Goal: Task Accomplishment & Management: Manage account settings

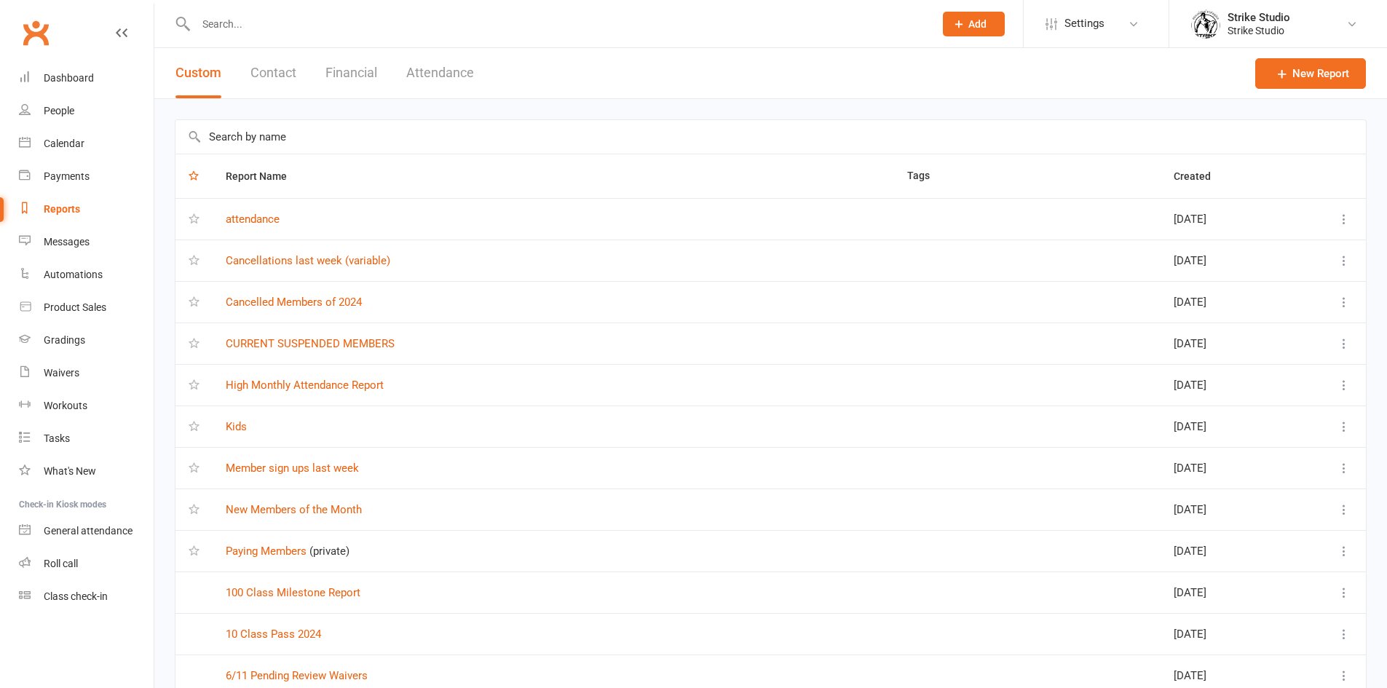
select select "100"
click at [263, 31] on div at bounding box center [549, 23] width 749 height 47
click at [267, 37] on div at bounding box center [549, 23] width 749 height 47
click at [301, 21] on input "text" at bounding box center [557, 24] width 732 height 20
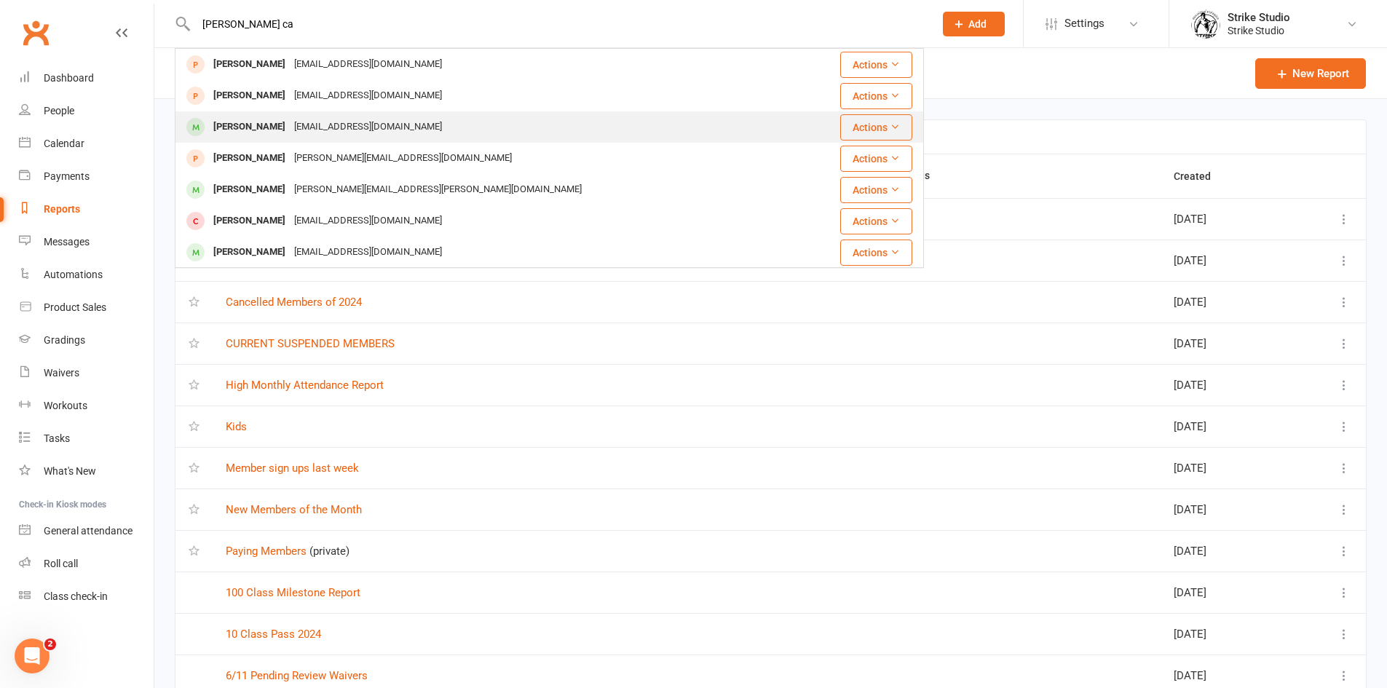
type input "gabriel ca"
click at [409, 119] on div "gabecavalcante3@gmail.com" at bounding box center [368, 126] width 157 height 21
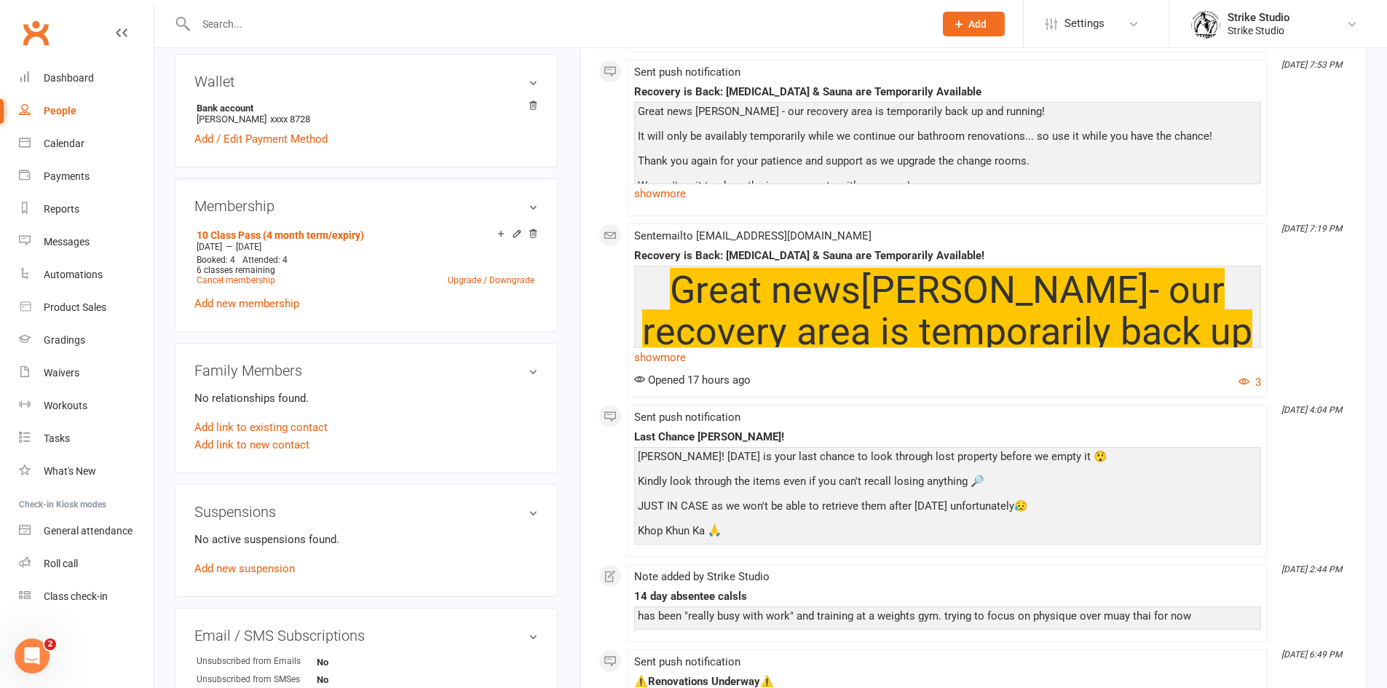
scroll to position [437, 0]
click at [261, 565] on link "Add new suspension" at bounding box center [244, 567] width 100 height 13
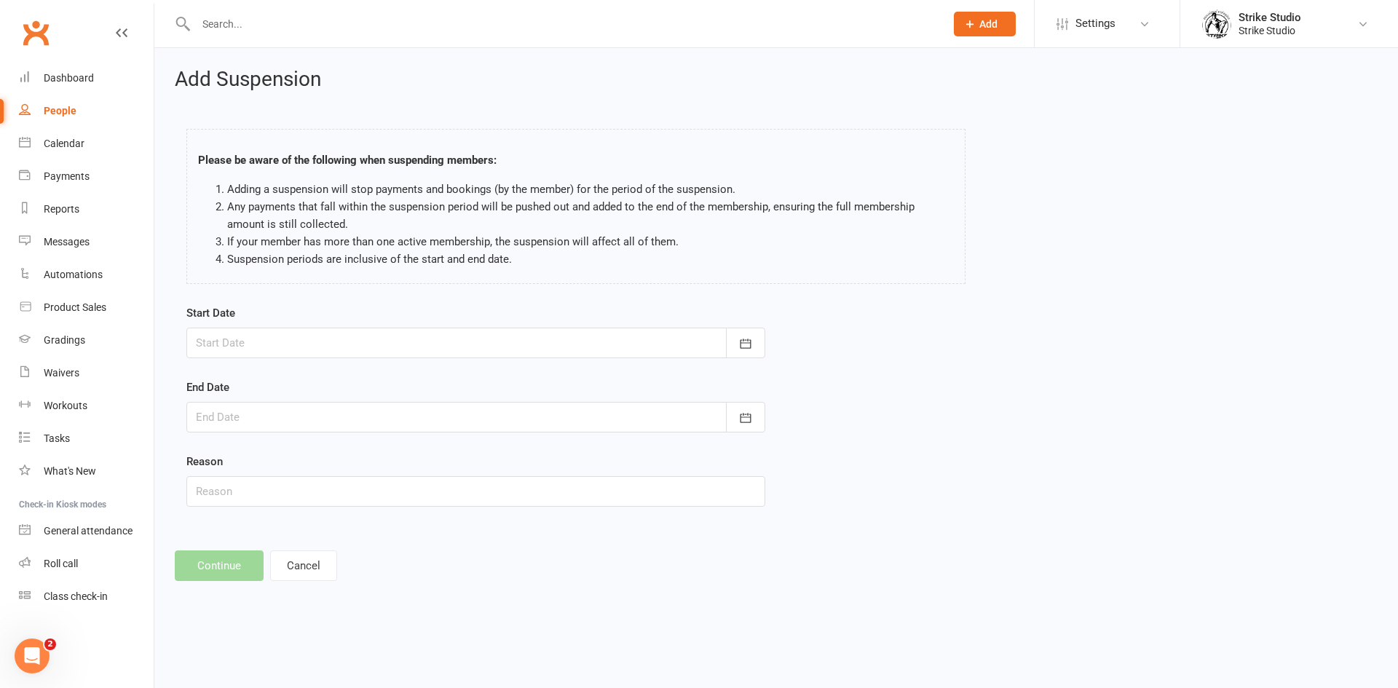
click at [277, 341] on div at bounding box center [475, 343] width 579 height 31
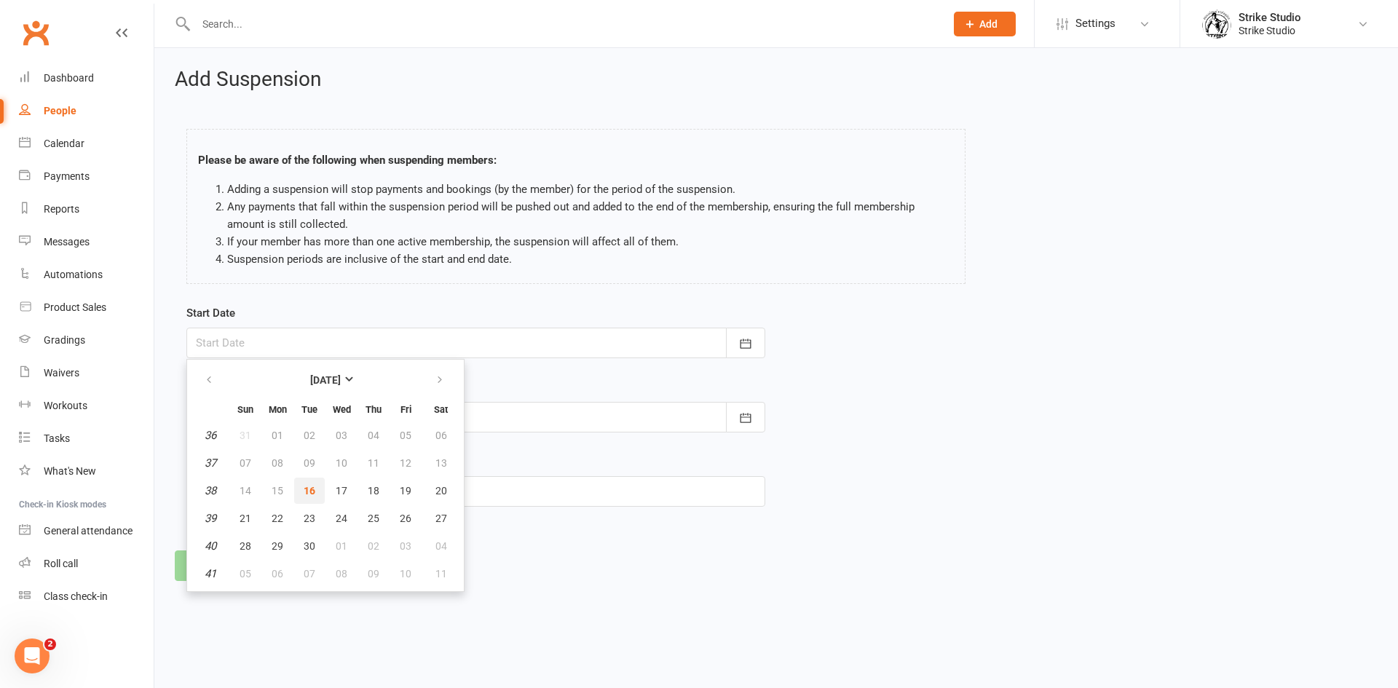
click at [313, 482] on button "16" at bounding box center [309, 491] width 31 height 26
type input "16 Sep 2025"
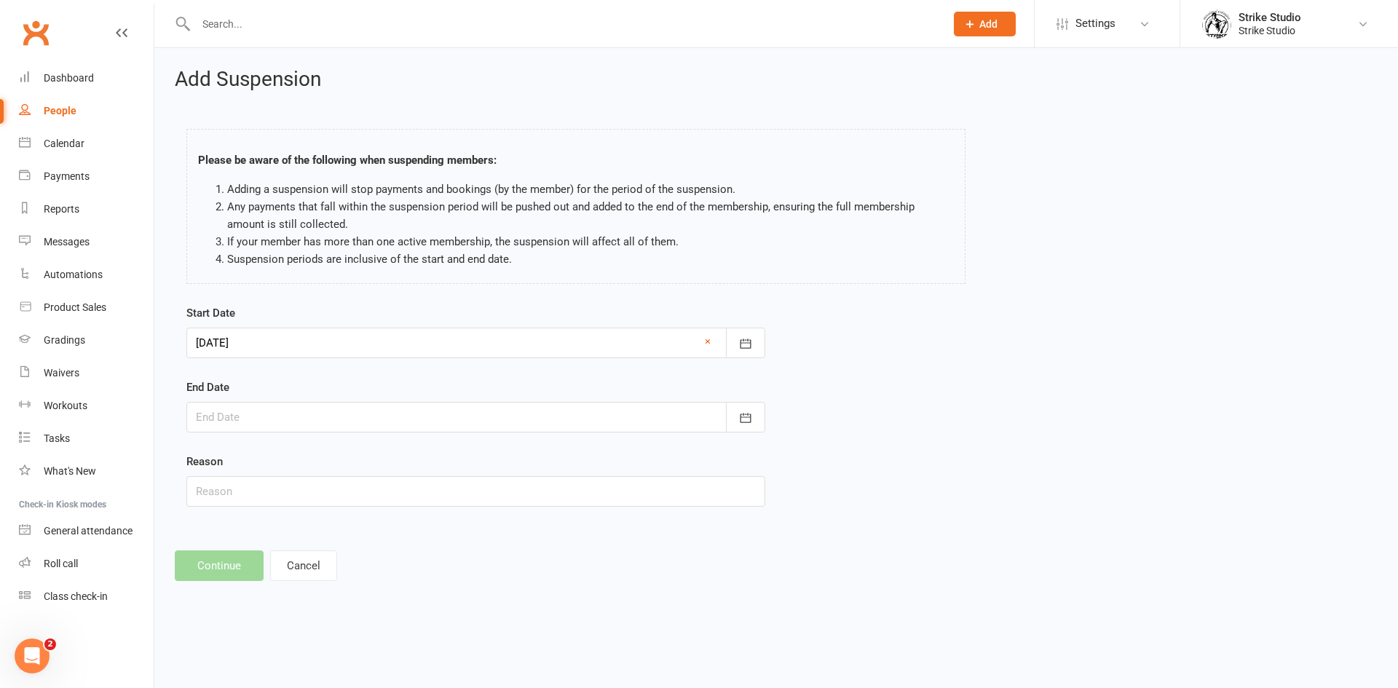
click at [318, 426] on div at bounding box center [475, 417] width 579 height 31
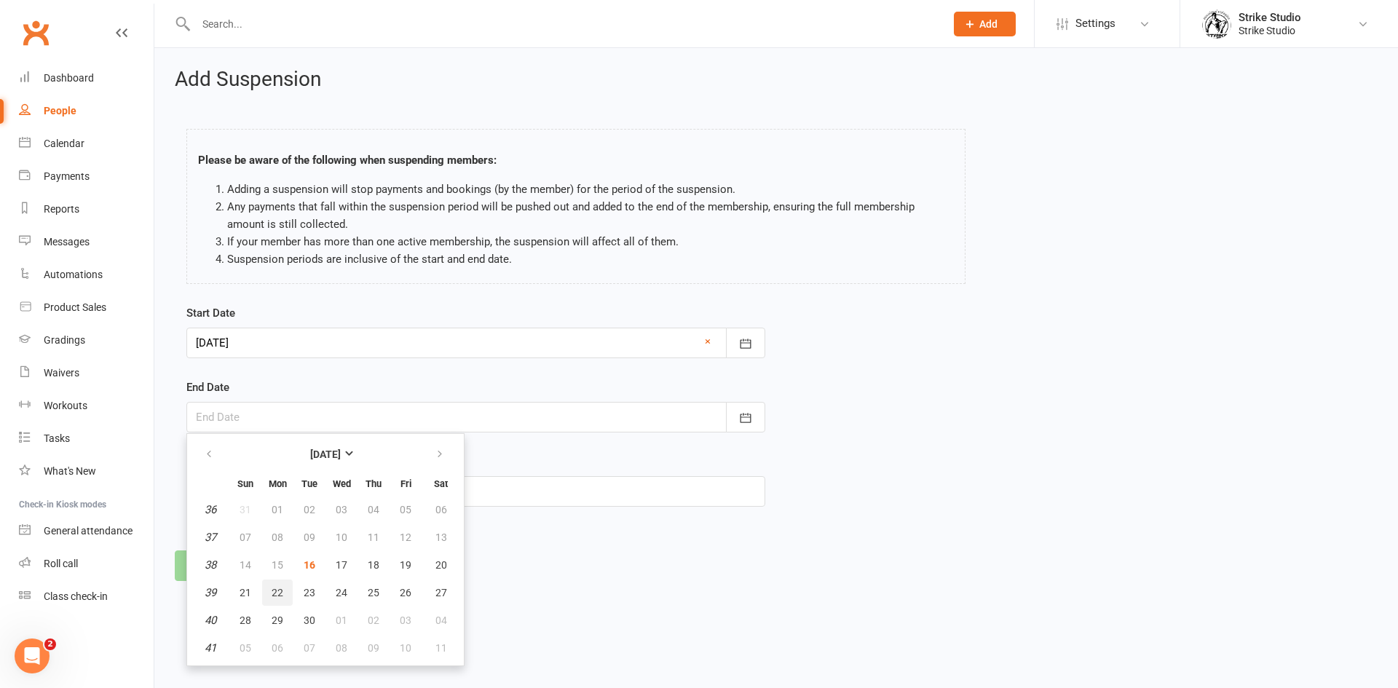
click at [282, 590] on span "22" at bounding box center [278, 593] width 12 height 12
type input "22 Sep 2025"
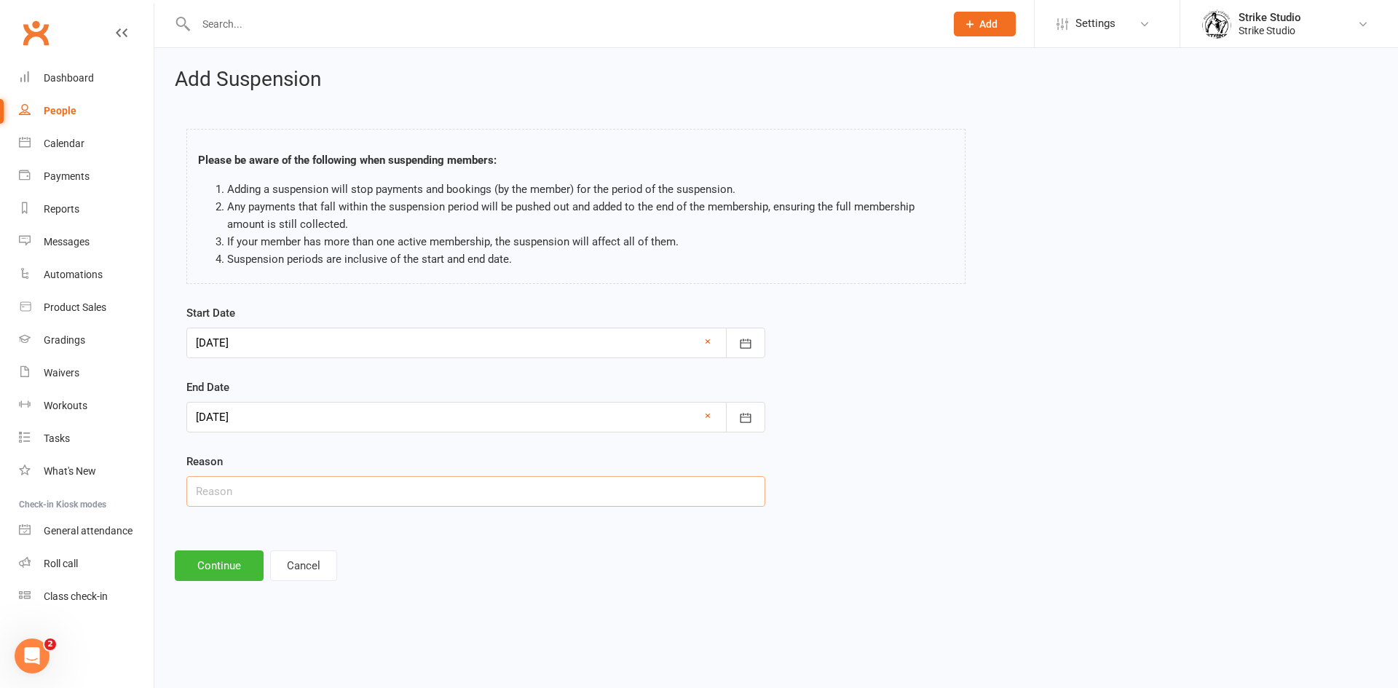
click at [285, 497] on input "text" at bounding box center [475, 491] width 579 height 31
type input "unknown"
click at [233, 580] on button "Continue" at bounding box center [219, 565] width 89 height 31
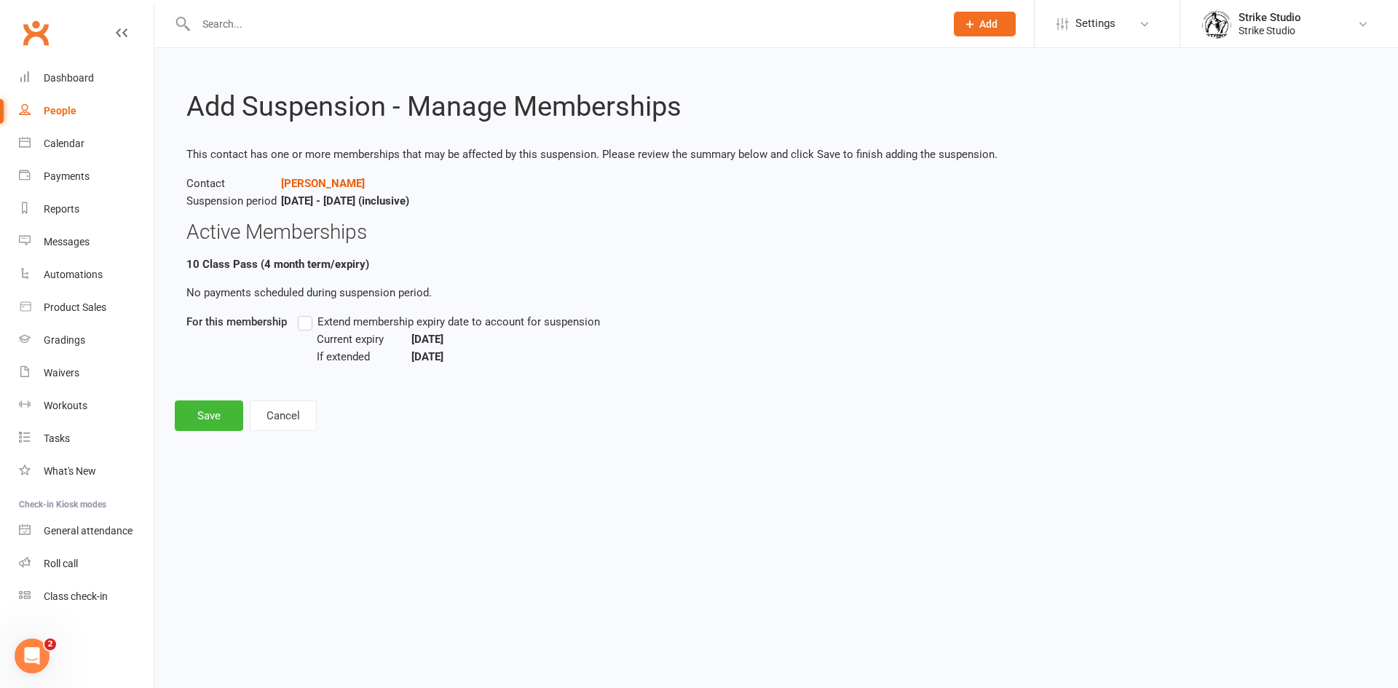
click at [304, 317] on label "Extend membership expiry date to account for suspension" at bounding box center [449, 321] width 302 height 17
click at [304, 313] on input "Extend membership expiry date to account for suspension" at bounding box center [302, 313] width 9 height 0
click at [218, 420] on button "Save" at bounding box center [209, 415] width 68 height 31
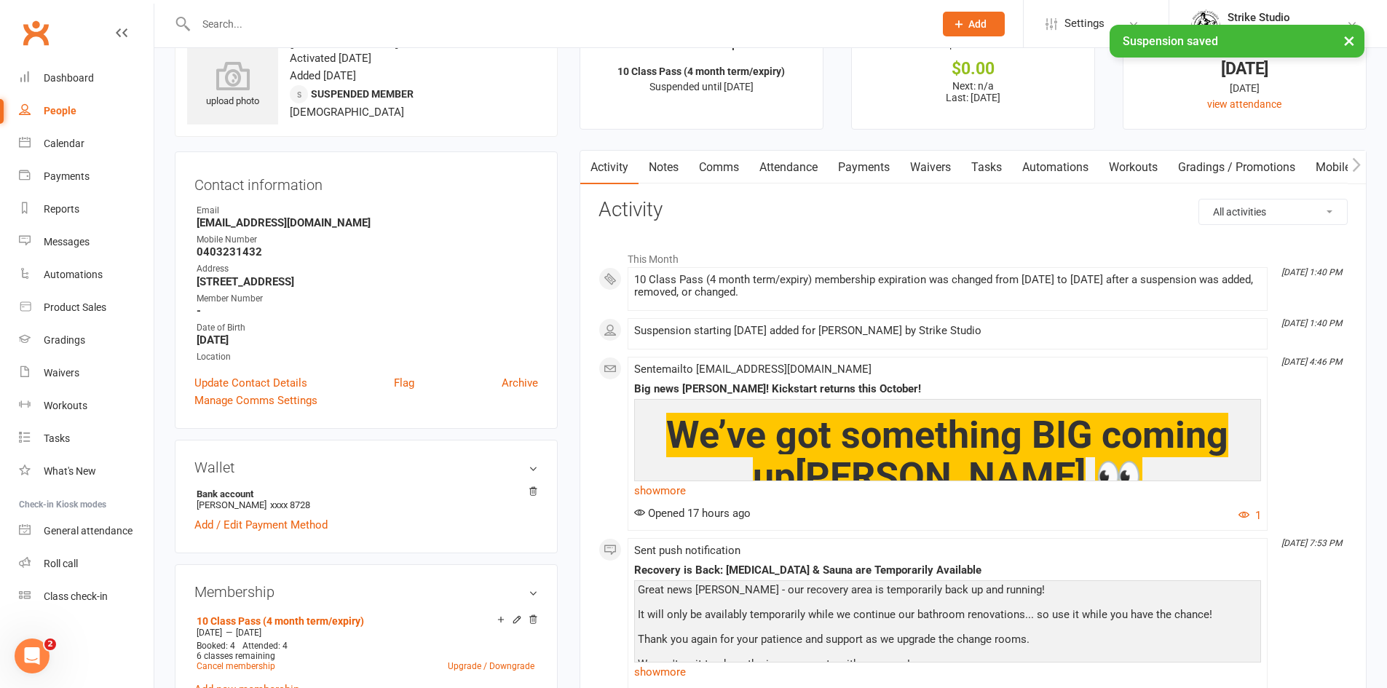
scroll to position [73, 0]
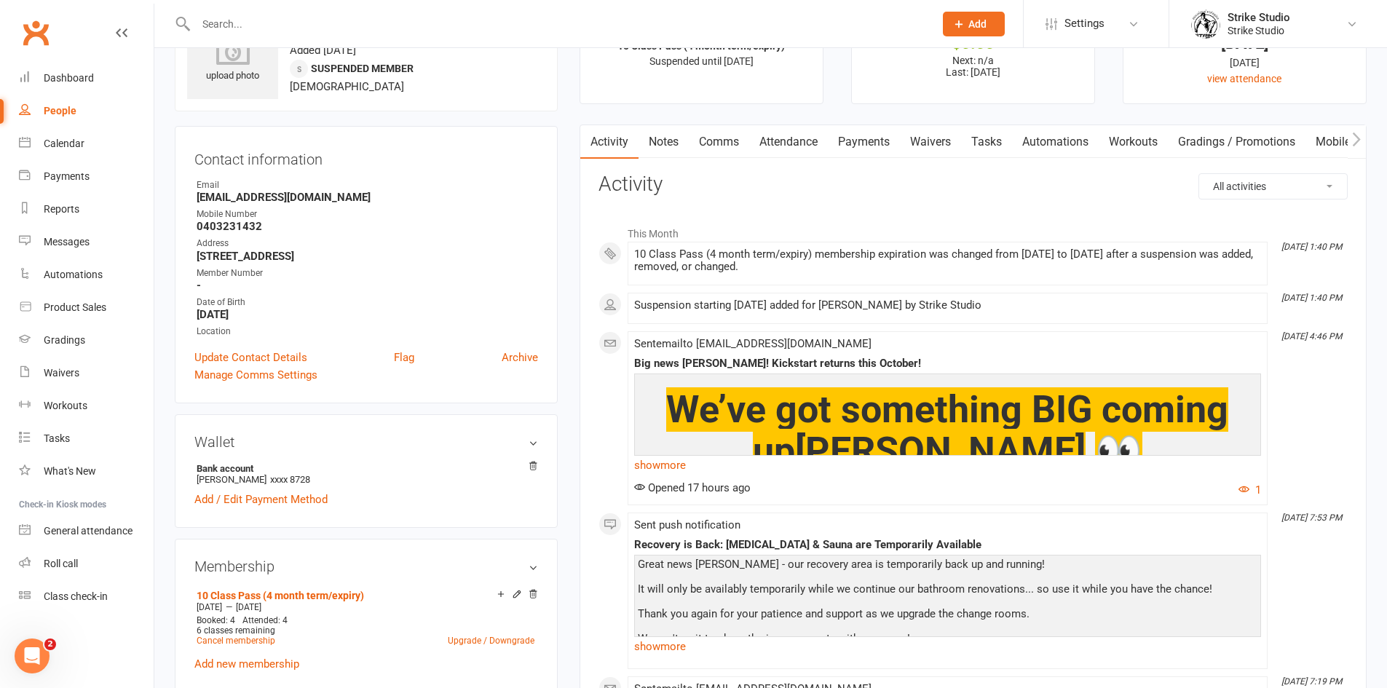
click at [301, 28] on input "text" at bounding box center [557, 24] width 732 height 20
type input "mila"
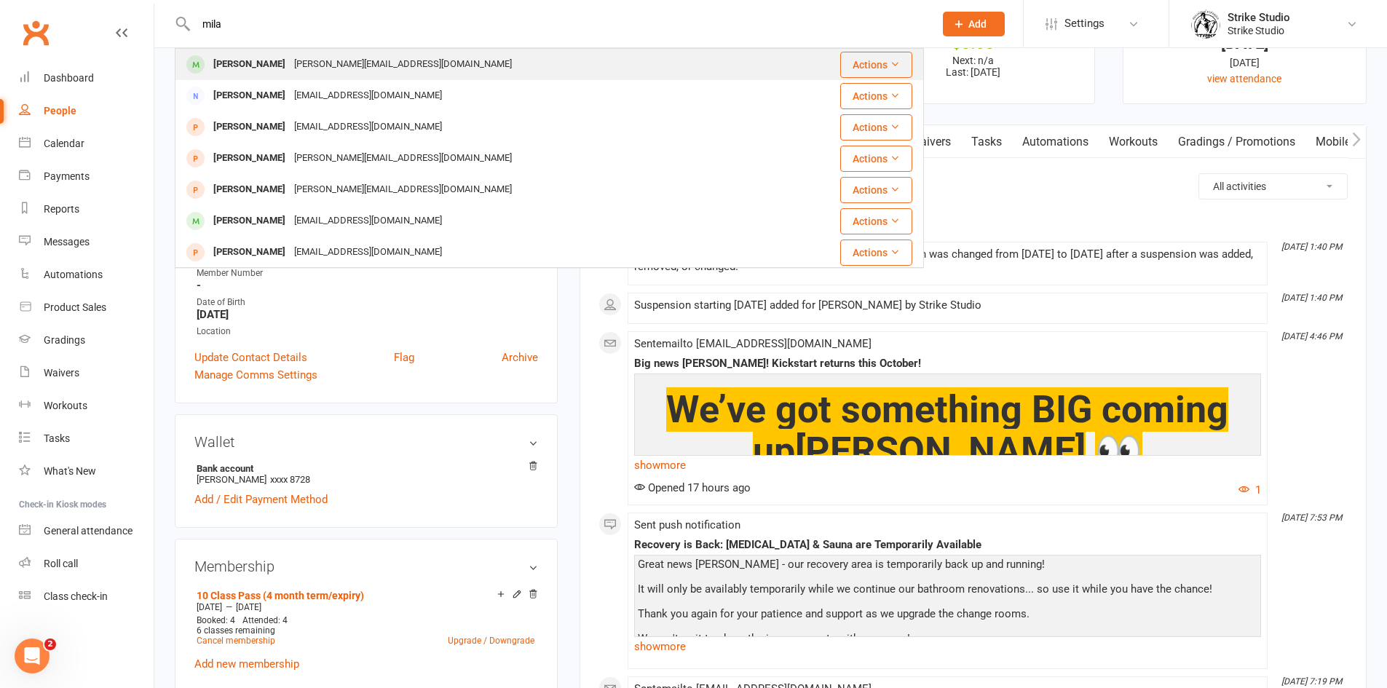
click at [290, 64] on div "Kylie.dziedzic@gmail.com" at bounding box center [403, 64] width 226 height 21
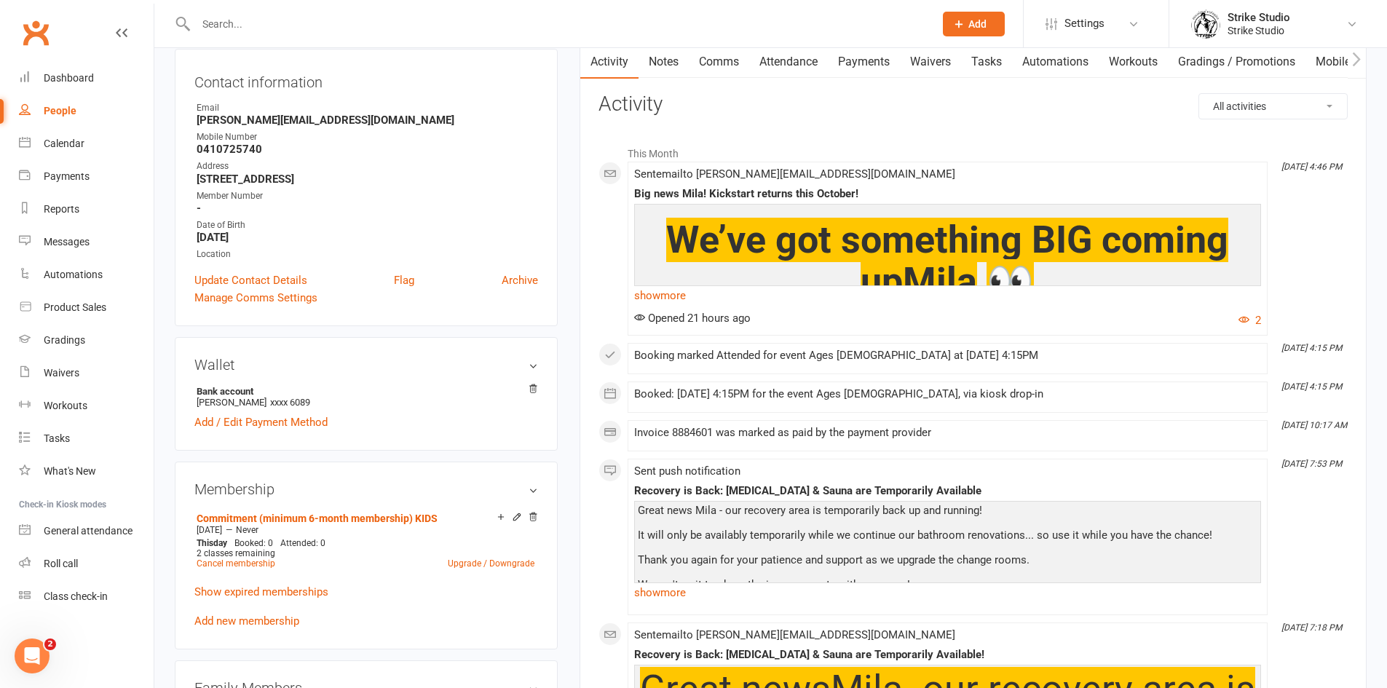
scroll to position [146, 0]
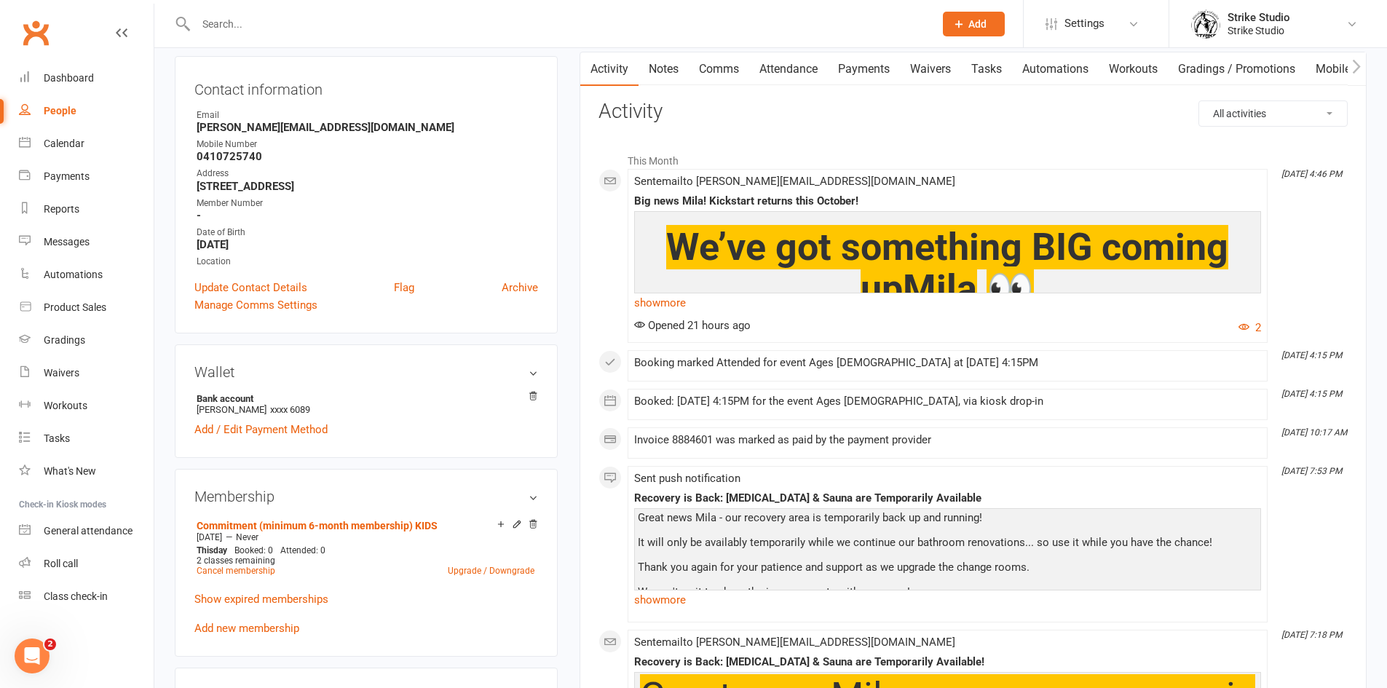
click at [857, 73] on link "Payments" at bounding box center [864, 68] width 72 height 33
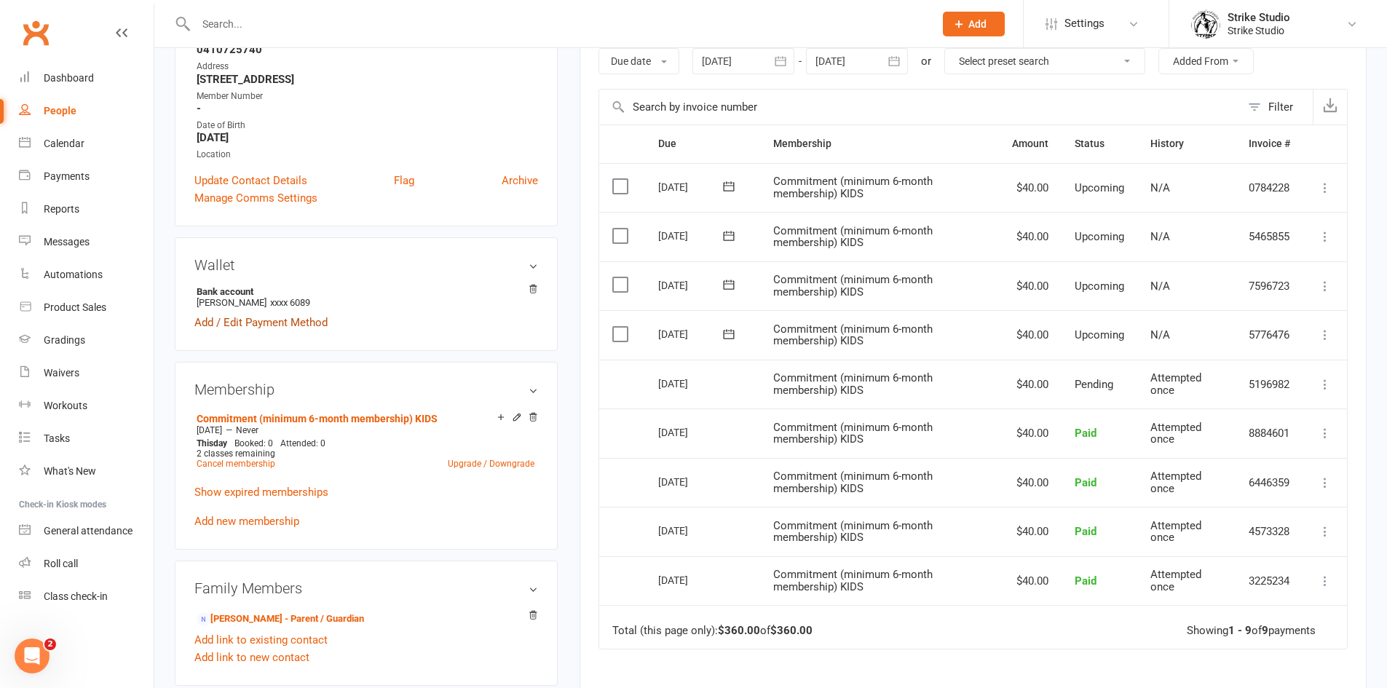
scroll to position [437, 0]
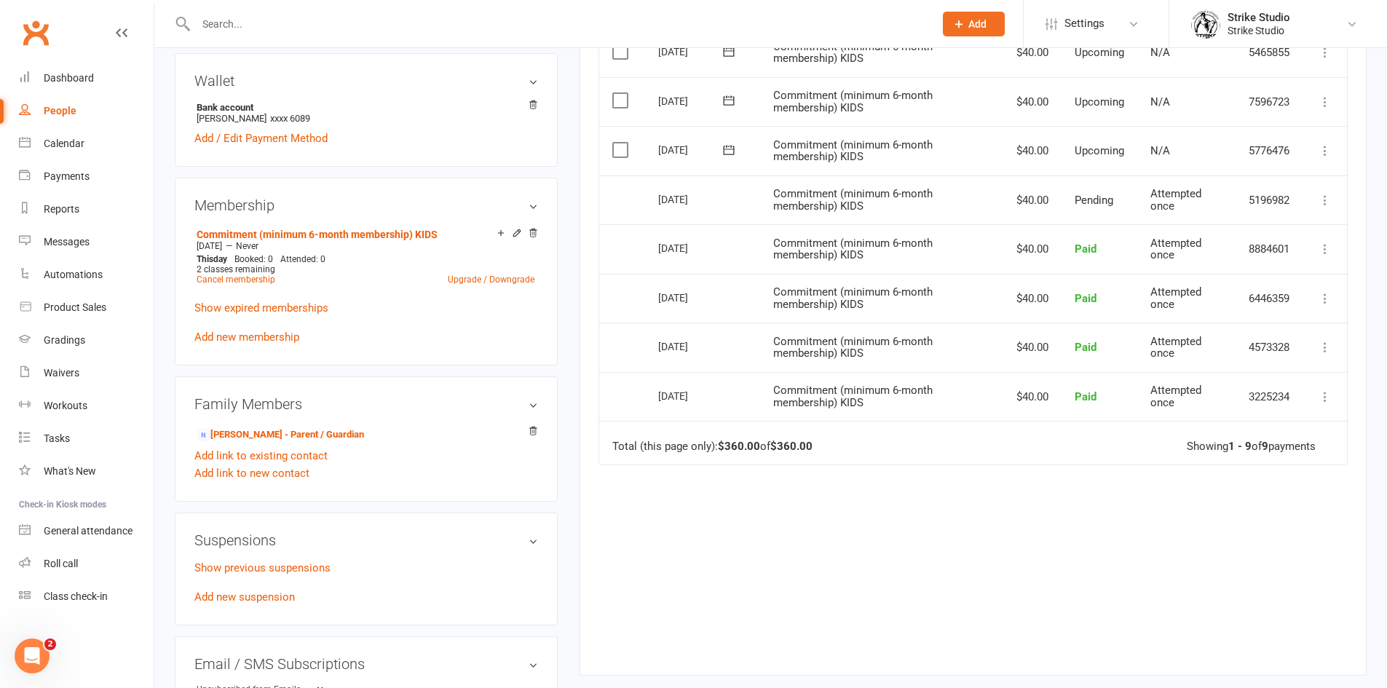
click at [285, 26] on input "text" at bounding box center [557, 24] width 732 height 20
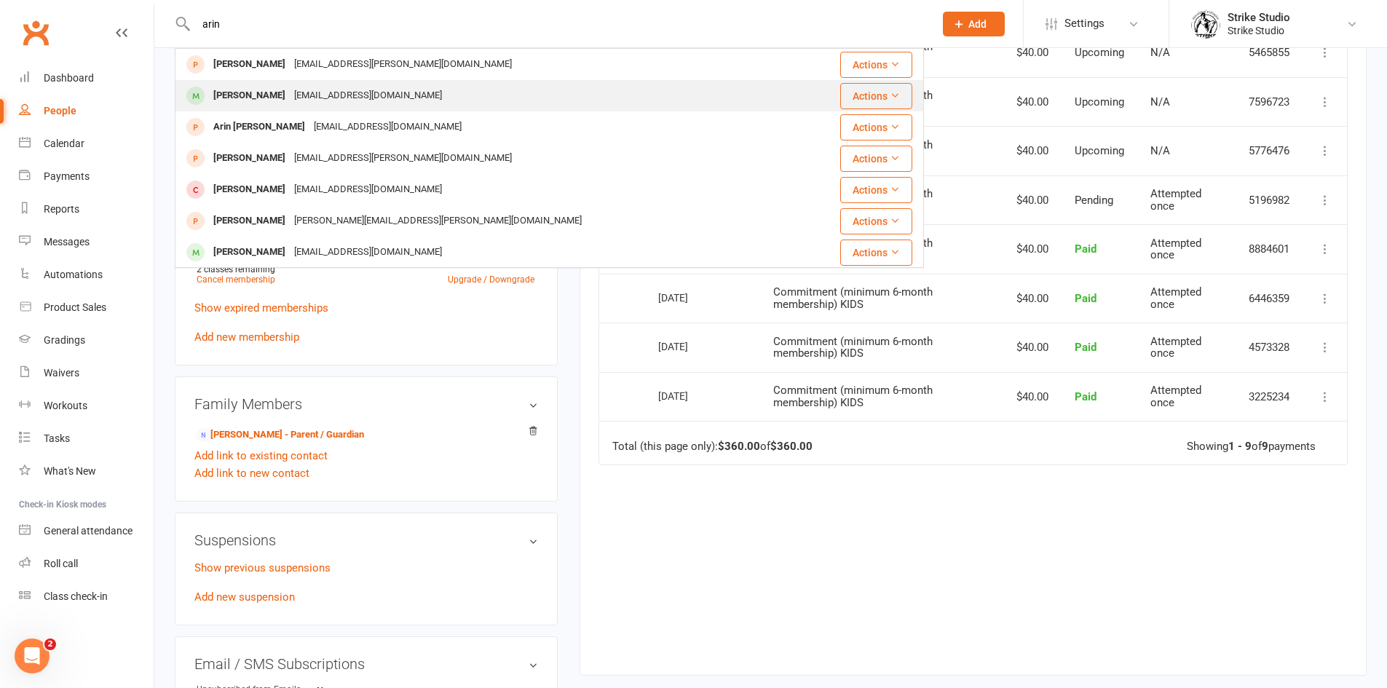
type input "arin"
click at [301, 96] on div "burcin-eris@hotmail.com" at bounding box center [368, 95] width 157 height 21
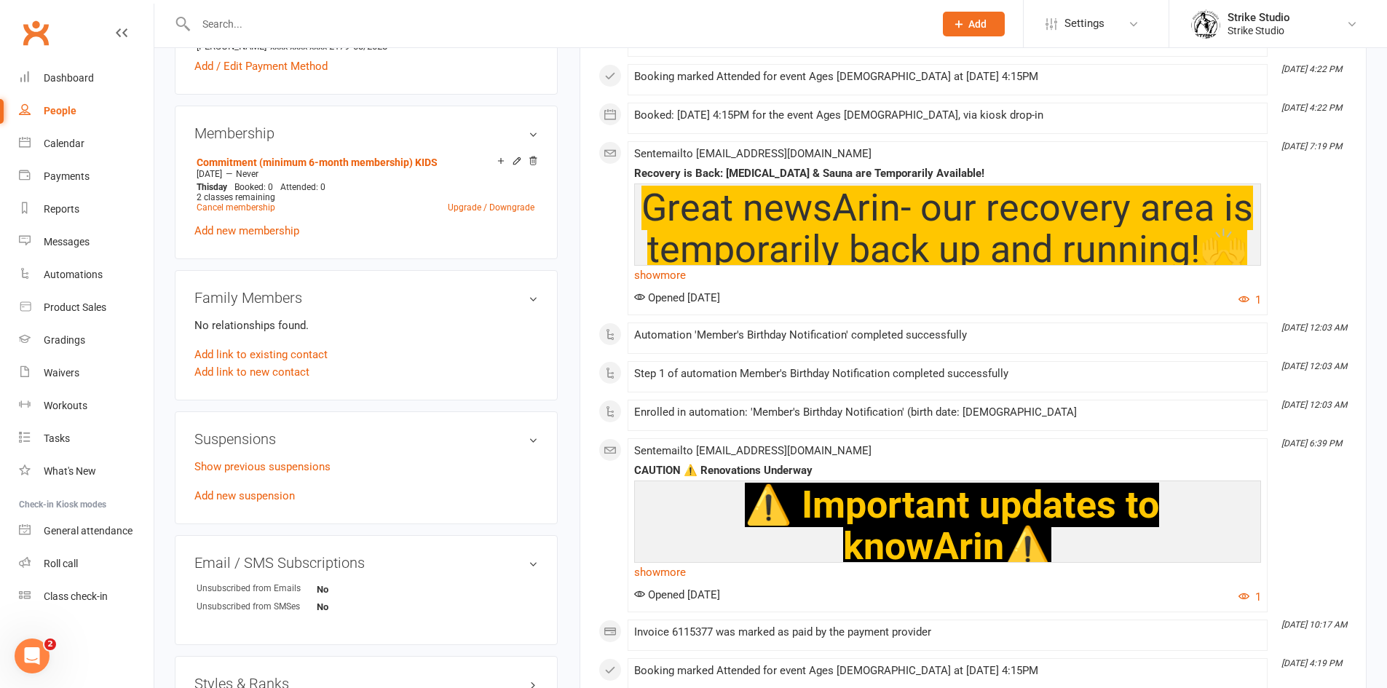
scroll to position [510, 0]
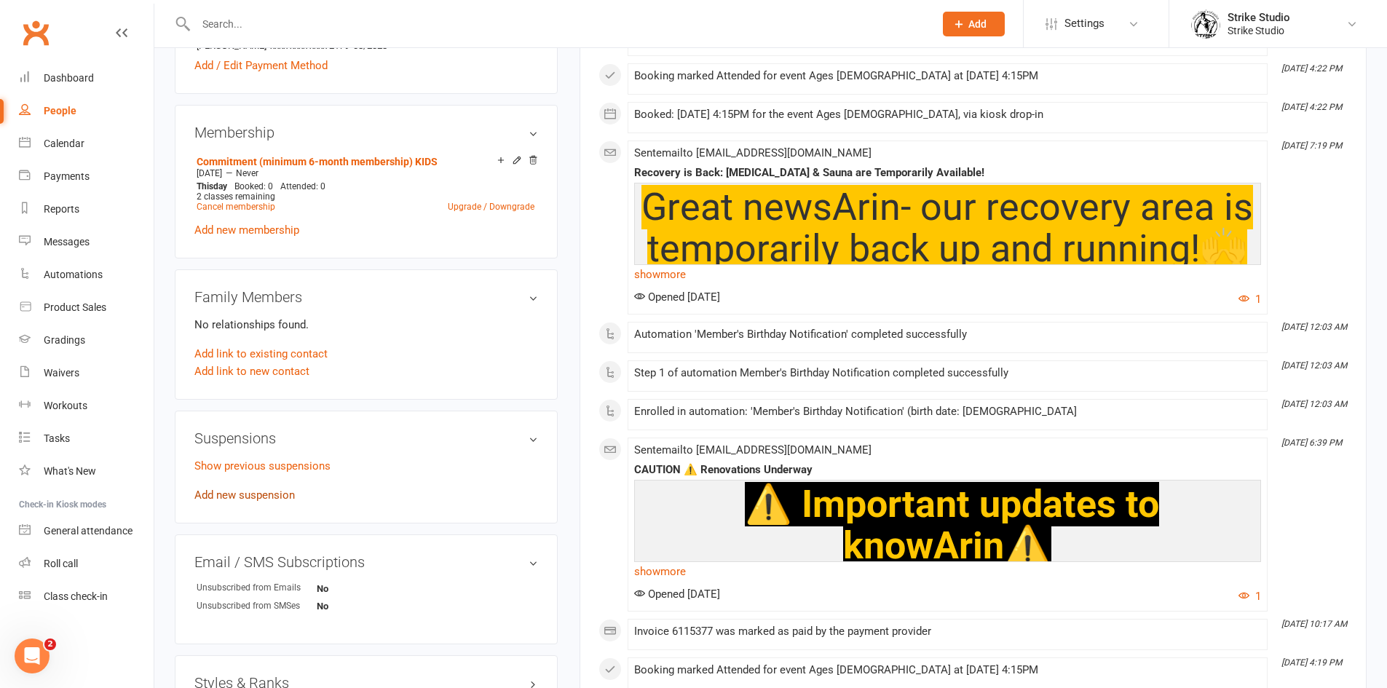
click at [260, 491] on link "Add new suspension" at bounding box center [244, 495] width 100 height 13
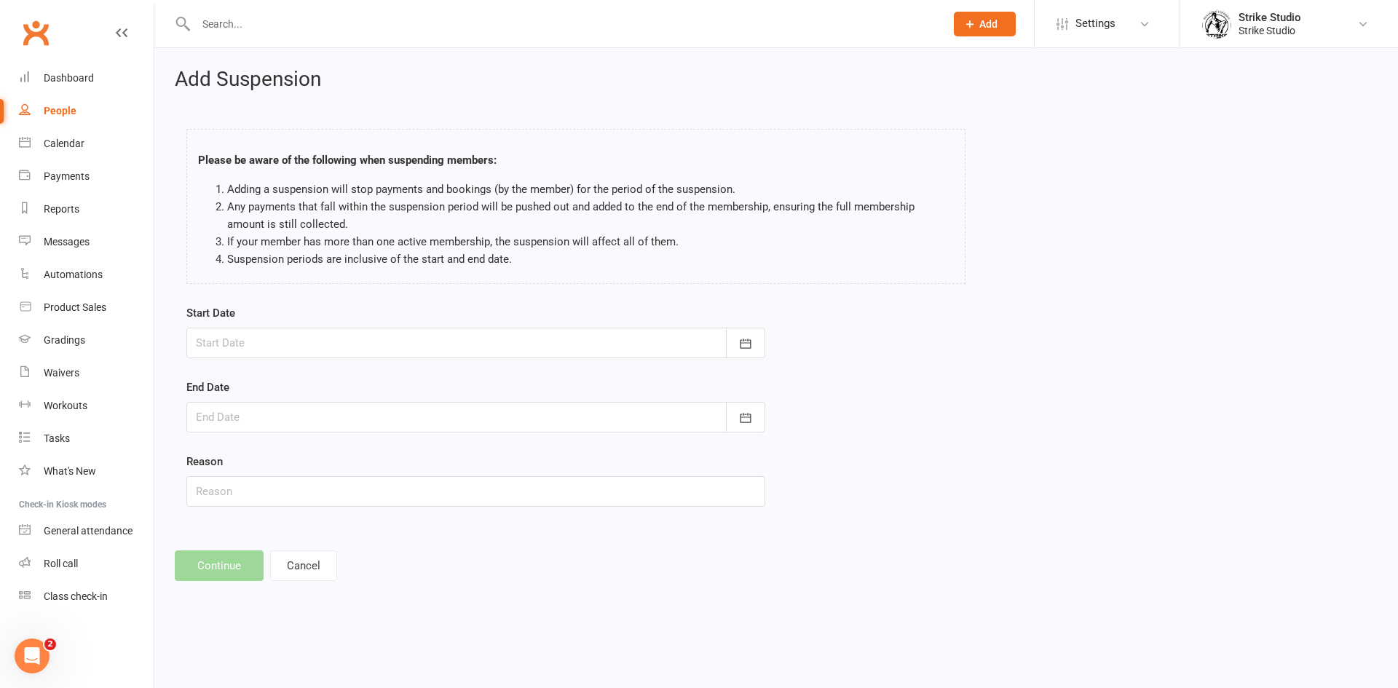
click at [365, 339] on div at bounding box center [475, 343] width 579 height 31
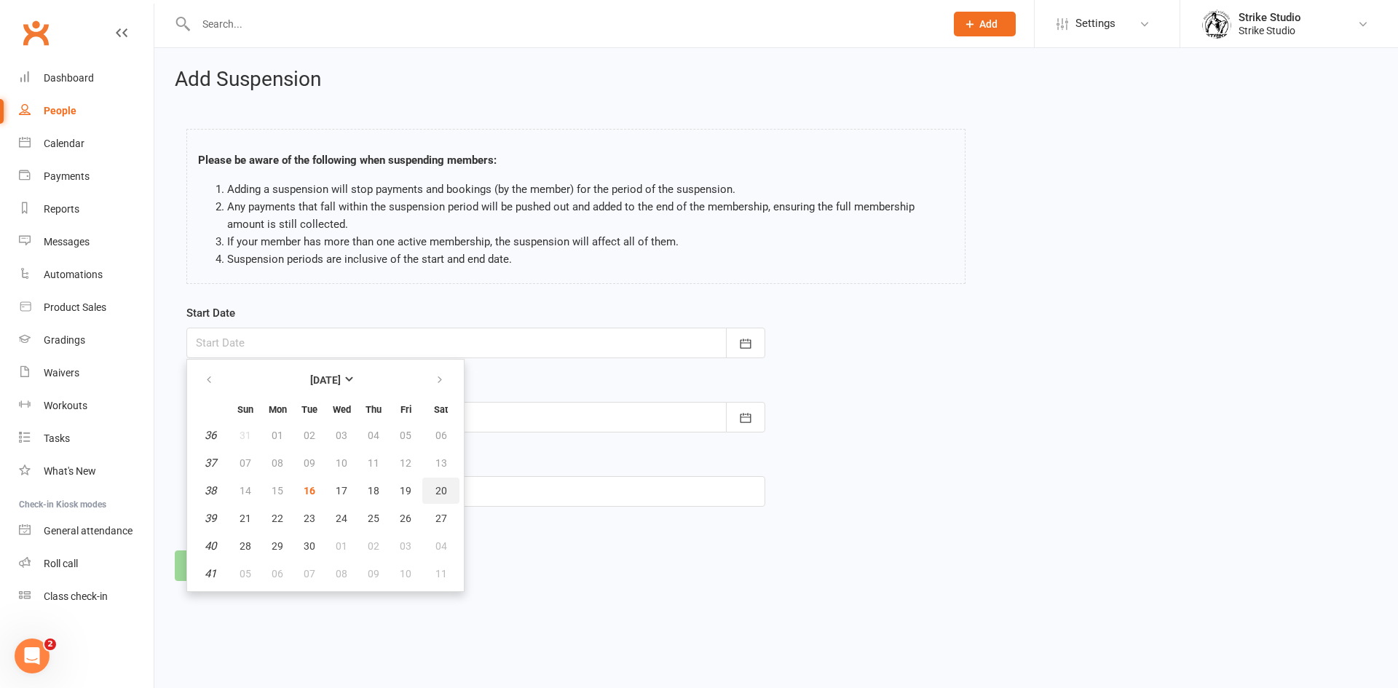
click at [431, 487] on button "20" at bounding box center [440, 491] width 37 height 26
type input "20 Sep 2025"
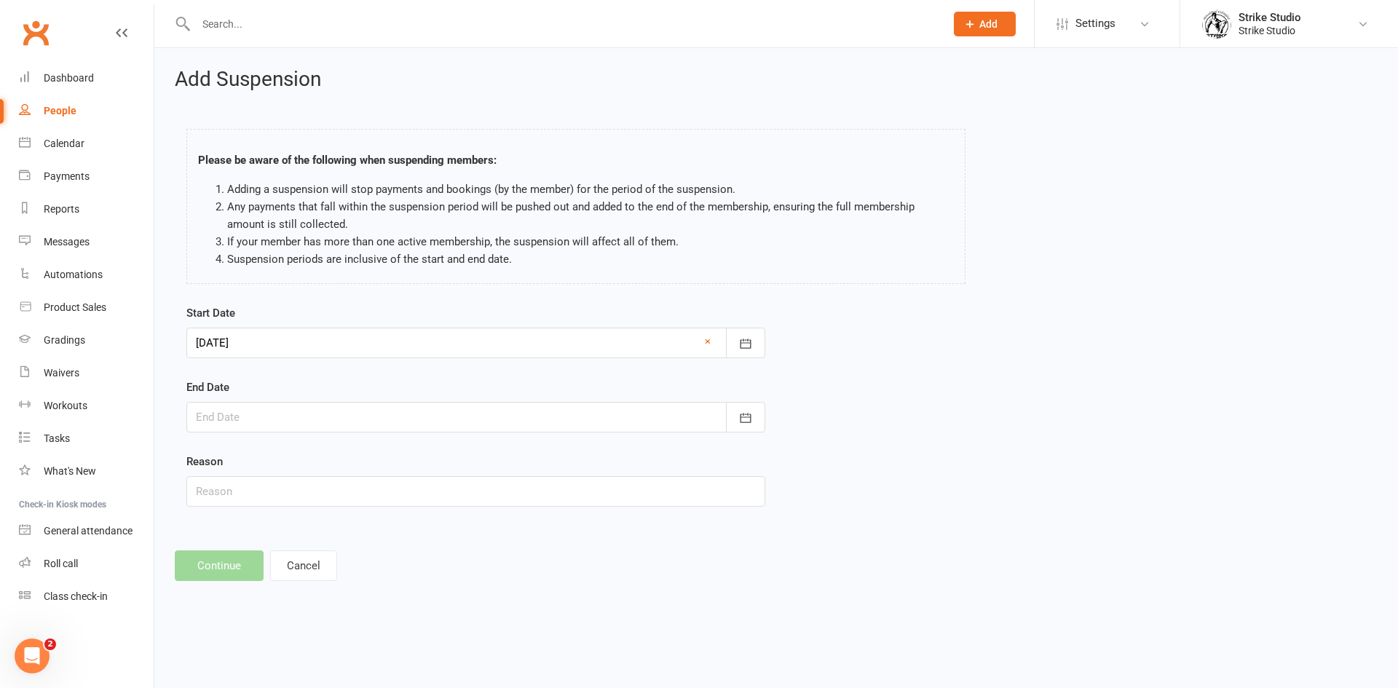
click at [374, 419] on div at bounding box center [475, 417] width 579 height 31
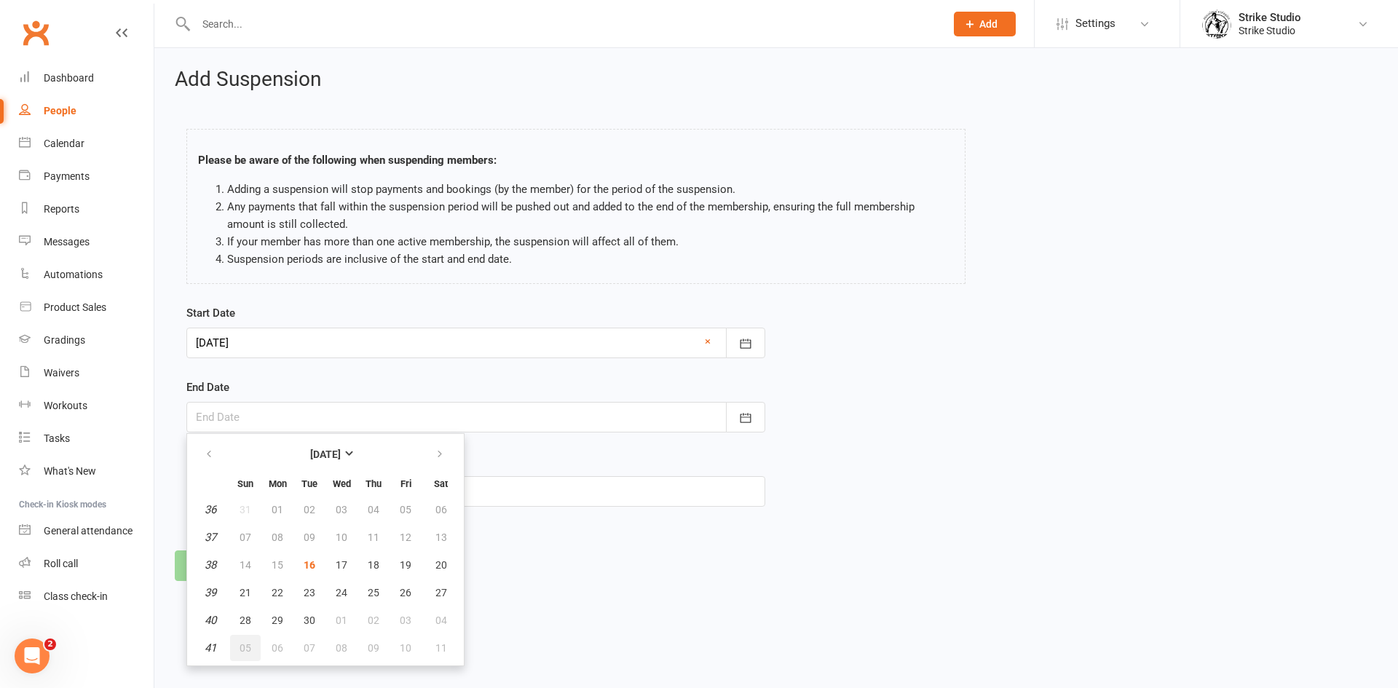
click at [245, 649] on span "05" at bounding box center [246, 648] width 12 height 12
type input "05 Oct 2025"
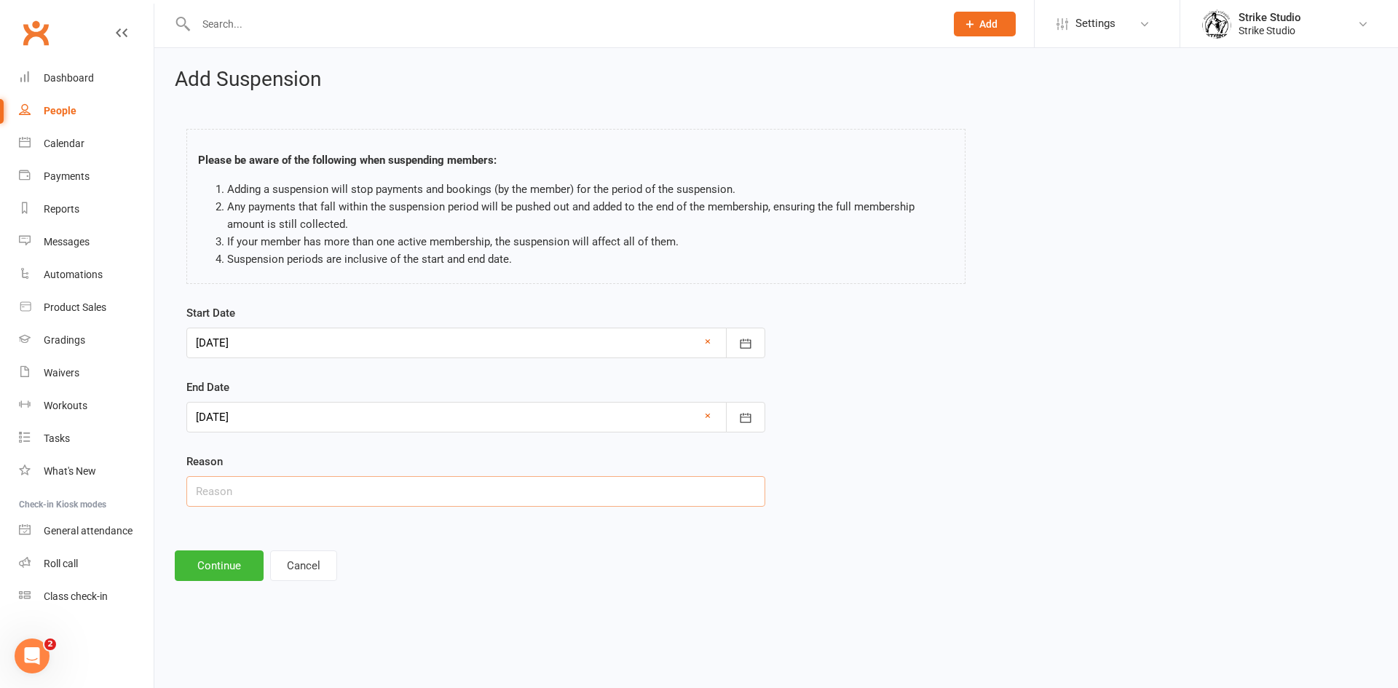
click at [279, 492] on input "text" at bounding box center [475, 491] width 579 height 31
type input "School holidays"
click at [236, 559] on button "Continue" at bounding box center [219, 565] width 89 height 31
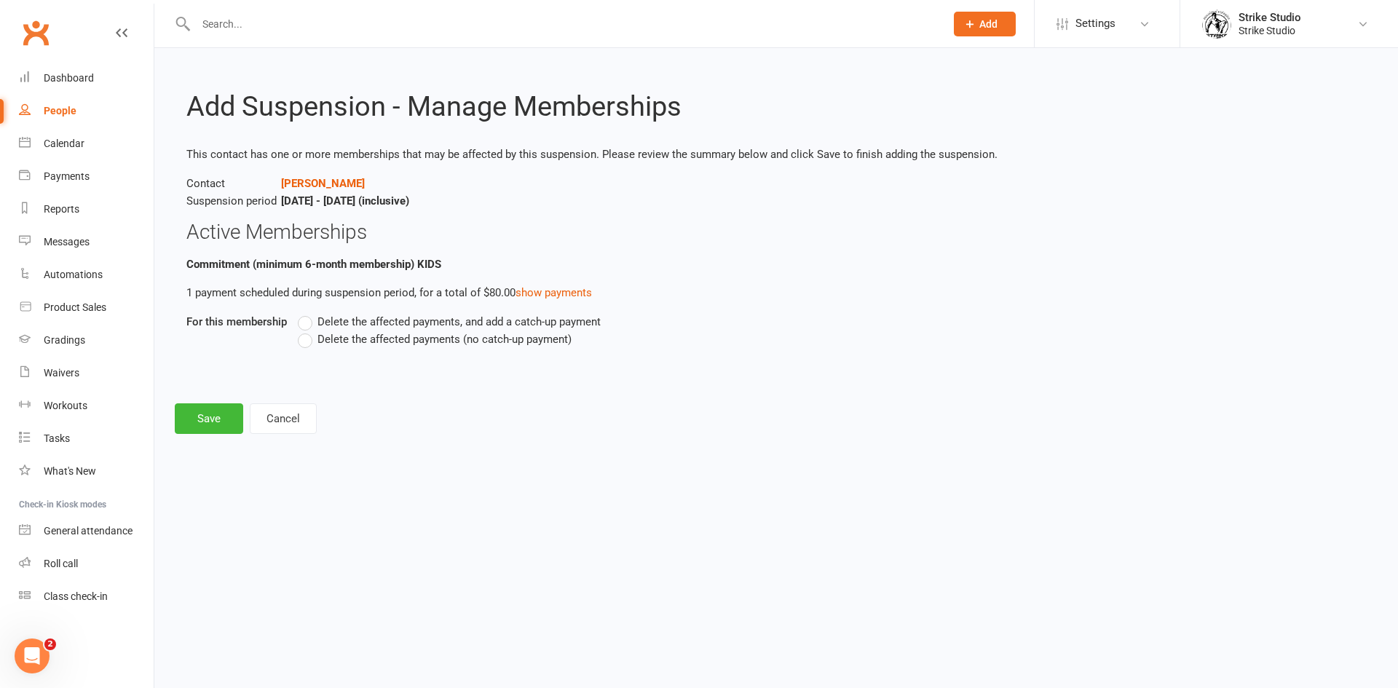
click at [304, 345] on label "Delete the affected payments (no catch-up payment)" at bounding box center [435, 339] width 274 height 17
click at [304, 331] on input "Delete the affected payments (no catch-up payment)" at bounding box center [302, 331] width 9 height 0
click at [211, 417] on button "Save" at bounding box center [209, 418] width 68 height 31
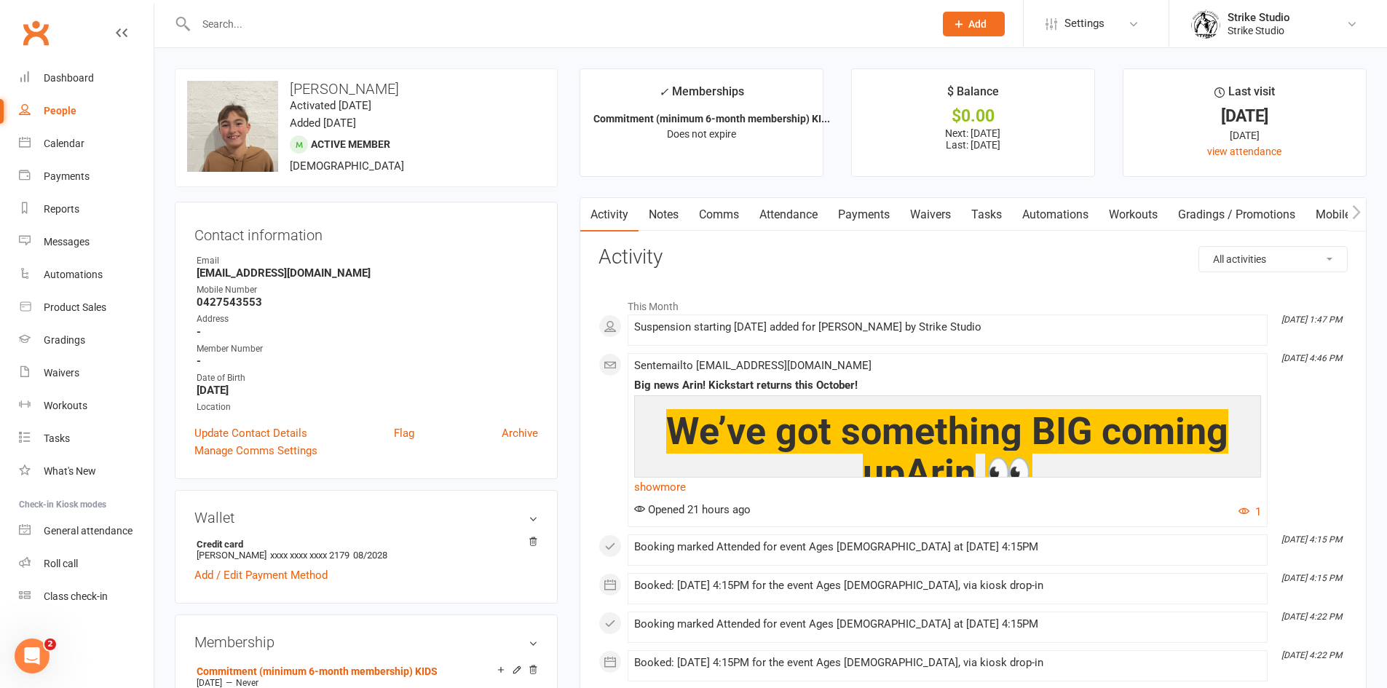
click at [668, 209] on link "Notes" at bounding box center [663, 214] width 50 height 33
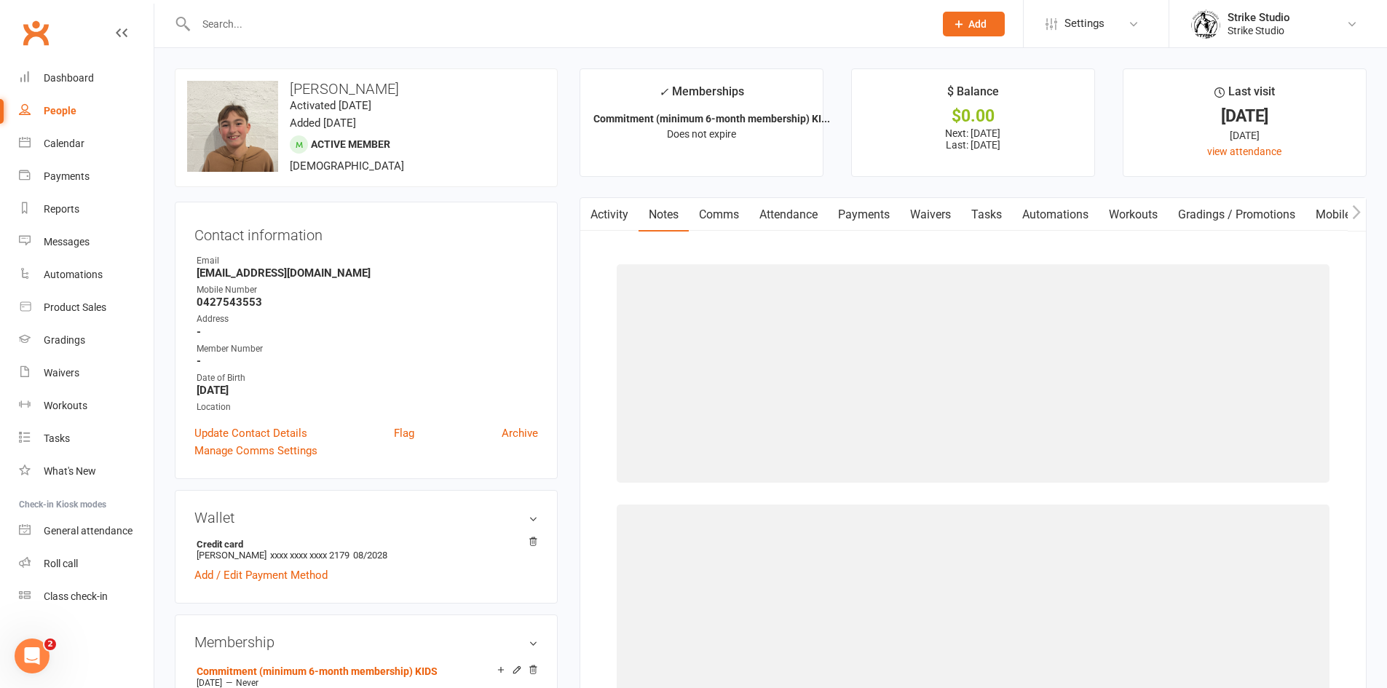
click at [609, 210] on link "Activity" at bounding box center [609, 214] width 58 height 33
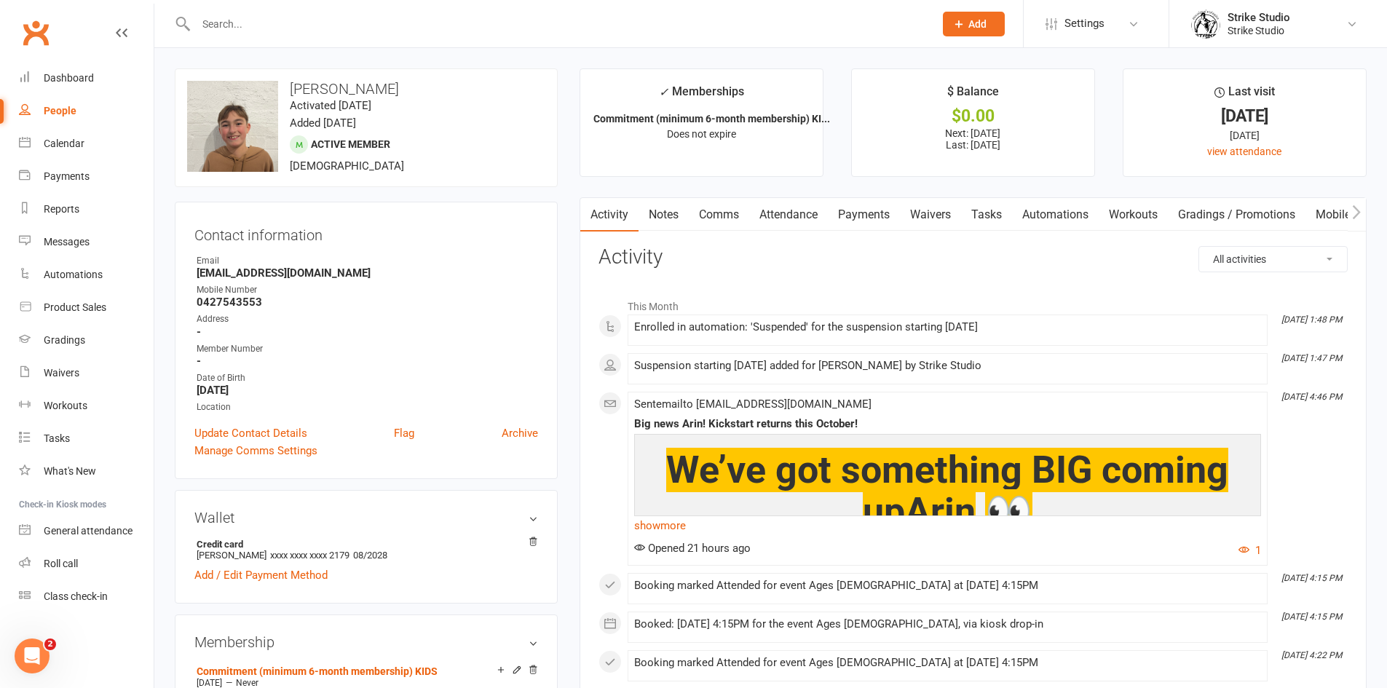
click at [1035, 211] on link "Automations" at bounding box center [1055, 214] width 87 height 33
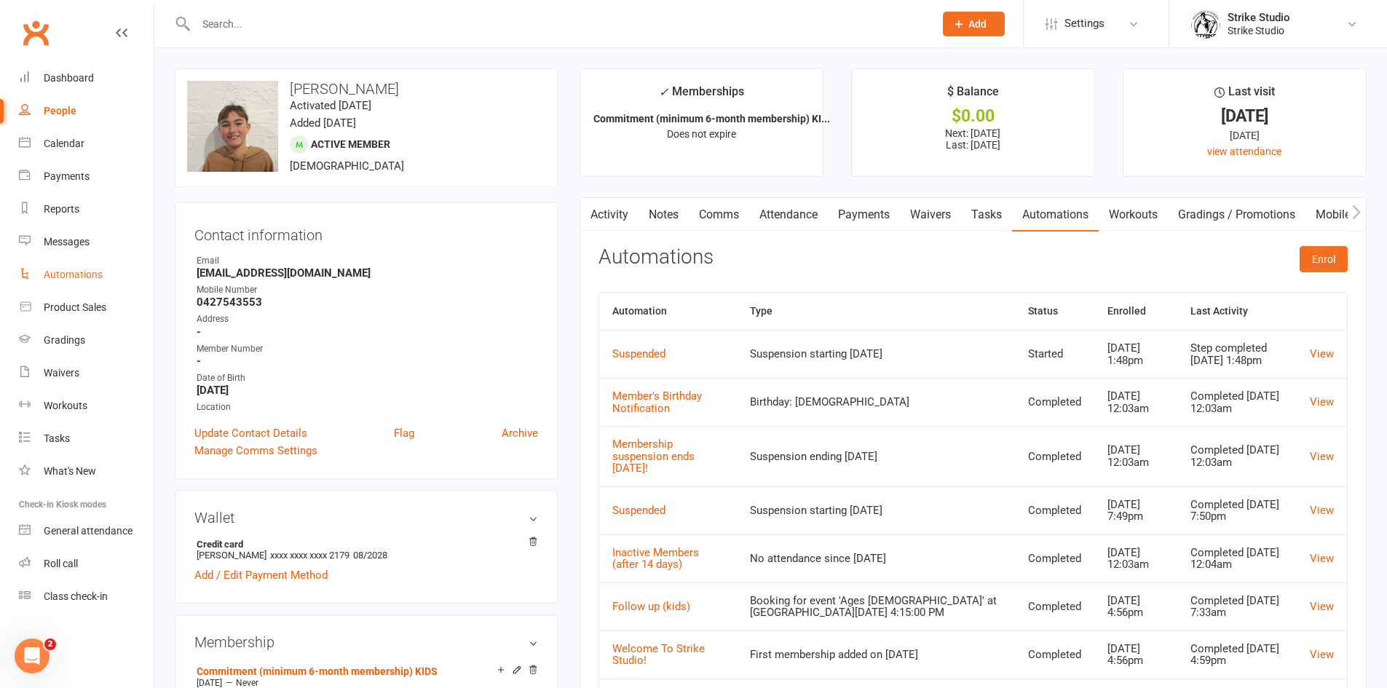
click at [79, 277] on div "Automations" at bounding box center [73, 275] width 59 height 12
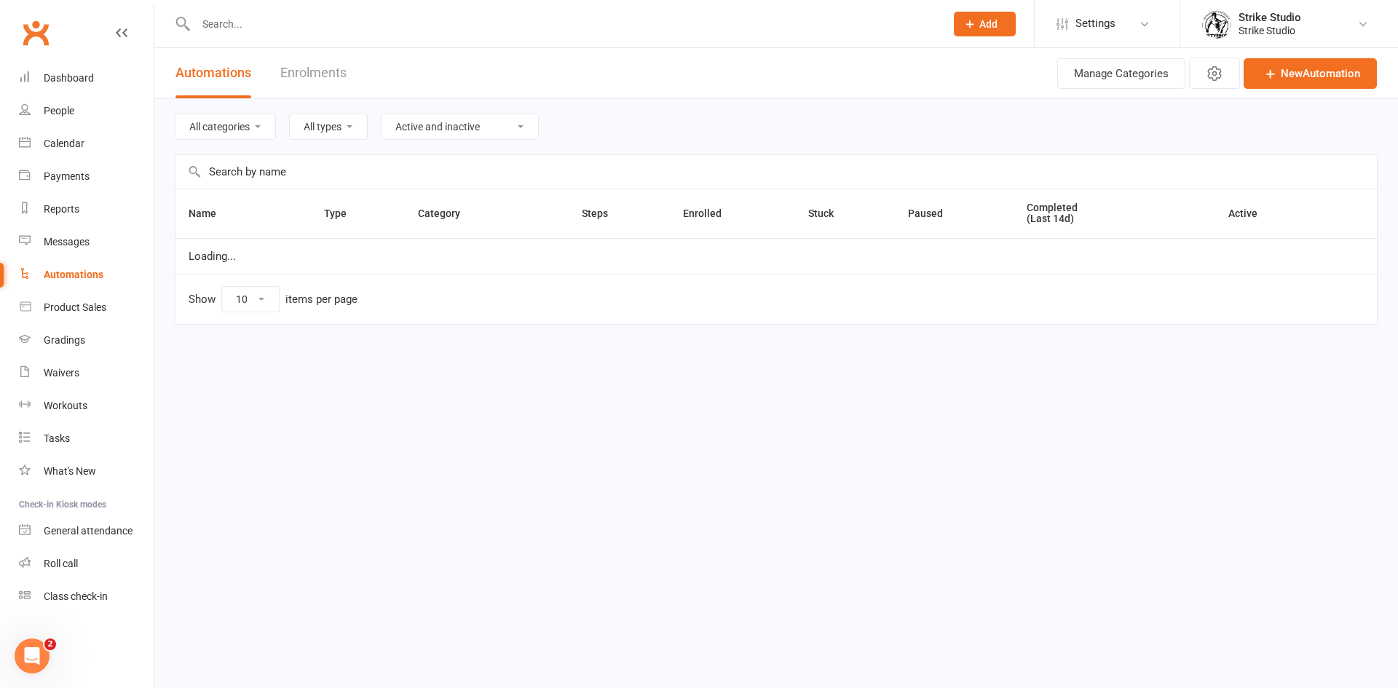
select select "100"
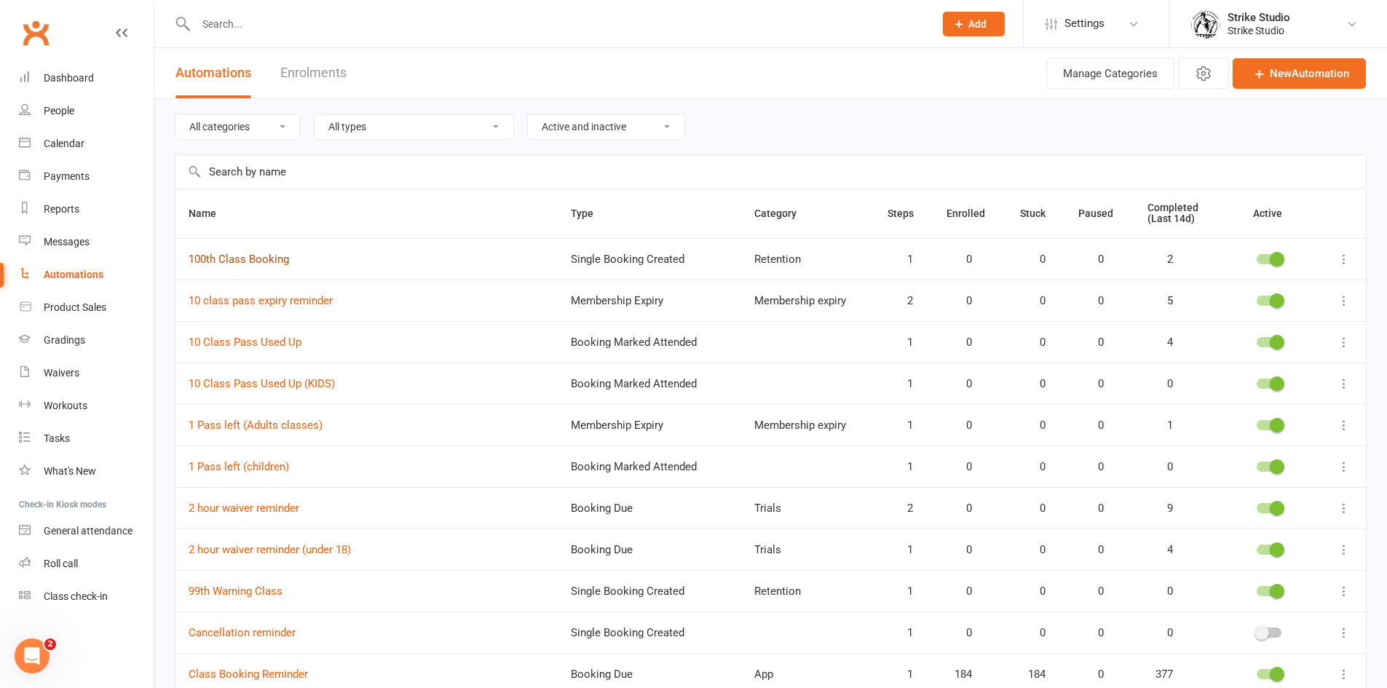
click at [267, 258] on link "100th Class Booking" at bounding box center [239, 259] width 100 height 13
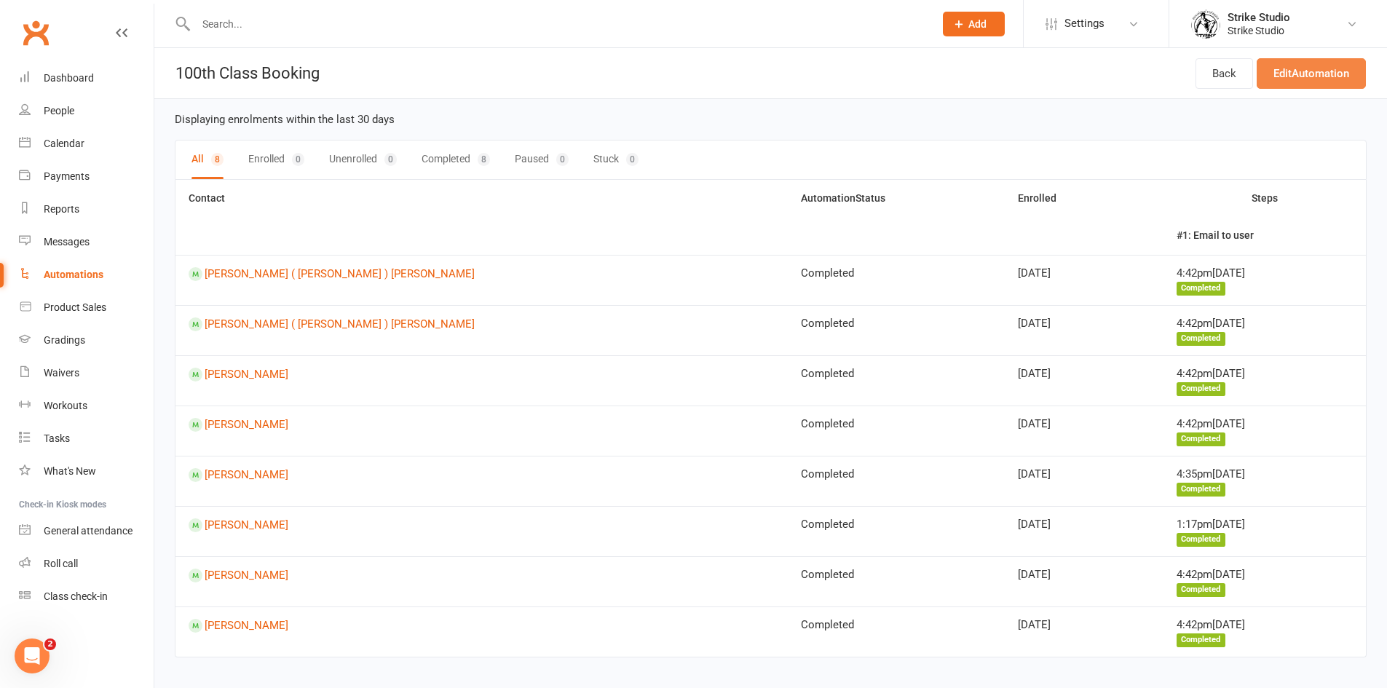
click at [1302, 76] on link "Edit Automation" at bounding box center [1311, 73] width 109 height 31
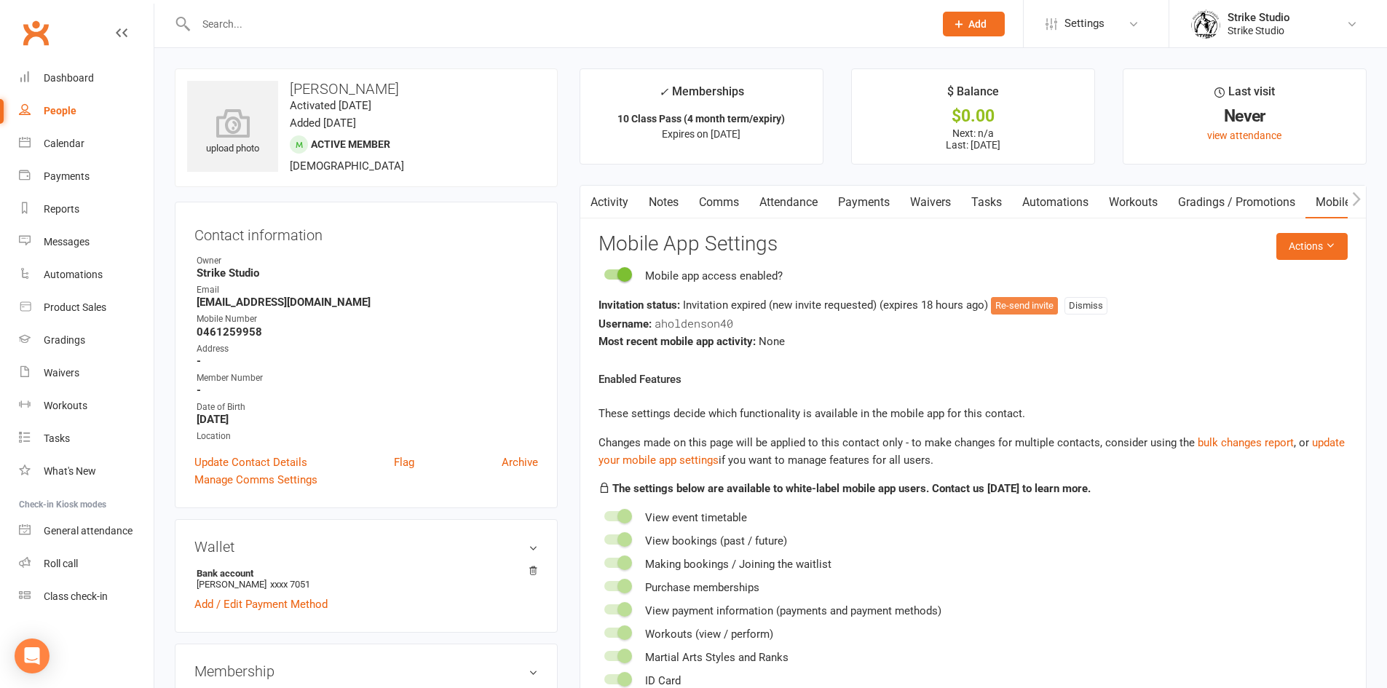
click at [1028, 301] on button "Re-send invite" at bounding box center [1024, 305] width 67 height 17
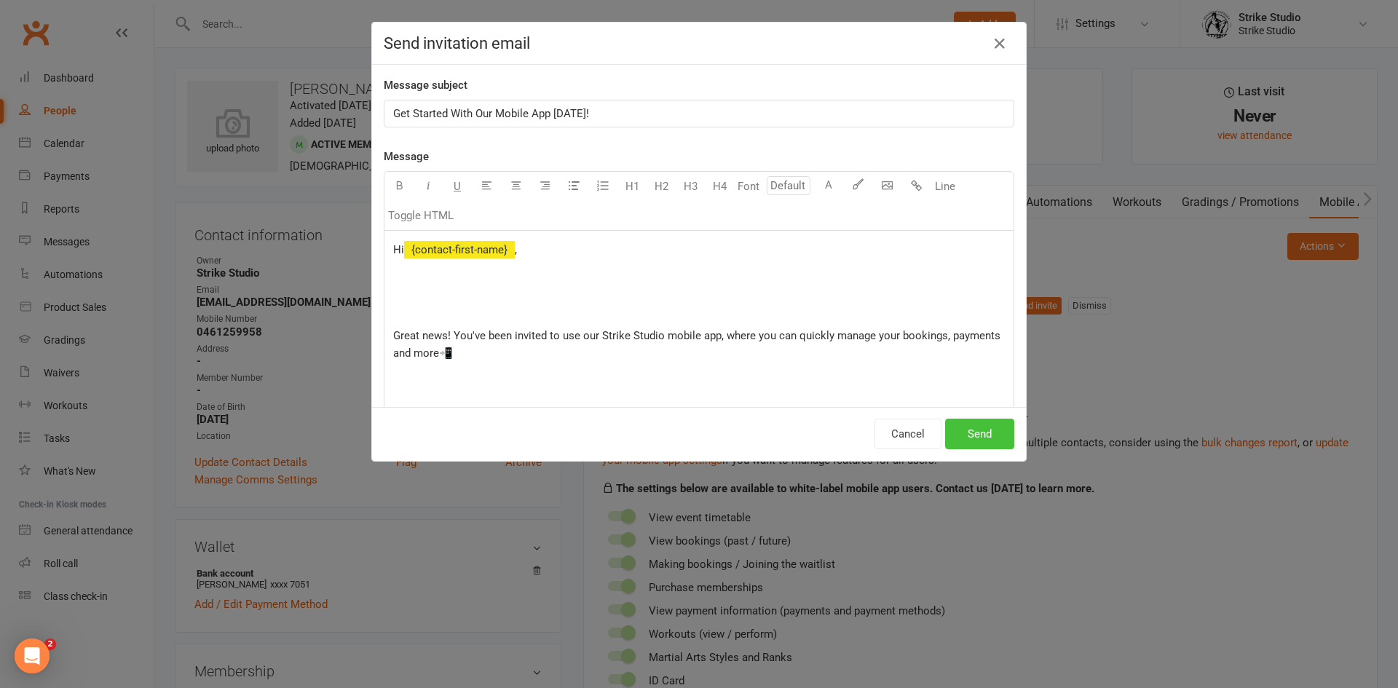
click at [967, 436] on button "Send" at bounding box center [979, 434] width 69 height 31
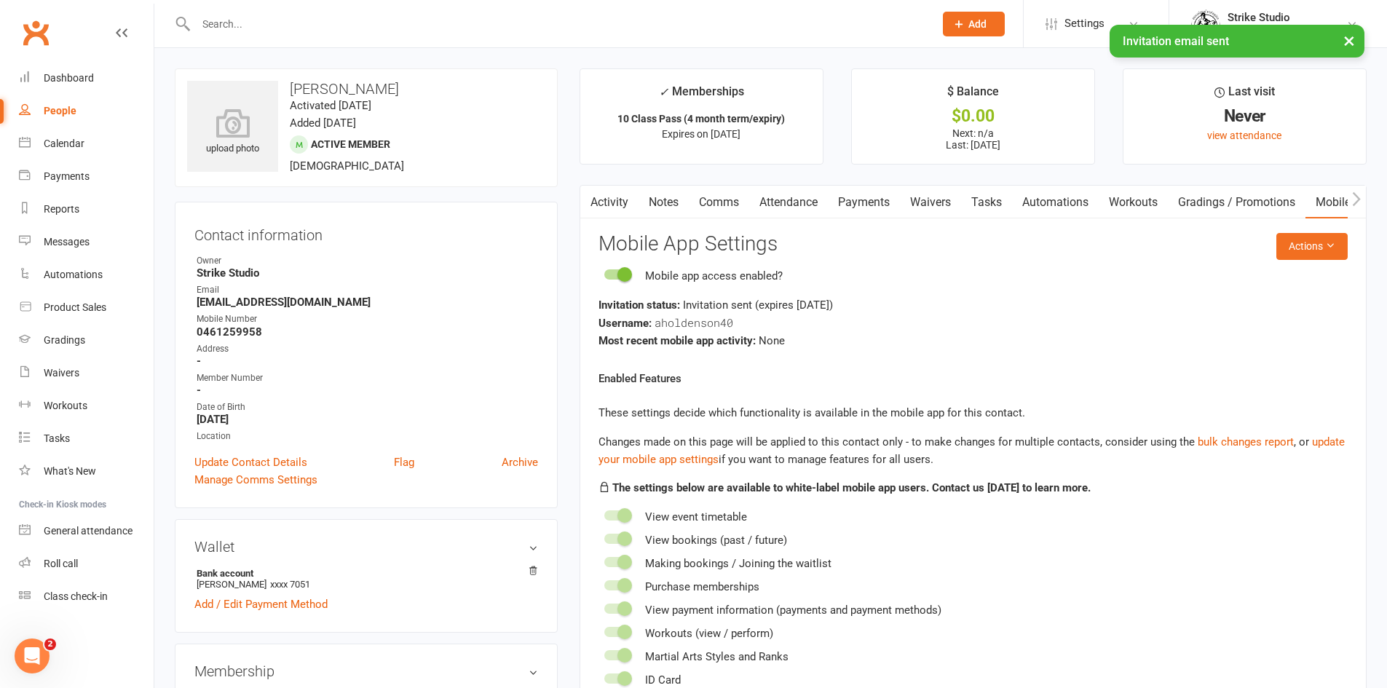
click at [602, 210] on link "Activity" at bounding box center [609, 202] width 58 height 33
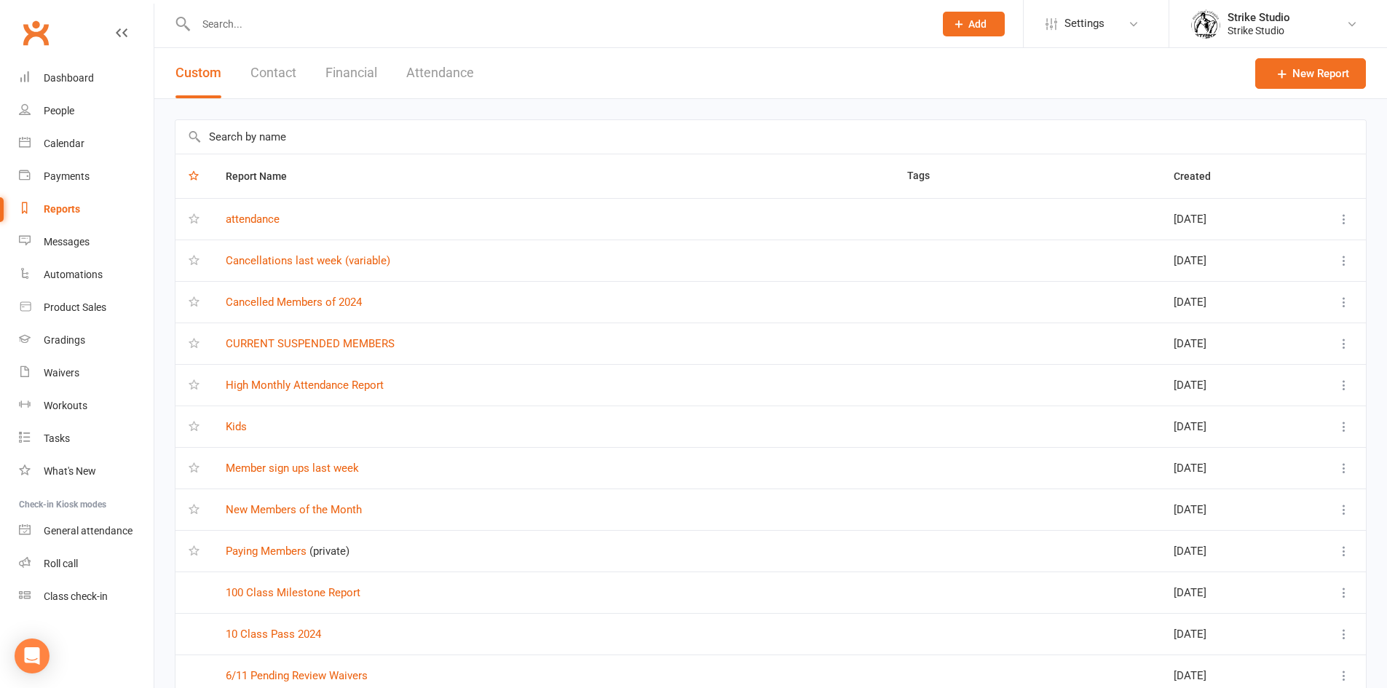
select select "100"
click at [73, 210] on div "Reports" at bounding box center [62, 209] width 36 height 12
click at [1312, 72] on link "New Report" at bounding box center [1310, 73] width 111 height 31
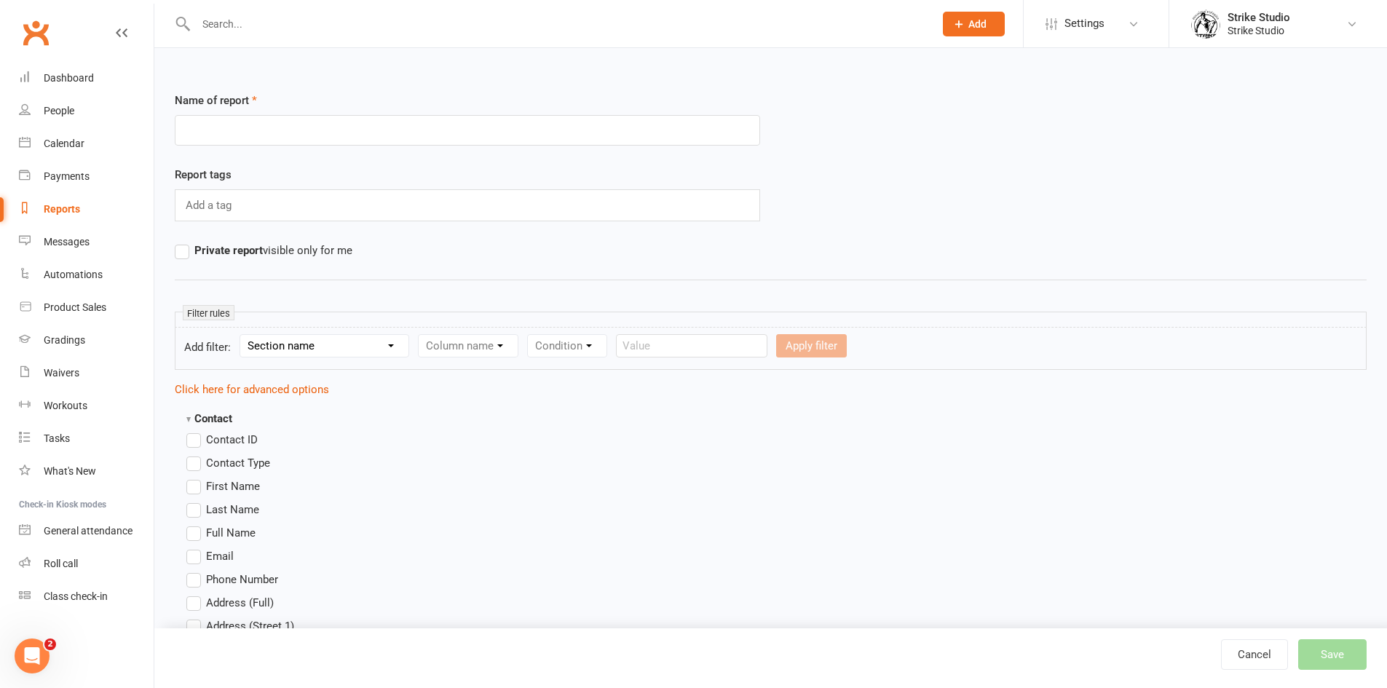
click at [461, 23] on input "text" at bounding box center [557, 24] width 732 height 20
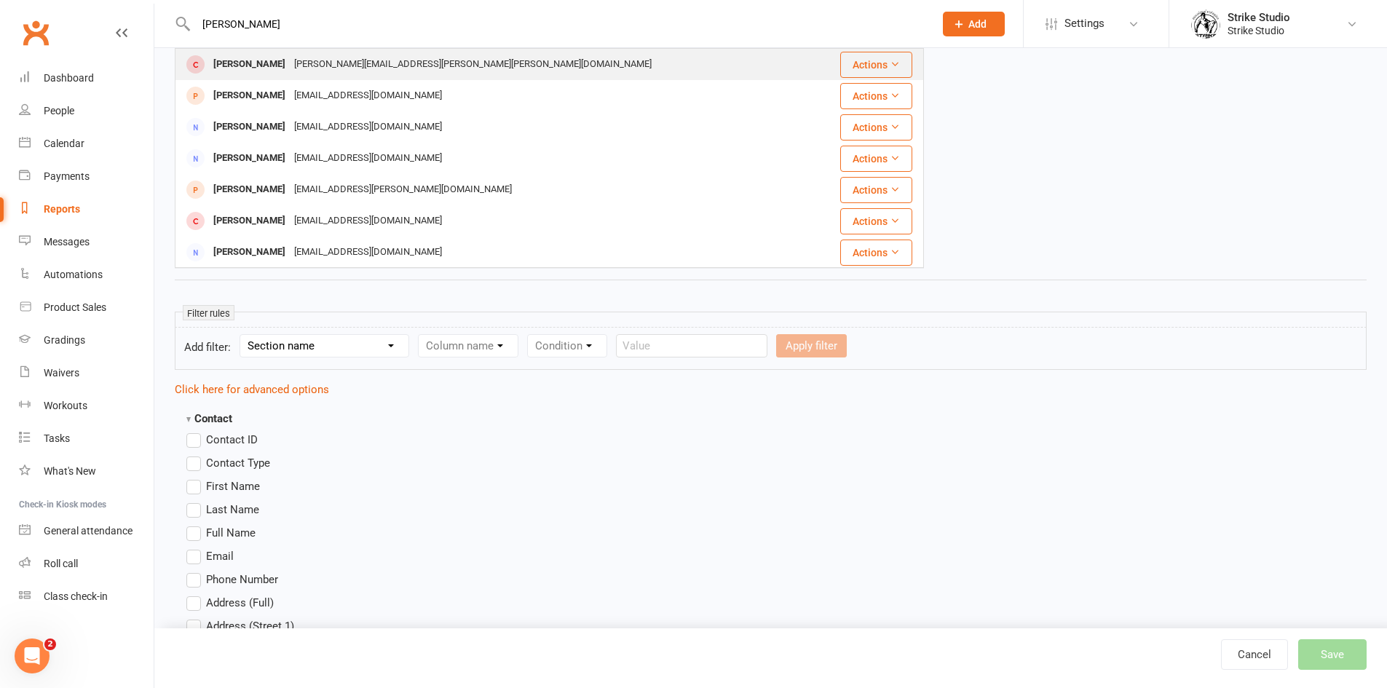
type input "donn cunn"
click at [392, 54] on div "[PERSON_NAME][EMAIL_ADDRESS][PERSON_NAME][PERSON_NAME][DOMAIN_NAME]" at bounding box center [473, 64] width 366 height 21
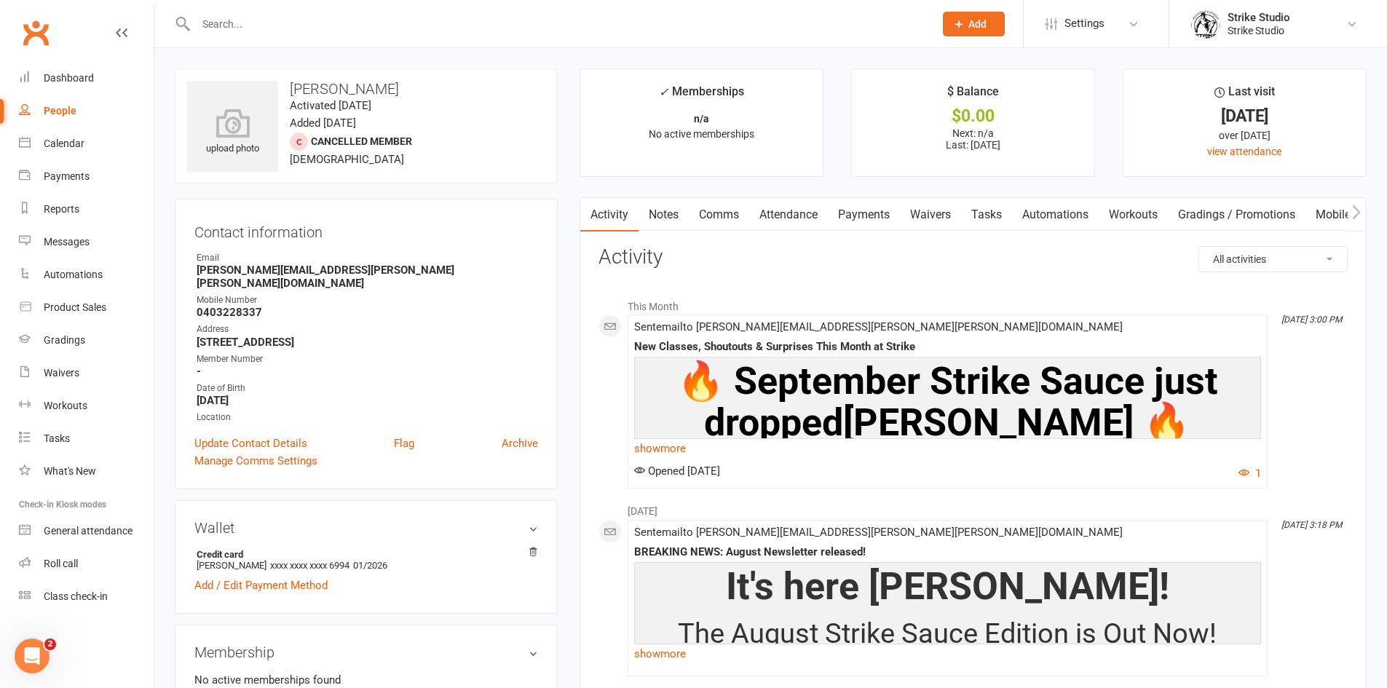
click at [931, 216] on link "Waivers" at bounding box center [930, 214] width 61 height 33
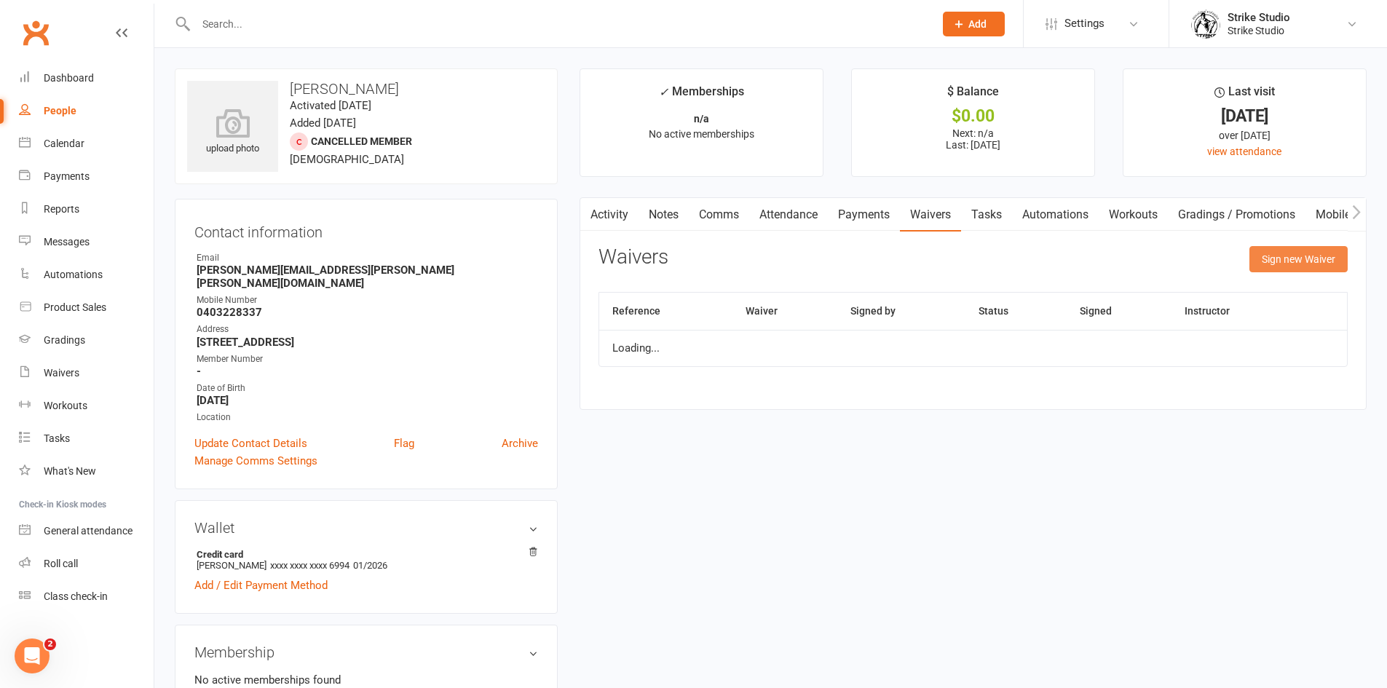
click at [1260, 266] on button "Sign new Waiver" at bounding box center [1298, 259] width 98 height 26
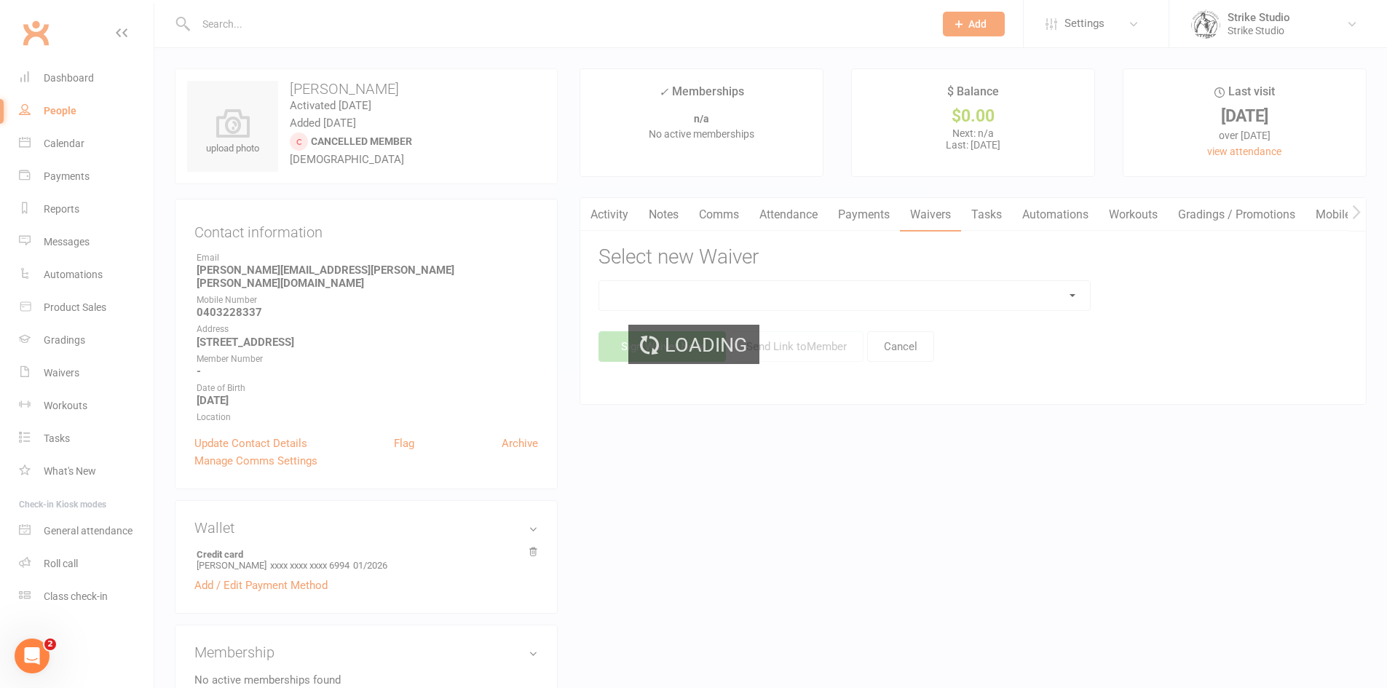
click at [879, 300] on div "Loading" at bounding box center [693, 344] width 1387 height 688
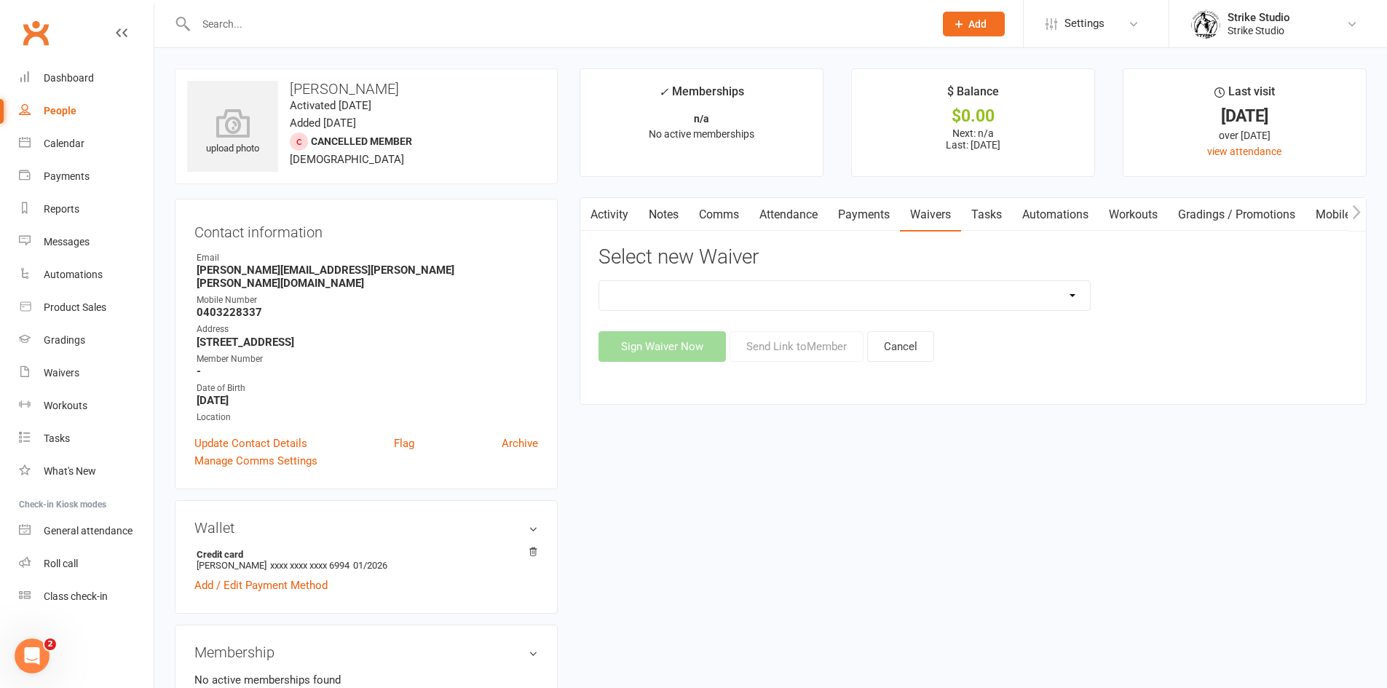
click at [1058, 298] on select "Competitors Release & Liability Of Waiver (under 18) Kick Start - Competitors W…" at bounding box center [844, 295] width 491 height 29
select select "13087"
click at [599, 281] on select "Competitors Release & Liability Of Waiver (under 18) Kick Start - Competitors W…" at bounding box center [844, 295] width 491 height 29
click at [901, 355] on button "Cancel" at bounding box center [900, 346] width 67 height 31
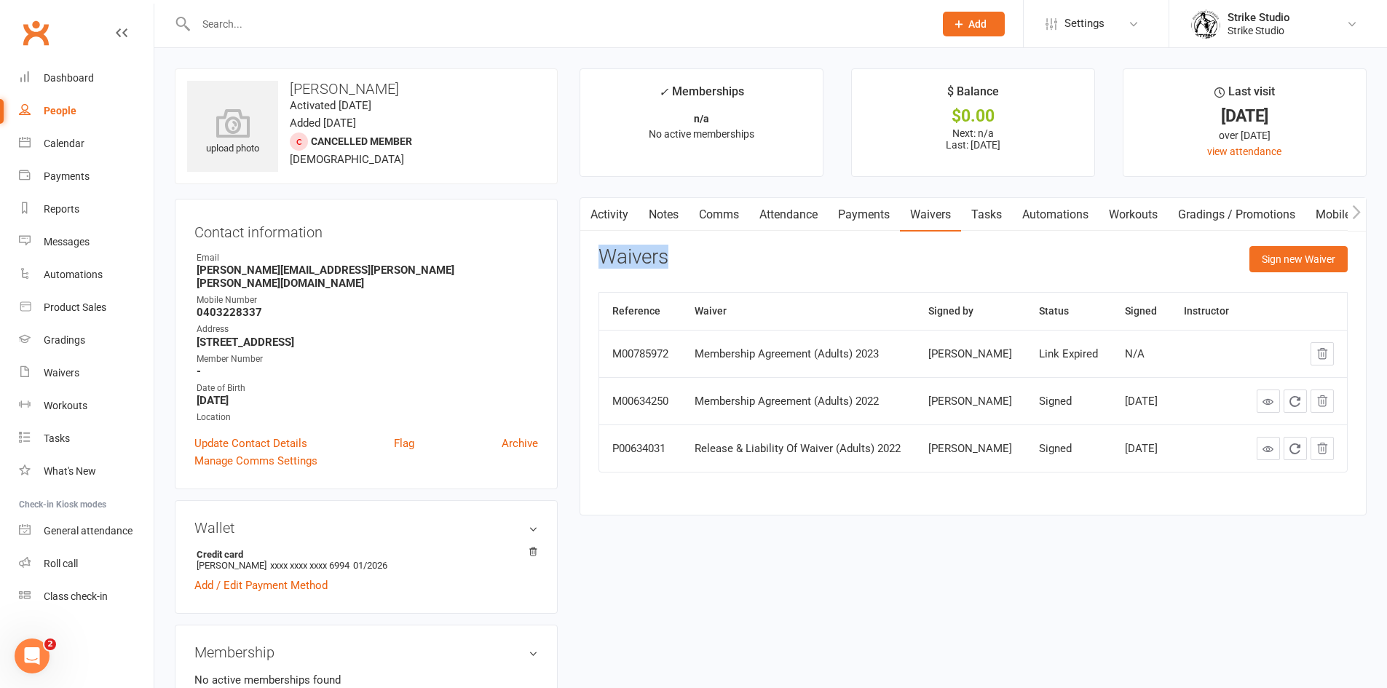
drag, startPoint x: 596, startPoint y: 263, endPoint x: 674, endPoint y: 263, distance: 77.9
click at [675, 263] on div "Activity Notes Comms Attendance Payments Waivers Tasks Automations Workouts Gra…" at bounding box center [973, 356] width 787 height 318
click at [674, 263] on div "Waivers Sign new Waiver" at bounding box center [972, 263] width 749 height 34
drag, startPoint x: 673, startPoint y: 258, endPoint x: 588, endPoint y: 254, distance: 84.6
click at [588, 254] on div "Activity Notes Comms Attendance Payments Waivers Tasks Automations Workouts Gra…" at bounding box center [973, 356] width 787 height 318
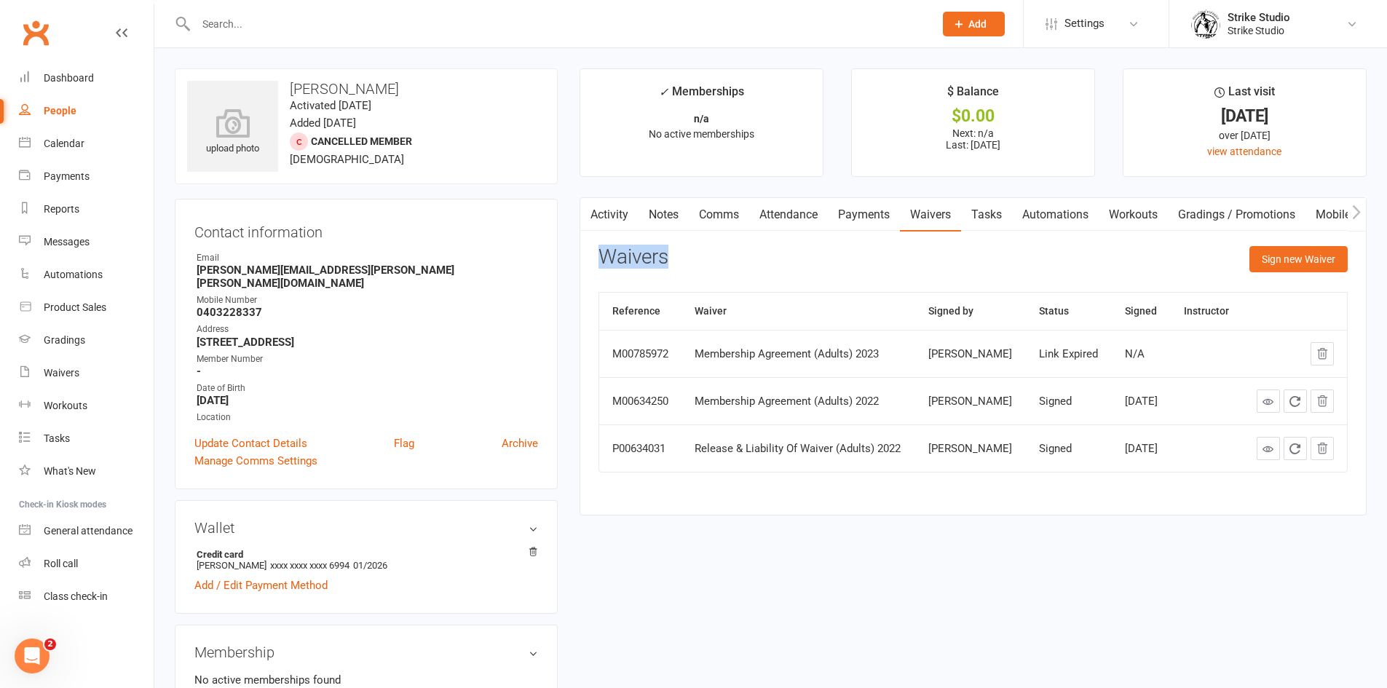
click at [602, 256] on h3 "Waivers" at bounding box center [633, 257] width 70 height 23
drag, startPoint x: 603, startPoint y: 257, endPoint x: 673, endPoint y: 258, distance: 70.6
click at [673, 258] on div "Waivers Sign new Waiver" at bounding box center [972, 263] width 749 height 34
drag, startPoint x: 671, startPoint y: 261, endPoint x: 598, endPoint y: 255, distance: 72.3
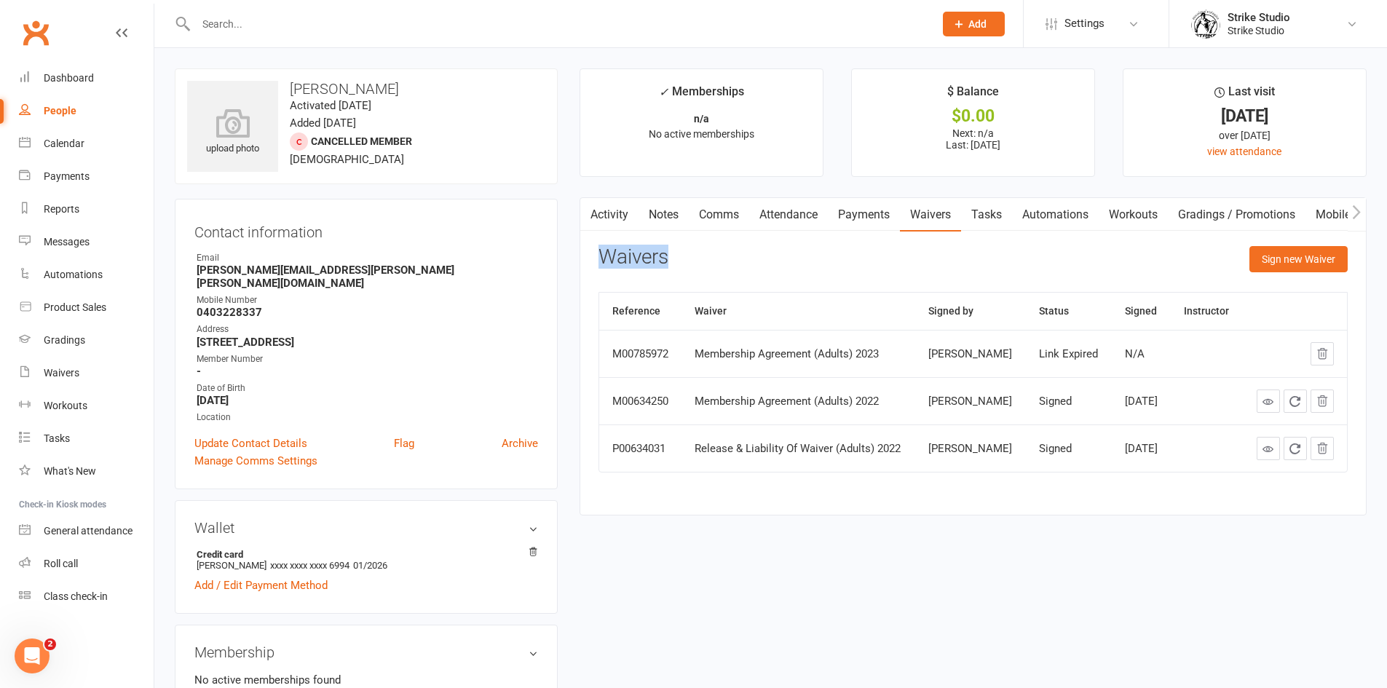
click at [600, 253] on div "Waivers Sign new Waiver" at bounding box center [972, 263] width 749 height 34
click at [597, 256] on div "Activity Notes Comms Attendance Payments Waivers Tasks Automations Workouts Gra…" at bounding box center [973, 356] width 787 height 318
click at [705, 261] on div "Waivers Sign new Waiver" at bounding box center [972, 263] width 749 height 34
click at [771, 214] on link "Attendance" at bounding box center [788, 214] width 79 height 33
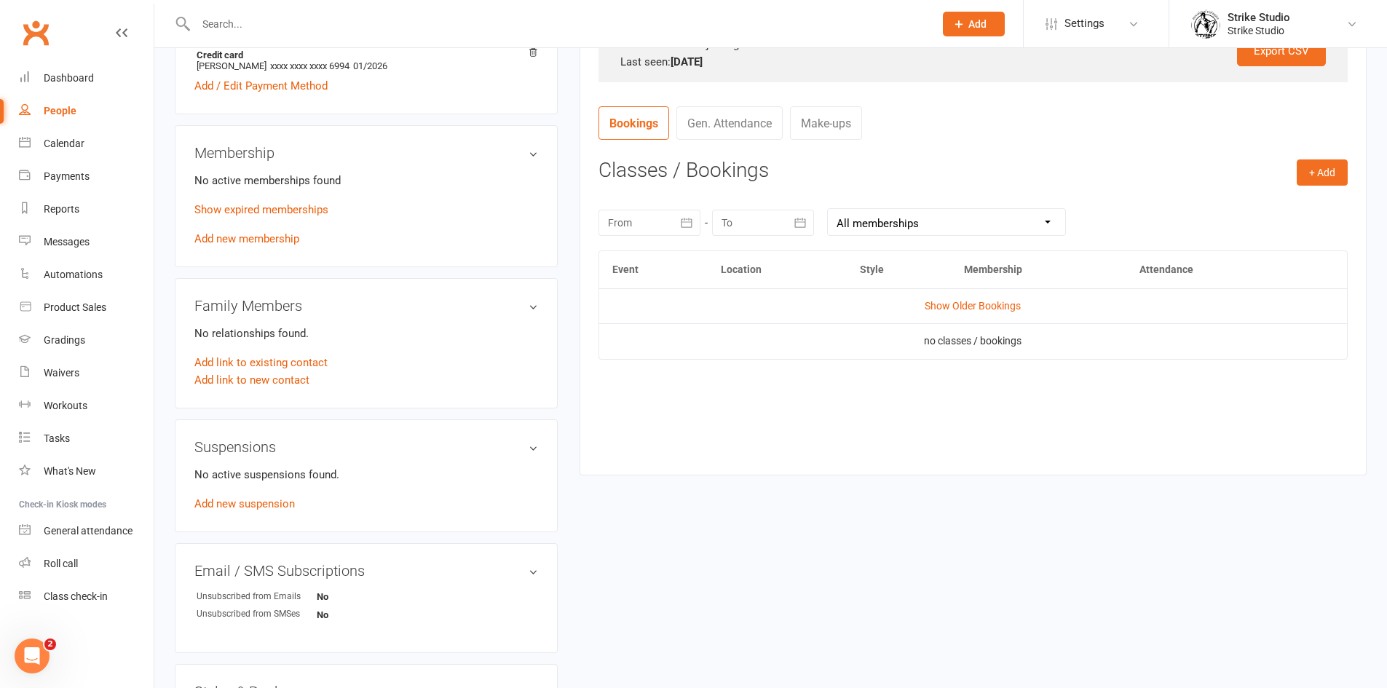
scroll to position [364, 0]
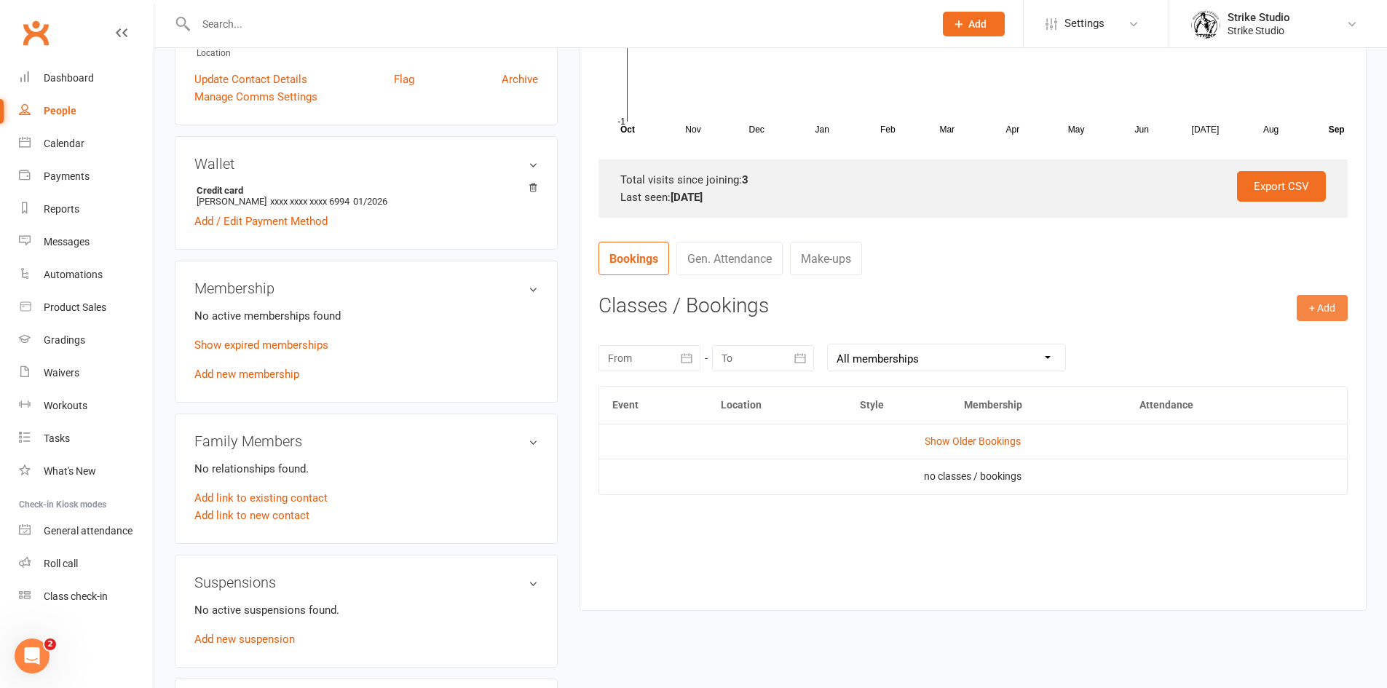
click at [1332, 304] on button "+ Add" at bounding box center [1322, 308] width 51 height 26
click at [1296, 337] on link "Book Event" at bounding box center [1275, 340] width 144 height 29
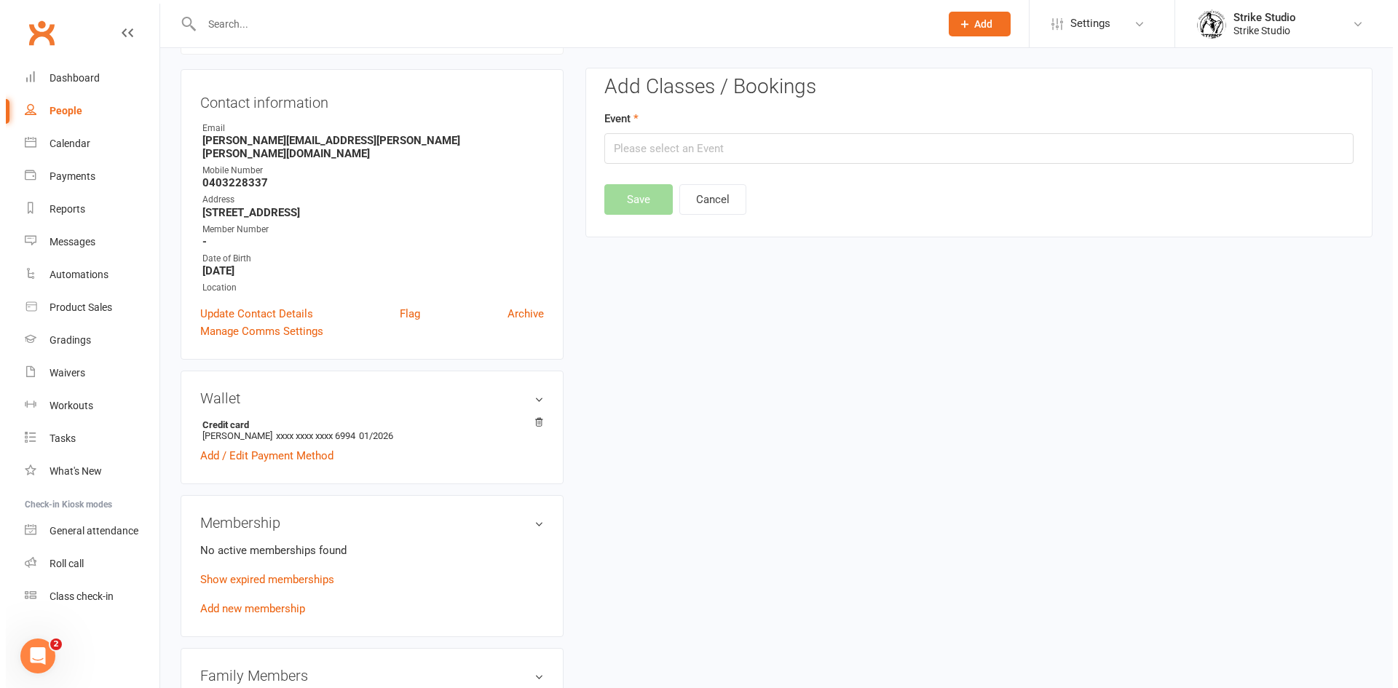
scroll to position [124, 0]
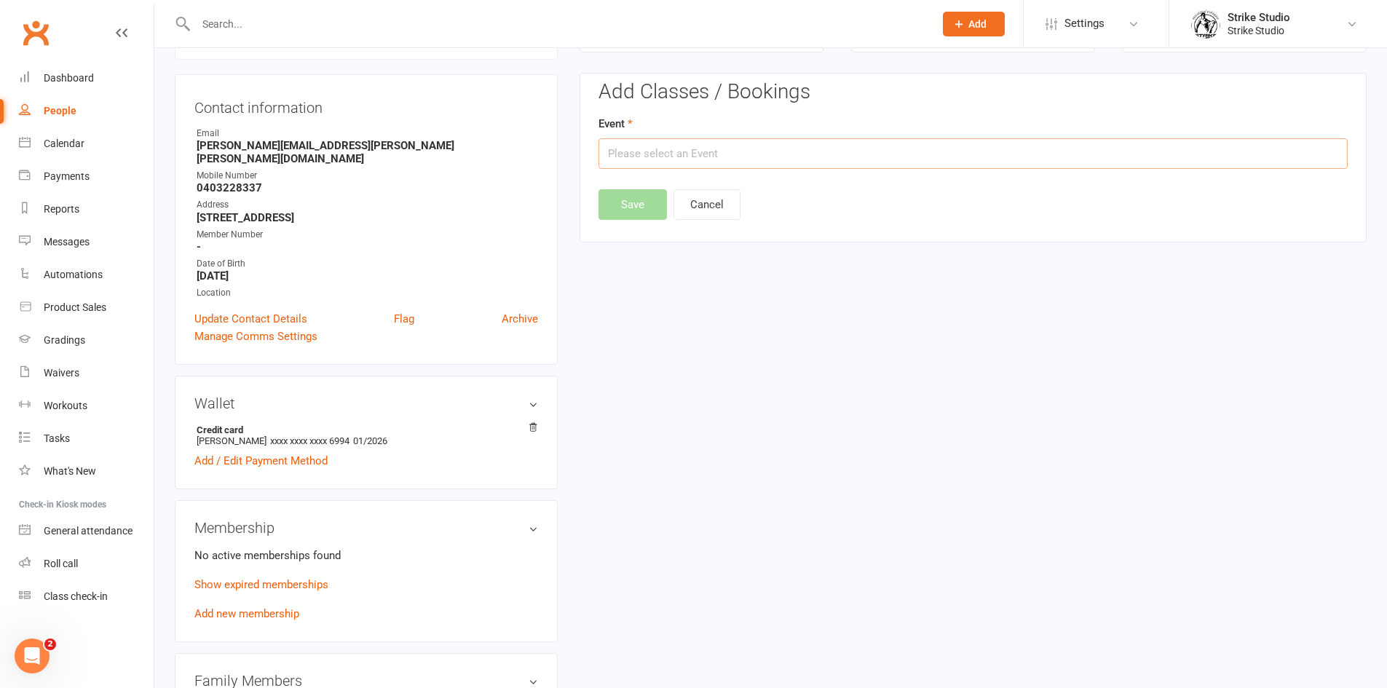
click at [1031, 151] on input "text" at bounding box center [972, 153] width 749 height 31
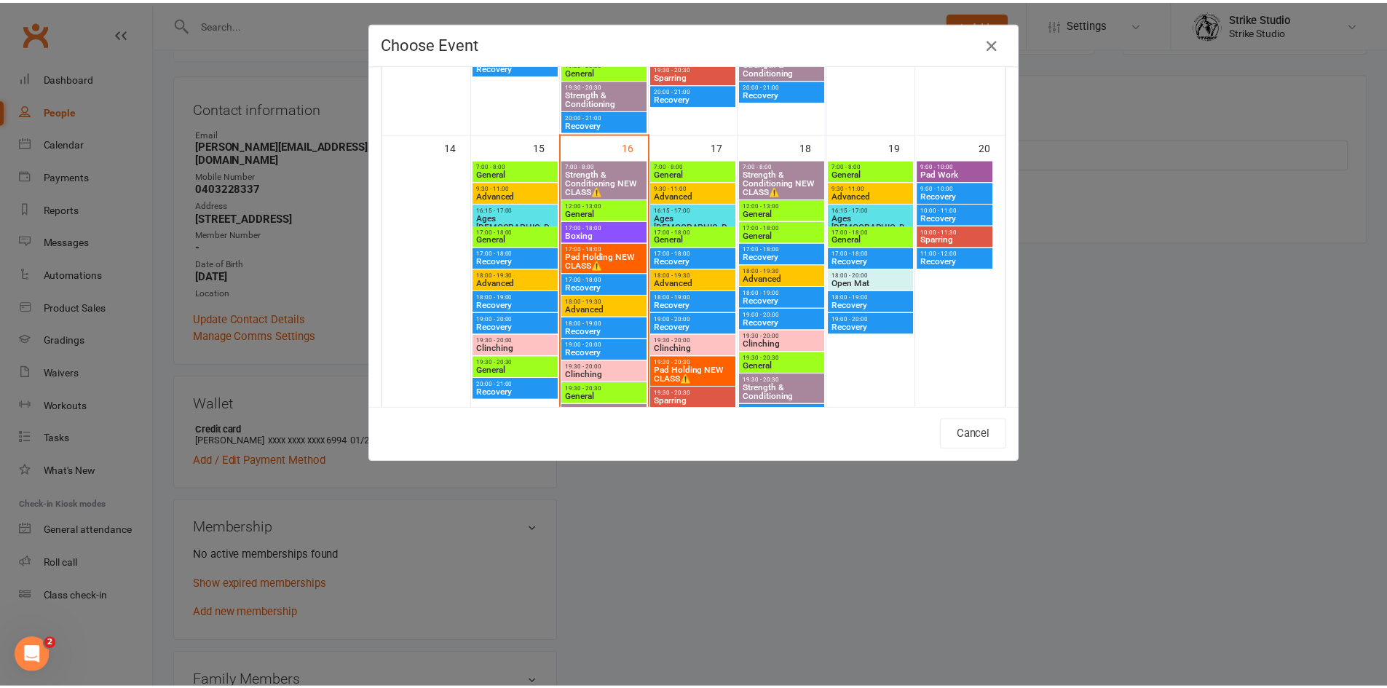
scroll to position [711, 0]
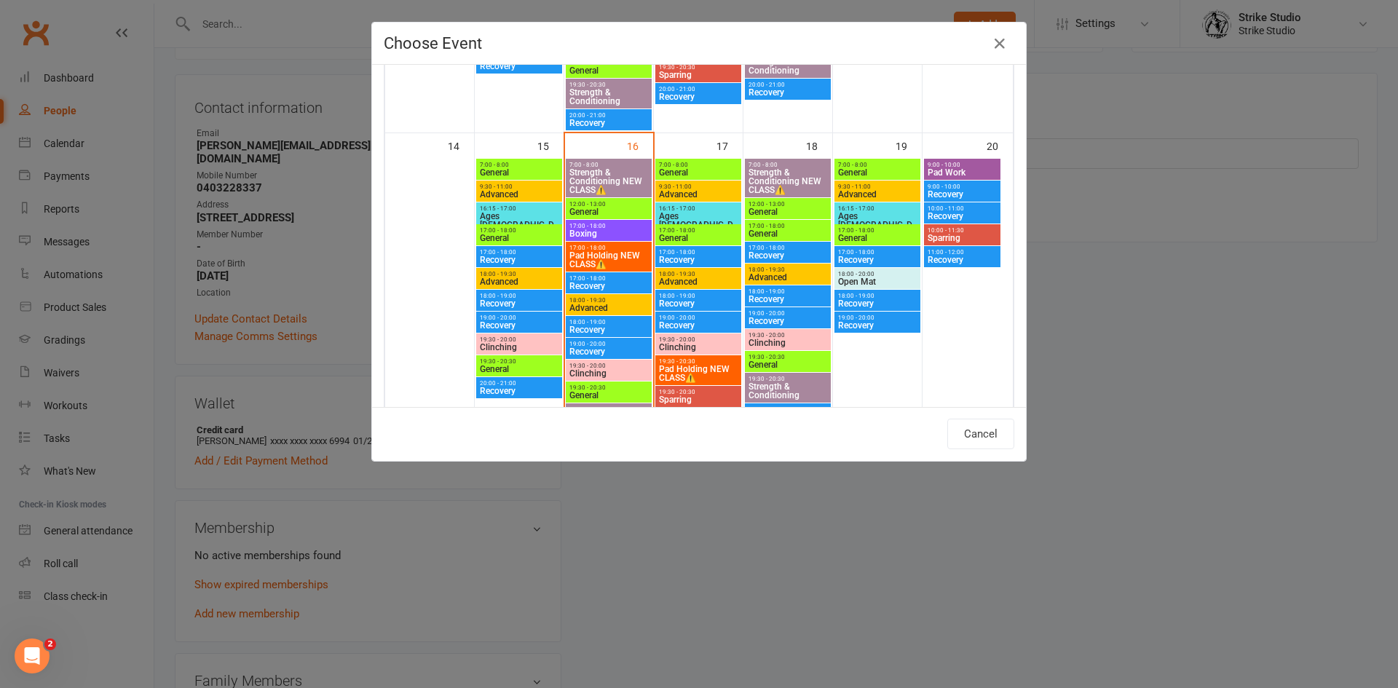
click at [703, 171] on span "General" at bounding box center [698, 172] width 80 height 9
type input "General - Sep 17, 2025 7:00:00 AM"
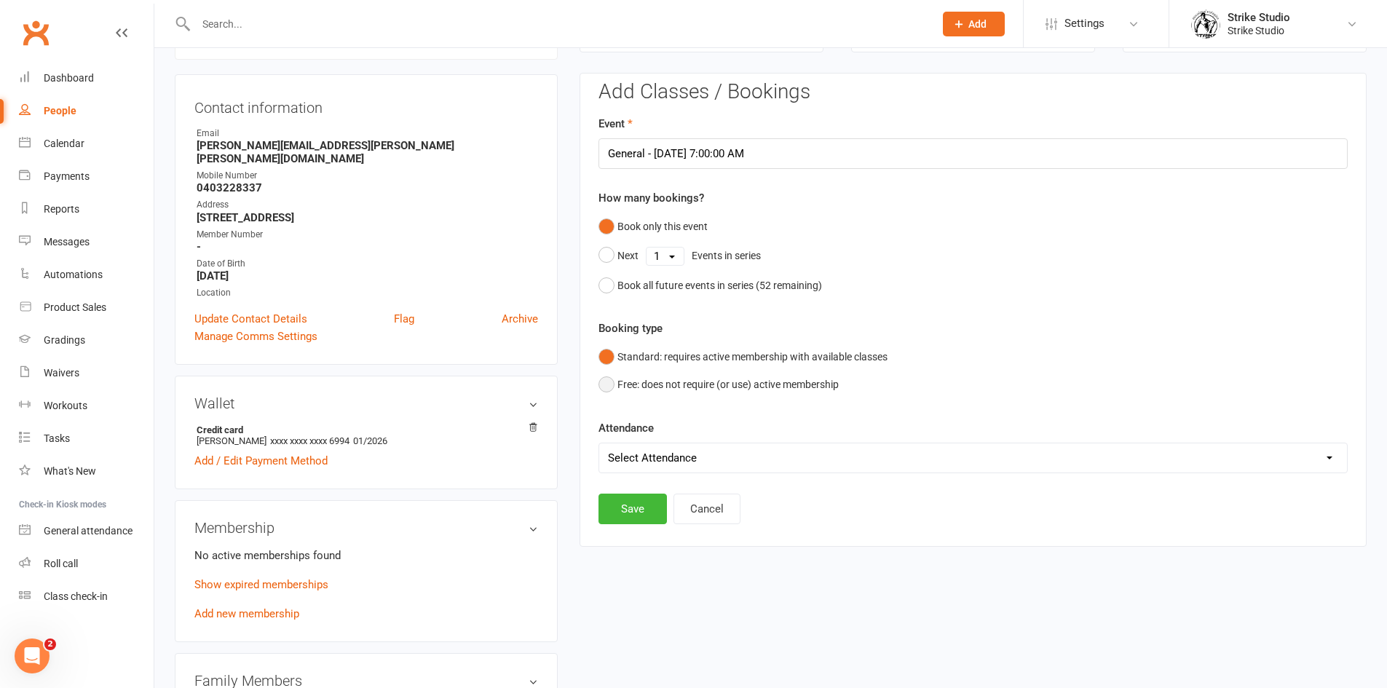
drag, startPoint x: 652, startPoint y: 371, endPoint x: 649, endPoint y: 387, distance: 16.3
click at [652, 371] on button "Free: does not require (or use) active membership" at bounding box center [718, 385] width 240 height 28
click at [642, 505] on button "Save" at bounding box center [632, 509] width 68 height 31
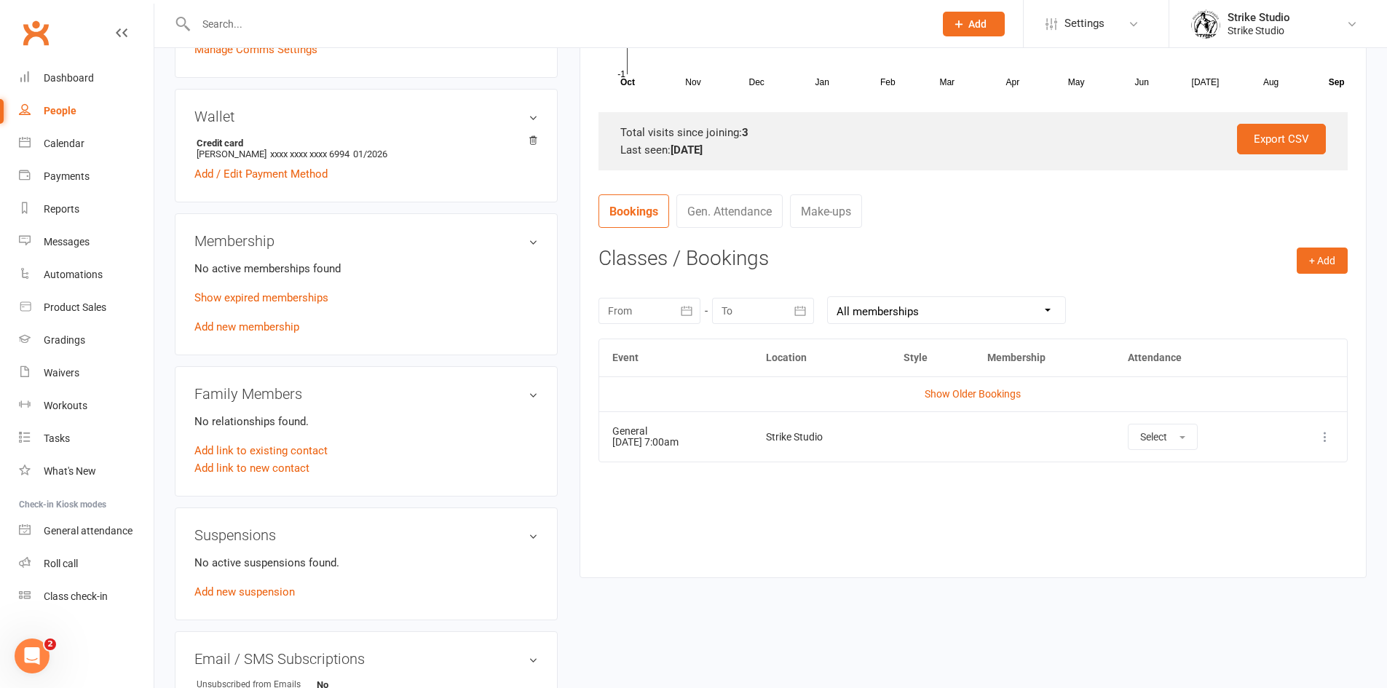
scroll to position [437, 0]
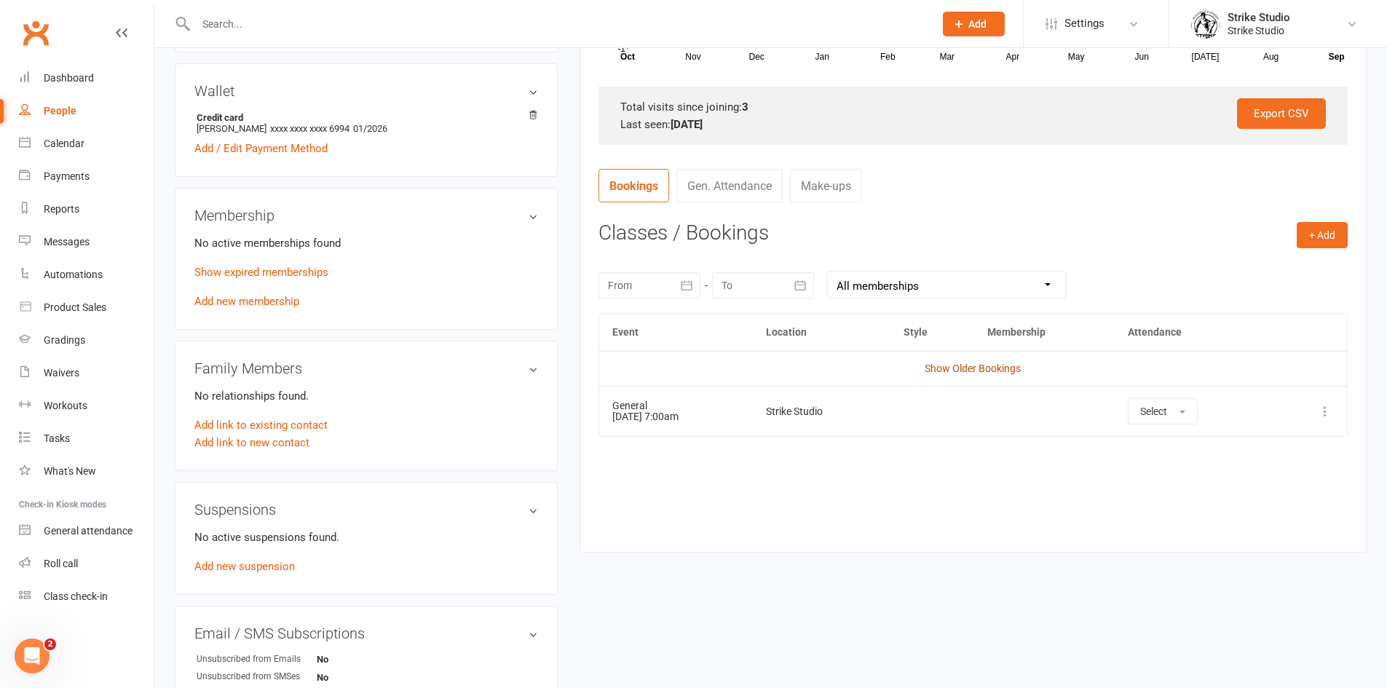
click at [998, 365] on link "Show Older Bookings" at bounding box center [973, 369] width 96 height 12
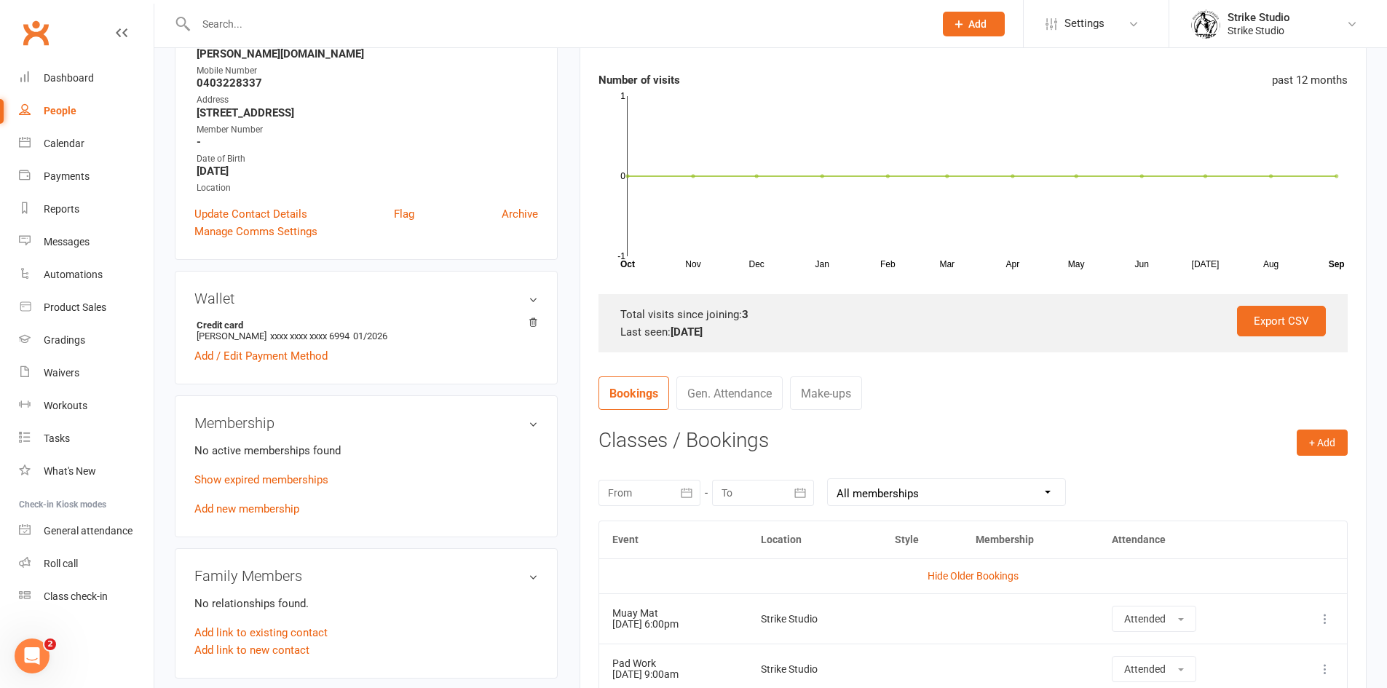
scroll to position [0, 0]
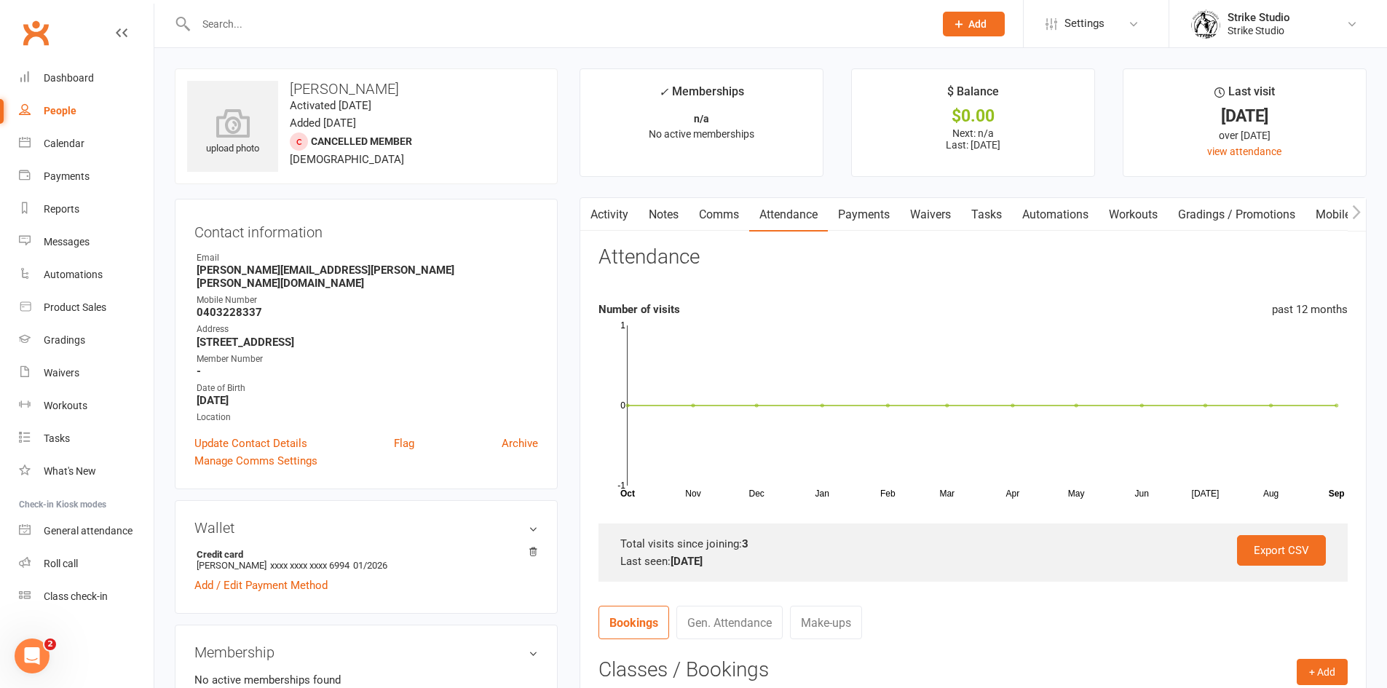
click at [922, 216] on link "Waivers" at bounding box center [930, 214] width 61 height 33
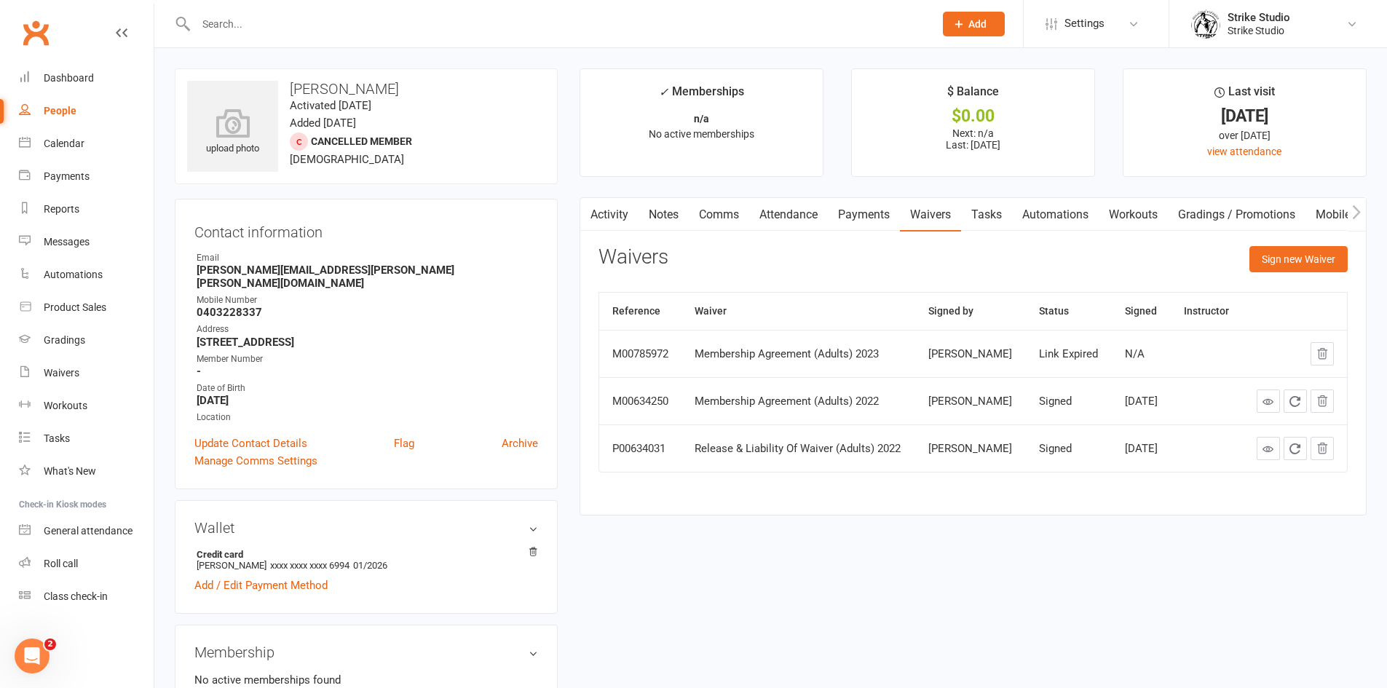
click at [1043, 216] on link "Automations" at bounding box center [1055, 214] width 87 height 33
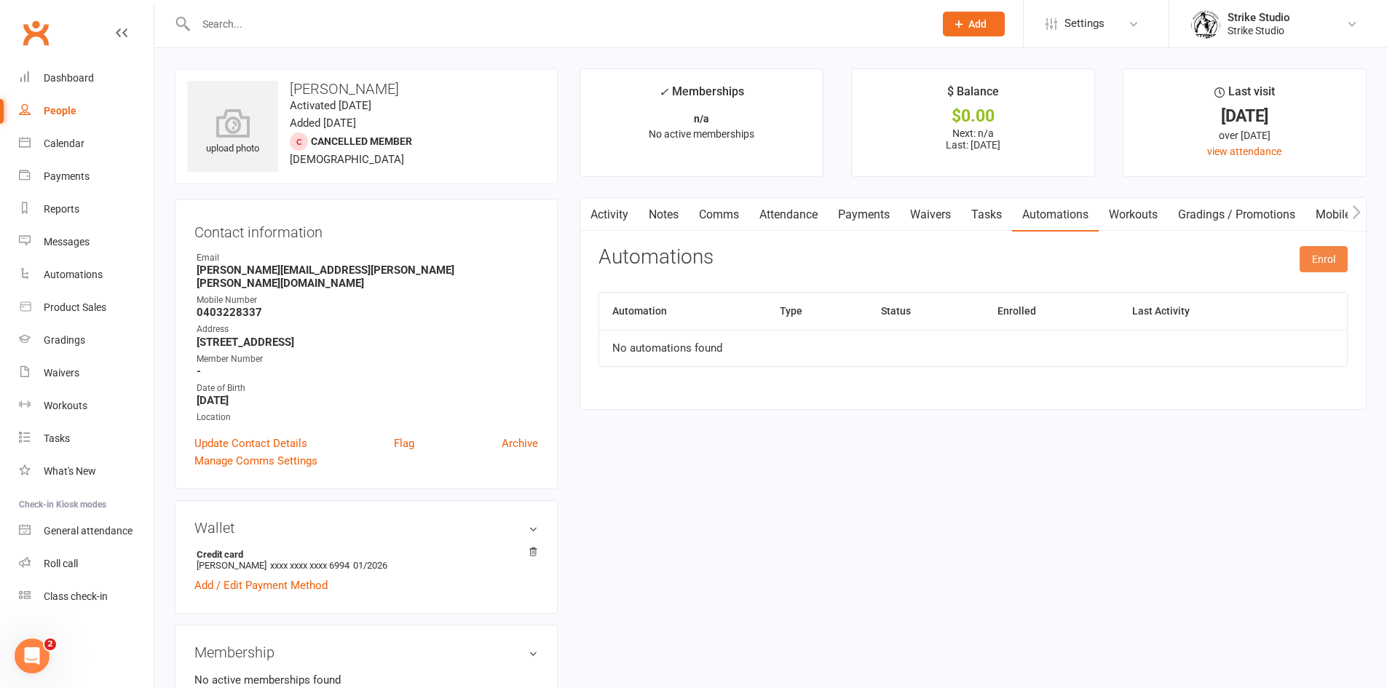
click at [1319, 256] on button "Enrol" at bounding box center [1324, 259] width 48 height 26
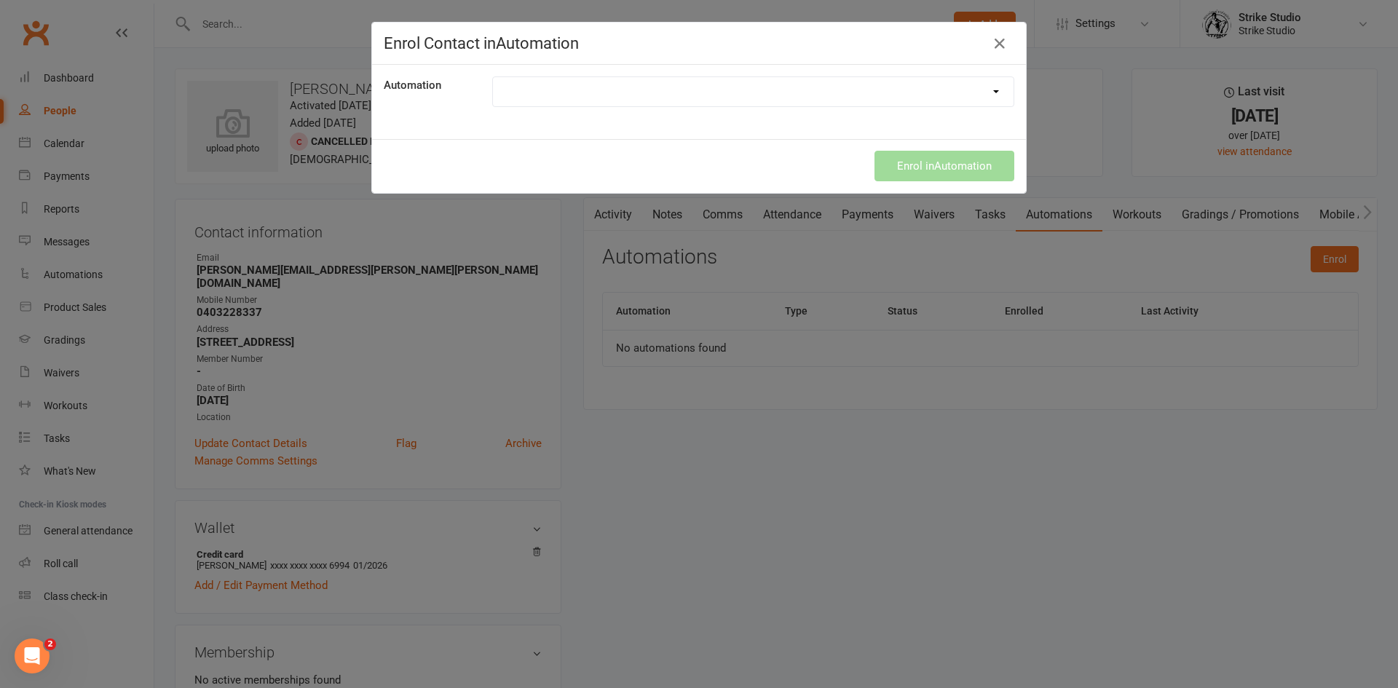
click at [898, 90] on select "100th Class Booking 10 class pass expiry reminder 10 Class Pass Used Up 10 Clas…" at bounding box center [753, 91] width 521 height 29
select select "6910"
click at [493, 77] on select "100th Class Booking 10 class pass expiry reminder 10 Class Pass Used Up 10 Clas…" at bounding box center [753, 91] width 521 height 29
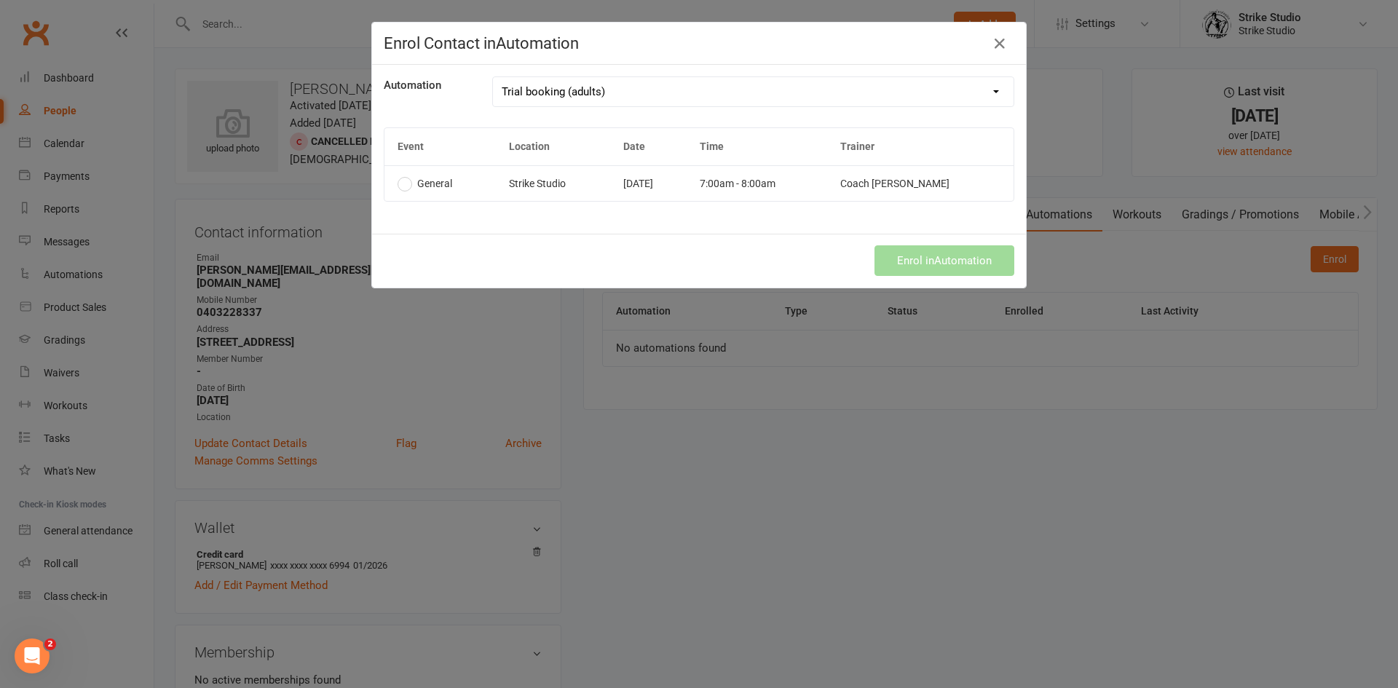
click at [757, 204] on div "Automation 100th Class Booking 10 class pass expiry reminder 10 Class Pass Used…" at bounding box center [699, 149] width 654 height 169
click at [765, 175] on td "7:00am - 8:00am" at bounding box center [757, 183] width 141 height 36
click at [898, 266] on button "Enrol in Automation" at bounding box center [944, 260] width 140 height 31
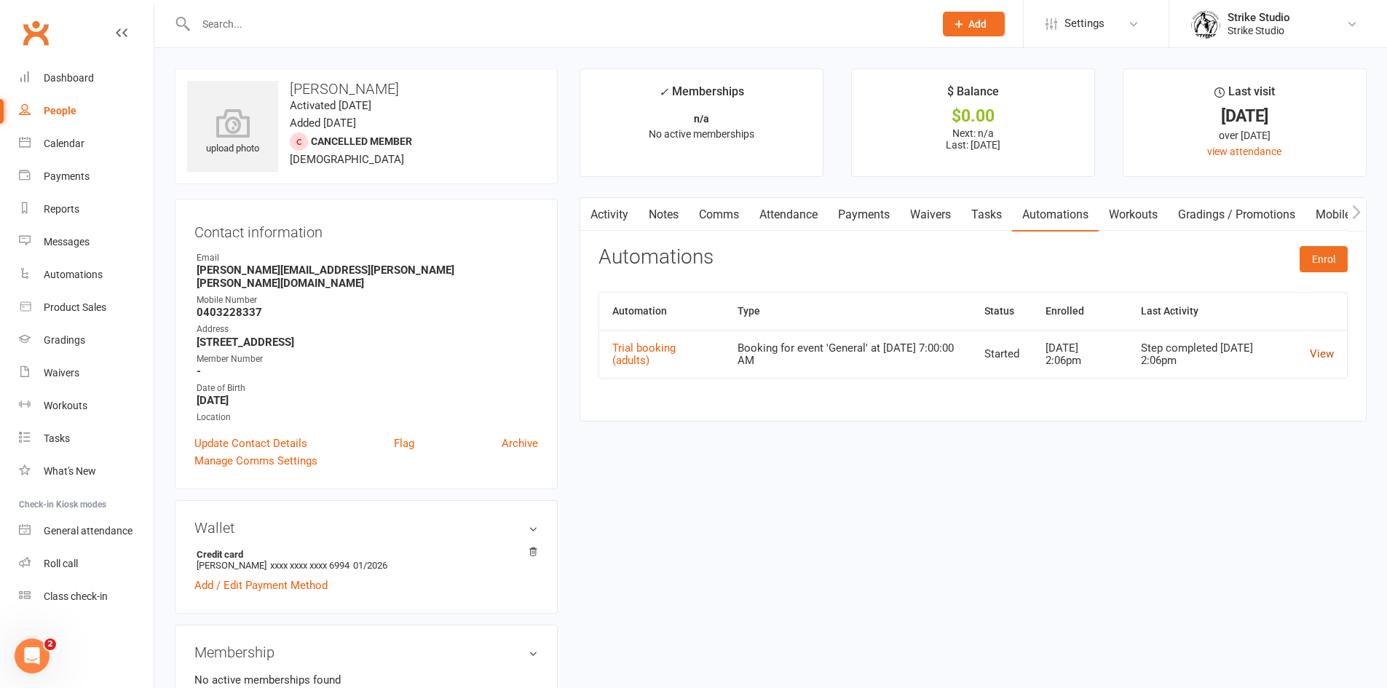
click at [1321, 357] on link "View" at bounding box center [1322, 353] width 24 height 13
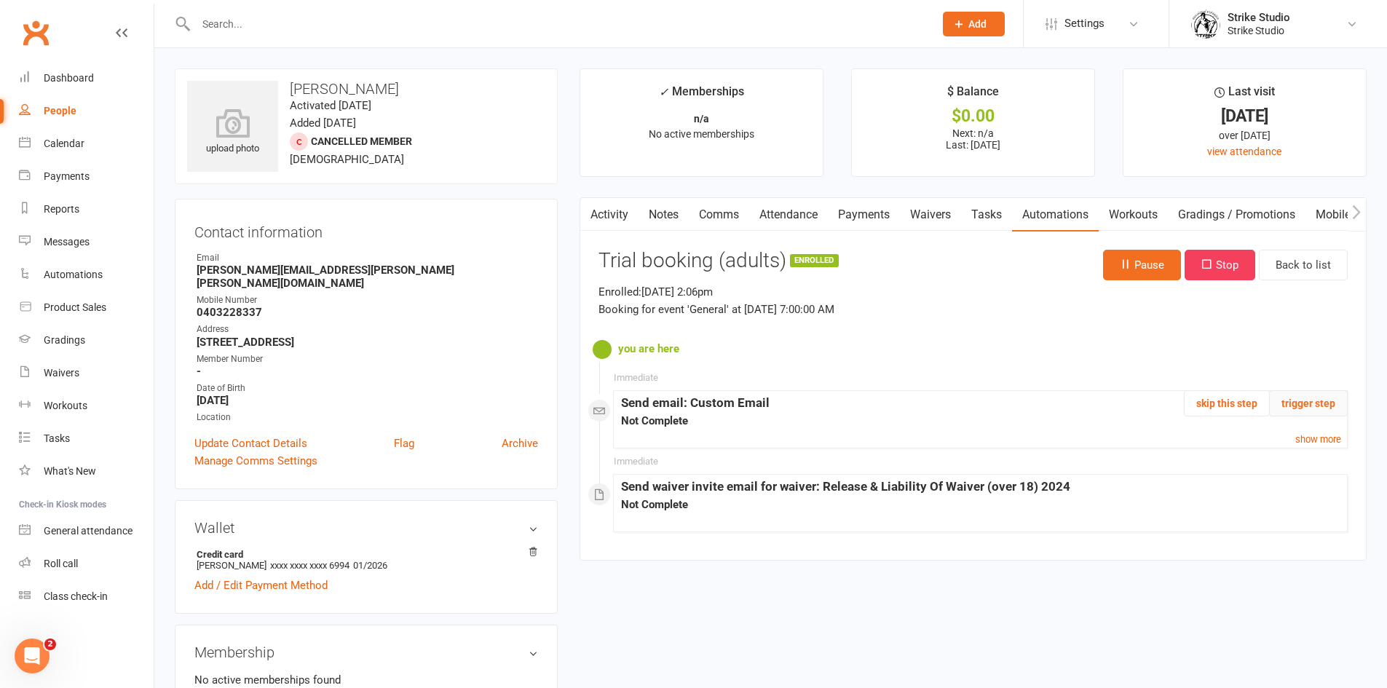
click at [1290, 400] on button "trigger step" at bounding box center [1308, 403] width 79 height 26
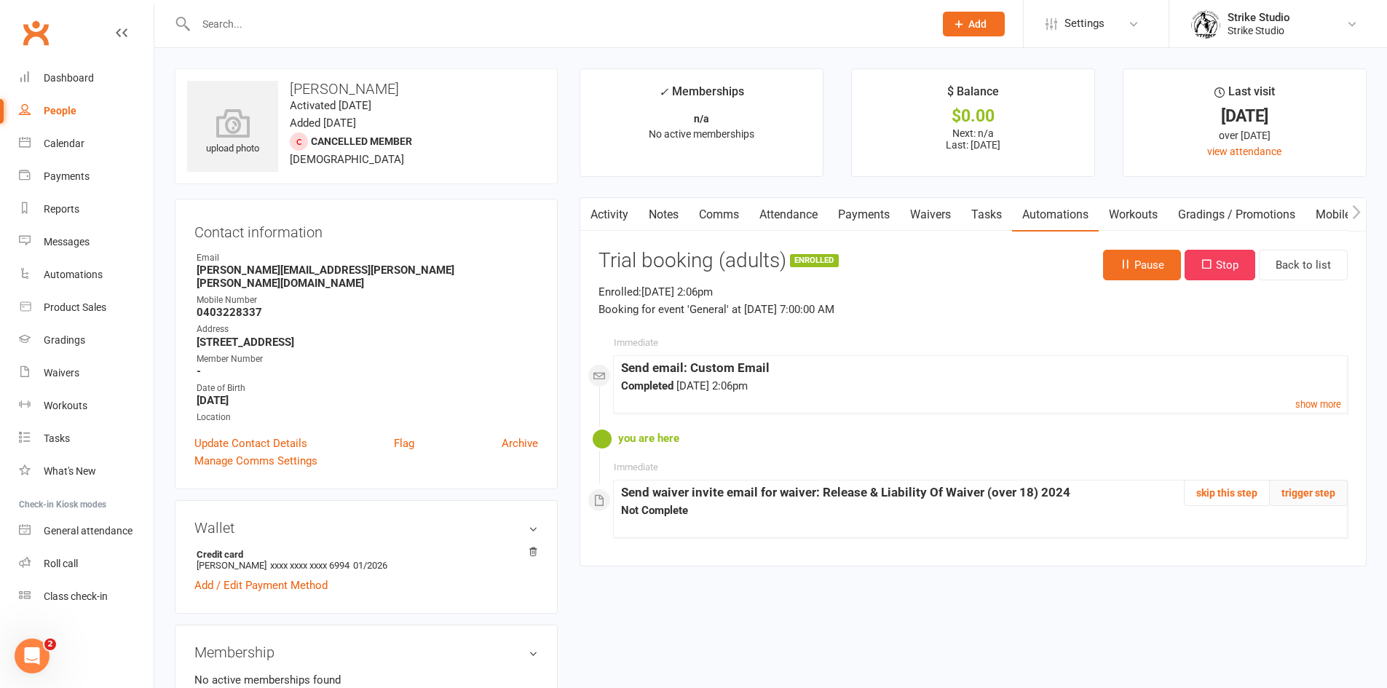
click at [1327, 491] on button "trigger step" at bounding box center [1308, 493] width 79 height 26
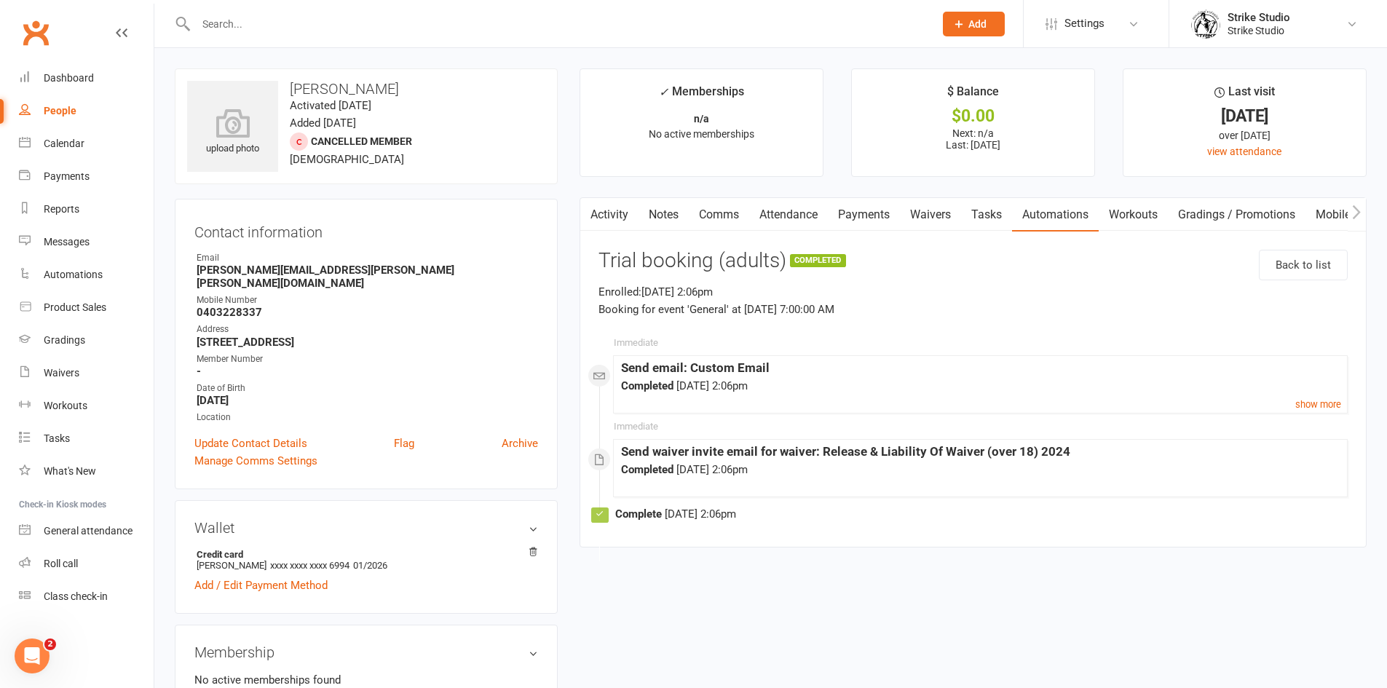
click at [928, 218] on link "Waivers" at bounding box center [930, 214] width 61 height 33
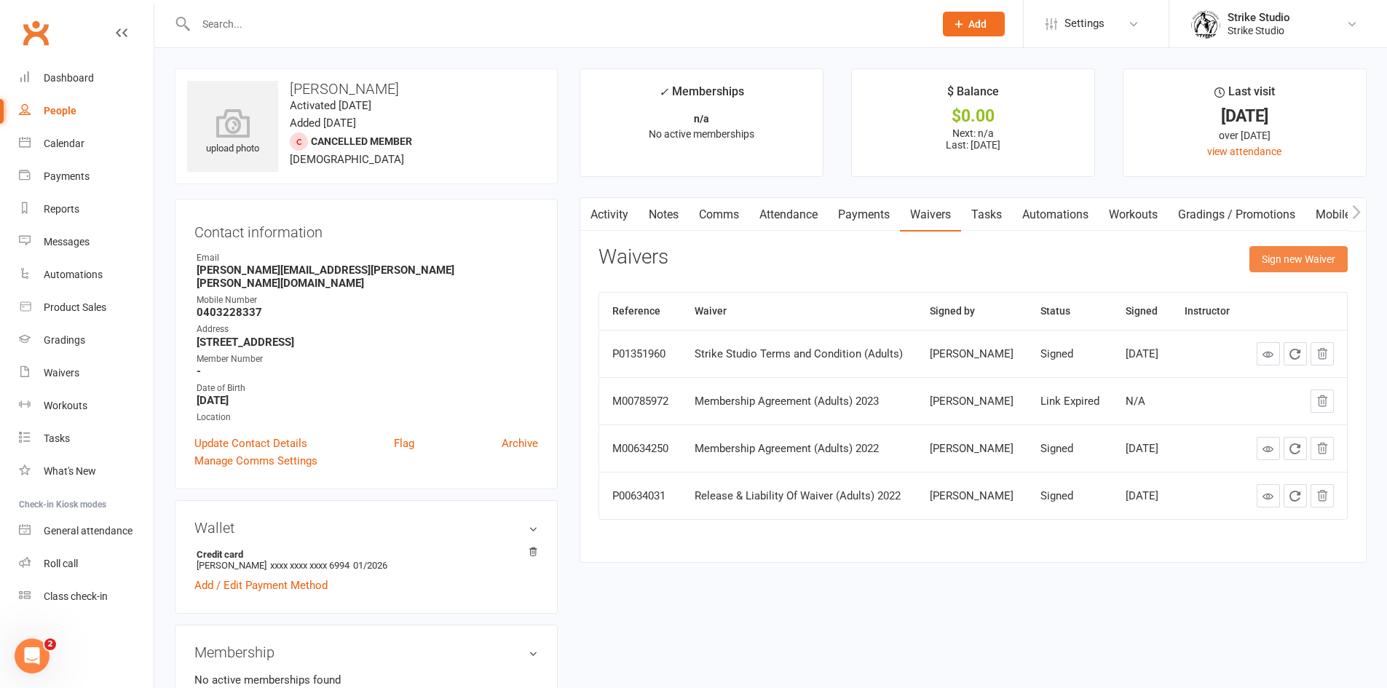
click at [1273, 262] on button "Sign new Waiver" at bounding box center [1298, 259] width 98 height 26
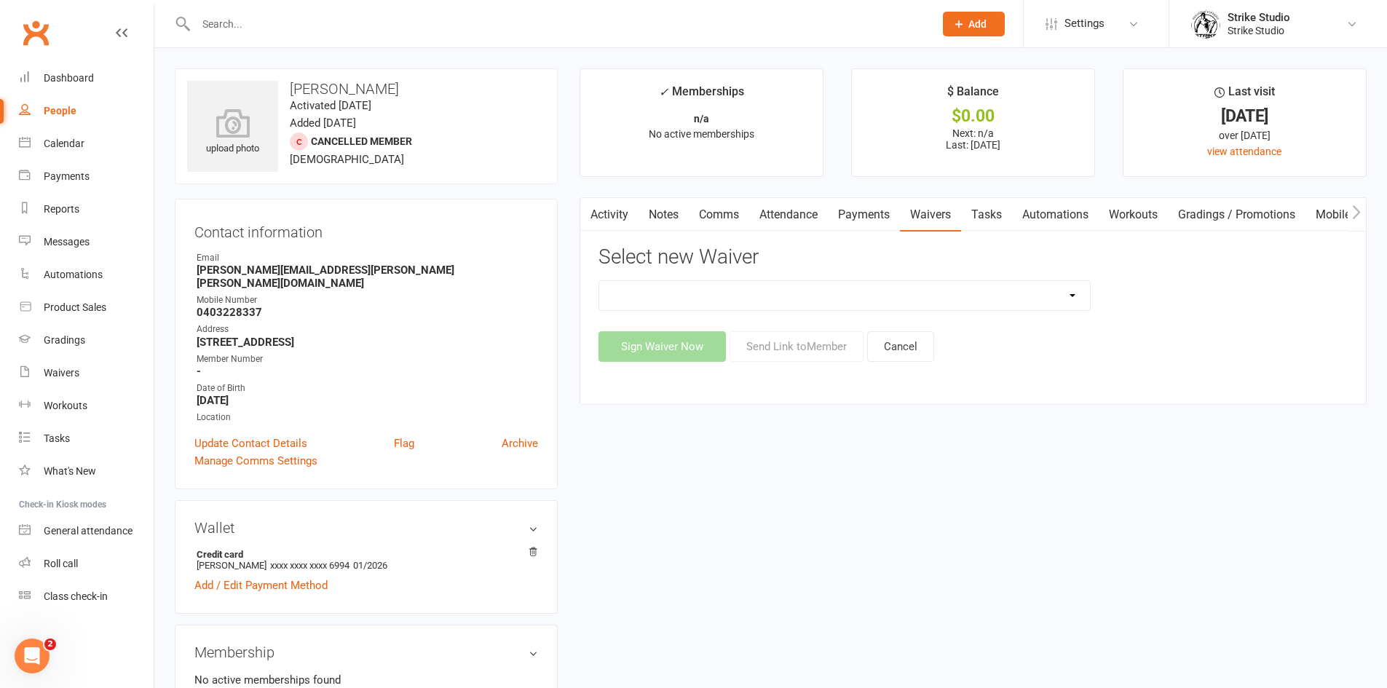
click at [1033, 308] on select "Competitors Release & Liability Of Waiver (under 18) Kick Start - Competitors W…" at bounding box center [844, 295] width 491 height 29
select select "13087"
click at [599, 281] on select "Competitors Release & Liability Of Waiver (under 18) Kick Start - Competitors W…" at bounding box center [844, 295] width 491 height 29
click at [753, 345] on button "Send Link to Member" at bounding box center [797, 346] width 134 height 31
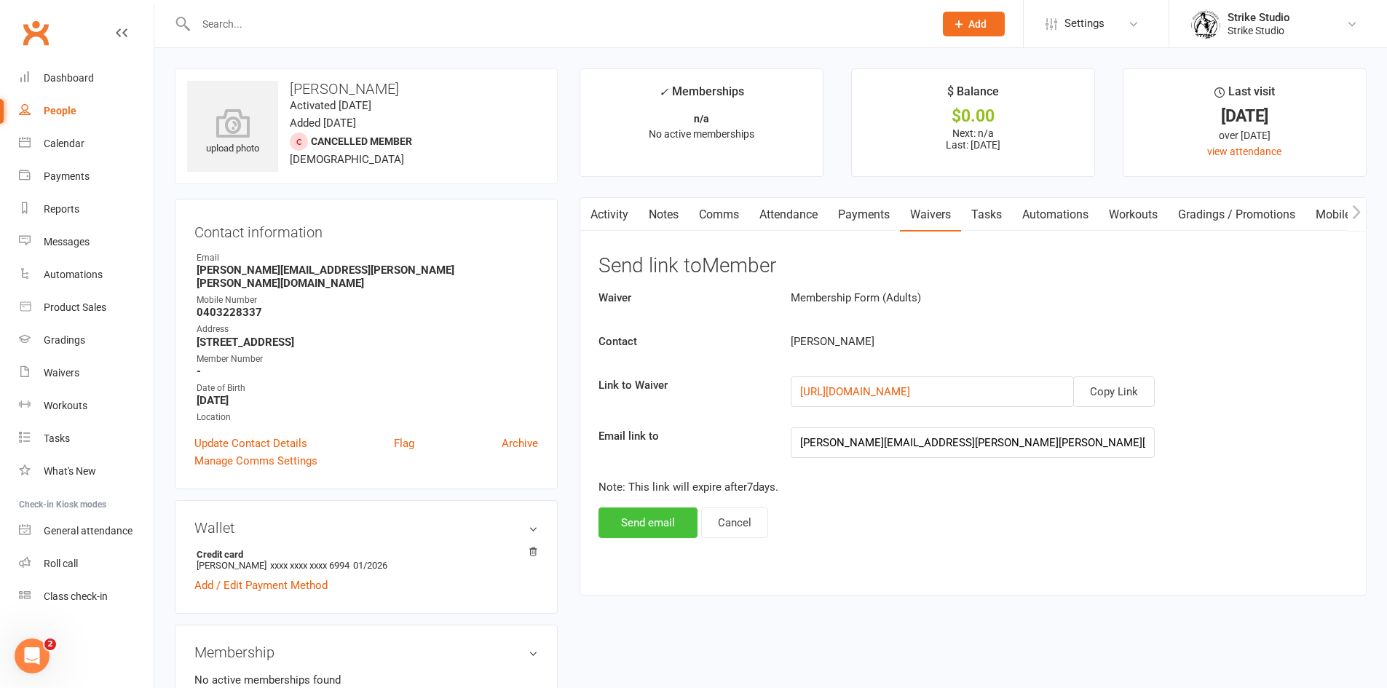
click at [661, 526] on button "Send email" at bounding box center [647, 522] width 99 height 31
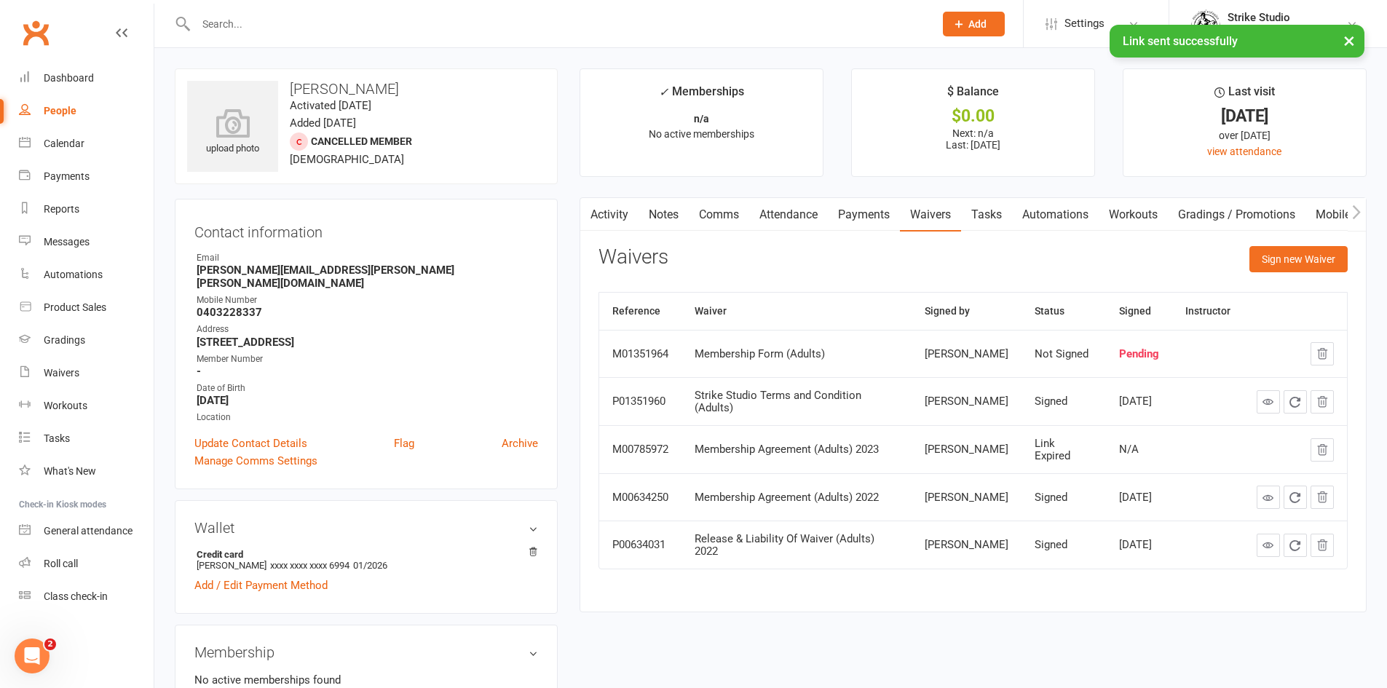
click at [607, 215] on link "Activity" at bounding box center [609, 214] width 58 height 33
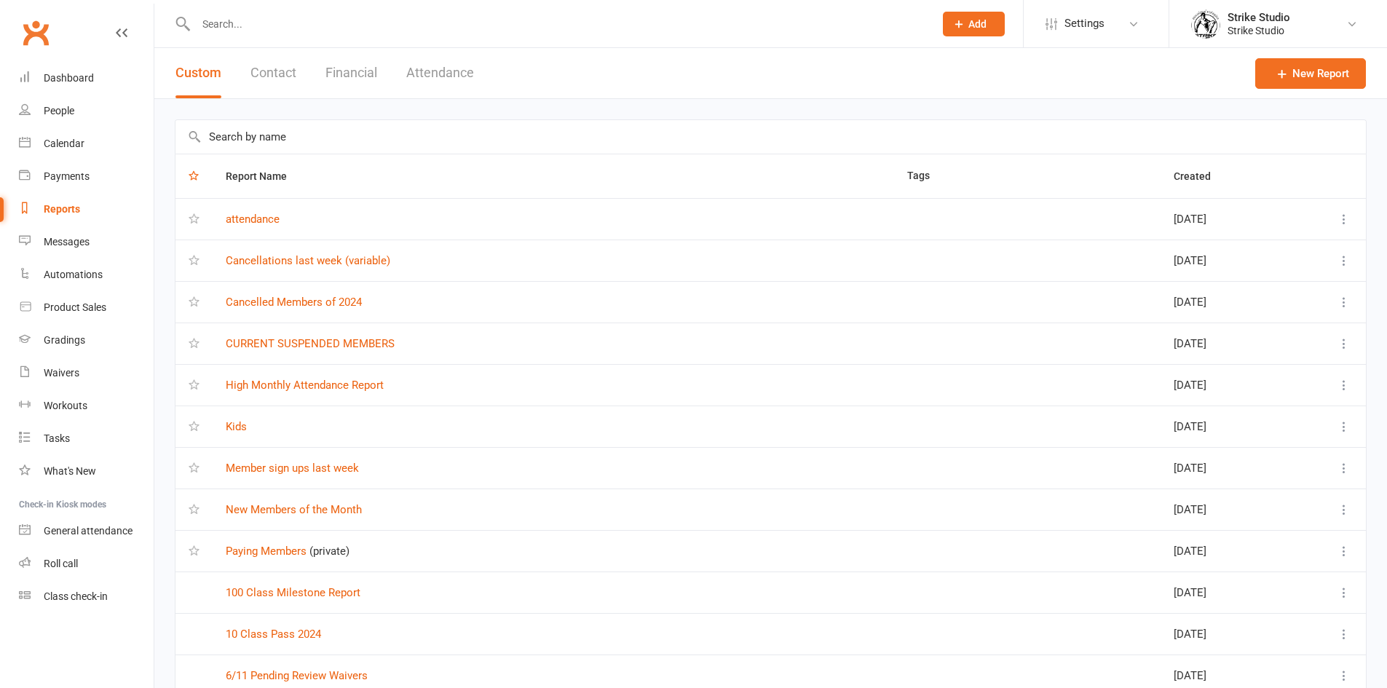
select select "100"
click at [79, 143] on div "Calendar" at bounding box center [64, 144] width 41 height 12
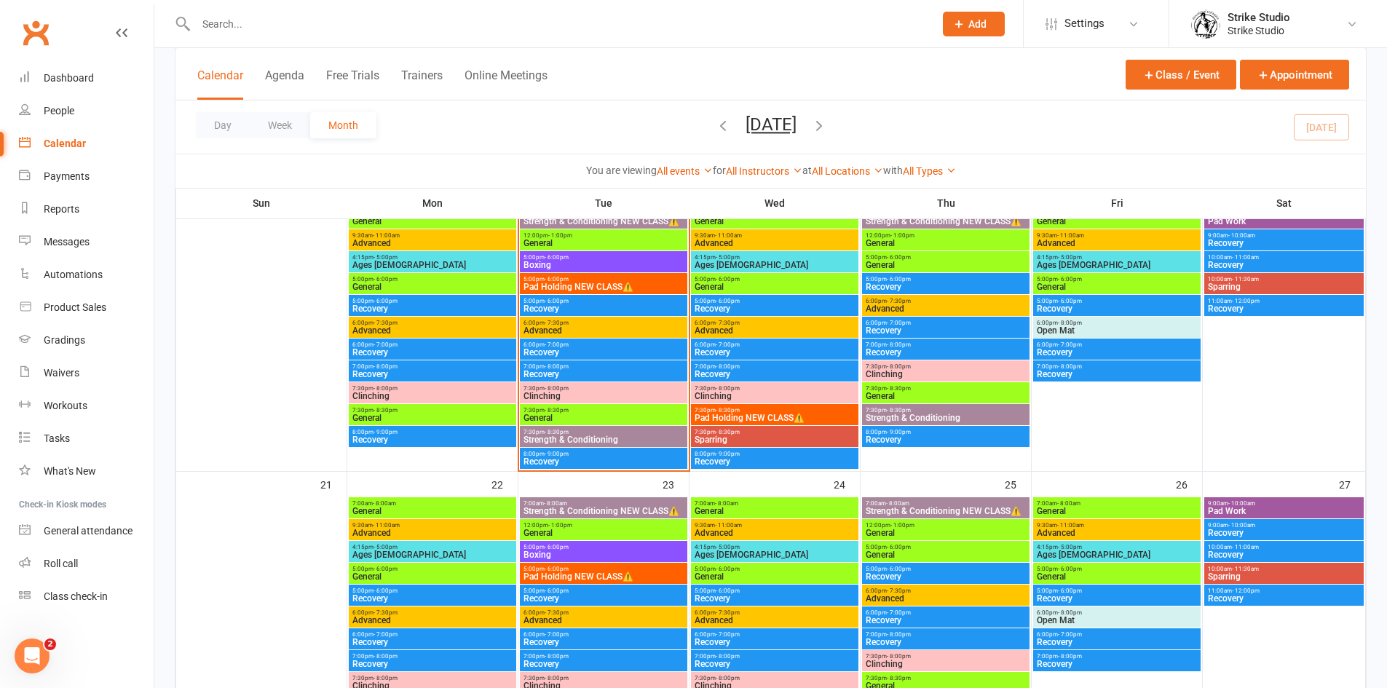
scroll to position [655, 0]
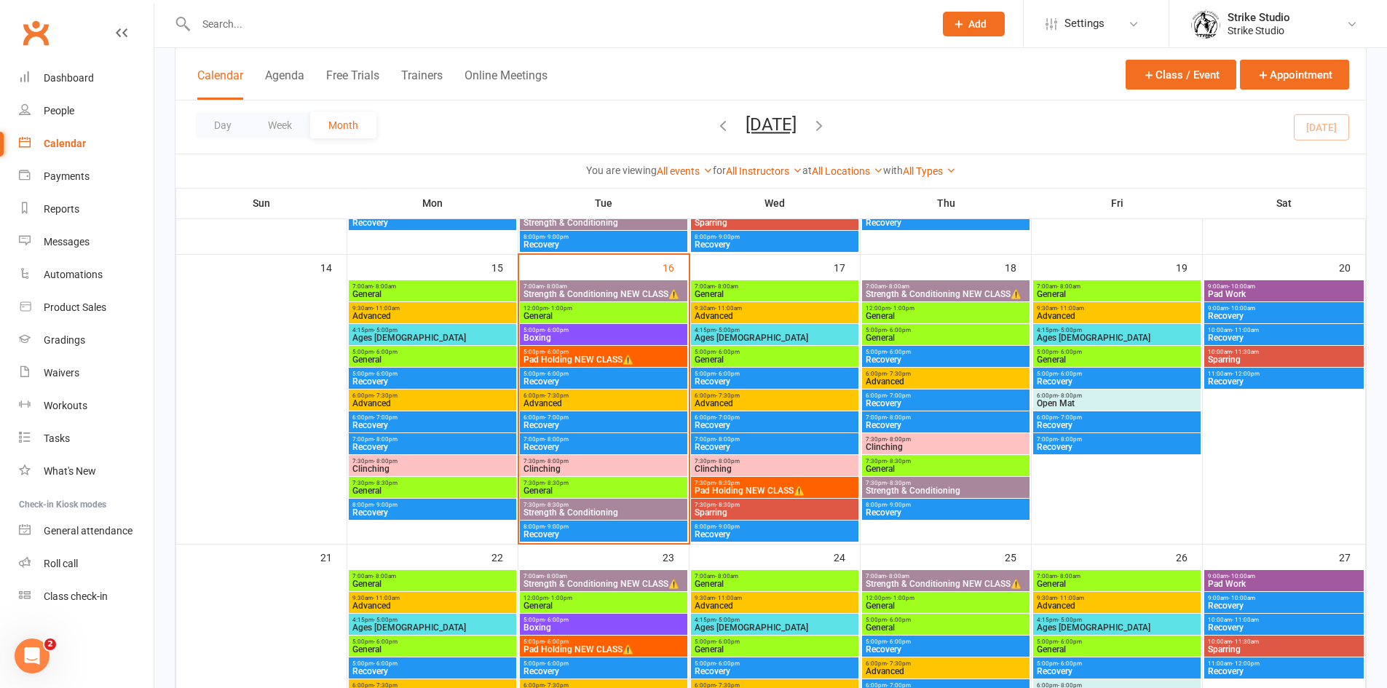
click at [922, 464] on span "General" at bounding box center [946, 468] width 162 height 9
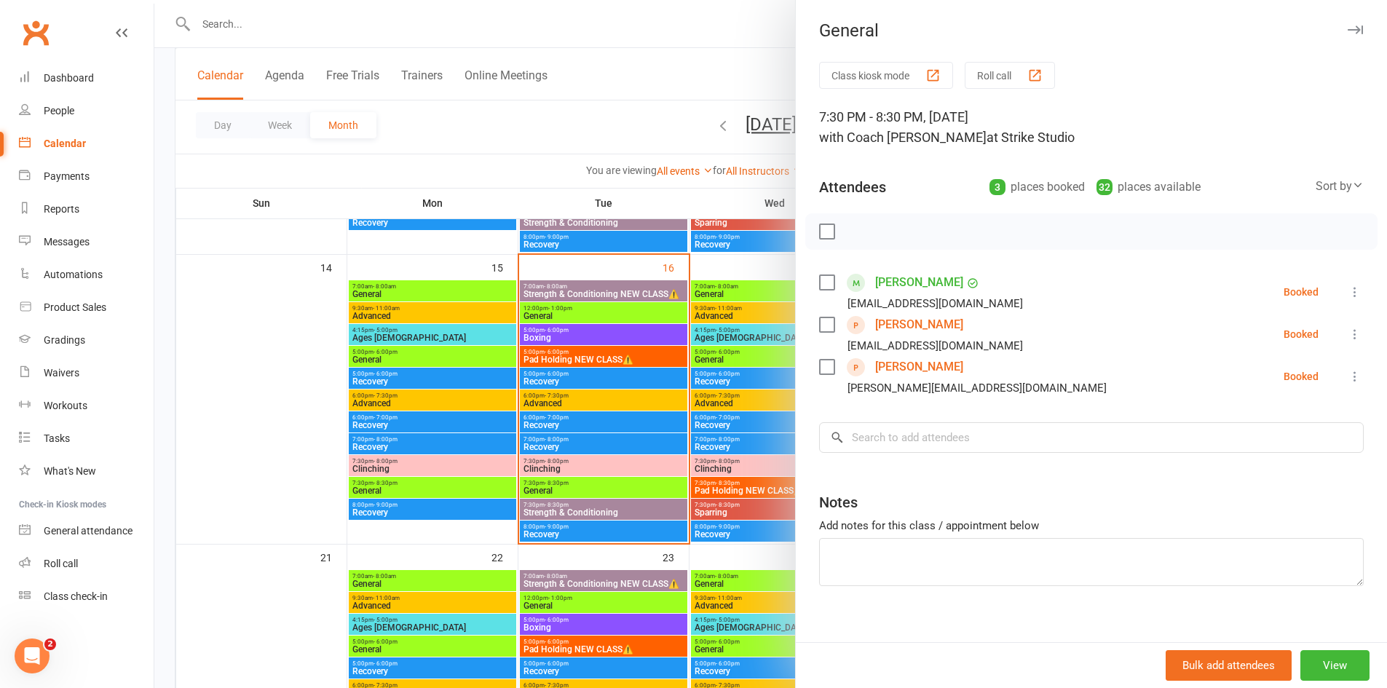
click at [556, 483] on div at bounding box center [770, 344] width 1233 height 688
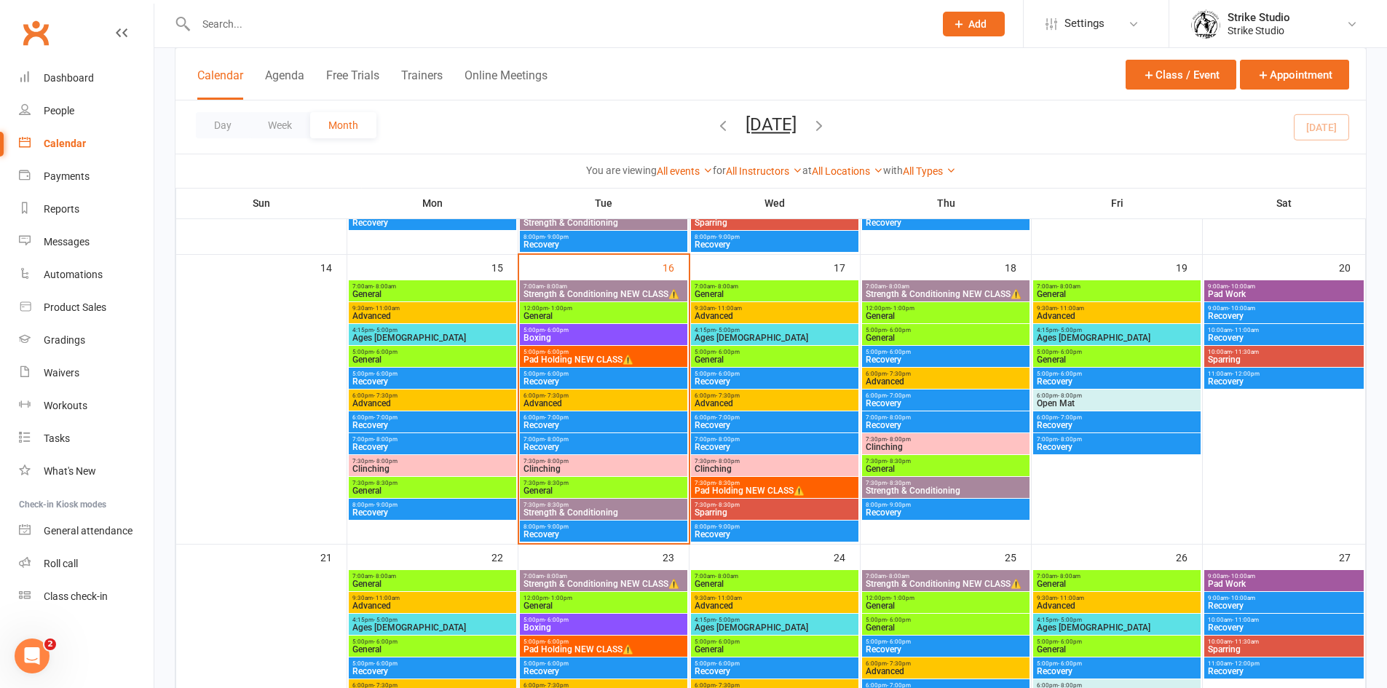
click at [556, 483] on span "- 8:30pm" at bounding box center [557, 483] width 24 height 7
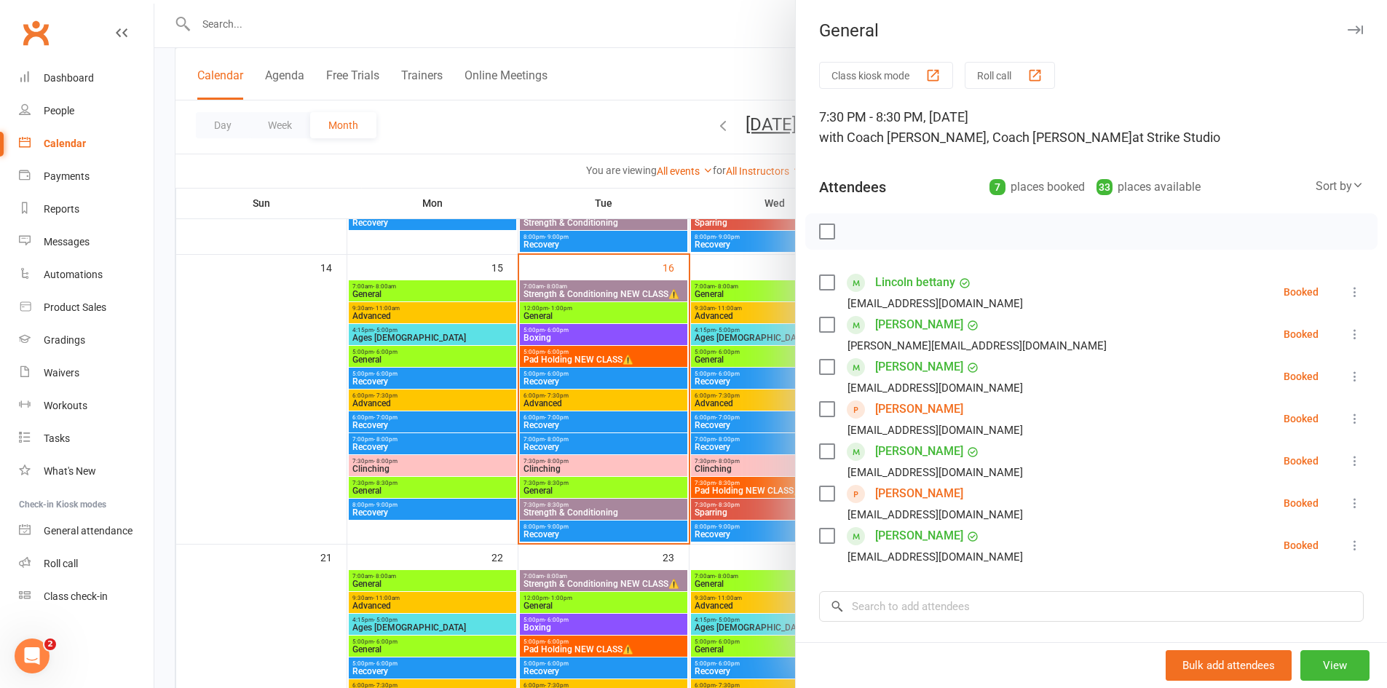
click at [535, 103] on div at bounding box center [770, 344] width 1233 height 688
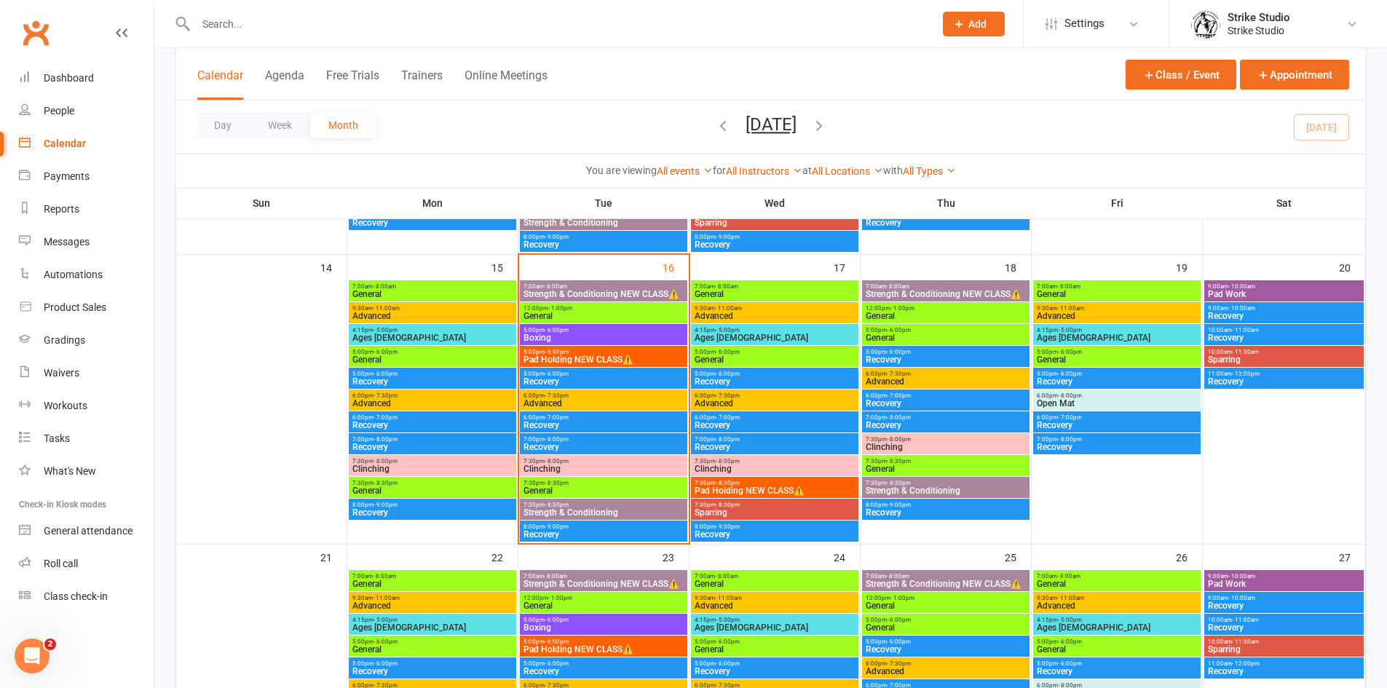
click at [325, 9] on div at bounding box center [549, 23] width 749 height 47
click at [868, 131] on div "Day Week Month September 2025 September 2025 Sun Mon Tue Wed Thu Fri Sat 31 01 …" at bounding box center [770, 126] width 1190 height 53
click at [827, 127] on icon "button" at bounding box center [819, 125] width 16 height 16
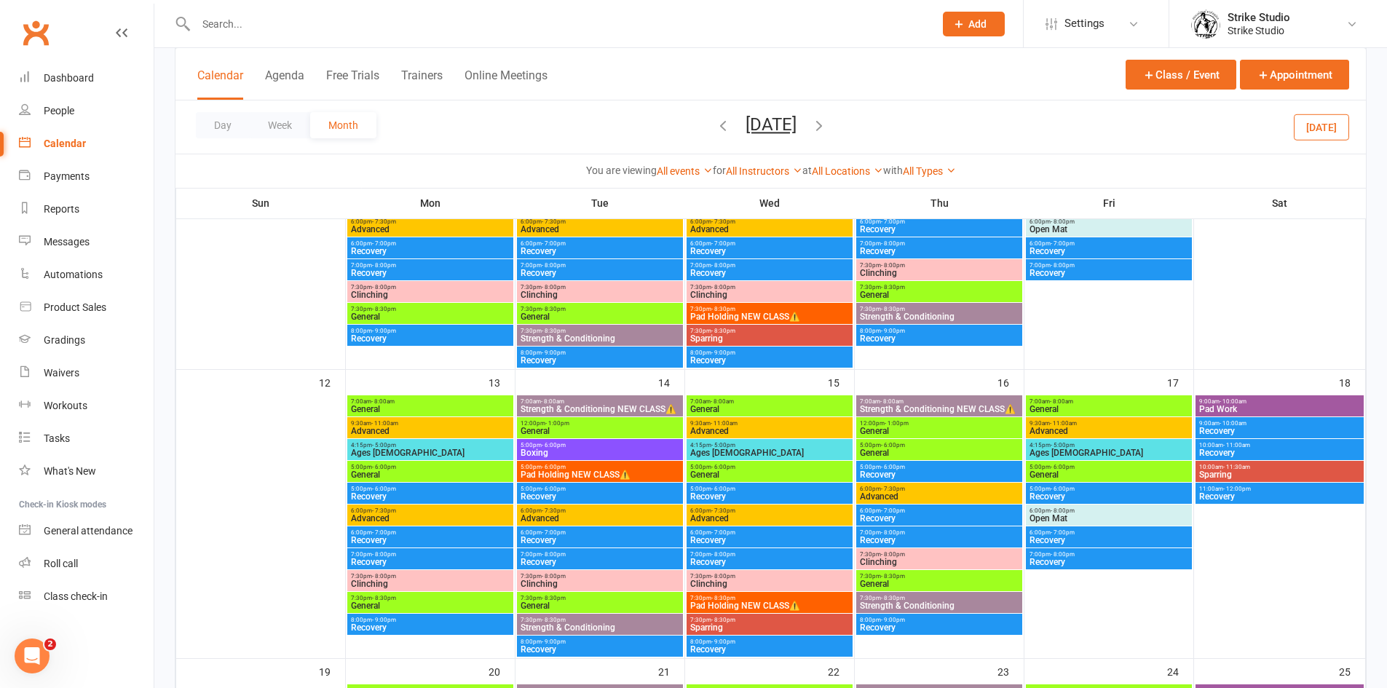
scroll to position [665, 0]
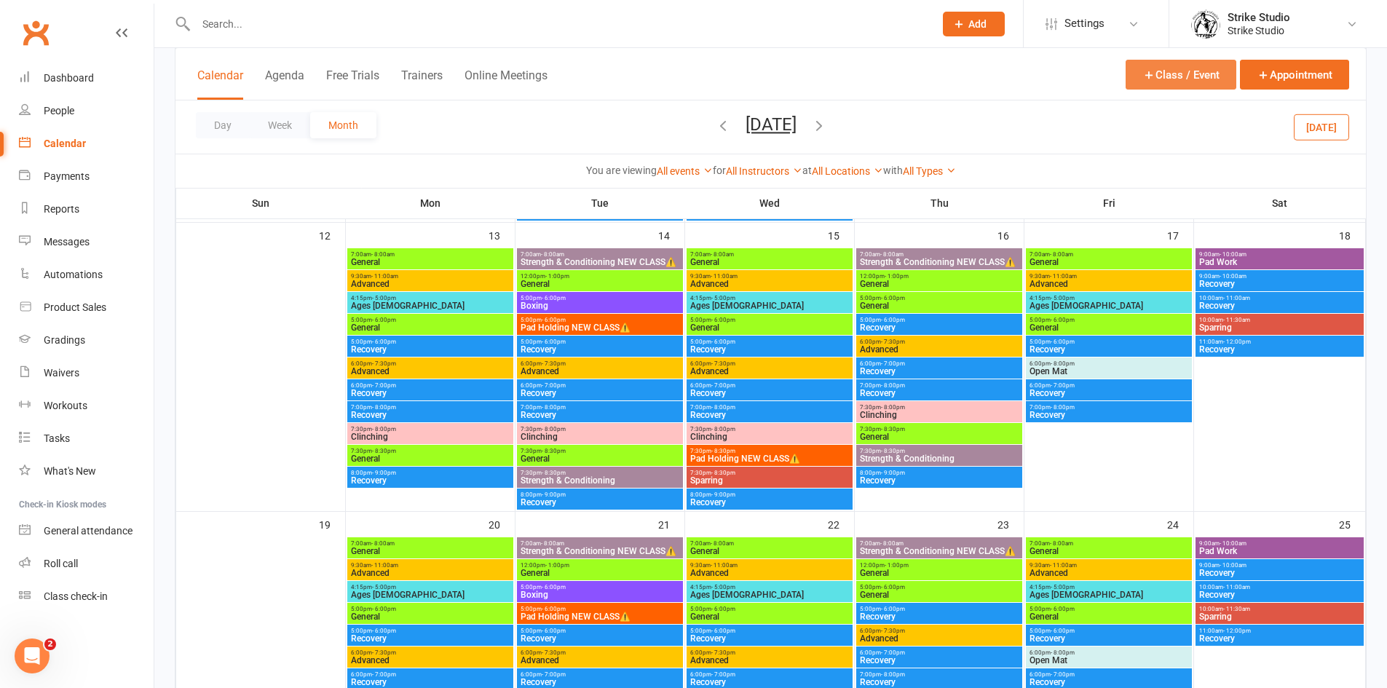
click at [1205, 76] on button "Class / Event" at bounding box center [1181, 75] width 111 height 30
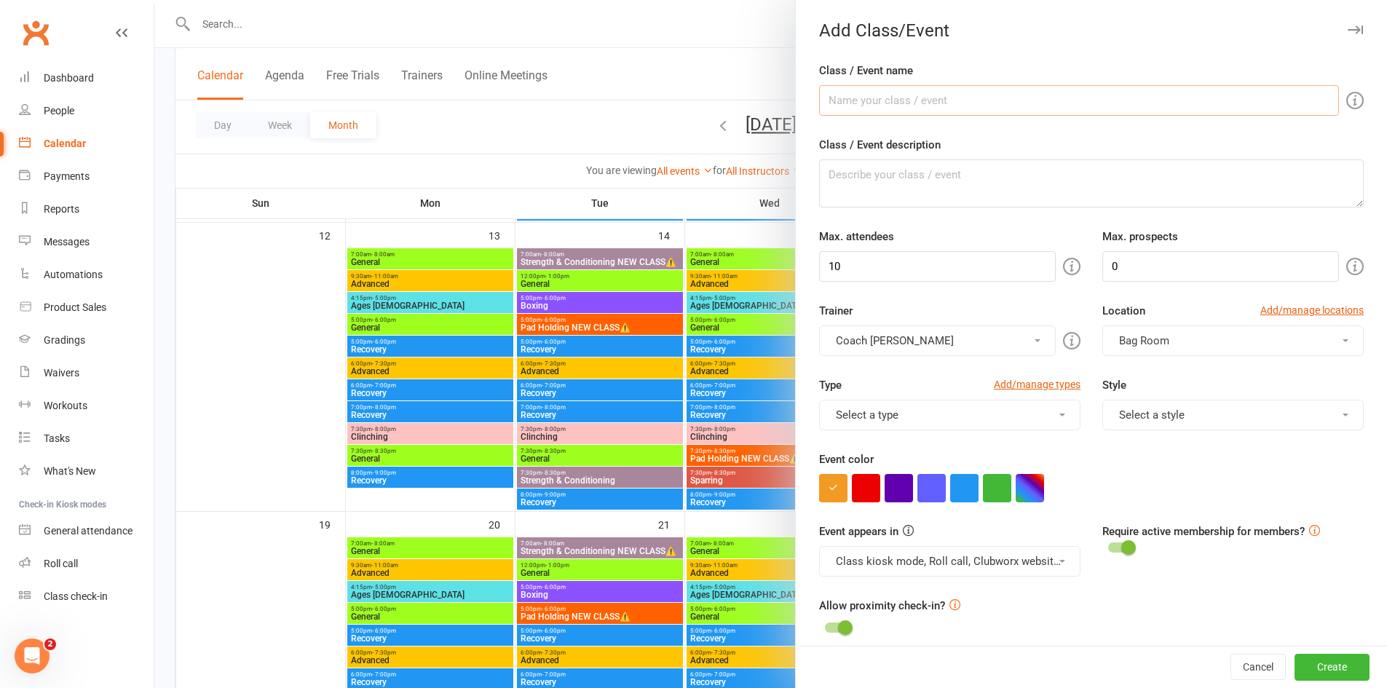
click at [884, 102] on input "Class / Event name" at bounding box center [1079, 100] width 520 height 31
type input "k"
type input "Kick Start"
click at [945, 274] on input "10" at bounding box center [937, 266] width 237 height 31
type input "1"
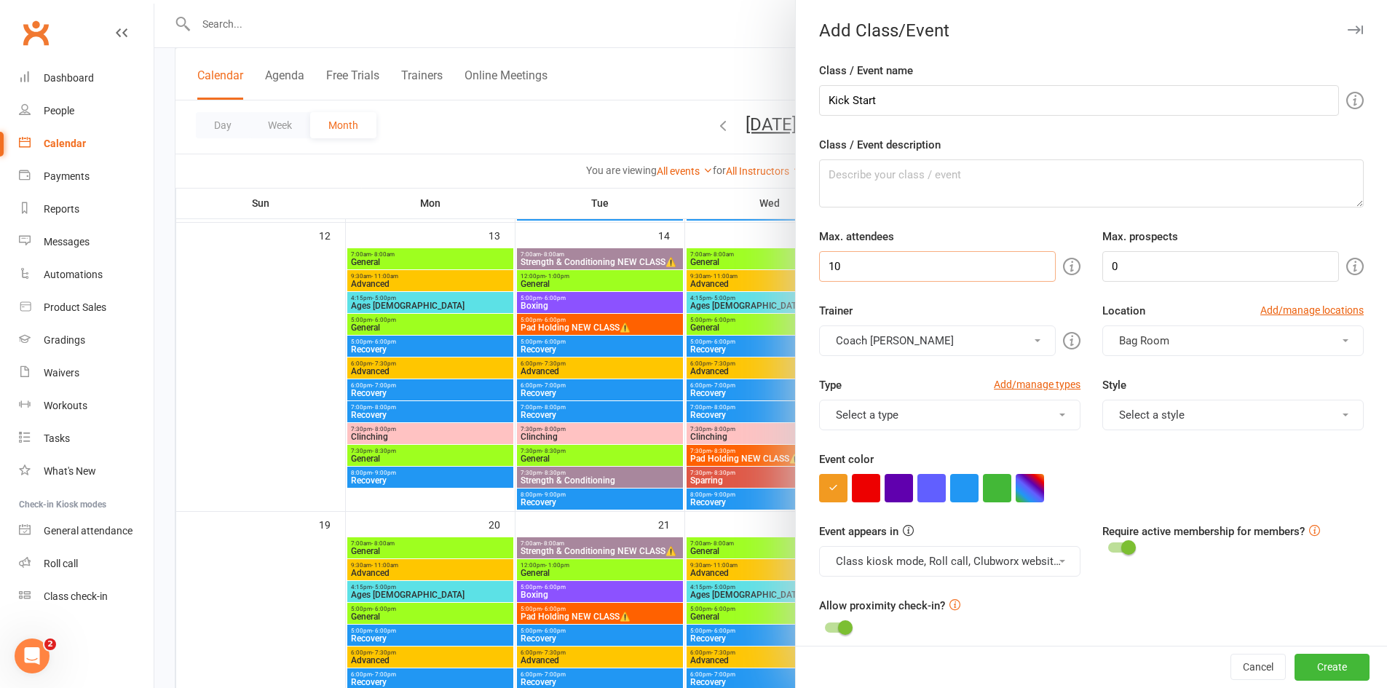
type input "1"
type input "60"
click at [1027, 343] on button "Coach Tim" at bounding box center [937, 340] width 237 height 31
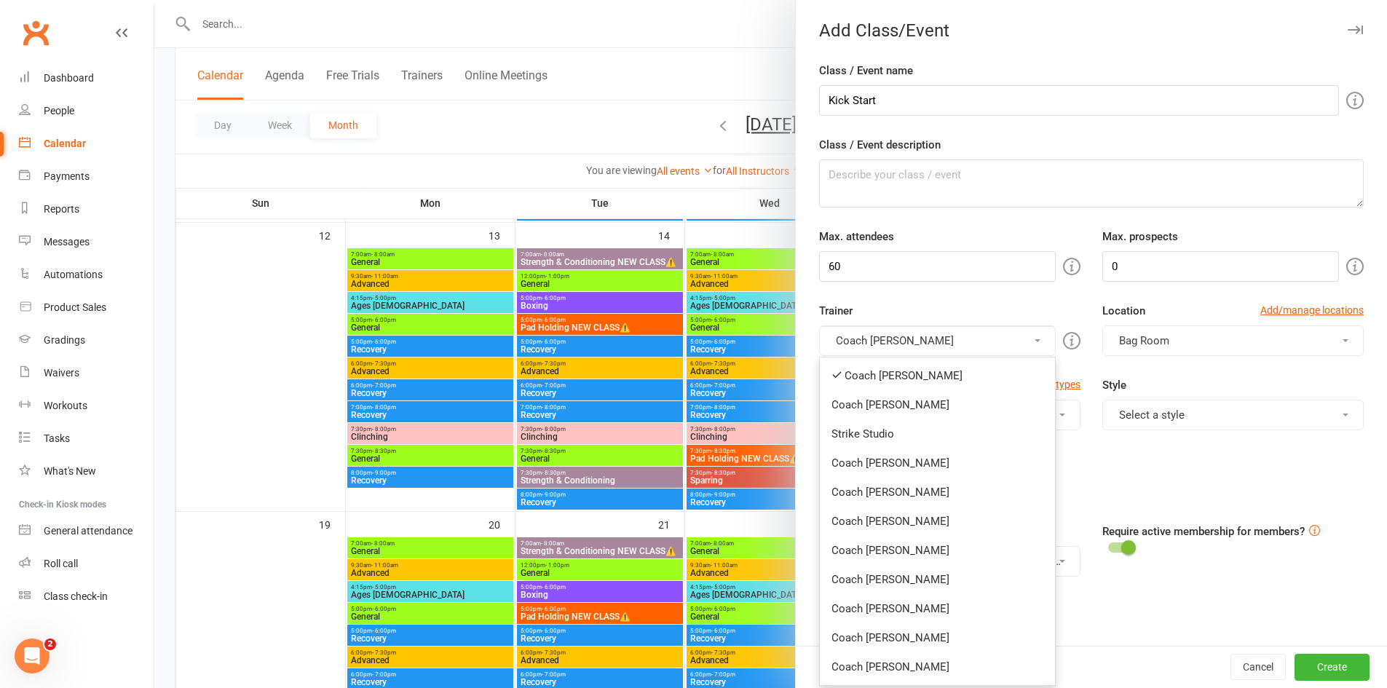
click at [863, 384] on link "Coach Tim" at bounding box center [937, 375] width 235 height 29
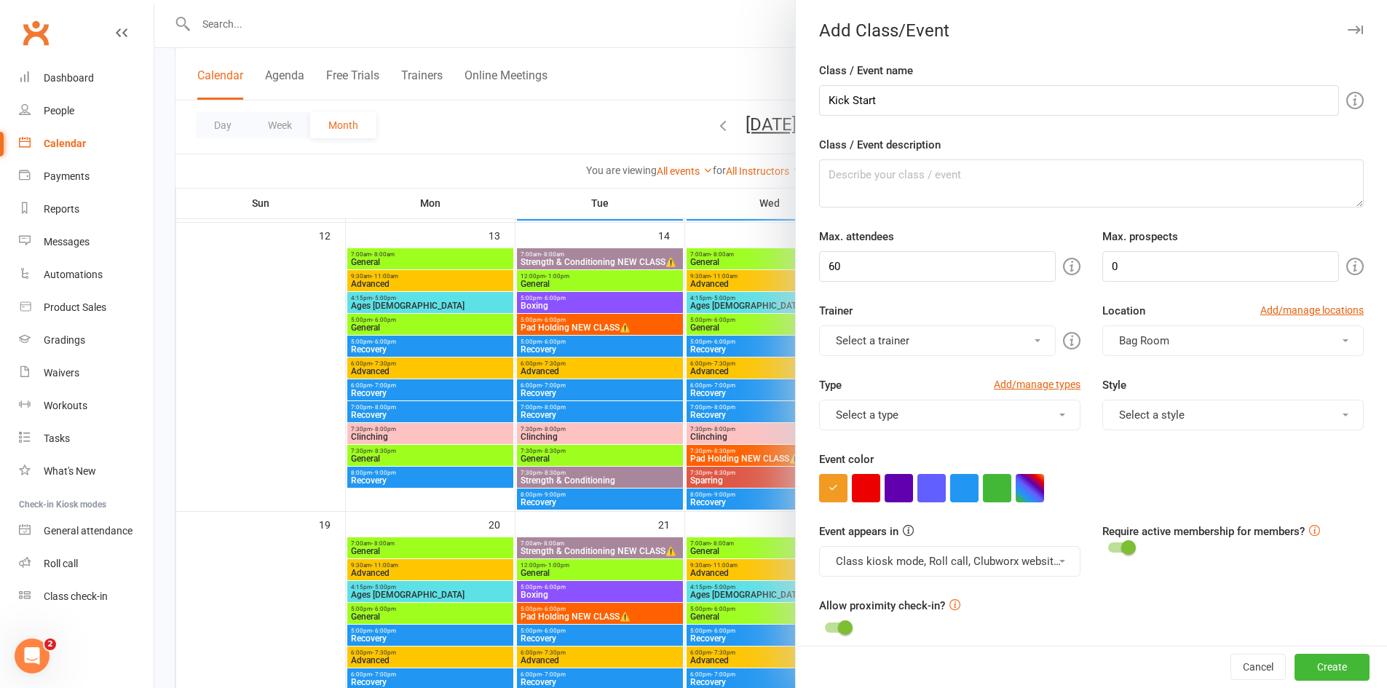
click at [864, 343] on button "Select a trainer" at bounding box center [937, 340] width 237 height 31
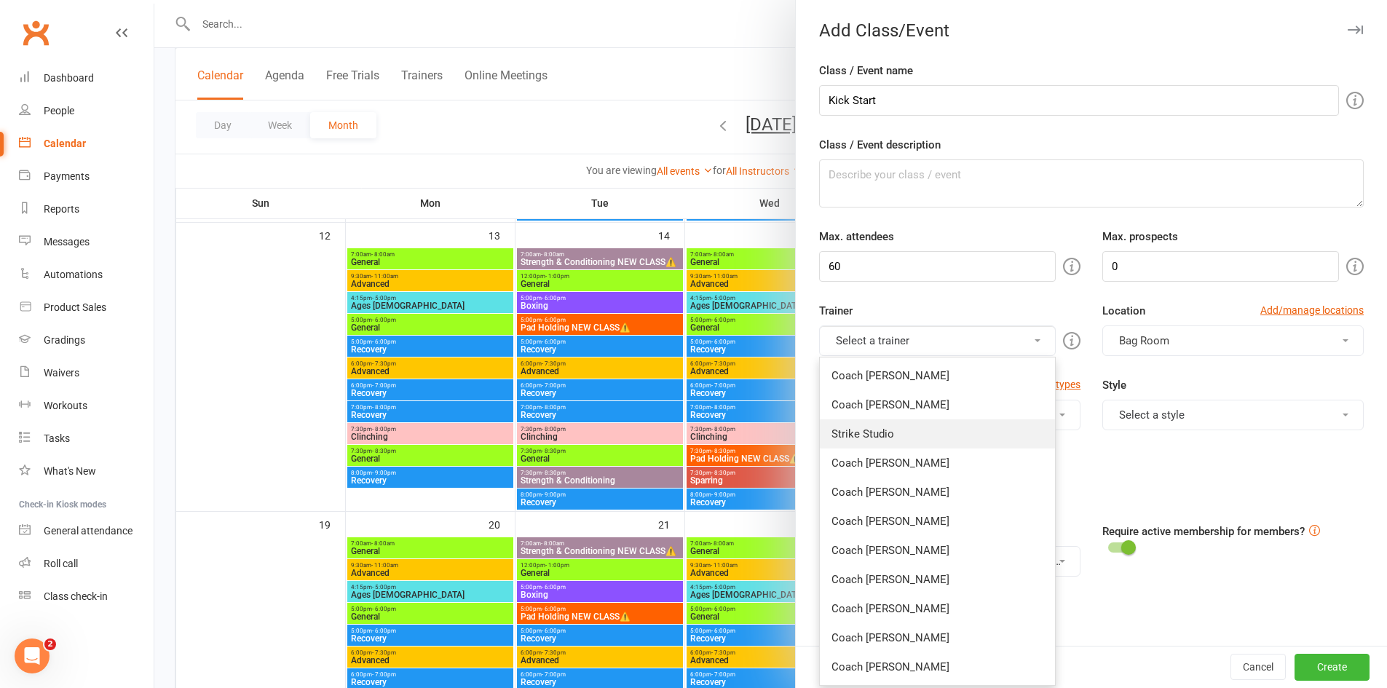
click at [907, 430] on link "Strike Studio" at bounding box center [937, 433] width 235 height 29
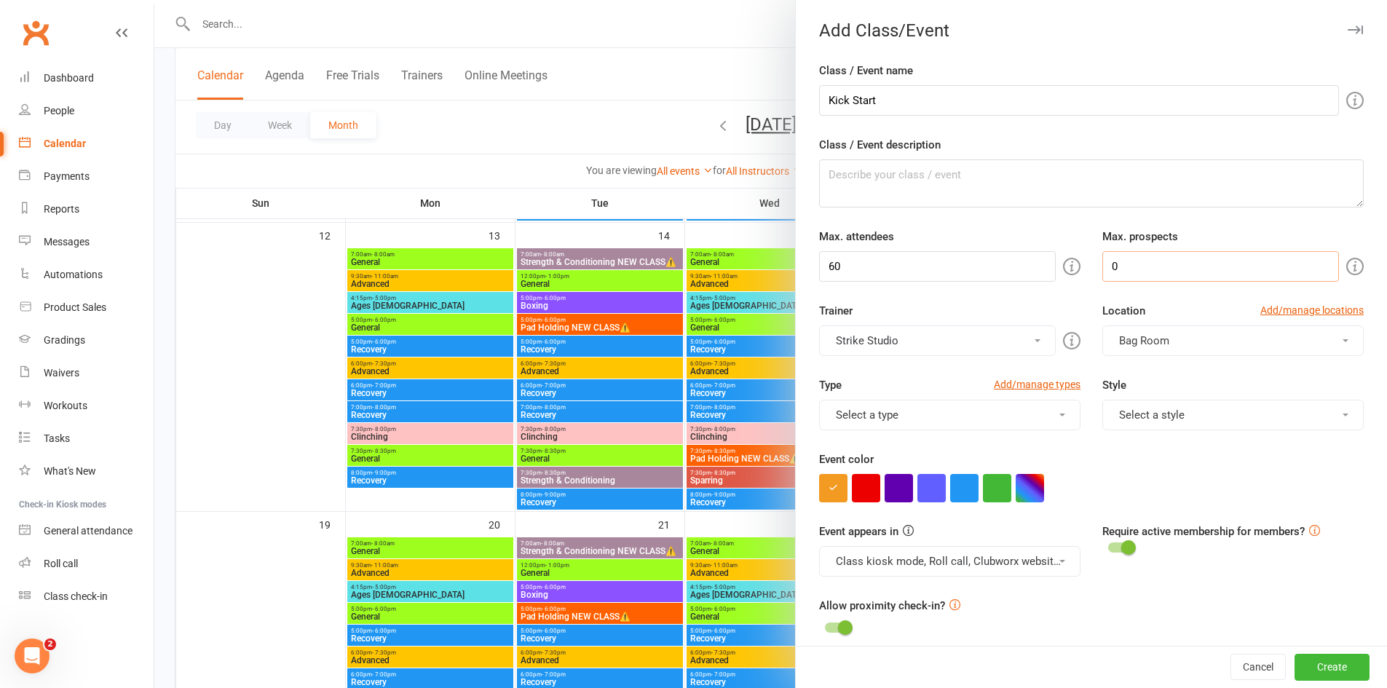
click at [1118, 275] on input "0" at bounding box center [1220, 266] width 237 height 31
type input "60"
click at [872, 404] on button "Select a type" at bounding box center [949, 415] width 261 height 31
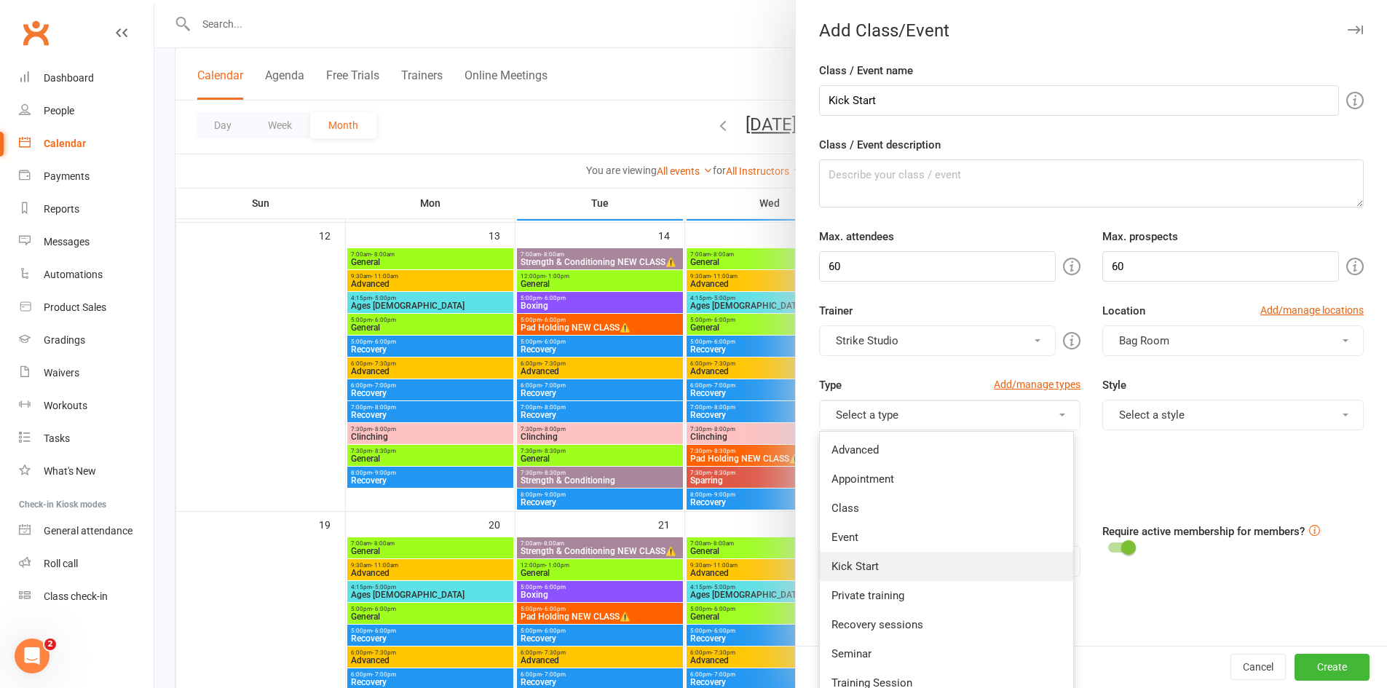
click at [902, 572] on link "Kick Start" at bounding box center [946, 566] width 253 height 29
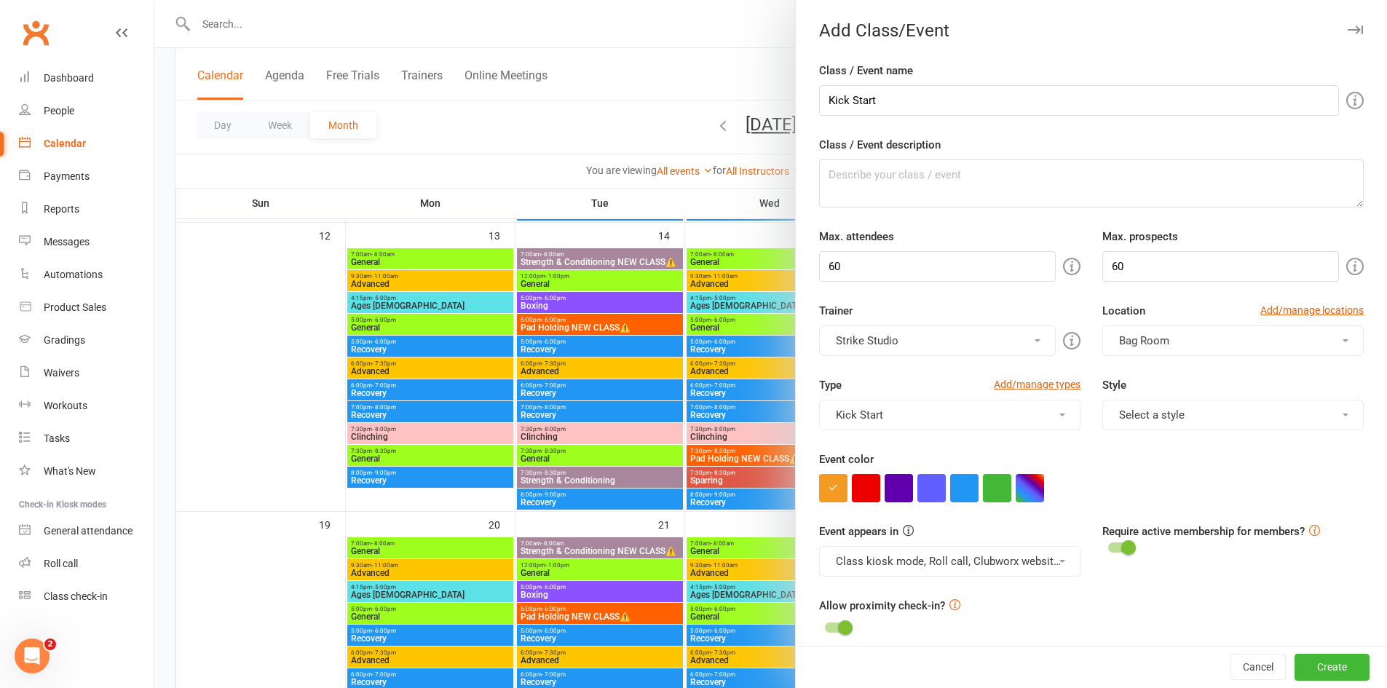
click at [1104, 411] on button "Select a style" at bounding box center [1232, 415] width 261 height 31
click at [1104, 368] on div "Trainer Strike Studio Coach Tim Coach Allan Strike Studio Coach Matt Coach Ange…" at bounding box center [1091, 339] width 566 height 74
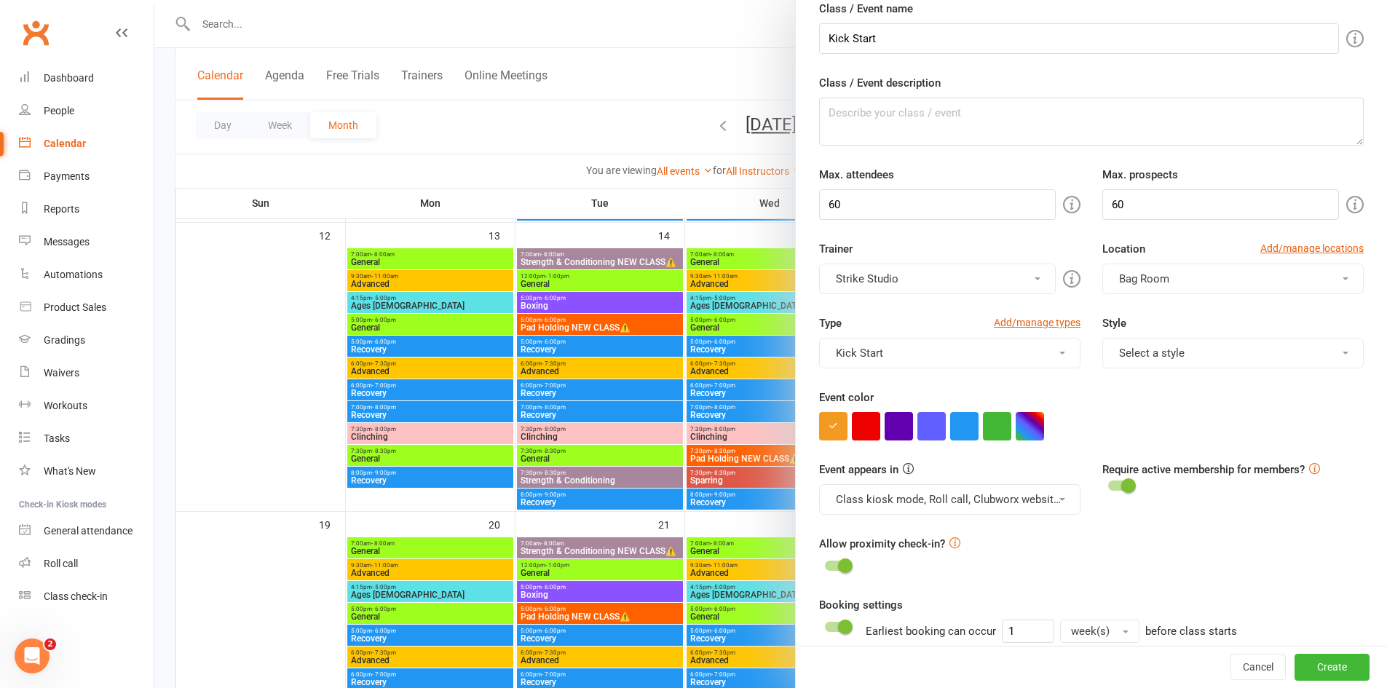
scroll to position [146, 0]
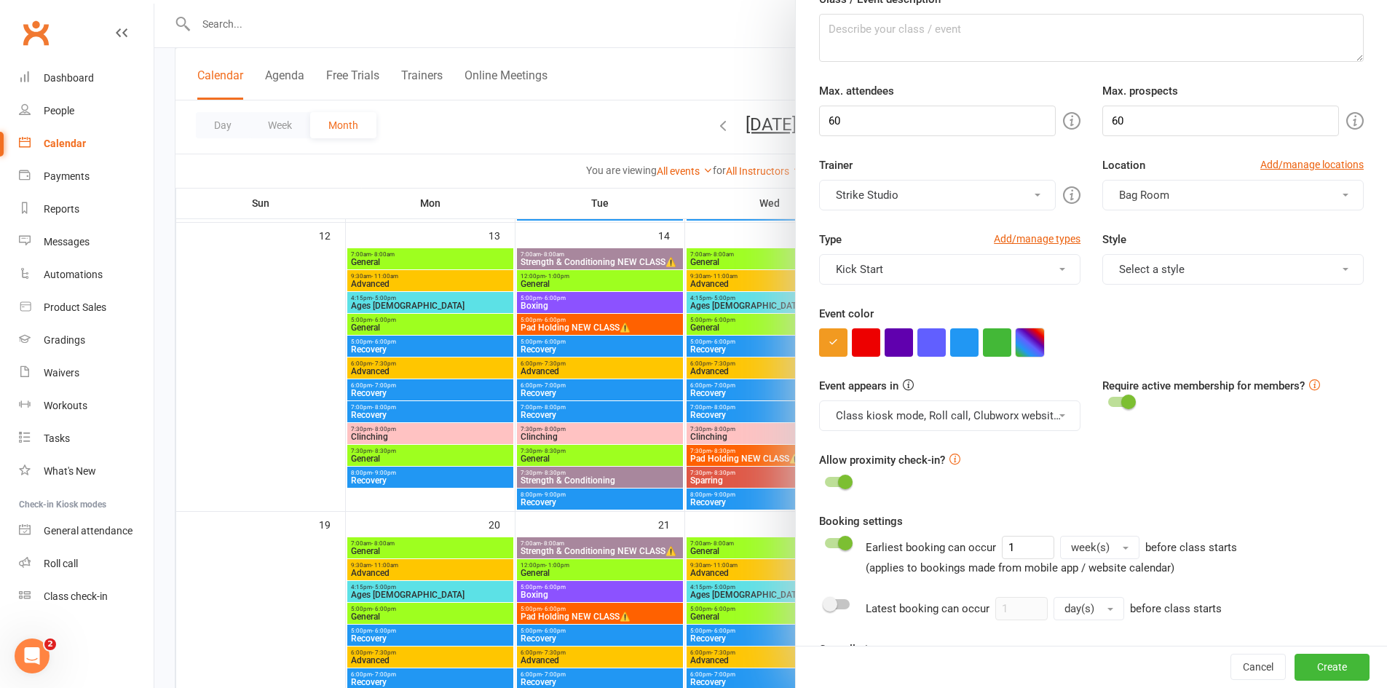
click at [1016, 341] on button "button" at bounding box center [1030, 342] width 28 height 28
click at [979, 425] on input "text" at bounding box center [955, 427] width 73 height 17
type input "ffc600"
click at [1049, 464] on div "Allow proximity check-in?" at bounding box center [1091, 471] width 545 height 41
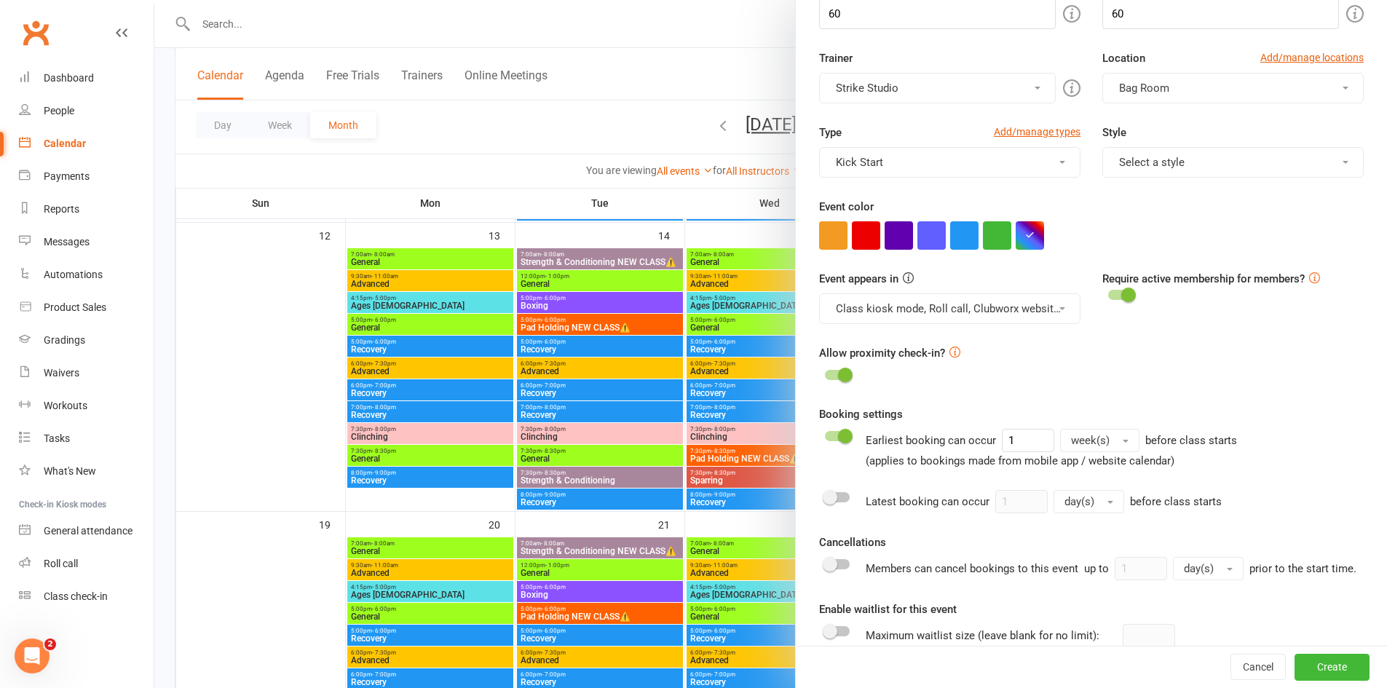
scroll to position [291, 0]
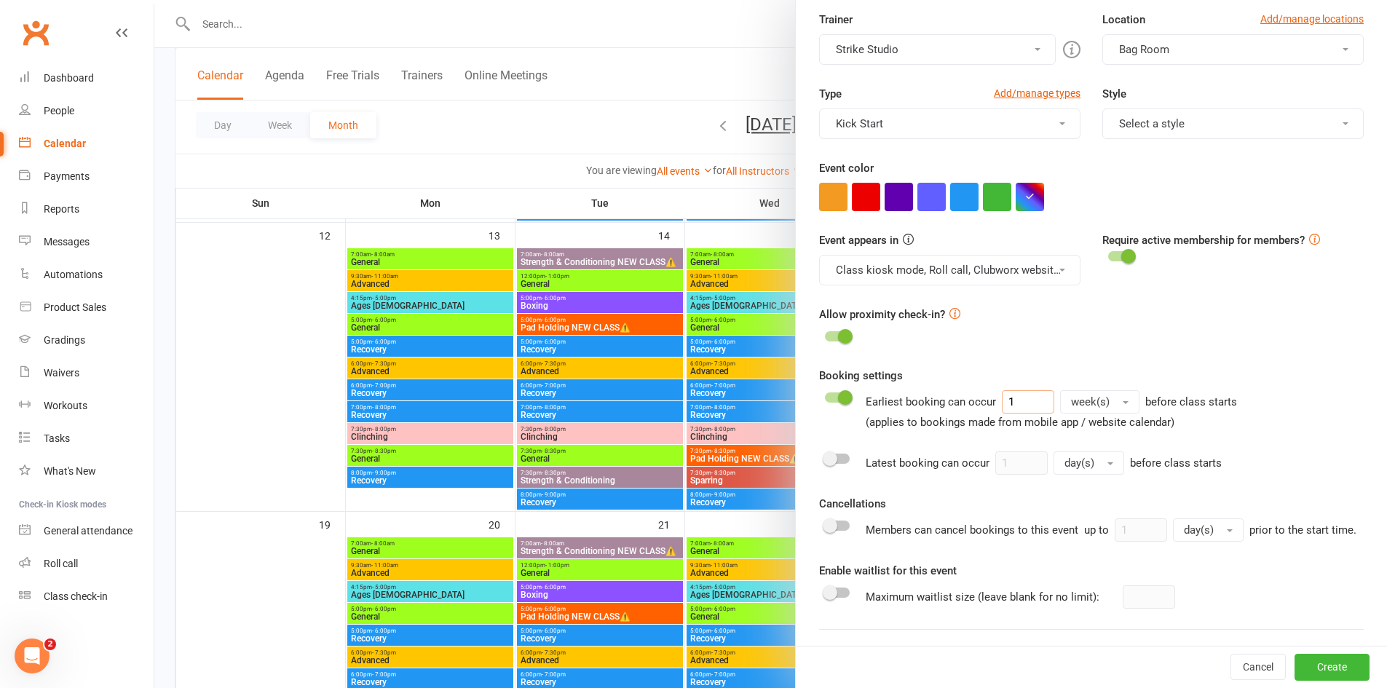
click at [1020, 401] on input "1" at bounding box center [1028, 401] width 52 height 23
click at [1111, 407] on button "week(s)" at bounding box center [1099, 401] width 79 height 23
click at [1104, 428] on link "hour(s)" at bounding box center [1133, 433] width 144 height 29
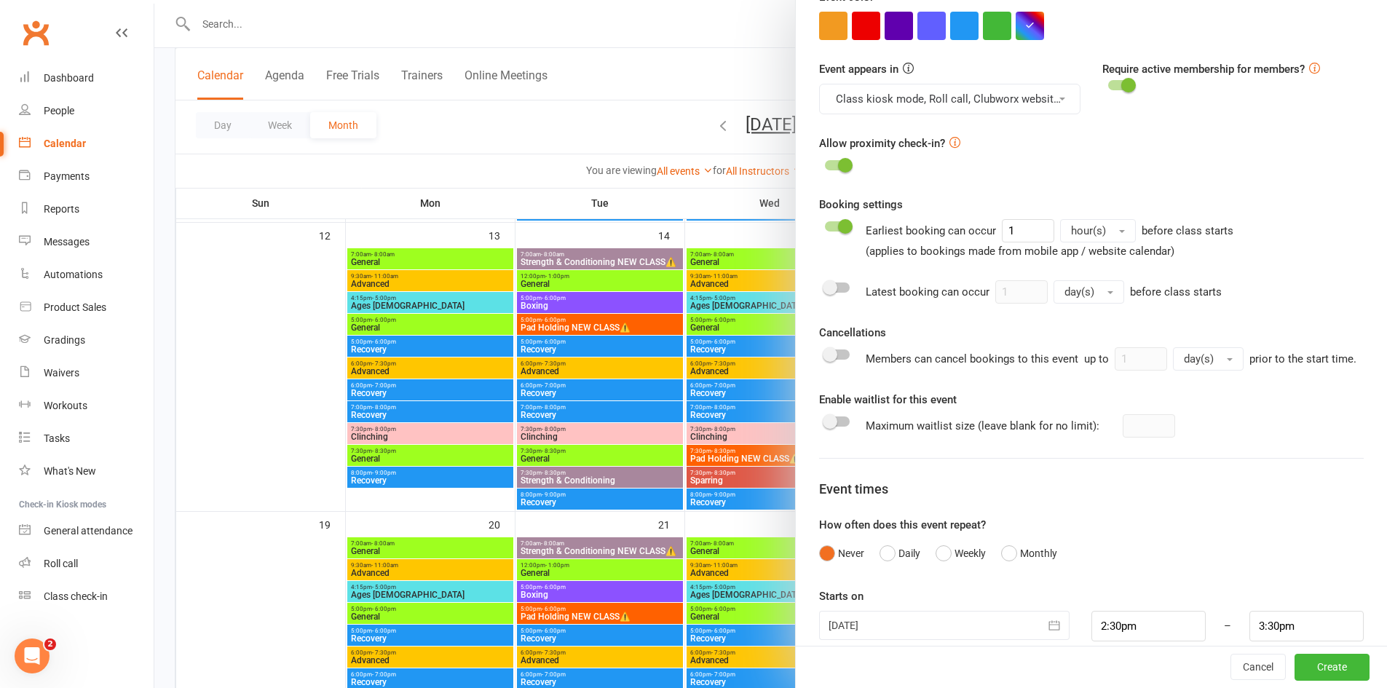
scroll to position [499, 0]
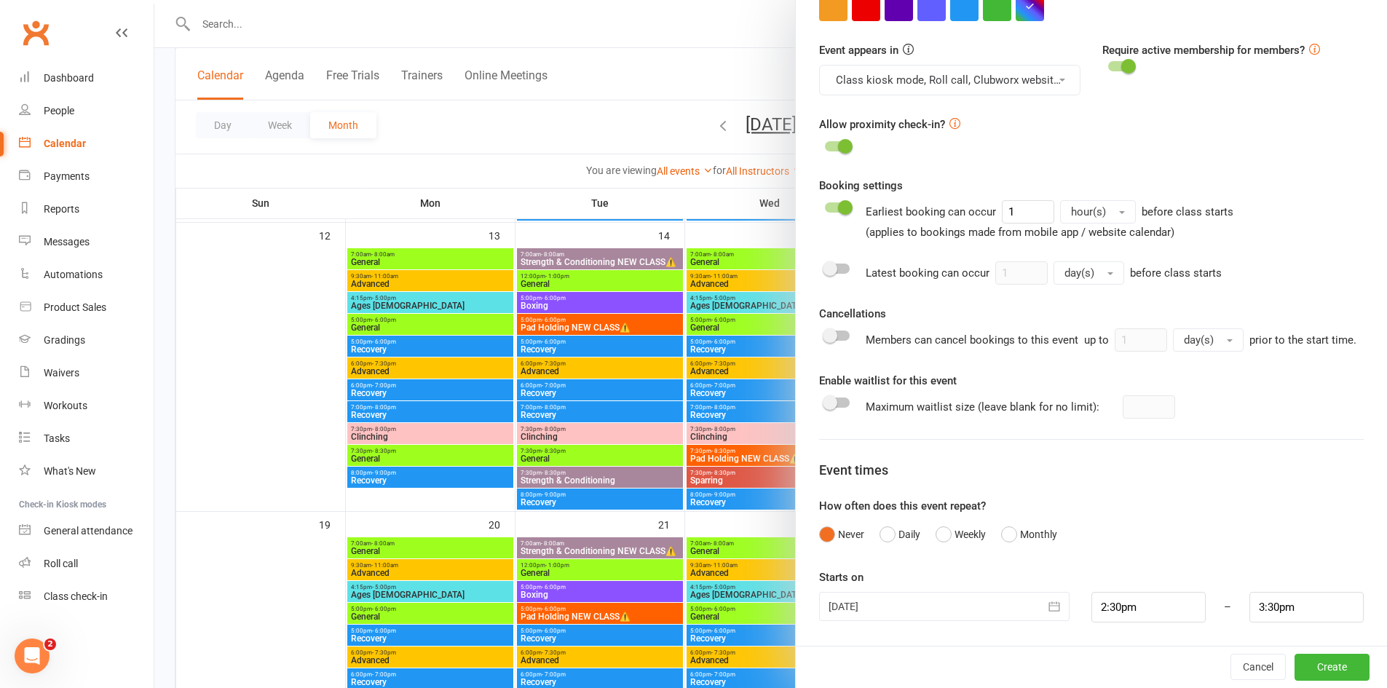
click at [992, 611] on div at bounding box center [944, 606] width 250 height 29
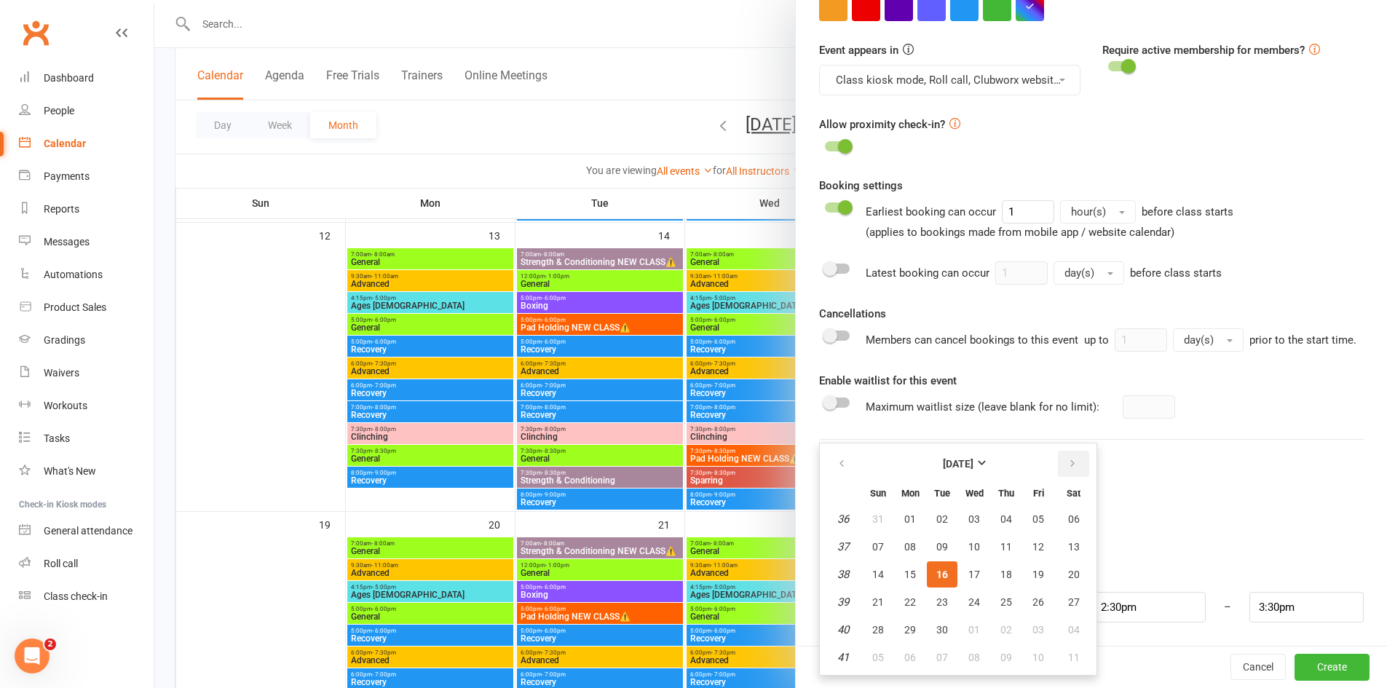
click at [1059, 465] on button "button" at bounding box center [1073, 464] width 31 height 26
click at [1068, 572] on span "18" at bounding box center [1074, 575] width 12 height 12
type input "18 Oct 2025"
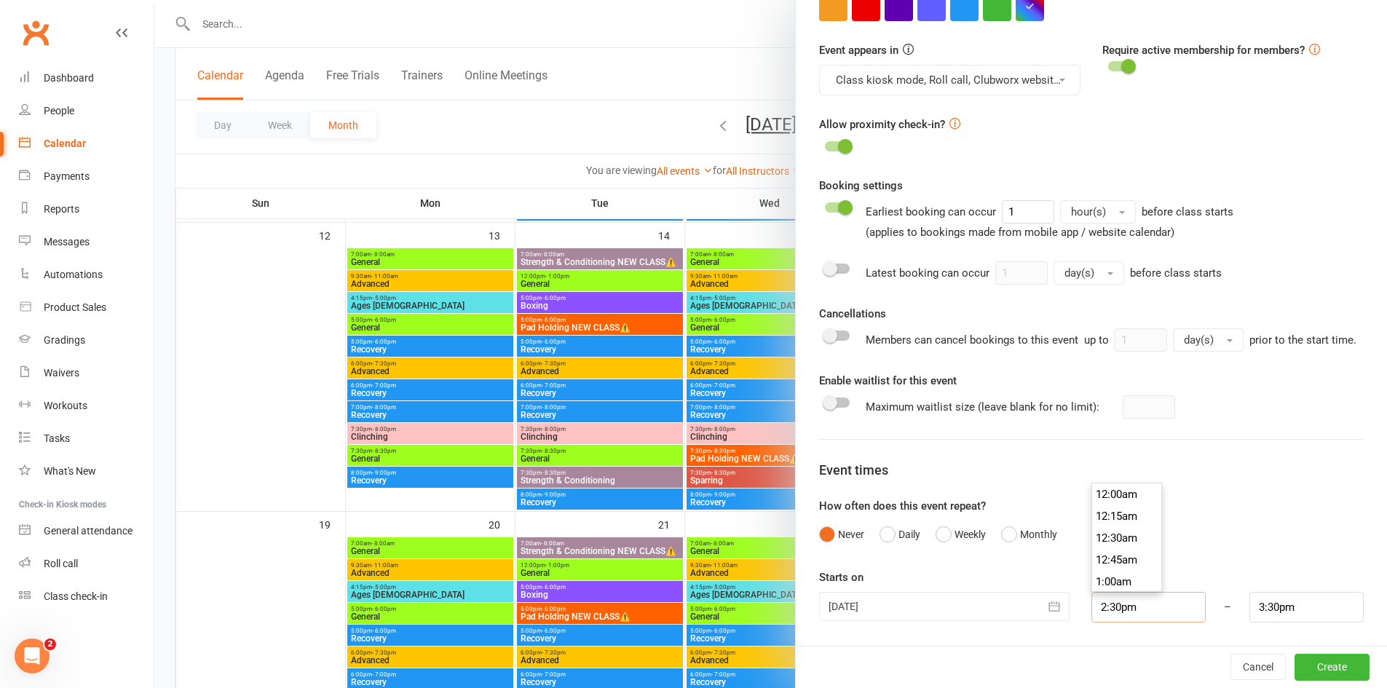
click at [1142, 614] on input "2:30pm" at bounding box center [1148, 607] width 114 height 31
type input "12:00pm"
click at [1110, 585] on li "12:00pm" at bounding box center [1127, 589] width 70 height 22
click at [1249, 607] on input "1:00pm" at bounding box center [1306, 607] width 114 height 31
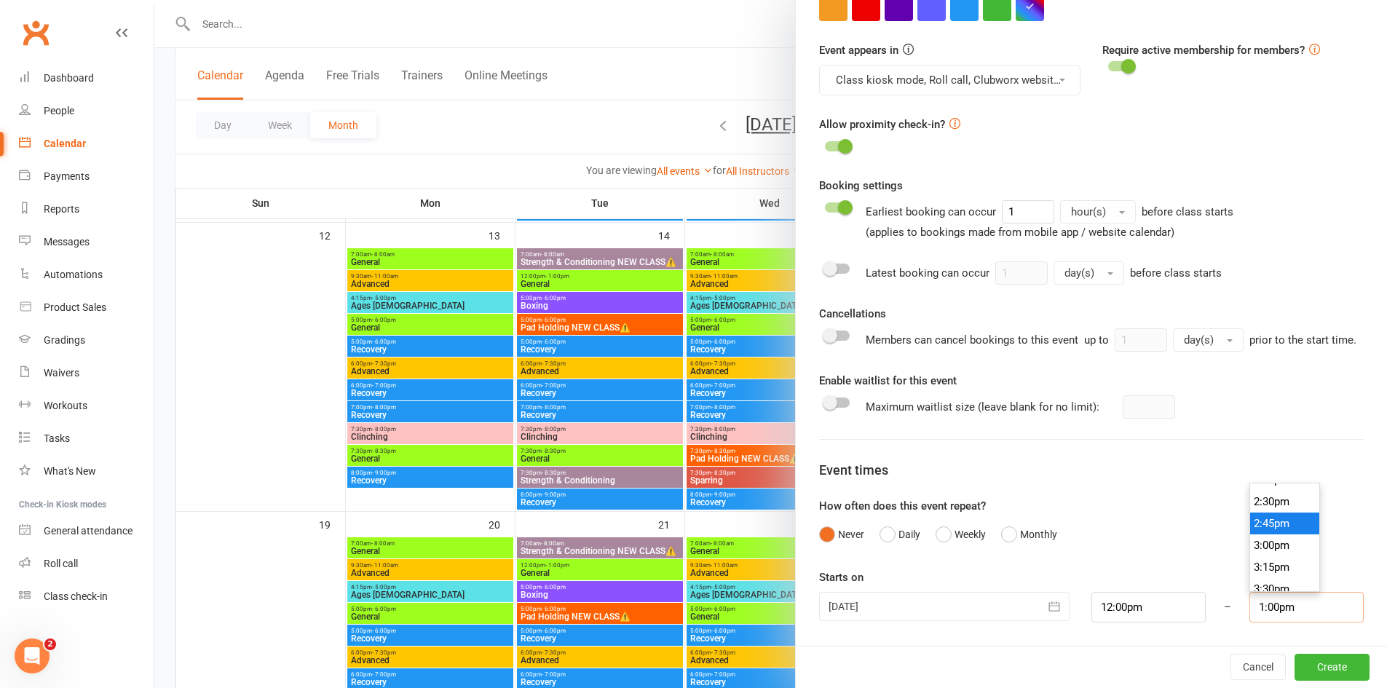
scroll to position [1332, 0]
type input "4:00pm"
click at [1259, 558] on li "4:00pm" at bounding box center [1285, 560] width 70 height 22
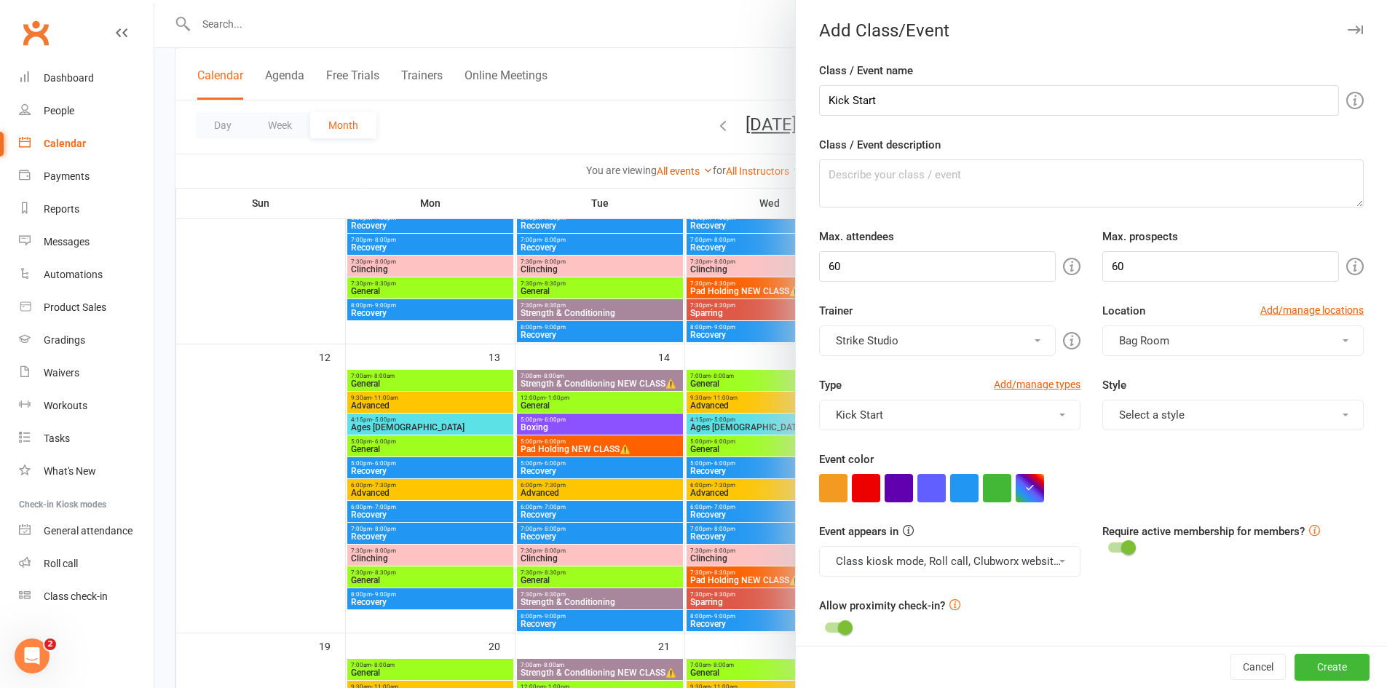
scroll to position [155, 0]
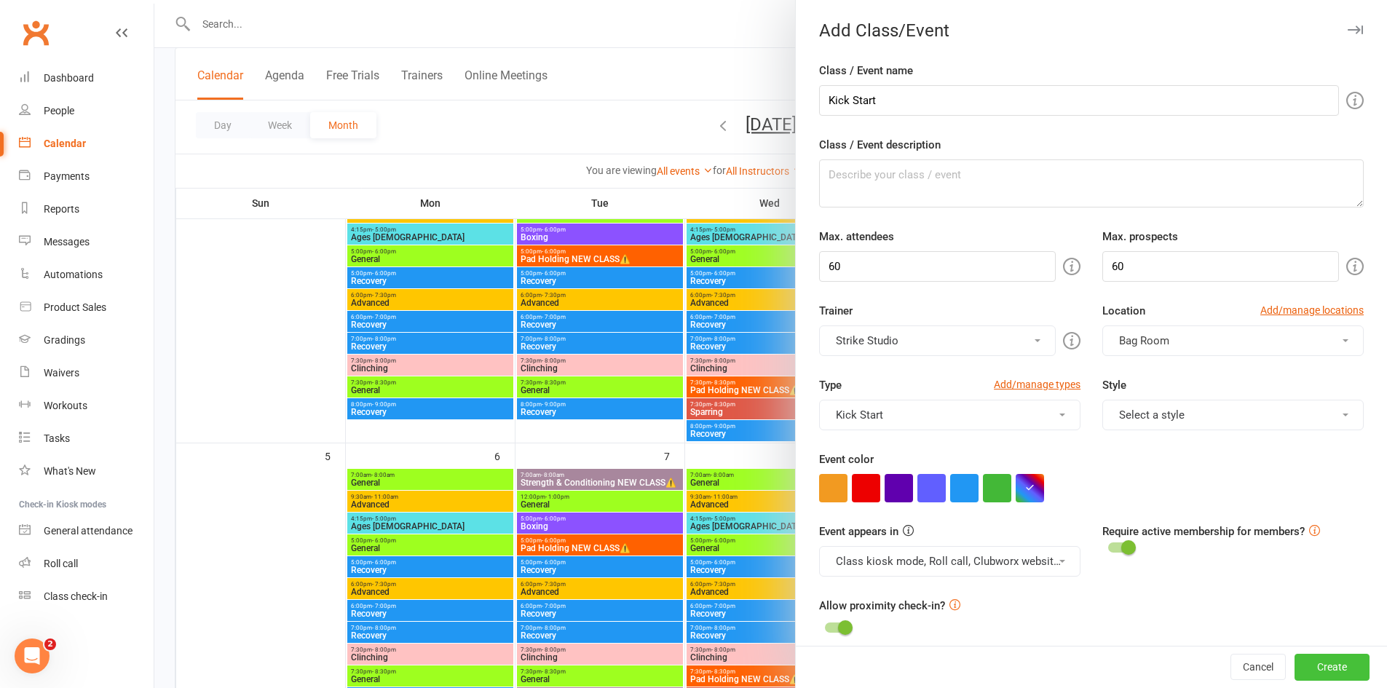
click at [1294, 669] on button "Create" at bounding box center [1331, 668] width 75 height 26
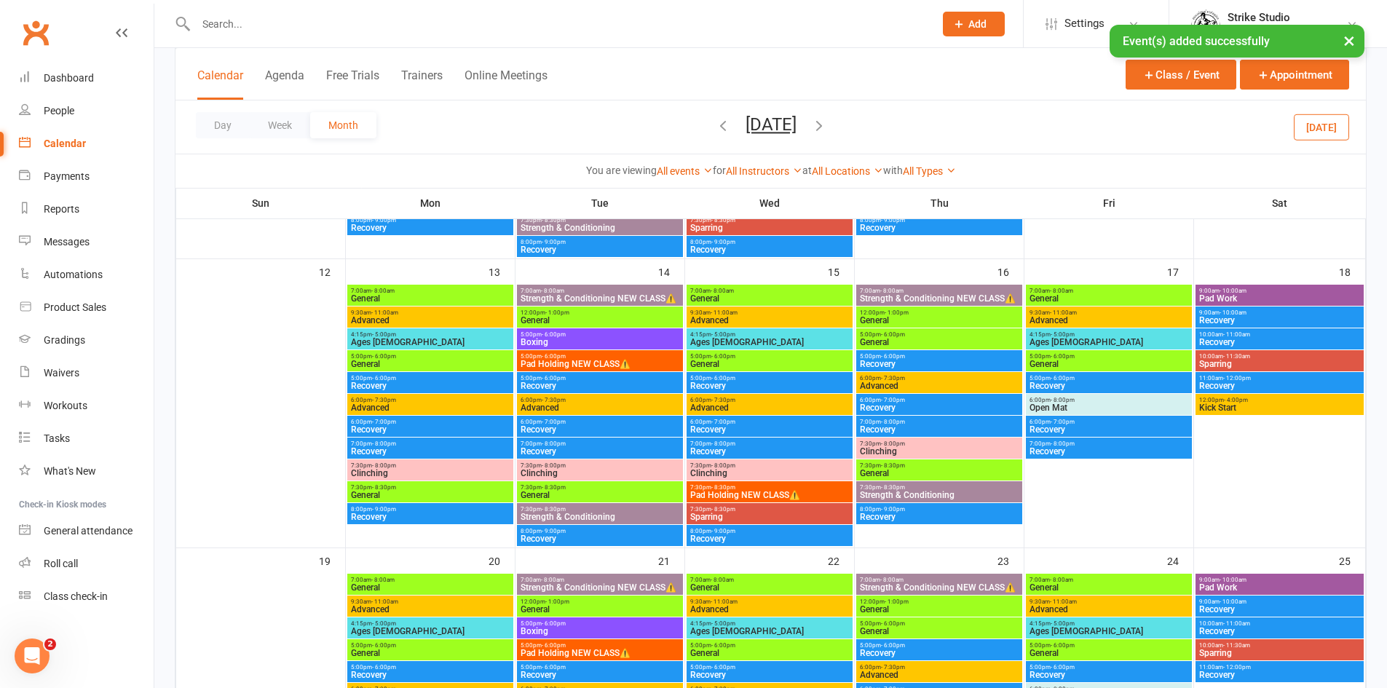
scroll to position [655, 0]
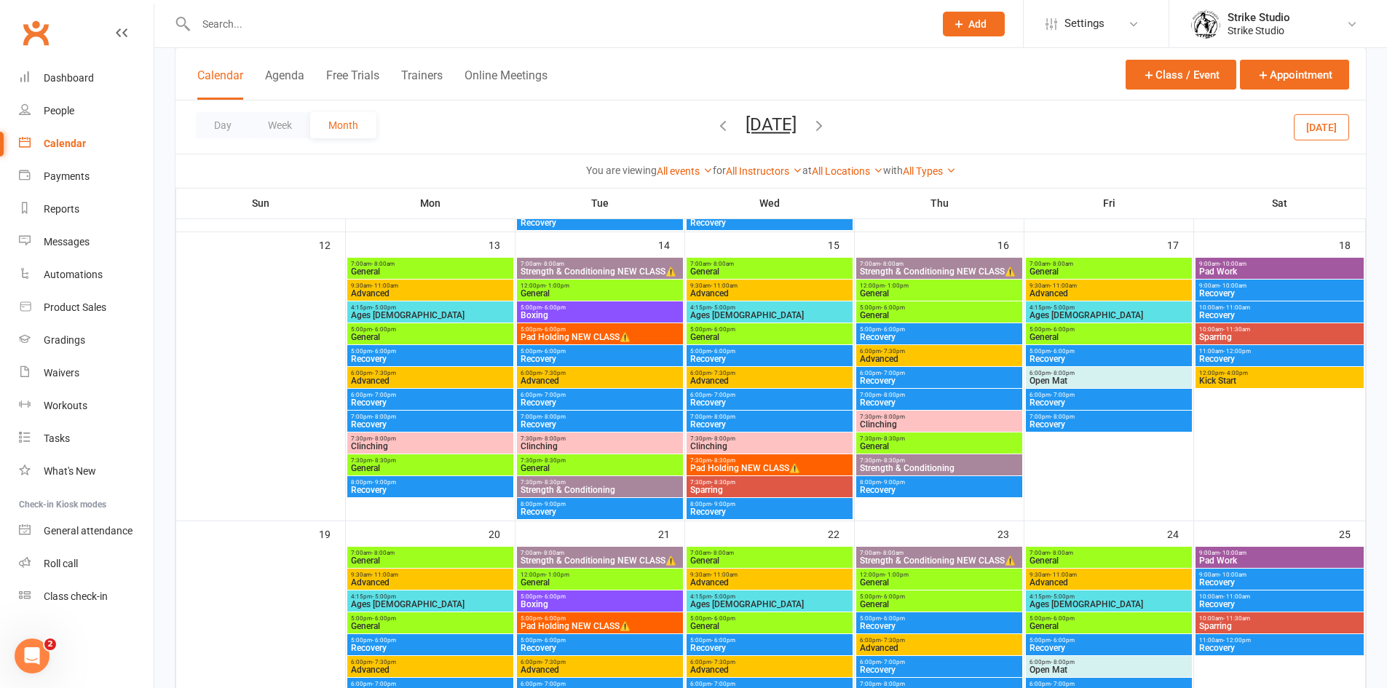
click at [1244, 357] on span "Recovery" at bounding box center [1279, 359] width 162 height 9
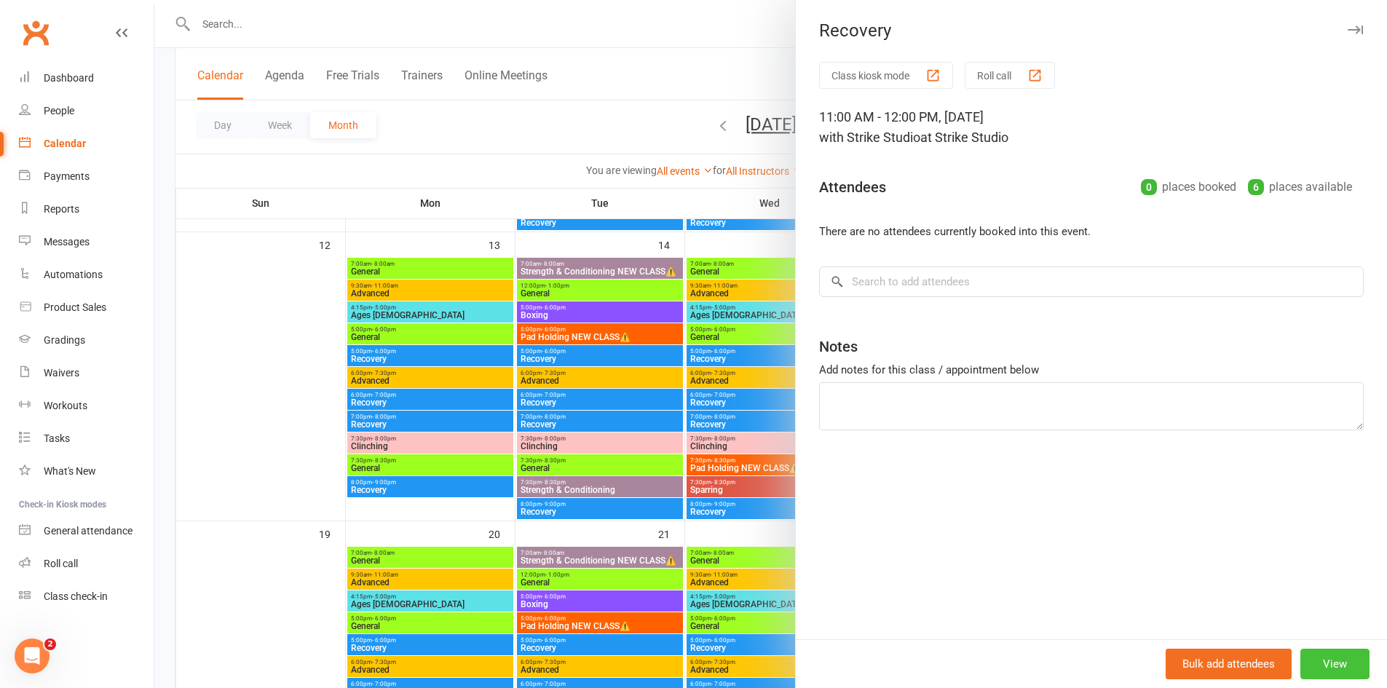
click at [1331, 655] on button "View" at bounding box center [1334, 664] width 69 height 31
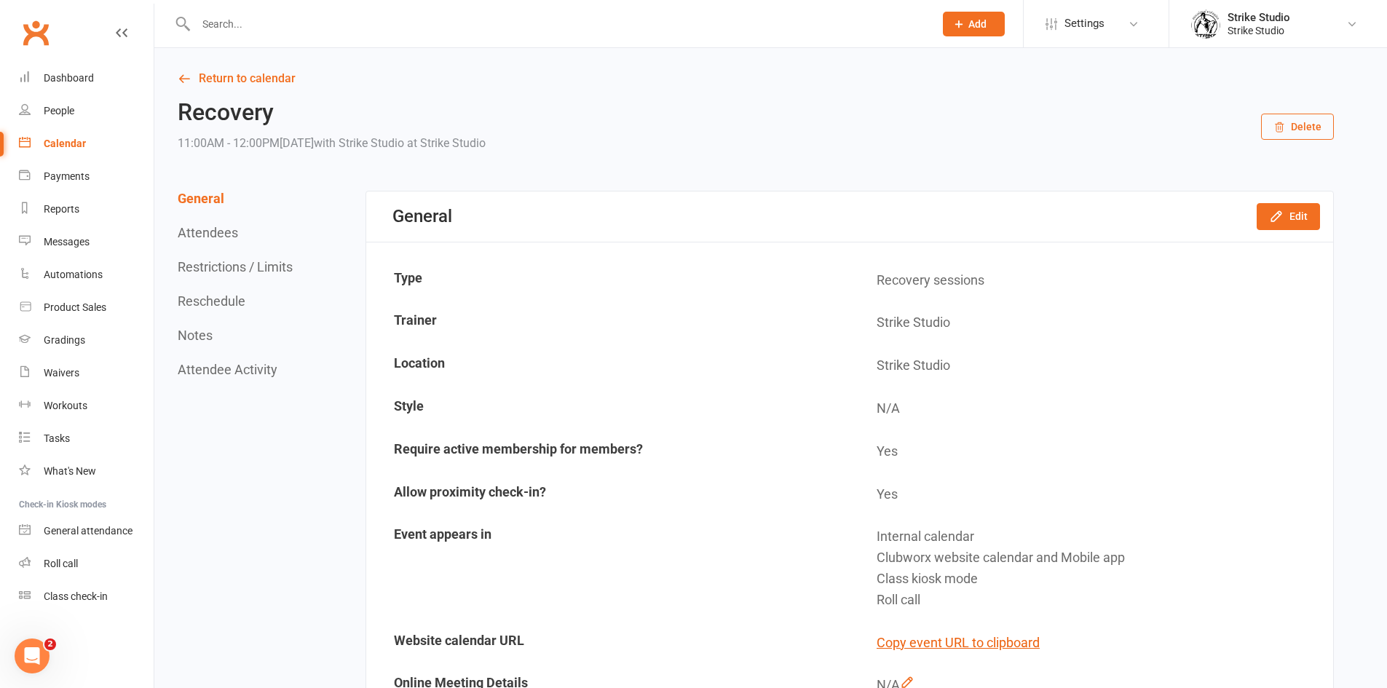
click at [1286, 135] on button "Delete" at bounding box center [1297, 127] width 73 height 26
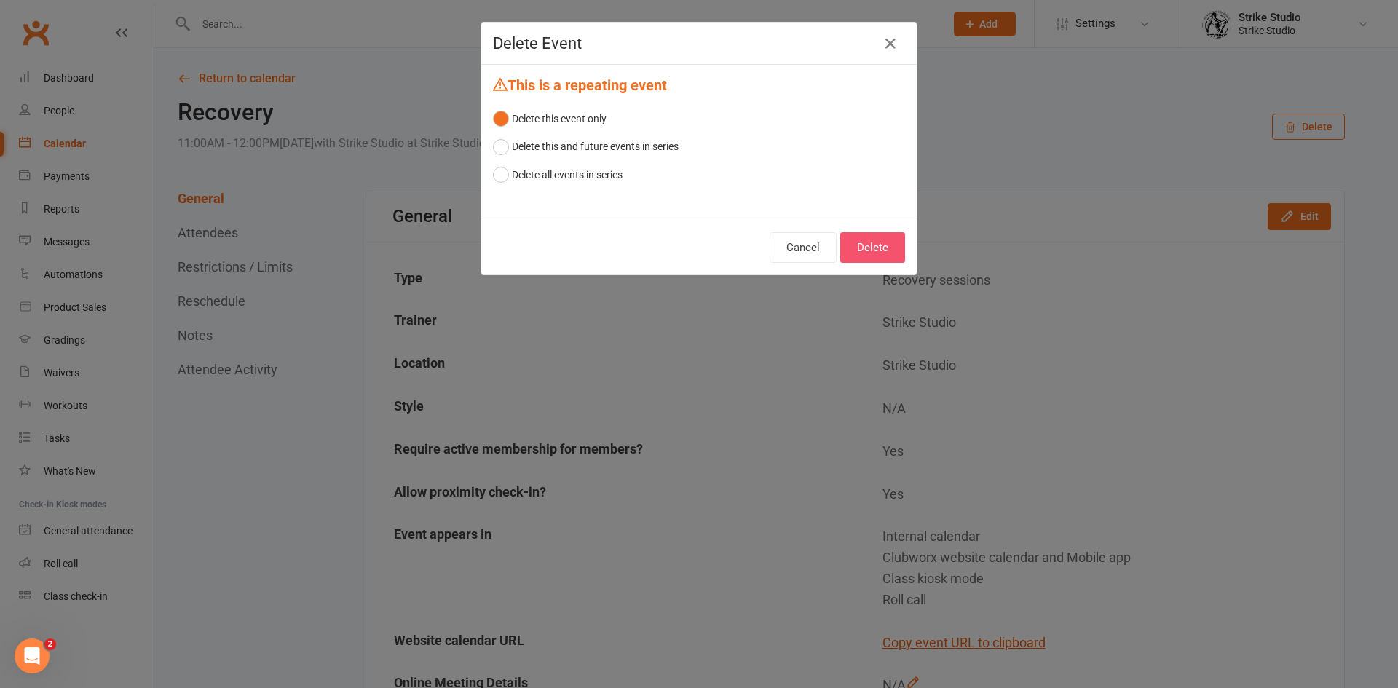
click at [871, 252] on button "Delete" at bounding box center [872, 247] width 65 height 31
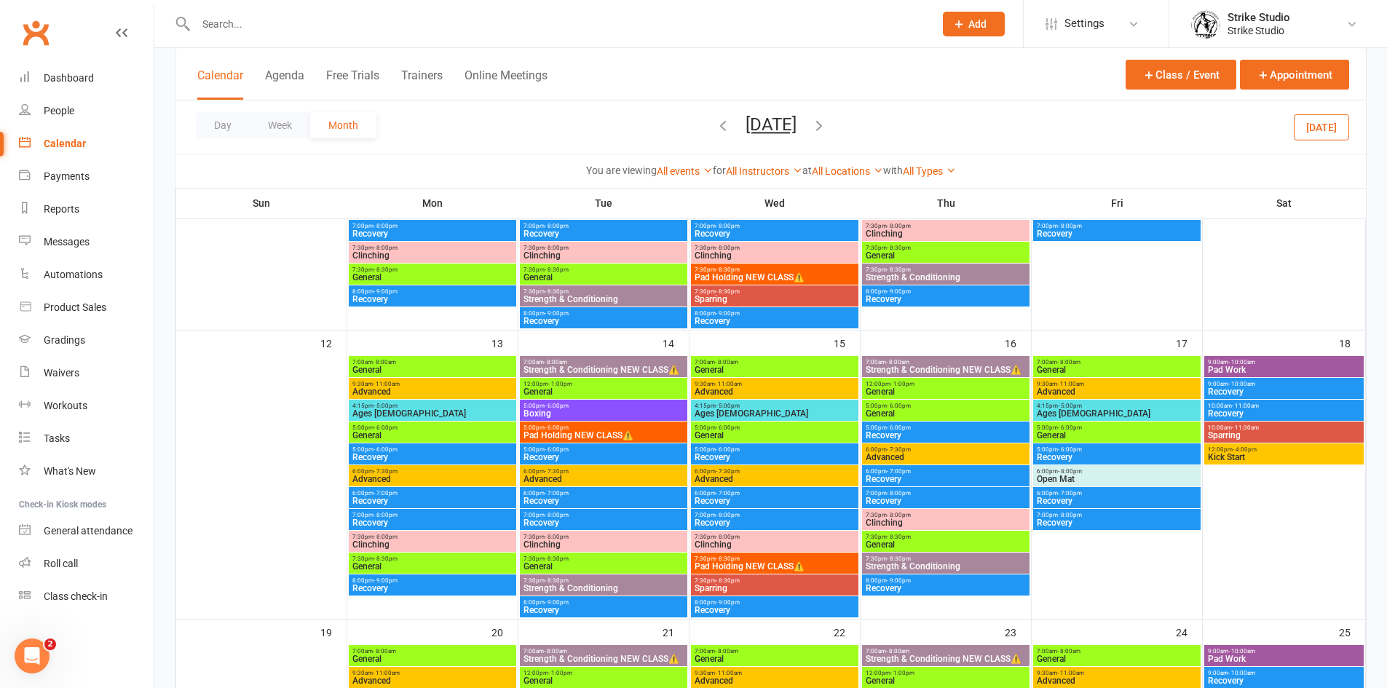
scroll to position [510, 0]
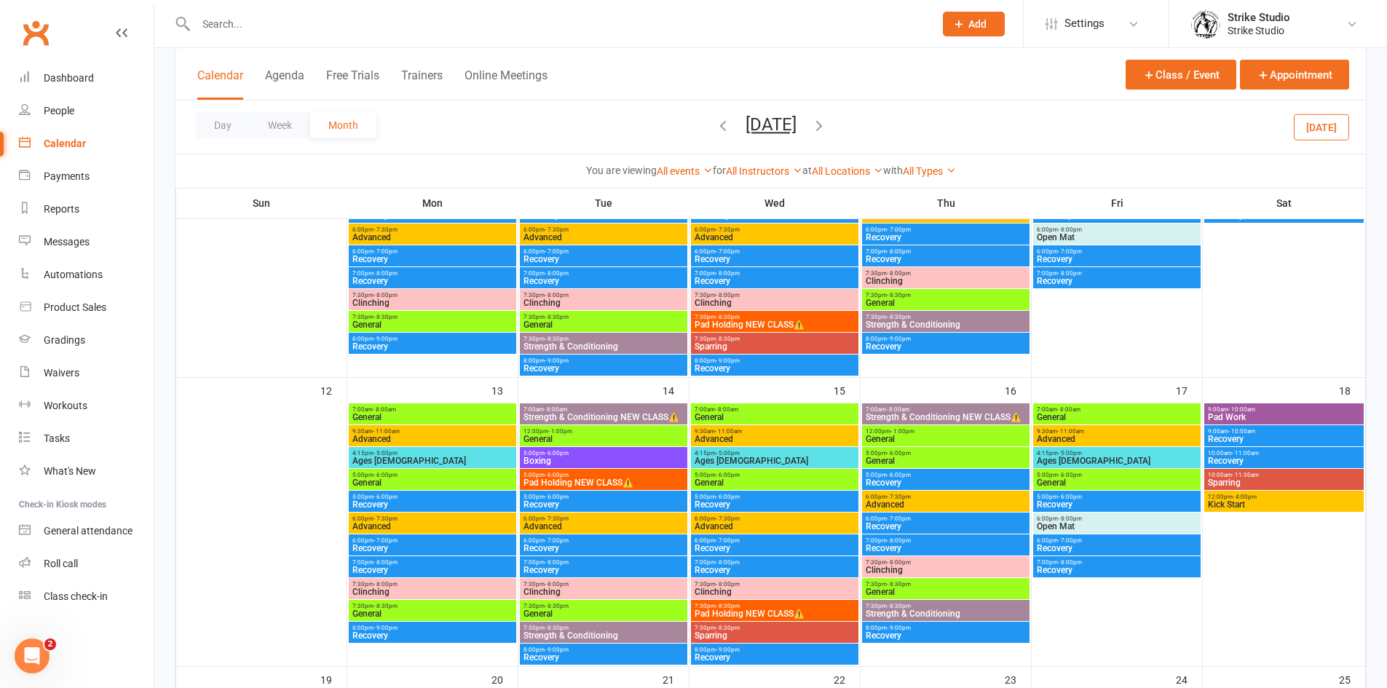
click at [1259, 436] on span "Recovery" at bounding box center [1284, 439] width 154 height 9
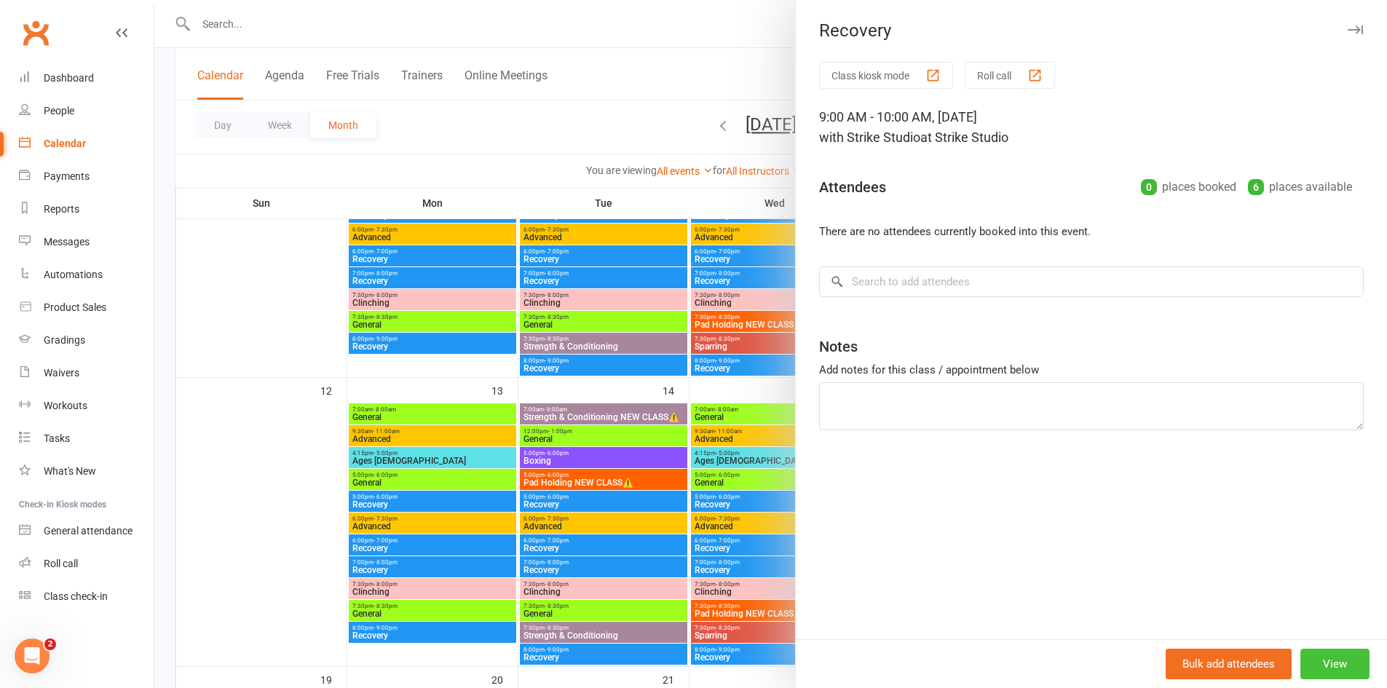
click at [1343, 659] on button "View" at bounding box center [1334, 664] width 69 height 31
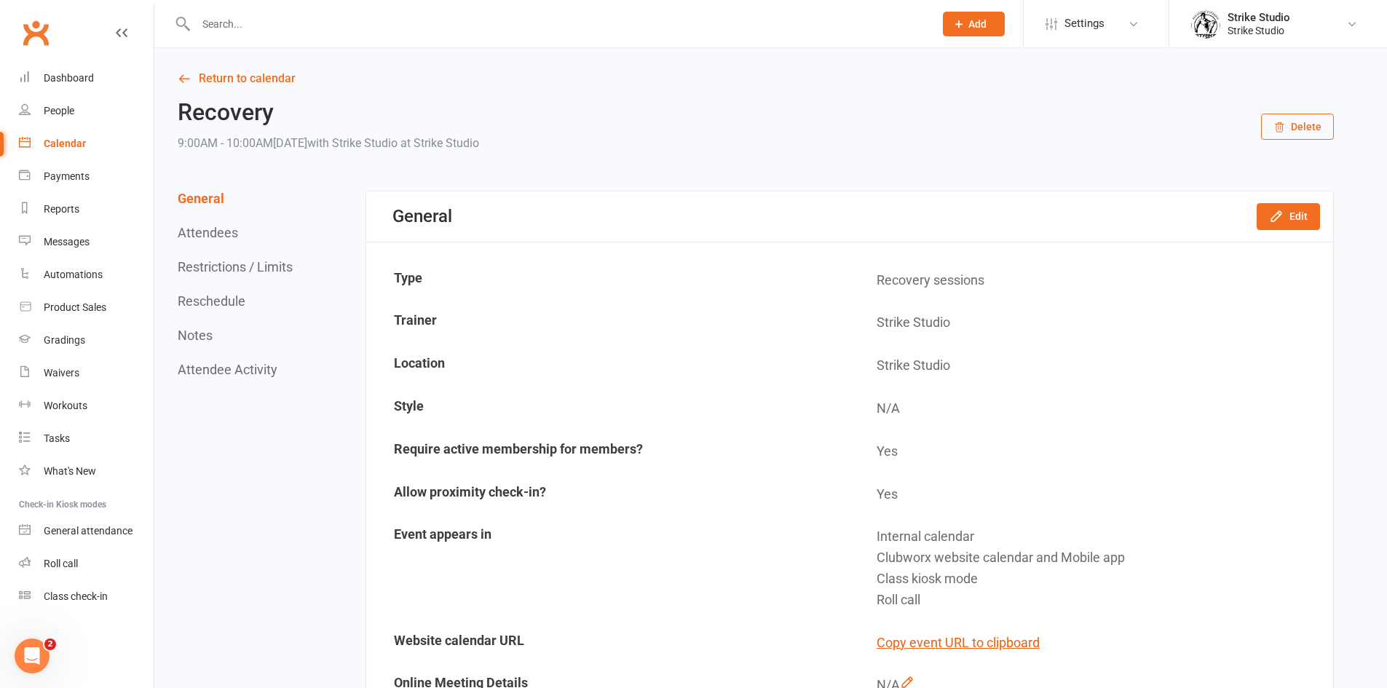
click at [1292, 119] on button "Delete" at bounding box center [1297, 127] width 73 height 26
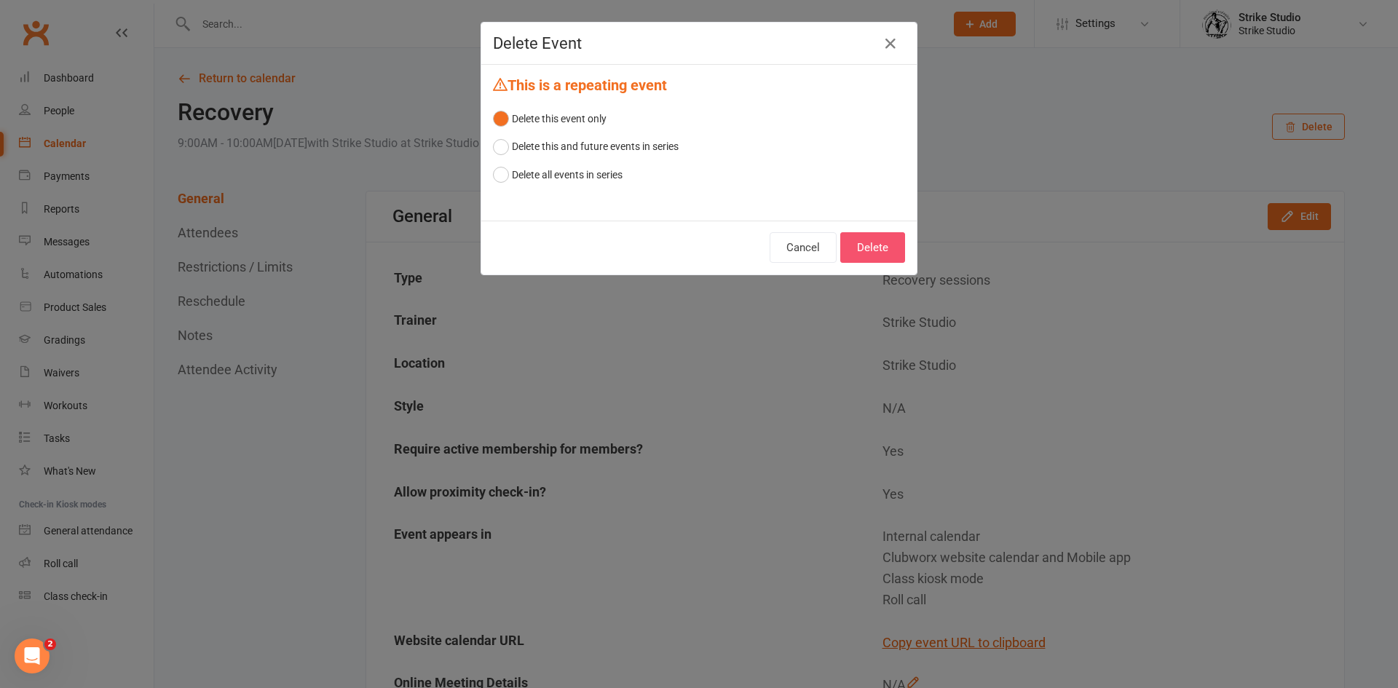
click at [871, 249] on button "Delete" at bounding box center [872, 247] width 65 height 31
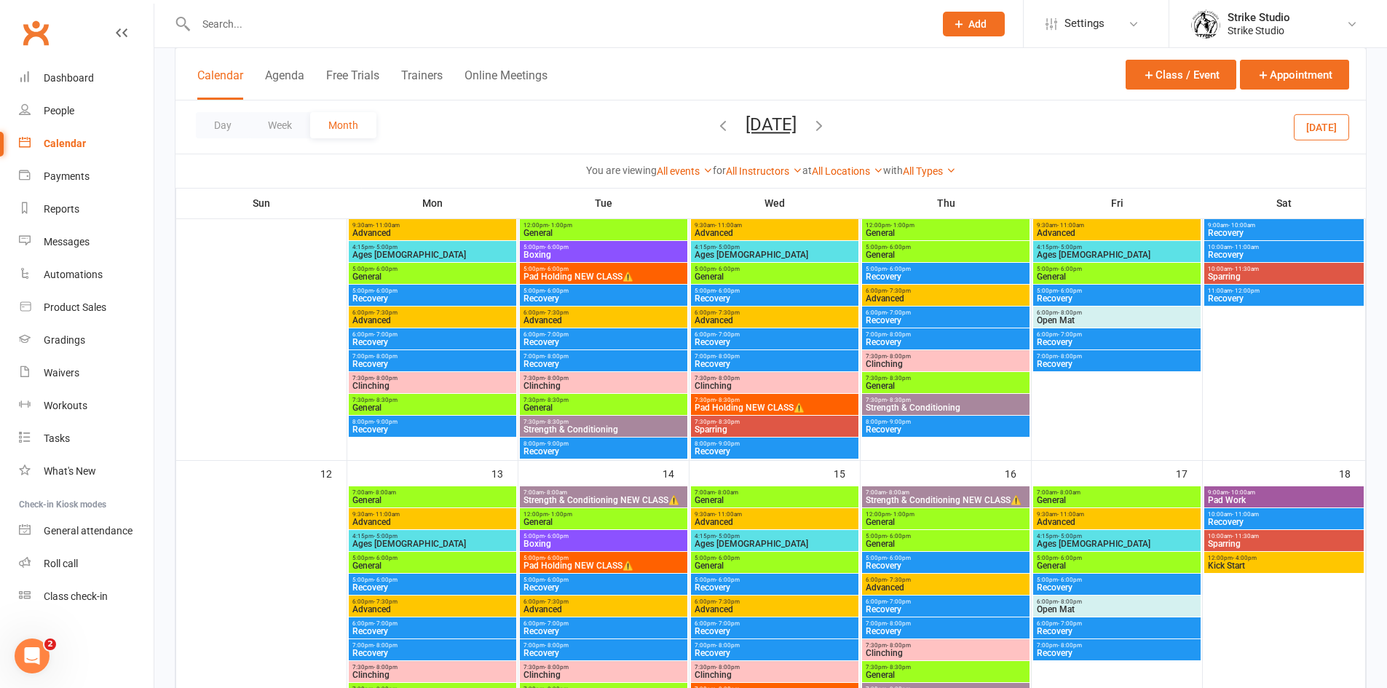
scroll to position [582, 0]
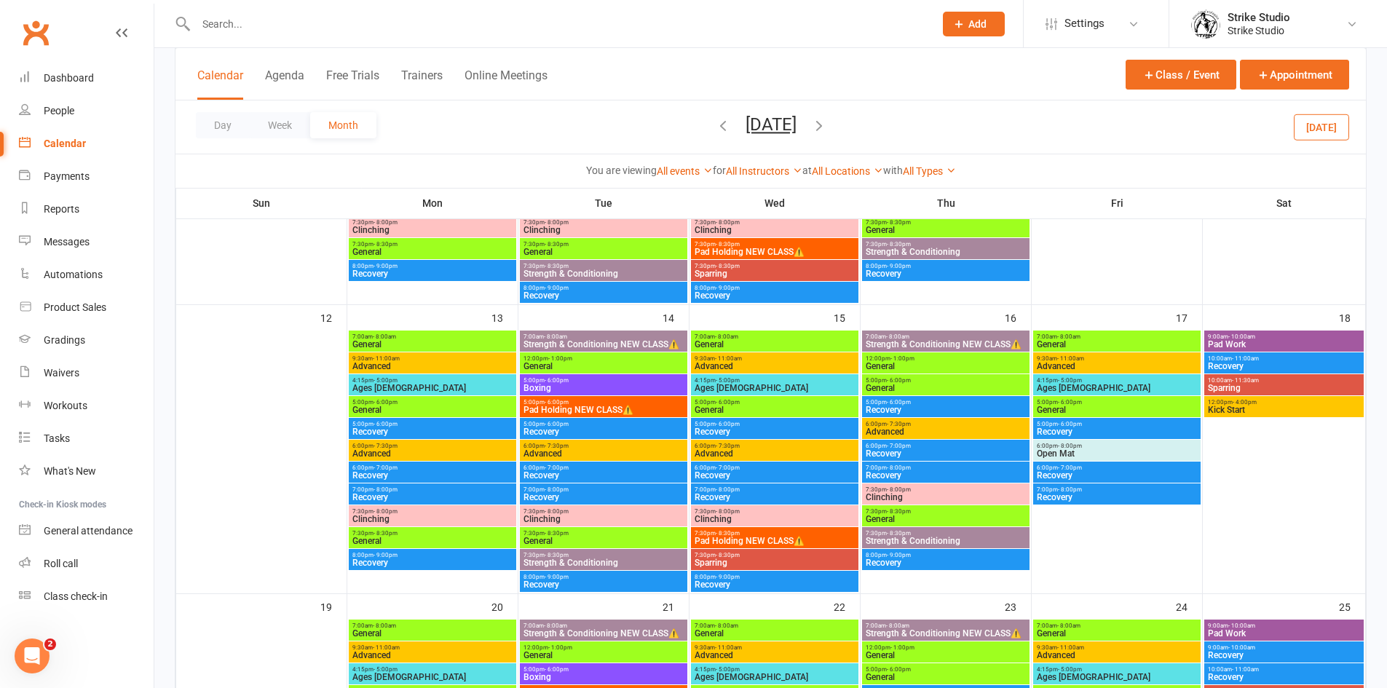
click at [1249, 363] on span "Recovery" at bounding box center [1284, 366] width 154 height 9
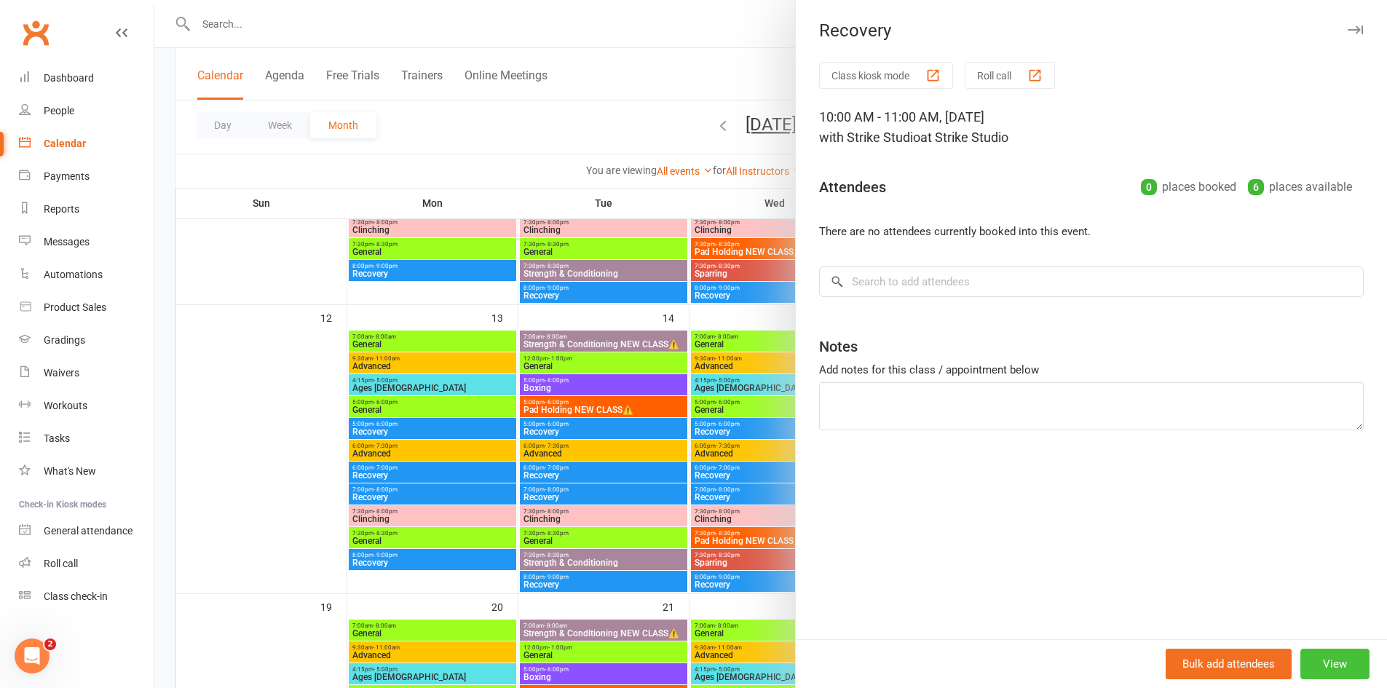
click at [1332, 665] on button "View" at bounding box center [1334, 664] width 69 height 31
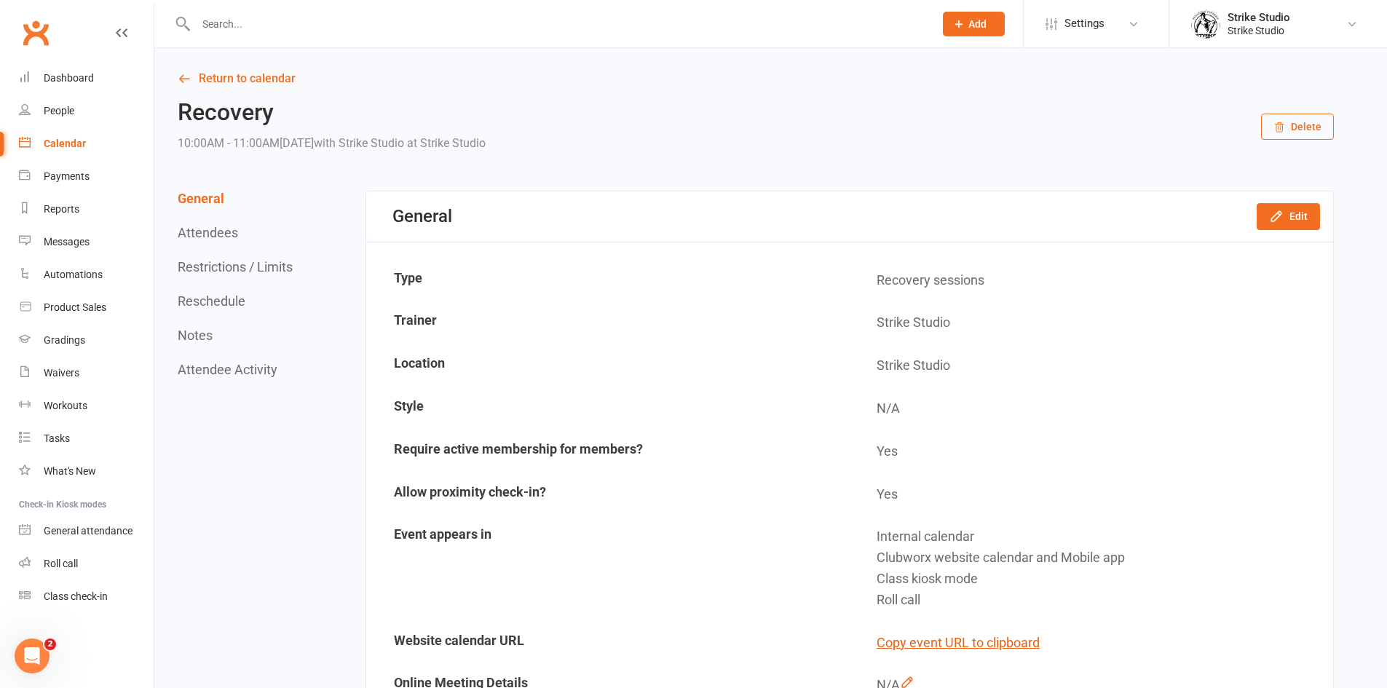
click at [1300, 129] on button "Delete" at bounding box center [1297, 127] width 73 height 26
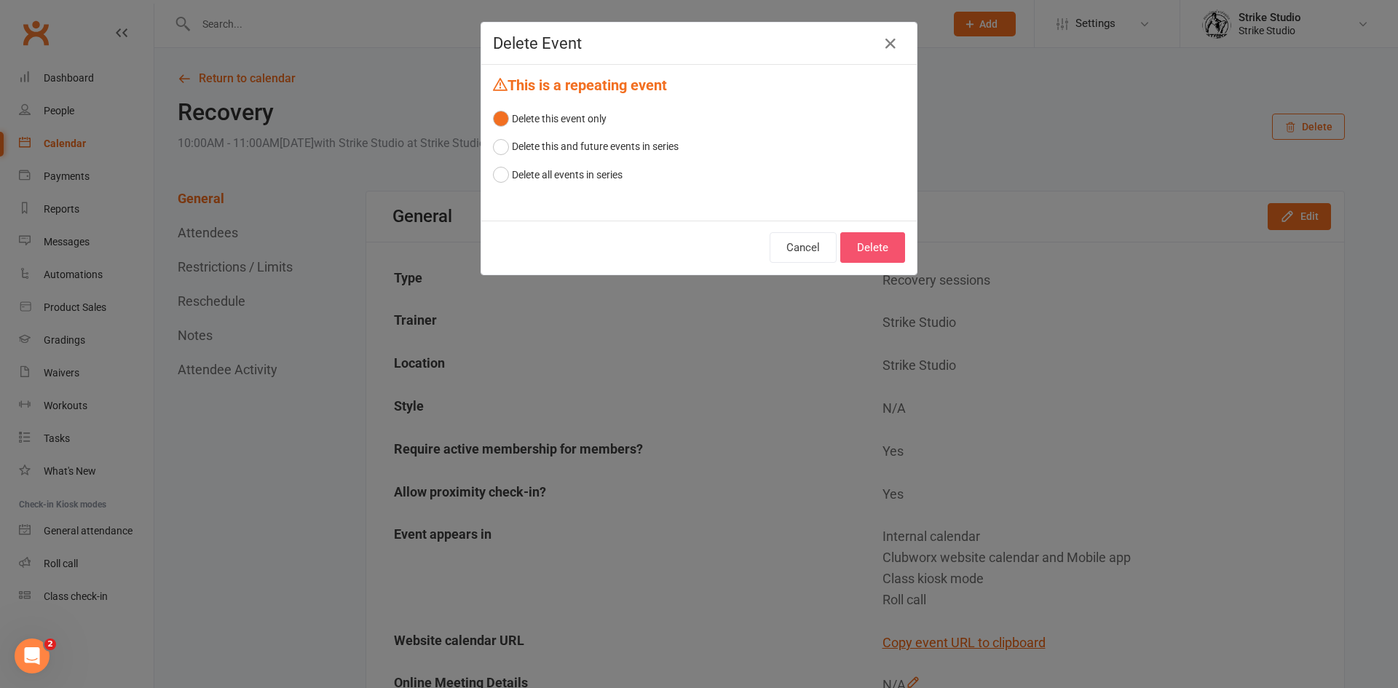
click at [888, 242] on button "Delete" at bounding box center [872, 247] width 65 height 31
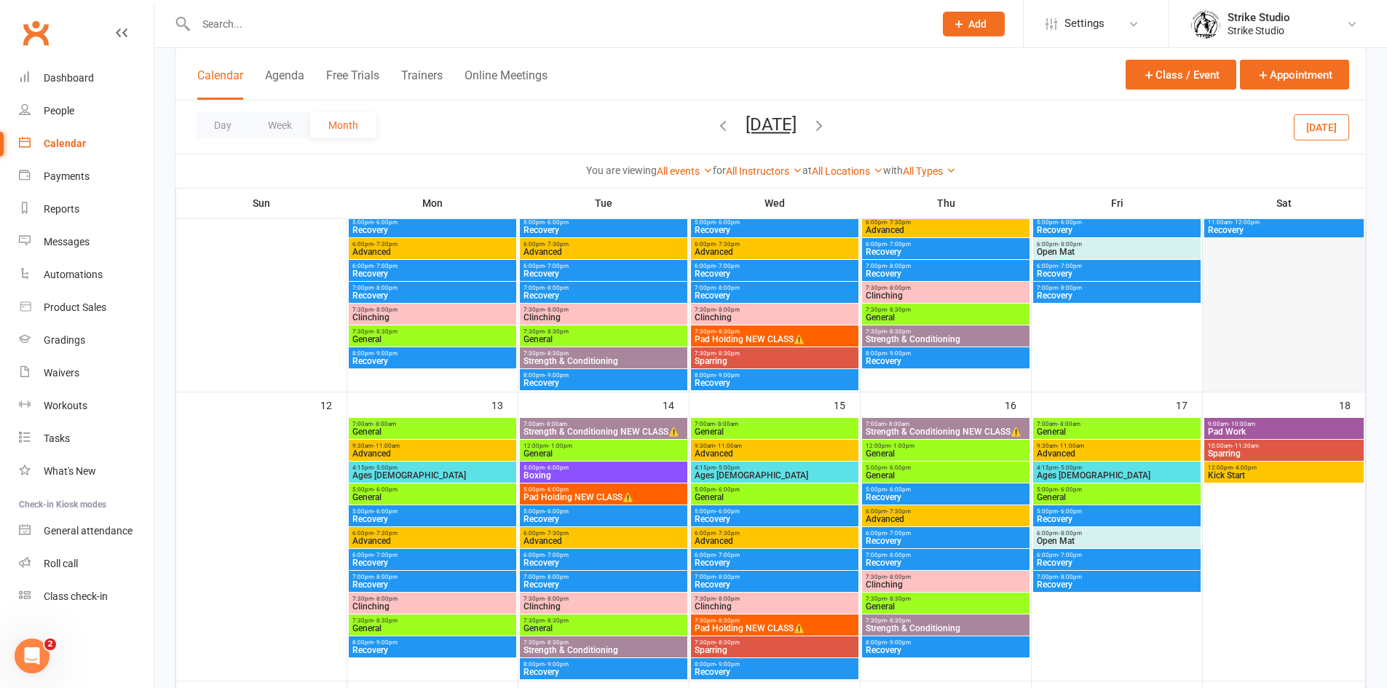
scroll to position [582, 0]
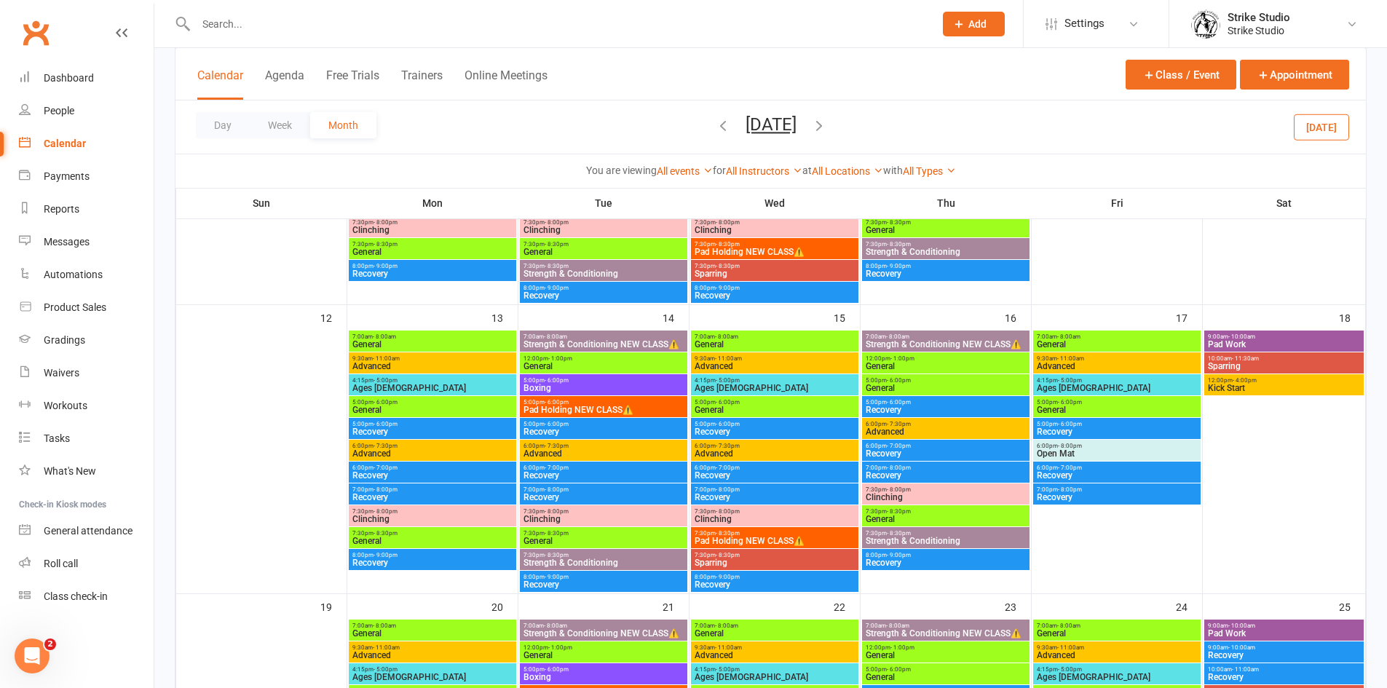
click at [1266, 371] on div "10:00am - 11:30am Sparring" at bounding box center [1283, 362] width 159 height 21
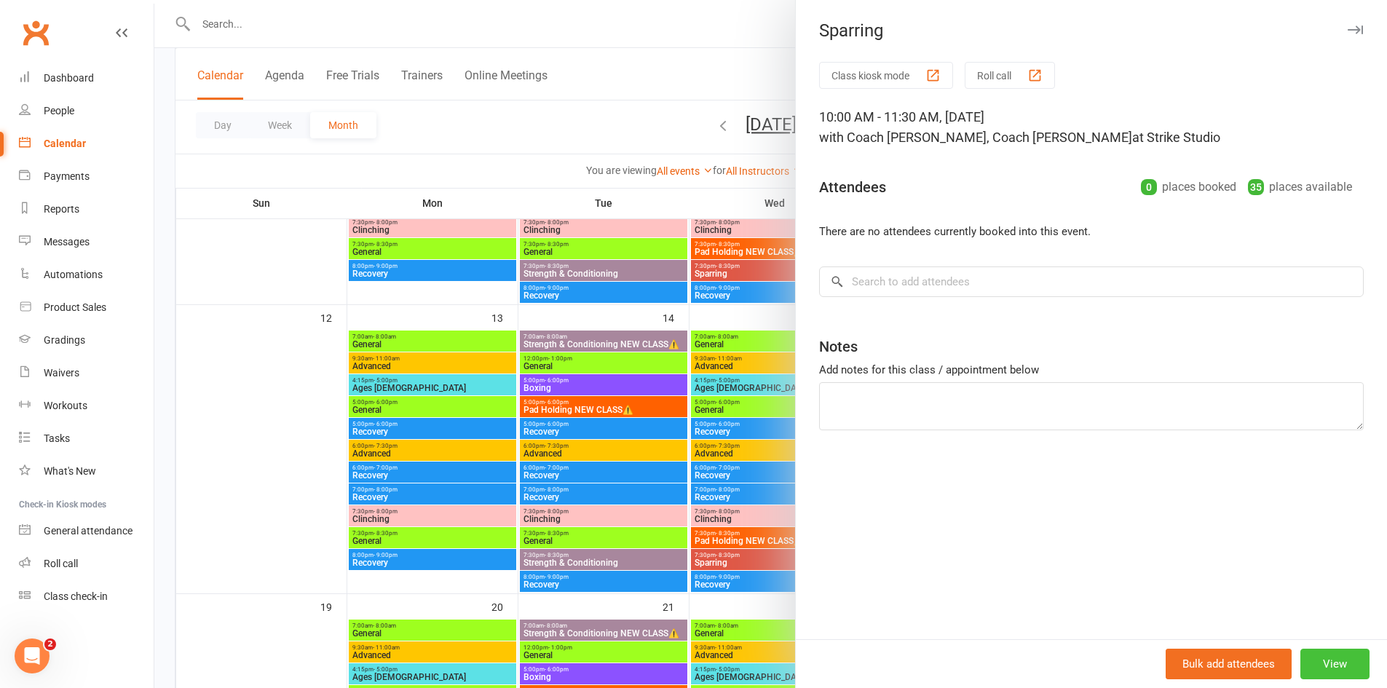
click at [1316, 663] on button "View" at bounding box center [1334, 664] width 69 height 31
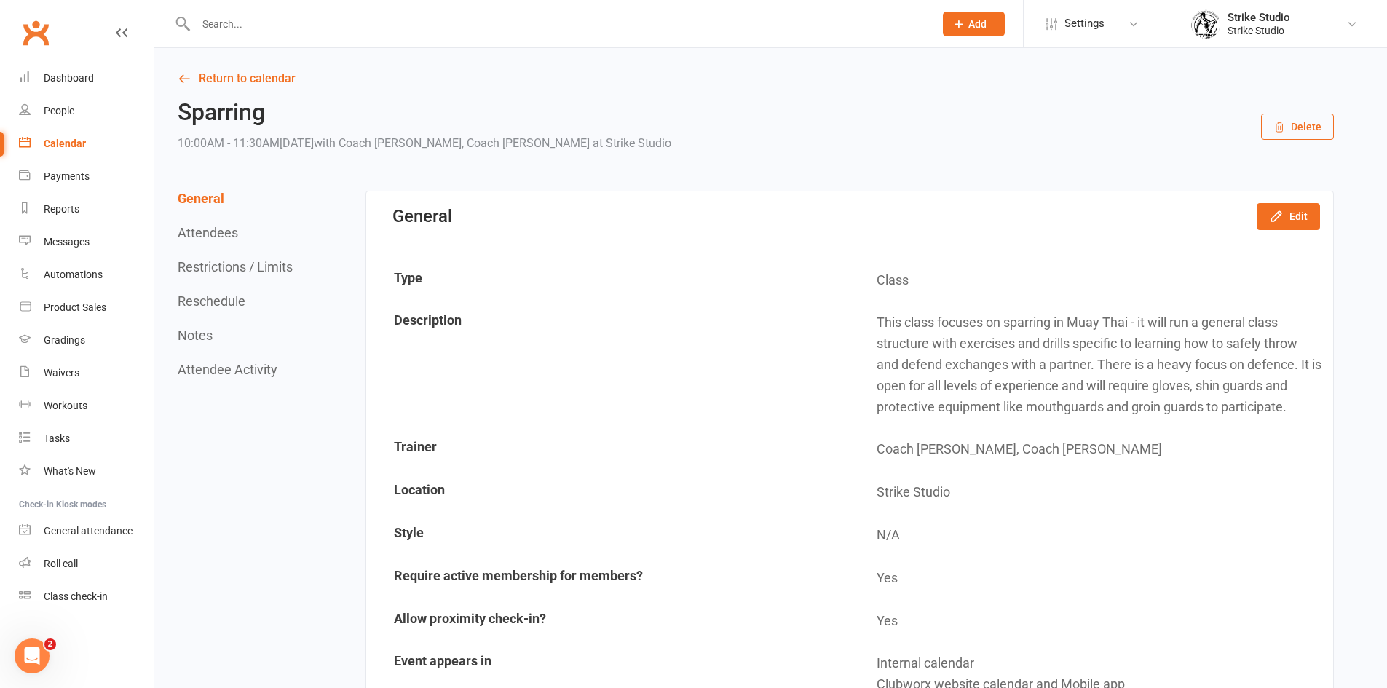
click at [1292, 133] on button "Delete" at bounding box center [1297, 127] width 73 height 26
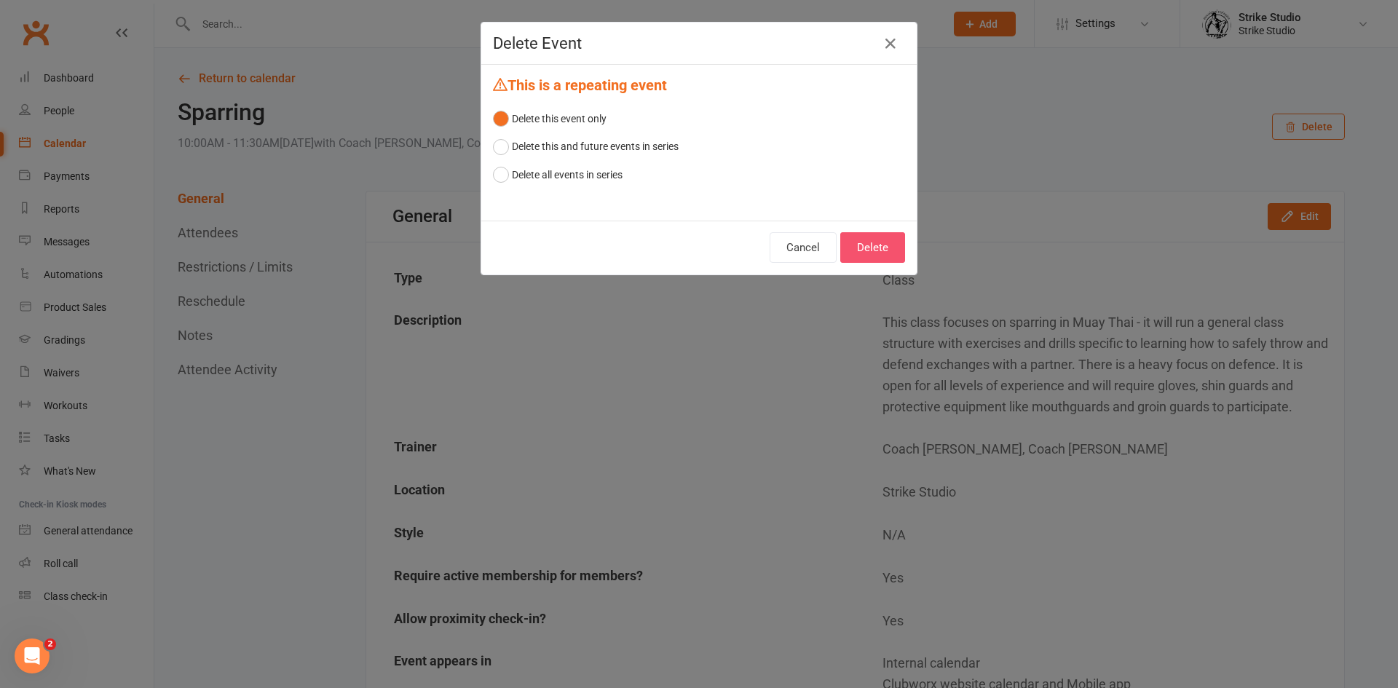
click at [882, 236] on button "Delete" at bounding box center [872, 247] width 65 height 31
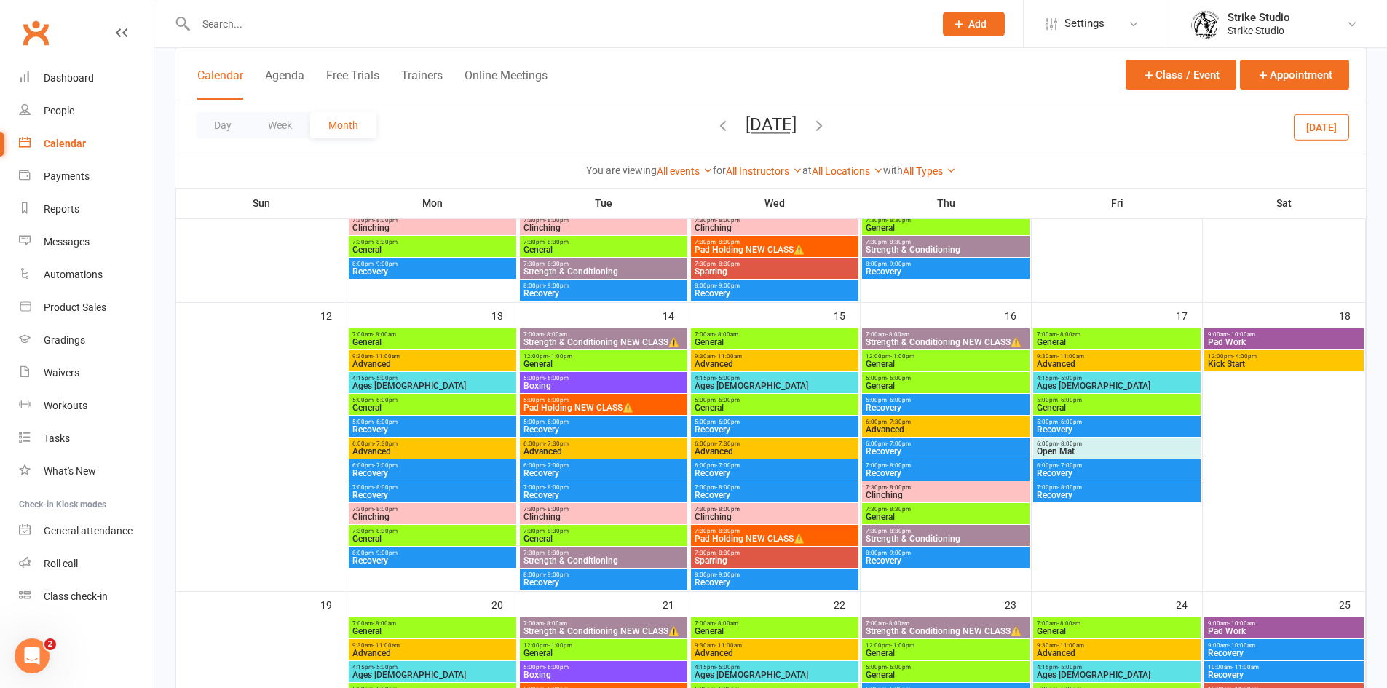
scroll to position [655, 0]
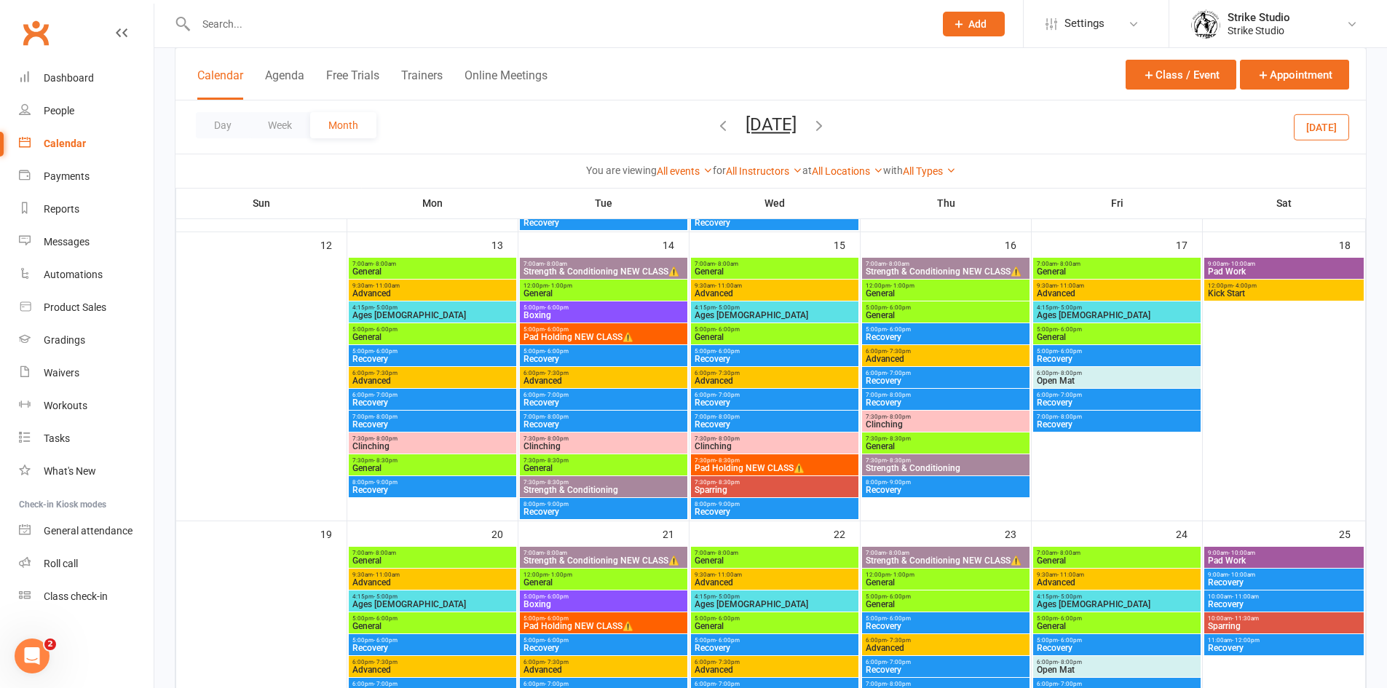
click at [1227, 269] on span "Pad Work" at bounding box center [1284, 271] width 154 height 9
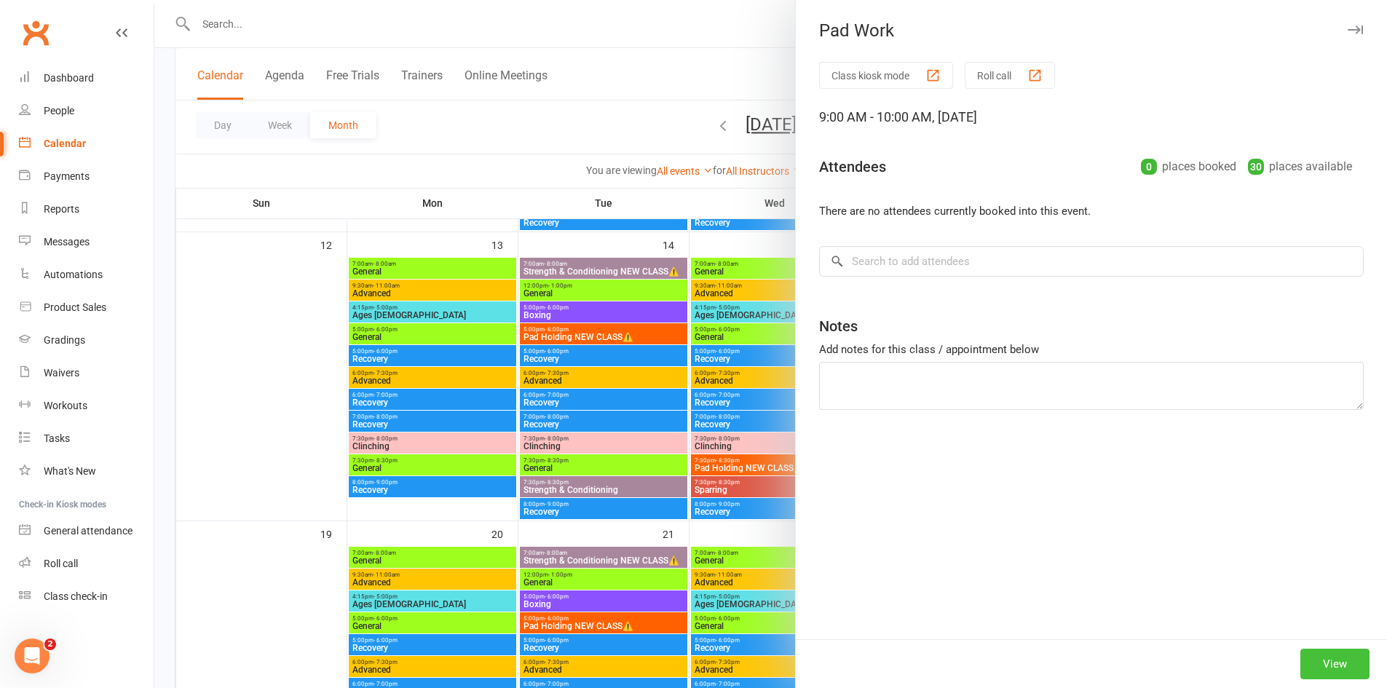
click at [1339, 660] on button "View" at bounding box center [1334, 664] width 69 height 31
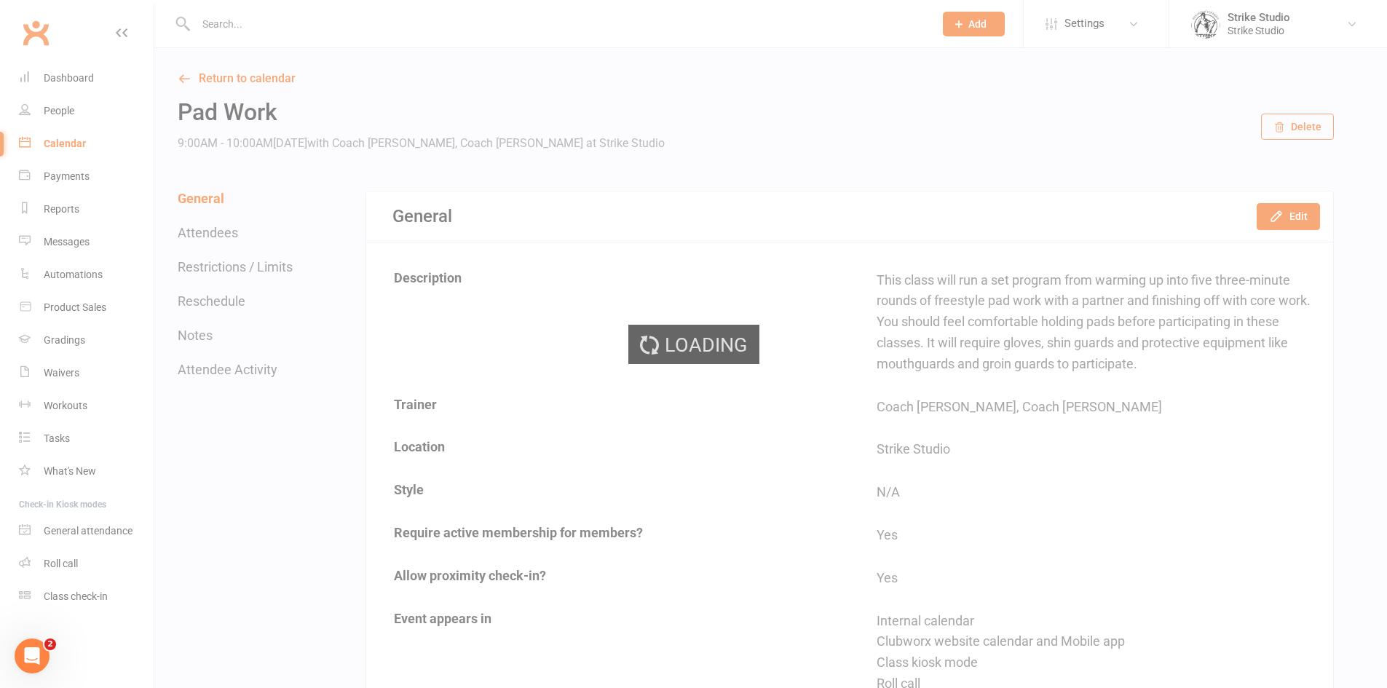
click at [1308, 124] on div "Loading" at bounding box center [693, 344] width 1387 height 688
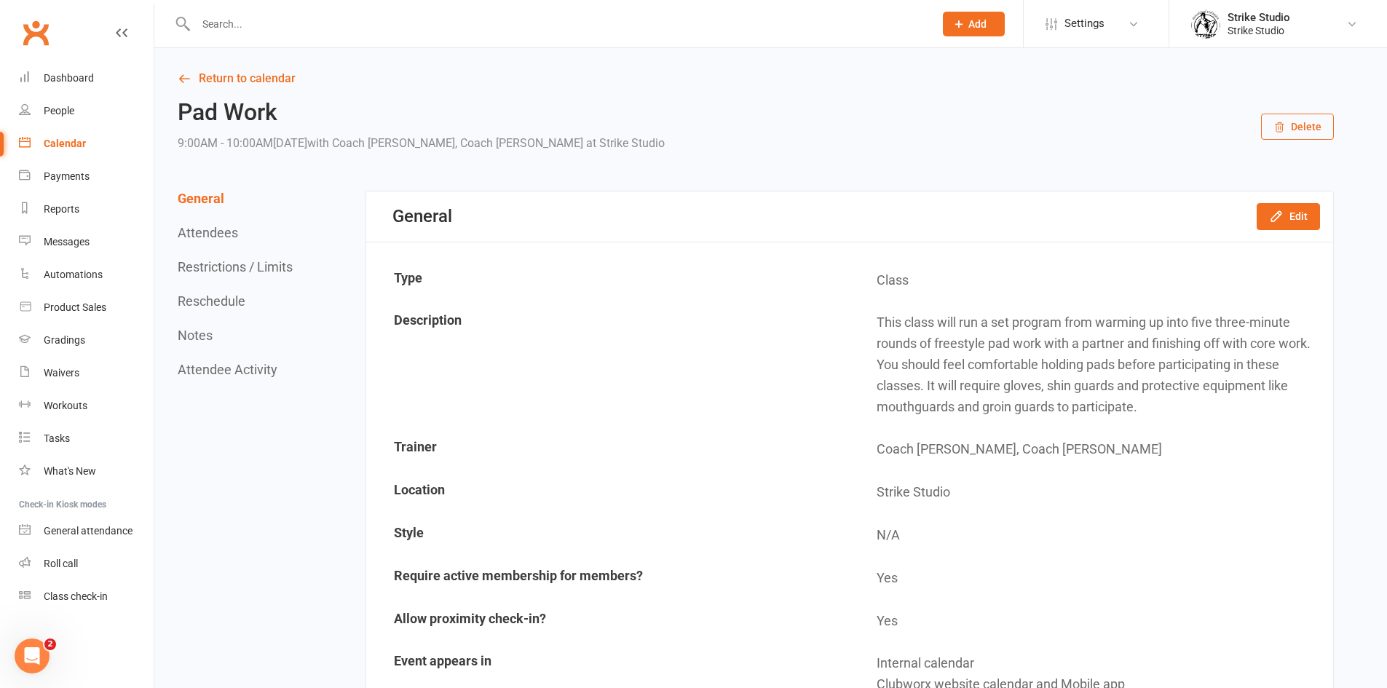
click at [1318, 127] on button "Delete" at bounding box center [1297, 127] width 73 height 26
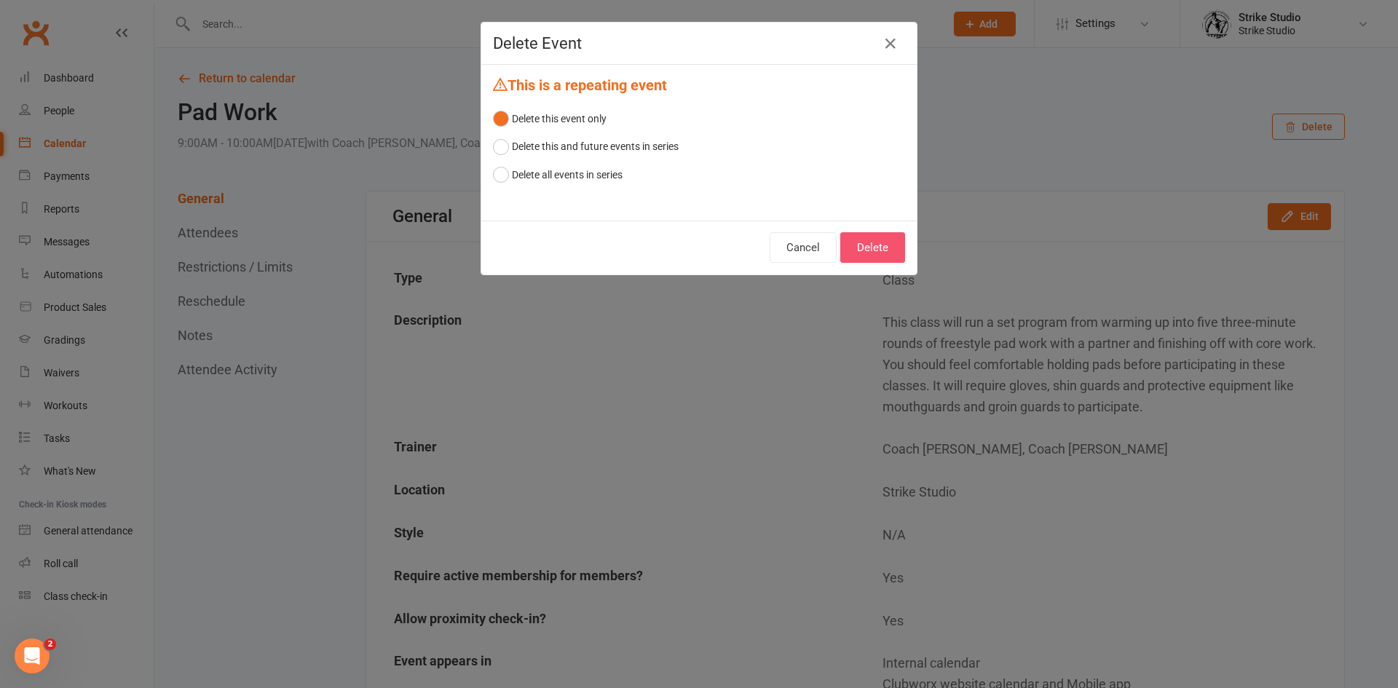
click at [887, 251] on button "Delete" at bounding box center [872, 247] width 65 height 31
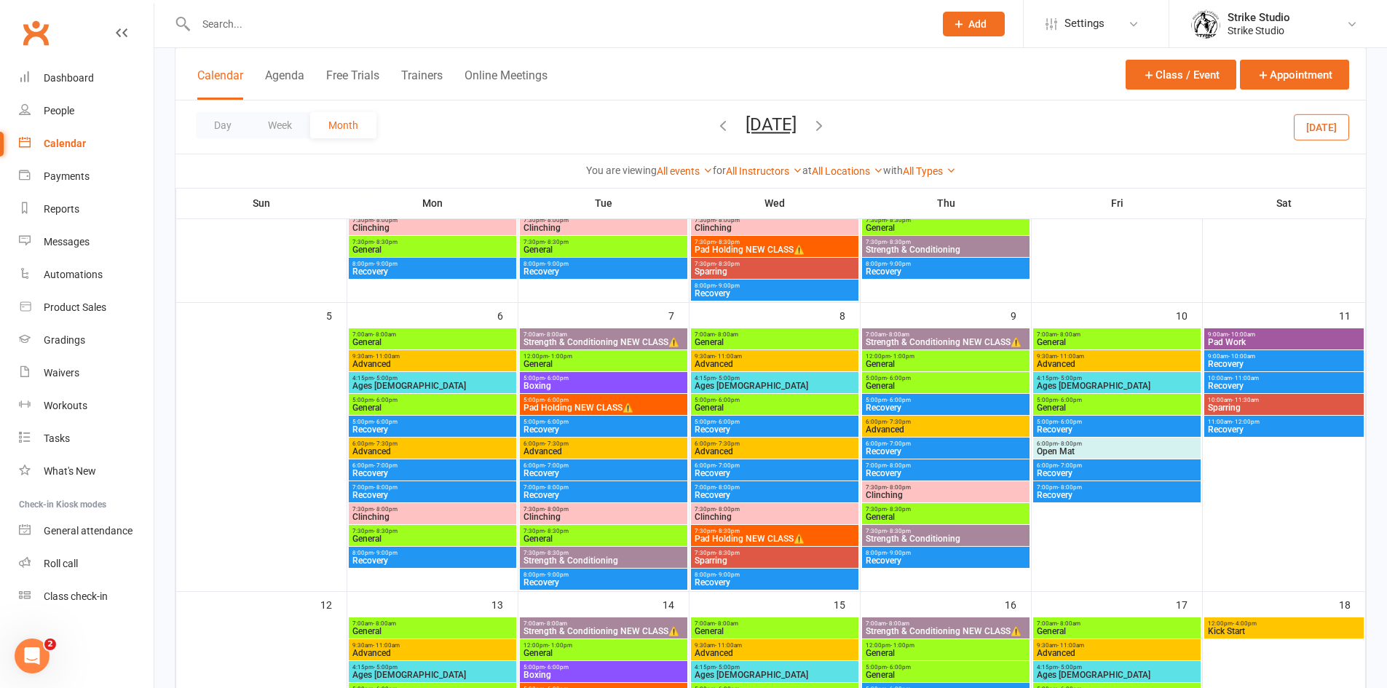
scroll to position [582, 0]
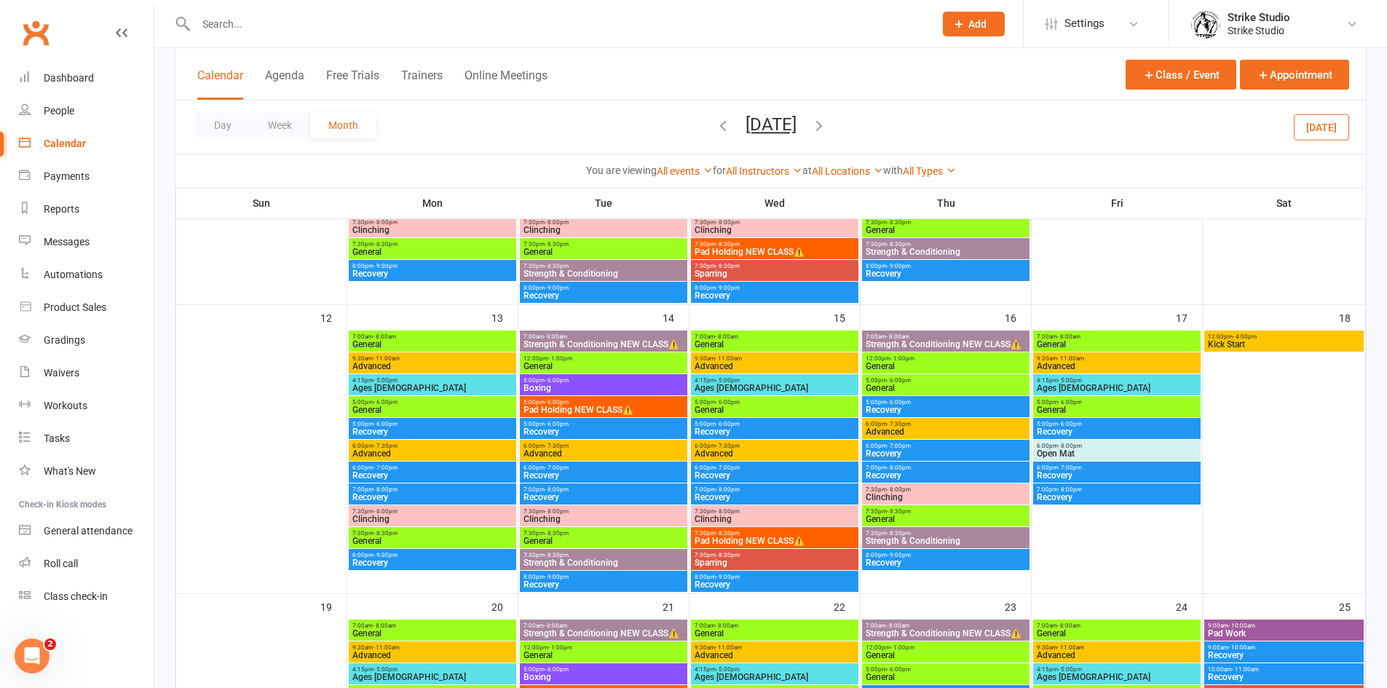
click at [1259, 346] on span "Kick Start" at bounding box center [1284, 344] width 154 height 9
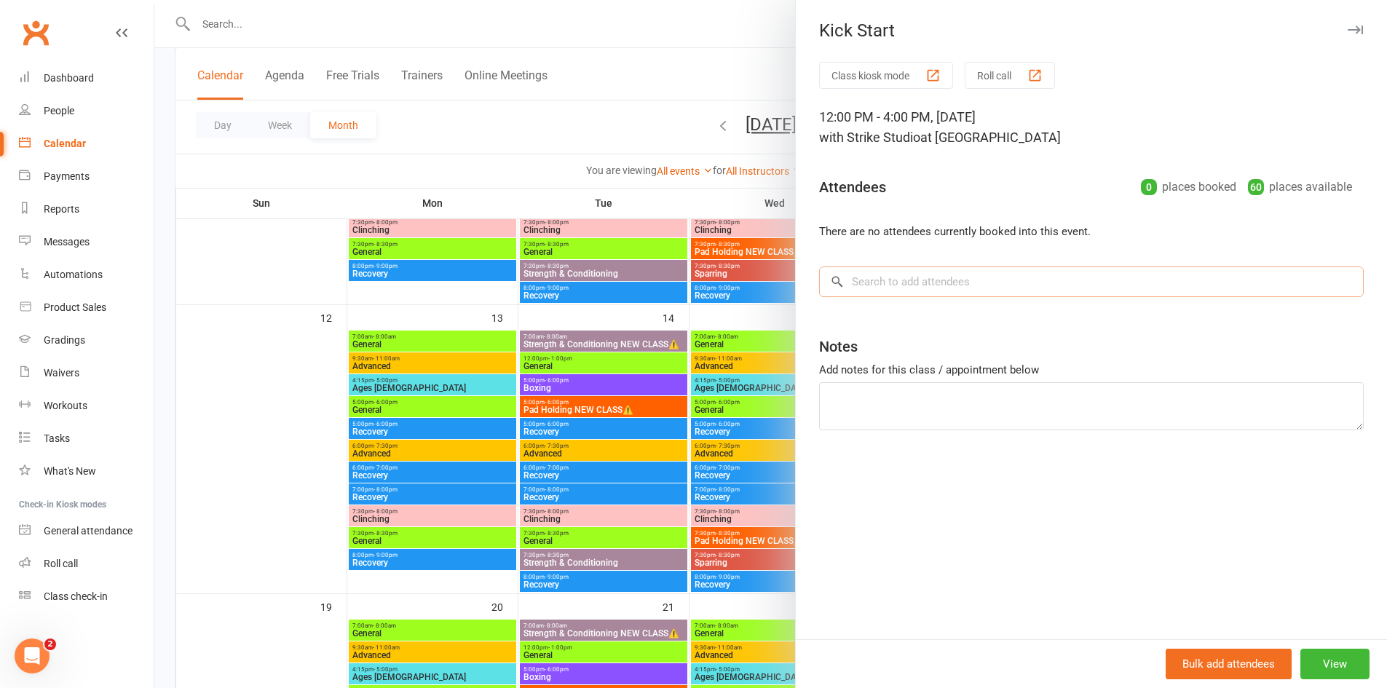
click at [906, 286] on input "search" at bounding box center [1091, 281] width 545 height 31
paste input "Jordan Dinakis"
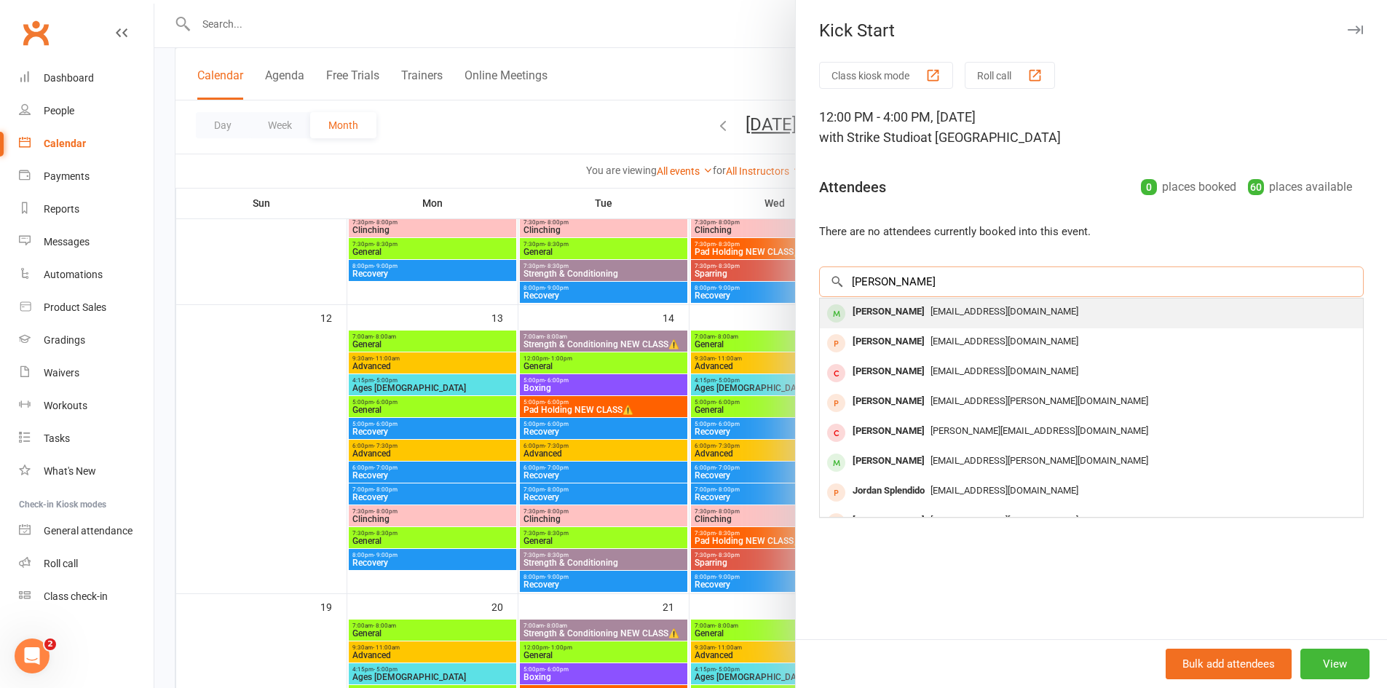
type input "Jordan Dinakis"
click at [879, 313] on div "Jordan Dinakis" at bounding box center [889, 311] width 84 height 21
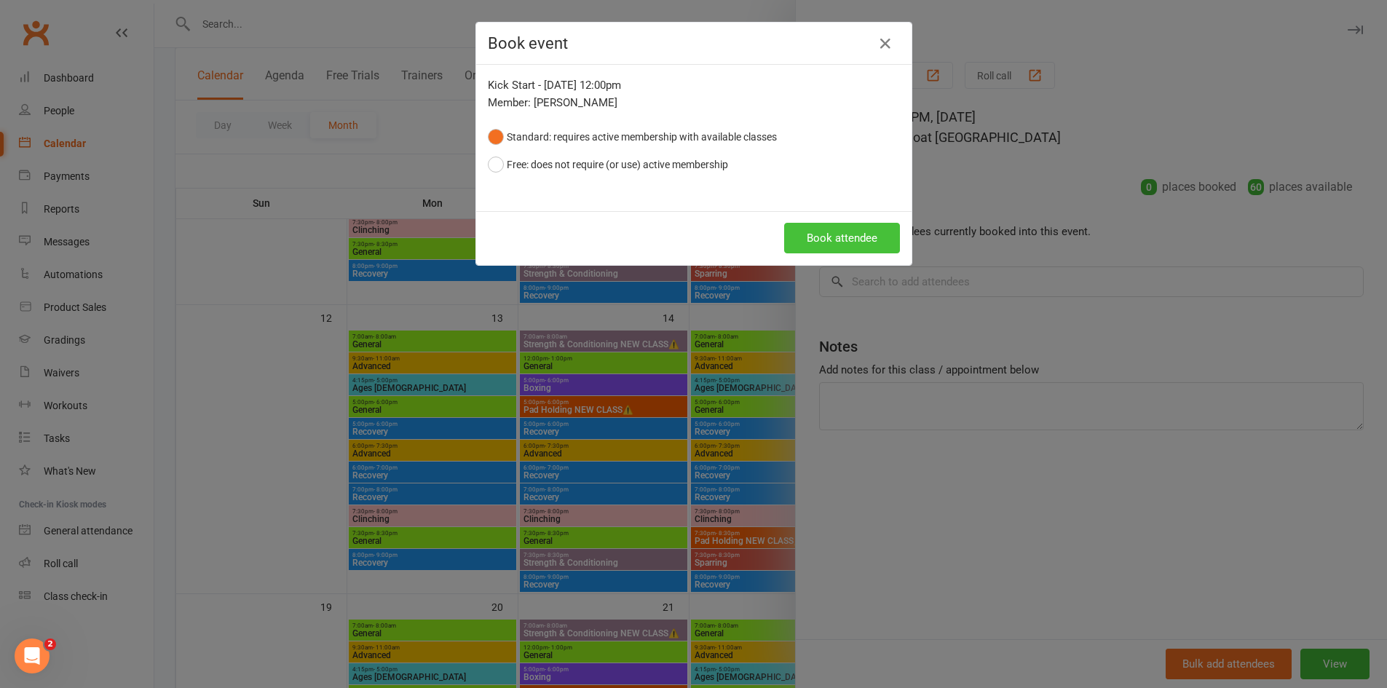
click at [803, 239] on button "Book attendee" at bounding box center [842, 238] width 116 height 31
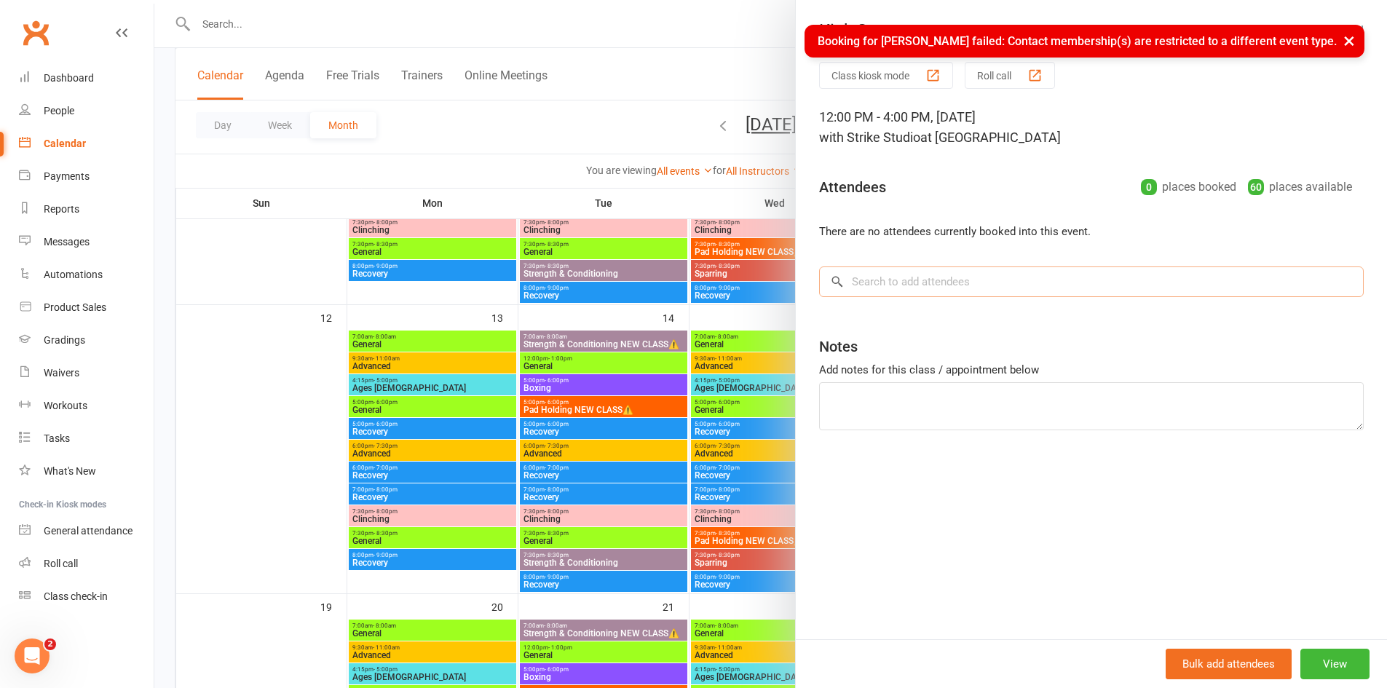
click at [878, 283] on input "search" at bounding box center [1091, 281] width 545 height 31
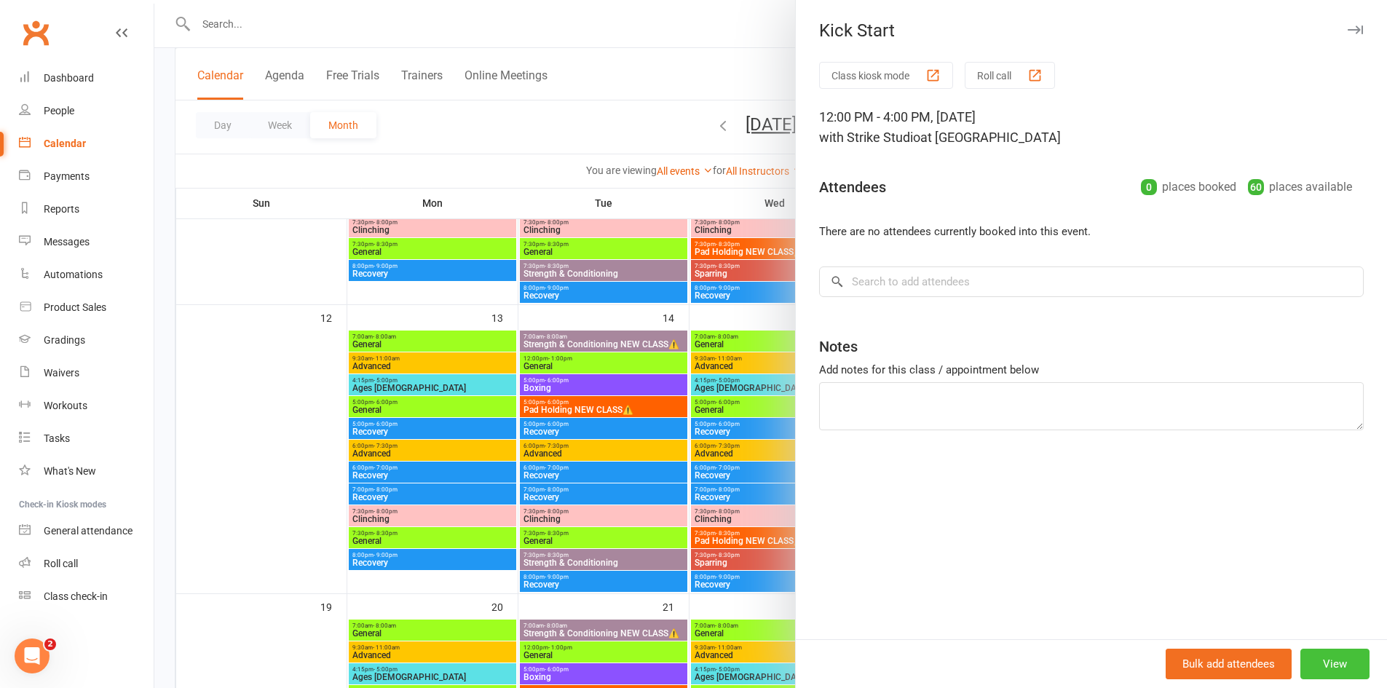
click at [1335, 660] on button "View" at bounding box center [1334, 664] width 69 height 31
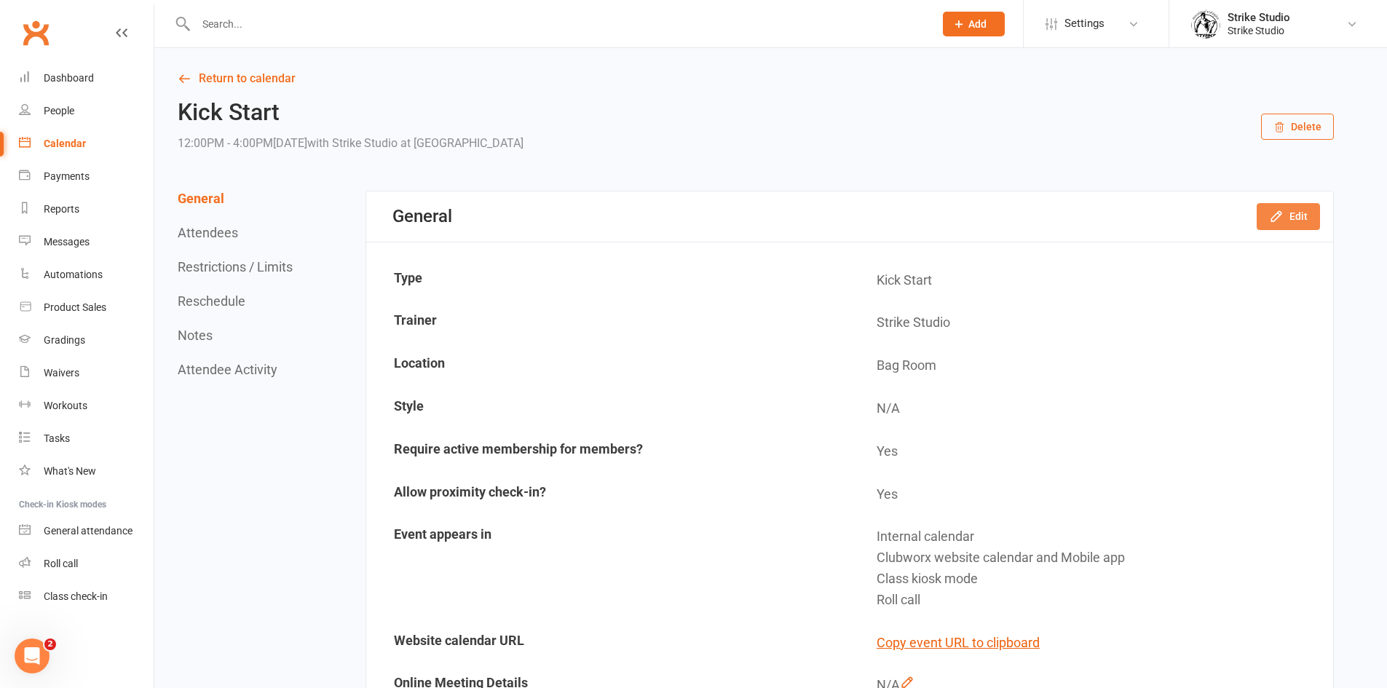
click at [1281, 219] on icon "button" at bounding box center [1276, 216] width 15 height 15
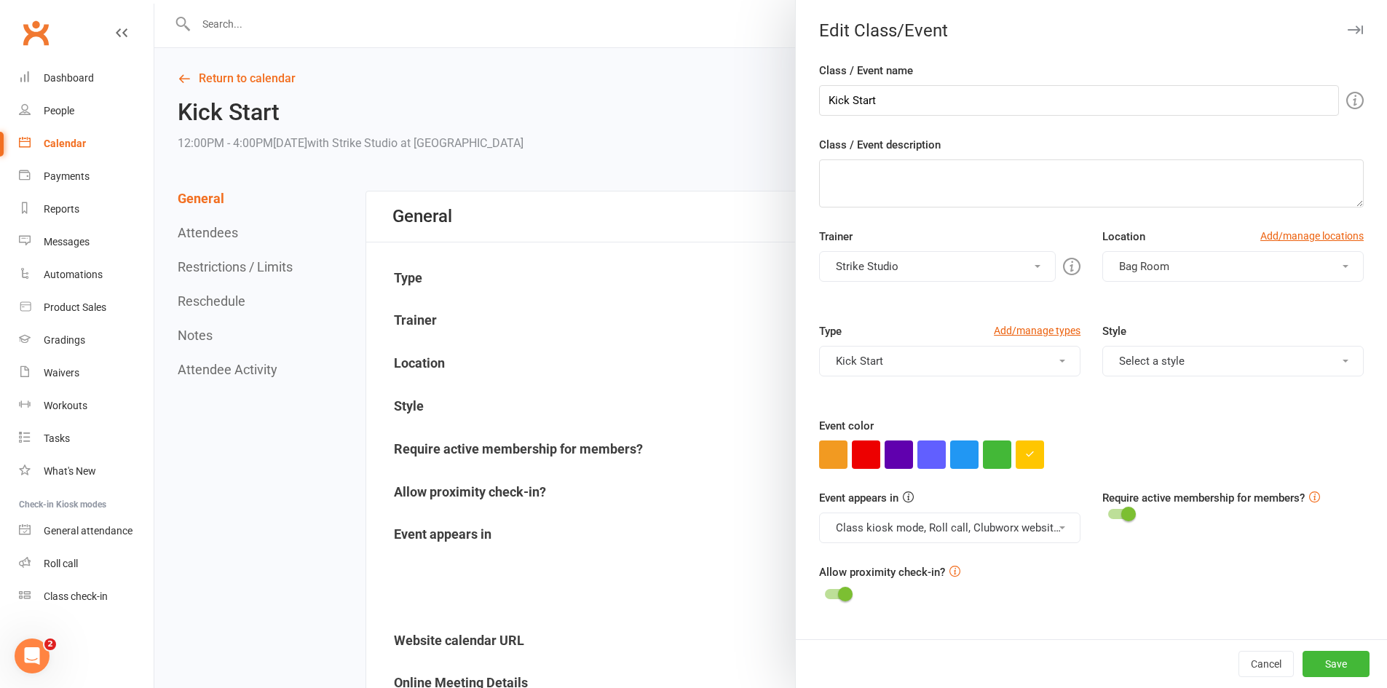
click at [921, 389] on div "Type Add/manage types Kick Start Advanced Appointment Class Event Kick Start Pr…" at bounding box center [949, 360] width 283 height 74
click at [912, 365] on button "Kick Start" at bounding box center [949, 361] width 261 height 31
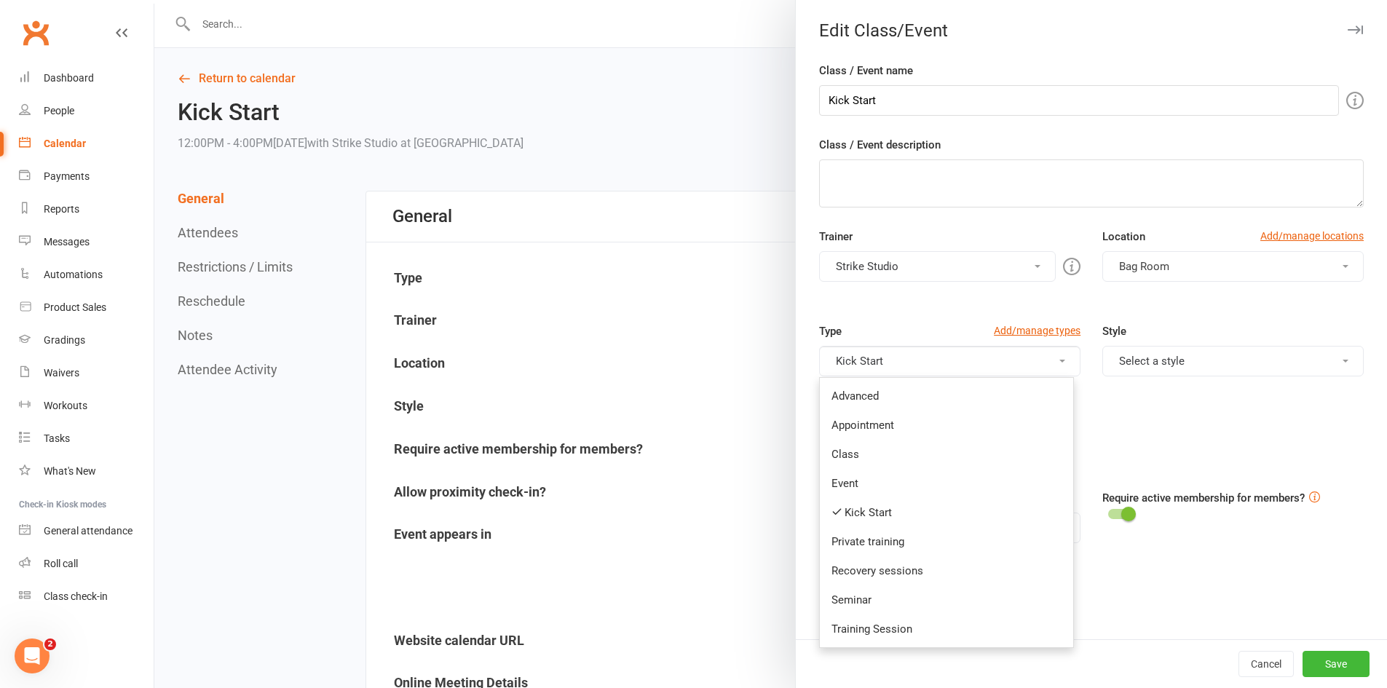
click at [901, 452] on link "Class" at bounding box center [946, 454] width 253 height 29
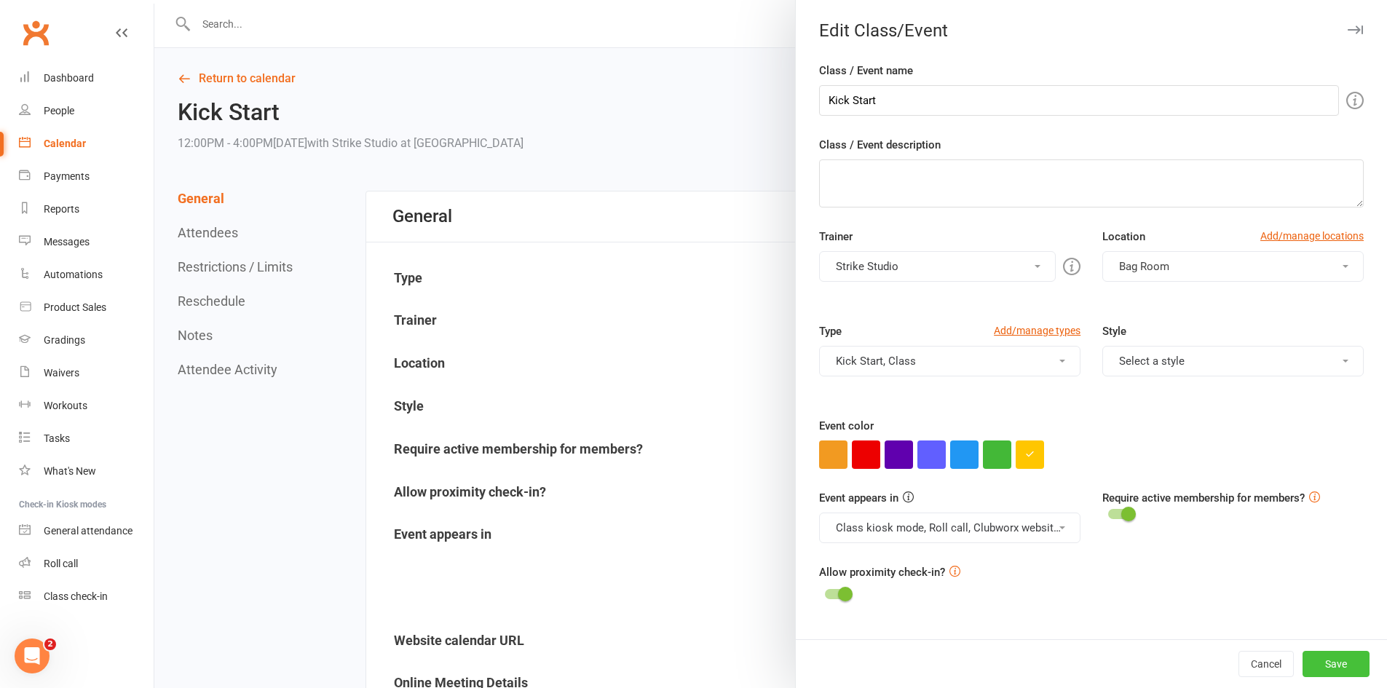
click at [1323, 657] on button "Save" at bounding box center [1335, 664] width 67 height 26
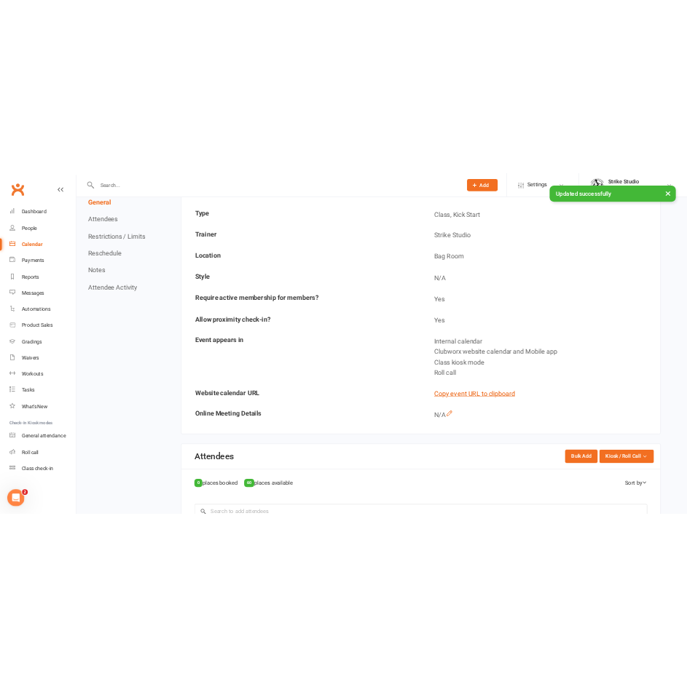
scroll to position [510, 0]
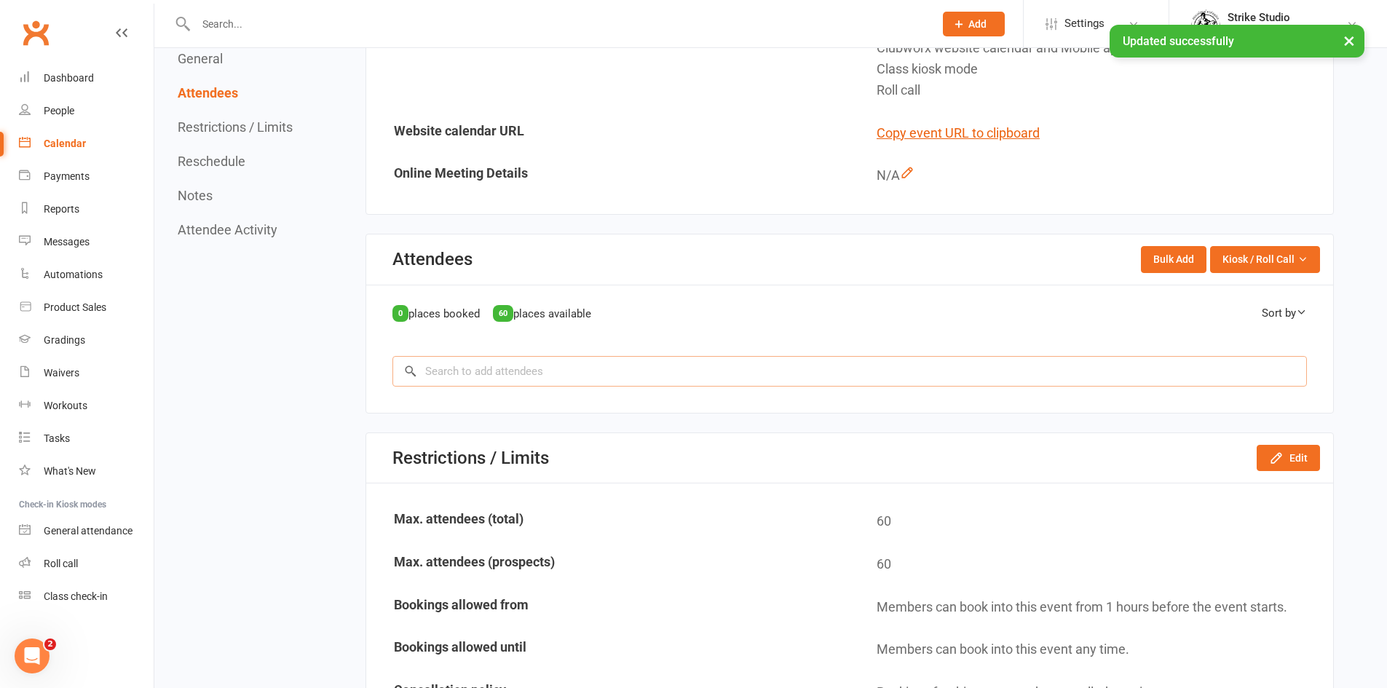
drag, startPoint x: 651, startPoint y: 376, endPoint x: 662, endPoint y: 371, distance: 12.1
click at [652, 374] on input "search" at bounding box center [849, 371] width 914 height 31
paste input "Jordan Dinakis"
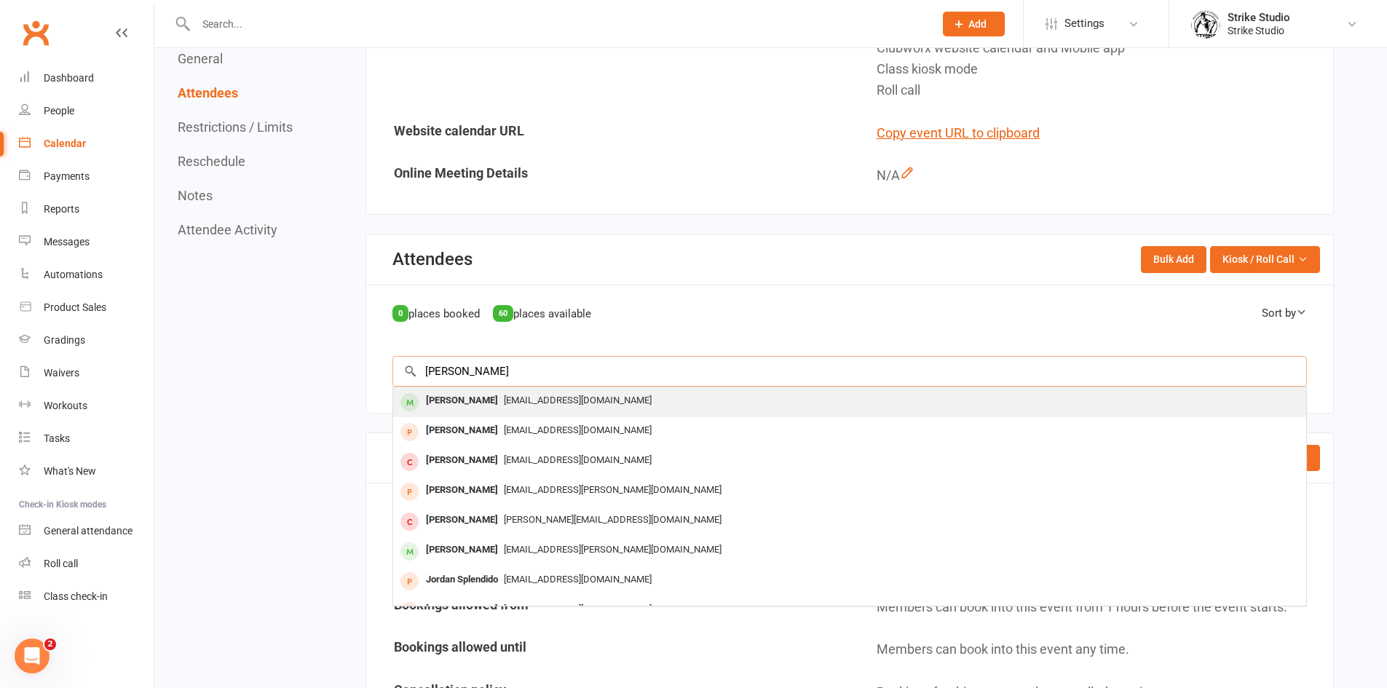
type input "Jordan Dinakis"
click at [614, 404] on div "J.dinakis@hotmail.com" at bounding box center [849, 400] width 901 height 21
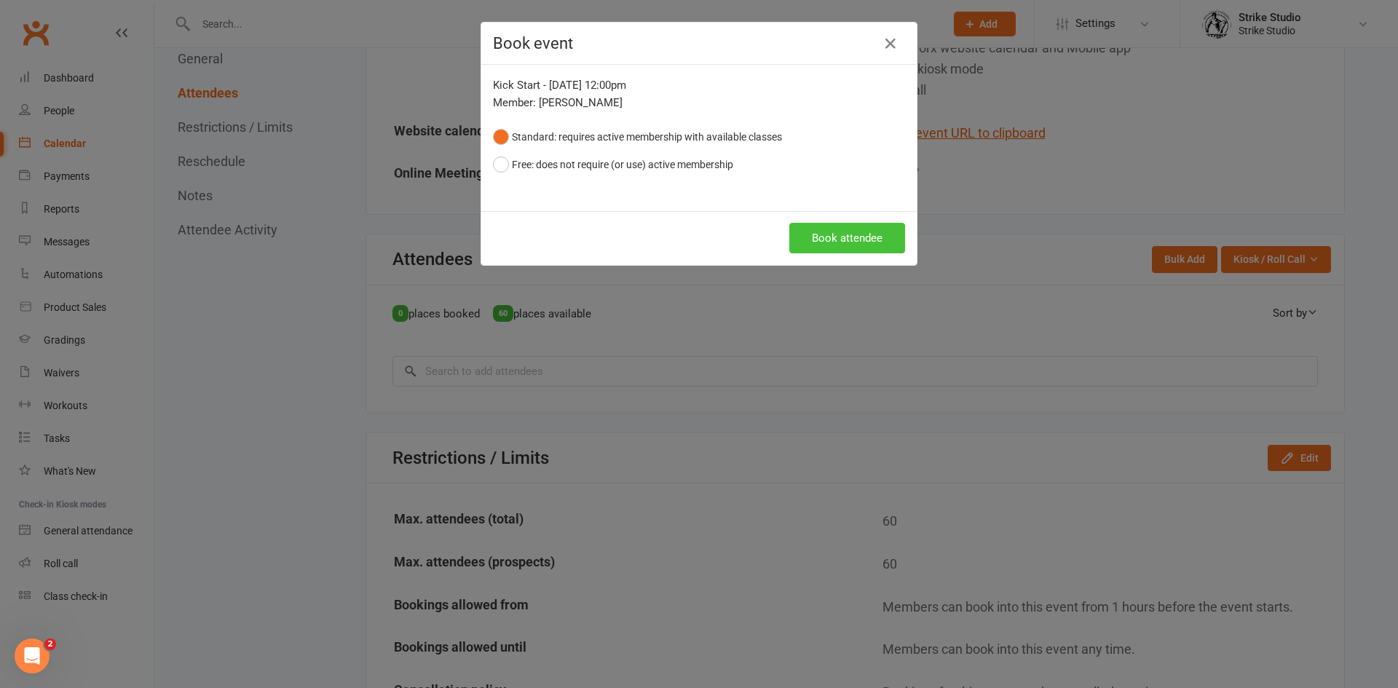
click at [819, 236] on button "Book attendee" at bounding box center [847, 238] width 116 height 31
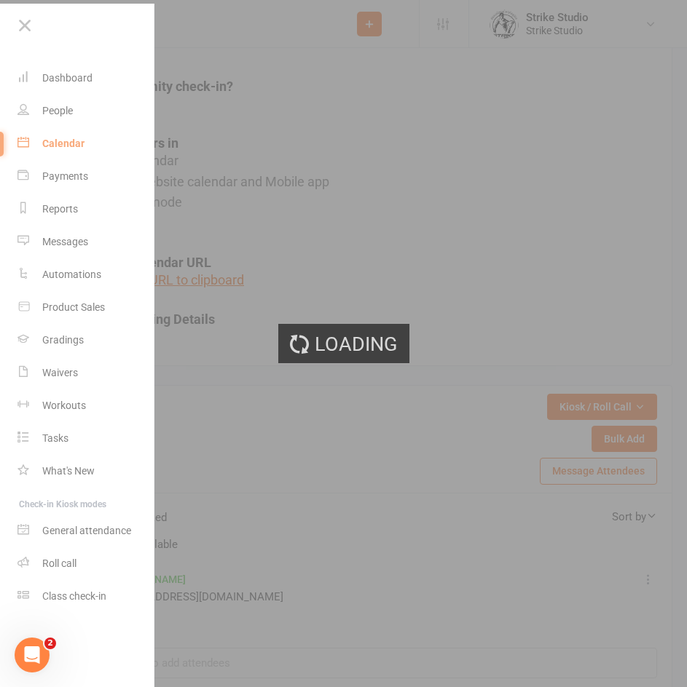
click at [440, 163] on div "Loading" at bounding box center [343, 343] width 687 height 687
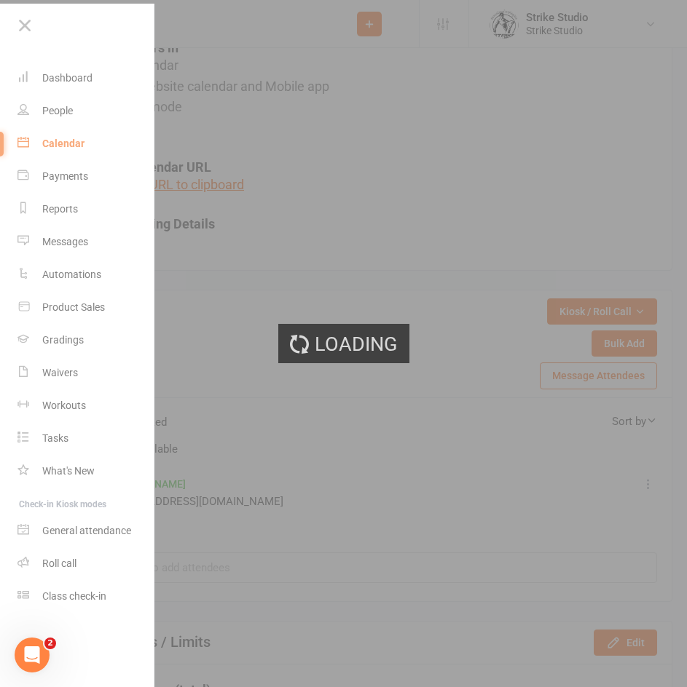
scroll to position [801, 0]
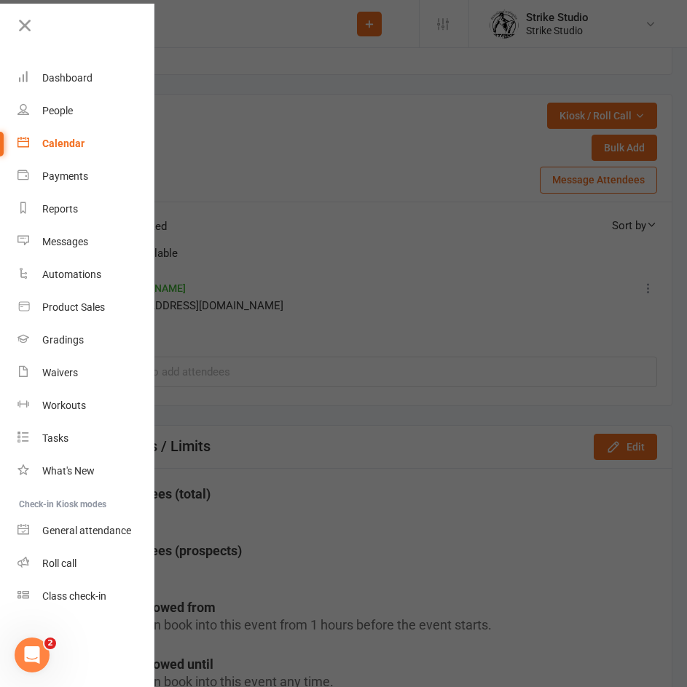
click at [553, 232] on div at bounding box center [343, 343] width 687 height 687
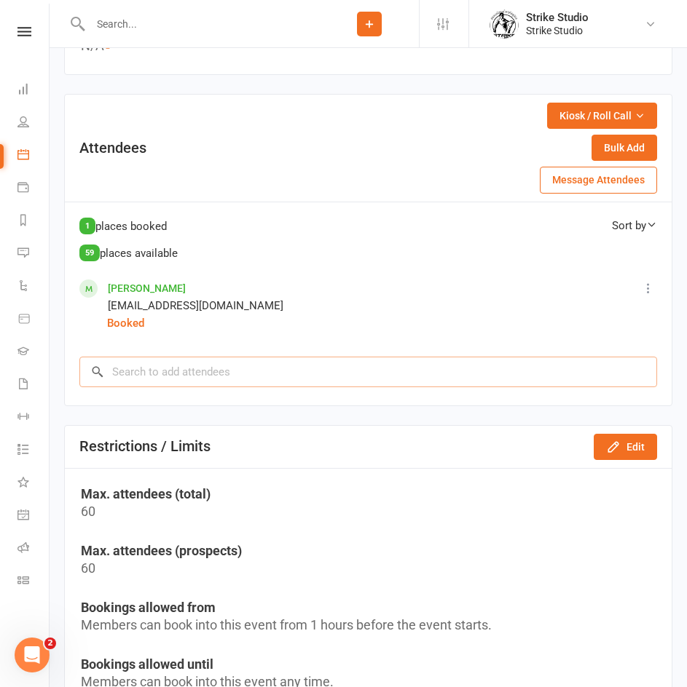
click at [227, 384] on input "search" at bounding box center [367, 372] width 577 height 31
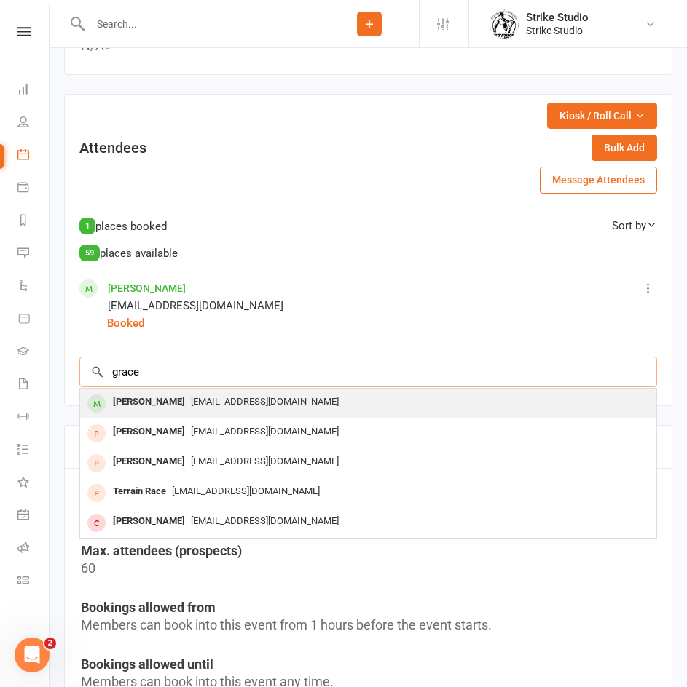
type input "grace"
click at [369, 413] on div "gracetozer1975@gmail.com" at bounding box center [368, 402] width 564 height 21
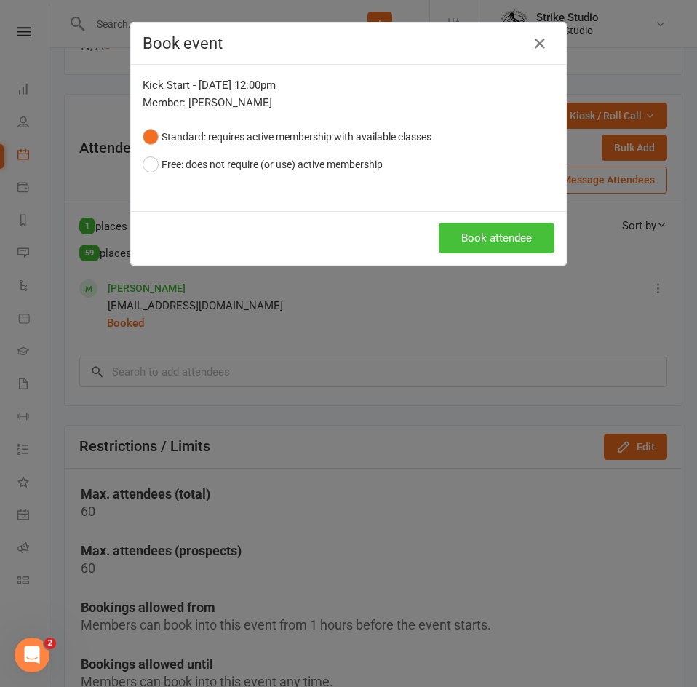
click at [445, 237] on button "Book attendee" at bounding box center [497, 238] width 116 height 31
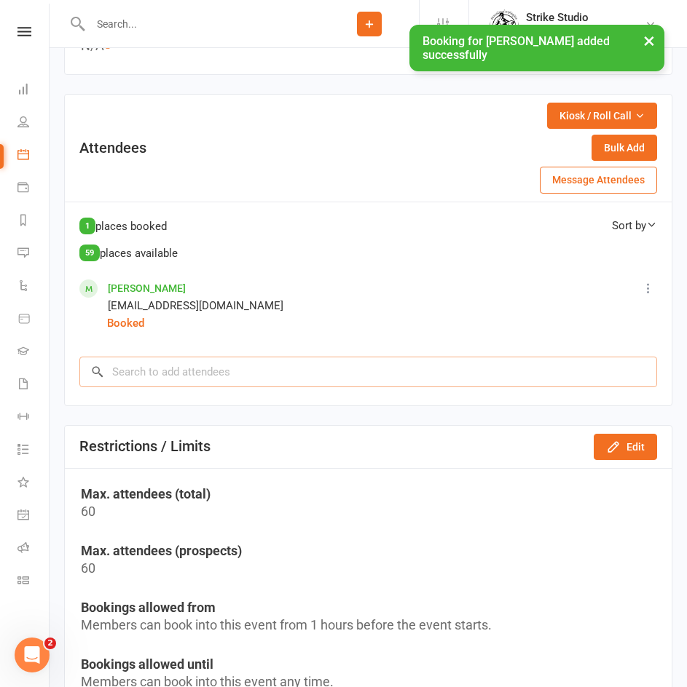
click at [340, 387] on input "search" at bounding box center [367, 372] width 577 height 31
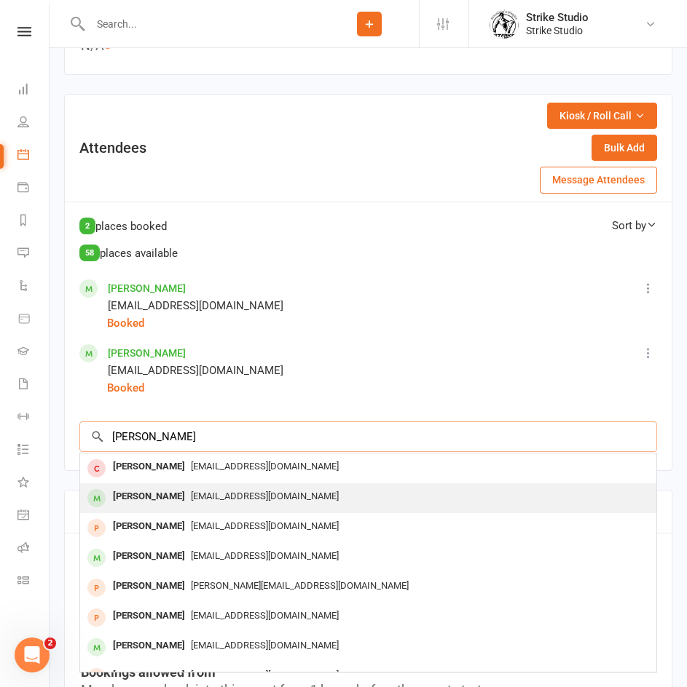
type input "mitch"
click at [271, 502] on span "mitchc385@gmail.com" at bounding box center [265, 496] width 148 height 11
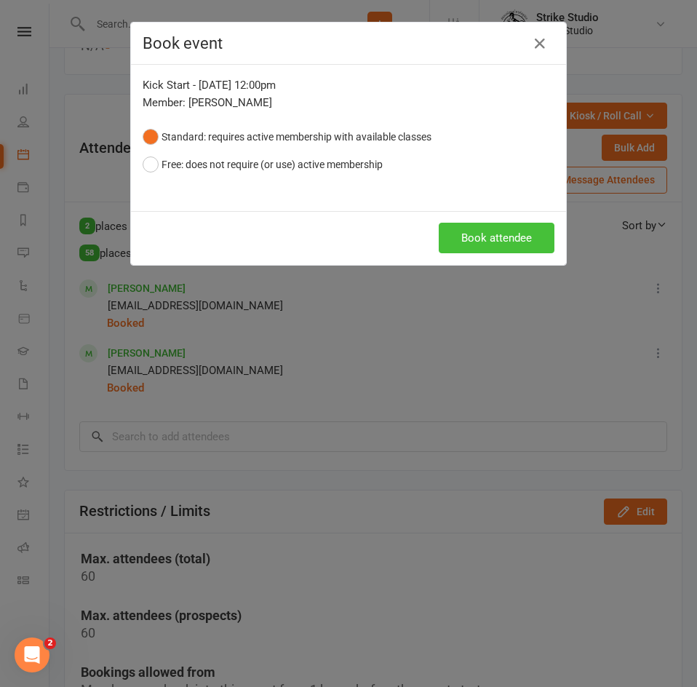
click at [464, 251] on button "Book attendee" at bounding box center [497, 238] width 116 height 31
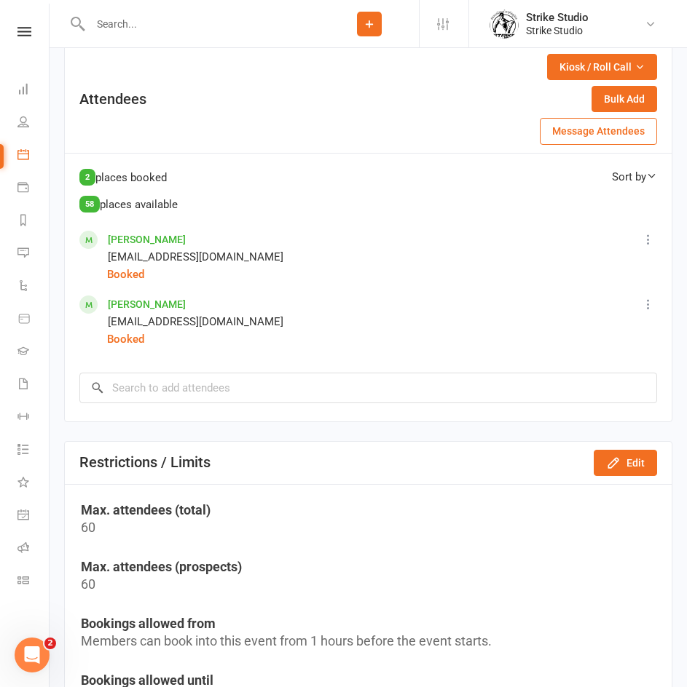
scroll to position [946, 0]
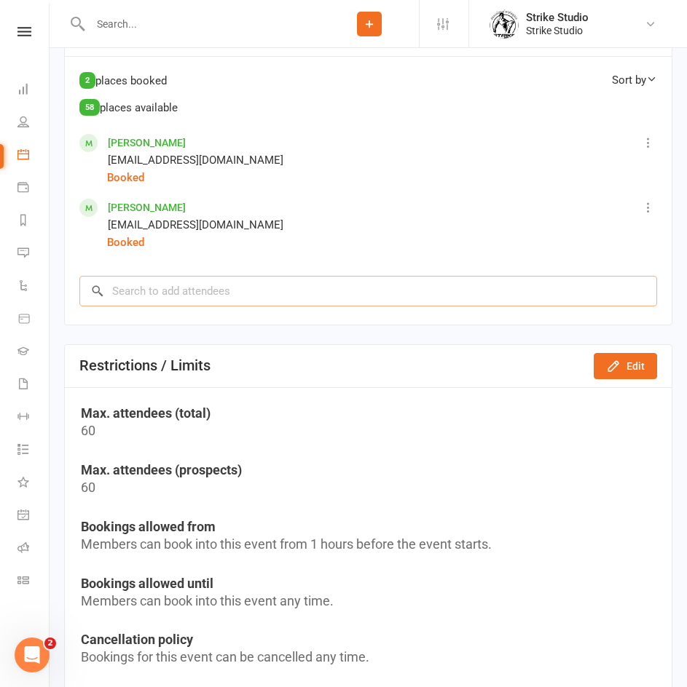
click at [332, 298] on input "search" at bounding box center [367, 291] width 577 height 31
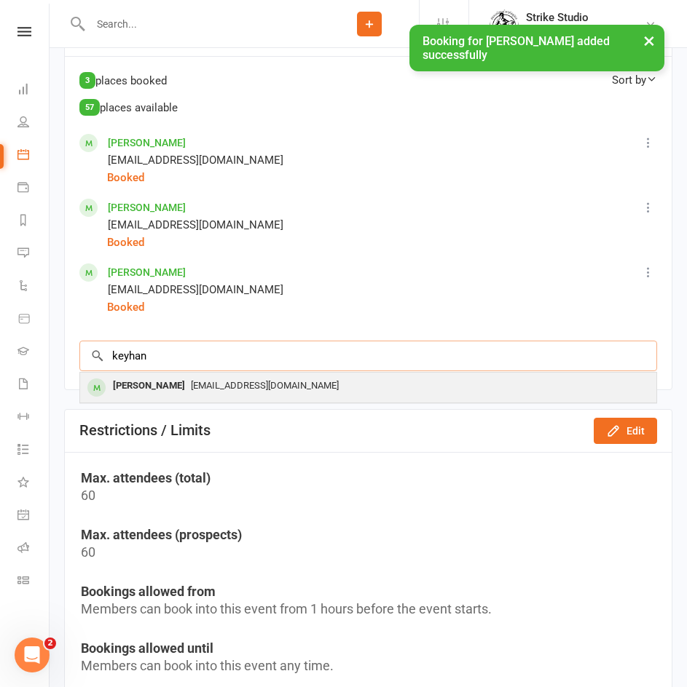
type input "keyhan"
click at [242, 391] on span "Keyhankocamis@gmail.com" at bounding box center [265, 385] width 148 height 11
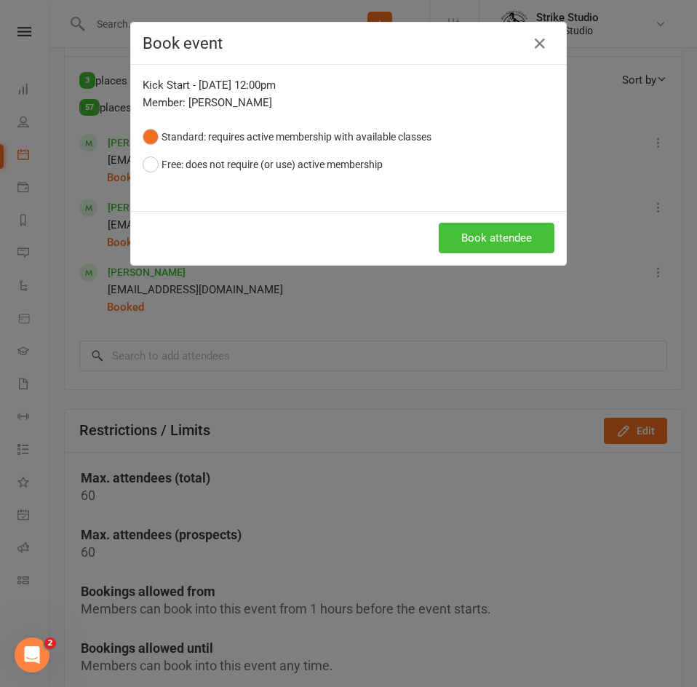
click at [439, 235] on button "Book attendee" at bounding box center [497, 238] width 116 height 31
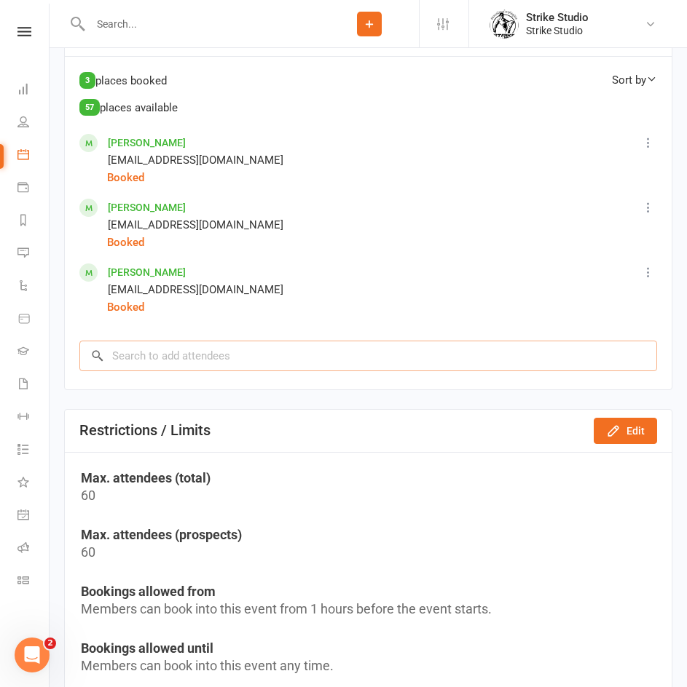
click at [318, 361] on input "search" at bounding box center [367, 356] width 577 height 31
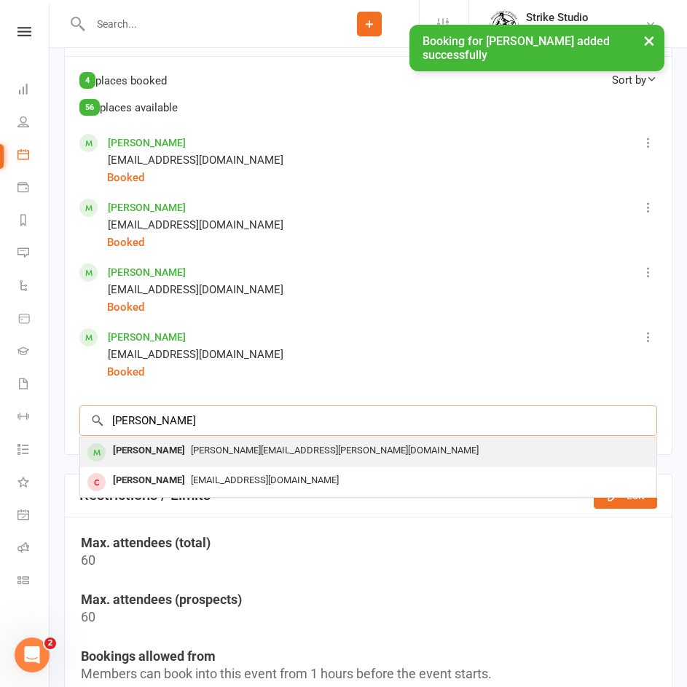
type input "bruno"
click at [267, 454] on span "[PERSON_NAME][EMAIL_ADDRESS][PERSON_NAME][DOMAIN_NAME]" at bounding box center [335, 450] width 288 height 11
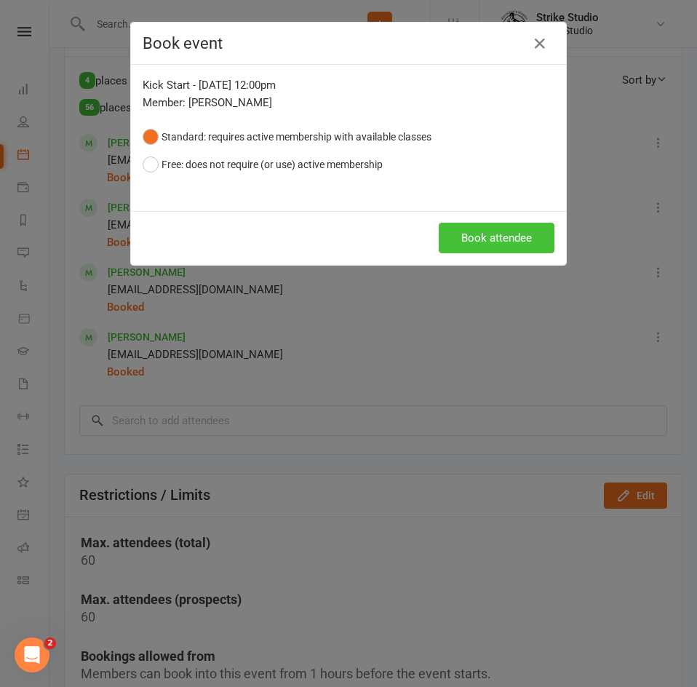
click at [459, 233] on button "Book attendee" at bounding box center [497, 238] width 116 height 31
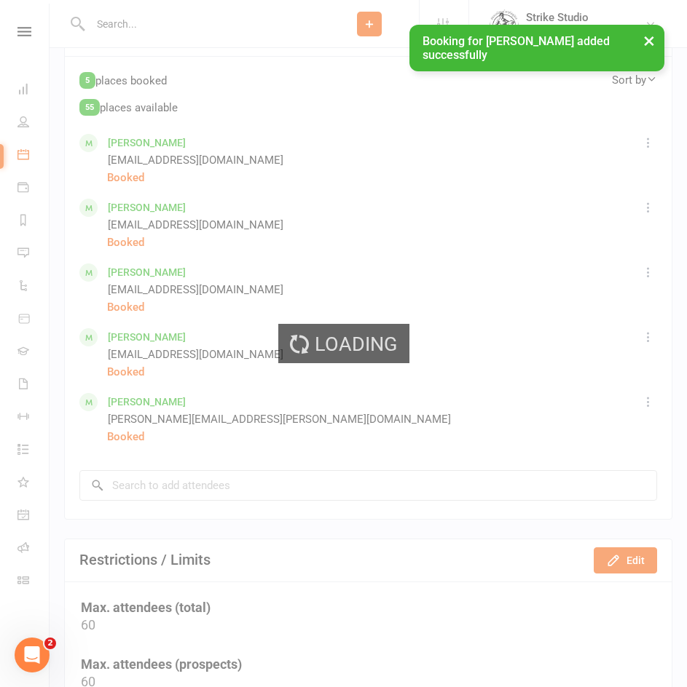
click at [293, 418] on div "Loading" at bounding box center [343, 343] width 687 height 687
click at [255, 478] on div "Loading" at bounding box center [343, 343] width 687 height 687
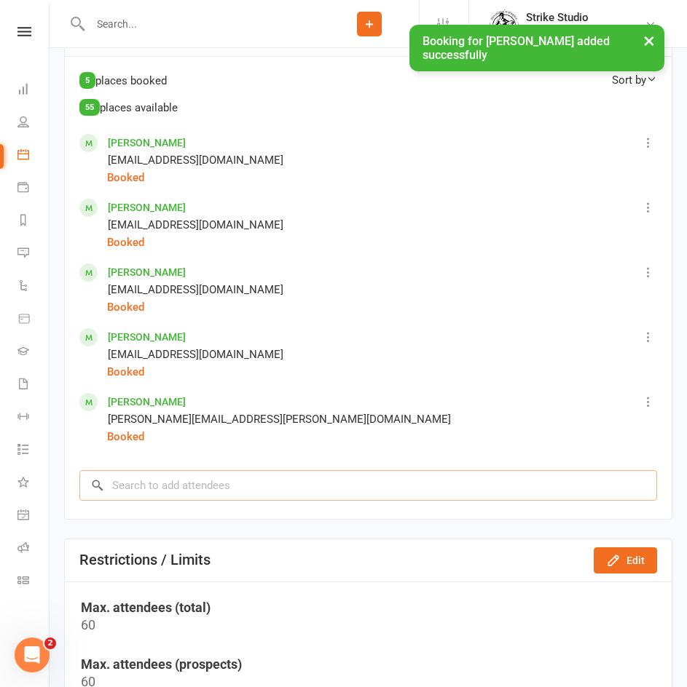
click at [256, 487] on input "search" at bounding box center [367, 485] width 577 height 31
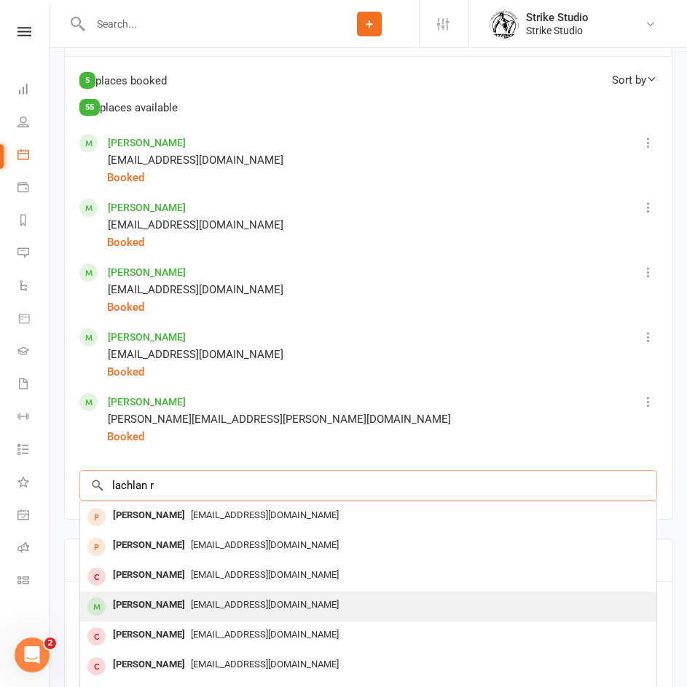
type input "lachlan r"
click at [210, 604] on div "[EMAIL_ADDRESS][DOMAIN_NAME]" at bounding box center [368, 605] width 564 height 21
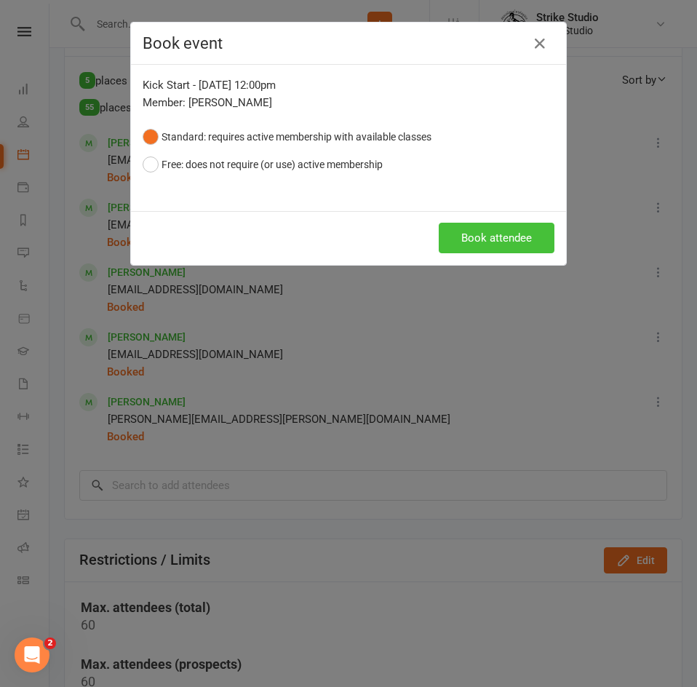
click at [461, 245] on button "Book attendee" at bounding box center [497, 238] width 116 height 31
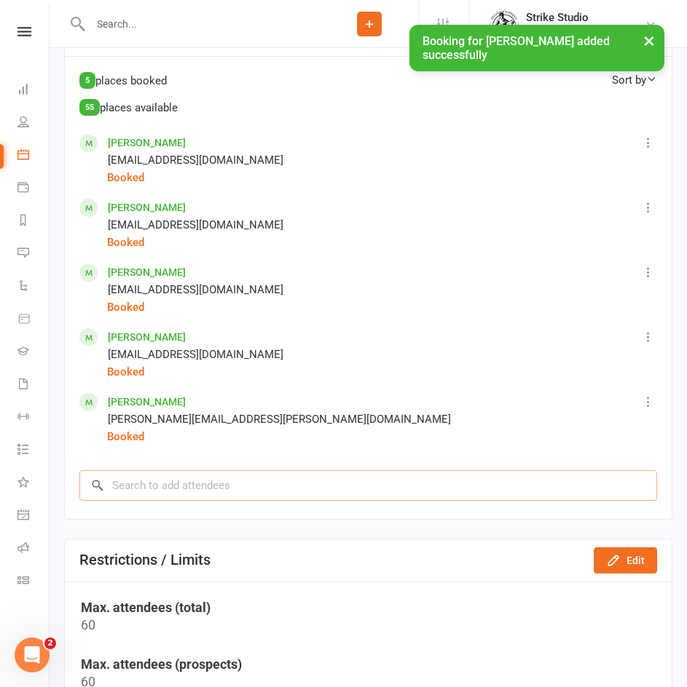
click at [294, 491] on input "search" at bounding box center [367, 485] width 577 height 31
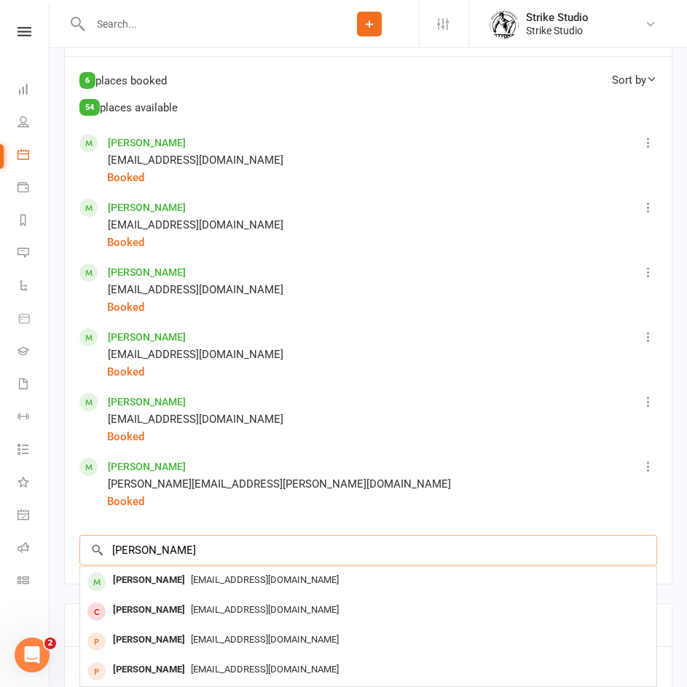
type input "rory t"
click at [197, 584] on span "mighty.boosh@hotmail.com" at bounding box center [265, 579] width 148 height 11
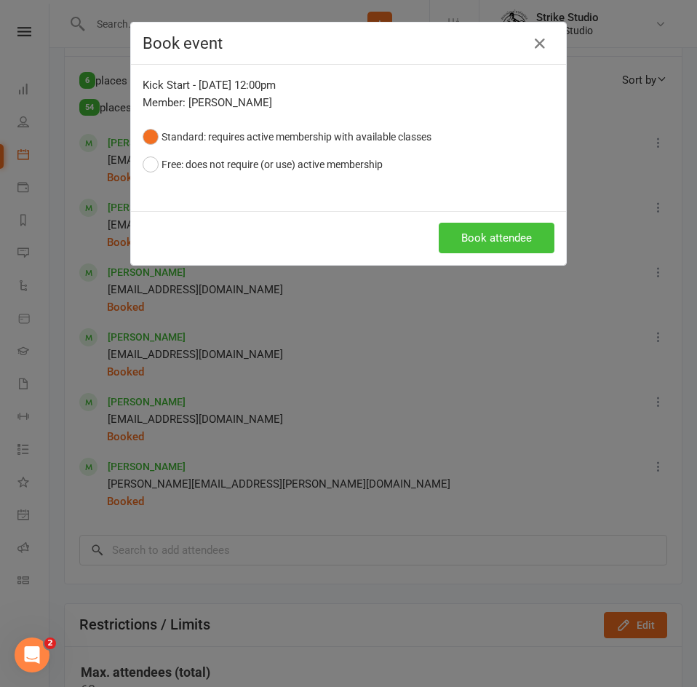
click at [499, 230] on button "Book attendee" at bounding box center [497, 238] width 116 height 31
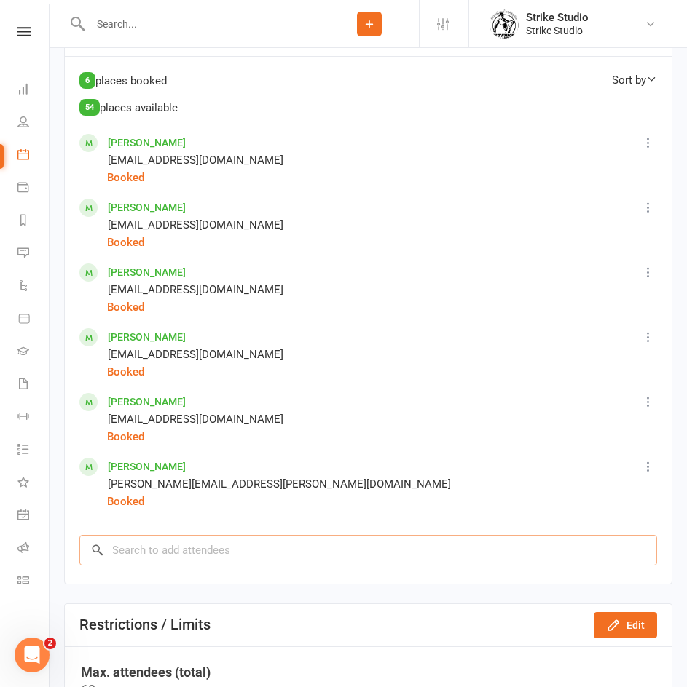
click at [239, 550] on input "search" at bounding box center [367, 550] width 577 height 31
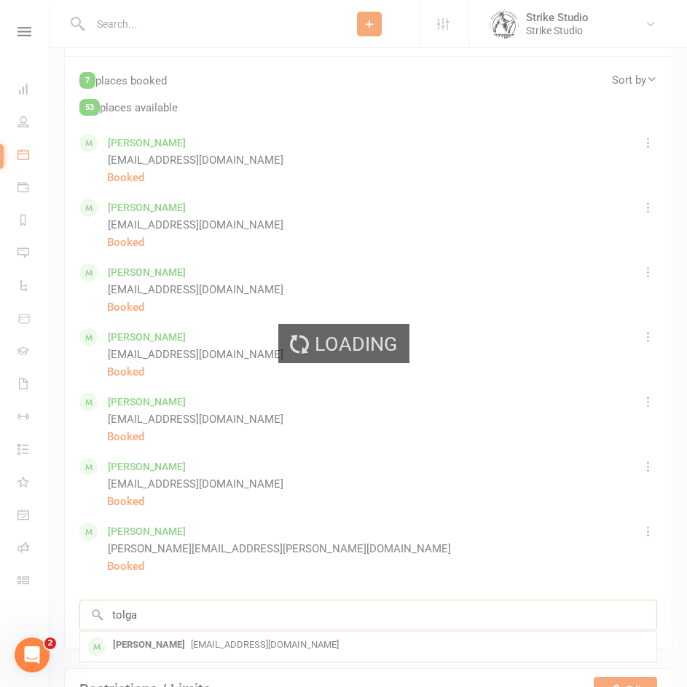
type input "tolga"
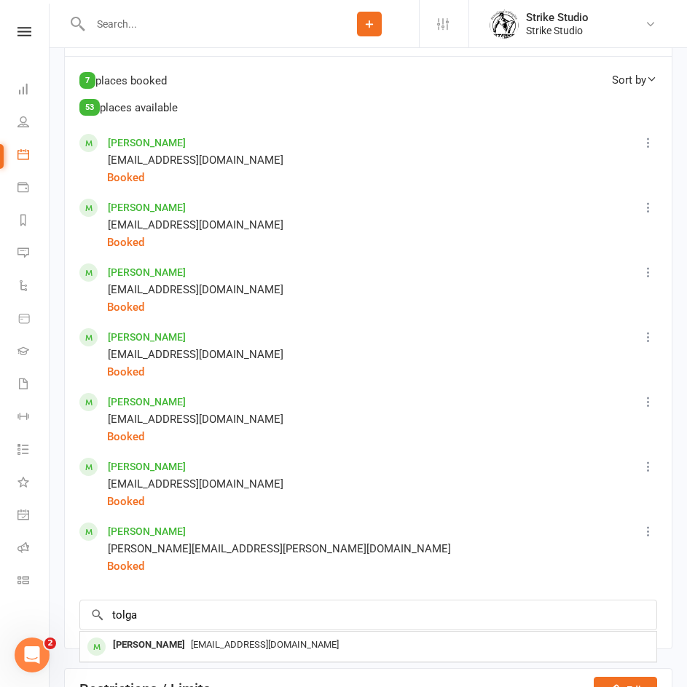
click at [263, 650] on span "tolgabicer558@gmail.com" at bounding box center [265, 644] width 148 height 11
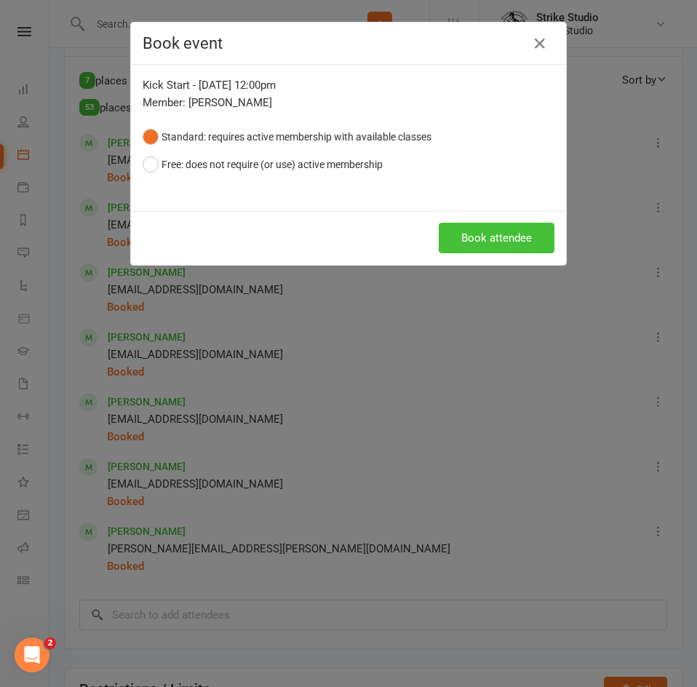
click at [495, 239] on button "Book attendee" at bounding box center [497, 238] width 116 height 31
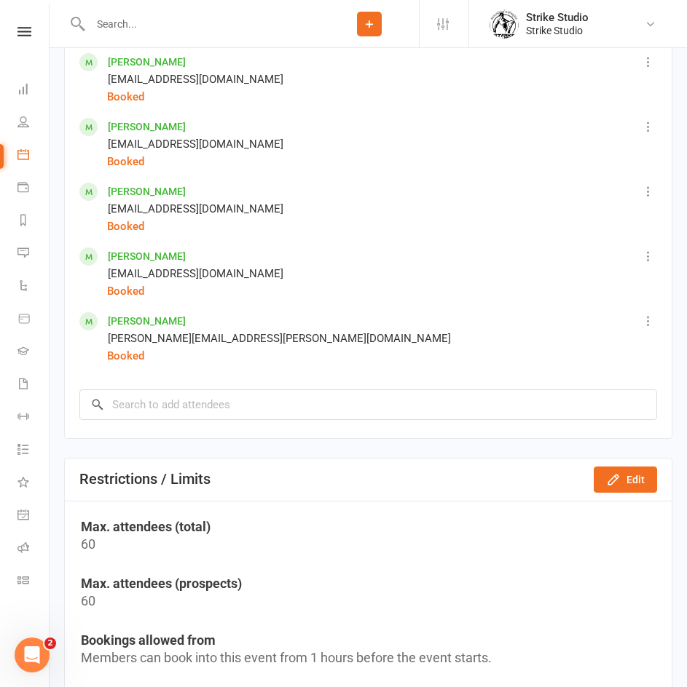
scroll to position [1165, 0]
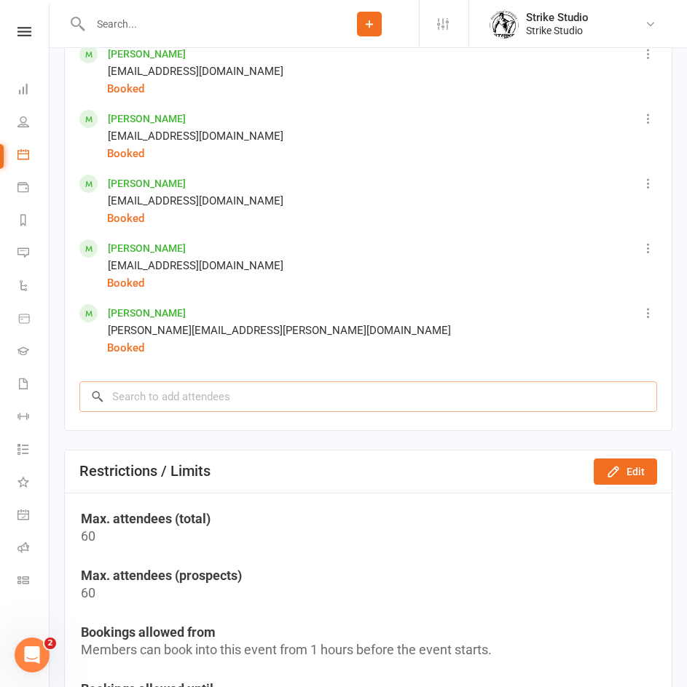
click at [382, 405] on input "search" at bounding box center [367, 396] width 577 height 31
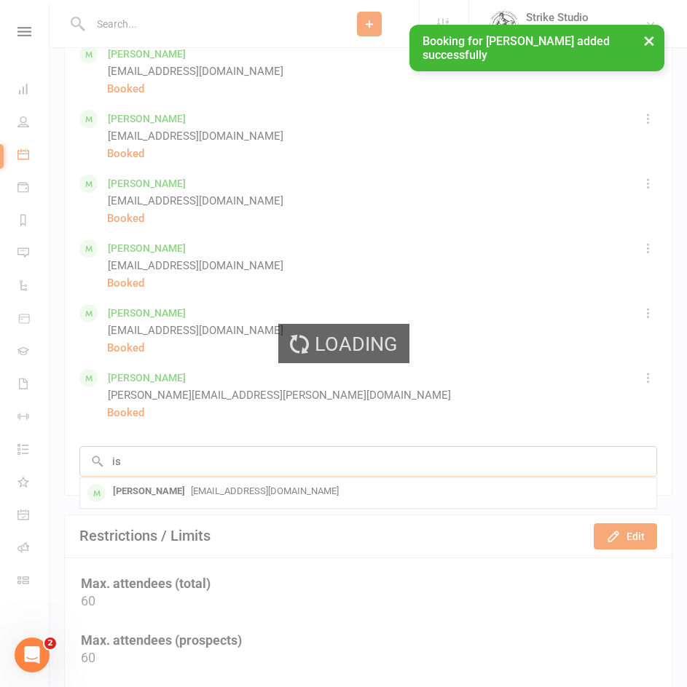
scroll to position [1230, 0]
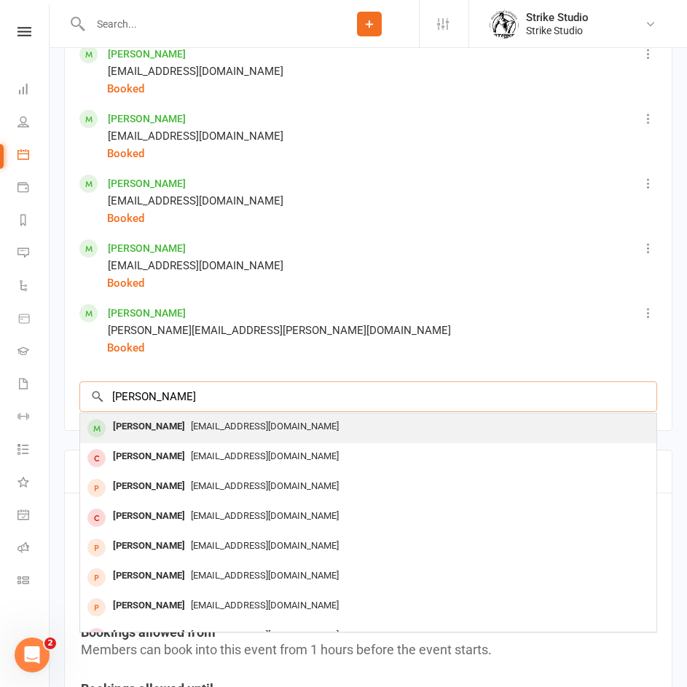
type input "isaac"
click at [296, 438] on div "colemanisaac18@gmail.com" at bounding box center [368, 426] width 564 height 21
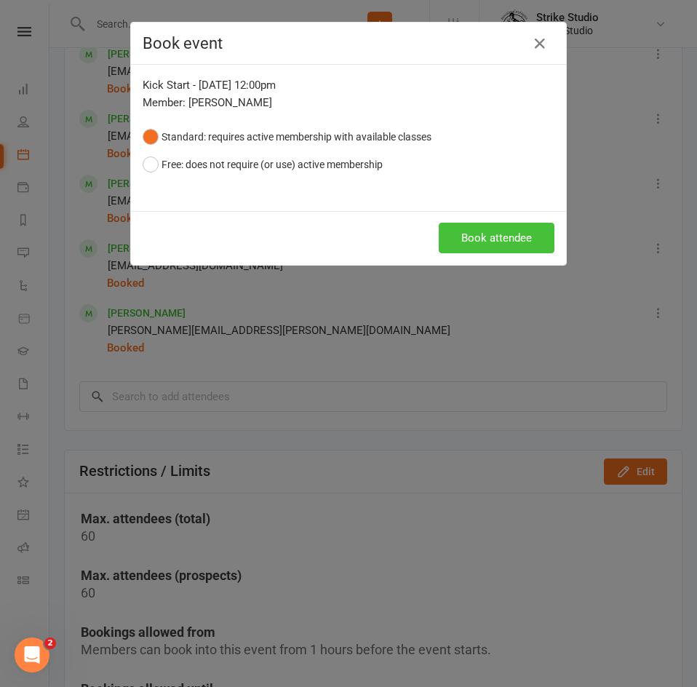
click at [459, 229] on button "Book attendee" at bounding box center [497, 238] width 116 height 31
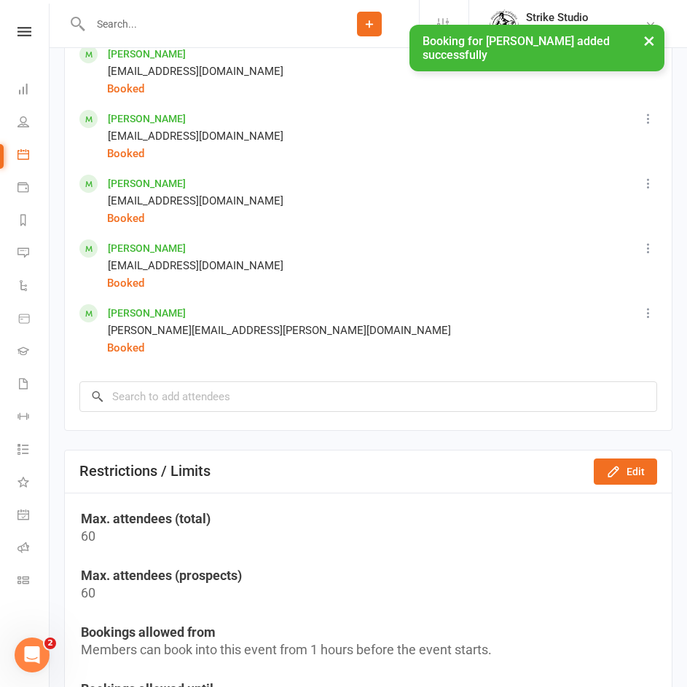
scroll to position [1294, 0]
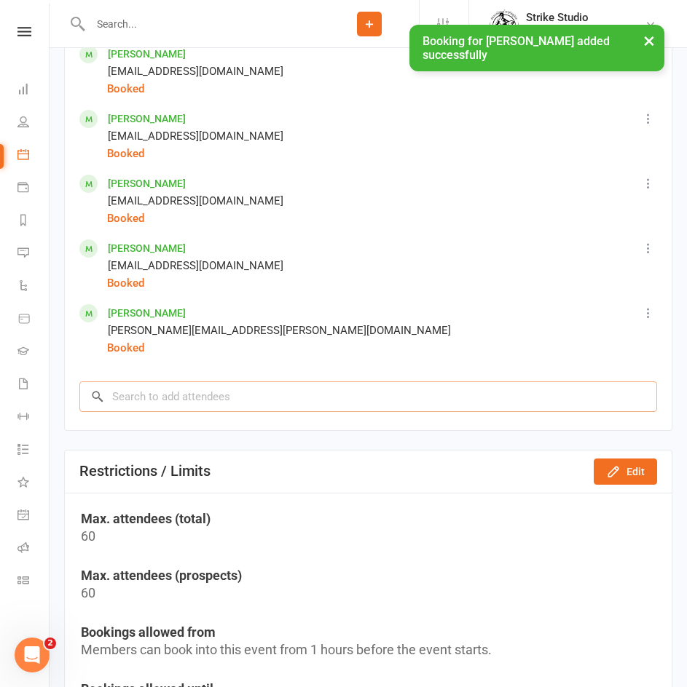
click at [203, 403] on input "search" at bounding box center [367, 396] width 577 height 31
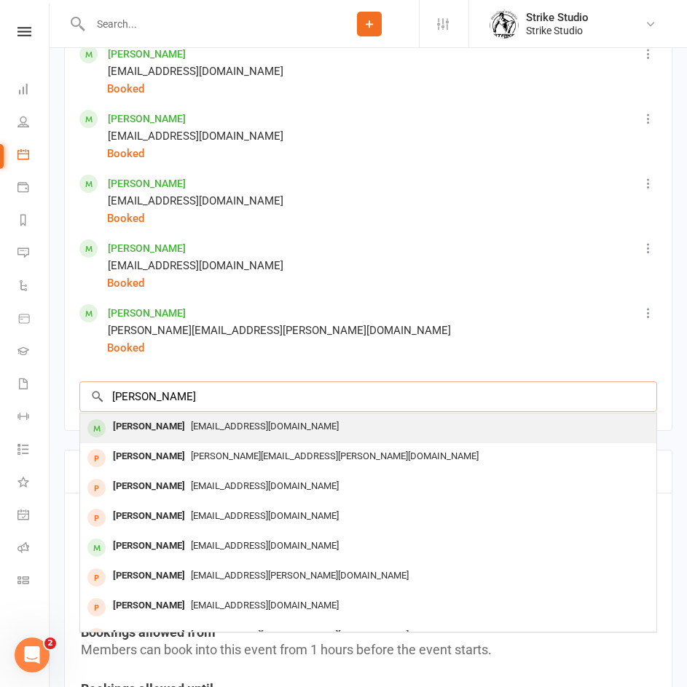
type input "paul kan"
click at [191, 432] on span "Paulkanoun12345@hotmail.com" at bounding box center [265, 426] width 148 height 11
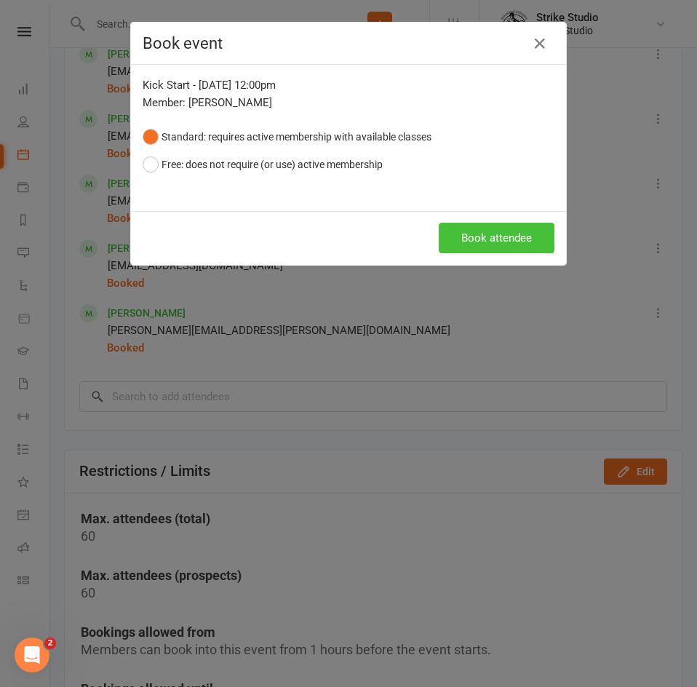
click at [486, 236] on button "Book attendee" at bounding box center [497, 238] width 116 height 31
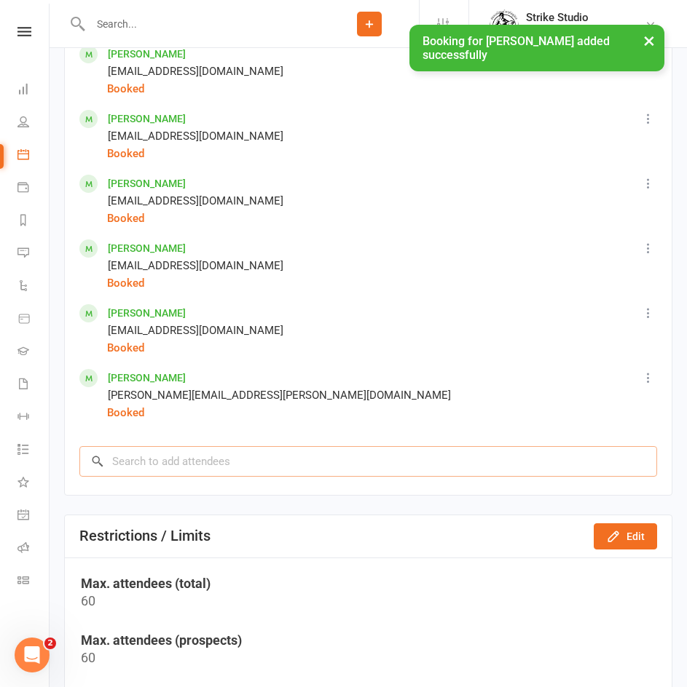
click at [315, 463] on input "search" at bounding box center [367, 461] width 577 height 31
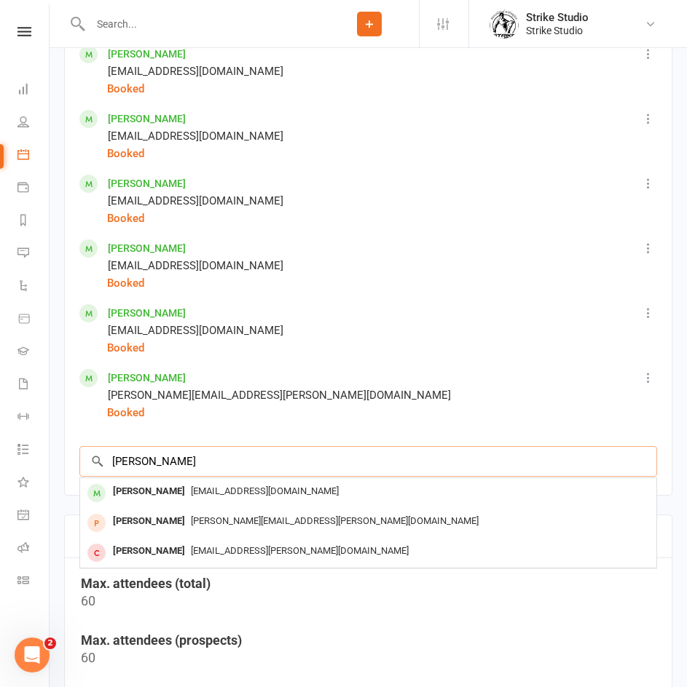
type input "alyshia"
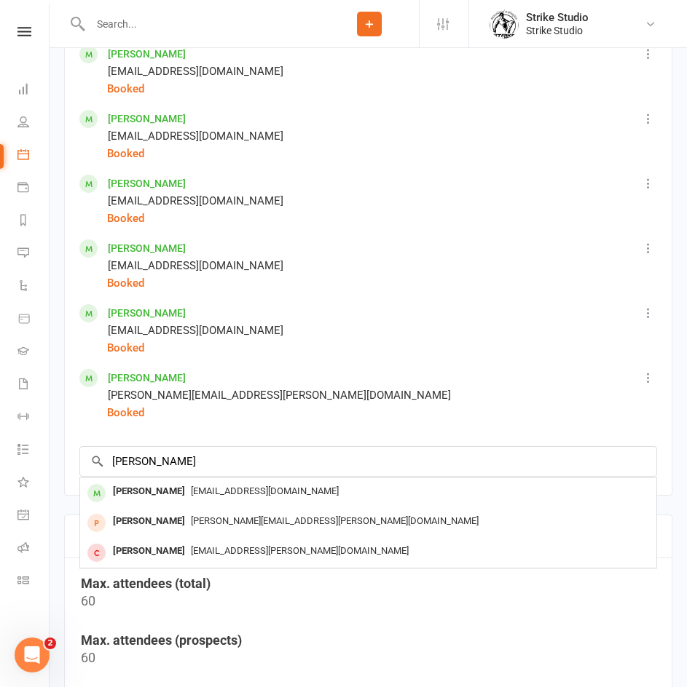
click at [410, 502] on div "Mitch411972@gmail.com" at bounding box center [368, 491] width 564 height 21
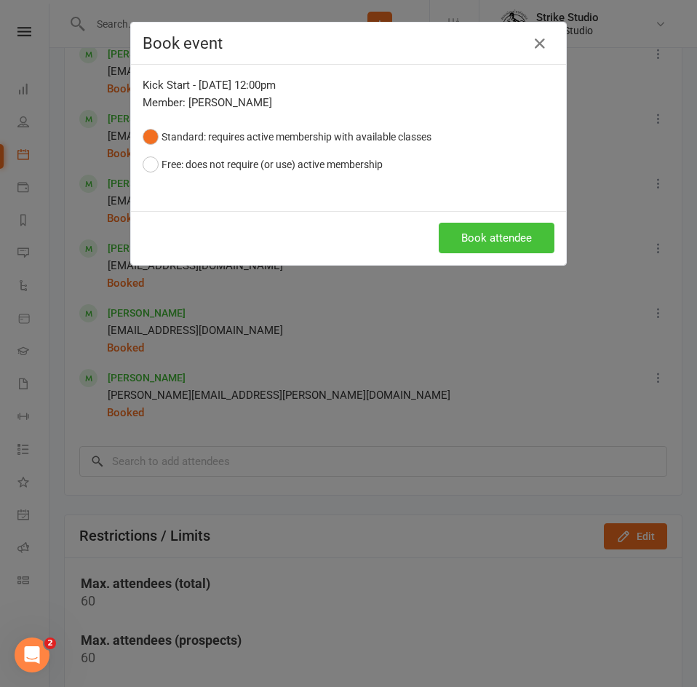
click at [481, 242] on button "Book attendee" at bounding box center [497, 238] width 116 height 31
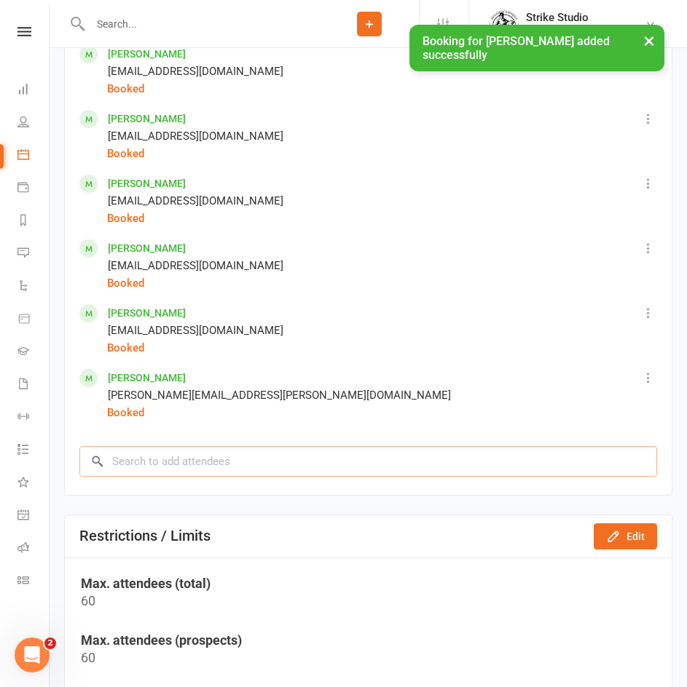
click at [255, 477] on input "search" at bounding box center [367, 461] width 577 height 31
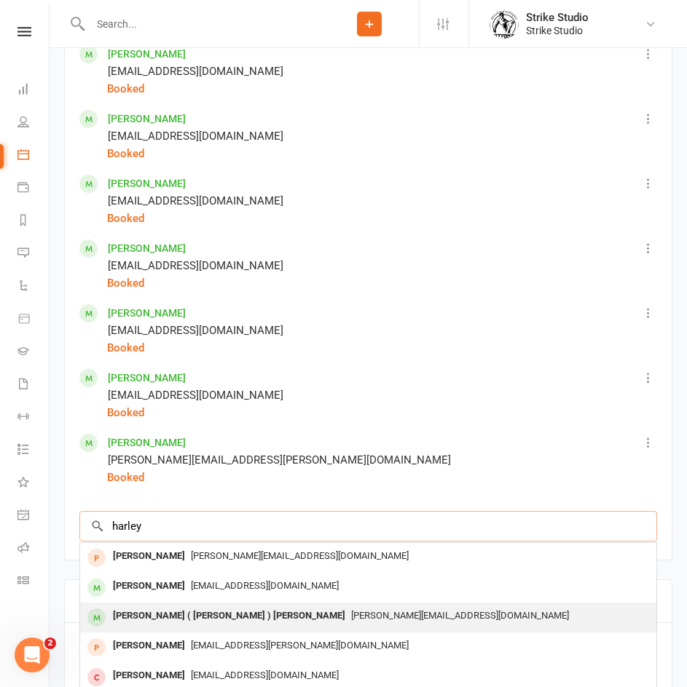
type input "harley"
click at [351, 616] on span "Robinson.mail.100@gmail.com" at bounding box center [460, 615] width 218 height 11
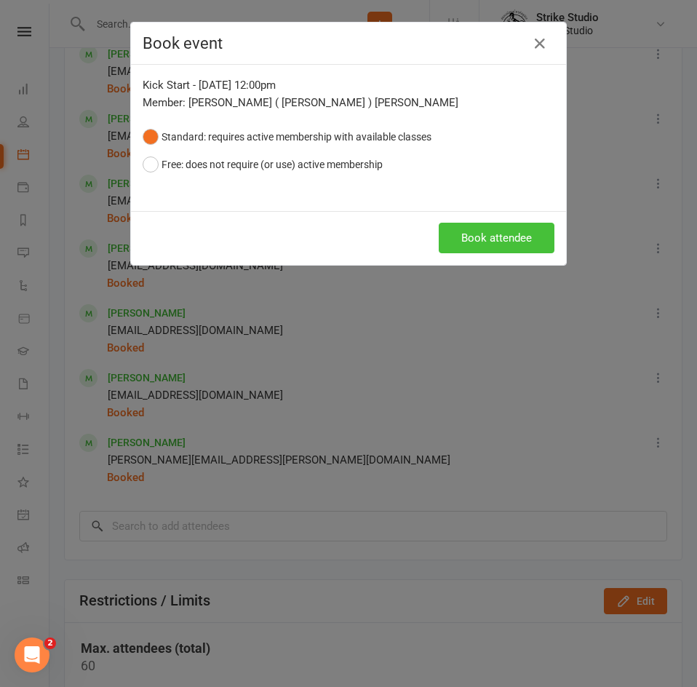
click at [478, 240] on button "Book attendee" at bounding box center [497, 238] width 116 height 31
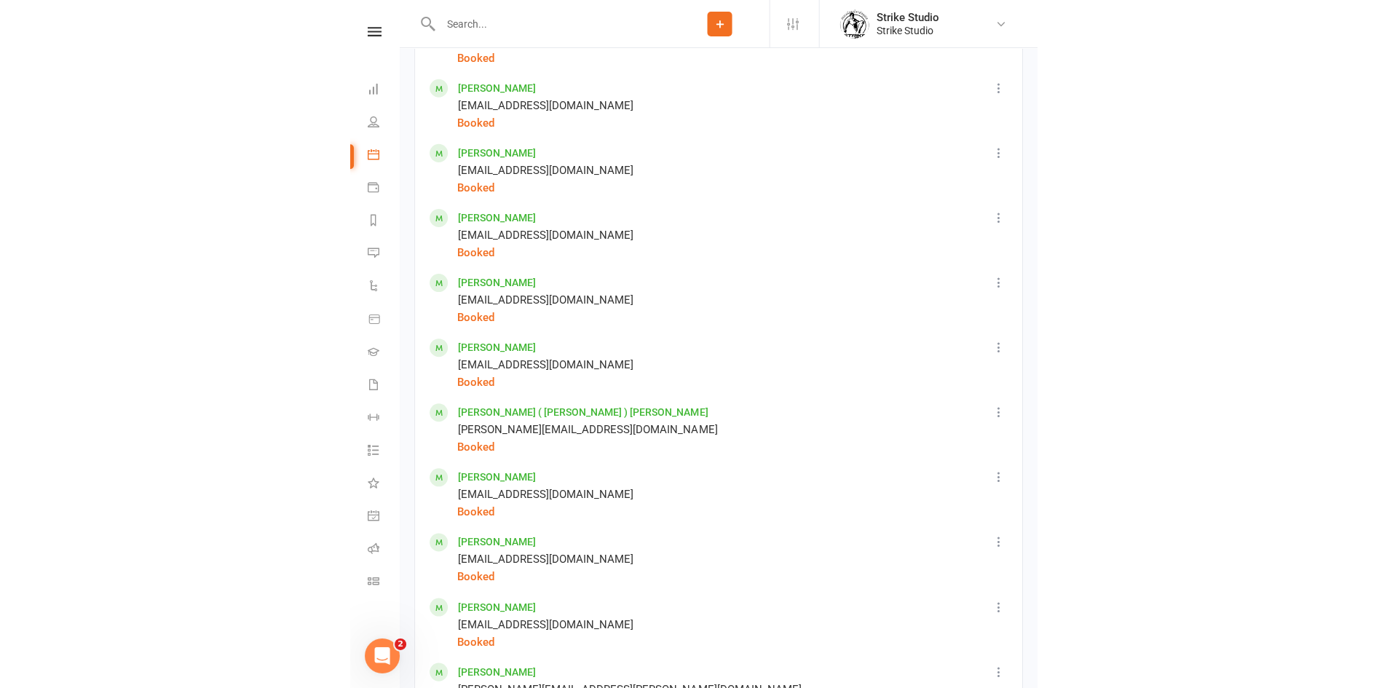
scroll to position [712, 0]
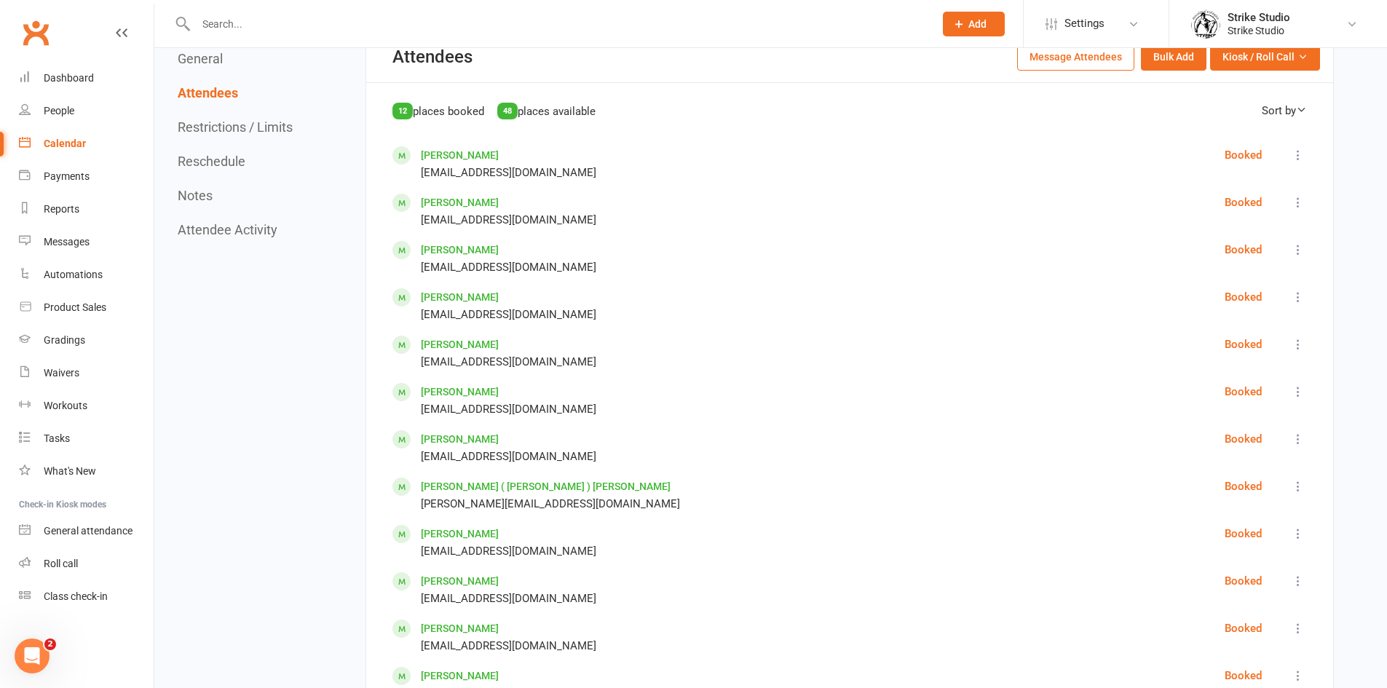
click at [353, 17] on input "text" at bounding box center [557, 24] width 732 height 20
paste input "Joshua Mitilineos"
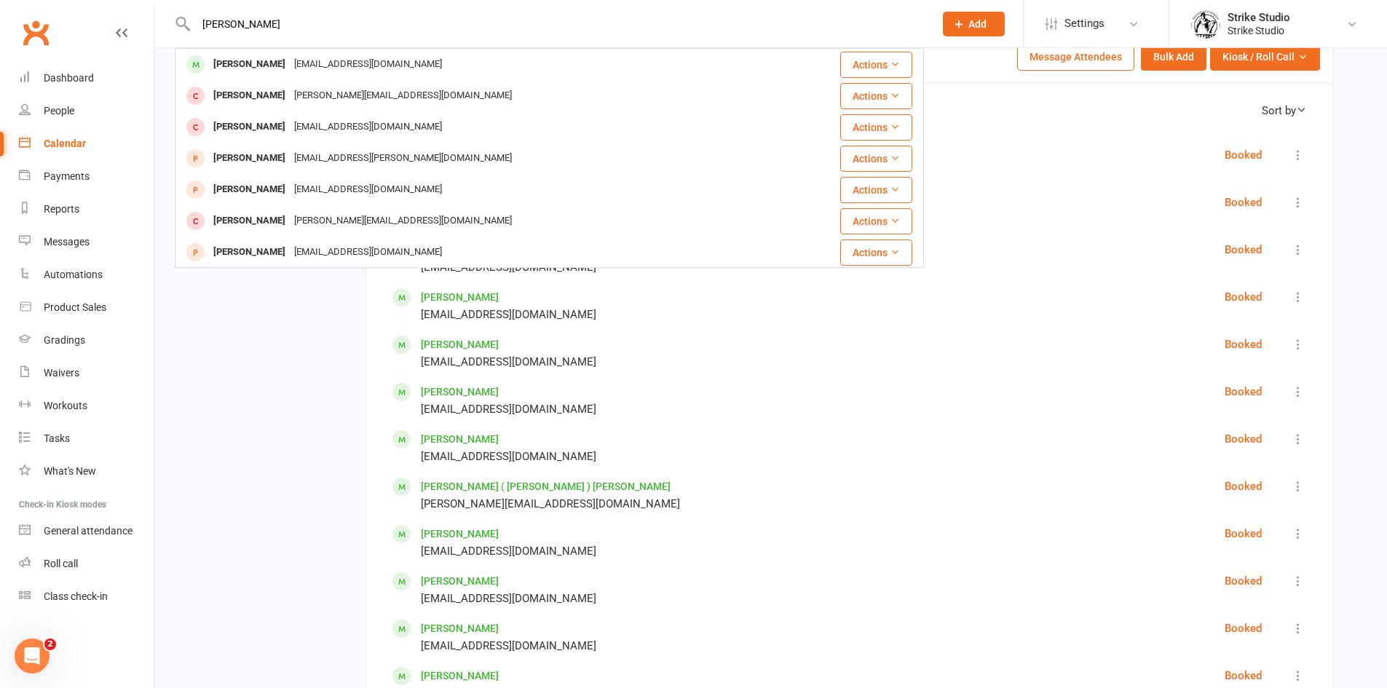
type input "Joshua Mitilineos"
click at [966, 24] on button "Add" at bounding box center [974, 24] width 62 height 25
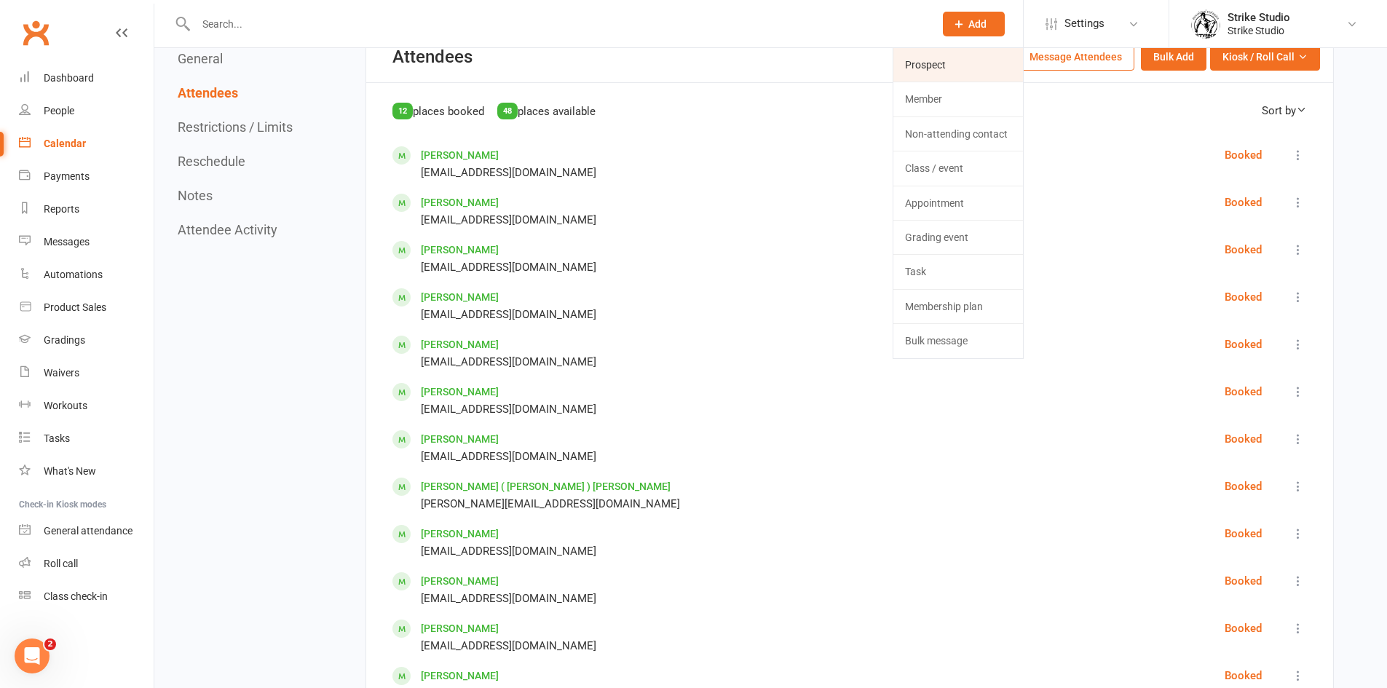
click at [933, 69] on link "Prospect" at bounding box center [958, 64] width 130 height 33
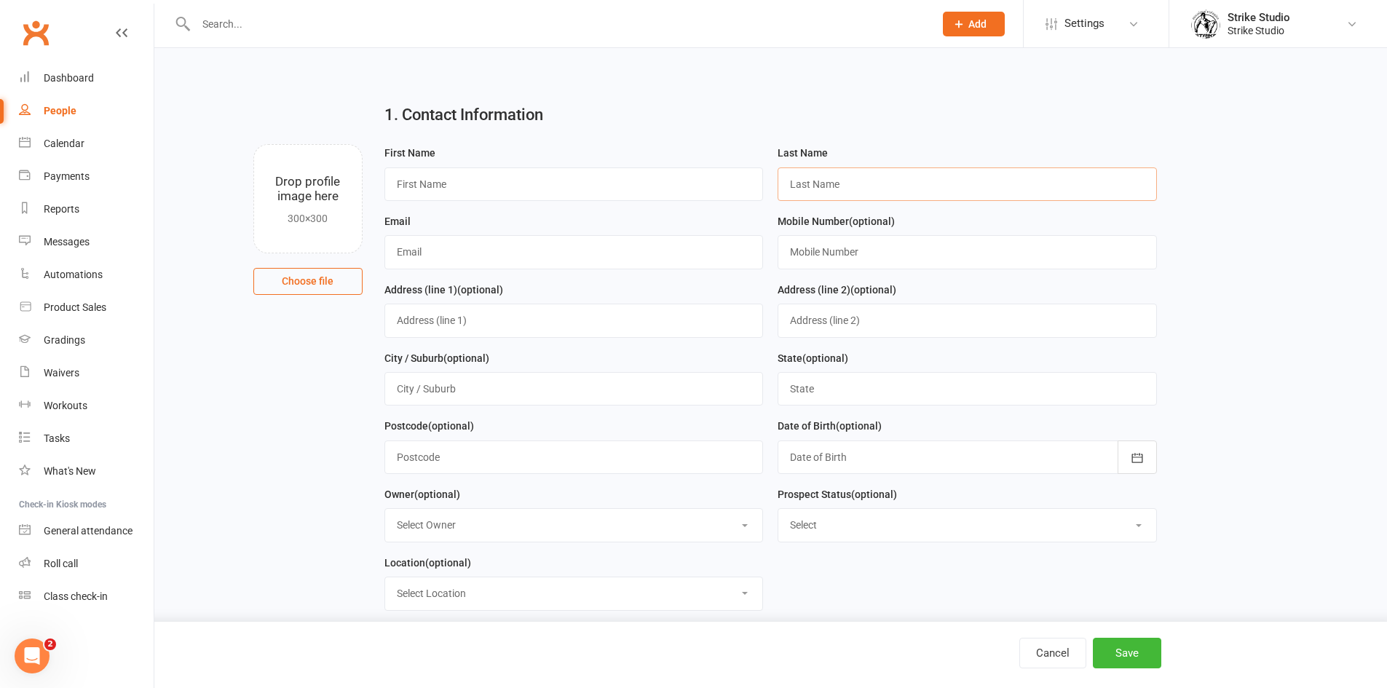
click at [796, 194] on input "text" at bounding box center [967, 183] width 379 height 33
paste input "Joshua Mitilineos"
drag, startPoint x: 831, startPoint y: 182, endPoint x: 771, endPoint y: 183, distance: 59.7
click at [771, 183] on div "Last Name Joshua Mitilineos" at bounding box center [967, 178] width 394 height 68
type input "Mitilineos"
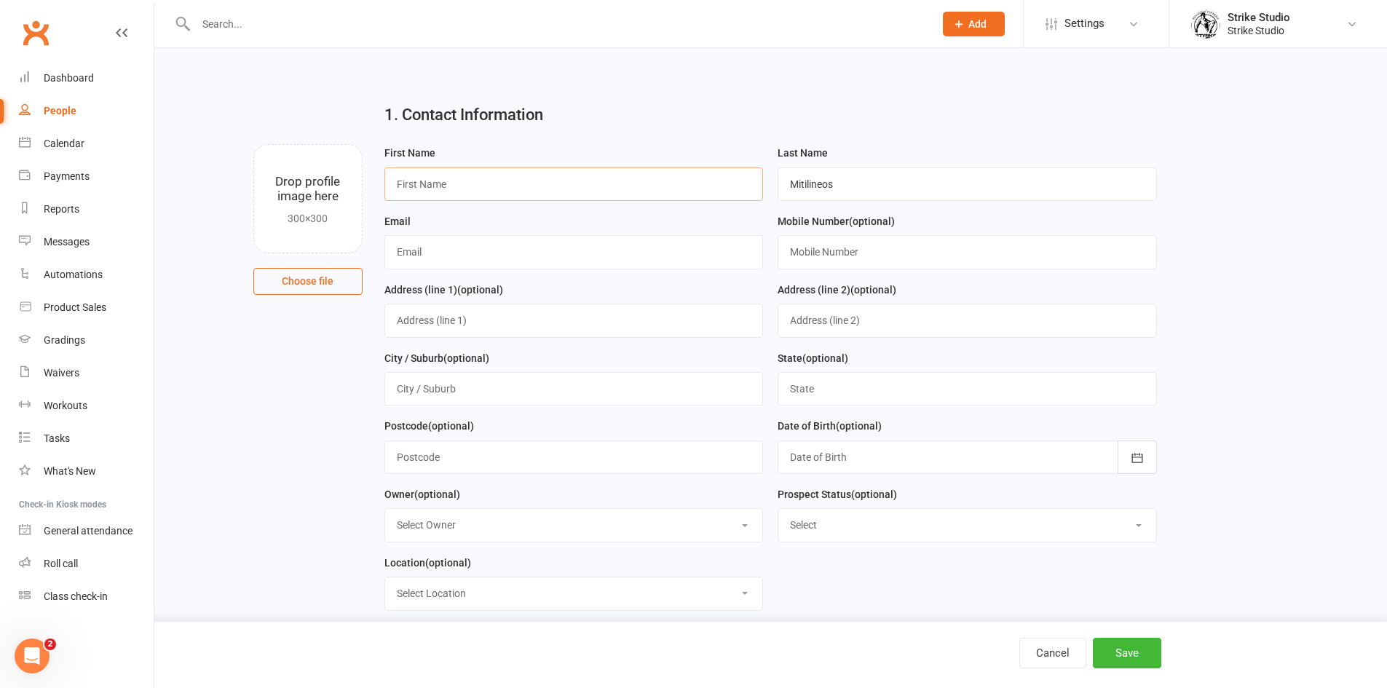
click at [588, 189] on input "text" at bounding box center [573, 183] width 379 height 33
type input "Joshua"
click at [462, 262] on input "text" at bounding box center [573, 251] width 379 height 33
paste input "joshua.mitilineos@hotmail.com"
type input "joshua.mitilineos@hotmail.com"
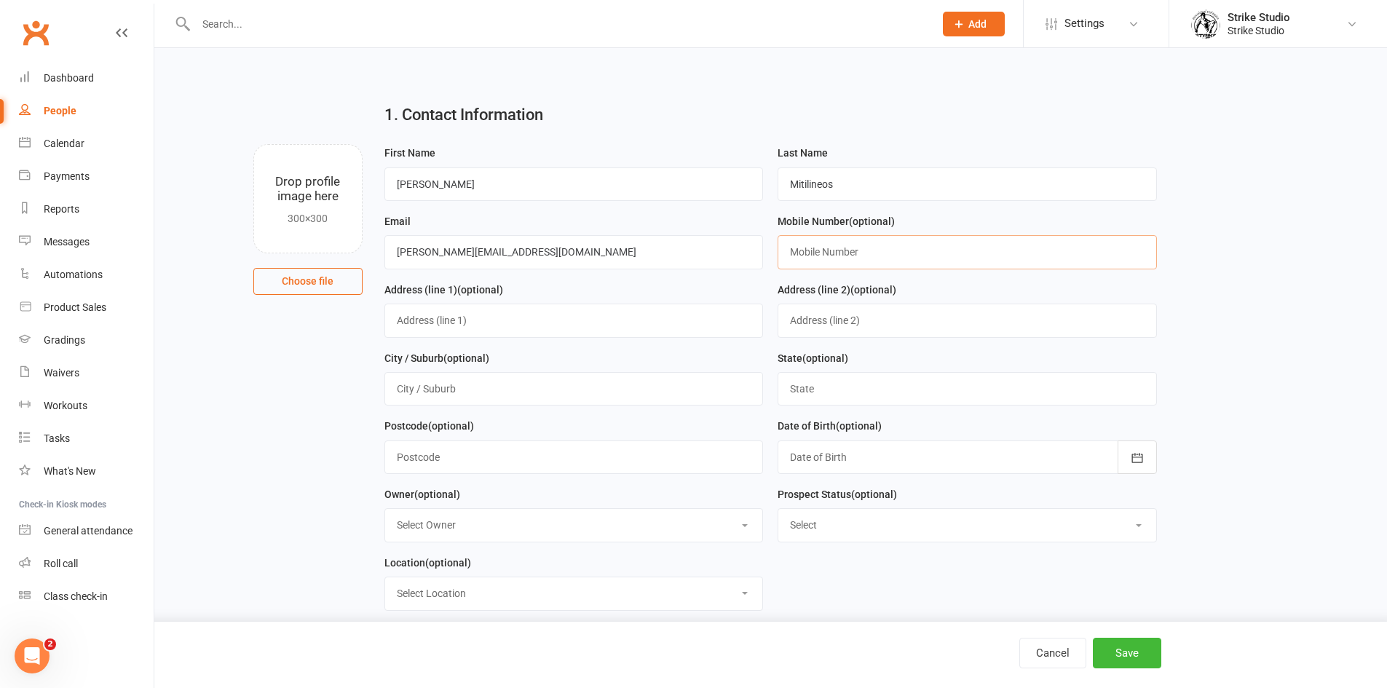
click at [869, 247] on input "text" at bounding box center [967, 251] width 379 height 33
paste input "0449 898 116"
click at [837, 246] on input "0449 898 116" at bounding box center [967, 251] width 379 height 33
type input "0449898116"
click at [988, 468] on div at bounding box center [967, 456] width 379 height 33
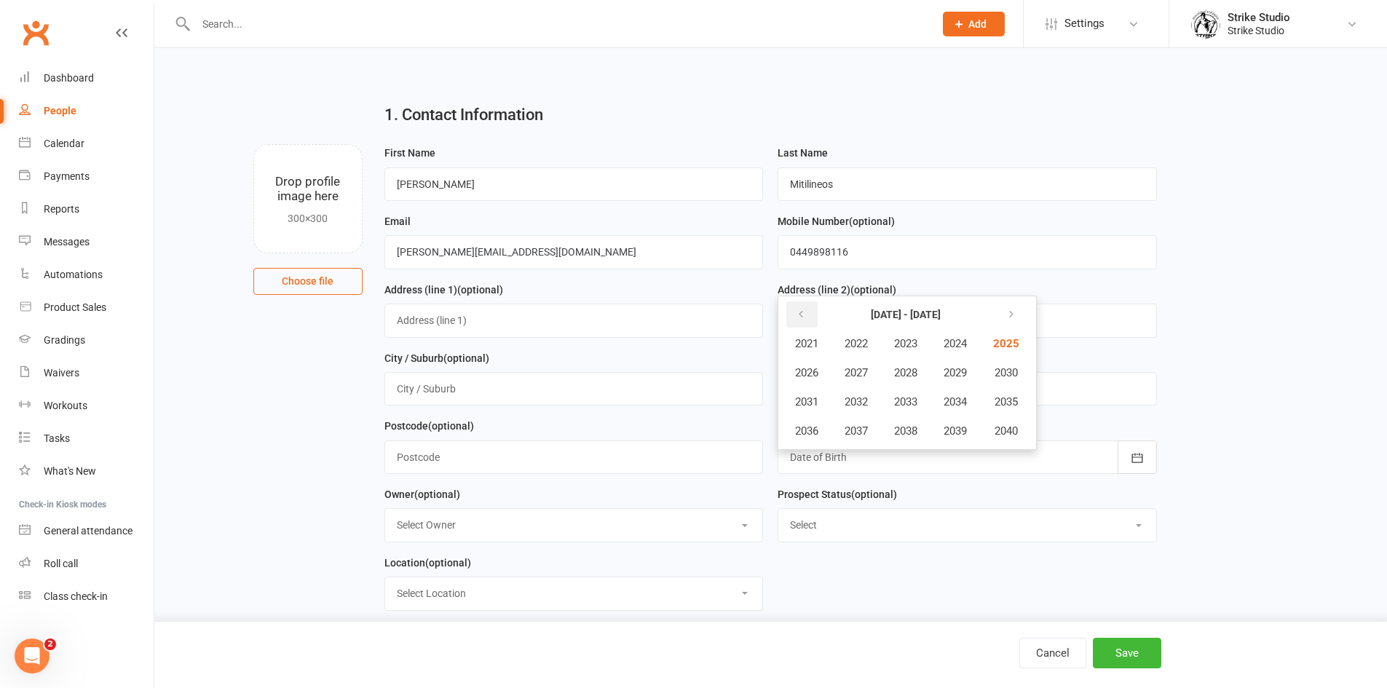
click at [807, 325] on button "button" at bounding box center [801, 314] width 31 height 26
click at [941, 432] on button "1999" at bounding box center [955, 431] width 48 height 28
click at [903, 438] on span "November" at bounding box center [885, 430] width 50 height 13
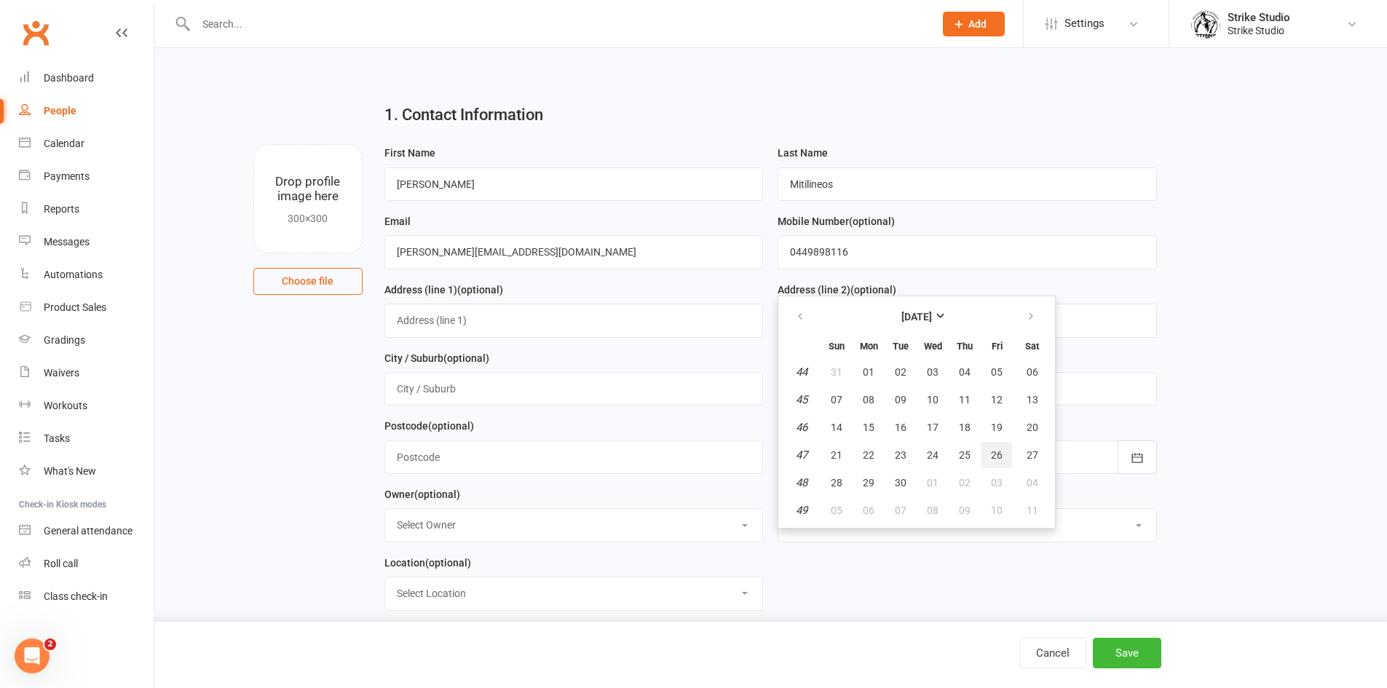
click at [992, 459] on span "26" at bounding box center [997, 455] width 12 height 12
type input "26 Nov 1999"
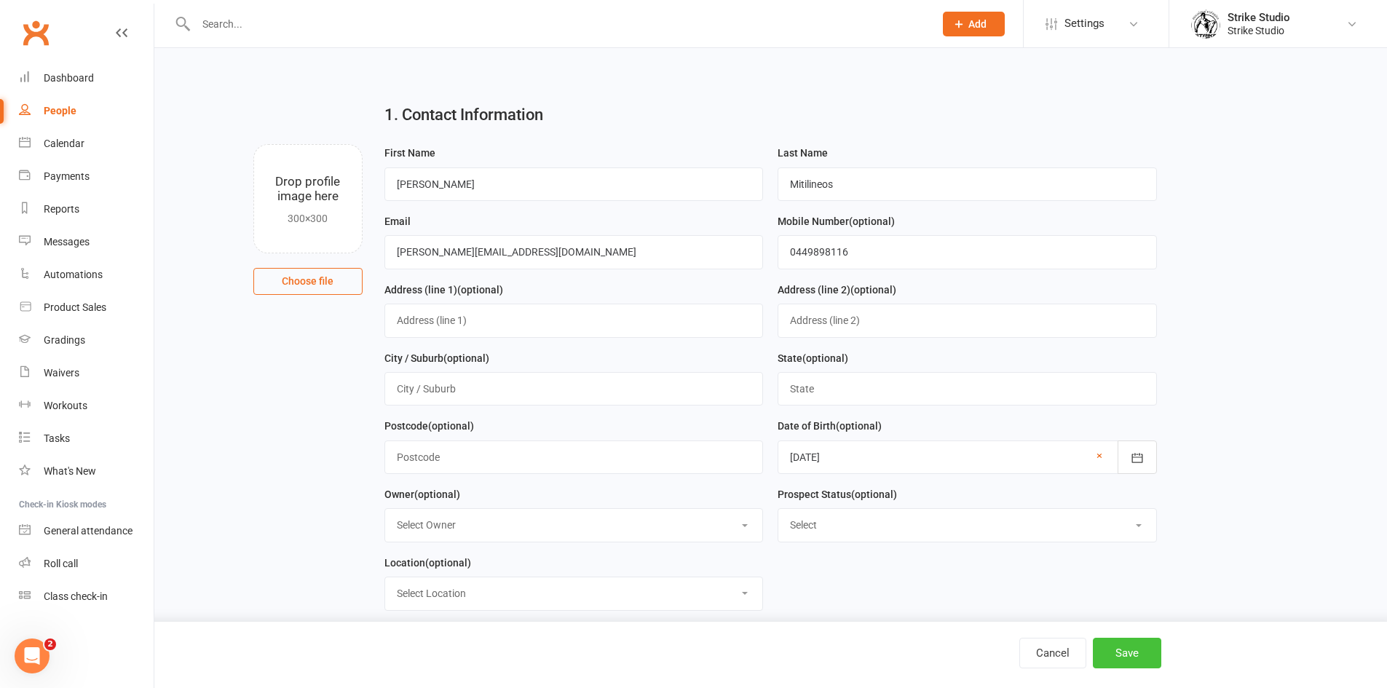
click at [1133, 662] on button "Save" at bounding box center [1127, 653] width 68 height 31
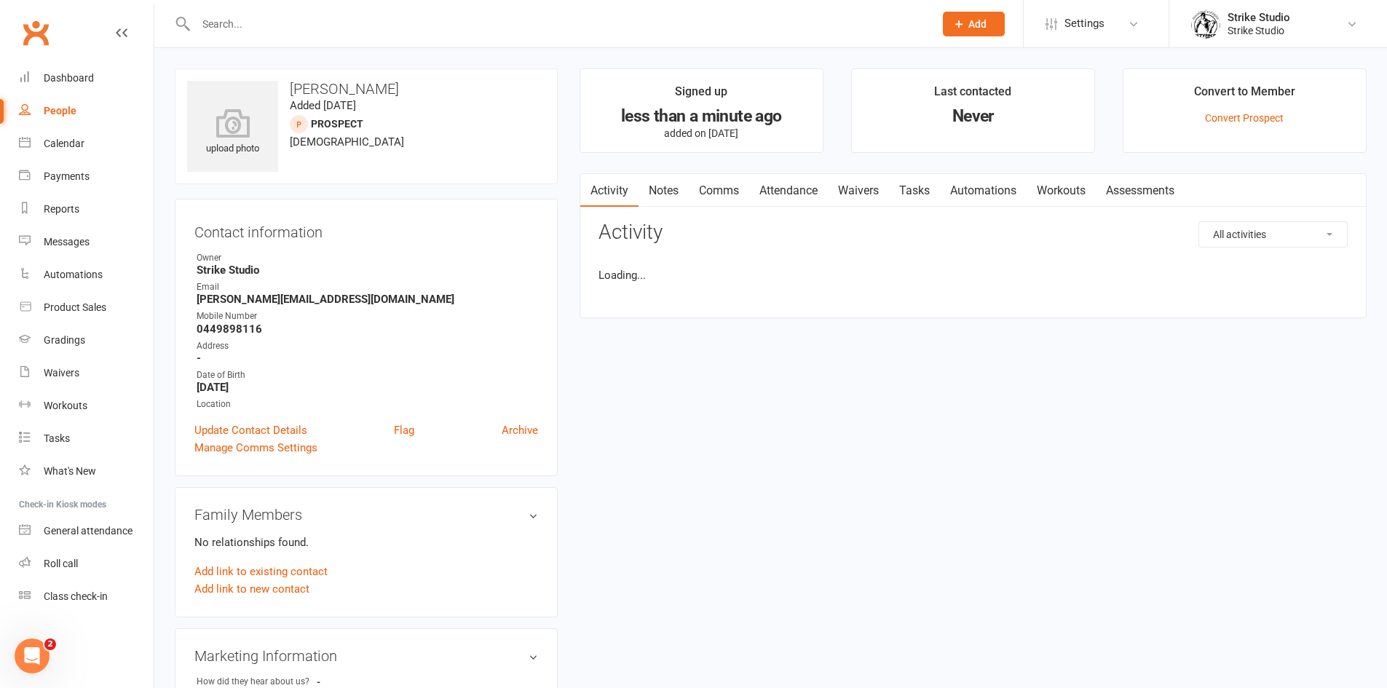
click at [772, 191] on link "Attendance" at bounding box center [788, 190] width 79 height 33
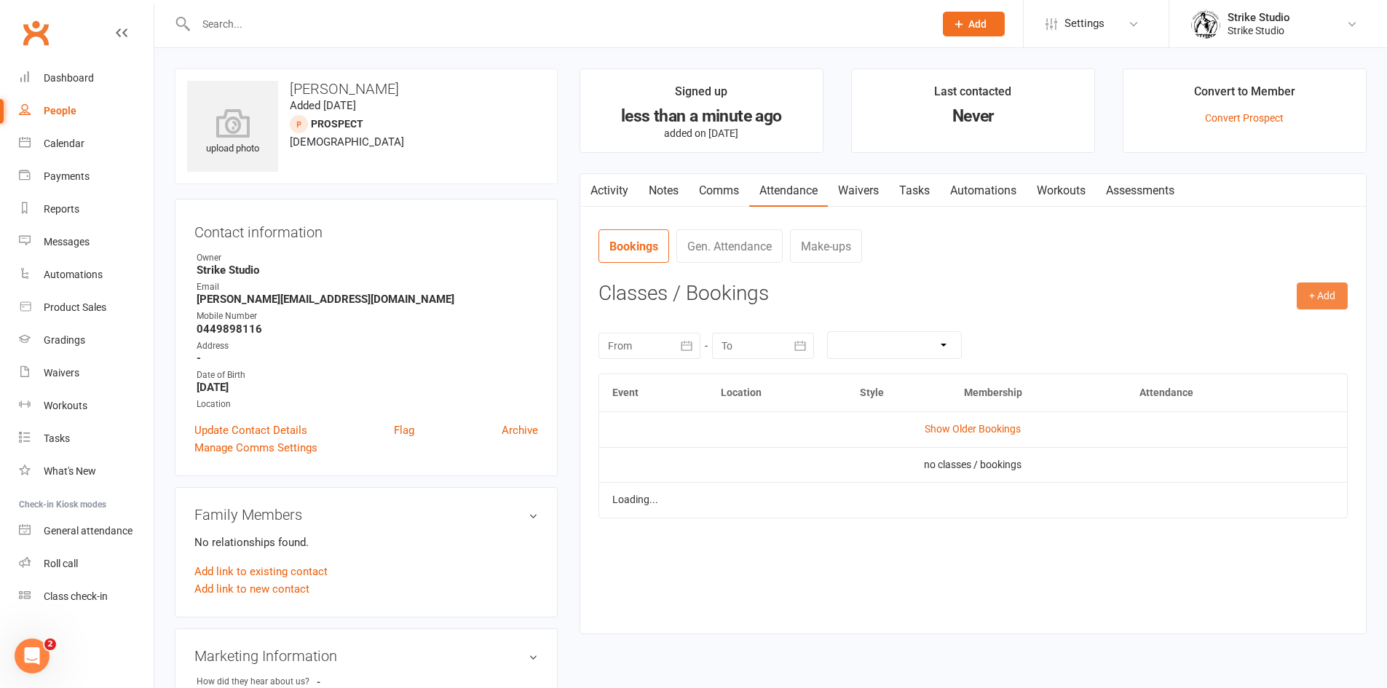
click at [1327, 289] on button "+ Add" at bounding box center [1322, 295] width 51 height 26
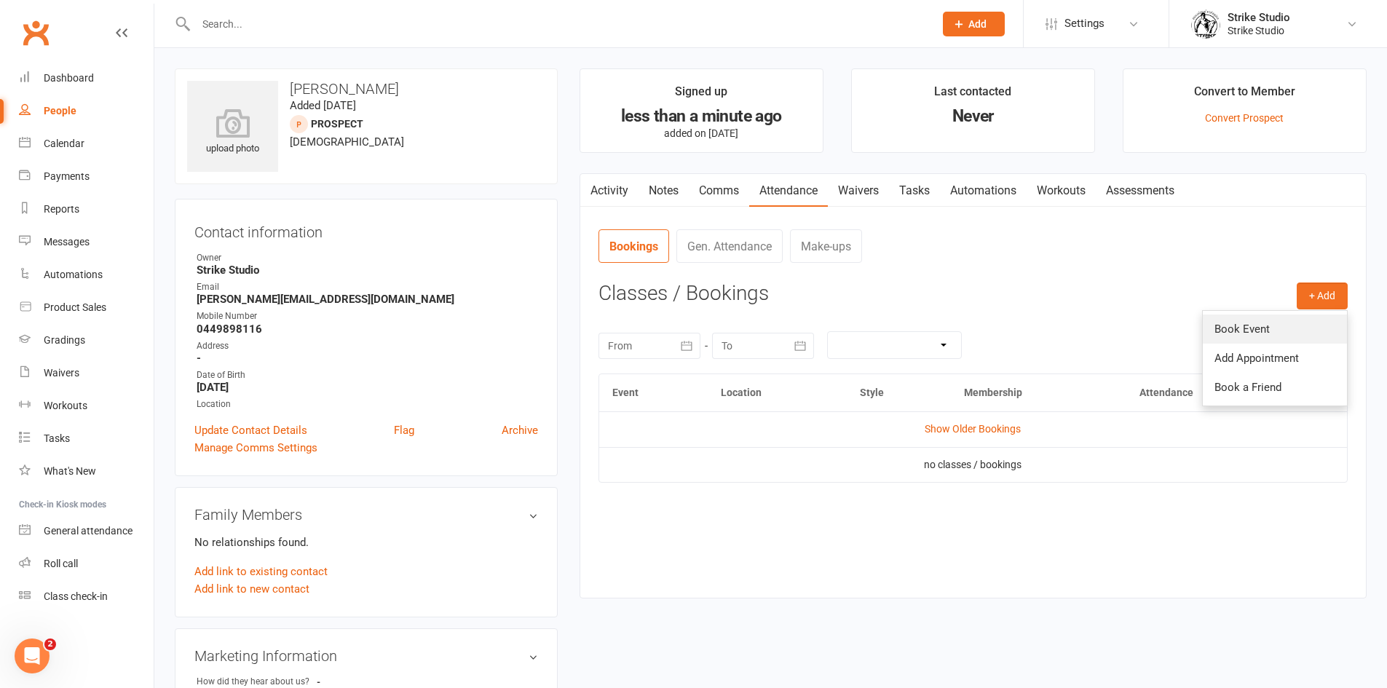
click at [1278, 323] on link "Book Event" at bounding box center [1275, 329] width 144 height 29
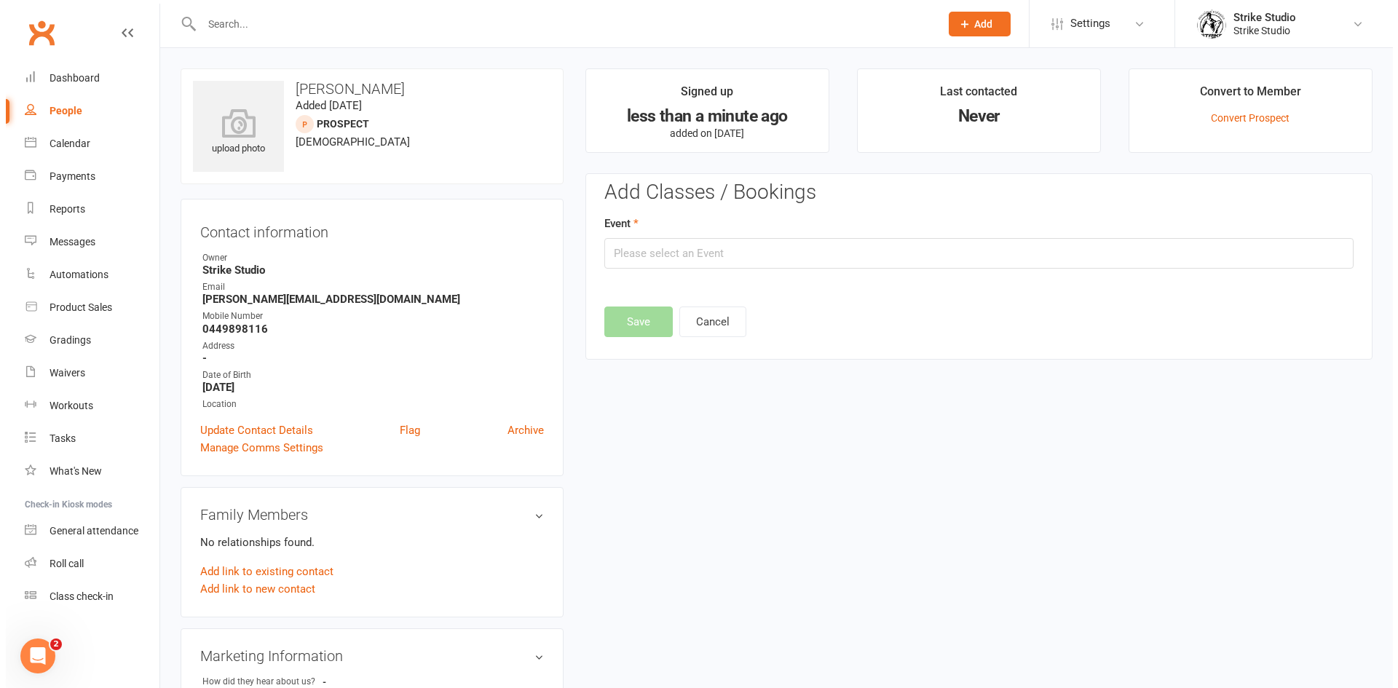
scroll to position [100, 0]
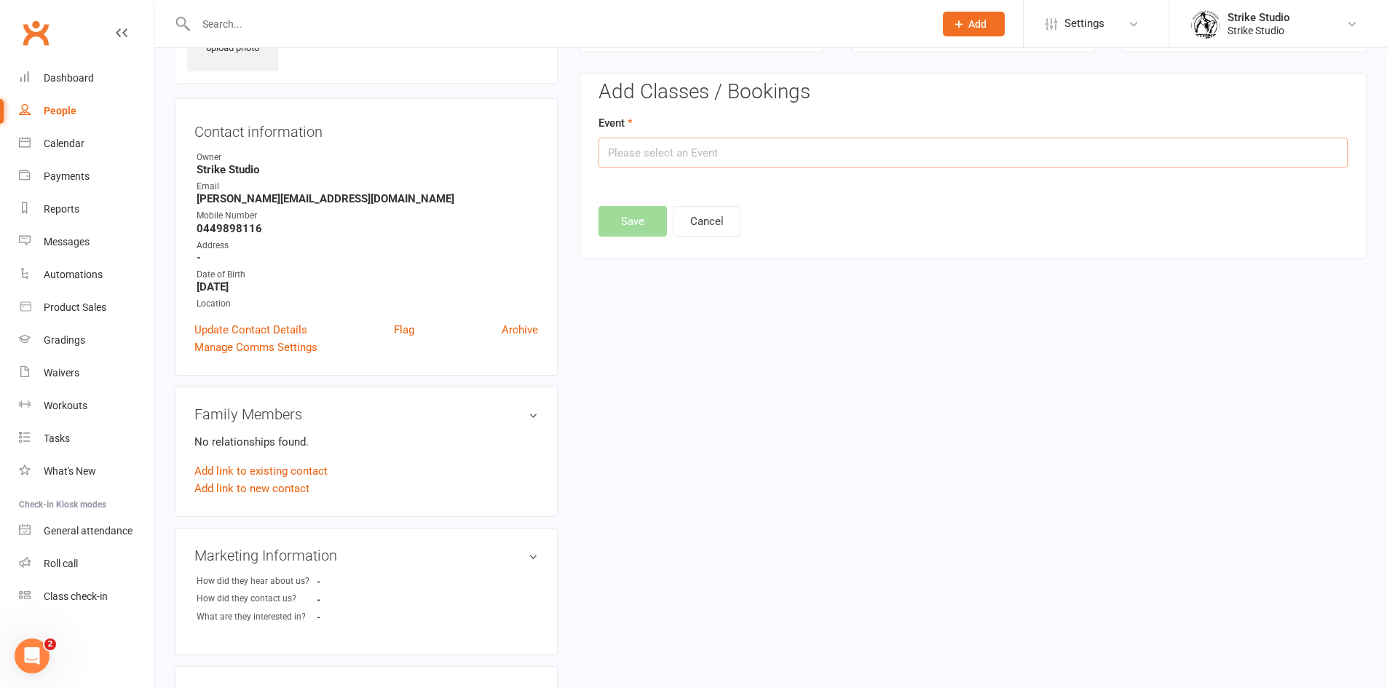
click at [688, 146] on input "text" at bounding box center [972, 153] width 749 height 31
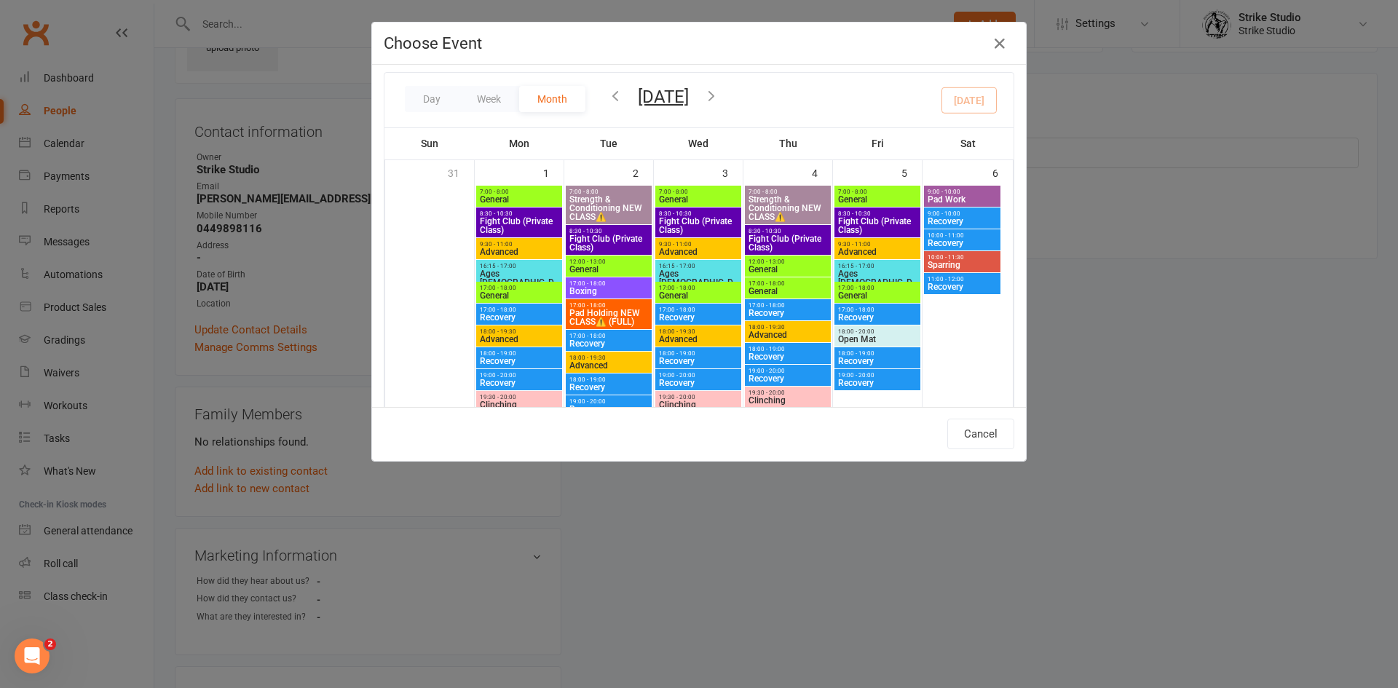
scroll to position [0, 0]
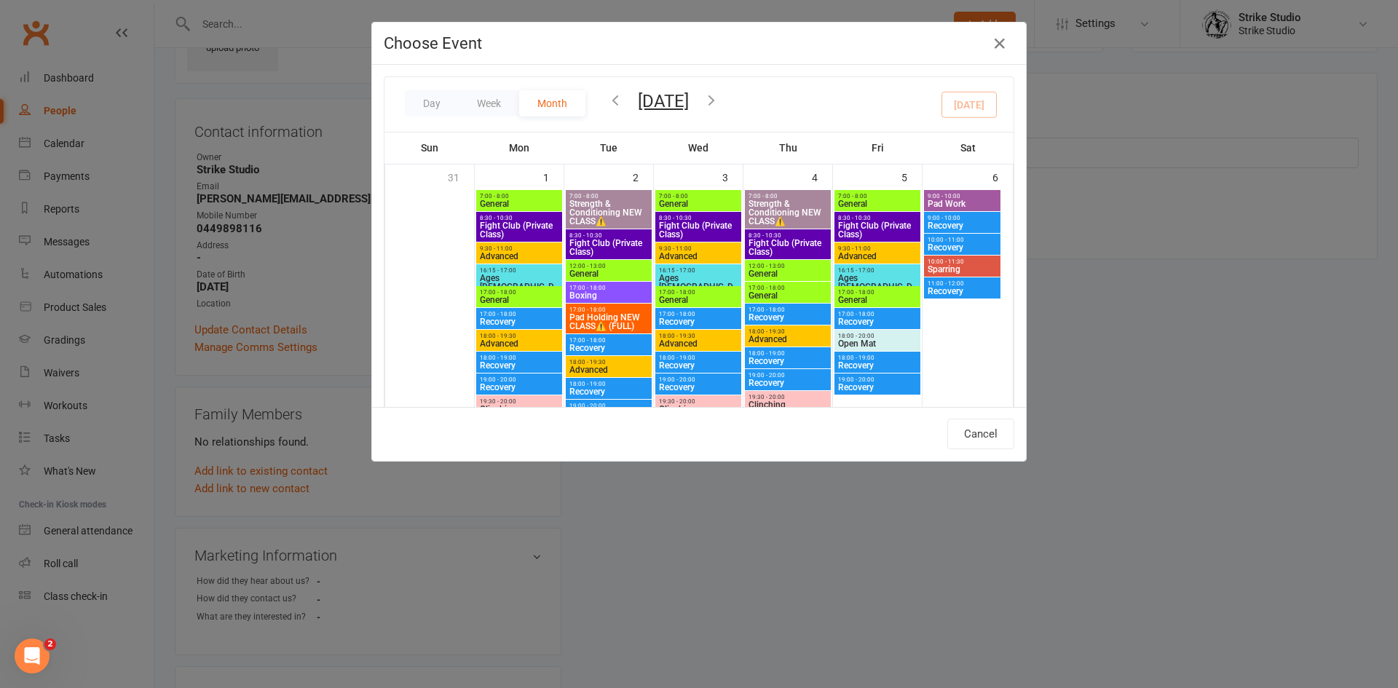
click at [719, 97] on icon "button" at bounding box center [711, 100] width 16 height 16
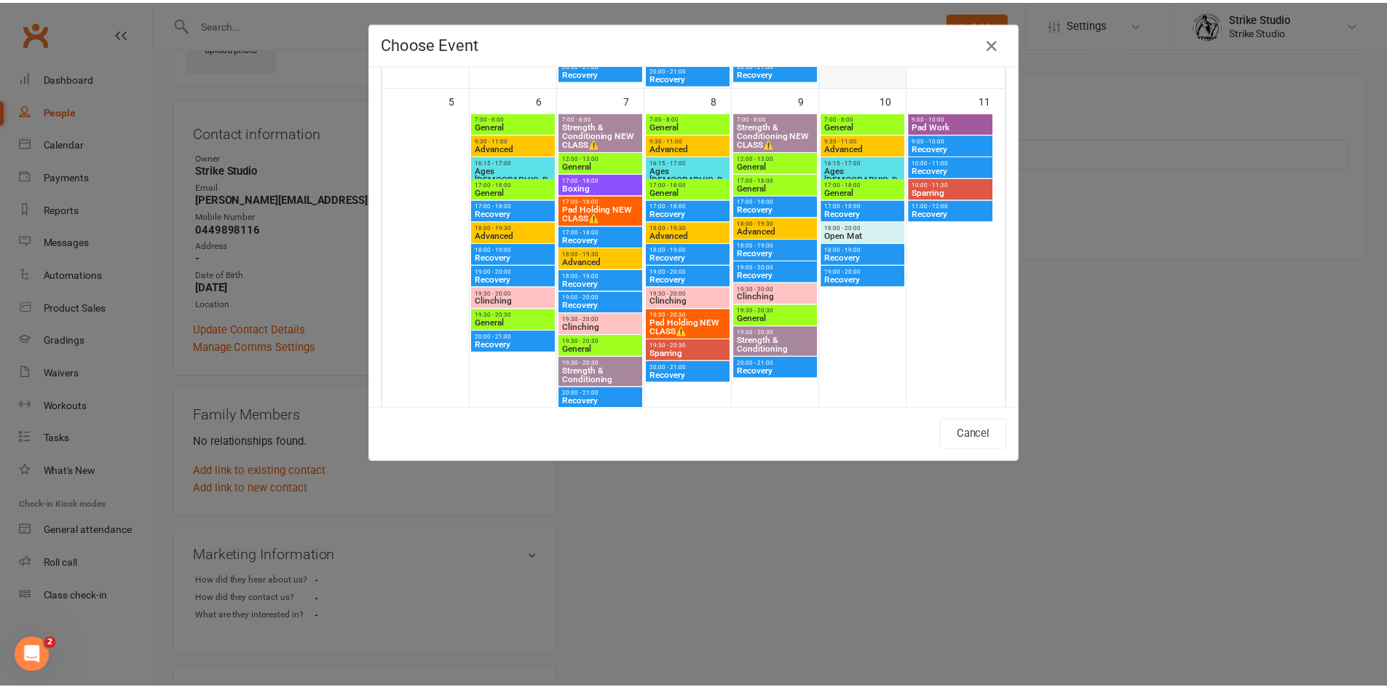
scroll to position [510, 0]
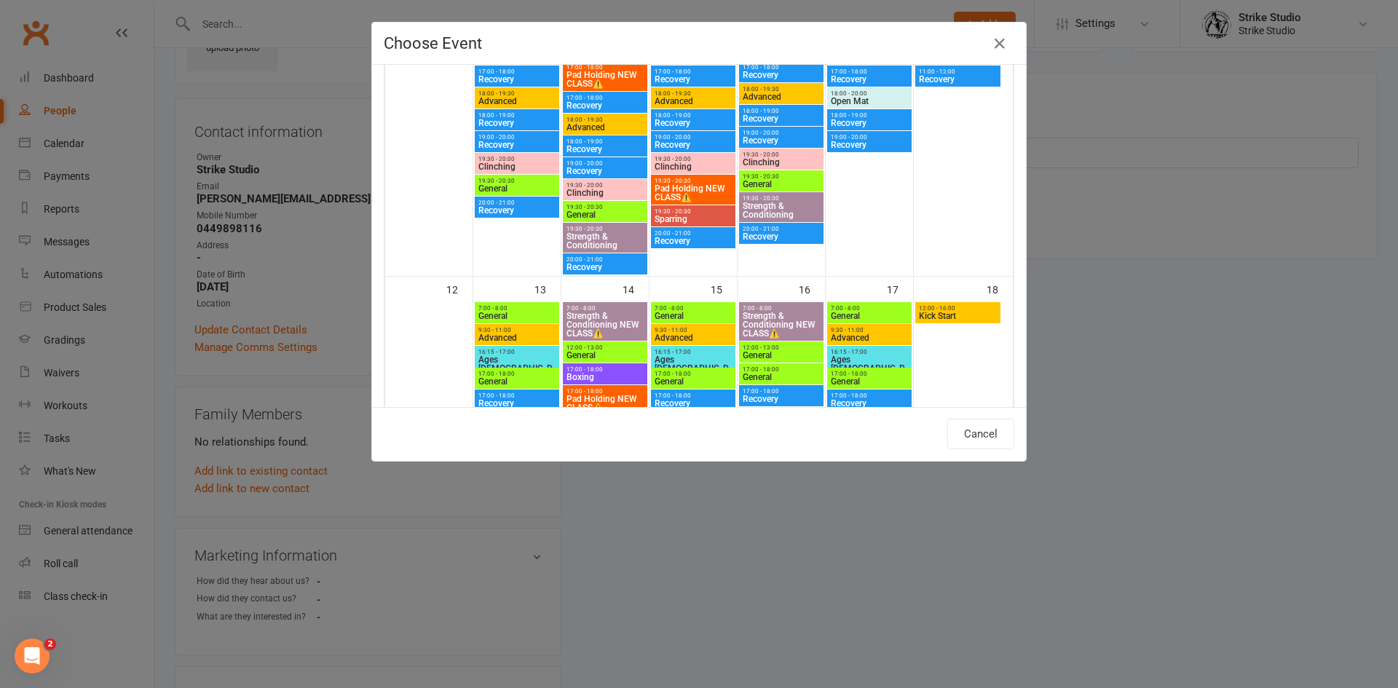
click at [924, 312] on span "Kick Start" at bounding box center [957, 316] width 79 height 9
type input "Kick Start - Oct 18, 2025 12:00:00 PM"
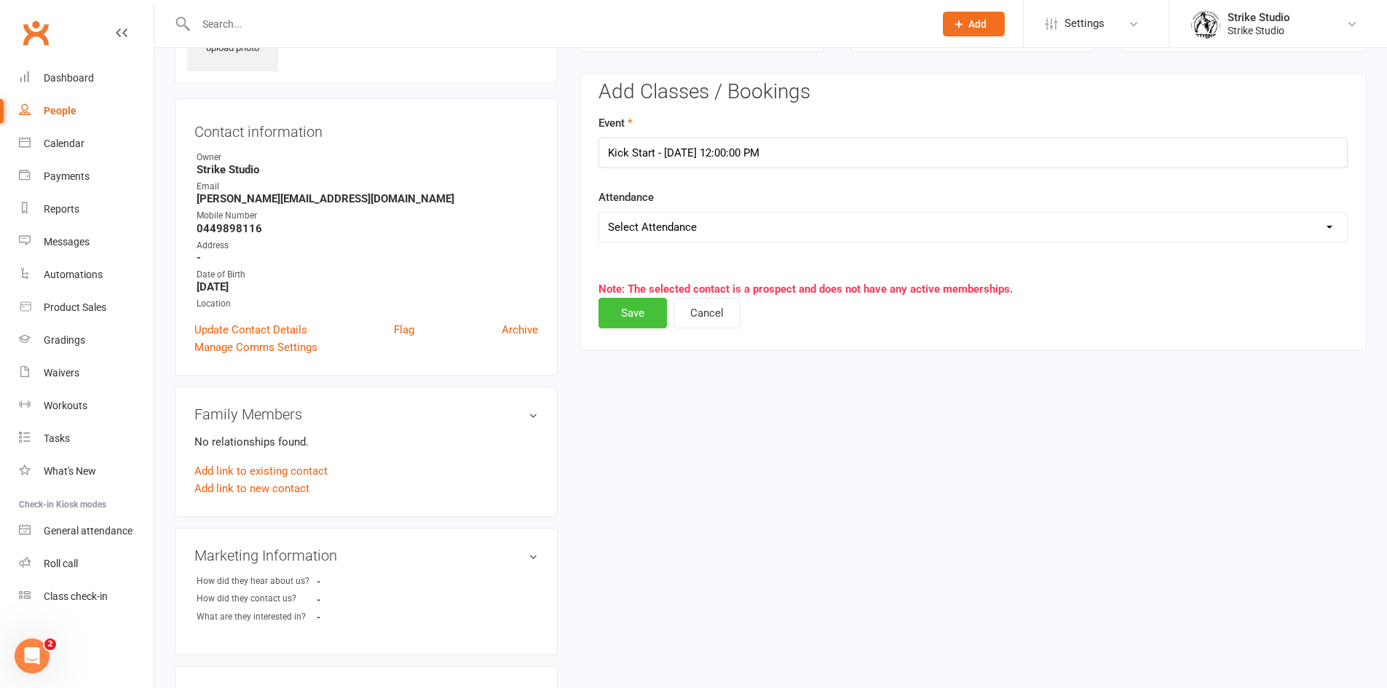
click at [633, 318] on edit-booking-section "Add Classes / Bookings Event Kick Start - Oct 18, 2025 12:00:00 PM Attendance S…" at bounding box center [972, 200] width 749 height 239
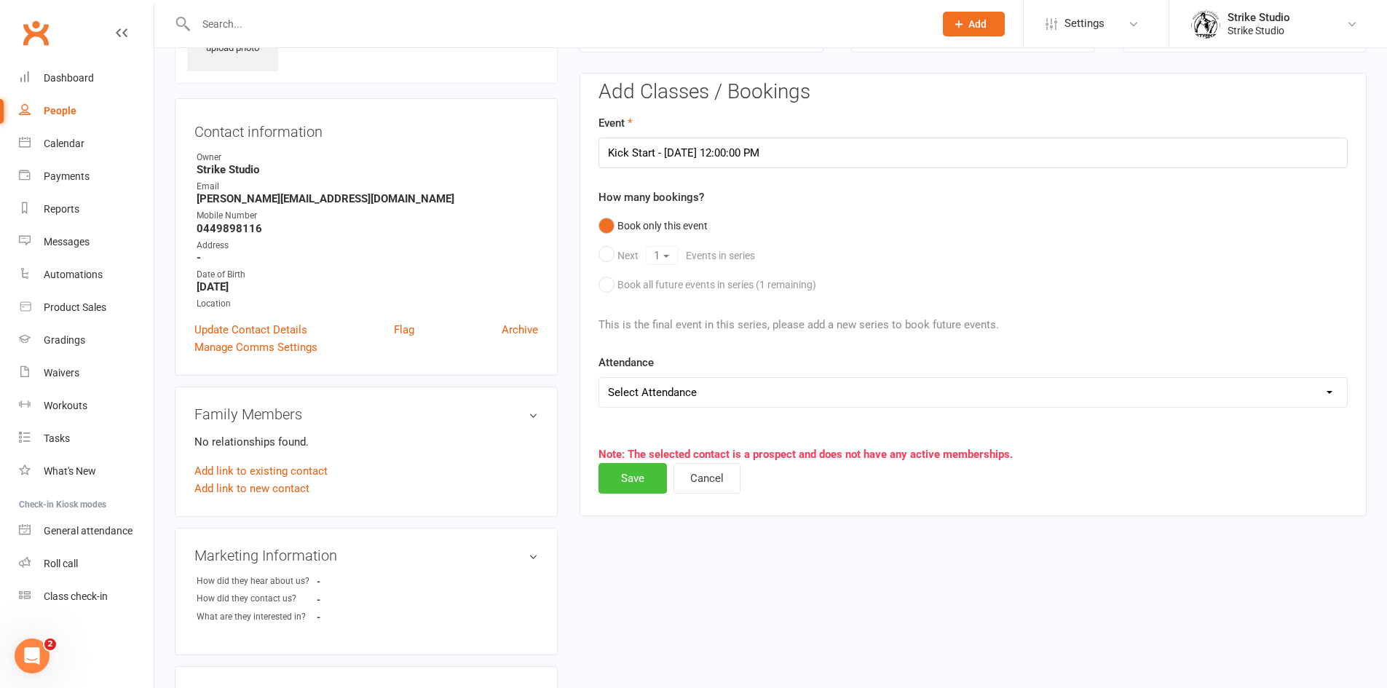
click at [630, 475] on button "Save" at bounding box center [632, 478] width 68 height 31
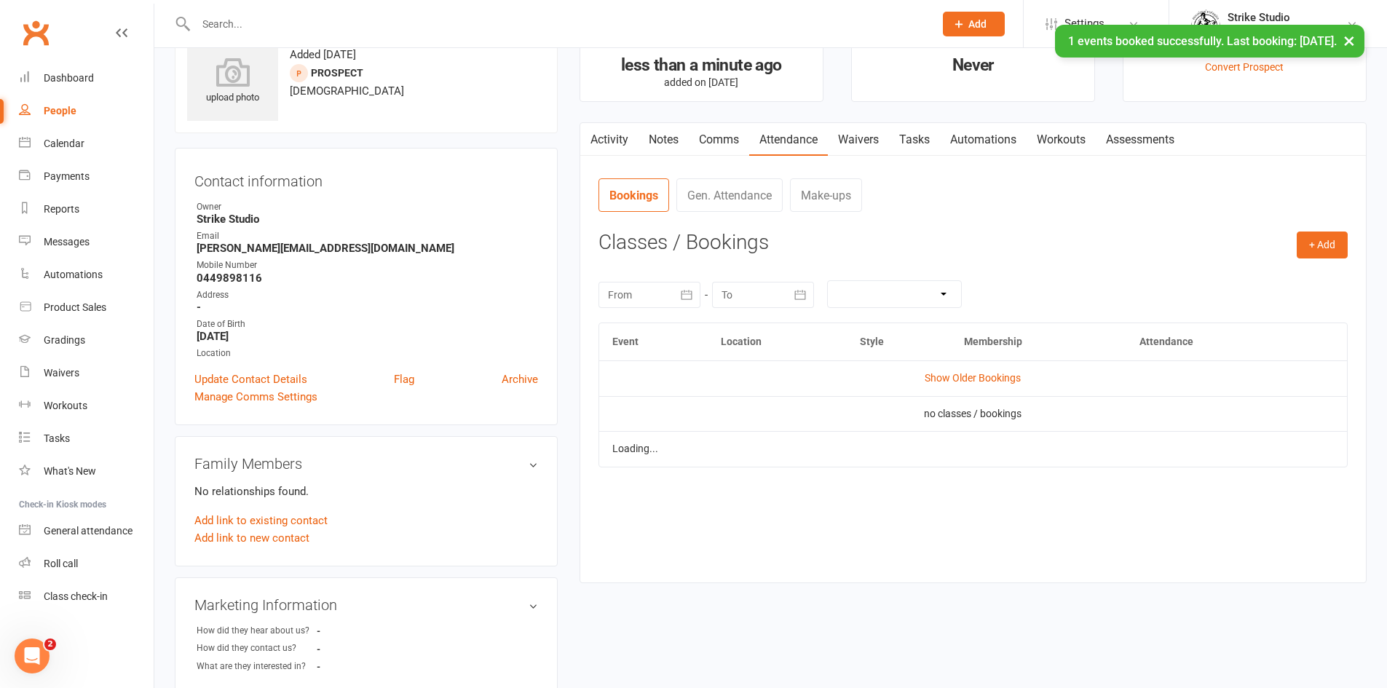
scroll to position [0, 0]
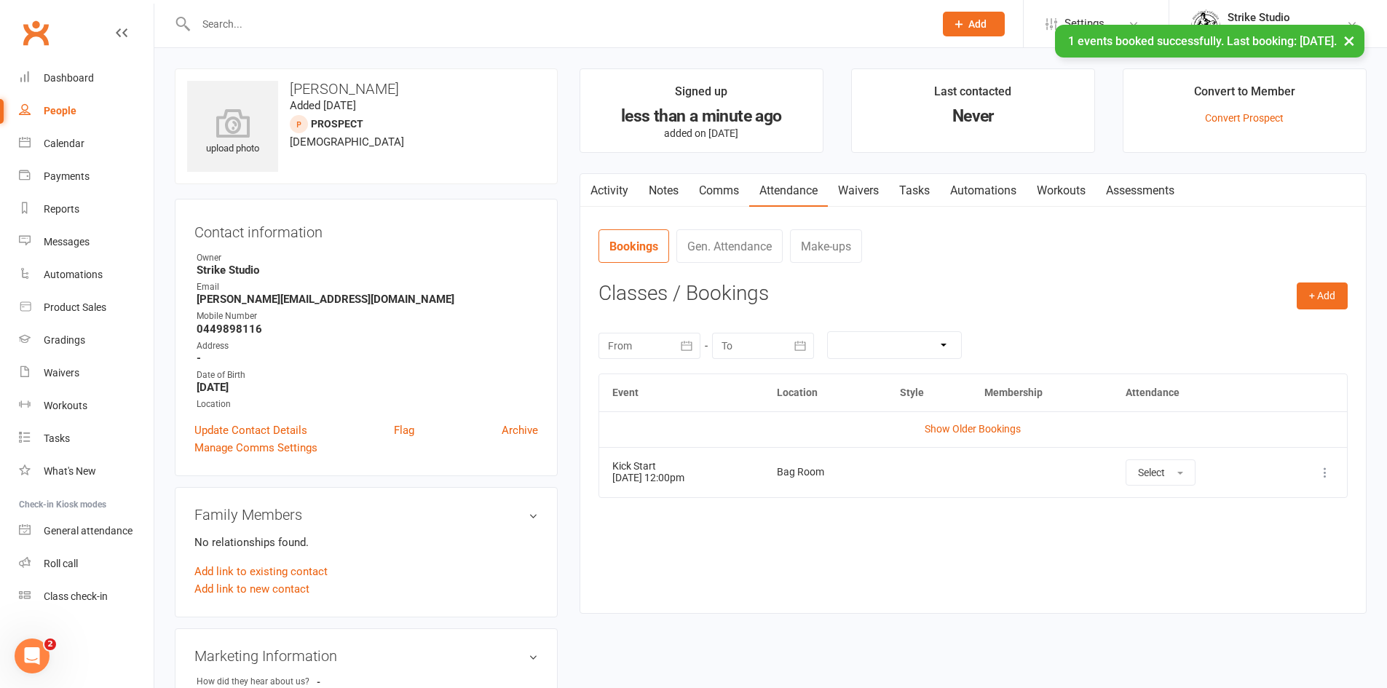
click at [858, 192] on link "Waivers" at bounding box center [858, 190] width 61 height 33
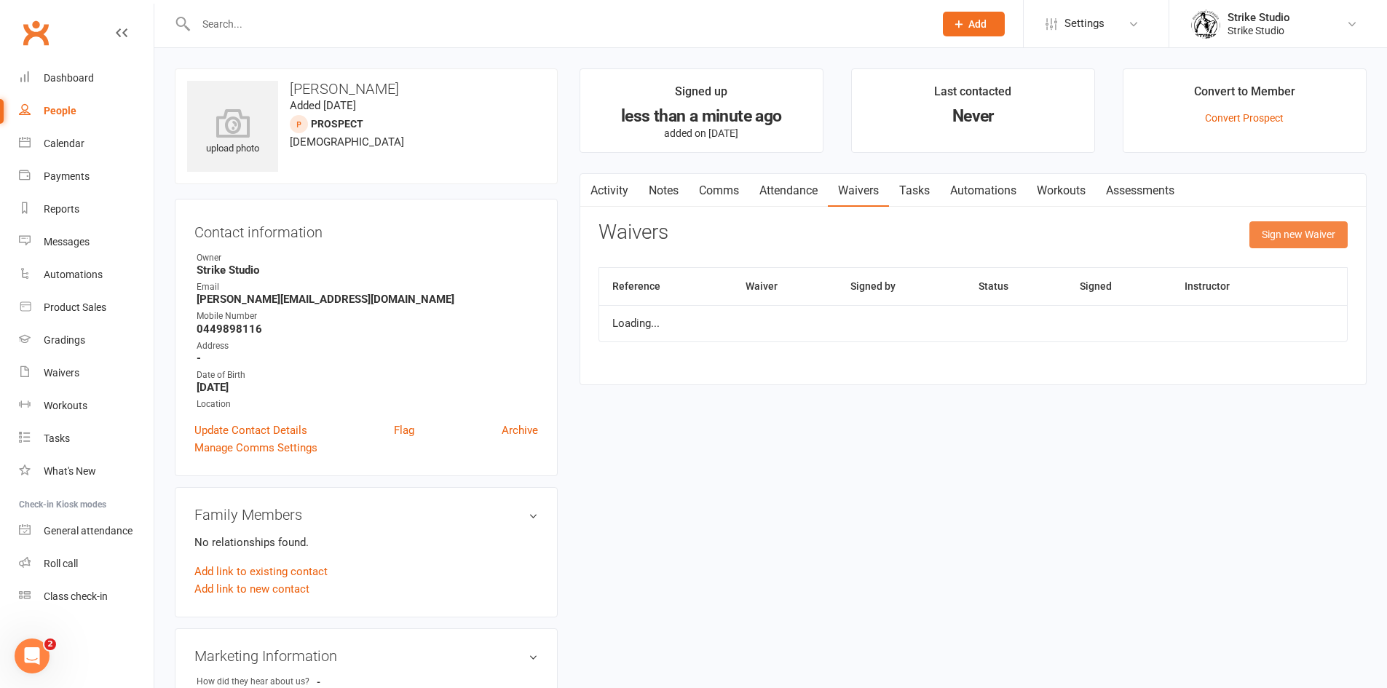
click at [1276, 238] on button "Sign new Waiver" at bounding box center [1298, 234] width 98 height 26
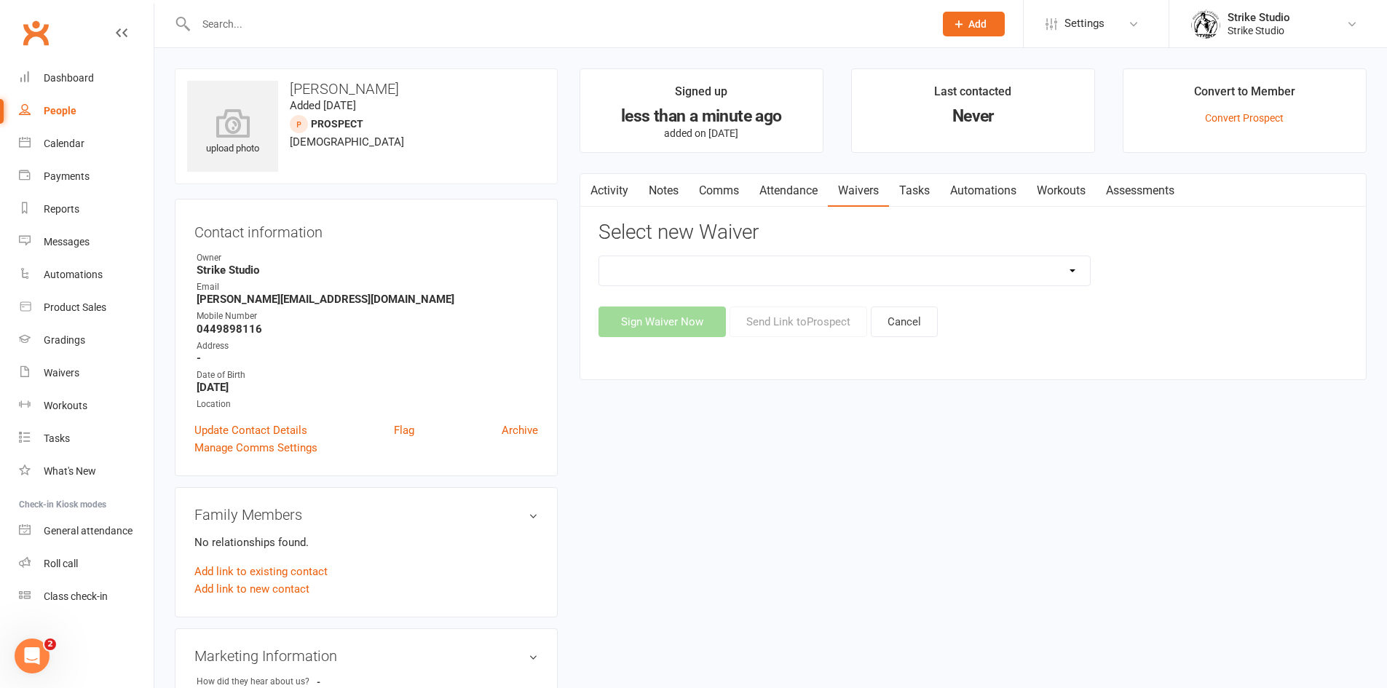
click at [777, 272] on select "Competitors Release & Liability Of Waiver (under 18) Kick Start - Competitors W…" at bounding box center [844, 270] width 491 height 29
select select "14913"
click at [599, 256] on select "Competitors Release & Liability Of Waiver (under 18) Kick Start - Competitors W…" at bounding box center [844, 270] width 491 height 29
click at [756, 325] on button "Send Link to Prospect" at bounding box center [799, 322] width 138 height 31
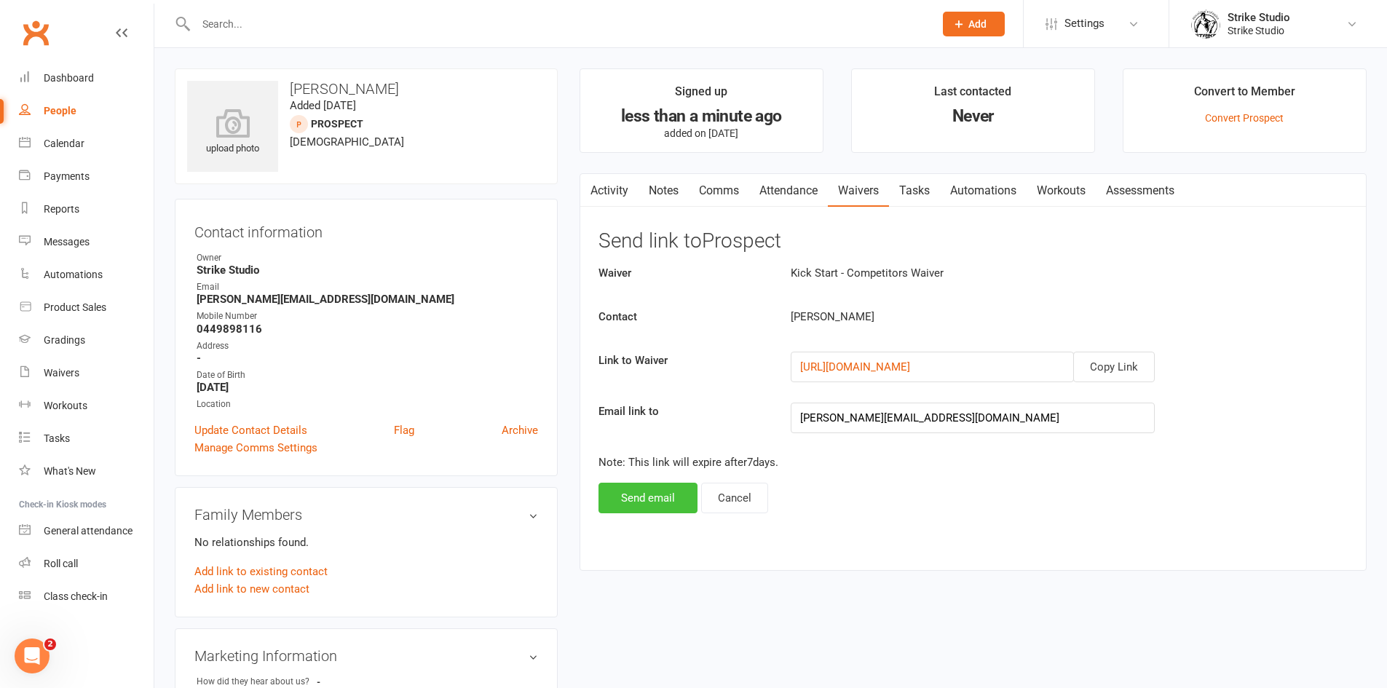
click at [639, 490] on button "Send email" at bounding box center [647, 498] width 99 height 31
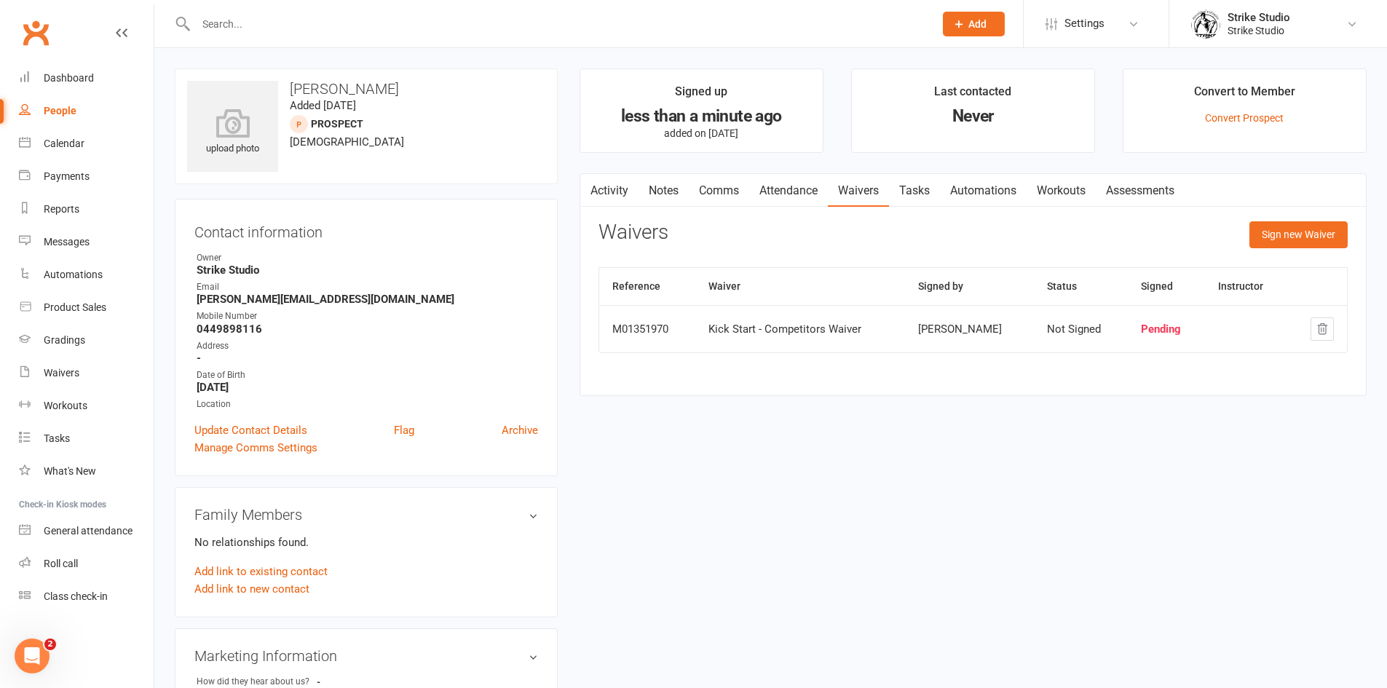
click at [489, 30] on input "text" at bounding box center [557, 24] width 732 height 20
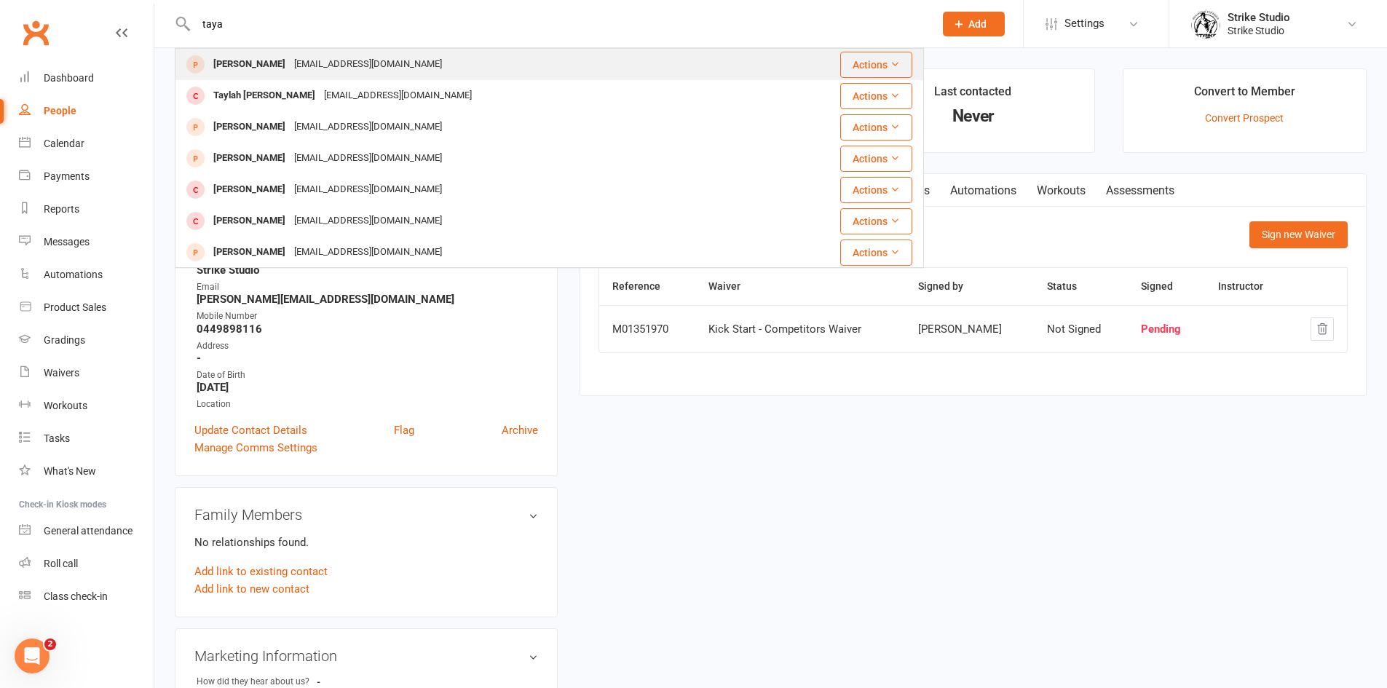
type input "taya"
click at [339, 64] on div "Taya.mariesa@gmail.com" at bounding box center [368, 64] width 157 height 21
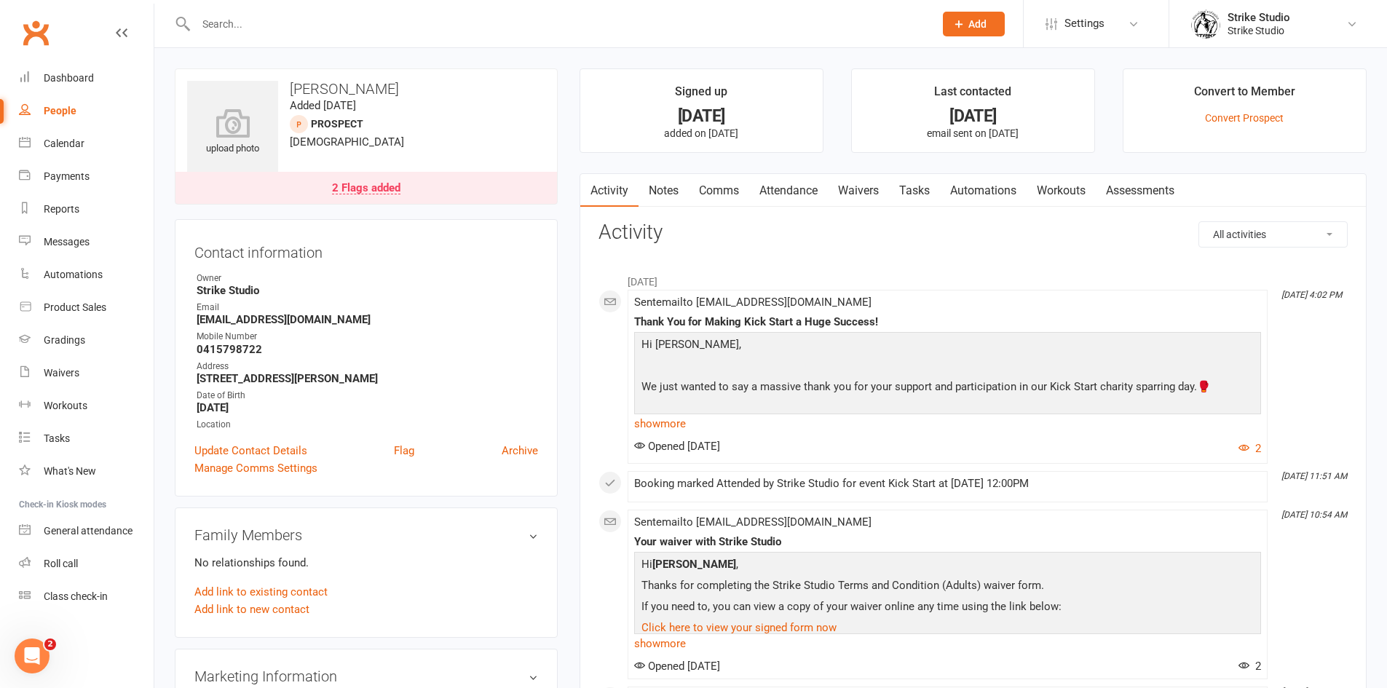
click at [368, 191] on div "2 Flags added" at bounding box center [366, 189] width 68 height 12
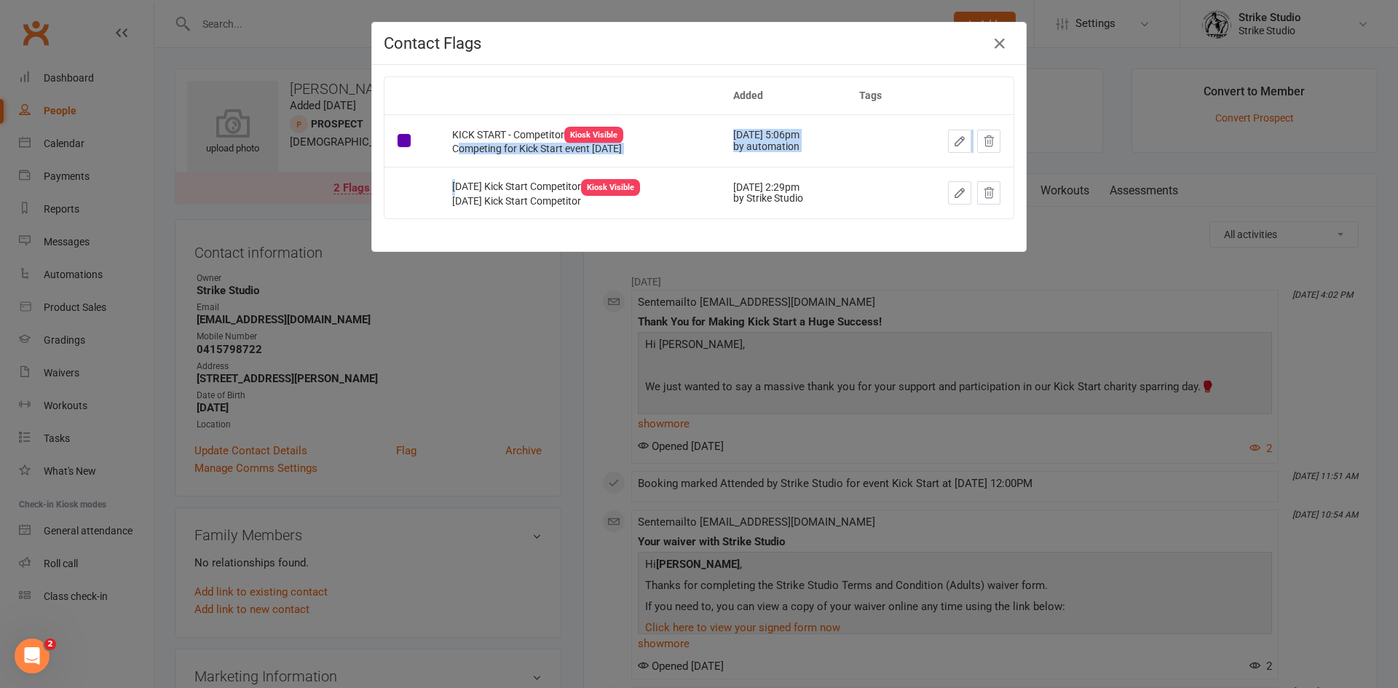
click at [448, 180] on tbody "KICK START - Competitor Kiosk Visible Competing for Kick Start event 8/3/25 Feb…" at bounding box center [698, 166] width 629 height 104
click at [452, 183] on span "July 5th Kick Start Competitor Kiosk Visible" at bounding box center [546, 187] width 188 height 12
drag, startPoint x: 443, startPoint y: 187, endPoint x: 577, endPoint y: 190, distance: 134.0
click at [577, 190] on span "July 5th Kick Start Competitor Kiosk Visible" at bounding box center [546, 187] width 188 height 12
copy span "July 5th Kick Start Competitor"
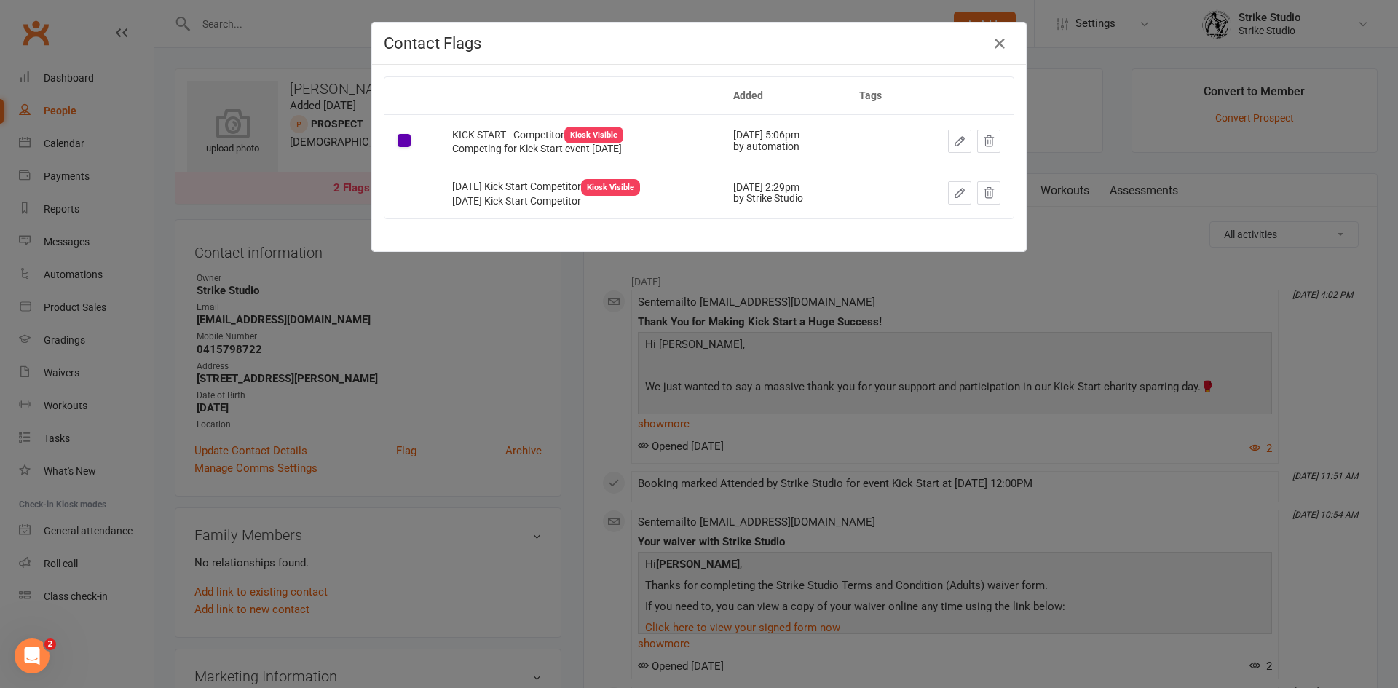
click at [472, 381] on div "Contact Flags Added Tags KICK START - Competitor Kiosk Visible Competing for Ki…" at bounding box center [699, 344] width 1398 height 688
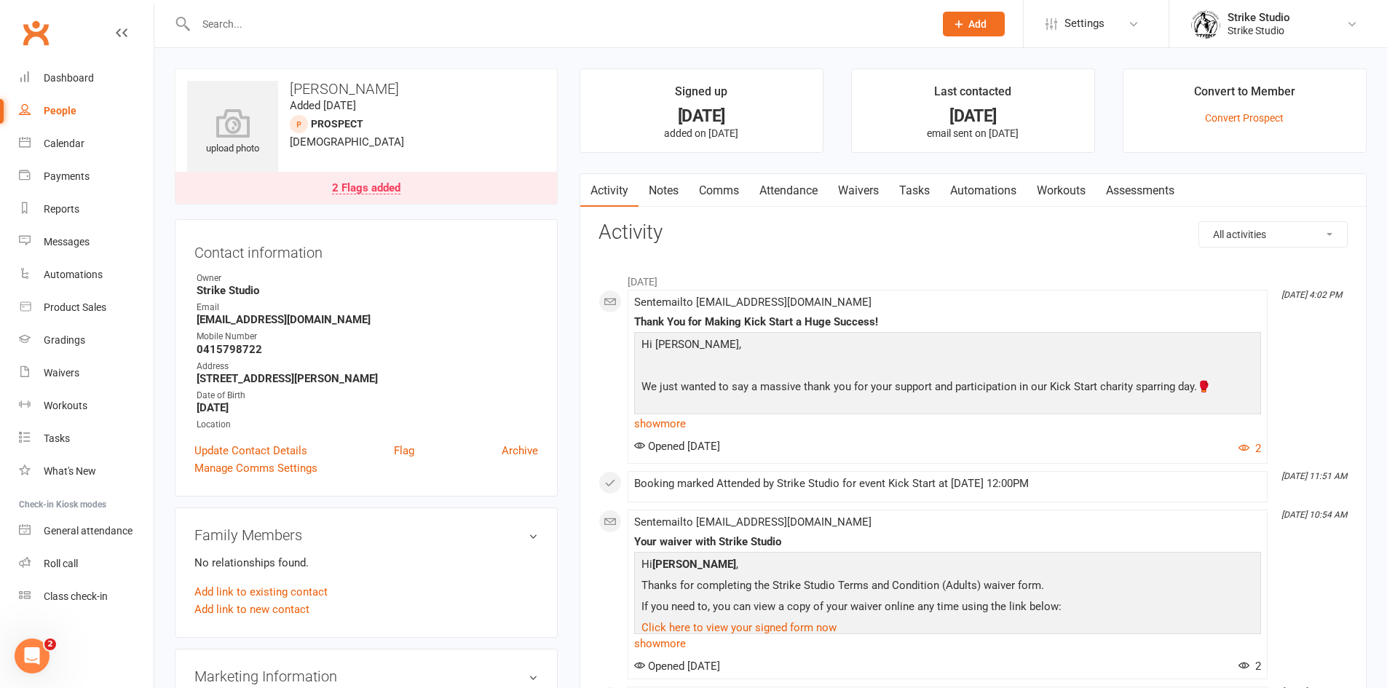
click at [326, 25] on input "text" at bounding box center [557, 24] width 732 height 20
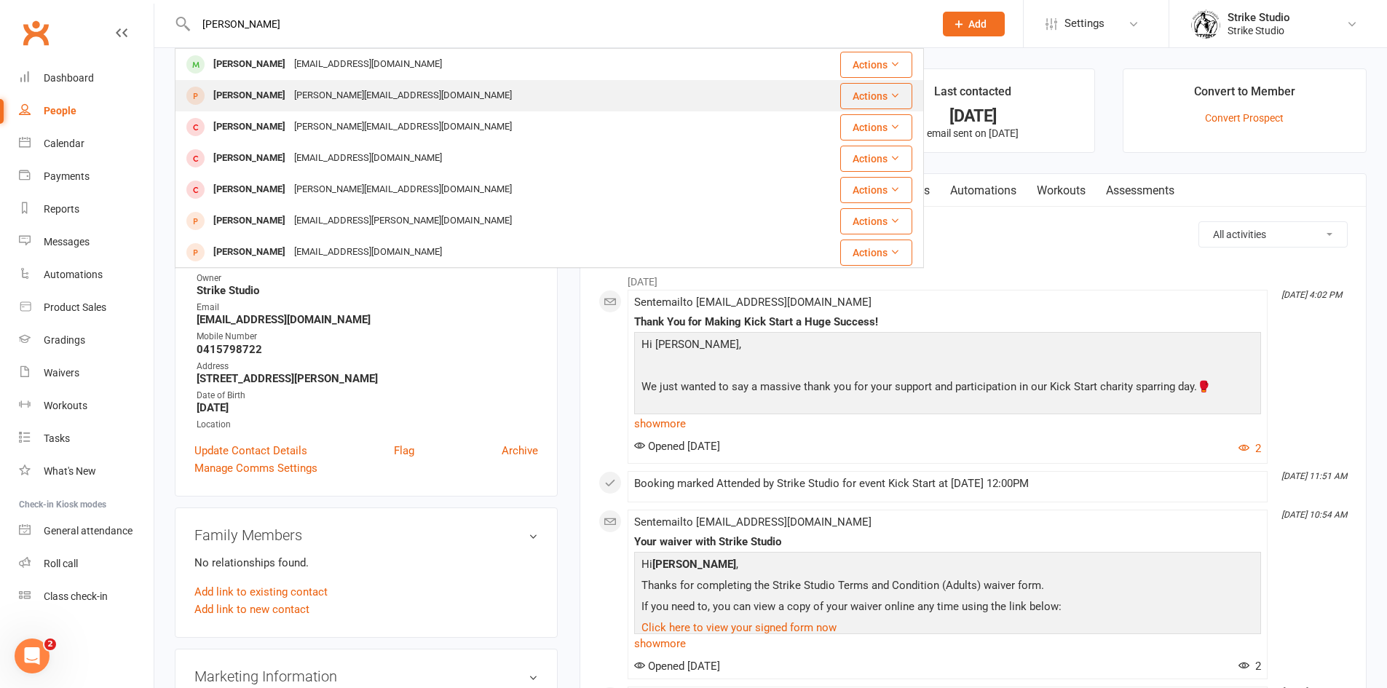
type input "joshua m"
click at [362, 109] on div "Joshua Mitilineos joshua.mitilineos@hotmail.com" at bounding box center [476, 96] width 601 height 30
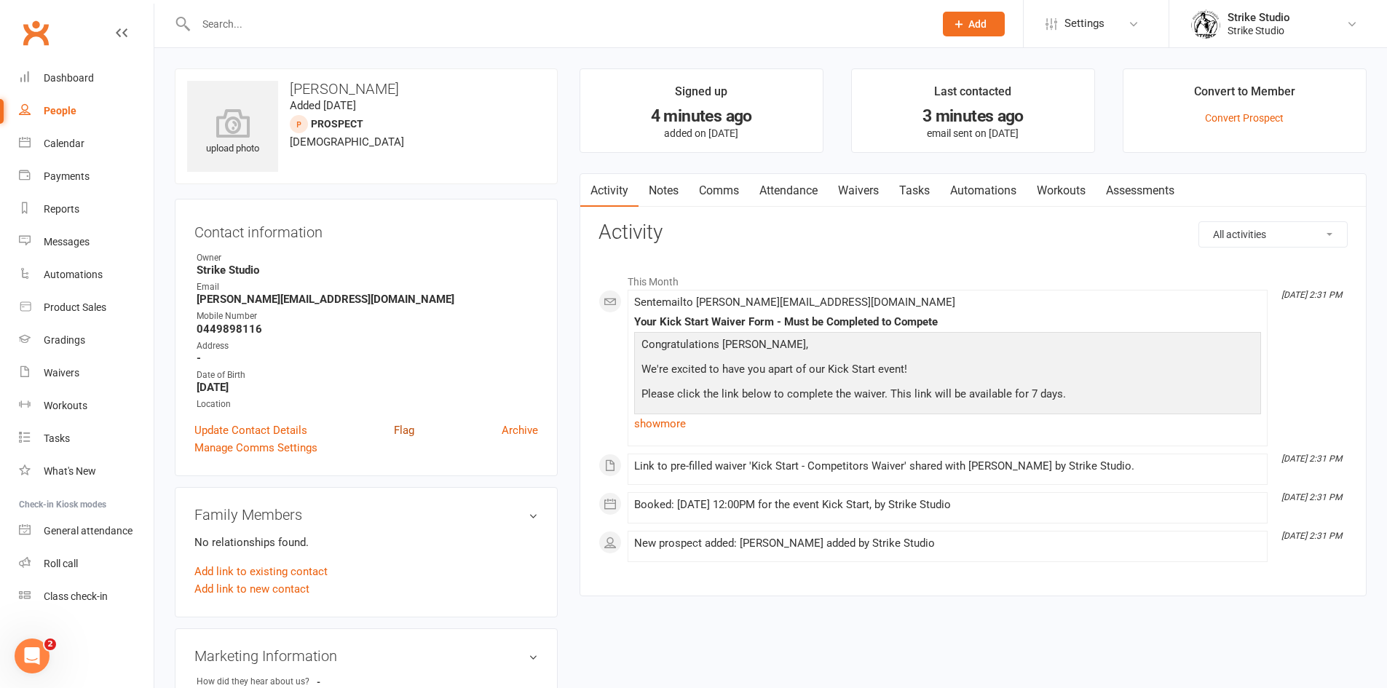
click at [398, 430] on link "Flag" at bounding box center [404, 430] width 20 height 17
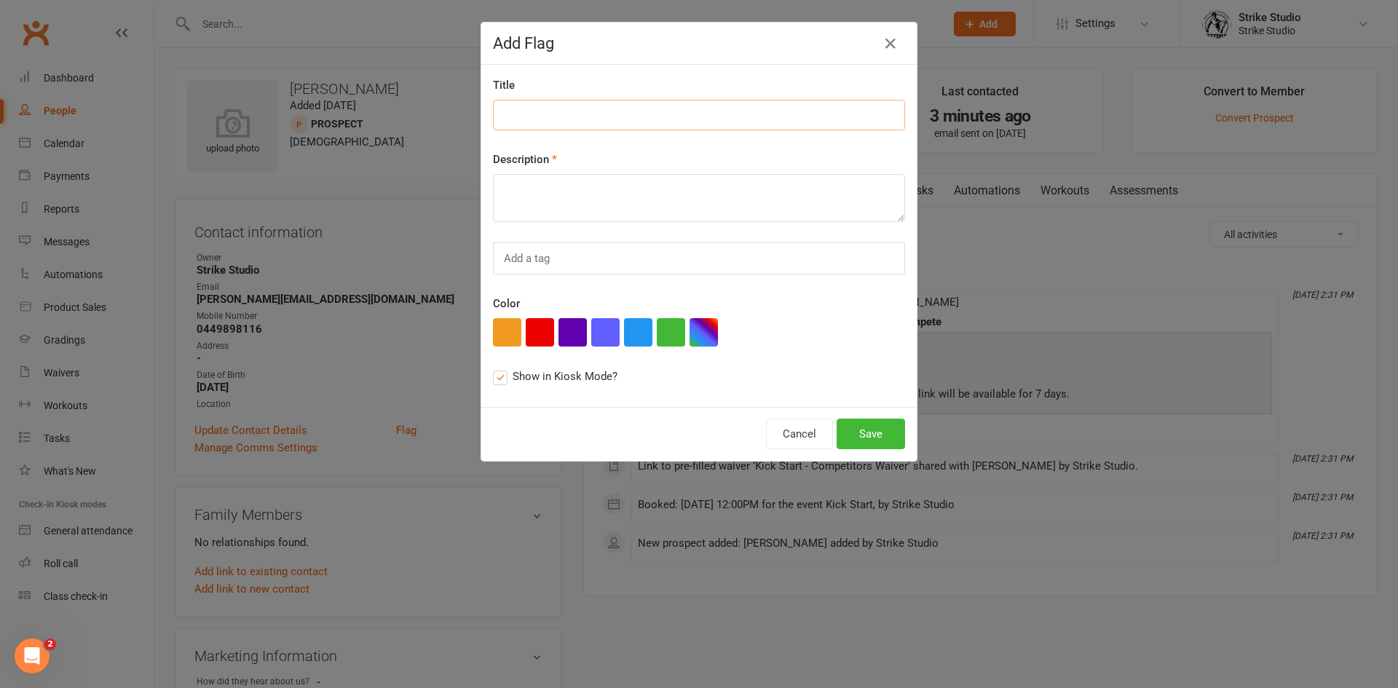
click at [565, 117] on input at bounding box center [699, 115] width 412 height 31
paste input "October 18th Kick Start Competitor"
type input "October 18th Kick Start Competitor"
click at [604, 199] on textarea at bounding box center [699, 198] width 412 height 48
paste textarea "October 18th Kick Start Competitor"
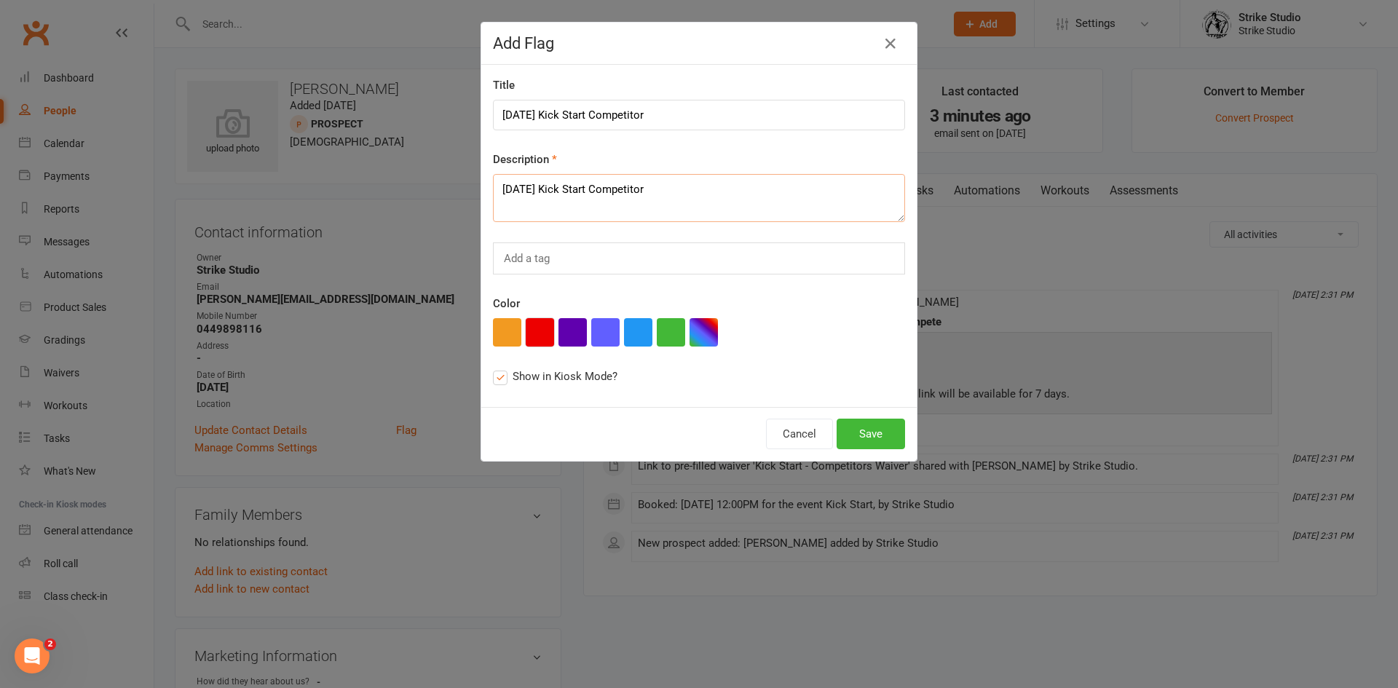
type textarea "October 18th Kick Start Competitor"
click at [531, 320] on button "button" at bounding box center [540, 332] width 28 height 28
click at [847, 434] on button "Save" at bounding box center [871, 434] width 68 height 31
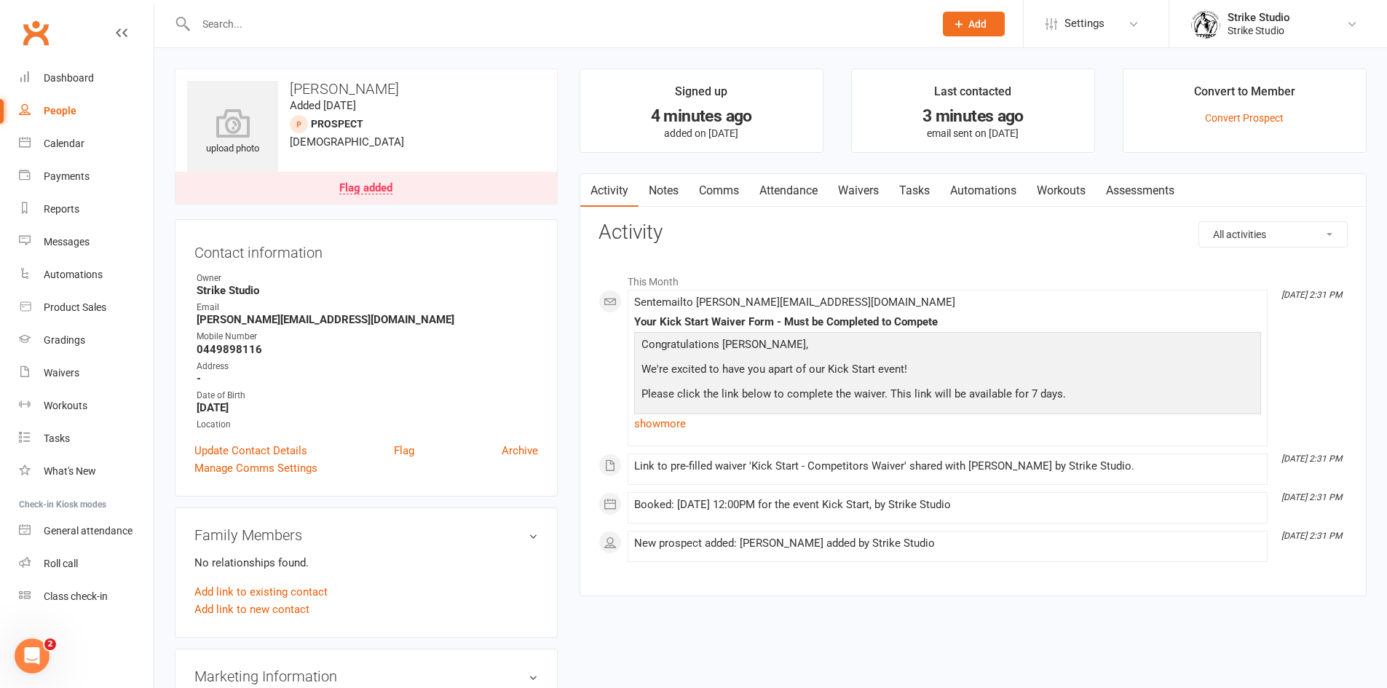
click at [957, 28] on icon at bounding box center [958, 23] width 13 height 13
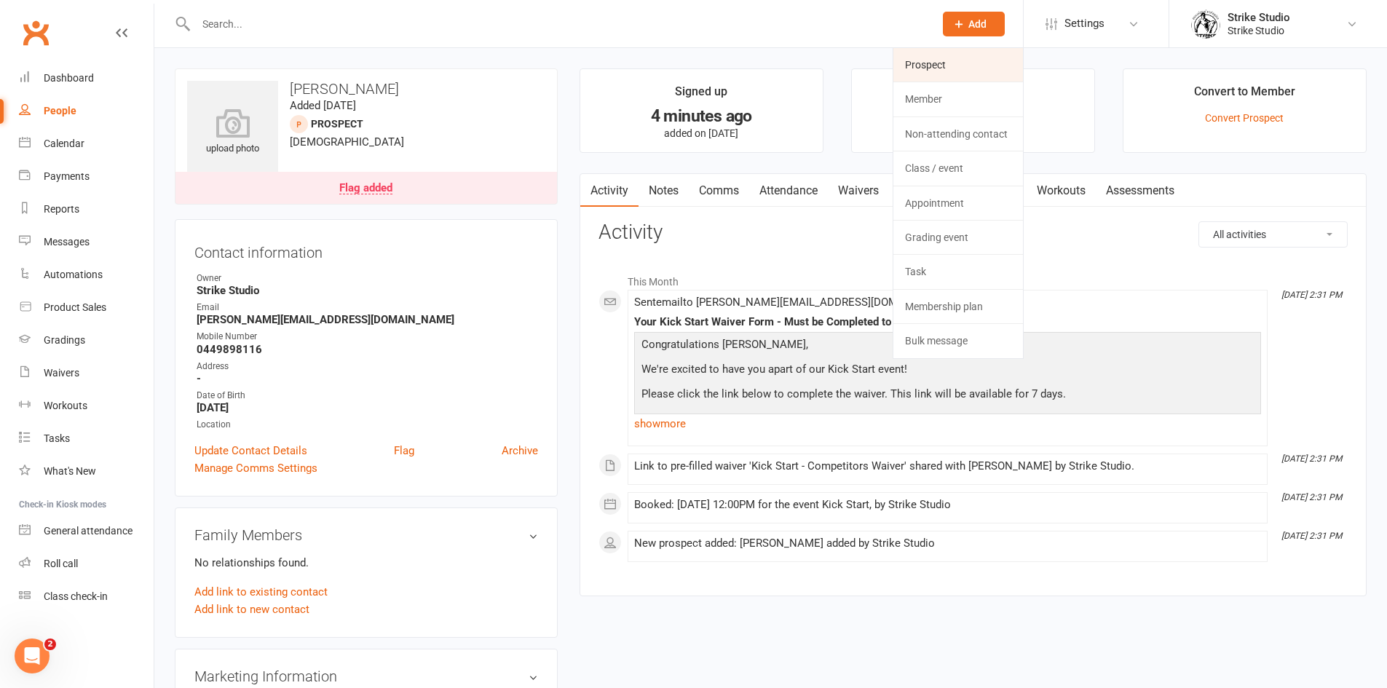
click at [957, 66] on link "Prospect" at bounding box center [958, 64] width 130 height 33
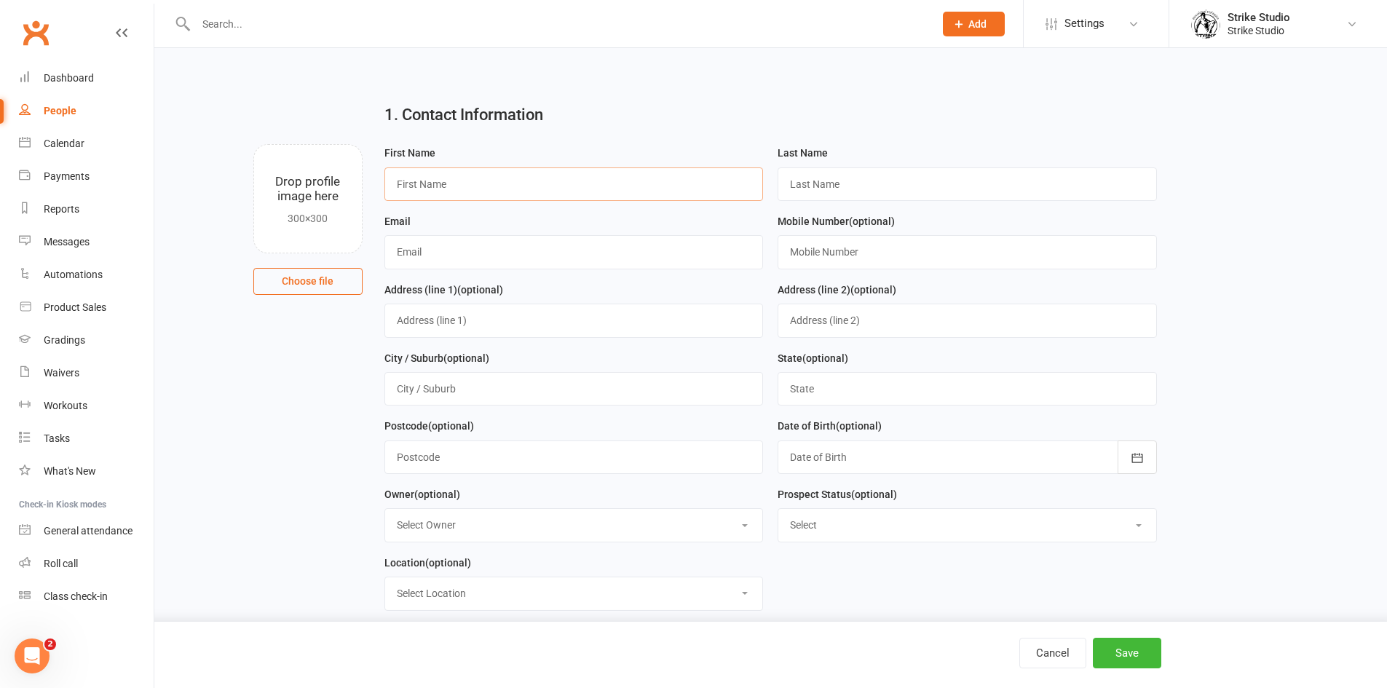
drag, startPoint x: 591, startPoint y: 189, endPoint x: 596, endPoint y: 195, distance: 7.7
click at [596, 194] on input "text" at bounding box center [573, 183] width 379 height 33
type input "Joshua"
type input "Williams"
paste input "noonelikescj@gmail.com"
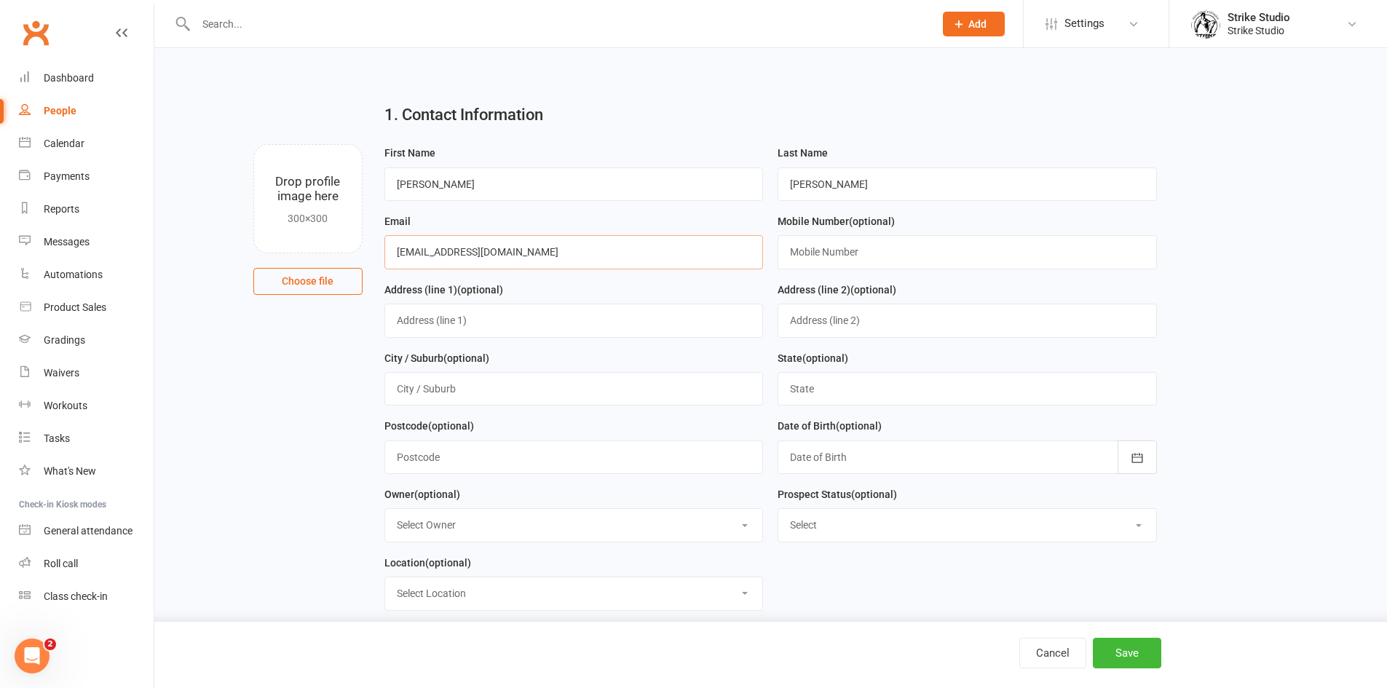
type input "noonelikescj@gmail.com"
click at [809, 245] on input "text" at bounding box center [967, 251] width 379 height 33
paste input "0417399535"
type input "0417399535"
click at [952, 464] on div at bounding box center [967, 456] width 379 height 33
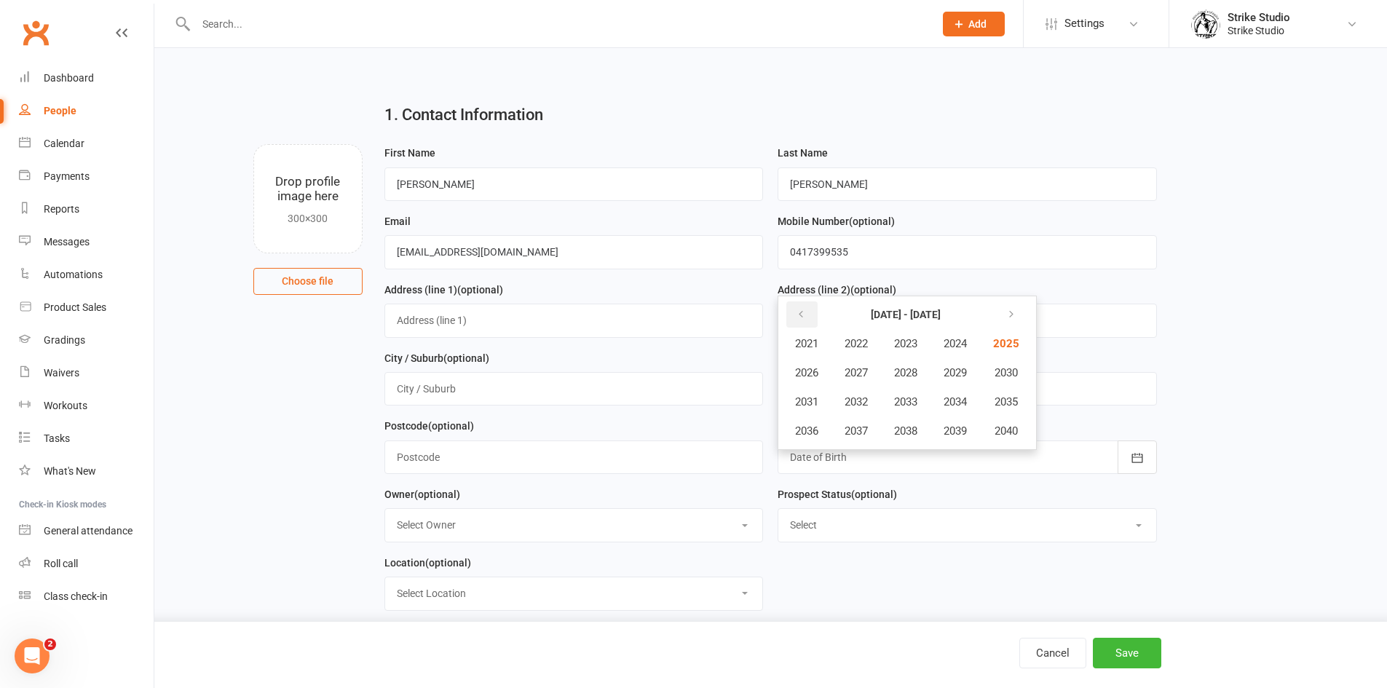
click at [802, 320] on icon "button" at bounding box center [801, 315] width 10 height 12
click at [1010, 350] on span "2005" at bounding box center [1004, 343] width 23 height 13
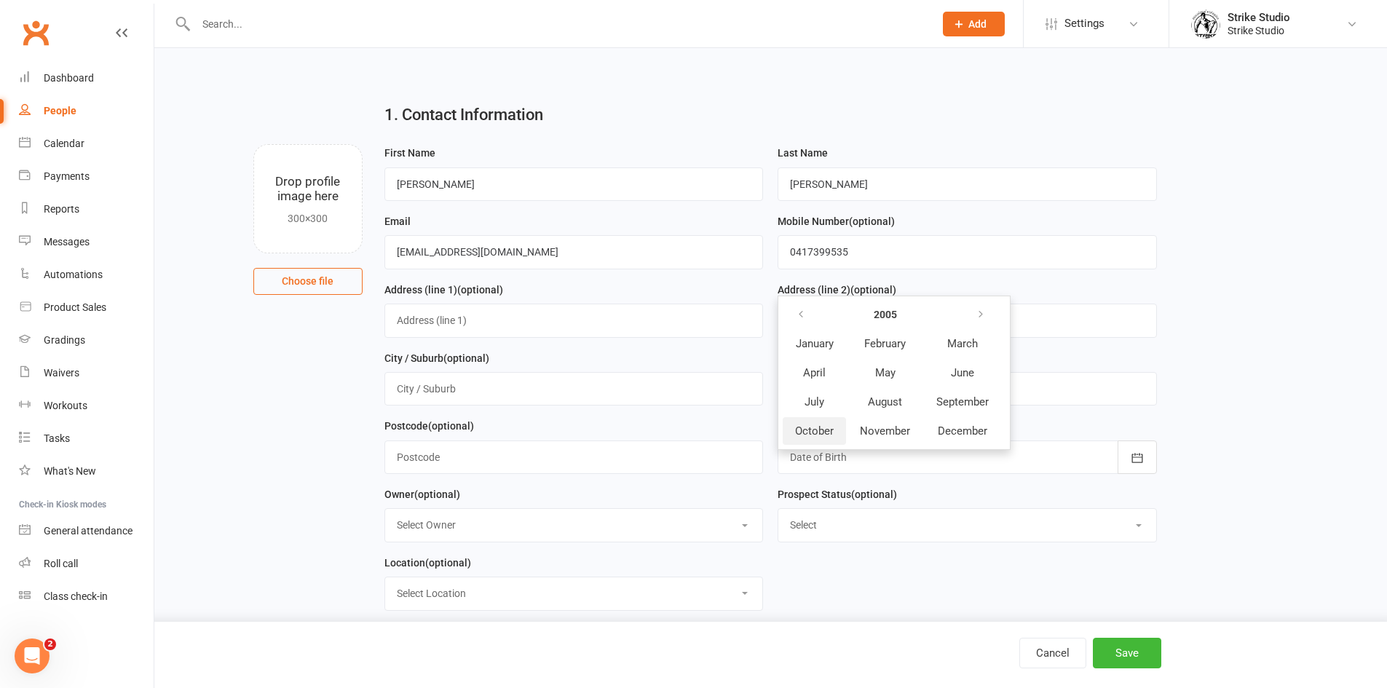
click at [821, 427] on button "October" at bounding box center [814, 431] width 63 height 28
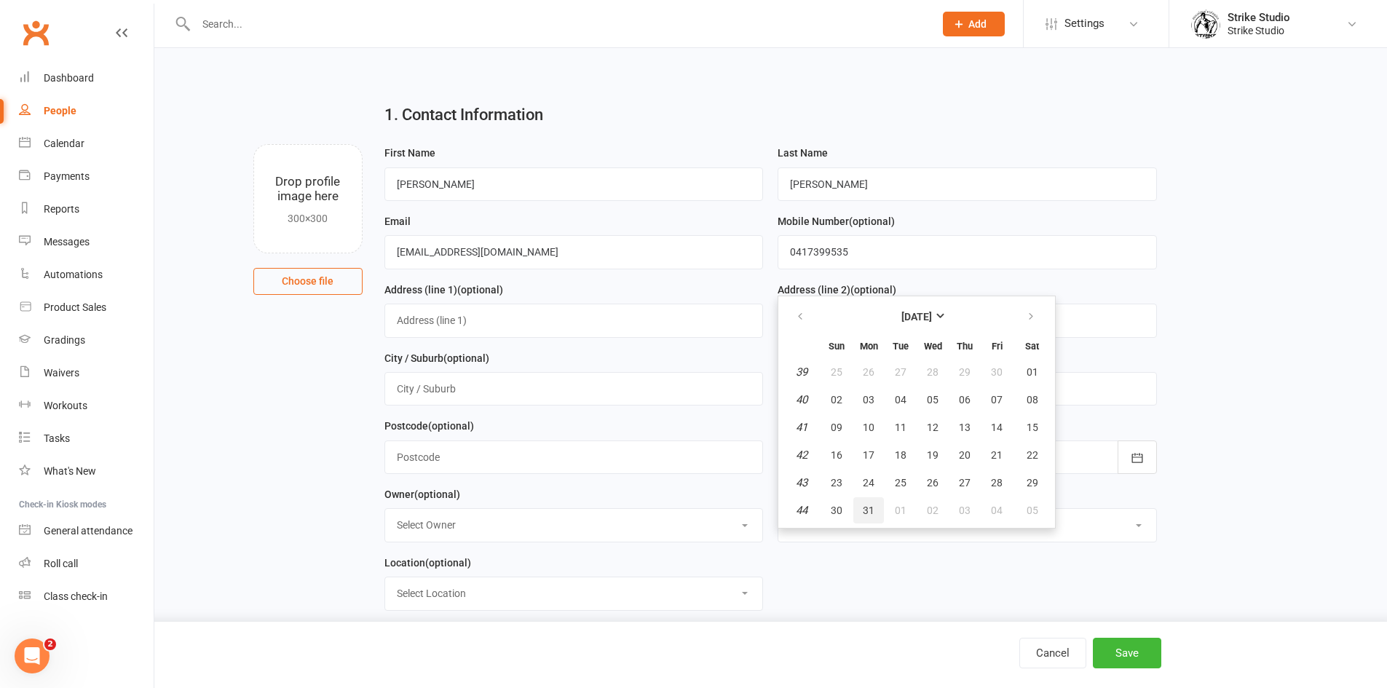
click at [867, 509] on span "31" at bounding box center [869, 511] width 12 height 12
type input "31 Oct 2005"
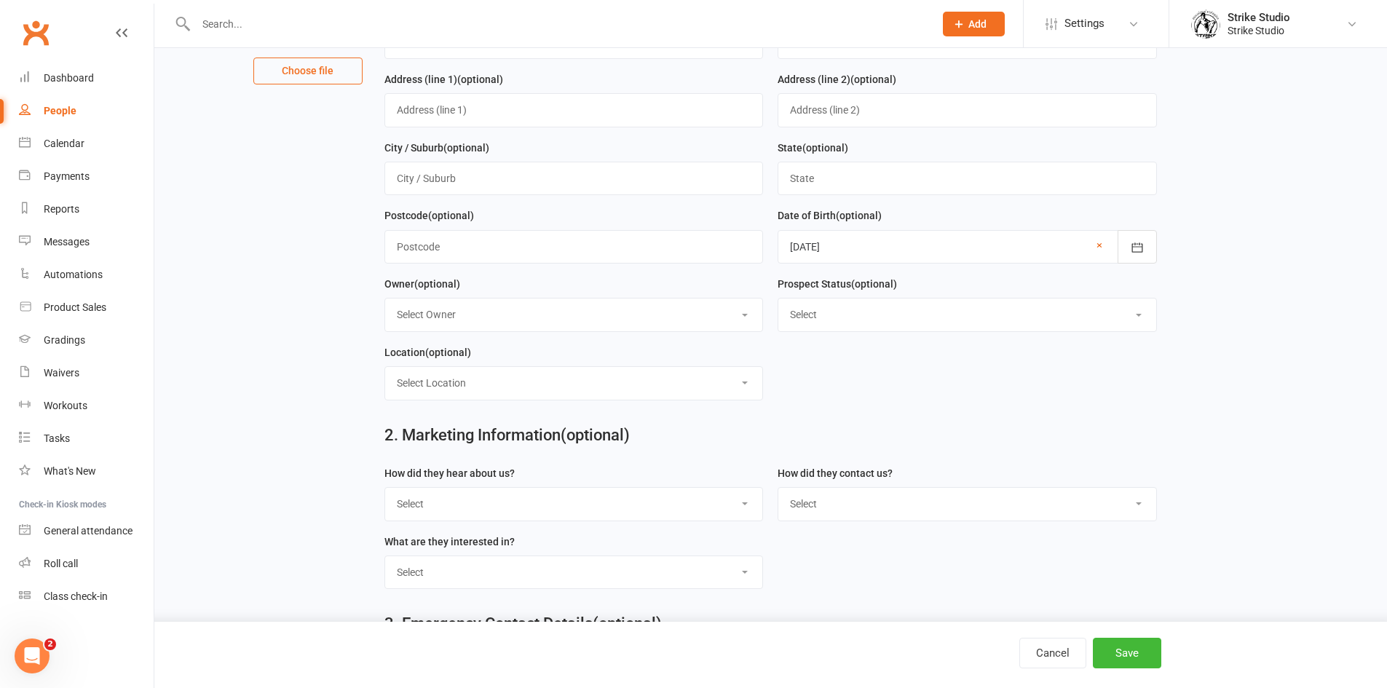
scroll to position [218, 0]
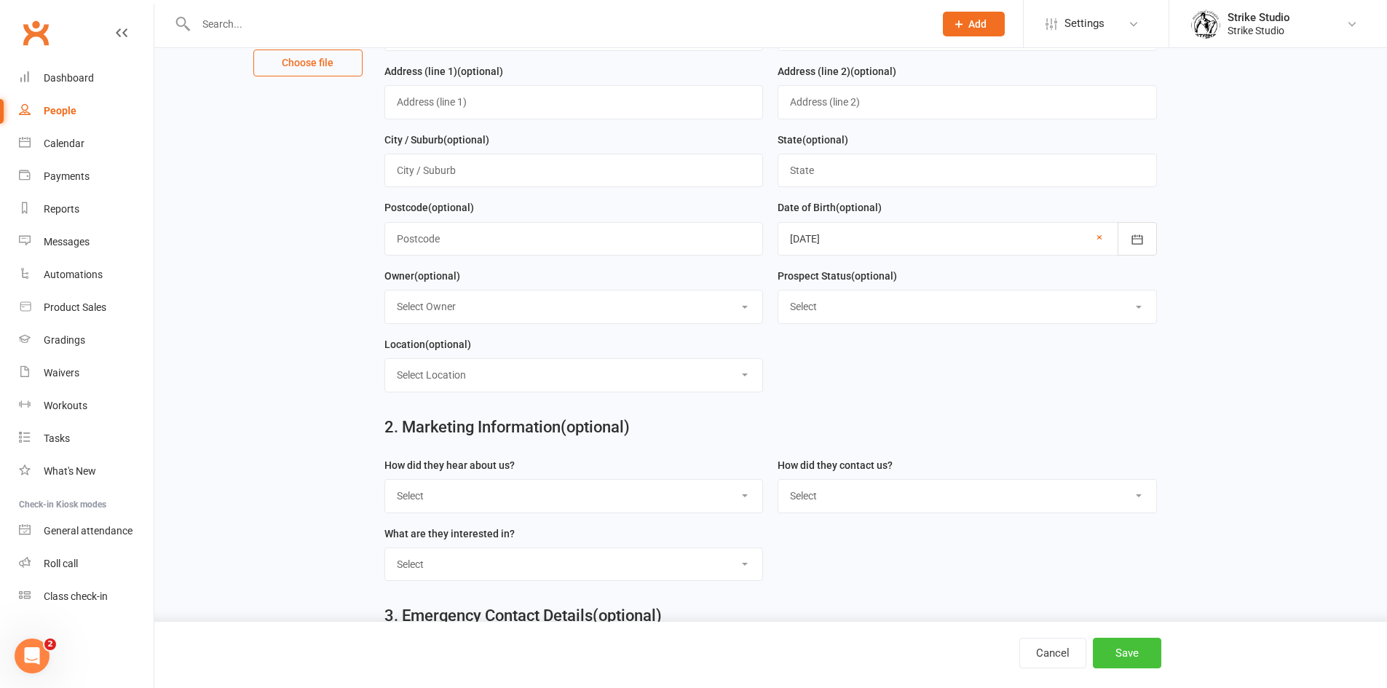
click at [1120, 648] on button "Save" at bounding box center [1127, 653] width 68 height 31
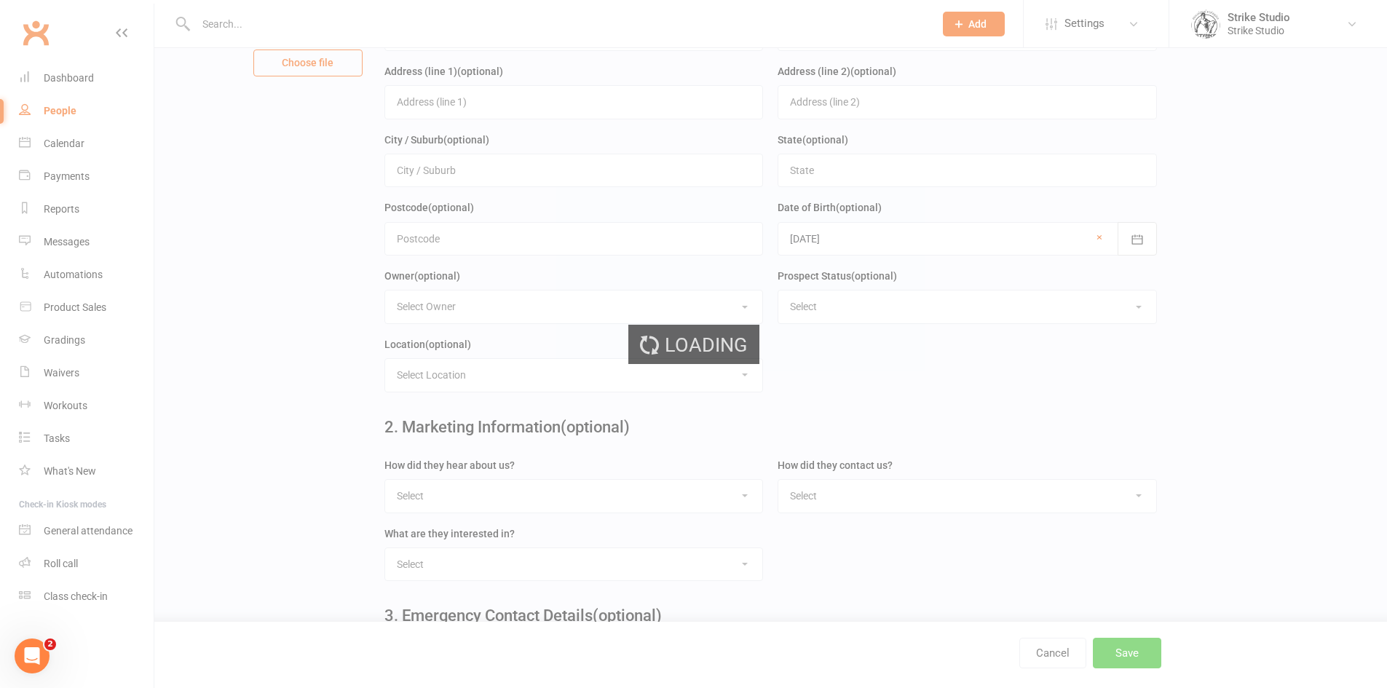
scroll to position [0, 0]
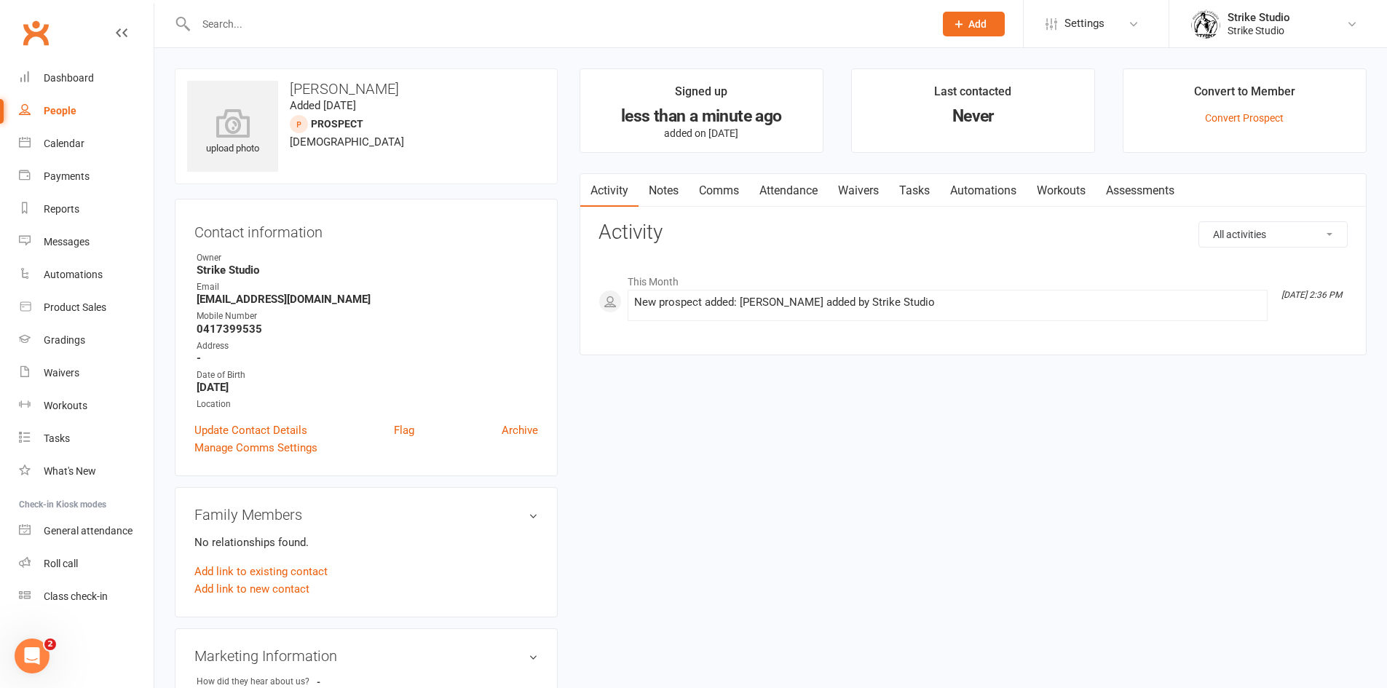
click at [857, 194] on link "Waivers" at bounding box center [858, 190] width 61 height 33
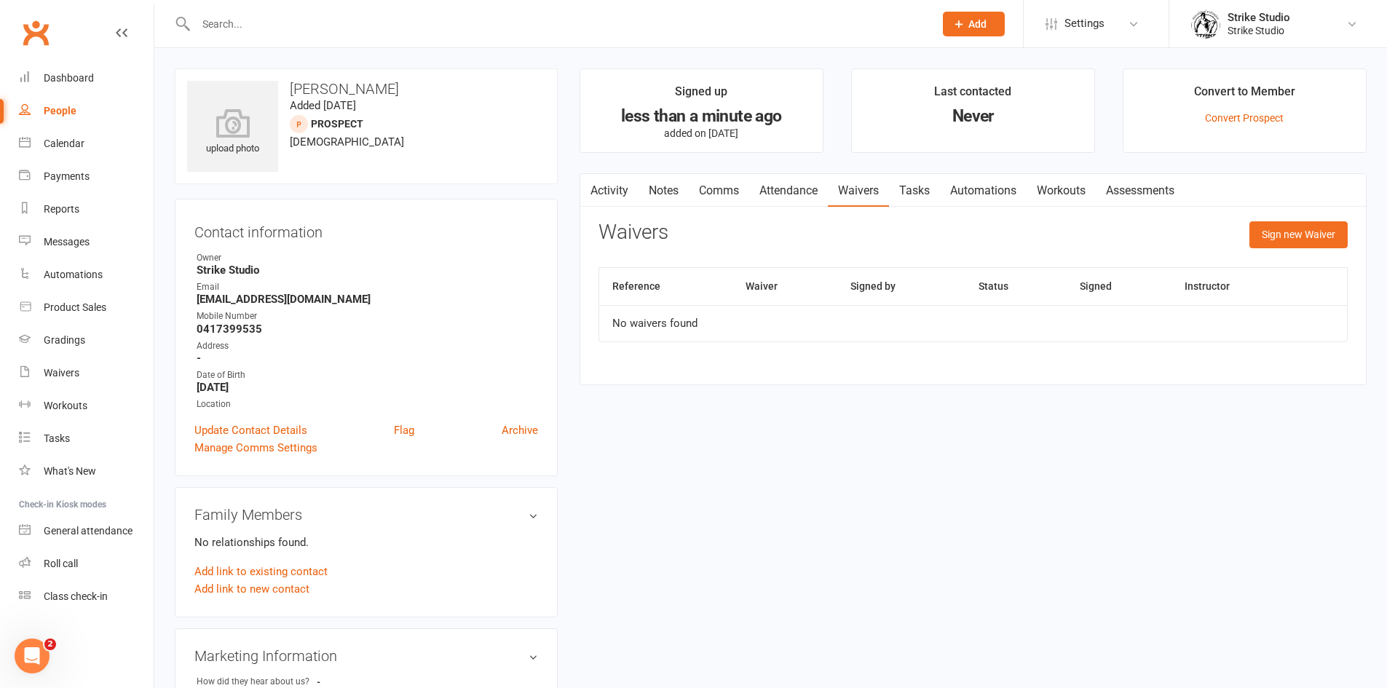
click at [981, 187] on link "Automations" at bounding box center [983, 190] width 87 height 33
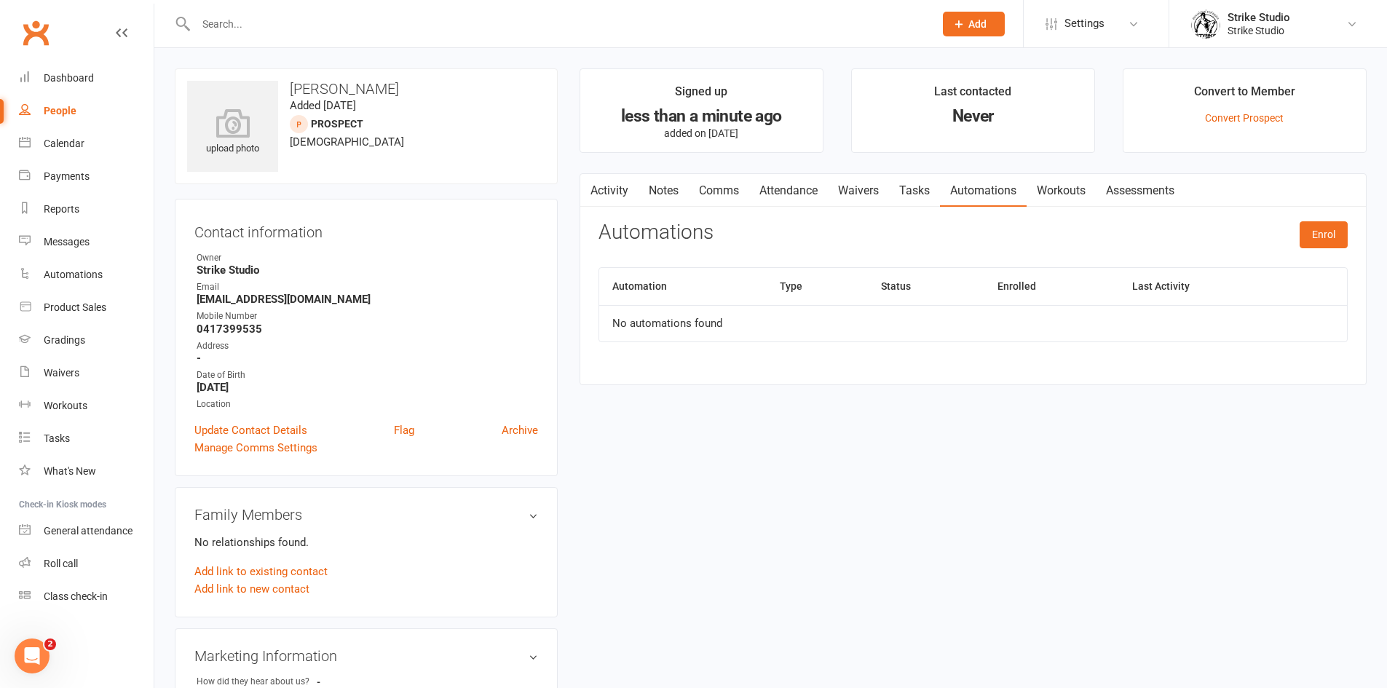
click at [807, 191] on link "Attendance" at bounding box center [788, 190] width 79 height 33
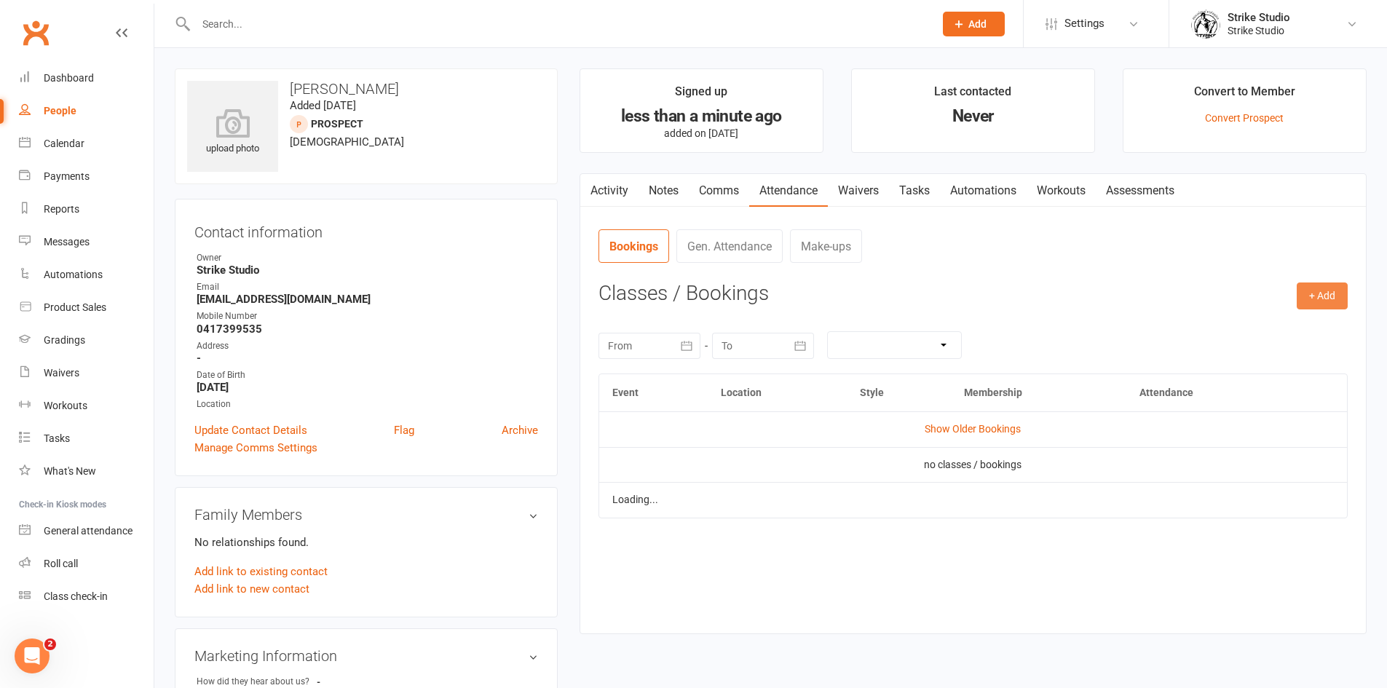
click at [1310, 292] on button "+ Add" at bounding box center [1322, 295] width 51 height 26
drag, startPoint x: 1252, startPoint y: 331, endPoint x: 1249, endPoint y: 323, distance: 7.6
click at [1249, 326] on link "Book Event" at bounding box center [1275, 329] width 144 height 29
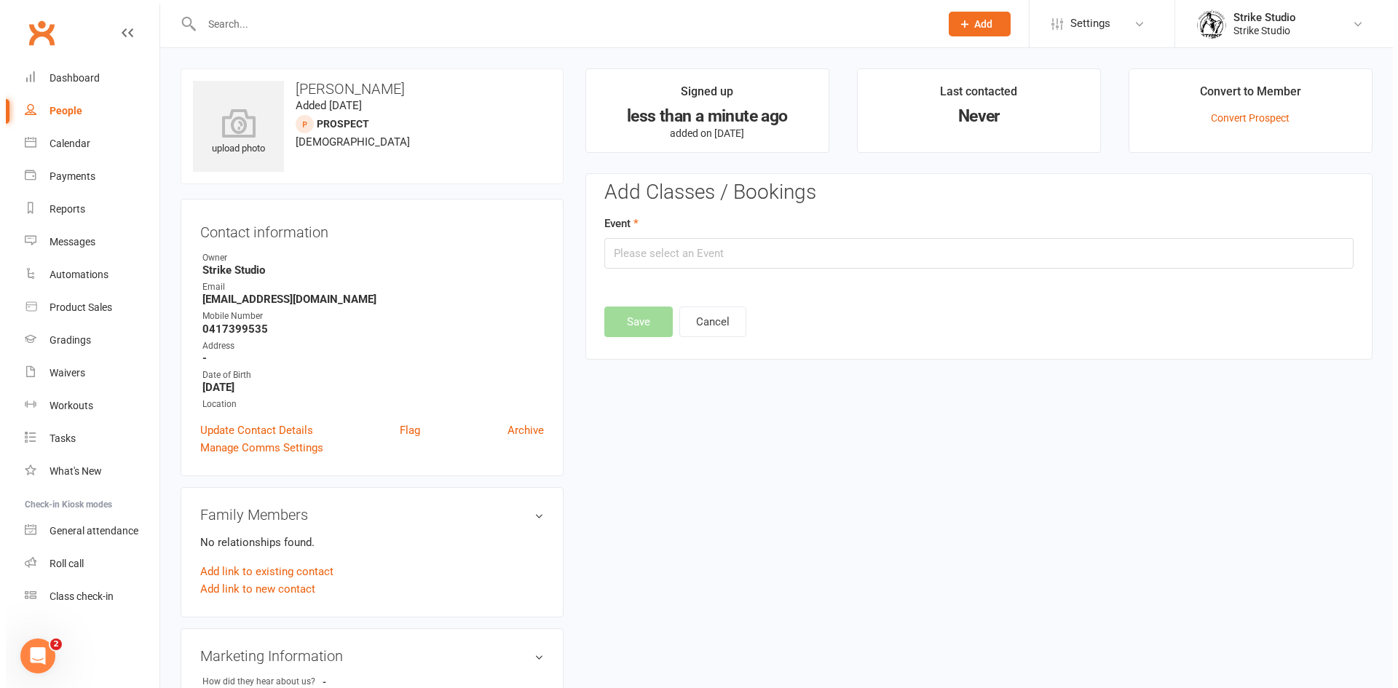
scroll to position [100, 0]
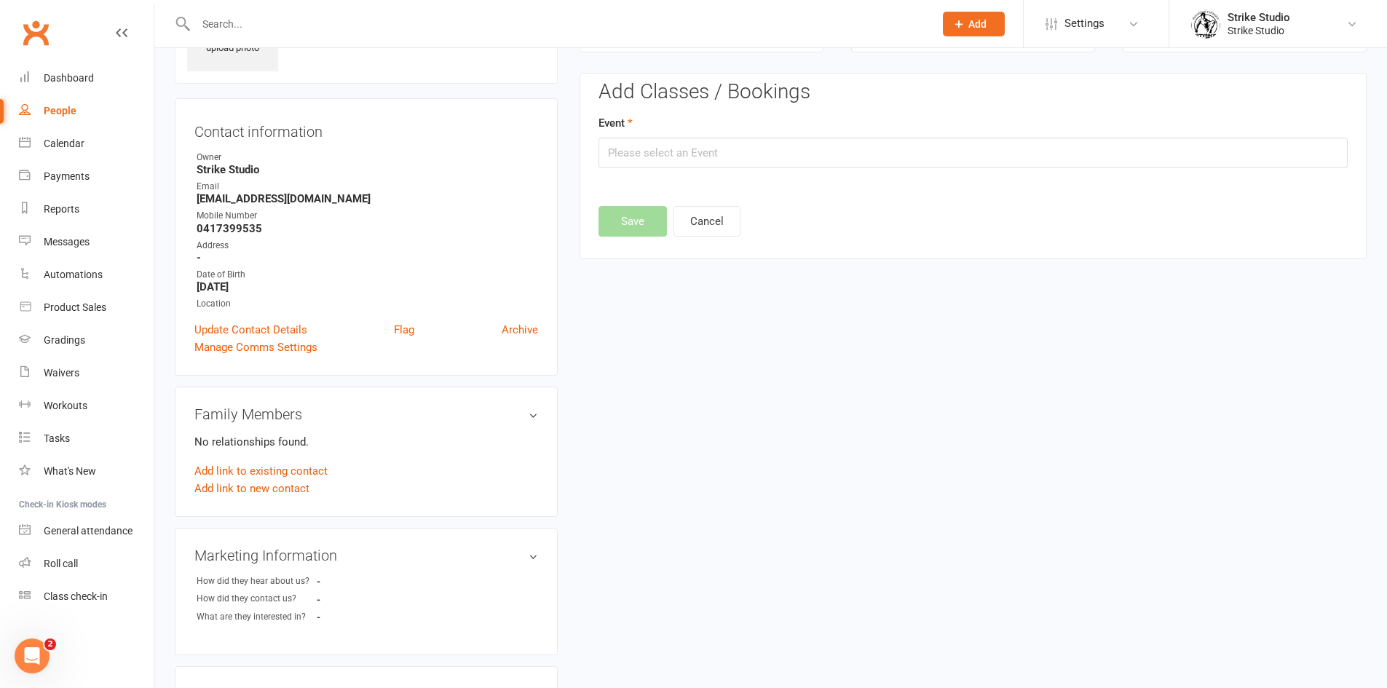
click at [1021, 133] on div "Event" at bounding box center [972, 141] width 749 height 54
click at [1052, 154] on input "text" at bounding box center [972, 153] width 749 height 31
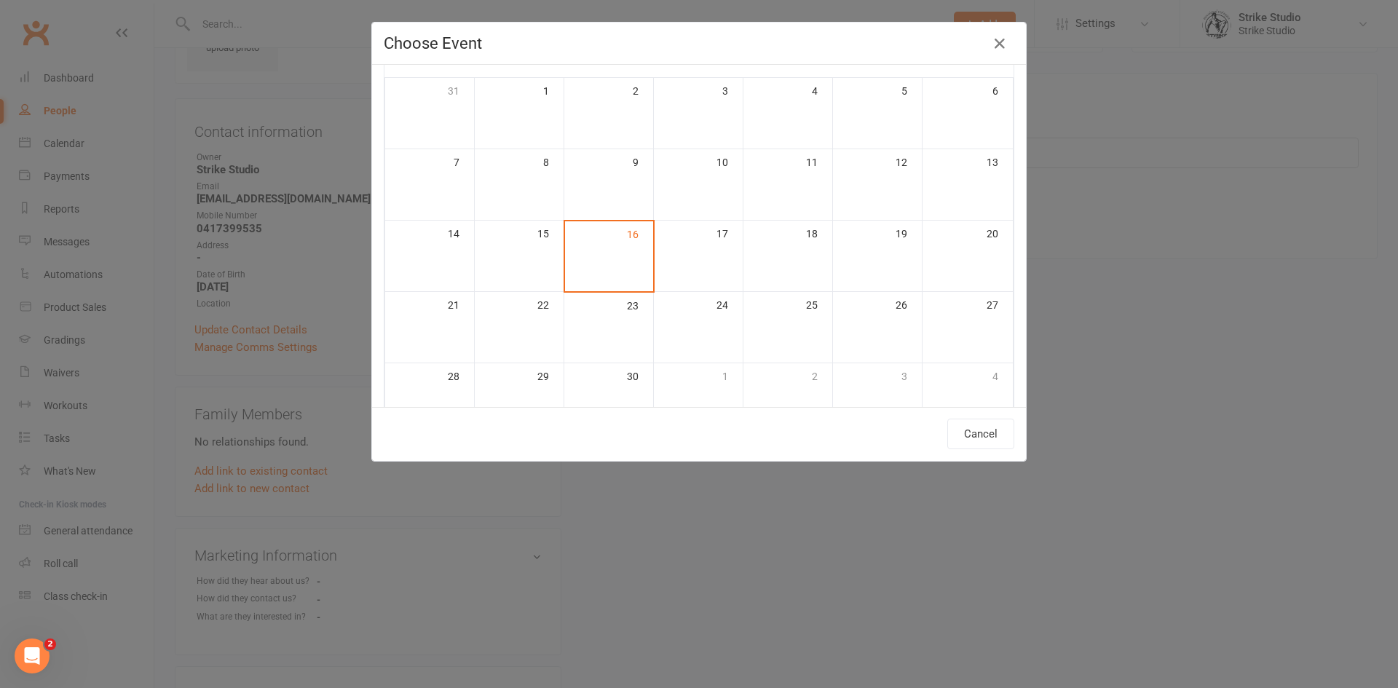
scroll to position [0, 0]
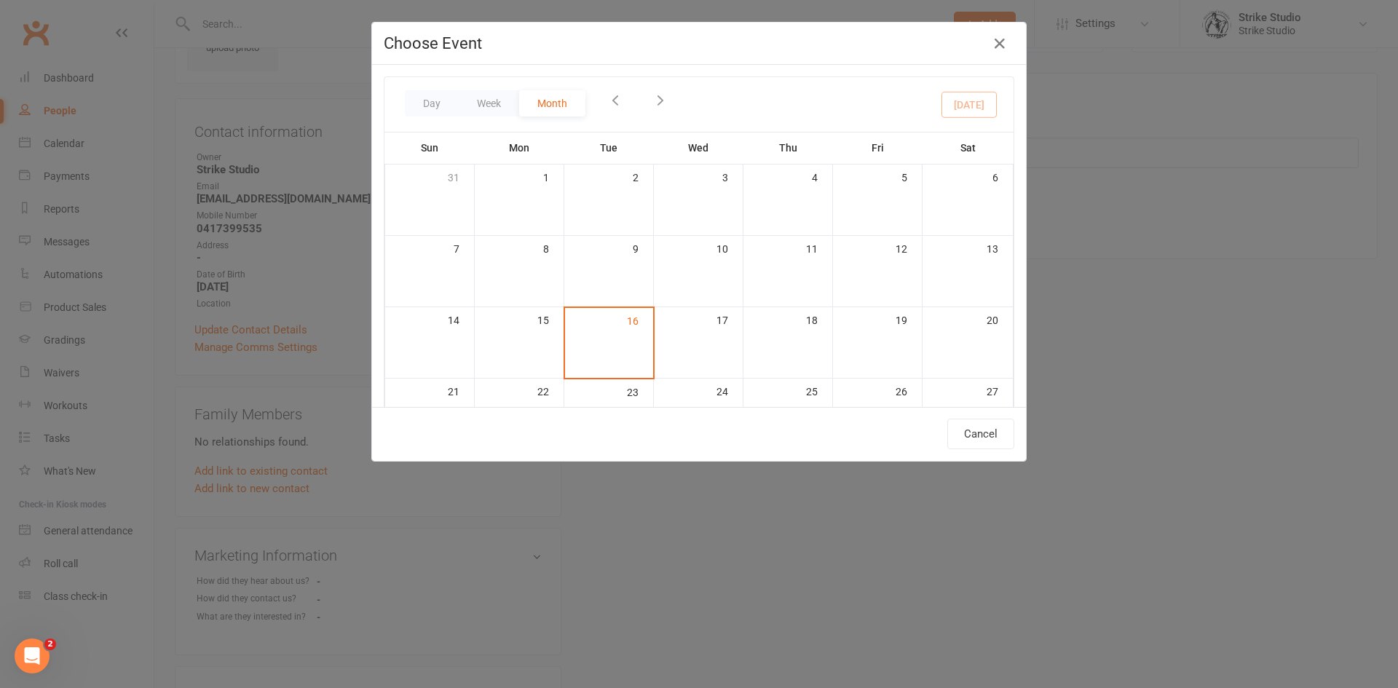
click at [655, 98] on icon "button" at bounding box center [660, 100] width 16 height 16
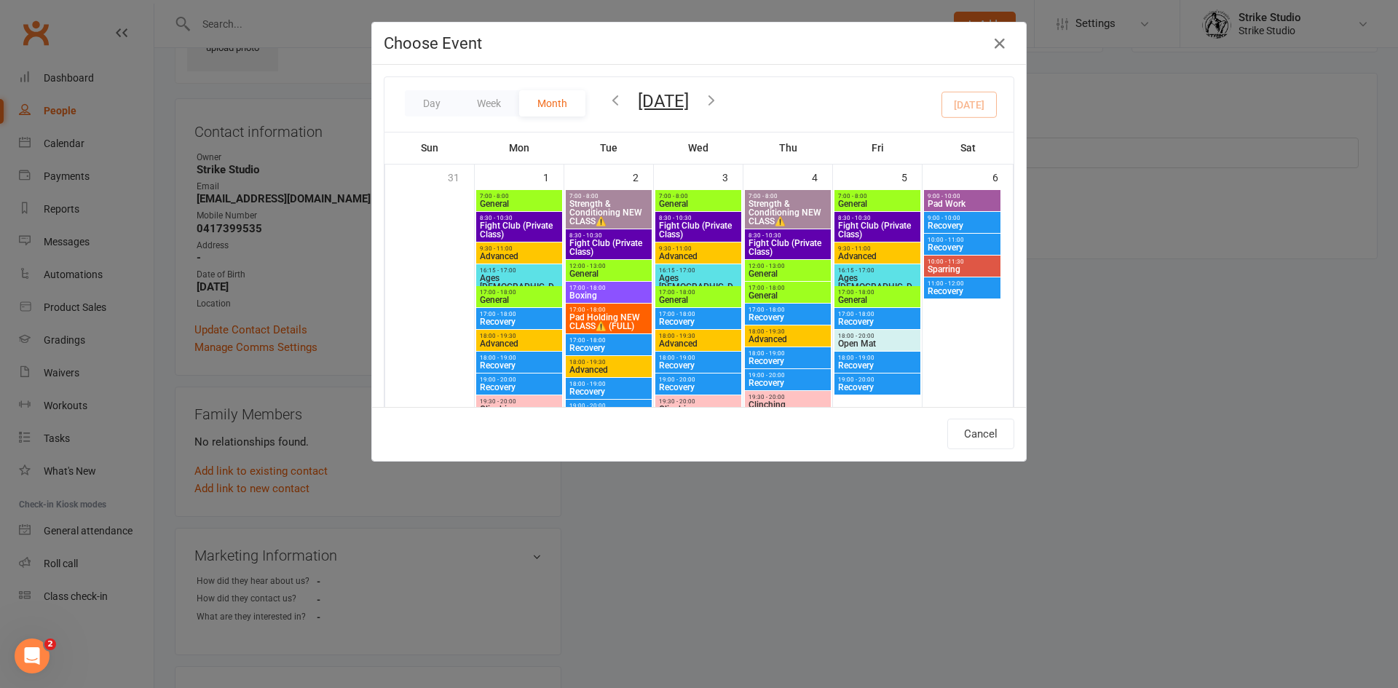
drag, startPoint x: 784, startPoint y: 100, endPoint x: 795, endPoint y: 85, distance: 18.2
click at [719, 90] on button "button" at bounding box center [711, 101] width 16 height 25
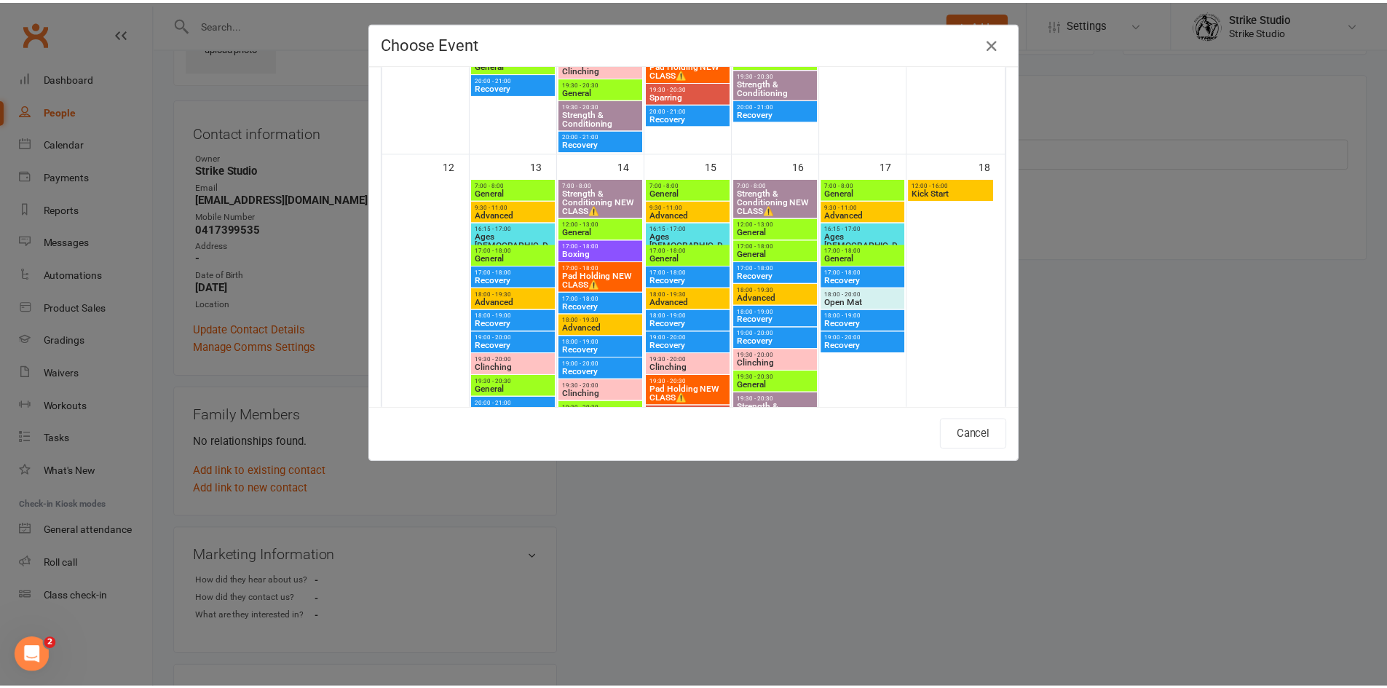
scroll to position [728, 0]
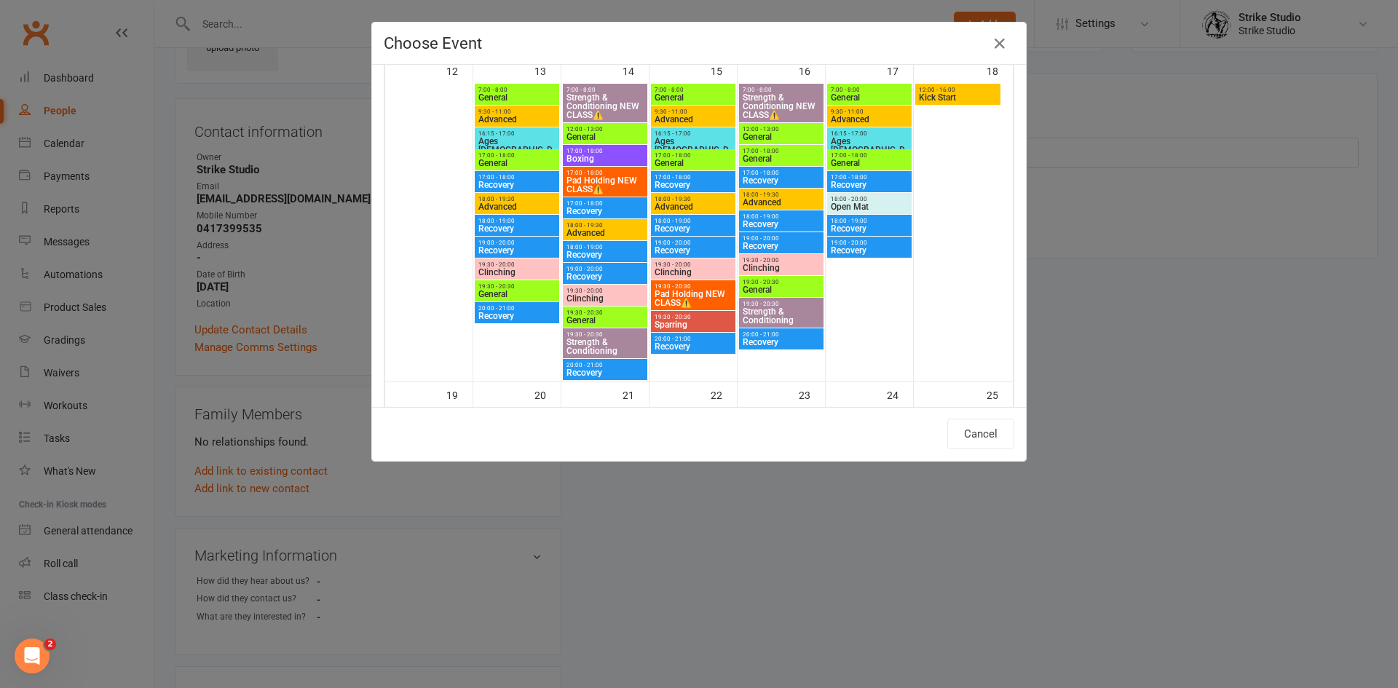
click at [980, 90] on span "12:00 - 16:00" at bounding box center [957, 90] width 79 height 7
type input "Kick Start - Oct 18, 2025 12:00:00 PM"
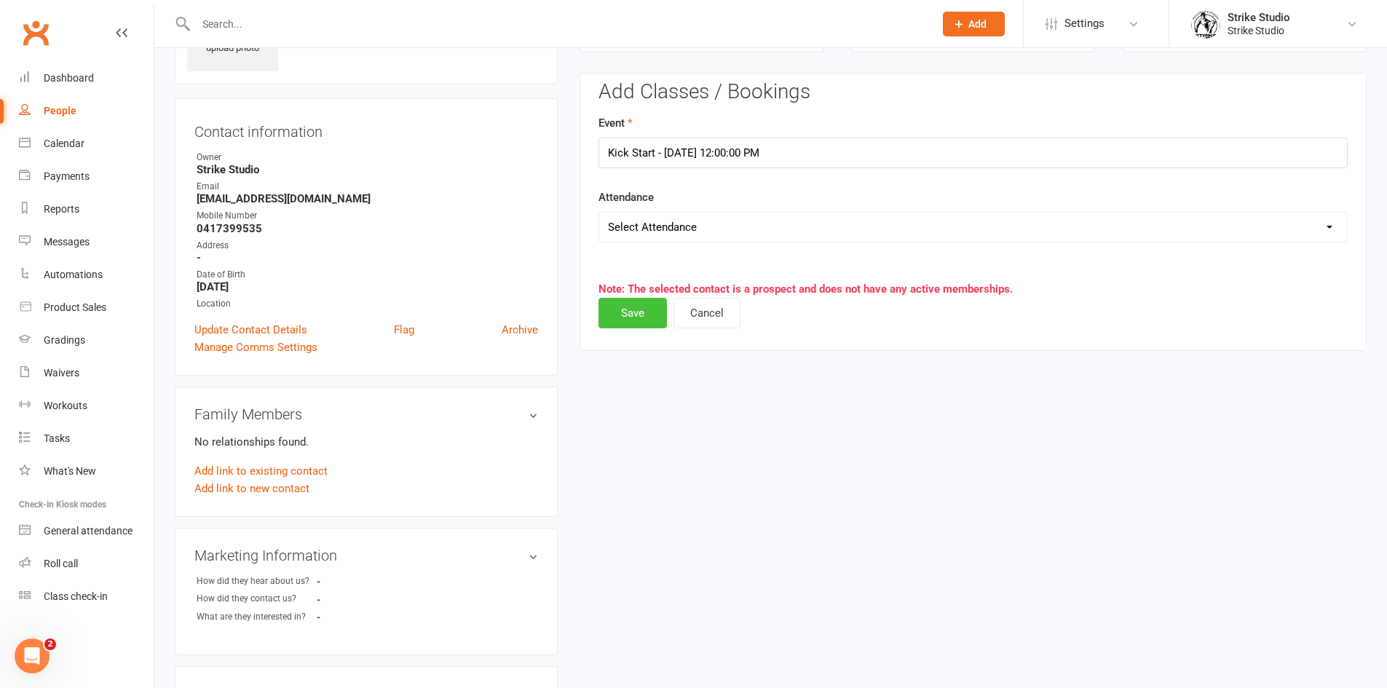
click at [631, 317] on button "Save" at bounding box center [632, 313] width 68 height 31
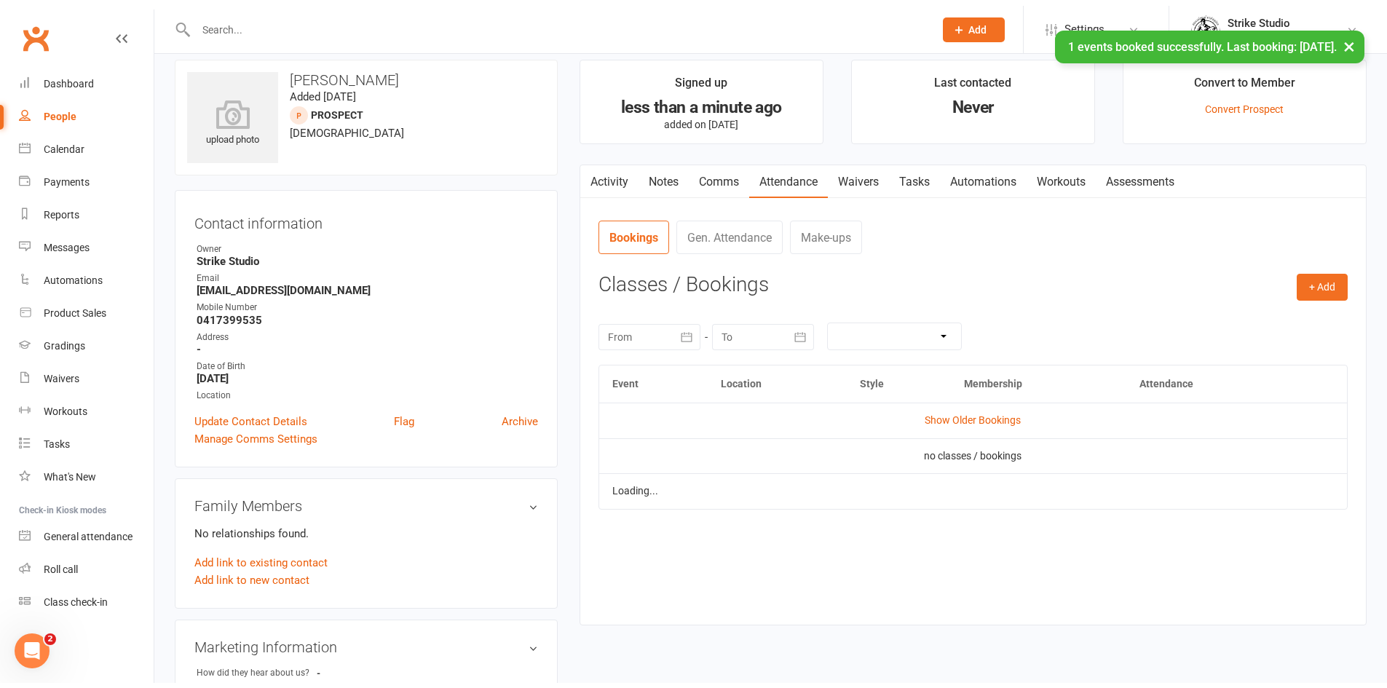
scroll to position [0, 0]
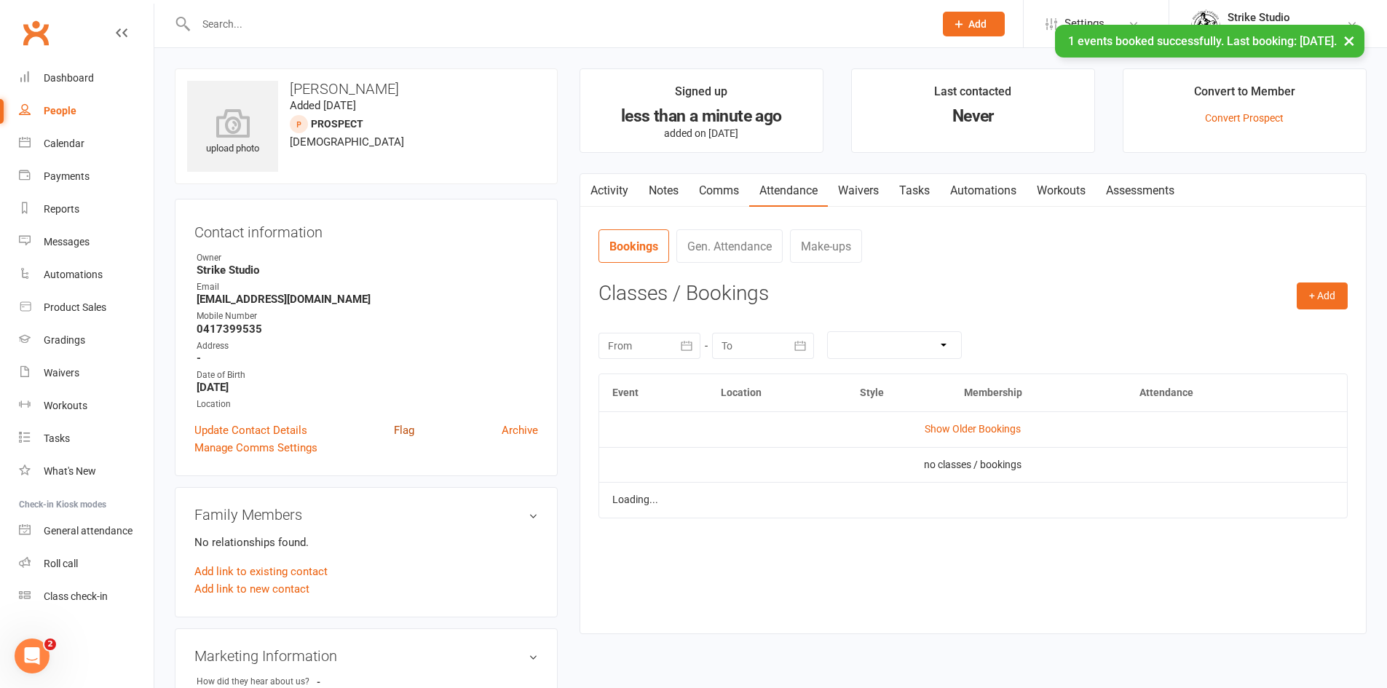
click at [404, 427] on link "Flag" at bounding box center [404, 430] width 20 height 17
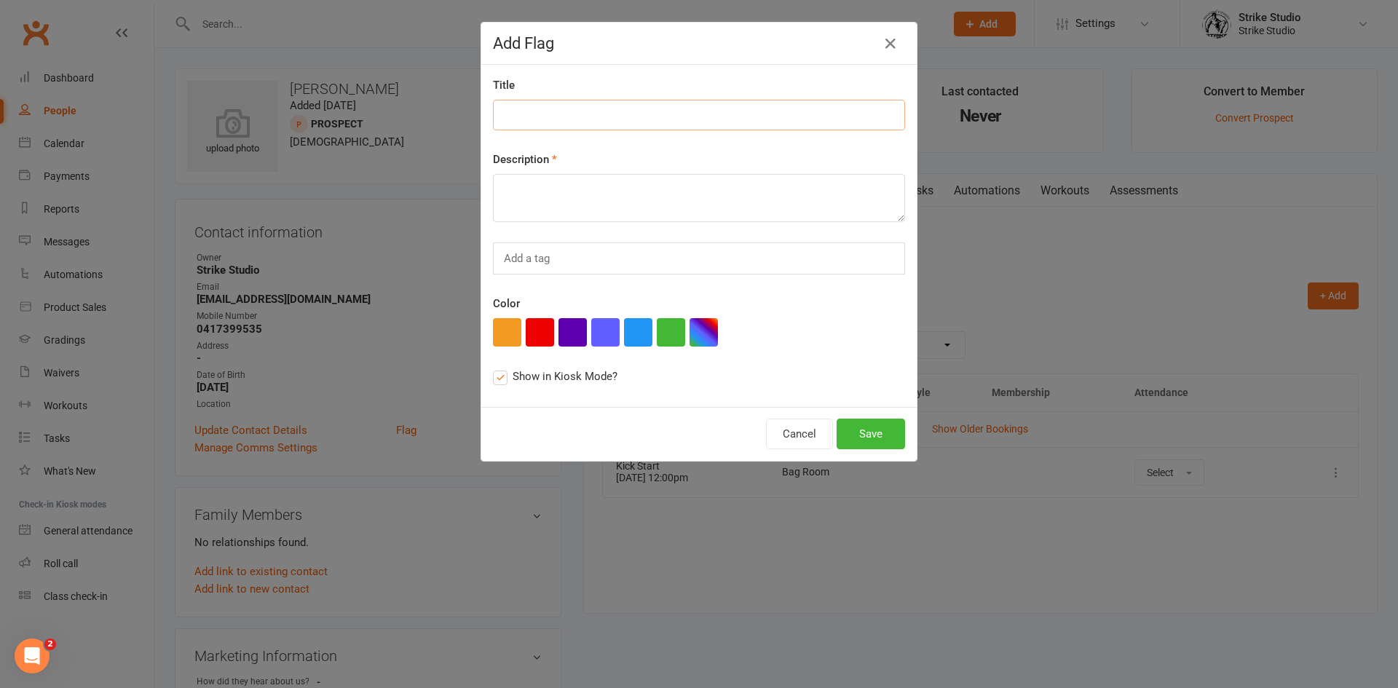
click at [602, 122] on input at bounding box center [699, 115] width 412 height 31
paste input "October 18th Kick Start Competitor"
type input "October 18th Kick Start Competitor"
click at [599, 195] on textarea at bounding box center [699, 198] width 412 height 48
paste textarea "October 18th Kick Start Competitor"
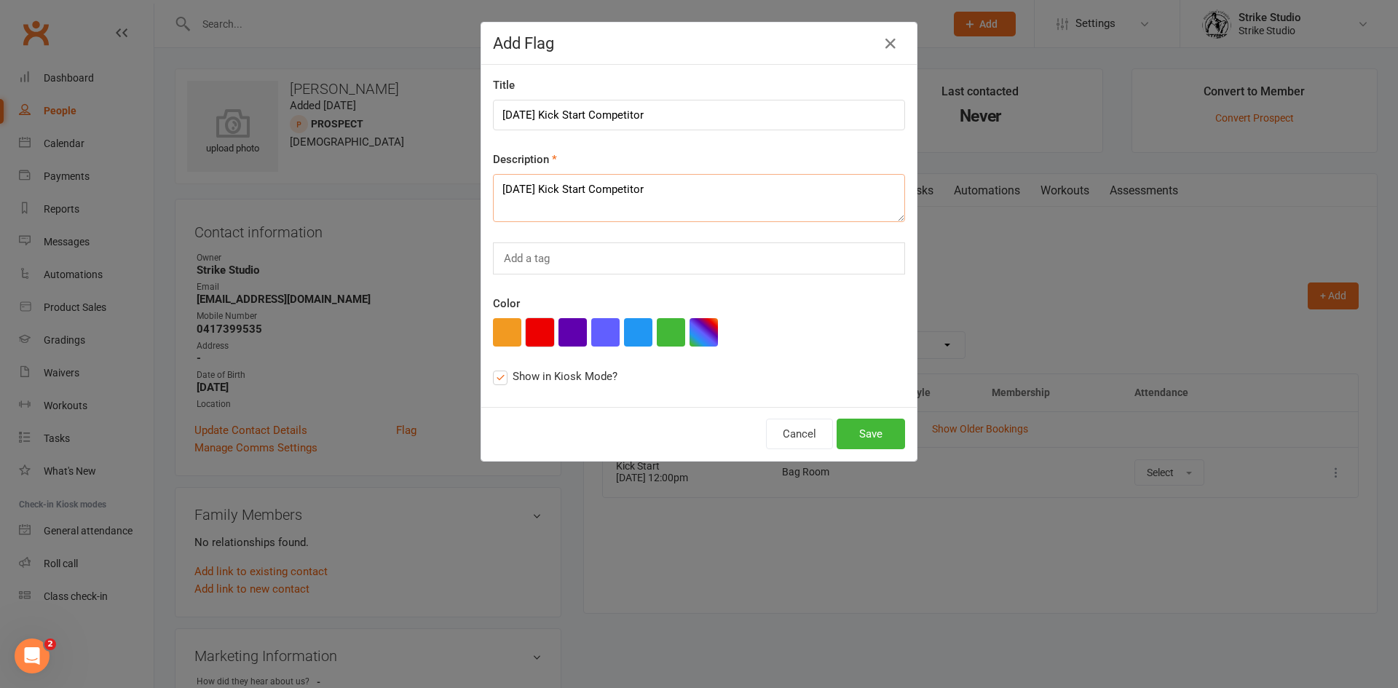
type textarea "October 18th Kick Start Competitor"
click at [539, 328] on button "button" at bounding box center [540, 332] width 28 height 28
click at [846, 426] on button "Save" at bounding box center [871, 434] width 68 height 31
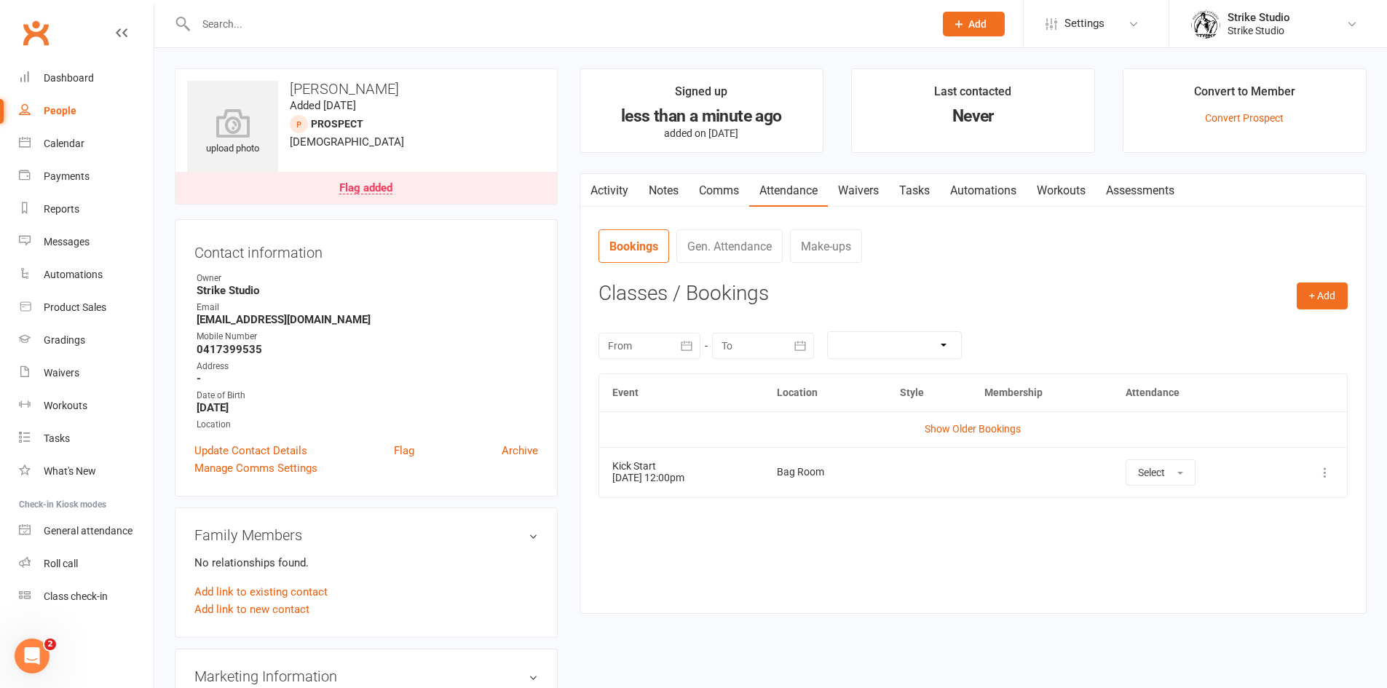
click at [853, 192] on link "Waivers" at bounding box center [858, 190] width 61 height 33
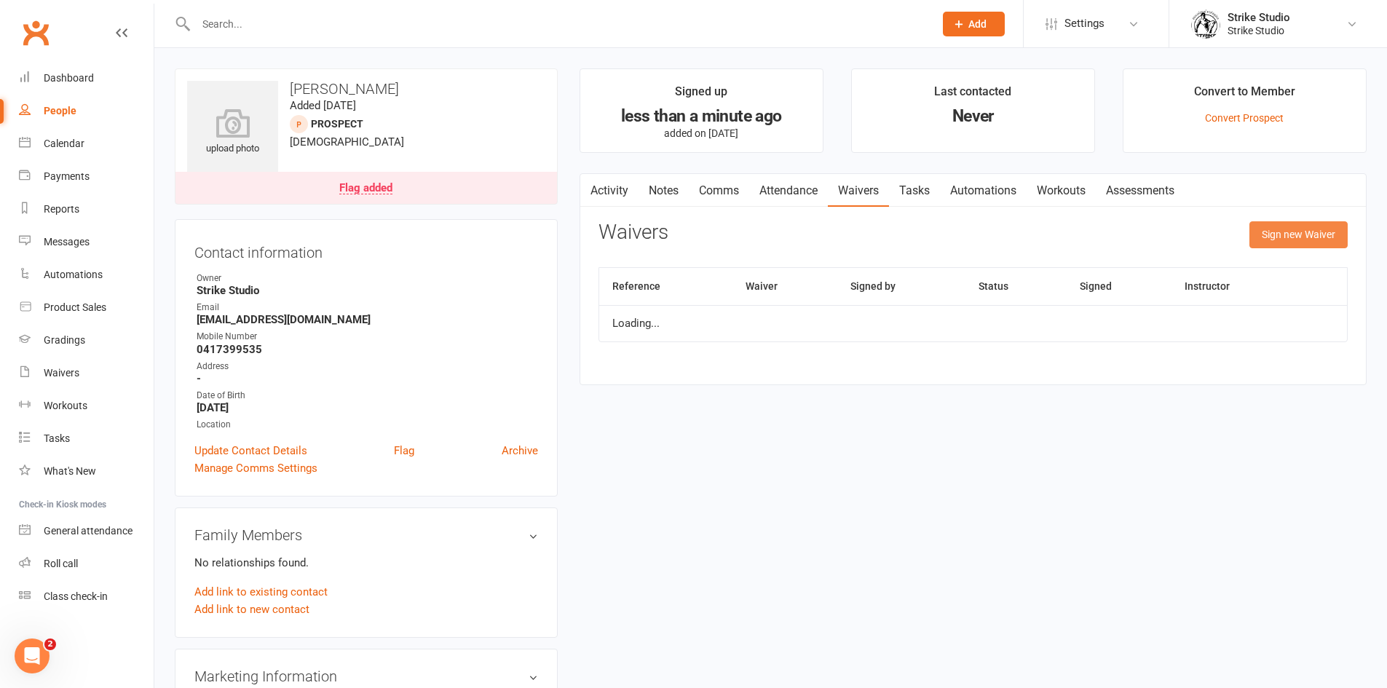
click at [1321, 240] on button "Sign new Waiver" at bounding box center [1298, 234] width 98 height 26
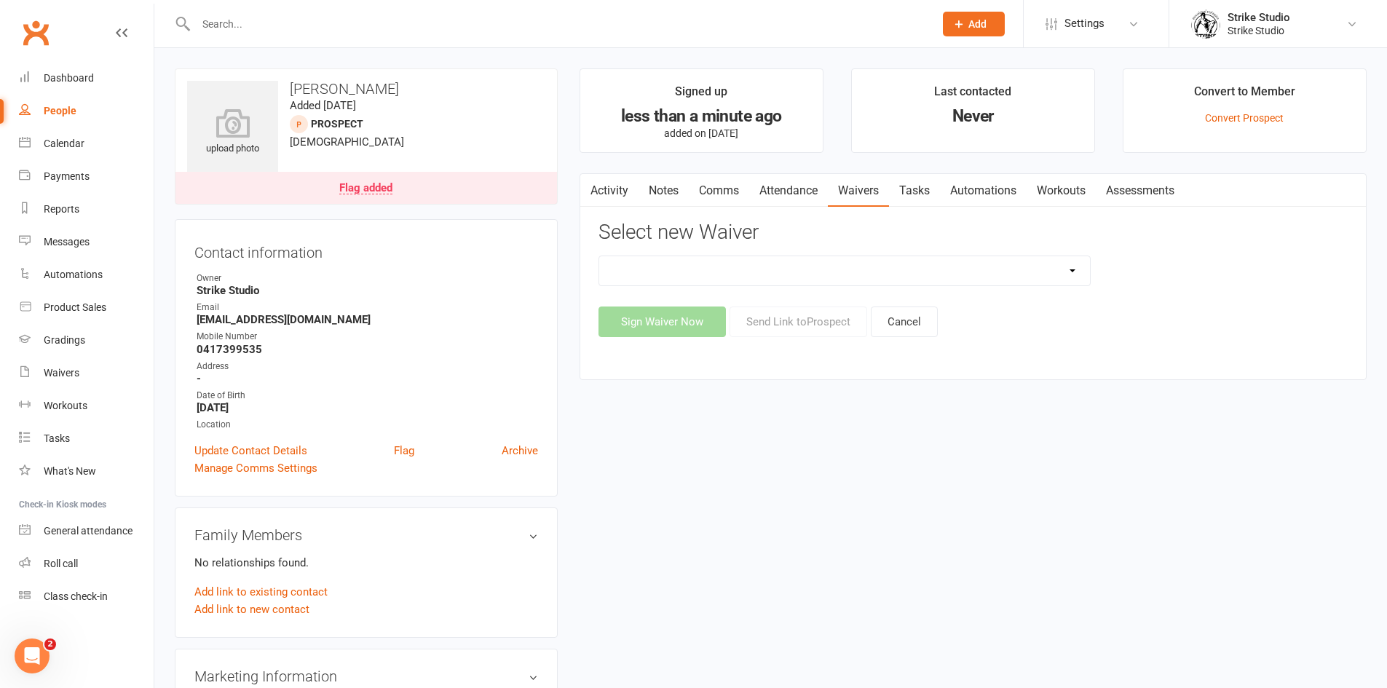
click at [802, 277] on select "Competitors Release & Liability Of Waiver (under 18) Kick Start - Competitors W…" at bounding box center [844, 270] width 491 height 29
select select "14913"
click at [599, 256] on select "Competitors Release & Liability Of Waiver (under 18) Kick Start - Competitors W…" at bounding box center [844, 270] width 491 height 29
click at [765, 328] on button "Send Link to Prospect" at bounding box center [799, 322] width 138 height 31
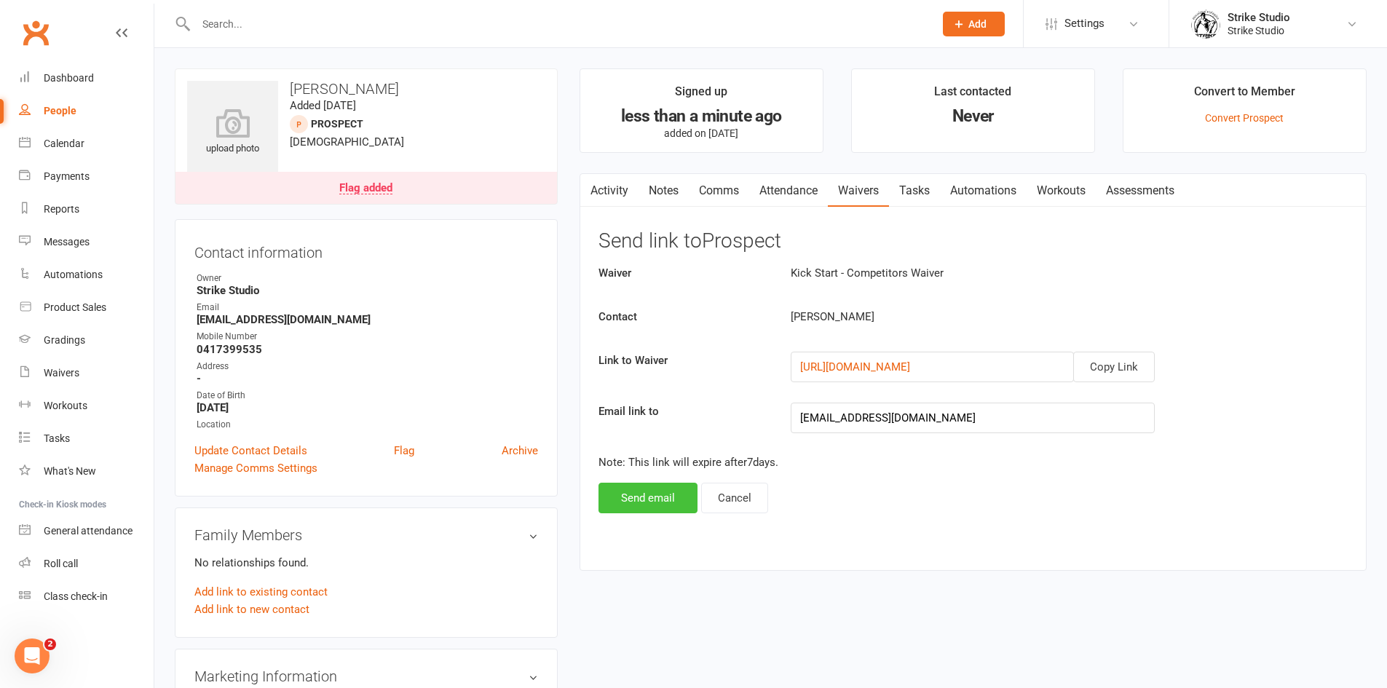
click at [668, 486] on button "Send email" at bounding box center [647, 498] width 99 height 31
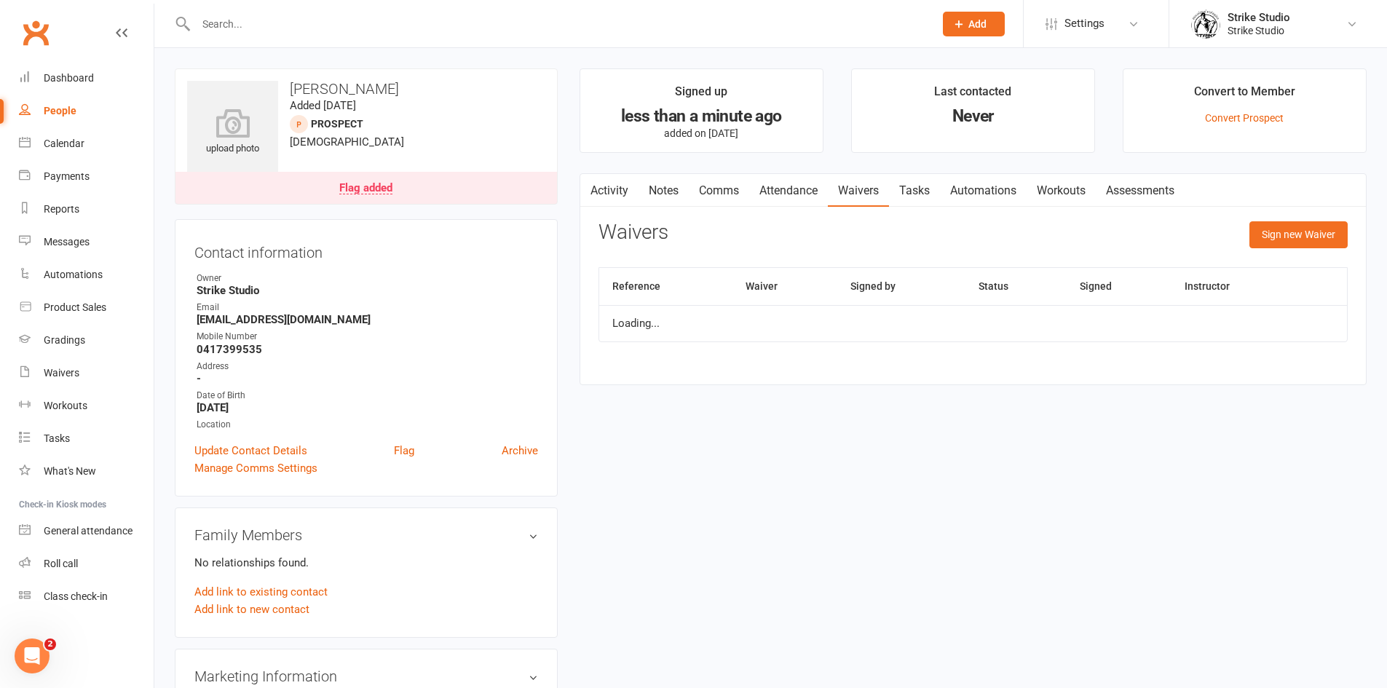
click at [804, 188] on link "Attendance" at bounding box center [788, 190] width 79 height 33
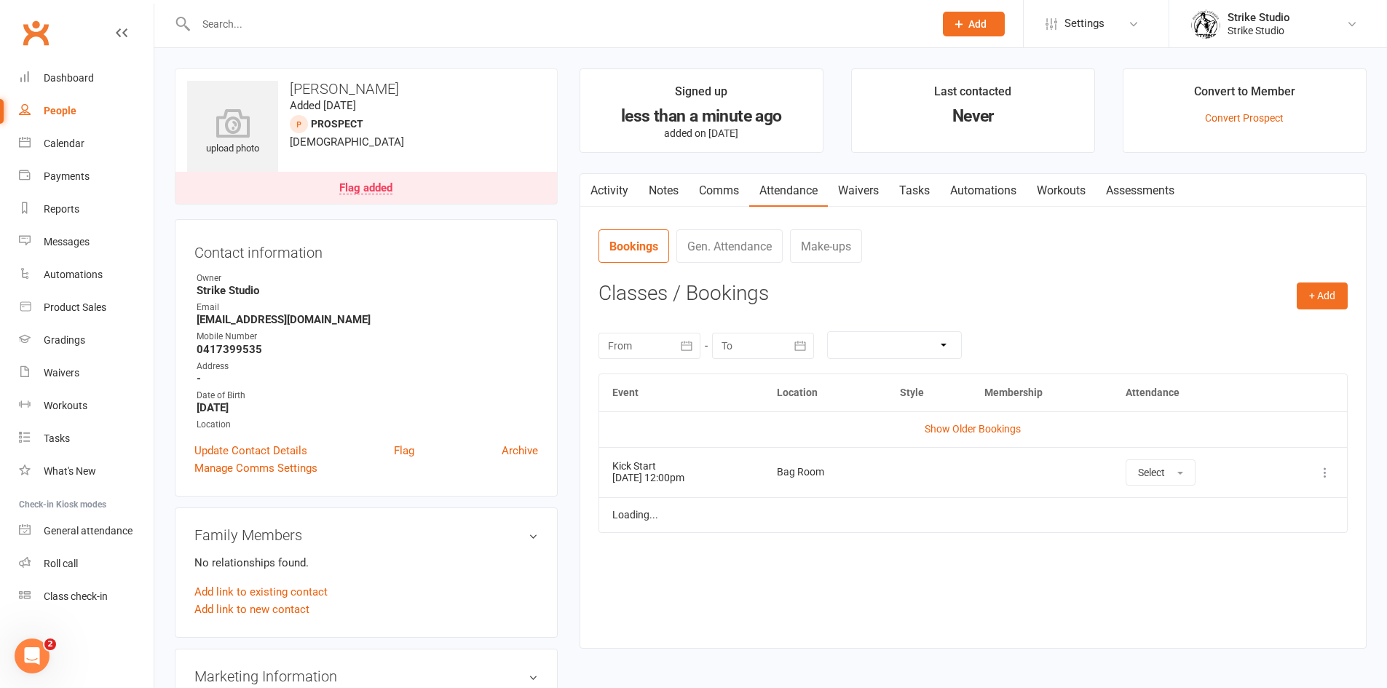
click at [851, 197] on link "Waivers" at bounding box center [858, 190] width 61 height 33
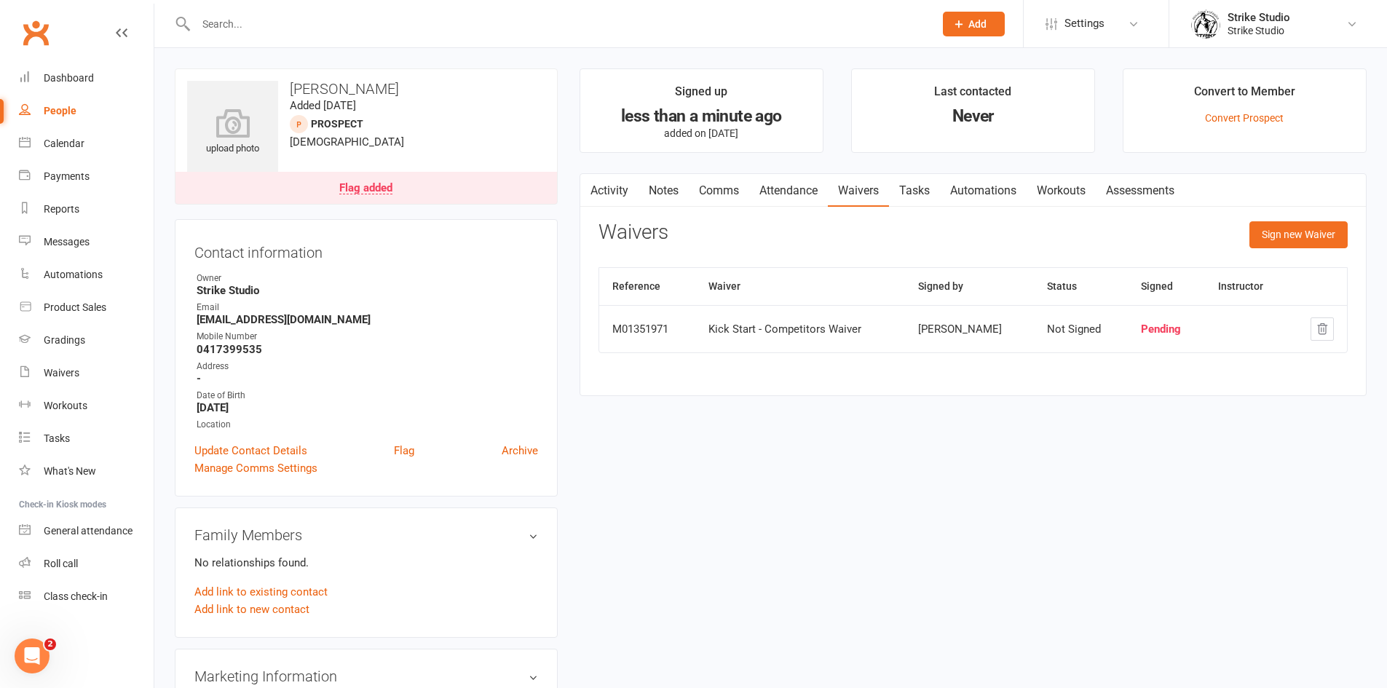
click at [473, 23] on input "text" at bounding box center [557, 24] width 732 height 20
paste input "Hoang Nguyen"
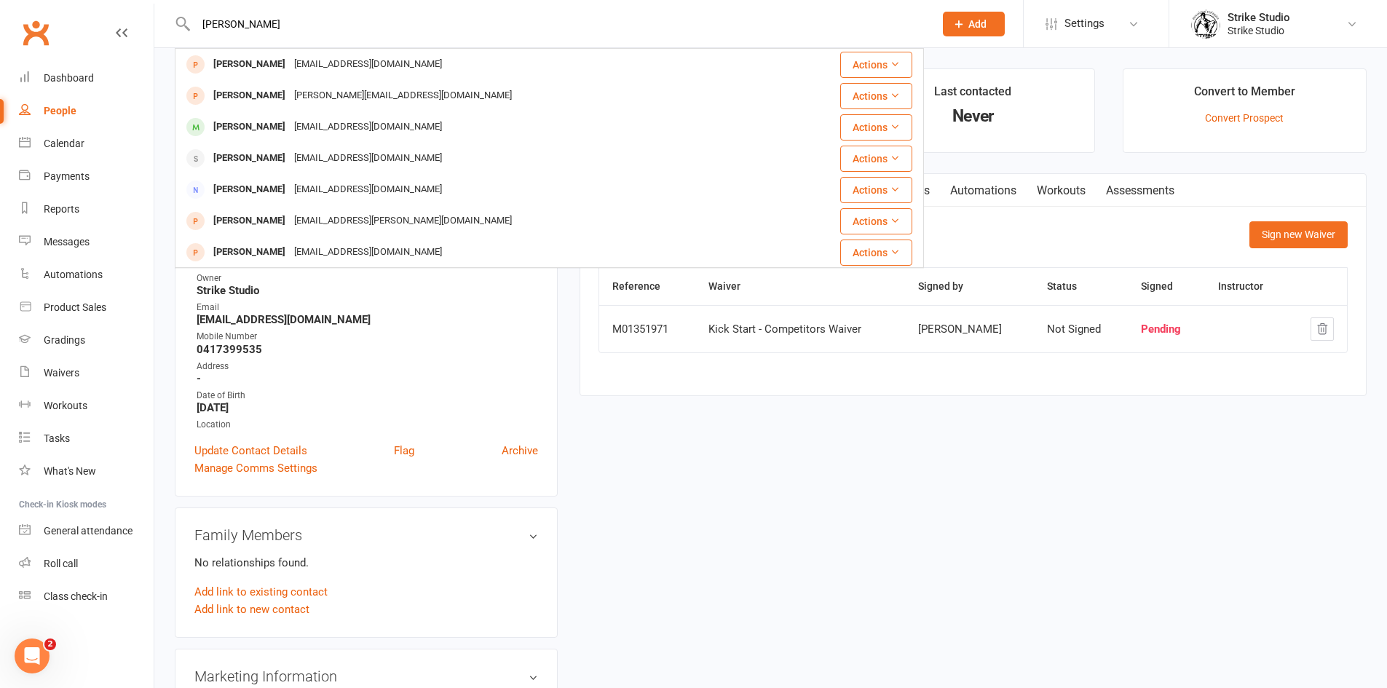
drag, startPoint x: 341, startPoint y: 38, endPoint x: 307, endPoint y: 23, distance: 37.2
click at [199, 23] on div "Hoang Nguyen hoang nguyen hoangxn123@gmail.com Actions Hong Nguyen hong.nguyenn…" at bounding box center [549, 23] width 749 height 47
drag, startPoint x: 321, startPoint y: 25, endPoint x: 156, endPoint y: 16, distance: 165.5
click at [156, 16] on react-component "Hoang Nguyen hoang nguyen hoangxn123@gmail.com Actions Hong Nguyen hong.nguyenn…" at bounding box center [462, 23] width 924 height 47
paste input "harryjob007@gmail.com"
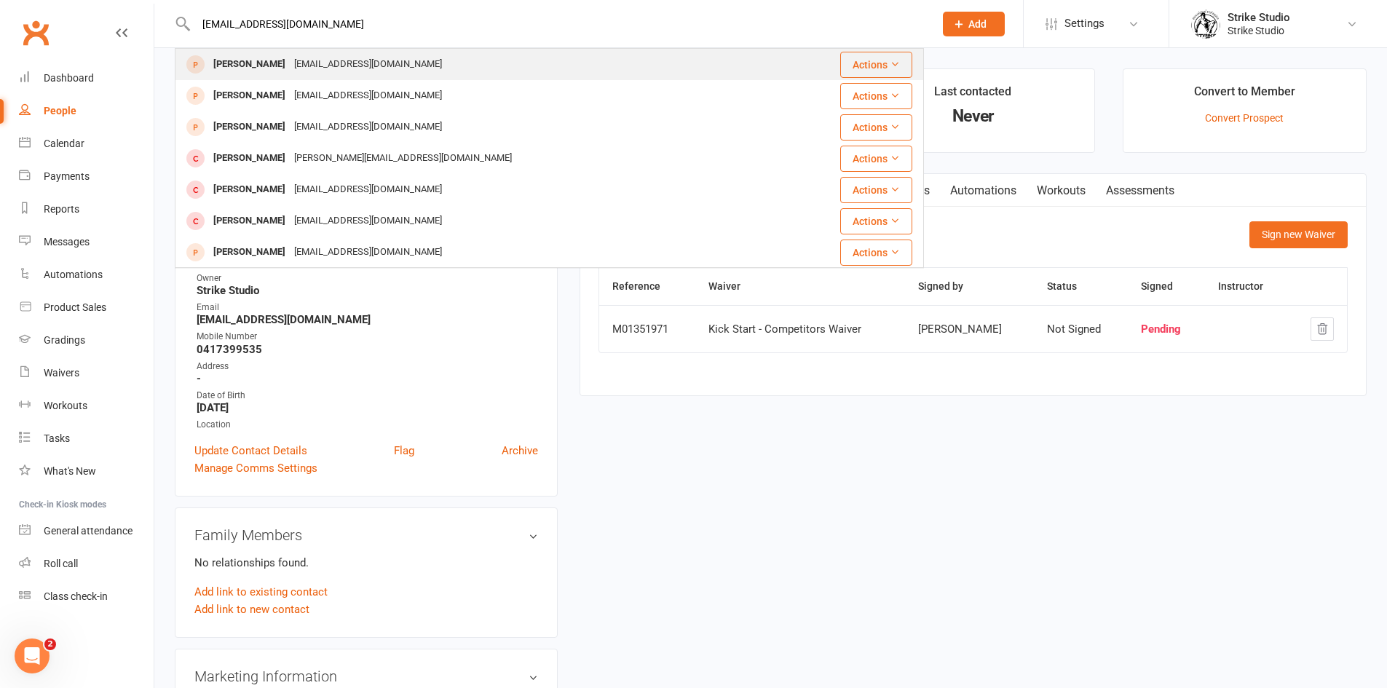
type input "harryjob007@gmail.com"
click at [465, 65] on div "Harry Nguyen harryjob007@gmail.com" at bounding box center [486, 65] width 621 height 30
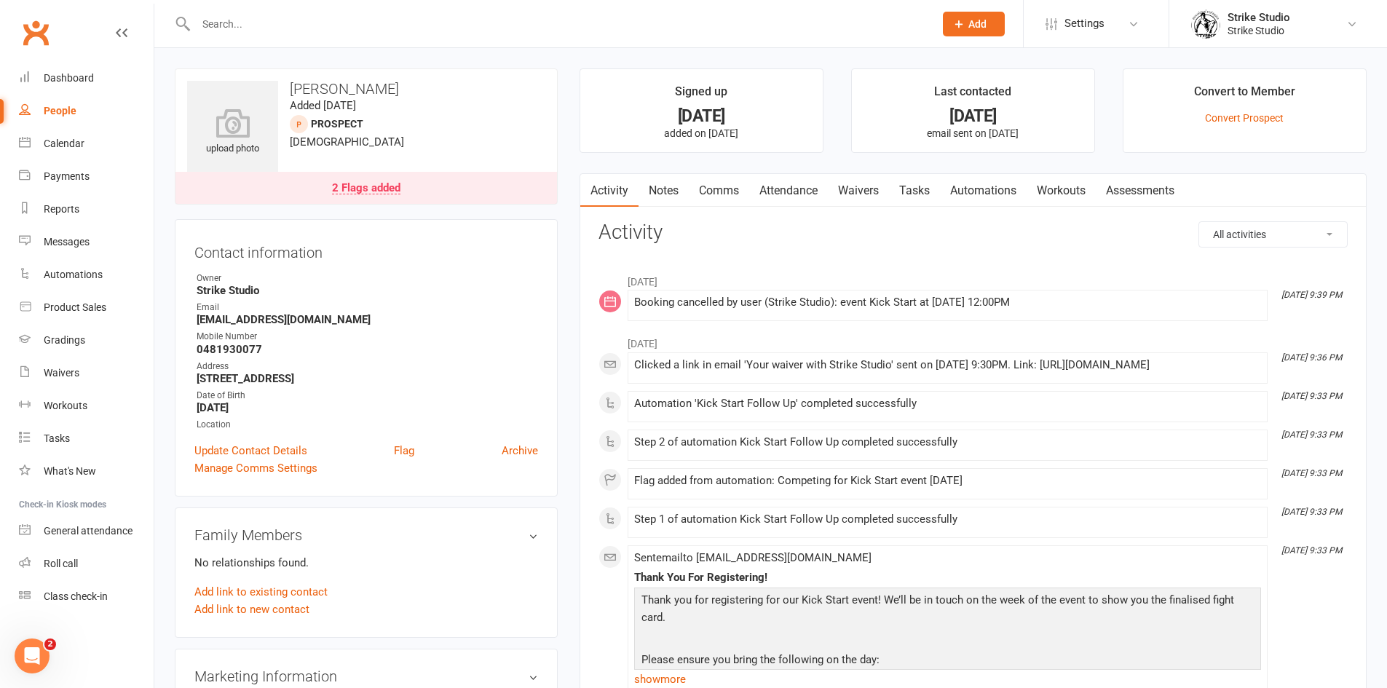
click at [377, 186] on div "2 Flags added" at bounding box center [366, 189] width 68 height 12
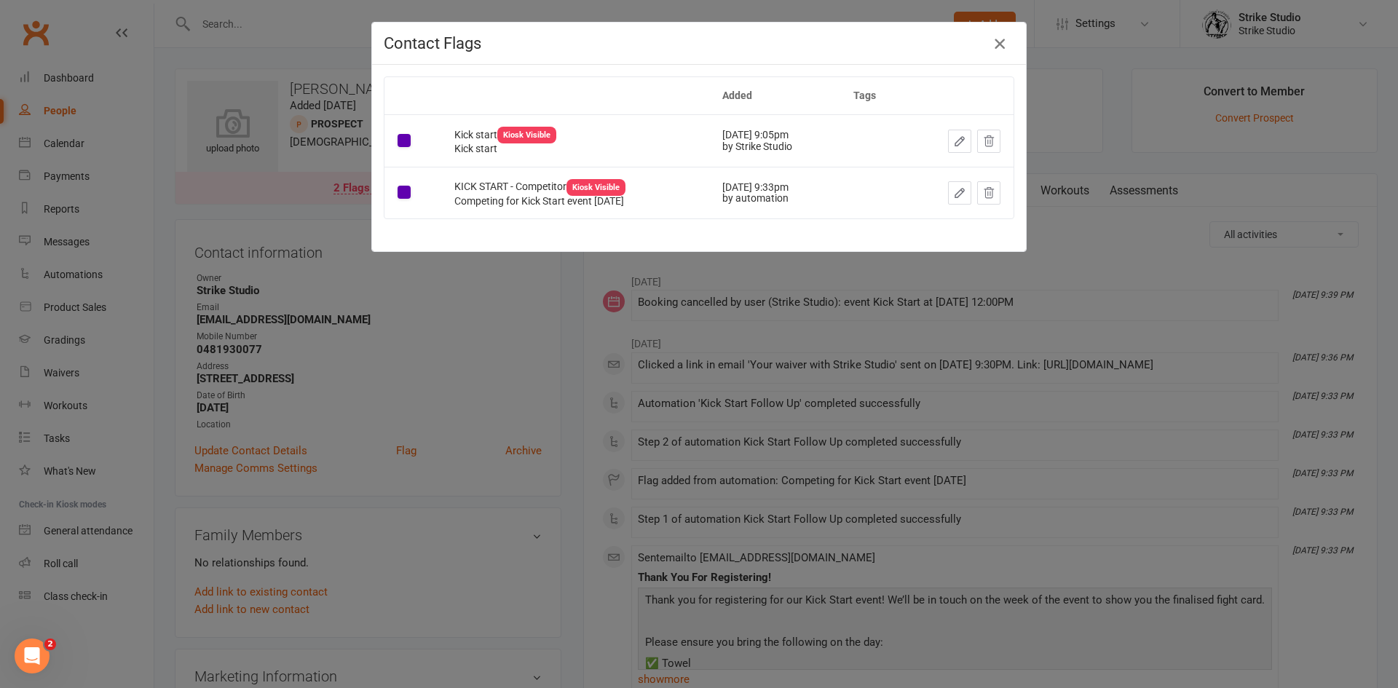
click at [992, 40] on icon "button" at bounding box center [999, 43] width 17 height 17
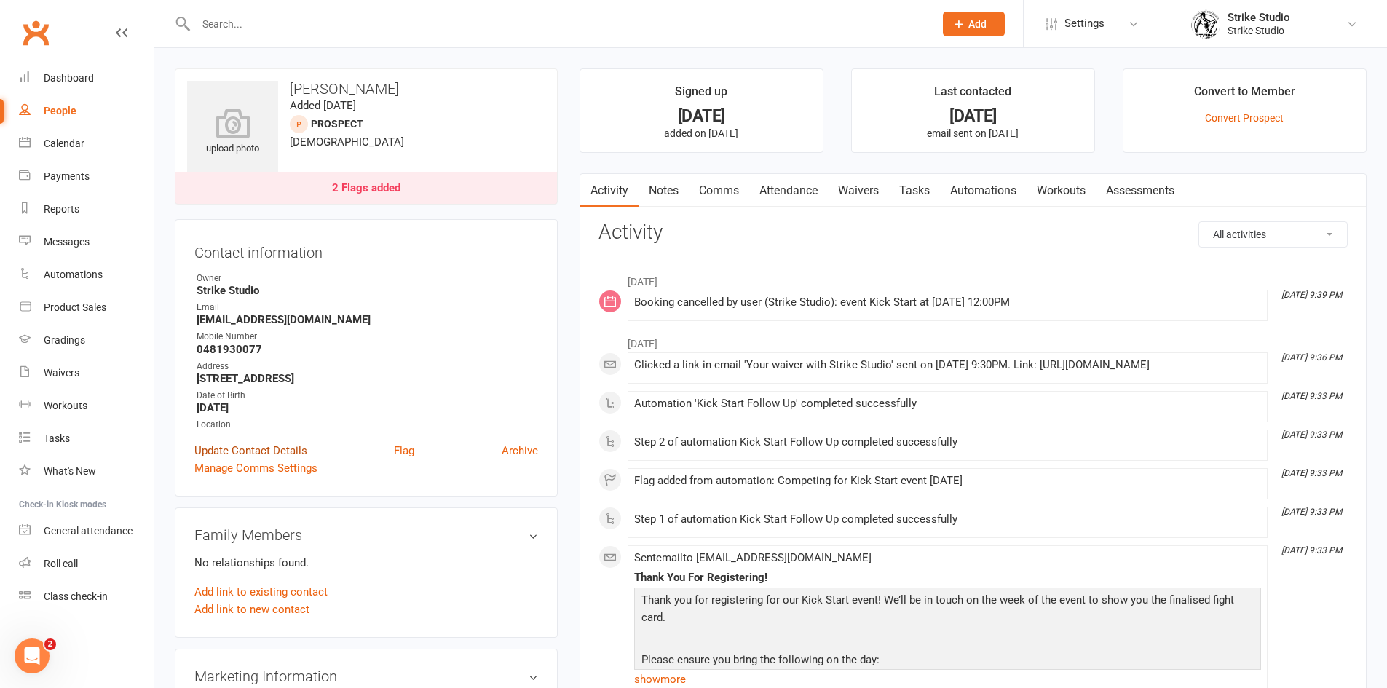
click at [275, 451] on link "Update Contact Details" at bounding box center [250, 450] width 113 height 17
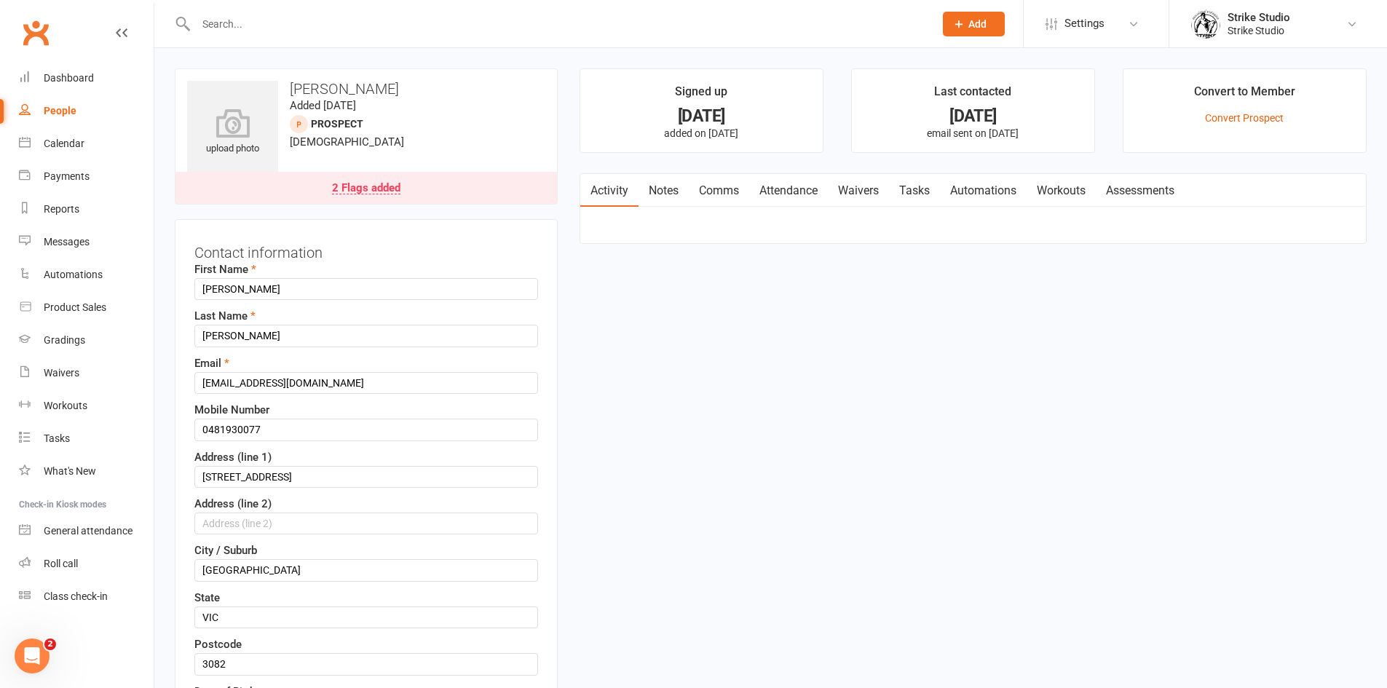
scroll to position [68, 0]
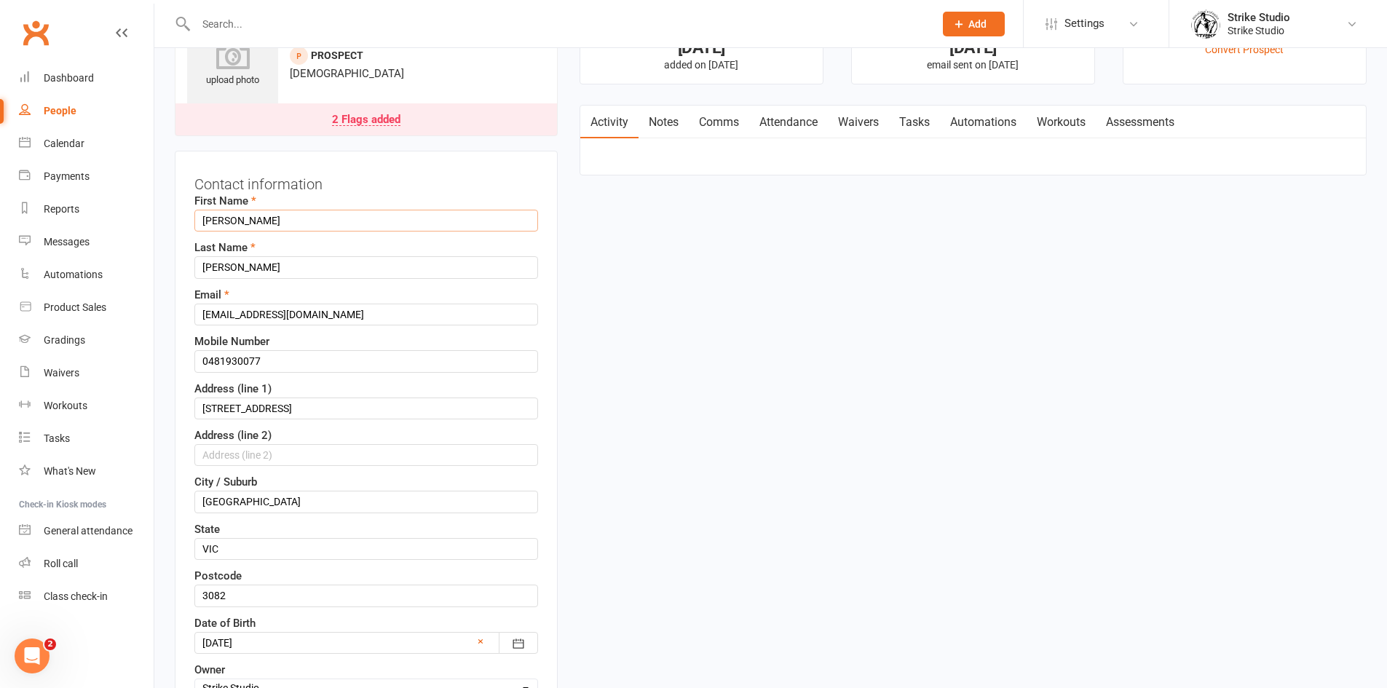
click at [242, 229] on input "Harry" at bounding box center [366, 221] width 344 height 22
type input "Hoang"
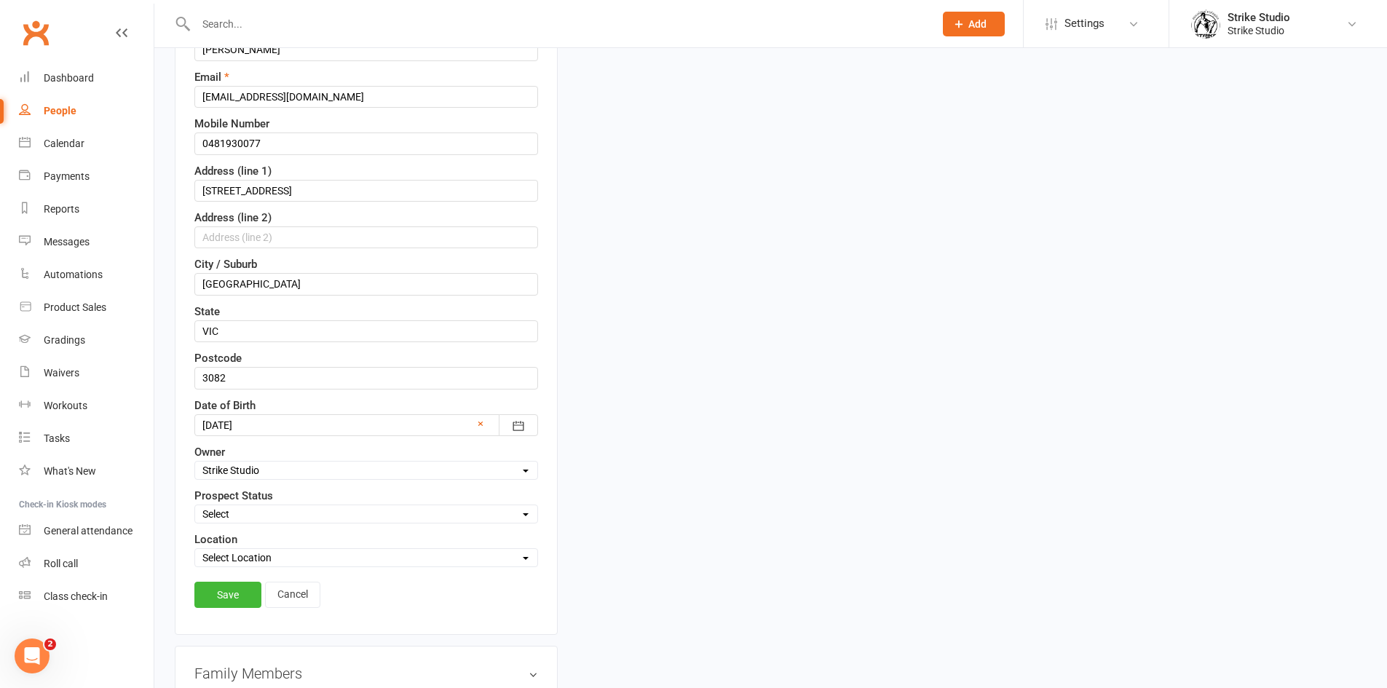
scroll to position [287, 0]
click at [241, 598] on link "Save" at bounding box center [227, 594] width 67 height 26
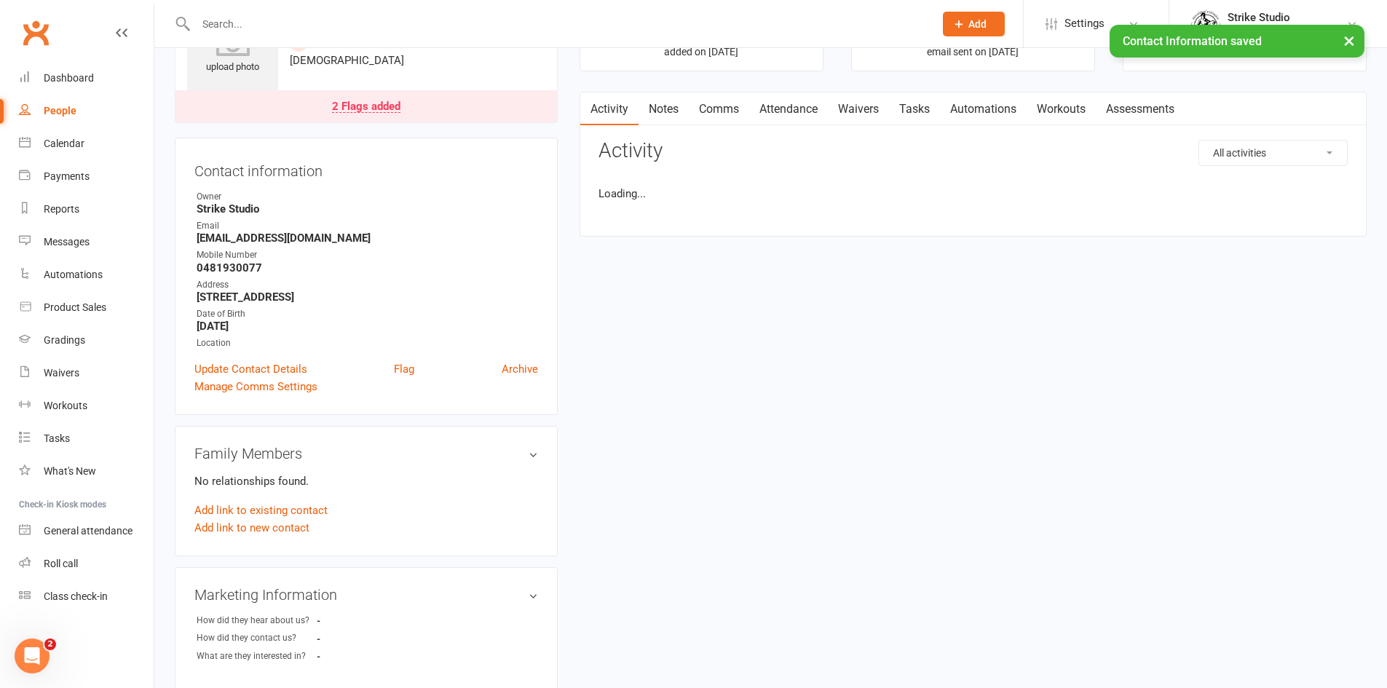
scroll to position [0, 0]
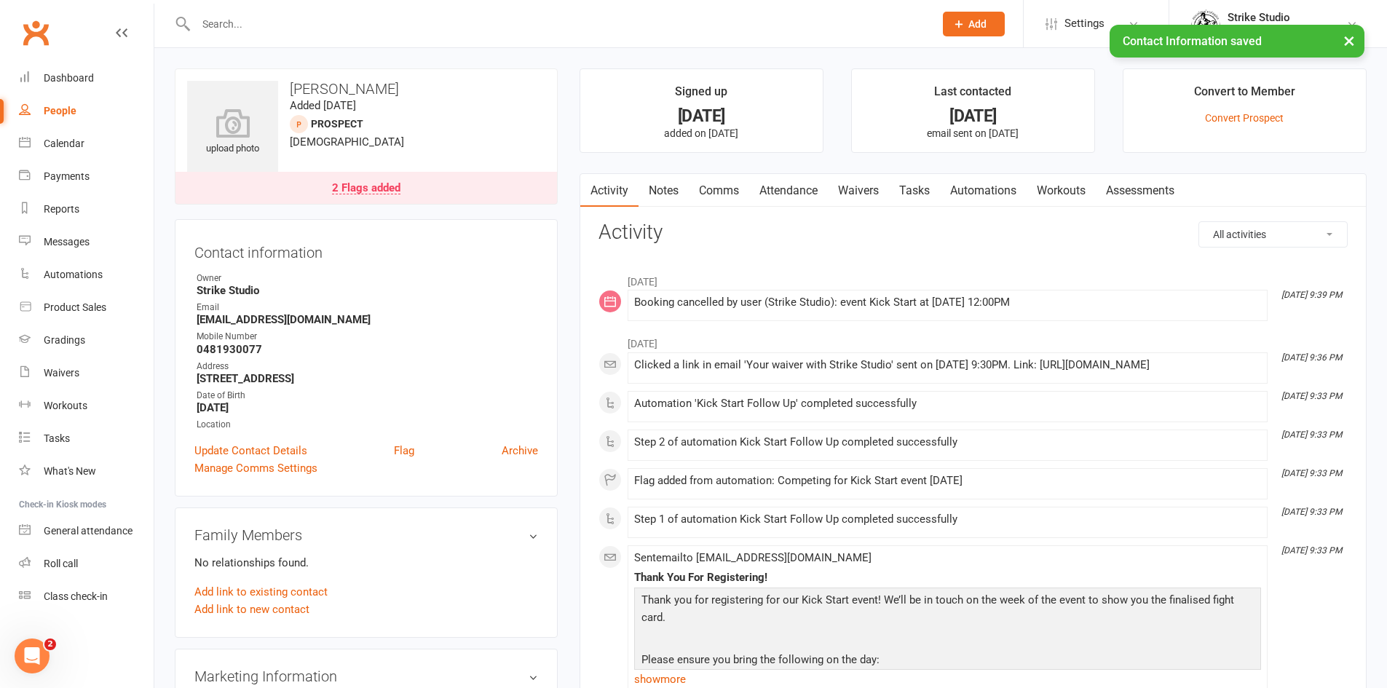
click at [398, 189] on div "2 Flags added" at bounding box center [366, 189] width 68 height 12
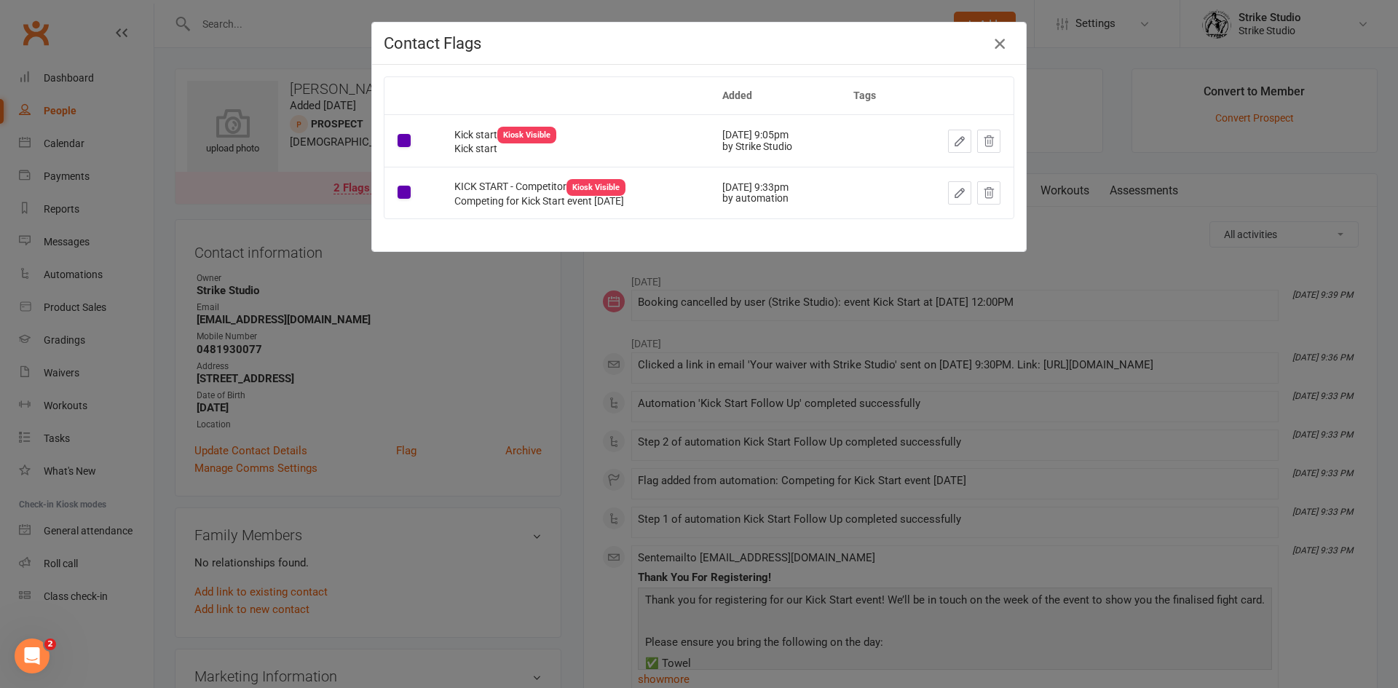
click at [991, 39] on icon "button" at bounding box center [999, 43] width 17 height 17
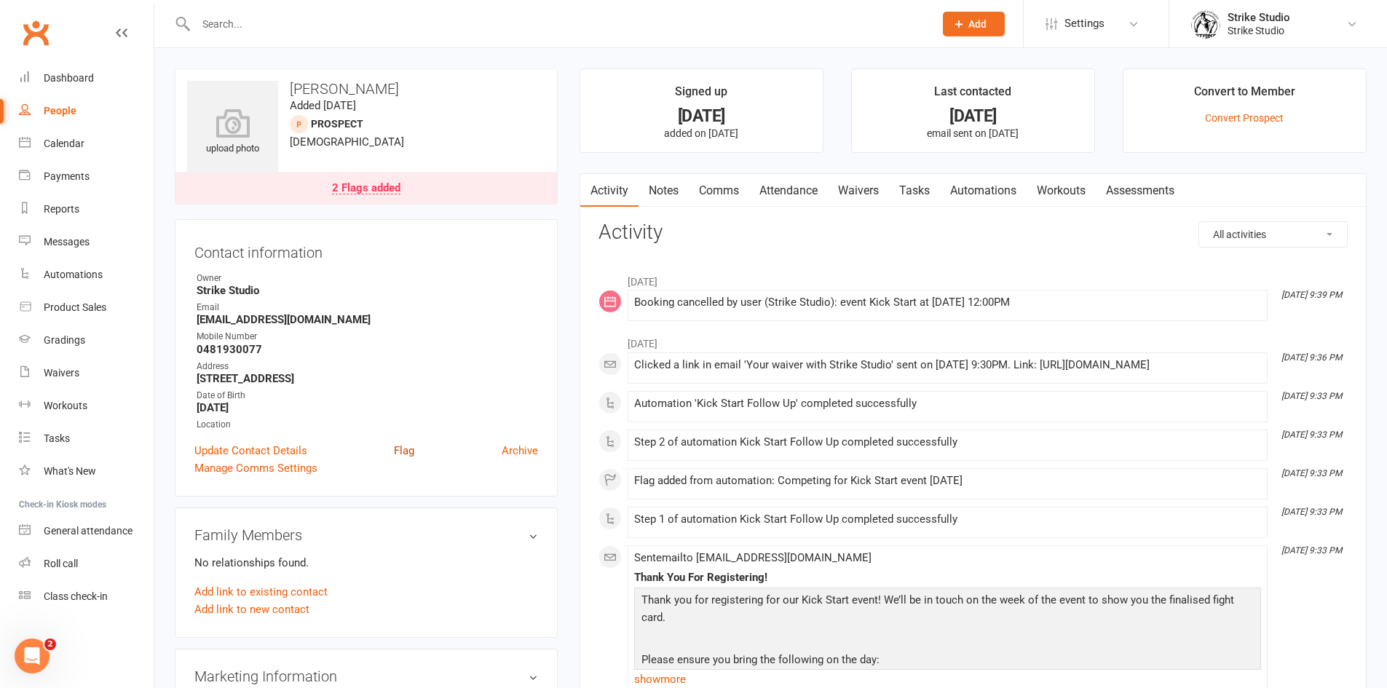
click at [398, 448] on link "Flag" at bounding box center [404, 450] width 20 height 17
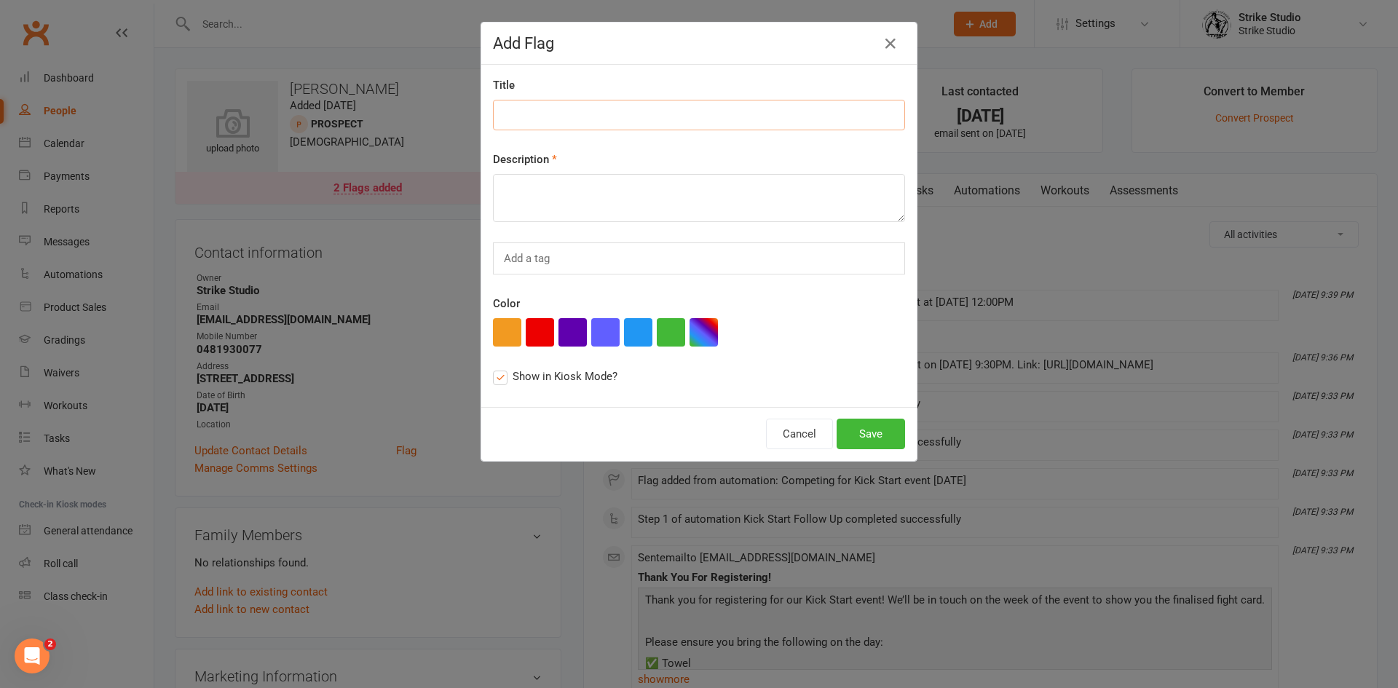
click at [657, 115] on input at bounding box center [699, 115] width 412 height 31
paste input "October 18th Kick Start Competitor"
type input "October 18th Kick Start Competitor"
click at [612, 190] on textarea at bounding box center [699, 198] width 412 height 48
paste textarea "October 18th Kick Start Competitor"
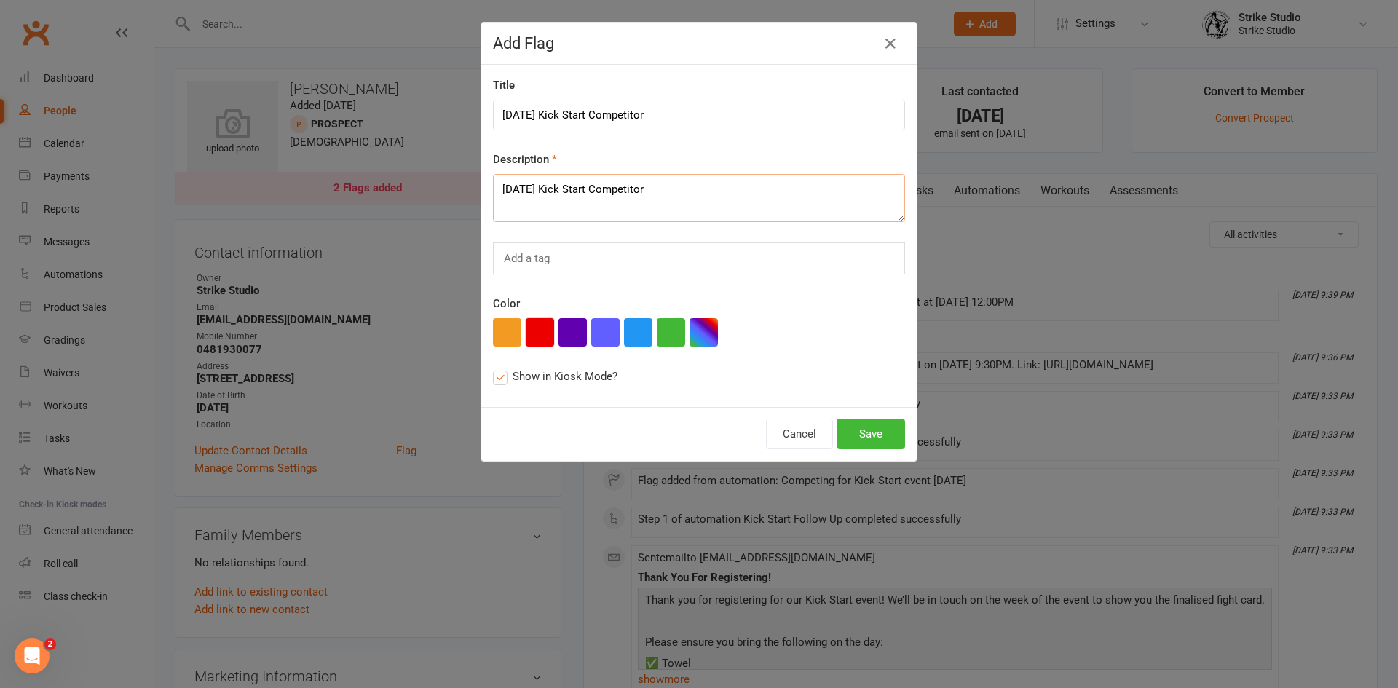
type textarea "October 18th Kick Start Competitor"
click at [529, 328] on button "button" at bounding box center [540, 332] width 28 height 28
click at [861, 434] on button "Save" at bounding box center [871, 434] width 68 height 31
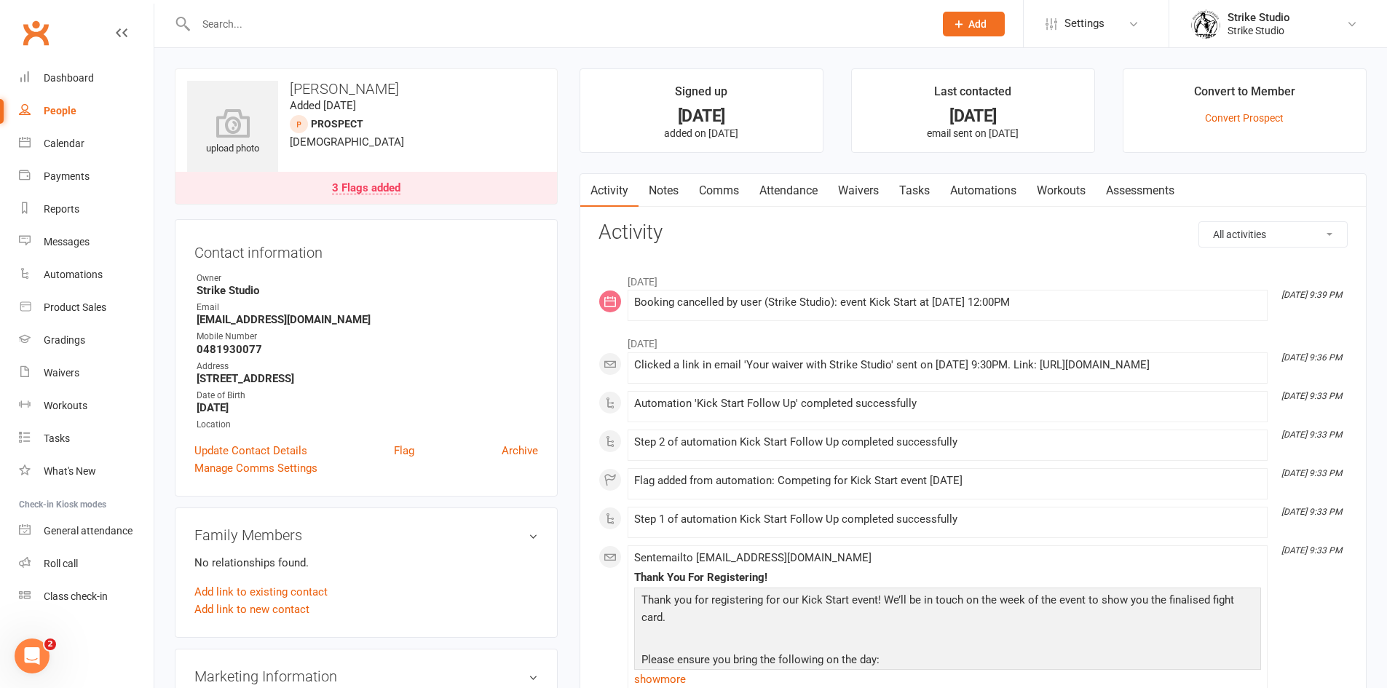
click at [781, 197] on link "Attendance" at bounding box center [788, 190] width 79 height 33
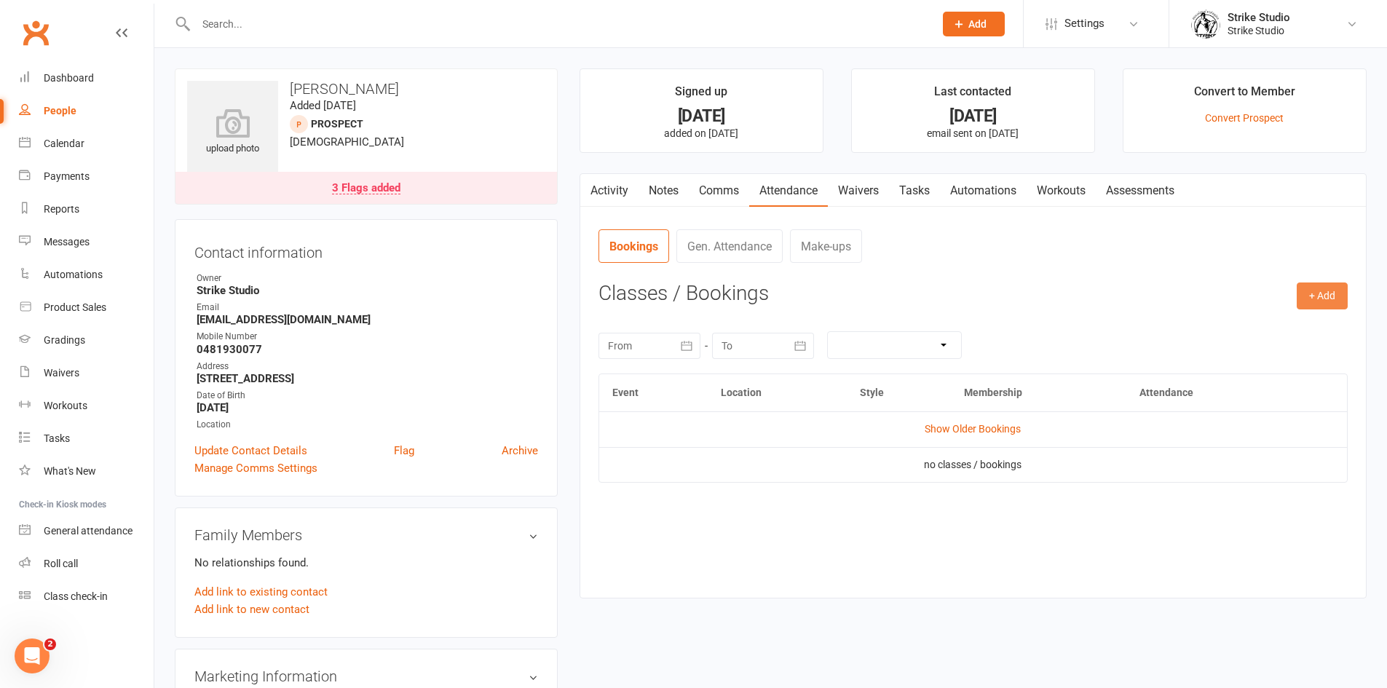
drag, startPoint x: 1330, startPoint y: 290, endPoint x: 1313, endPoint y: 296, distance: 17.5
click at [1331, 290] on button "+ Add" at bounding box center [1322, 295] width 51 height 26
click at [1263, 323] on link "Book Event" at bounding box center [1275, 329] width 144 height 29
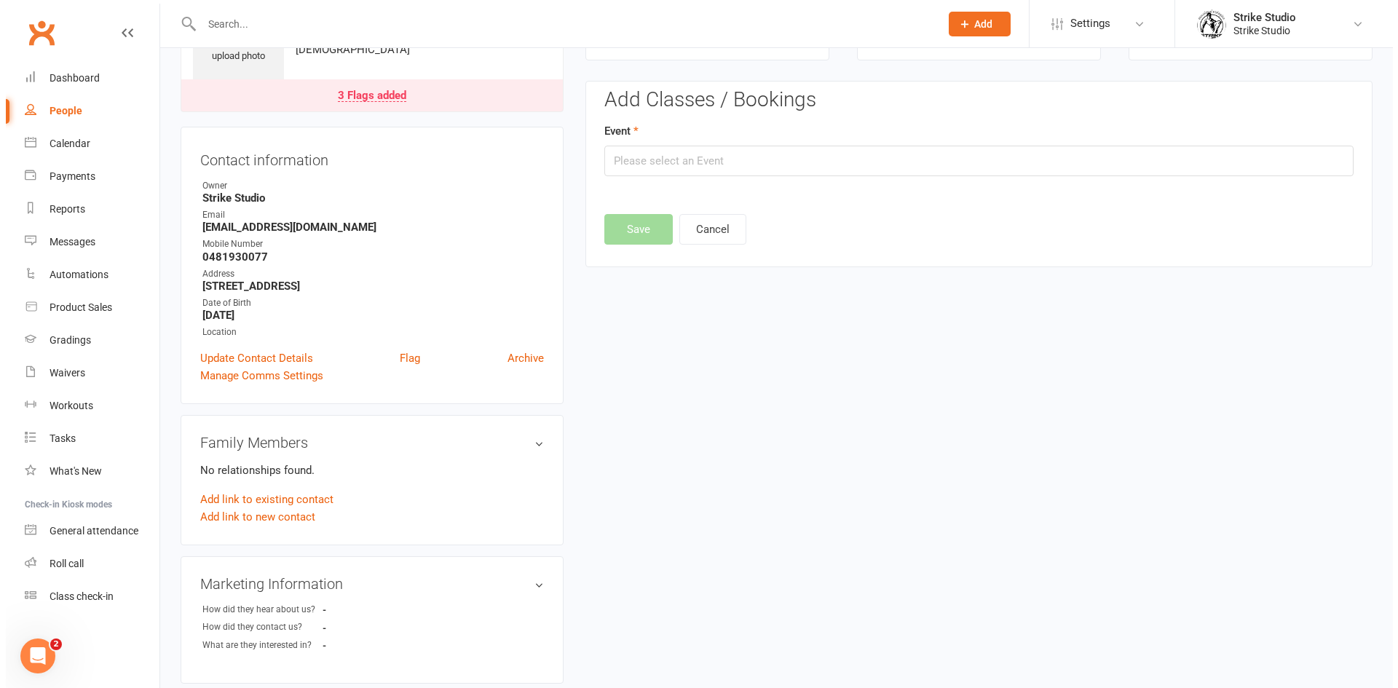
scroll to position [100, 0]
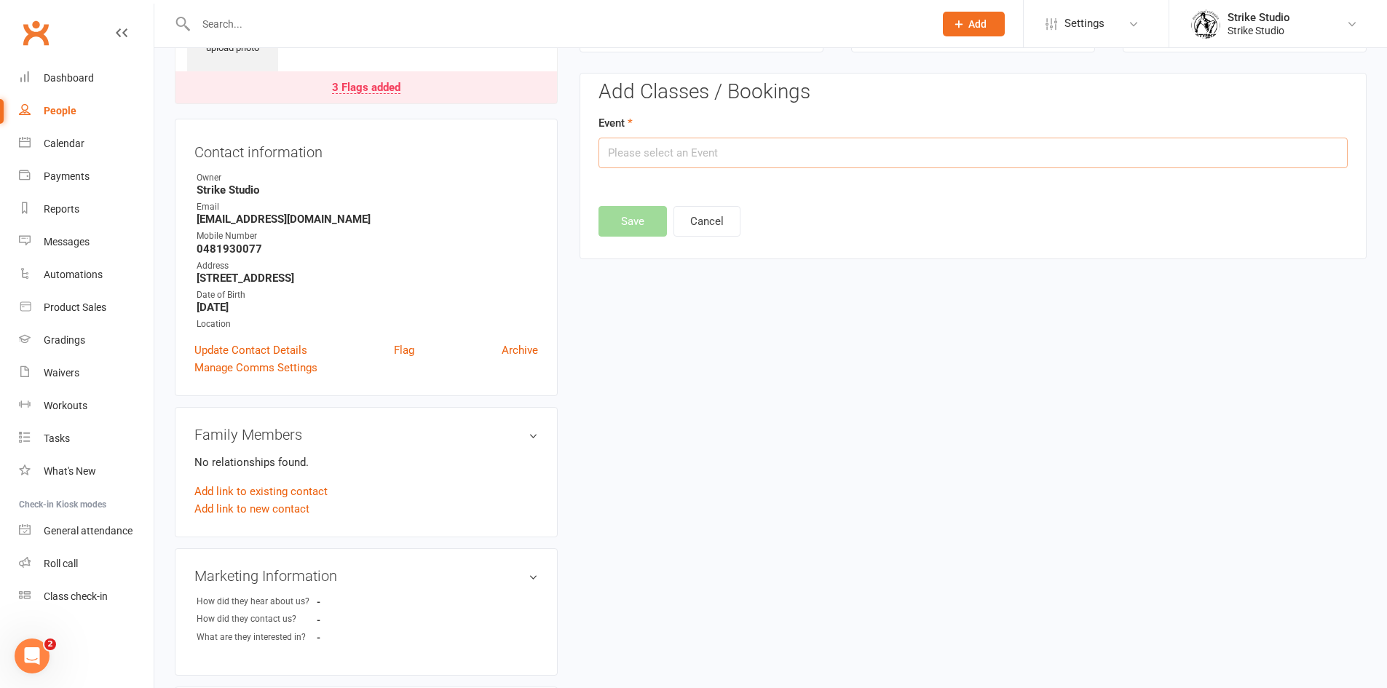
click at [706, 149] on input "text" at bounding box center [972, 153] width 749 height 31
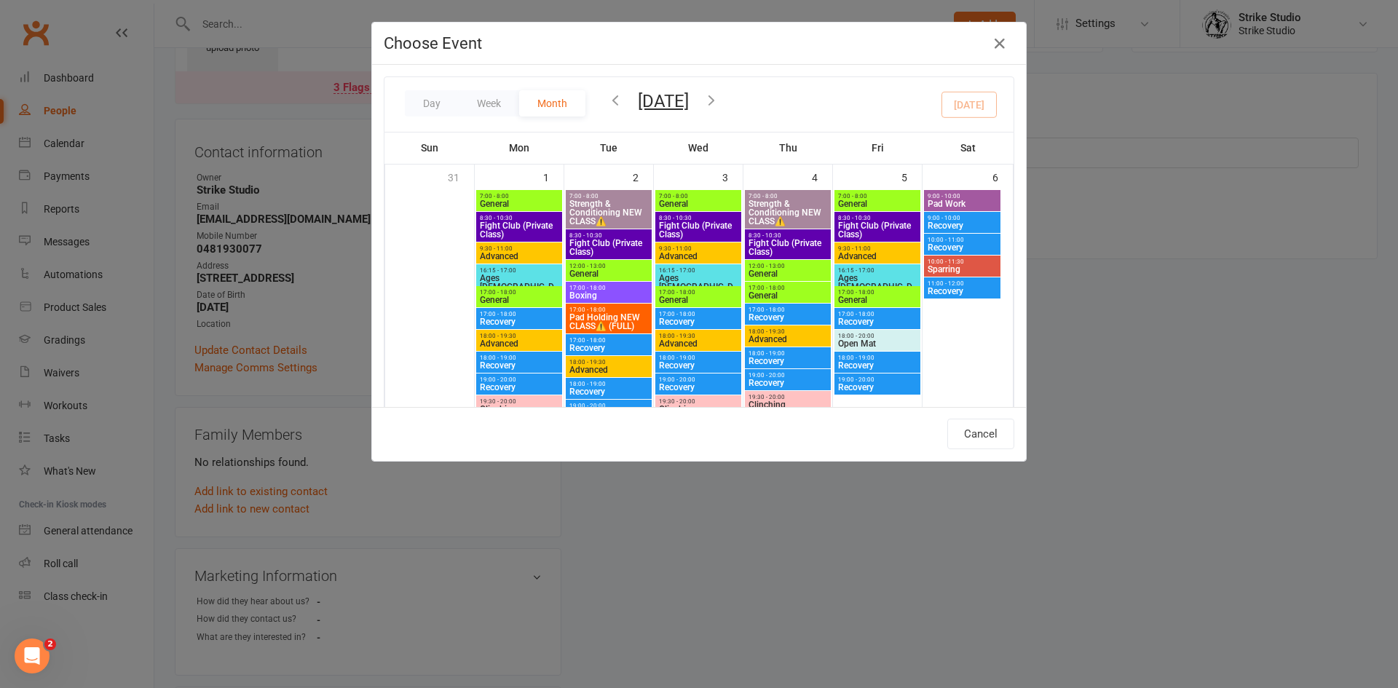
click at [719, 104] on icon "button" at bounding box center [711, 100] width 16 height 16
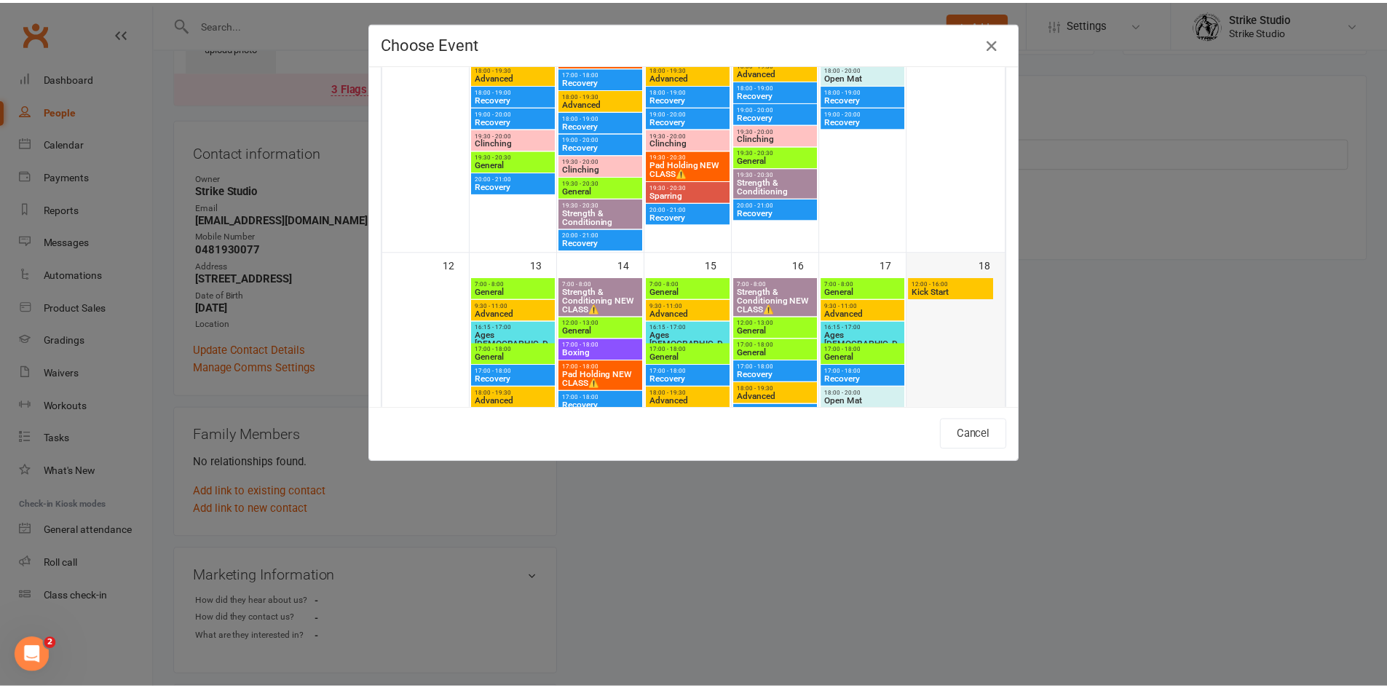
scroll to position [638, 0]
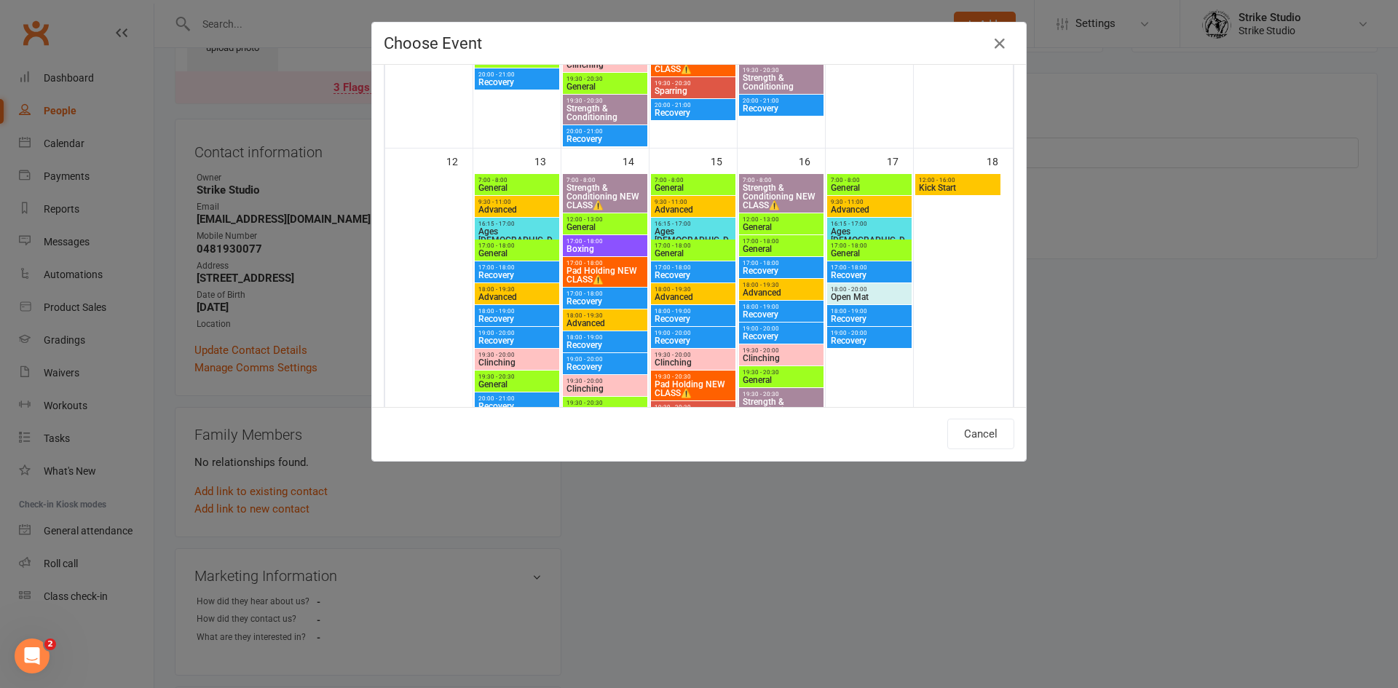
click at [962, 186] on span "Kick Start" at bounding box center [957, 187] width 79 height 9
type input "Kick Start - Oct 18, 2025 12:00:00 PM"
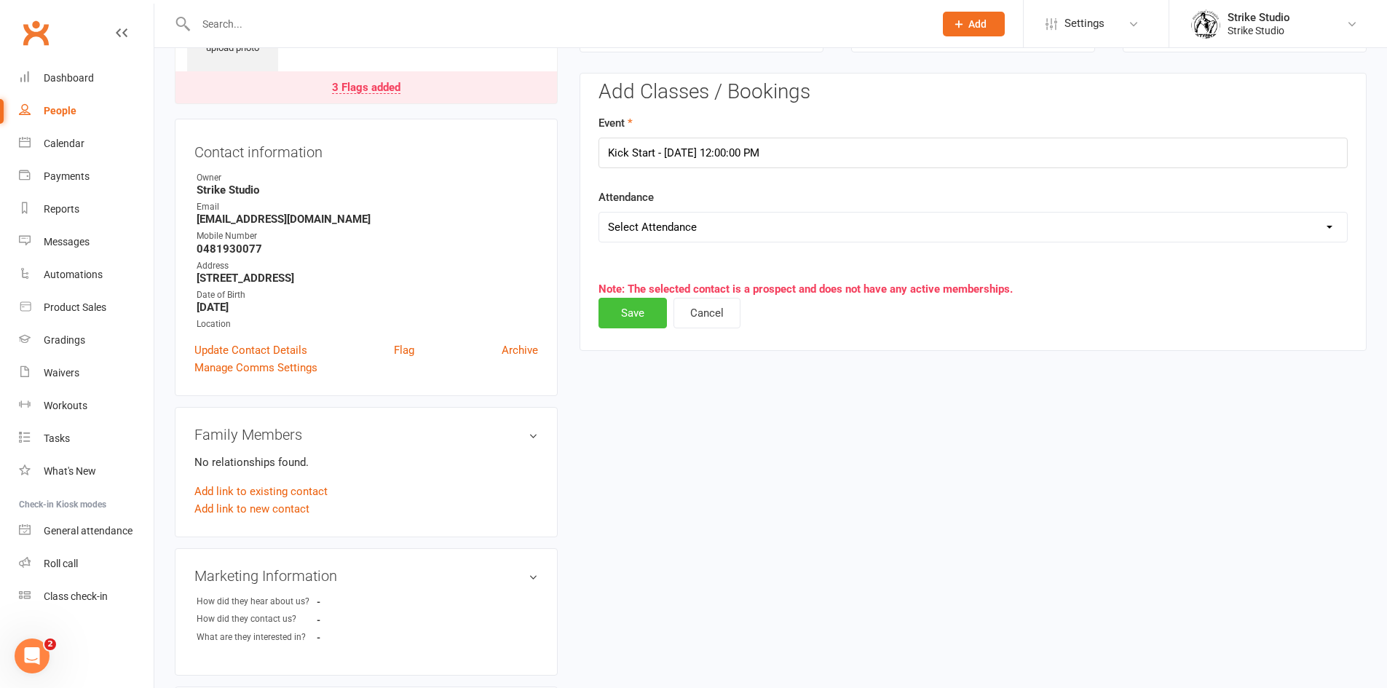
click at [641, 320] on button "Save" at bounding box center [632, 313] width 68 height 31
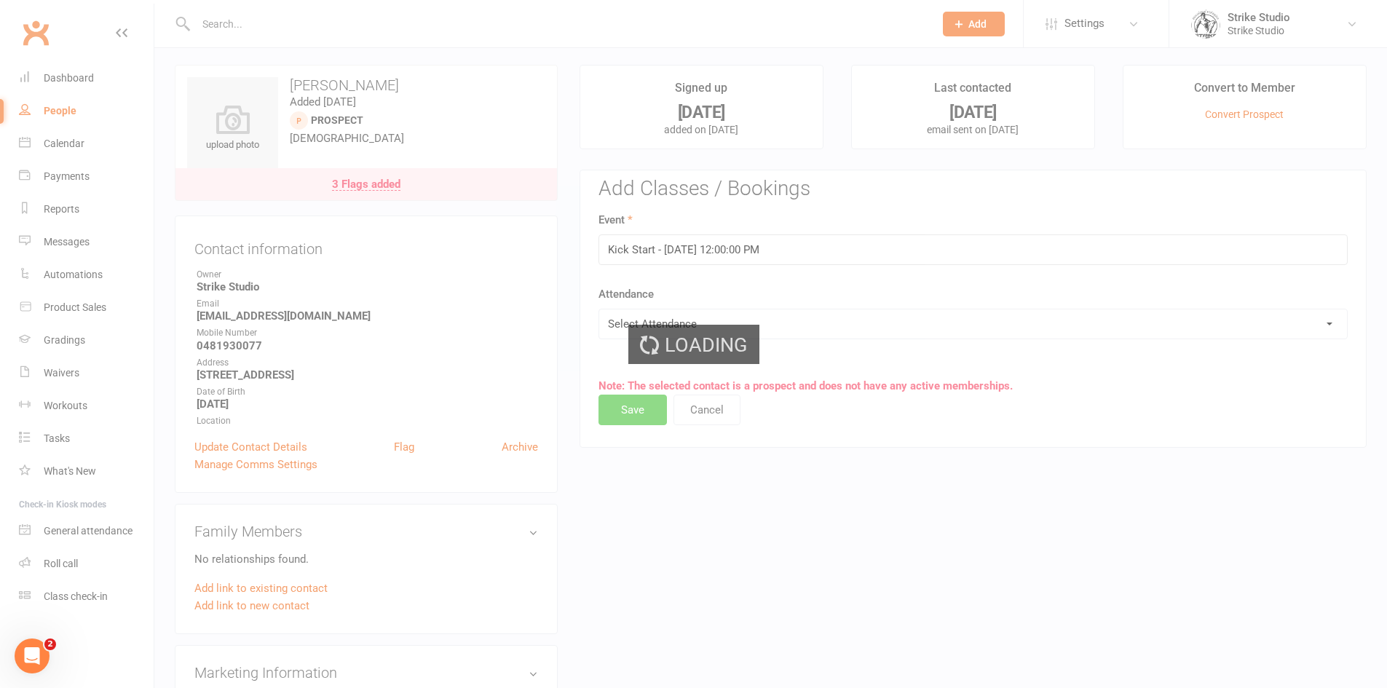
scroll to position [0, 0]
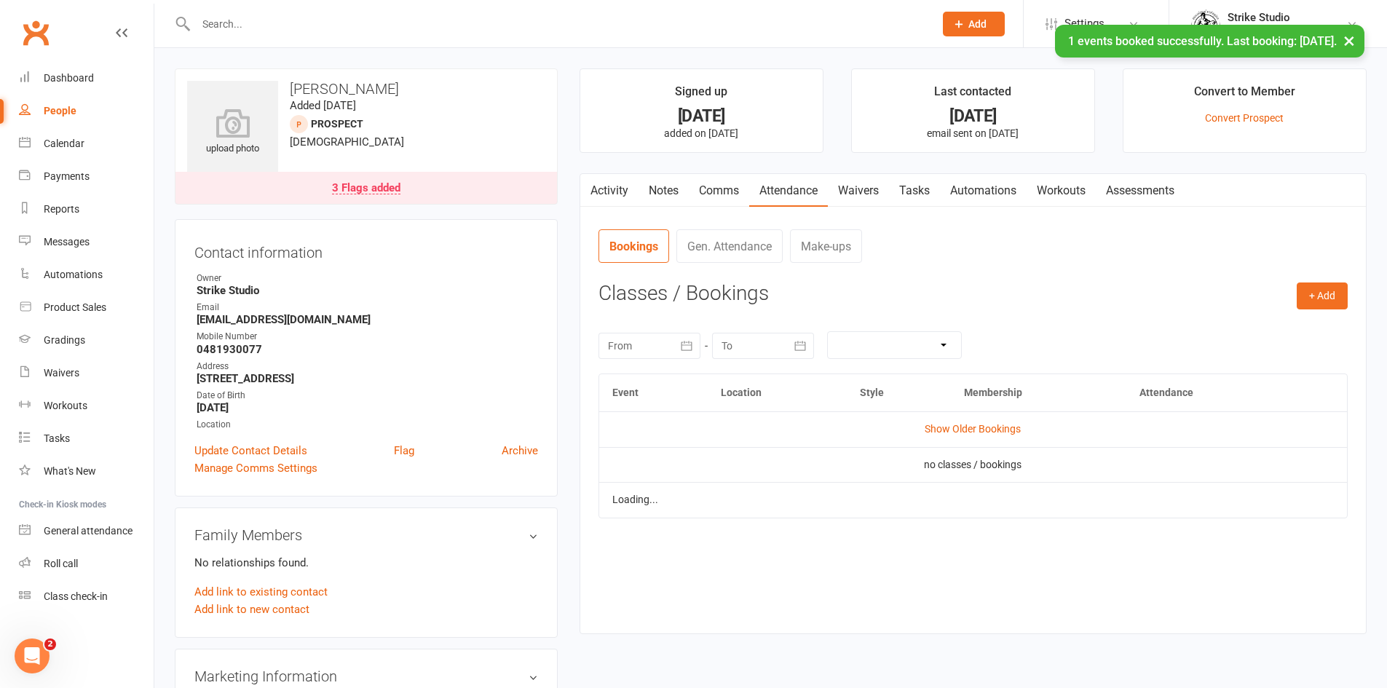
click at [863, 195] on link "Waivers" at bounding box center [858, 190] width 61 height 33
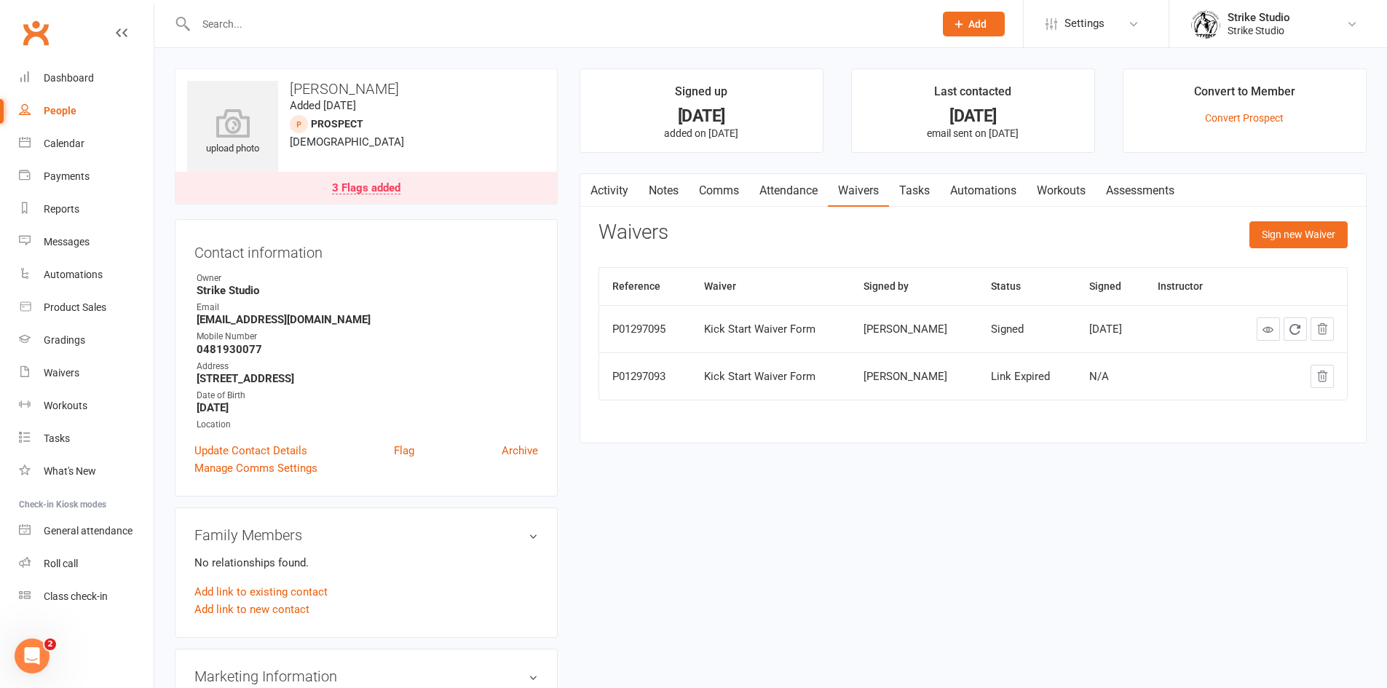
click at [794, 194] on link "Attendance" at bounding box center [788, 190] width 79 height 33
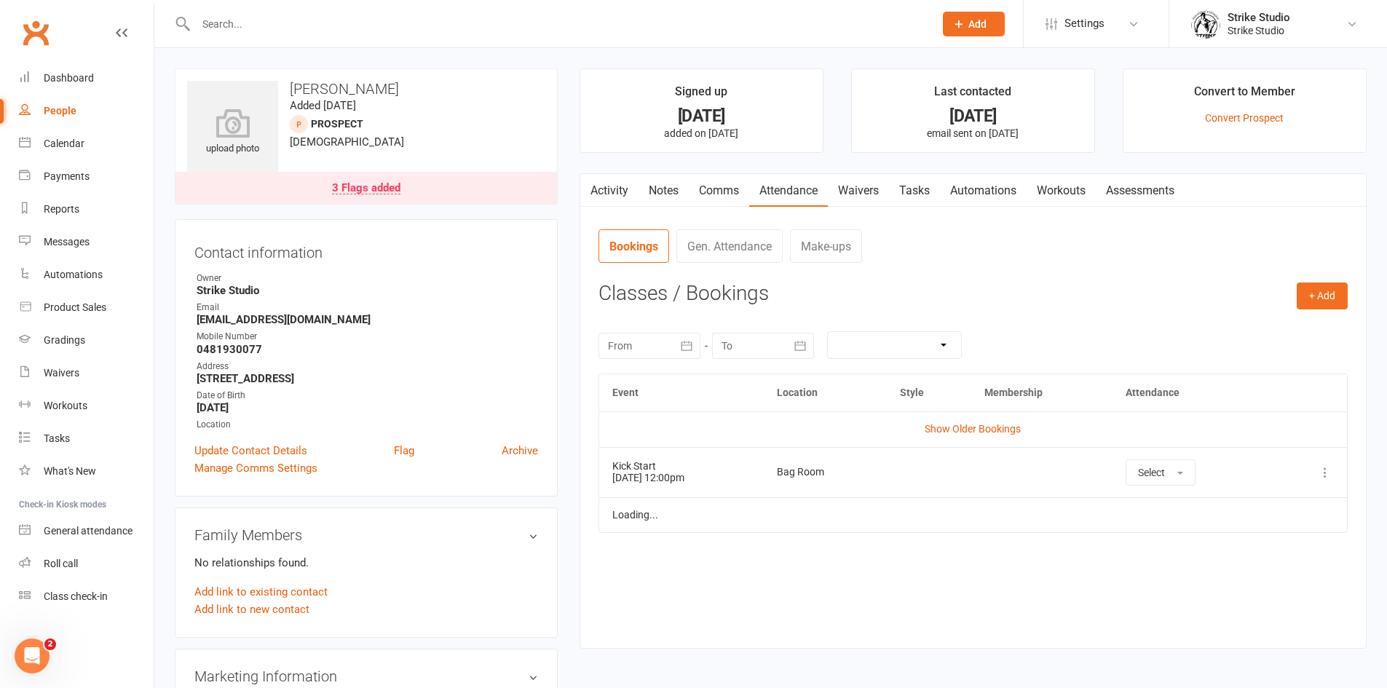
click at [868, 186] on link "Waivers" at bounding box center [858, 190] width 61 height 33
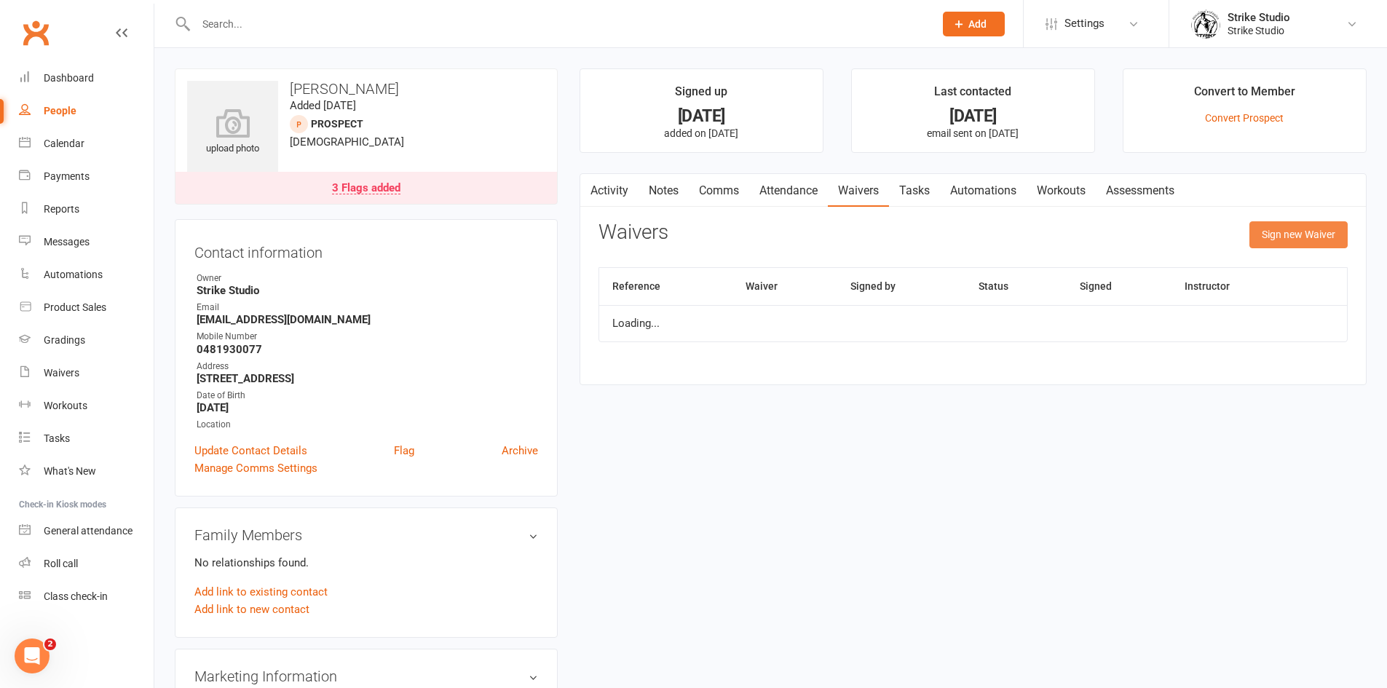
click at [1276, 241] on button "Sign new Waiver" at bounding box center [1298, 234] width 98 height 26
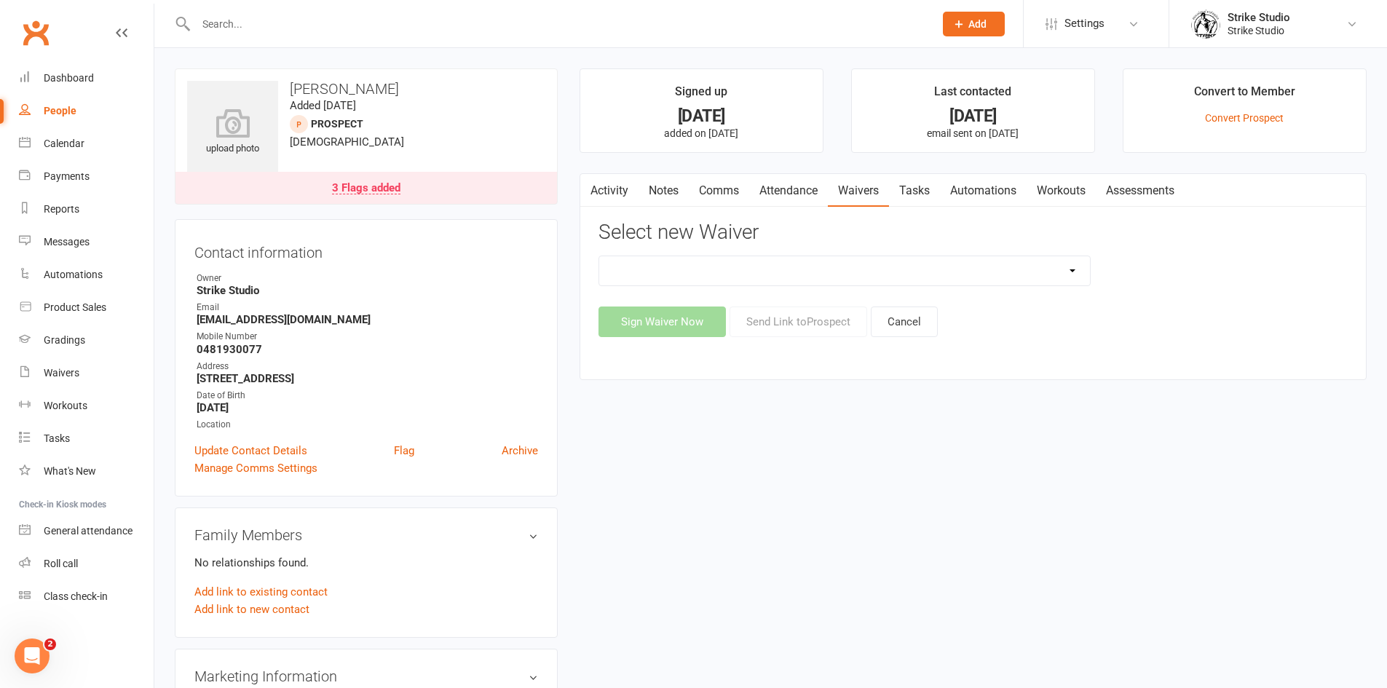
click at [994, 275] on select "Competitors Release & Liability Of Waiver (under 18) Kick Start - Competitors W…" at bounding box center [844, 270] width 491 height 29
select select "14913"
click at [599, 256] on select "Competitors Release & Liability Of Waiver (under 18) Kick Start - Competitors W…" at bounding box center [844, 270] width 491 height 29
click at [785, 312] on button "Send Link to Prospect" at bounding box center [799, 322] width 138 height 31
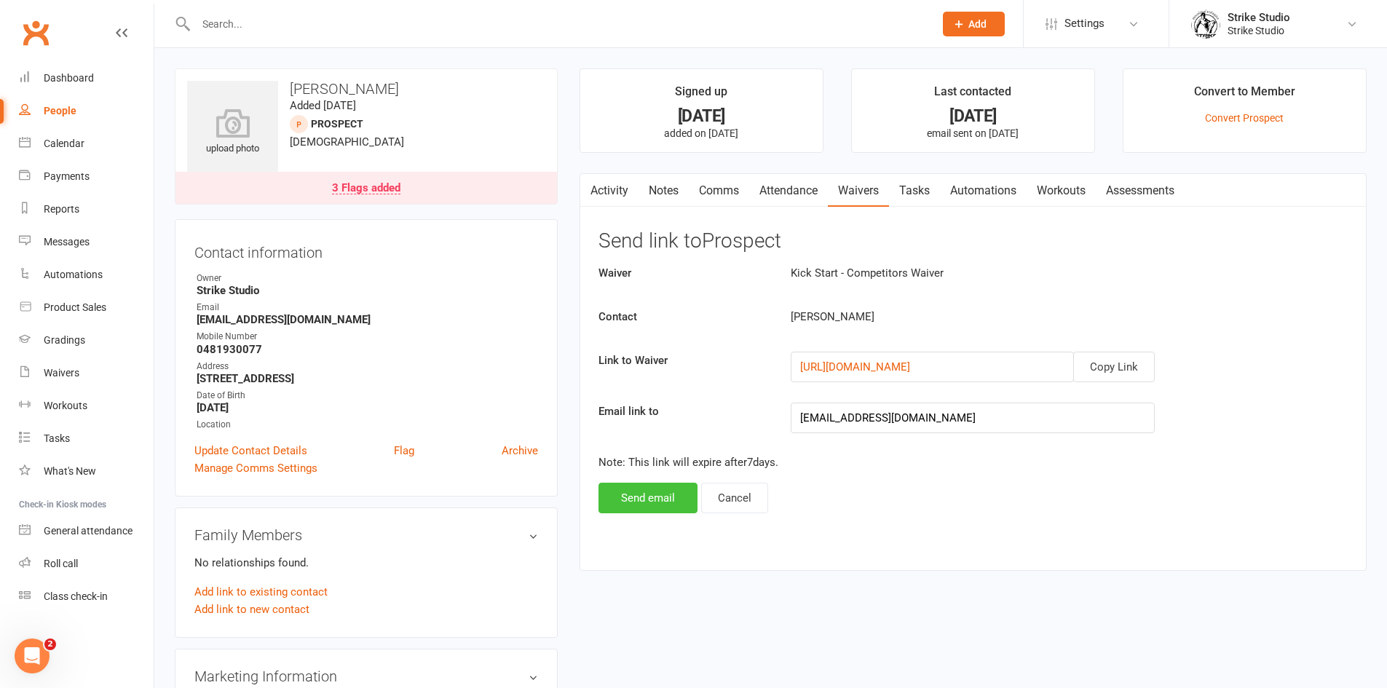
click at [676, 486] on button "Send email" at bounding box center [647, 498] width 99 height 31
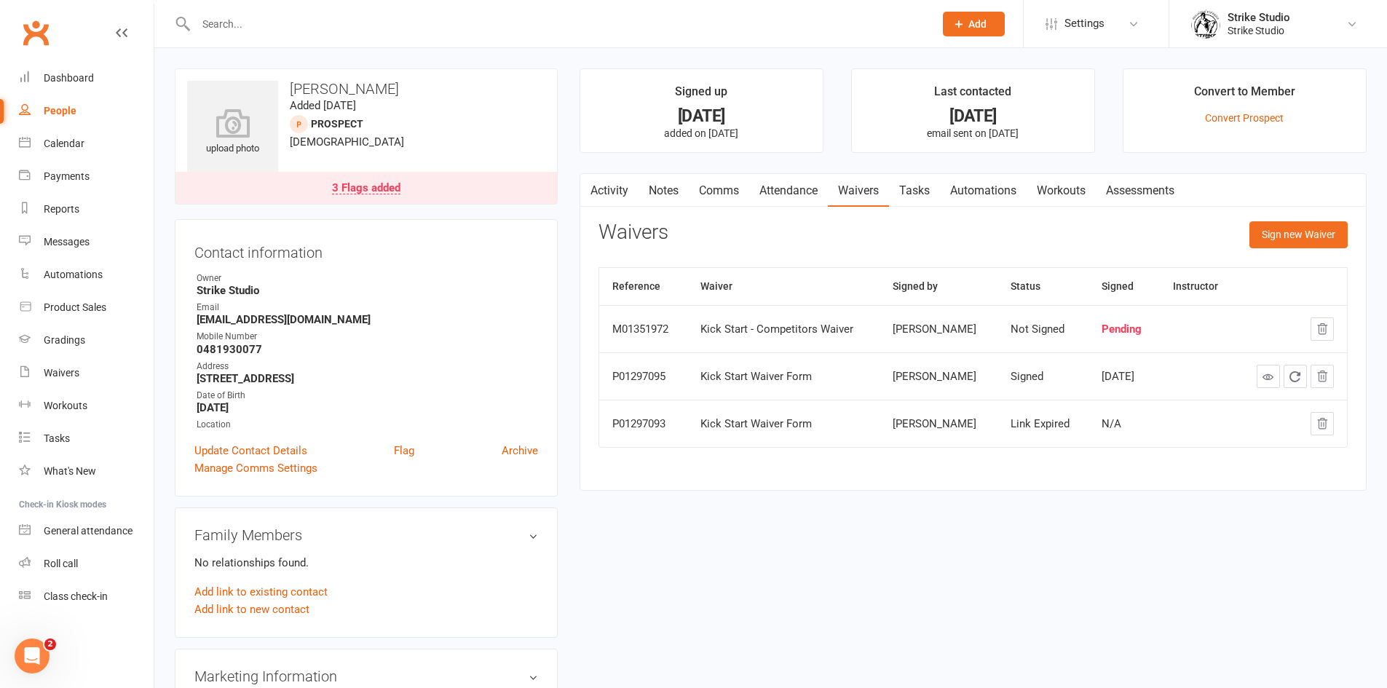
click at [800, 181] on link "Attendance" at bounding box center [788, 190] width 79 height 33
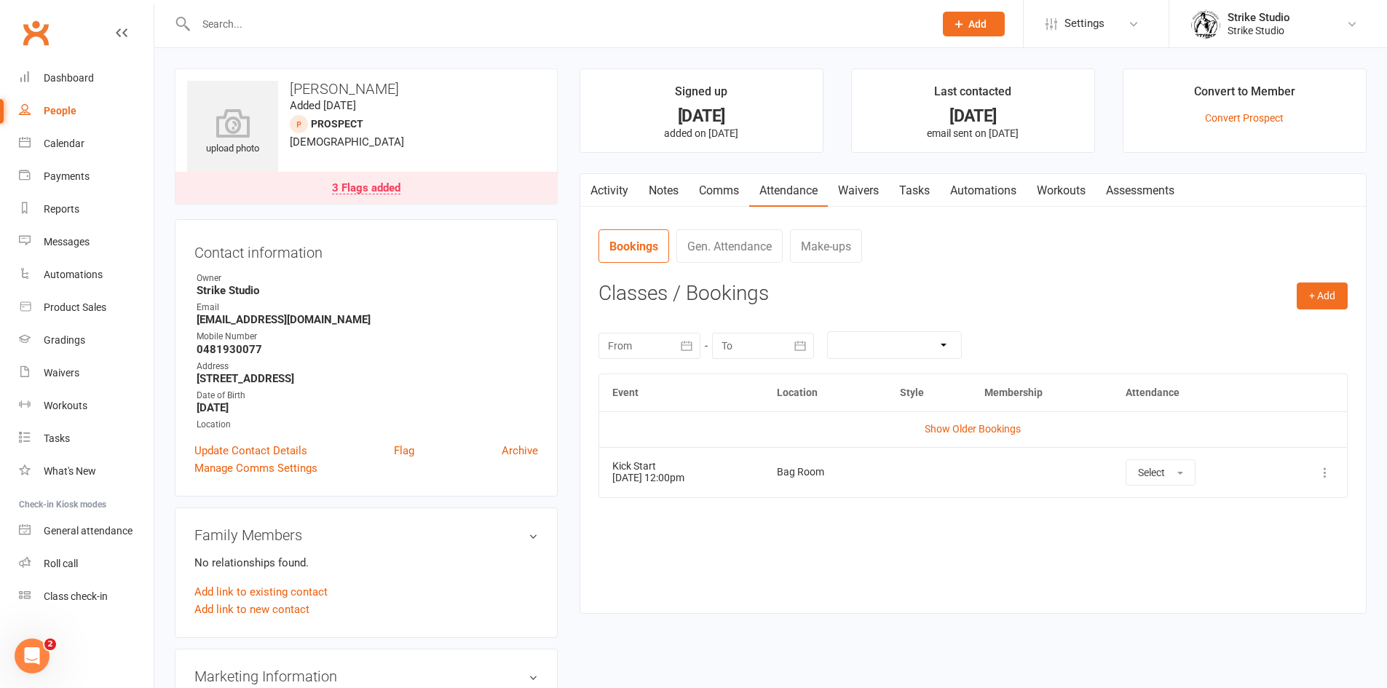
click at [625, 22] on input "text" at bounding box center [557, 24] width 732 height 20
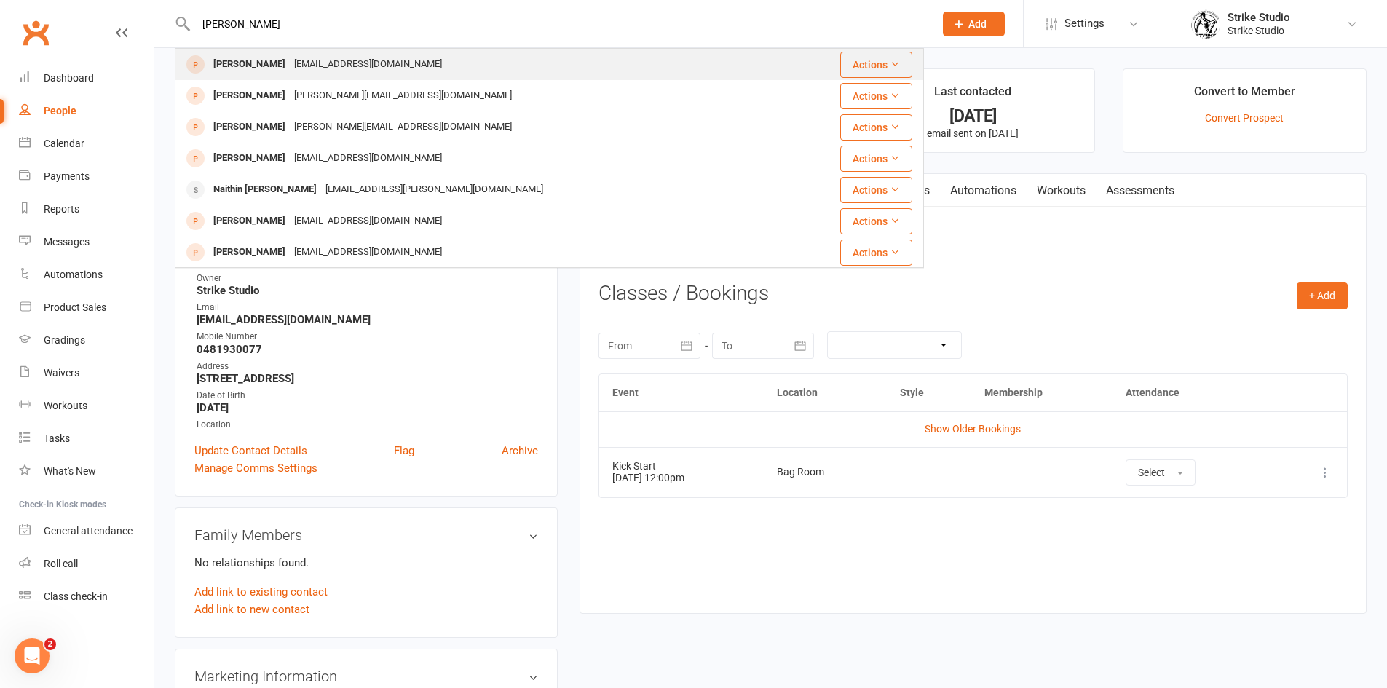
type input "damon pa"
click at [418, 66] on div "Damon Parkin damonparkin6@gmail.com" at bounding box center [481, 65] width 611 height 30
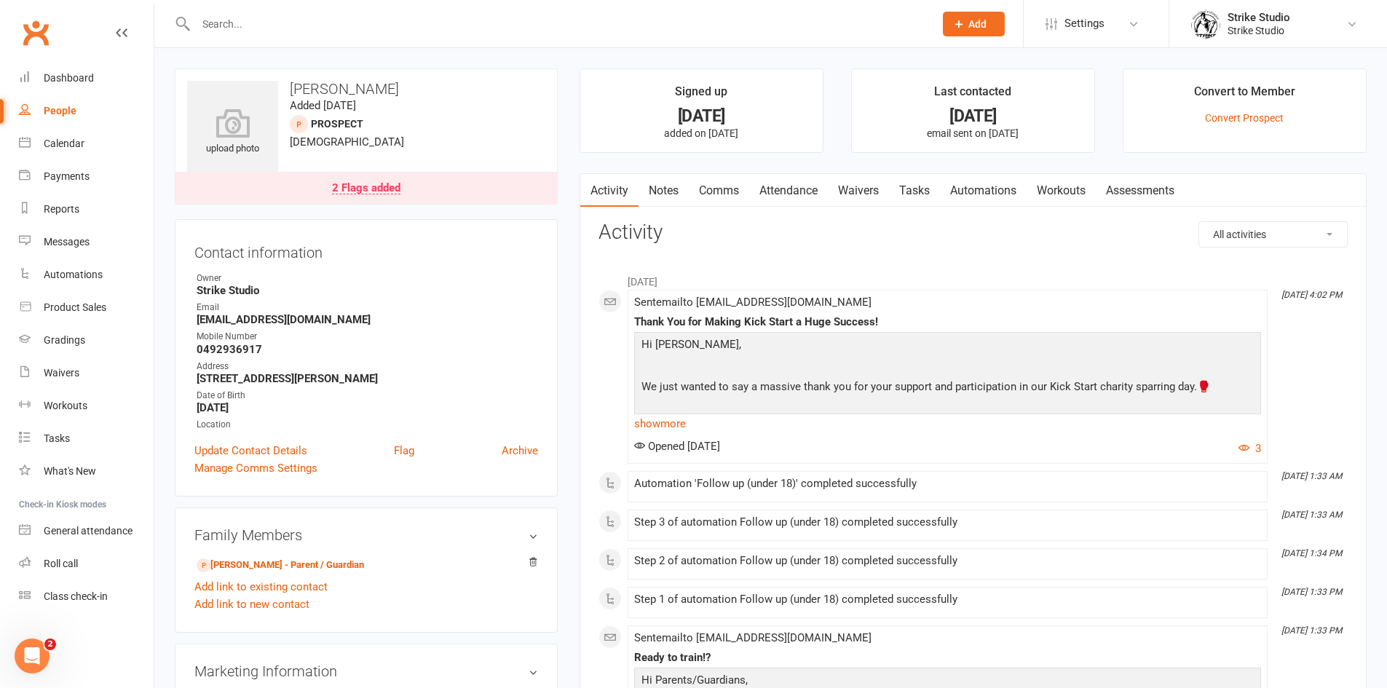
click at [850, 193] on link "Waivers" at bounding box center [858, 190] width 61 height 33
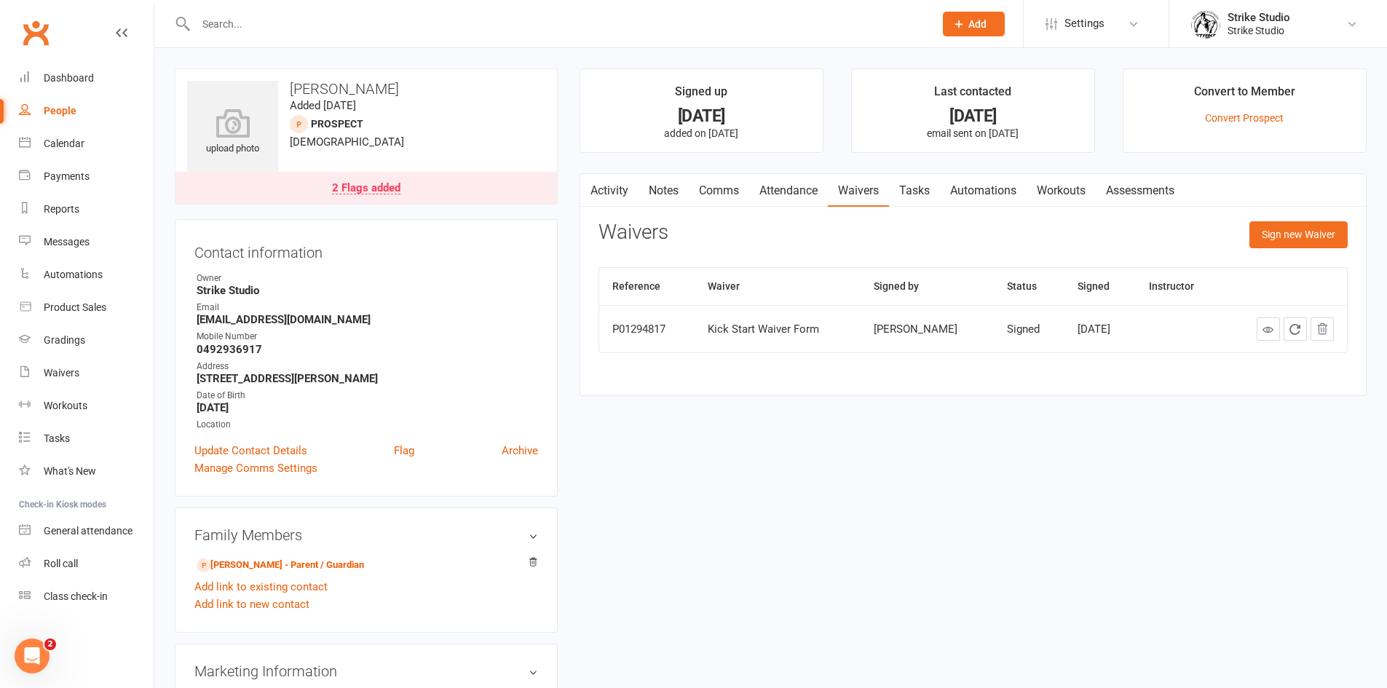
click at [780, 194] on link "Attendance" at bounding box center [788, 190] width 79 height 33
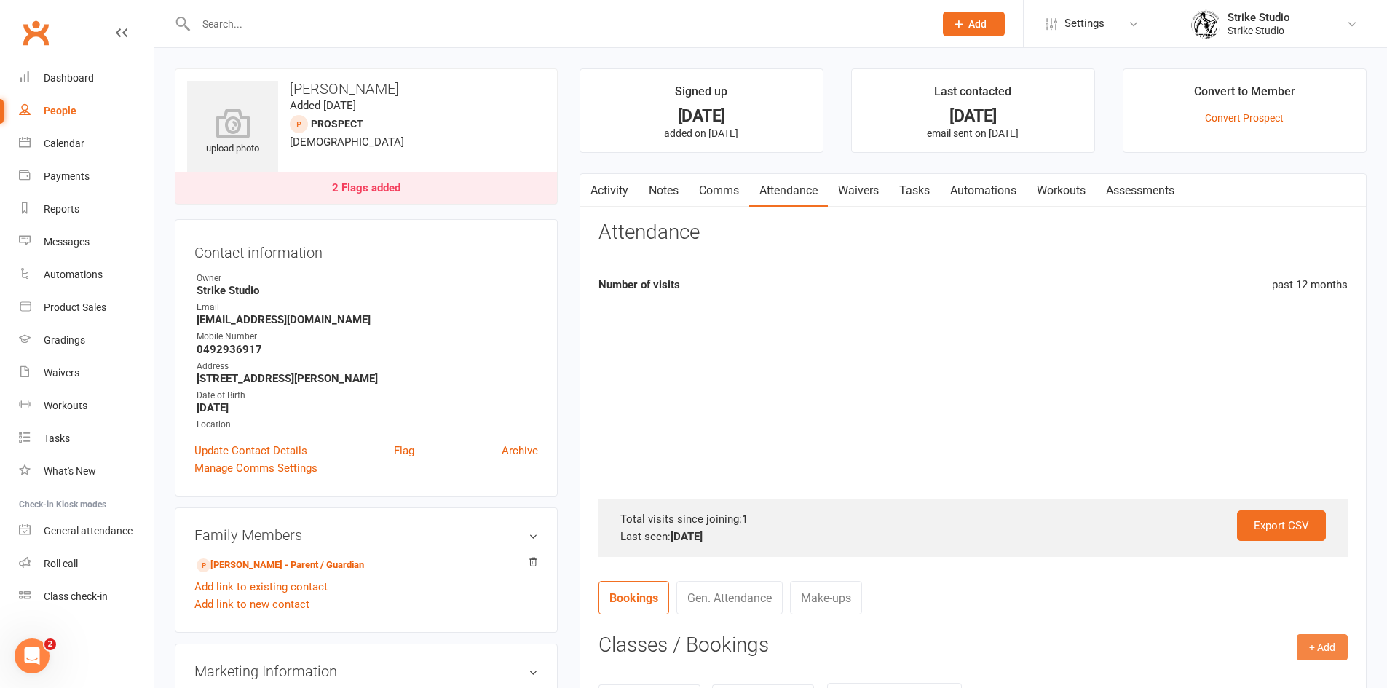
click at [1308, 649] on button "+ Add" at bounding box center [1322, 647] width 51 height 26
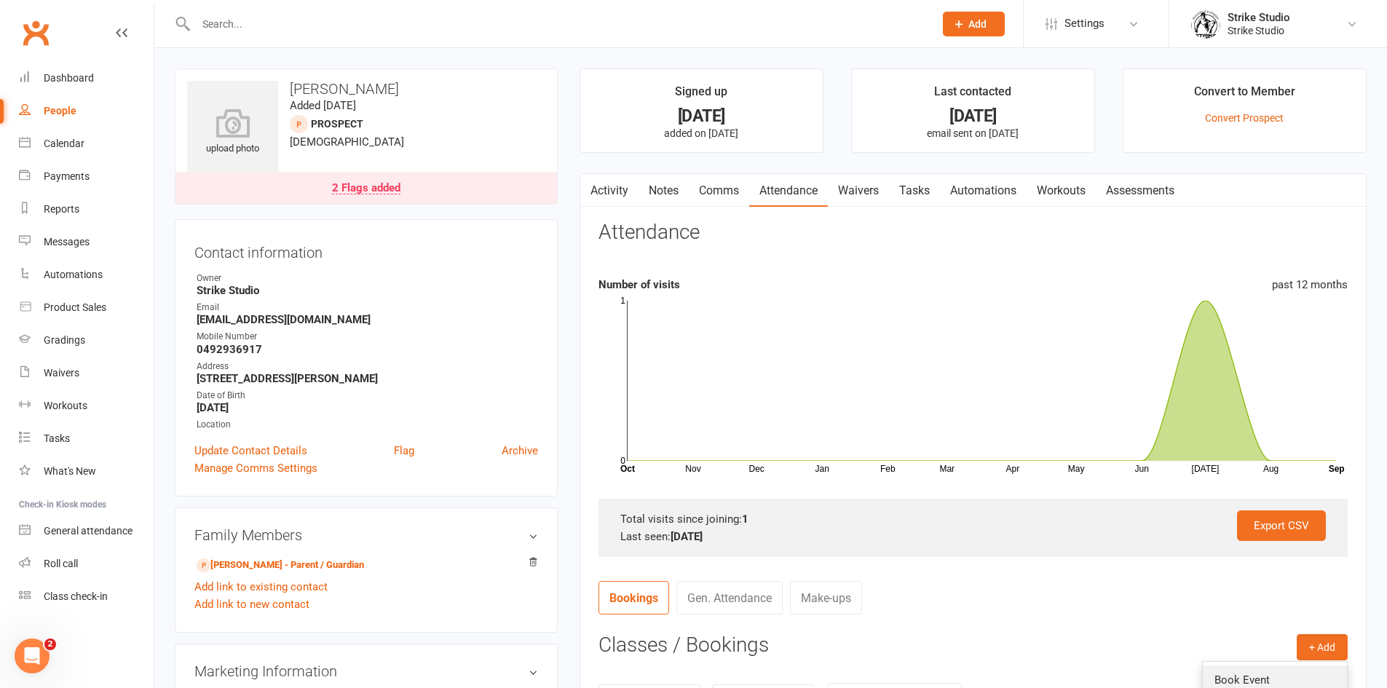
click at [1288, 681] on link "Book Event" at bounding box center [1275, 679] width 144 height 29
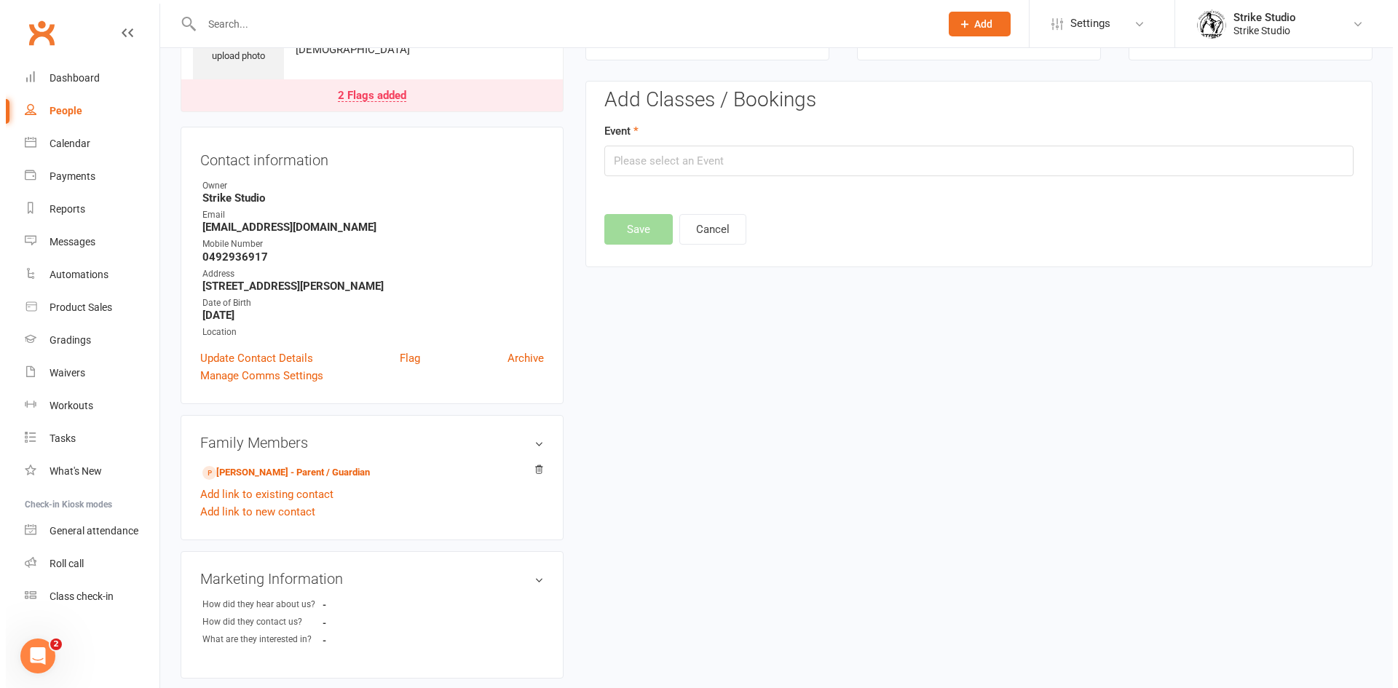
scroll to position [100, 0]
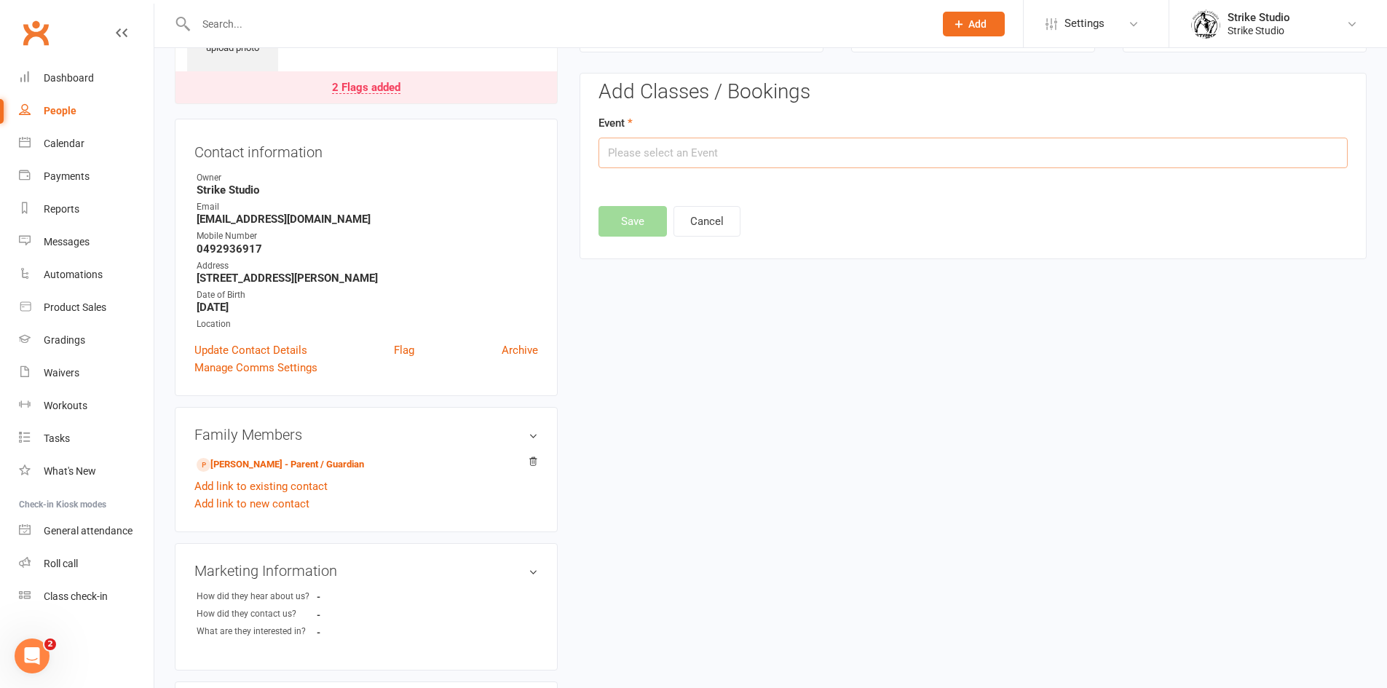
click at [854, 144] on input "text" at bounding box center [972, 153] width 749 height 31
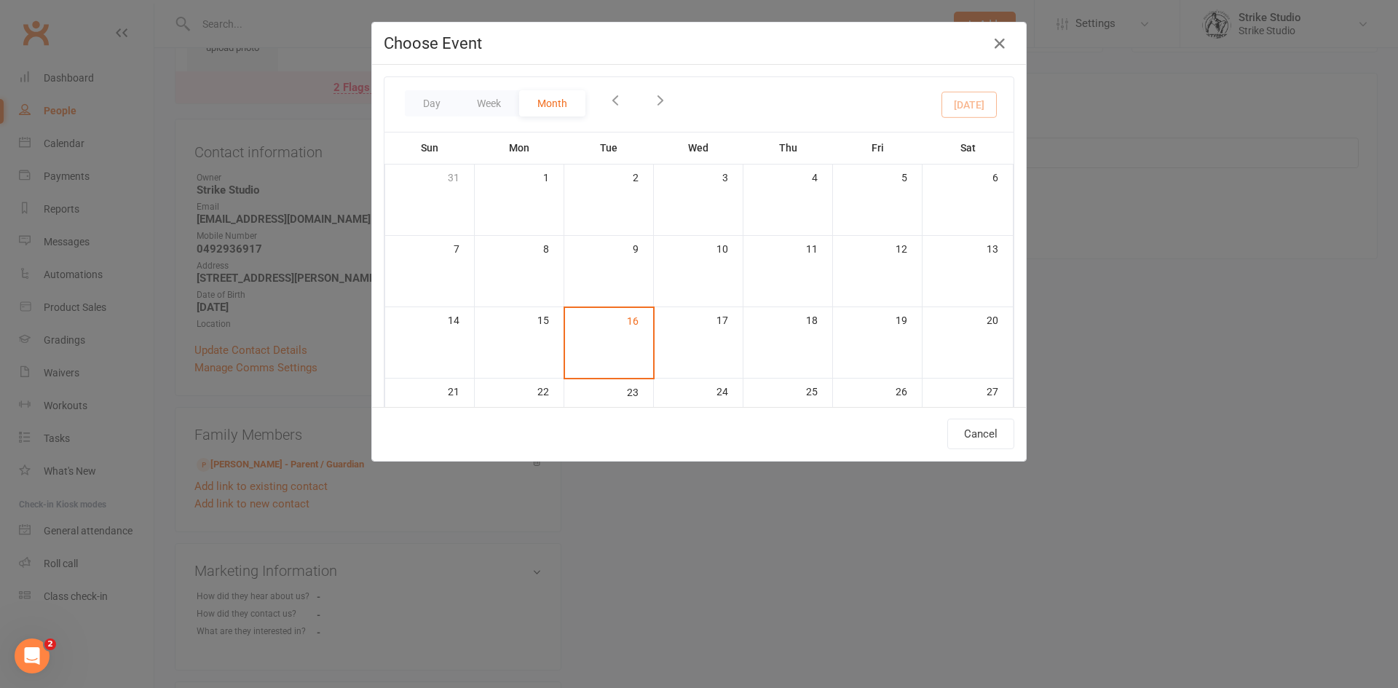
click at [656, 101] on icon "button" at bounding box center [660, 100] width 16 height 16
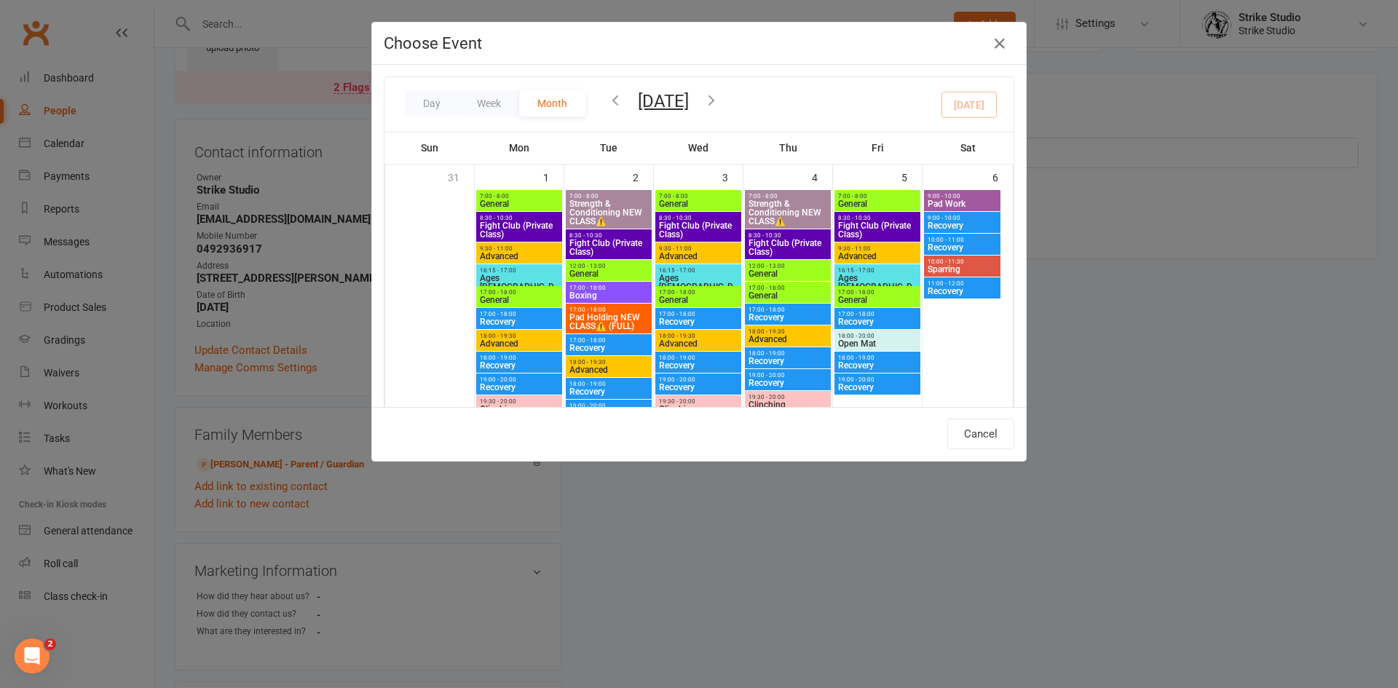
click at [719, 102] on icon "button" at bounding box center [711, 100] width 16 height 16
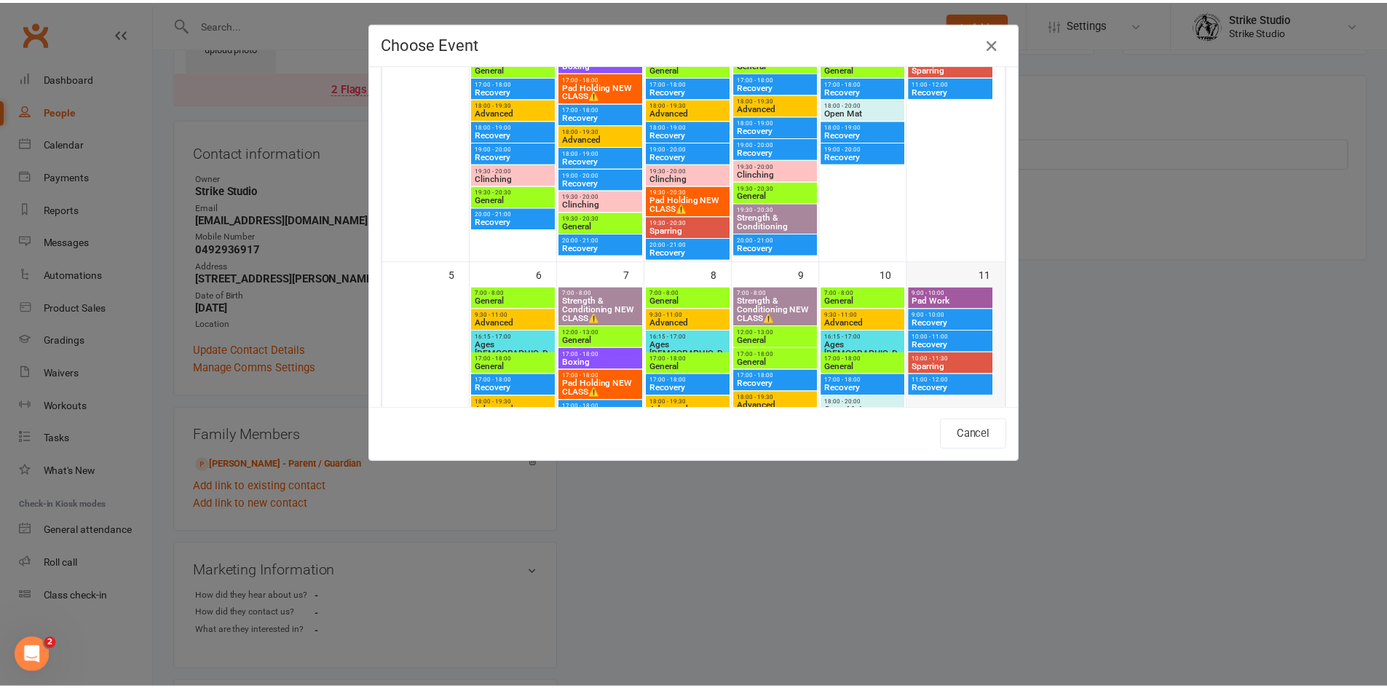
scroll to position [565, 0]
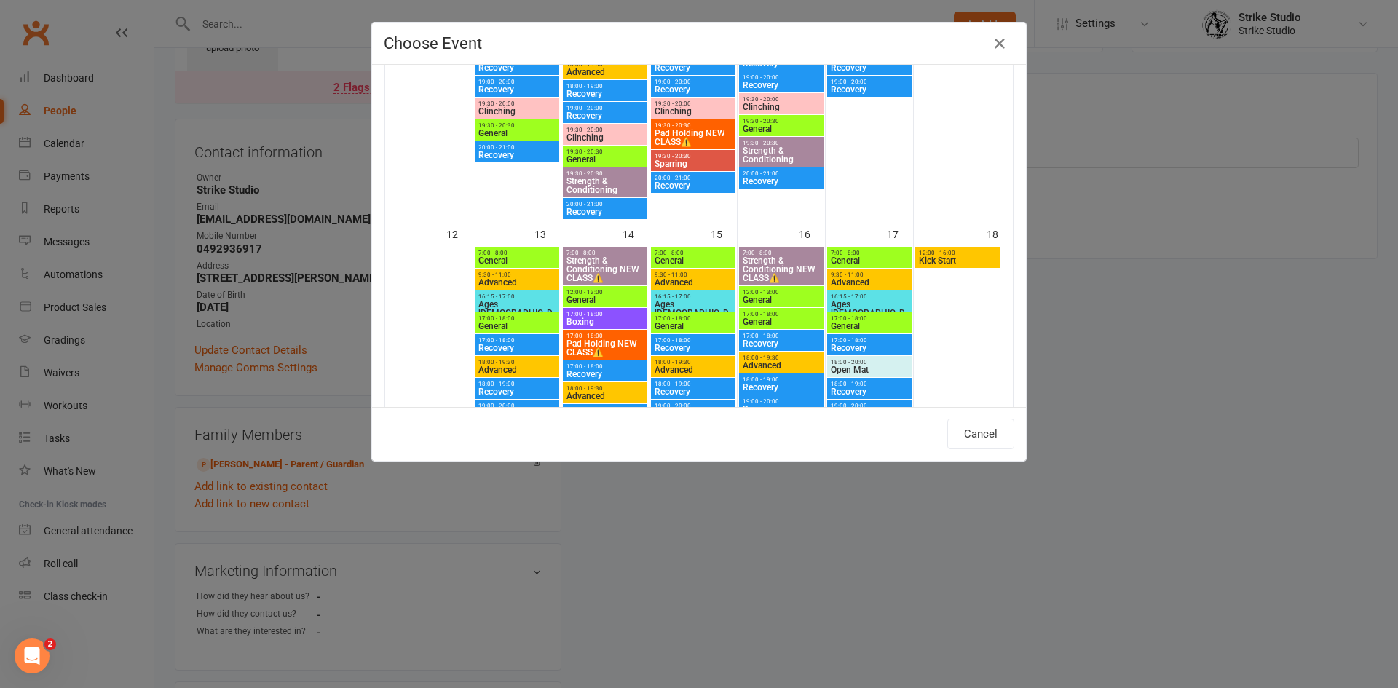
click at [927, 260] on span "Kick Start" at bounding box center [957, 260] width 79 height 9
type input "Kick Start - Oct 18, 2025 12:00:00 PM"
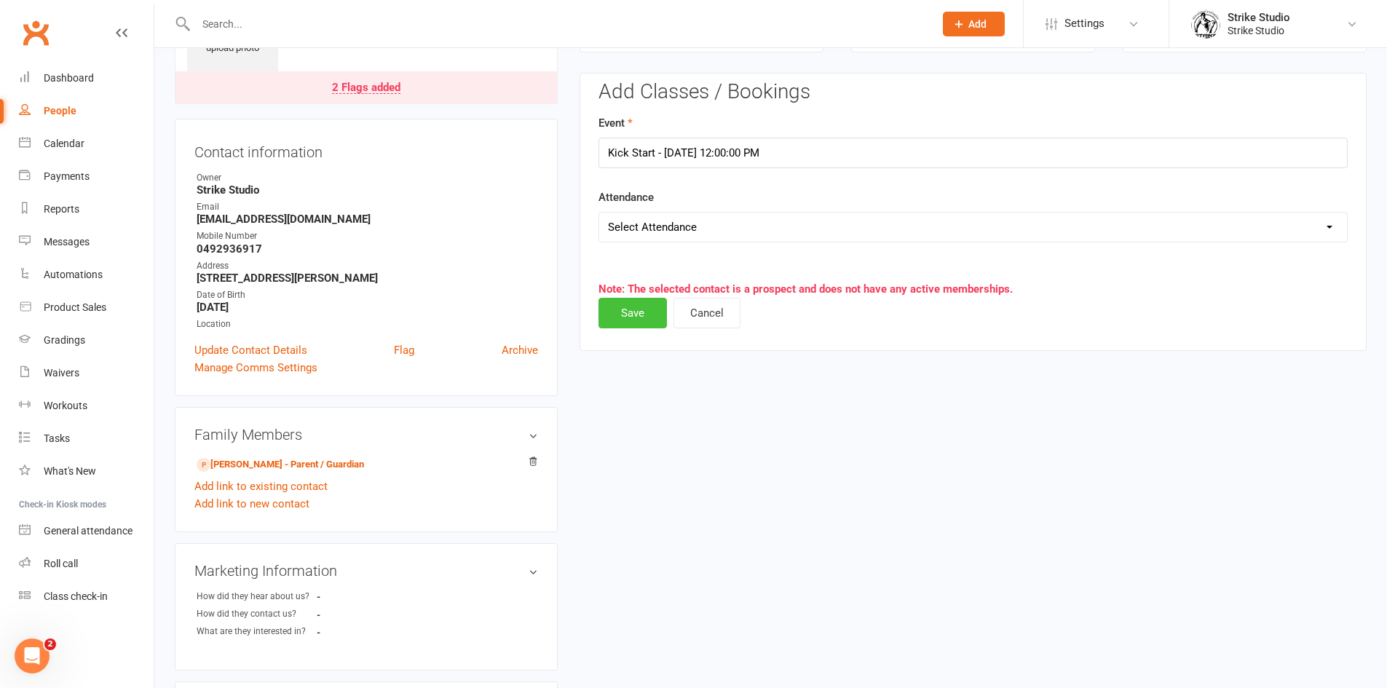
click at [638, 306] on button "Save" at bounding box center [632, 313] width 68 height 31
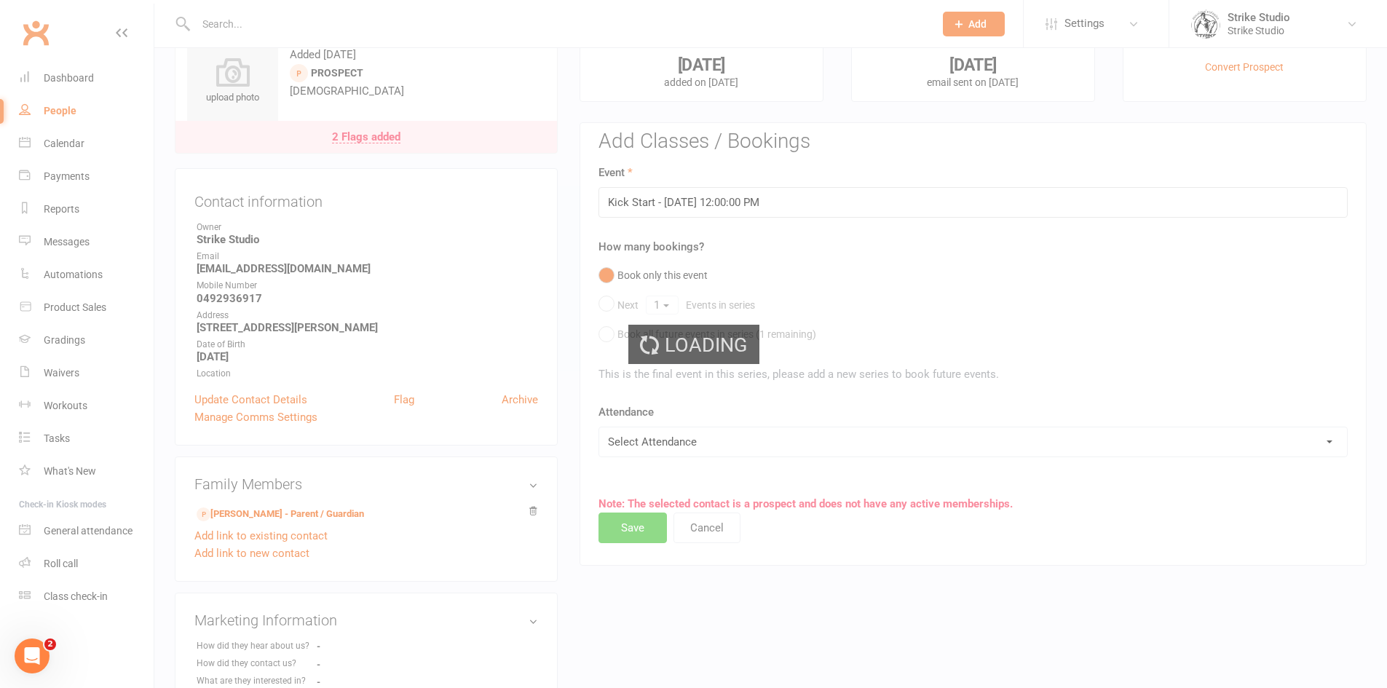
scroll to position [0, 0]
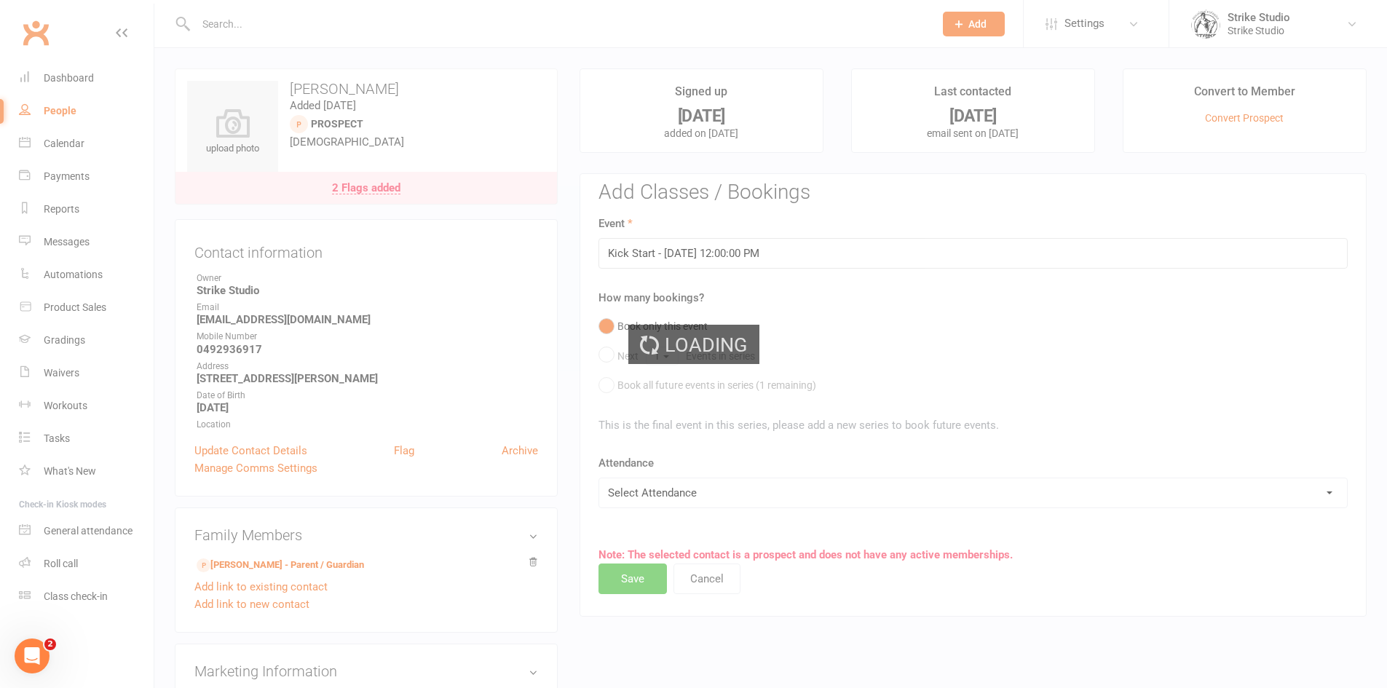
click at [652, 583] on div "Loading" at bounding box center [693, 344] width 1387 height 688
click at [636, 578] on div "Loading" at bounding box center [693, 344] width 1387 height 688
click at [400, 457] on div "Loading" at bounding box center [693, 344] width 1387 height 688
click at [404, 452] on div "Loading" at bounding box center [693, 344] width 1387 height 688
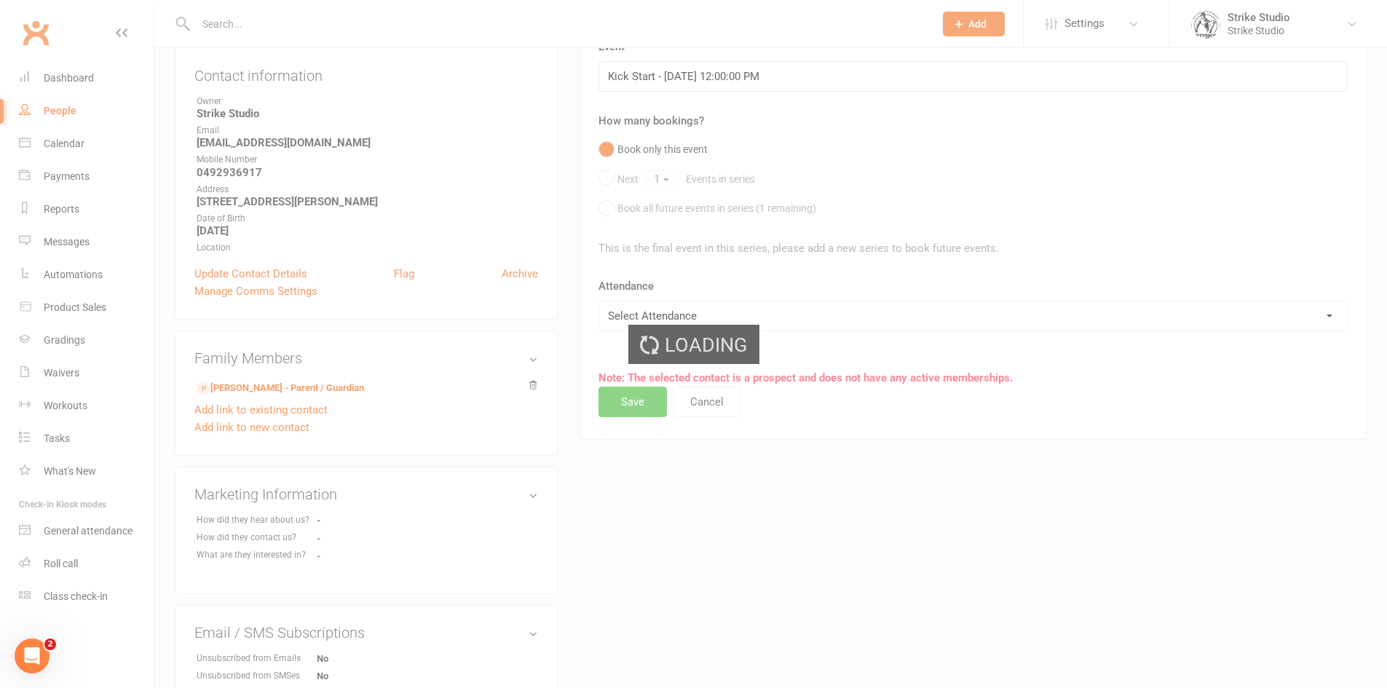
scroll to position [175, 0]
click at [721, 403] on div "Loading" at bounding box center [693, 344] width 1387 height 688
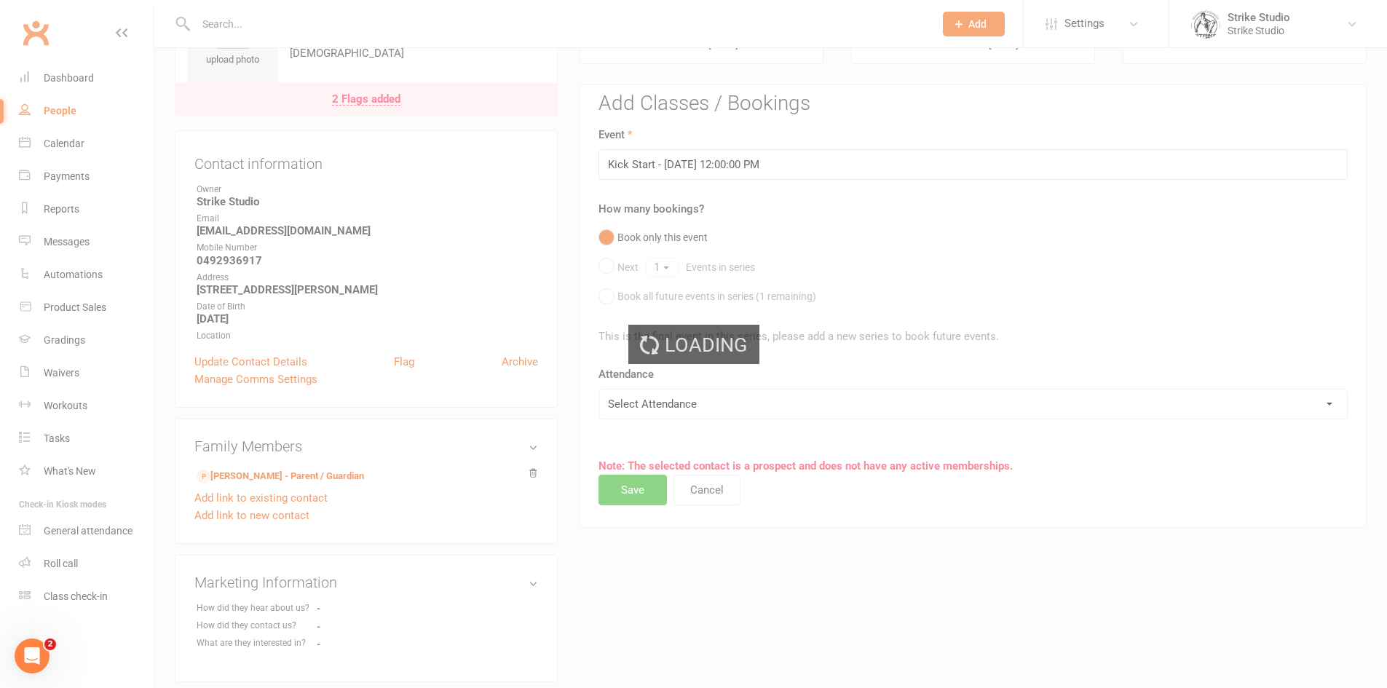
scroll to position [0, 0]
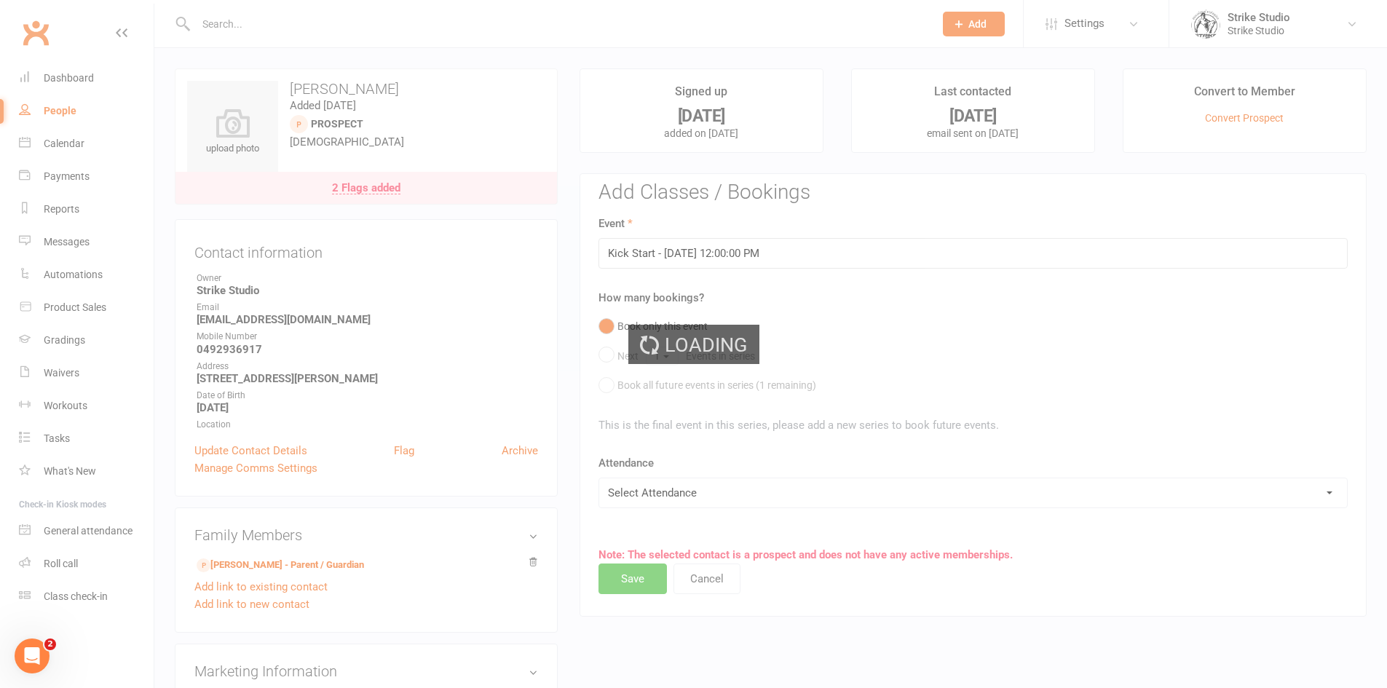
click at [369, 28] on div "Loading" at bounding box center [693, 344] width 1387 height 688
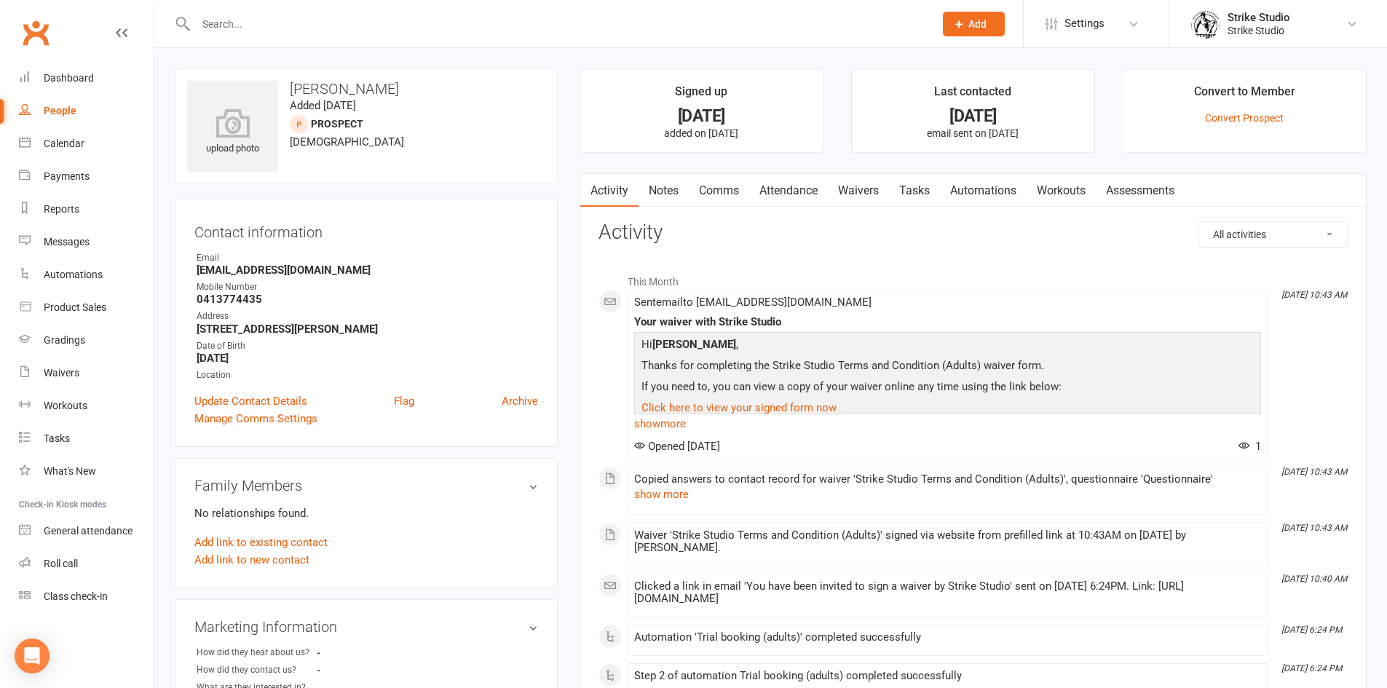
click at [869, 190] on link "Waivers" at bounding box center [858, 190] width 61 height 33
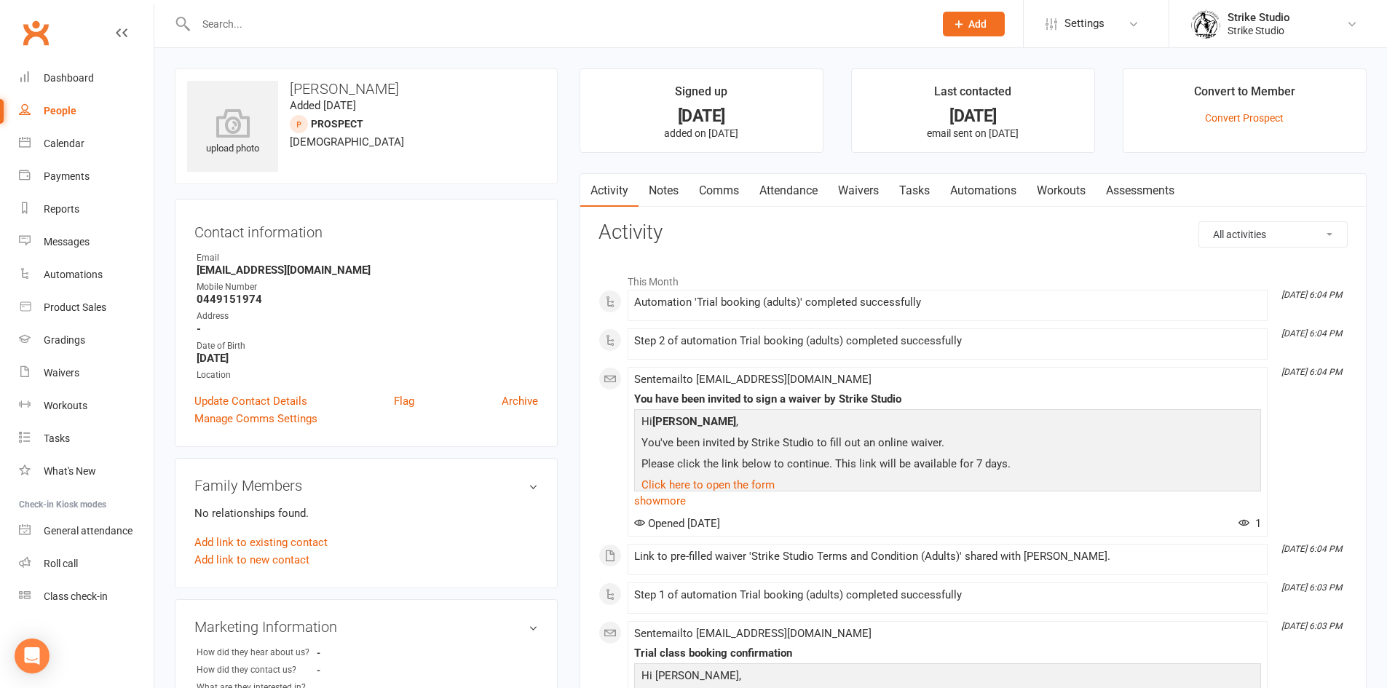
click at [859, 186] on link "Waivers" at bounding box center [858, 190] width 61 height 33
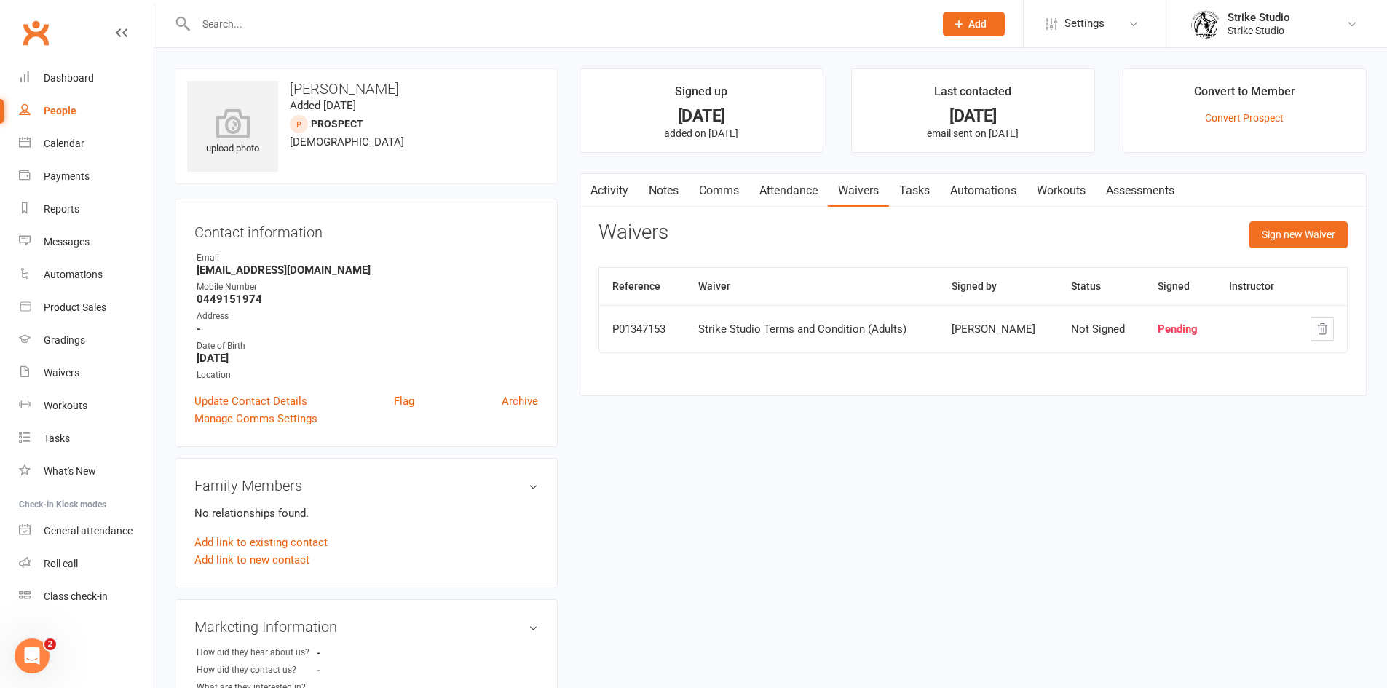
click at [628, 187] on link "Activity" at bounding box center [609, 190] width 58 height 33
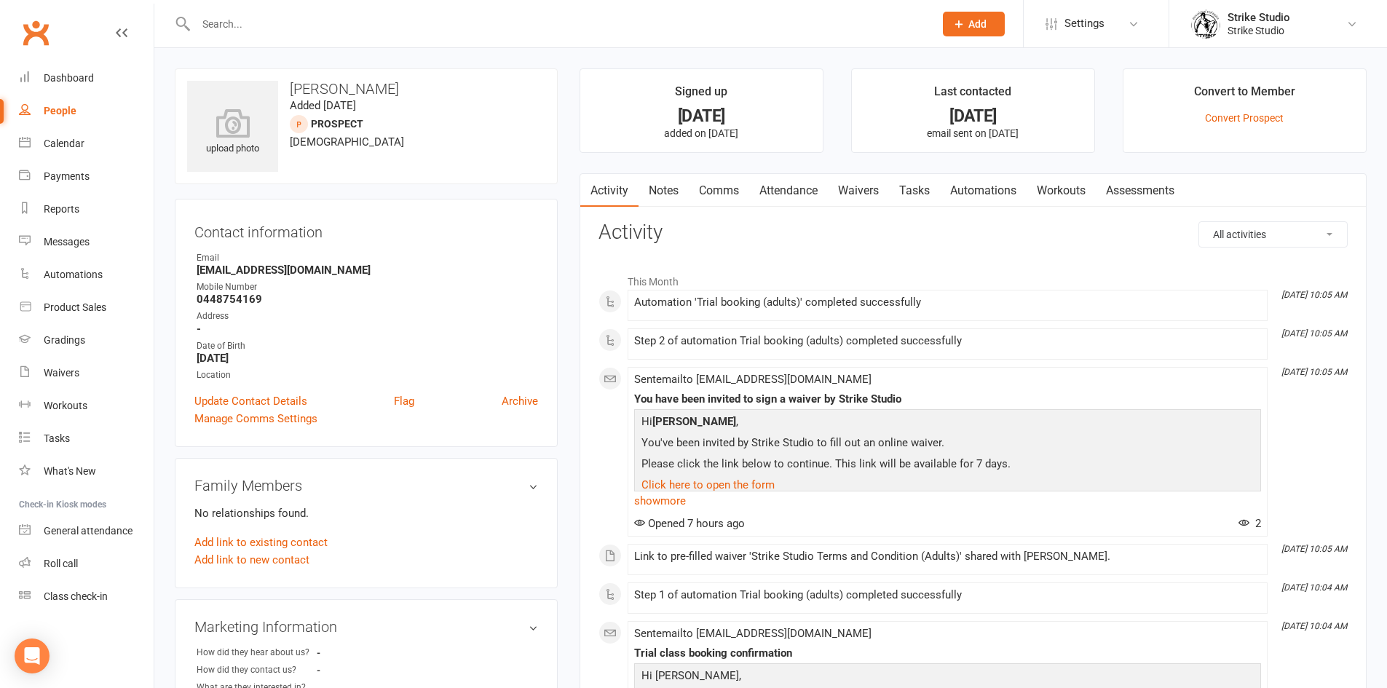
click at [847, 191] on link "Waivers" at bounding box center [858, 190] width 61 height 33
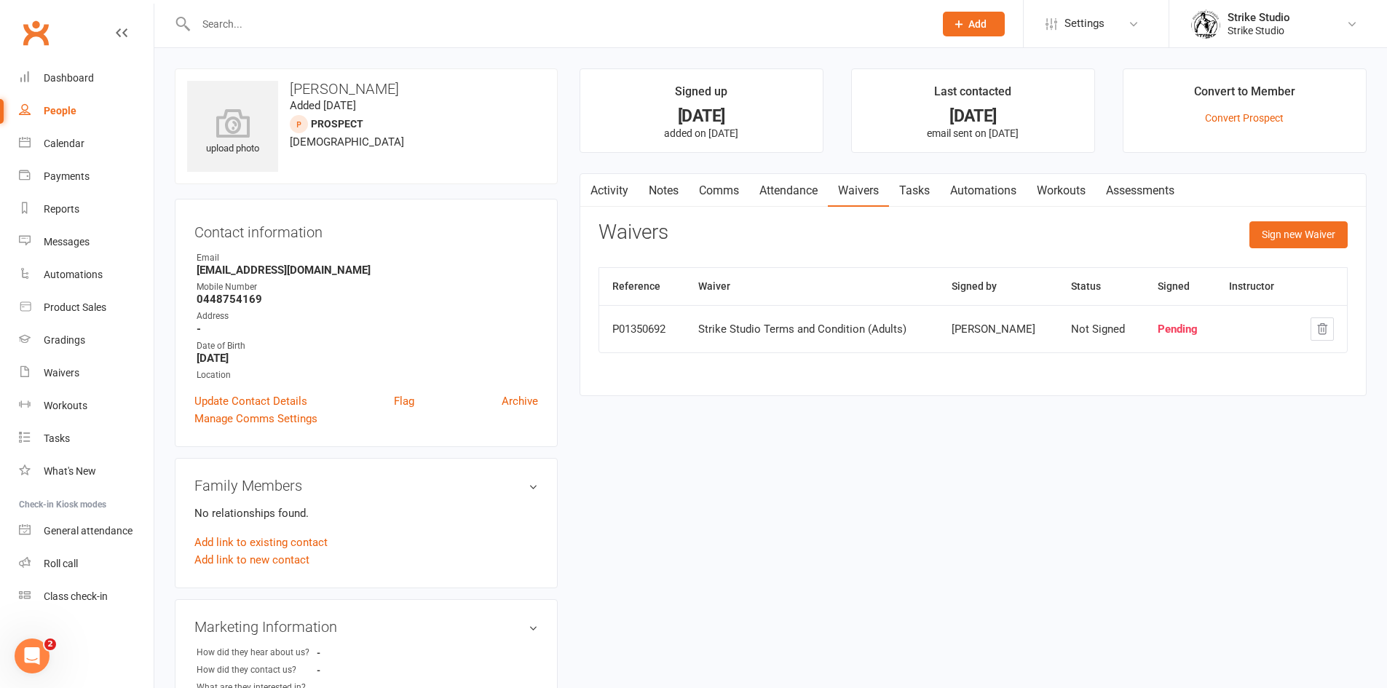
click at [601, 186] on link "Activity" at bounding box center [609, 190] width 58 height 33
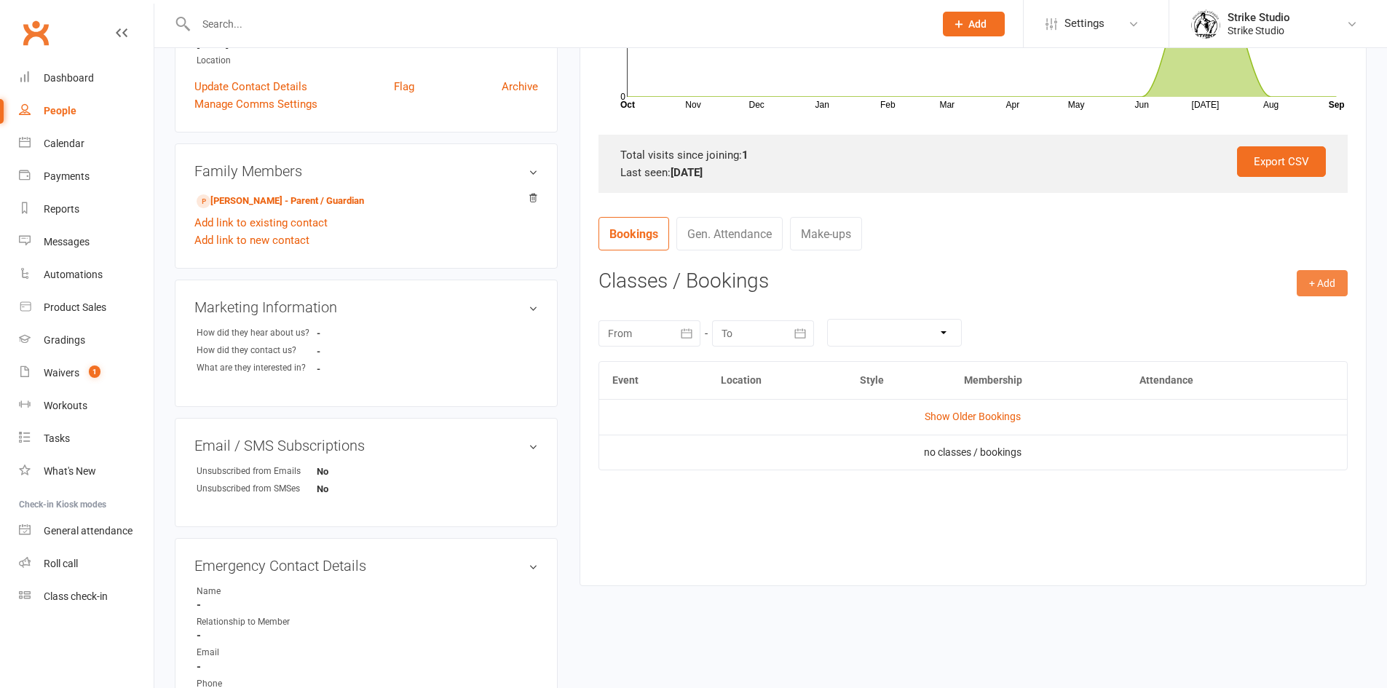
click at [1310, 286] on button "+ Add" at bounding box center [1322, 283] width 51 height 26
click at [1253, 311] on link "Book Event" at bounding box center [1275, 315] width 144 height 29
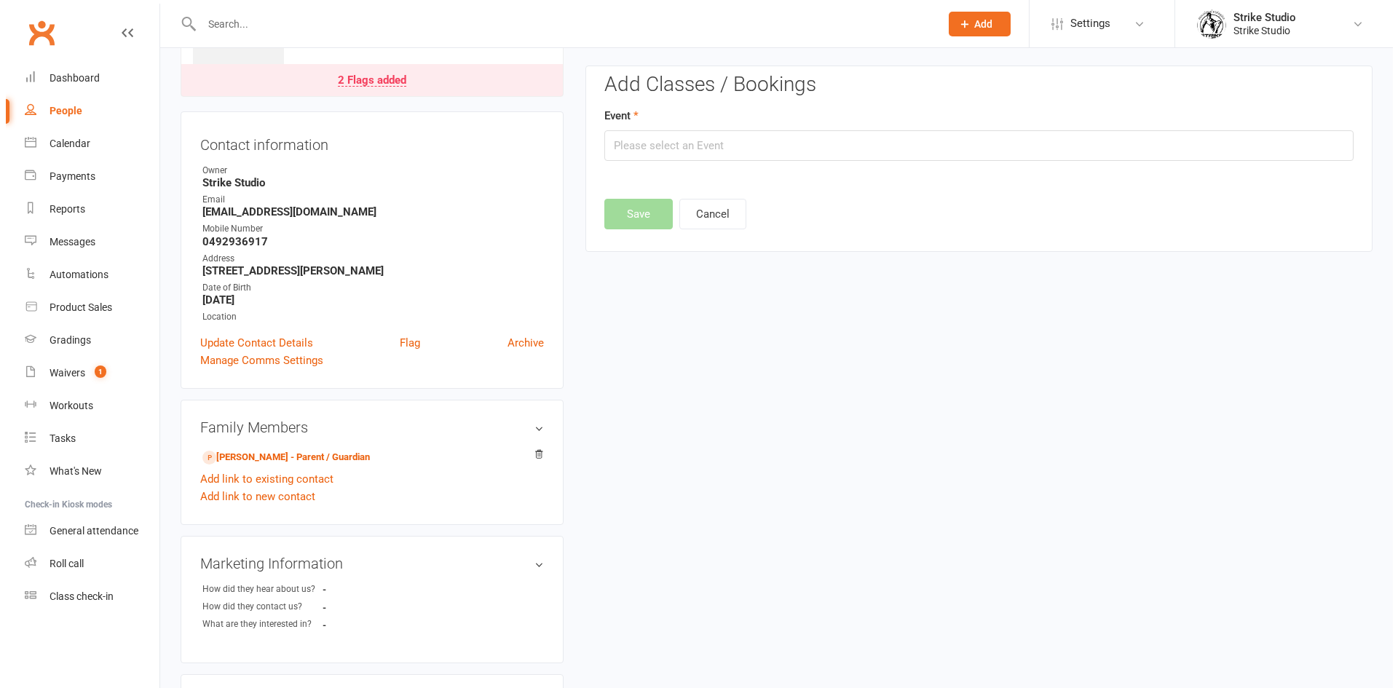
scroll to position [100, 0]
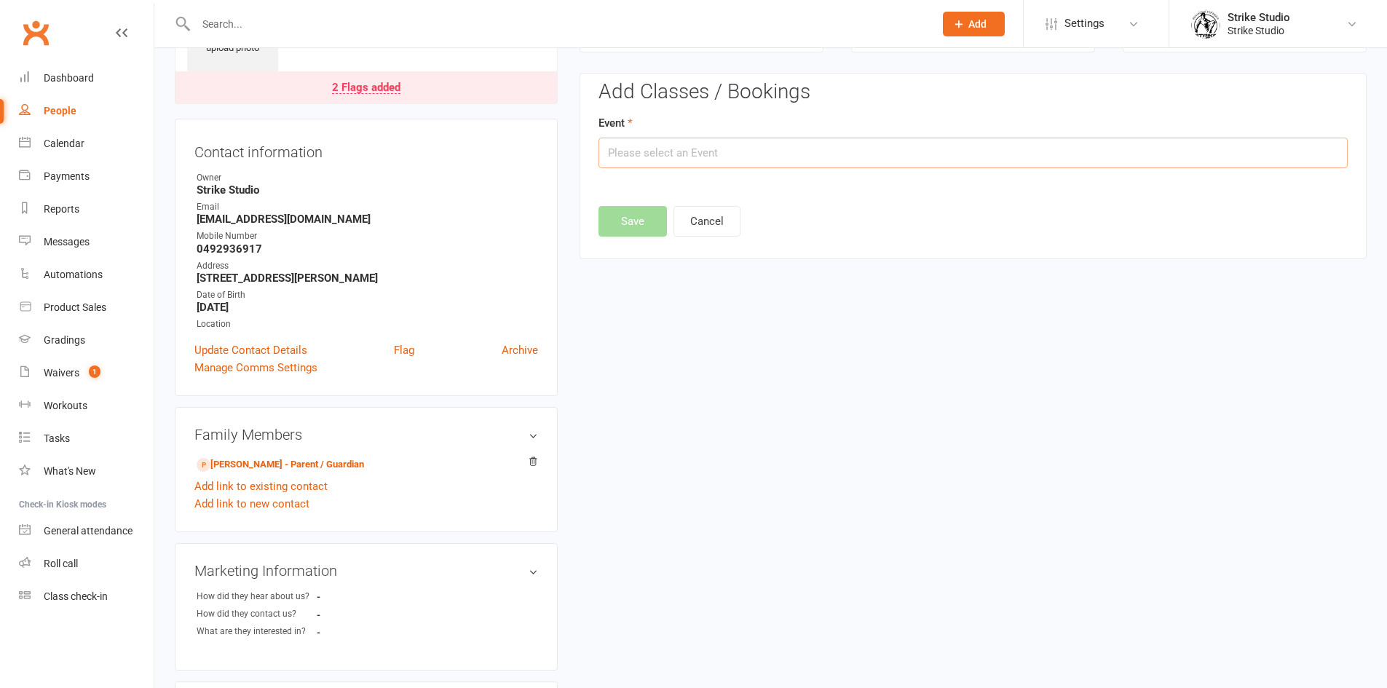
click at [625, 159] on input "text" at bounding box center [972, 153] width 749 height 31
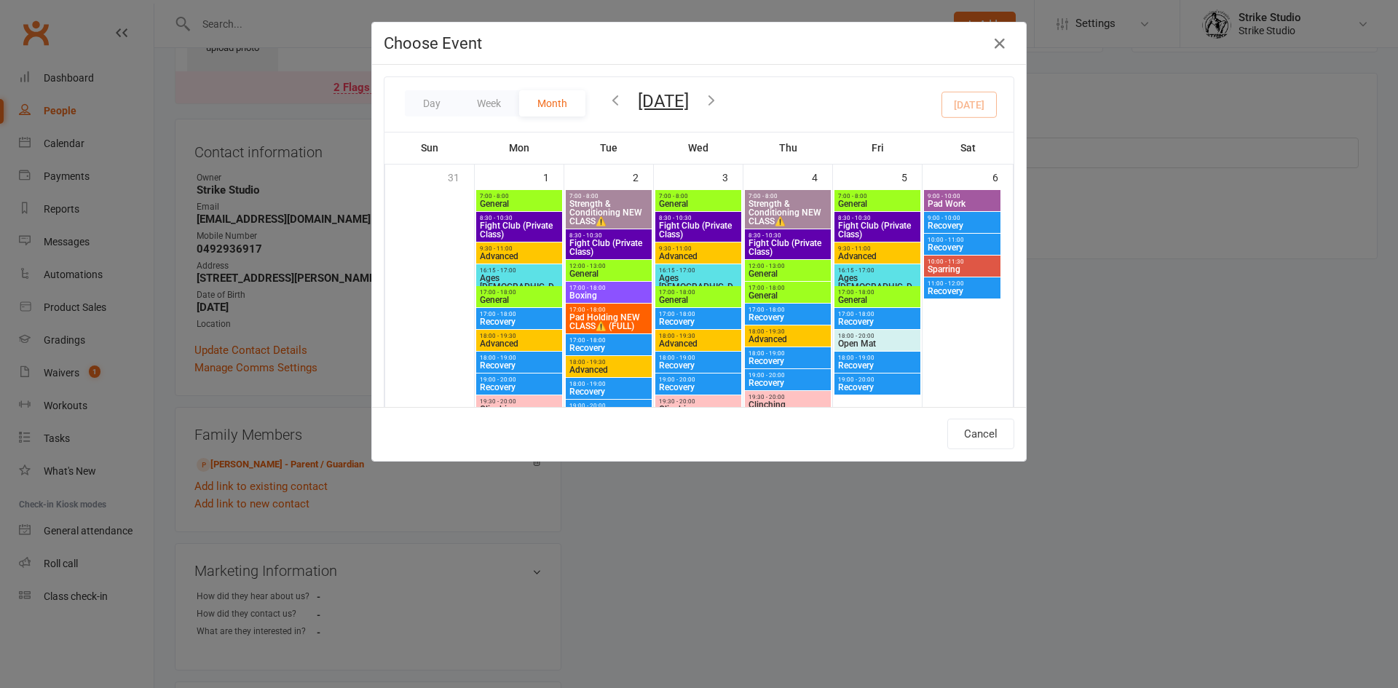
click at [792, 99] on div "Day Week Month [DATE] [DATE] Sun Mon Tue Wed Thu Fri Sat 31 01 02 03 04 05 06 0…" at bounding box center [698, 104] width 629 height 55
click at [719, 100] on icon "button" at bounding box center [711, 100] width 16 height 16
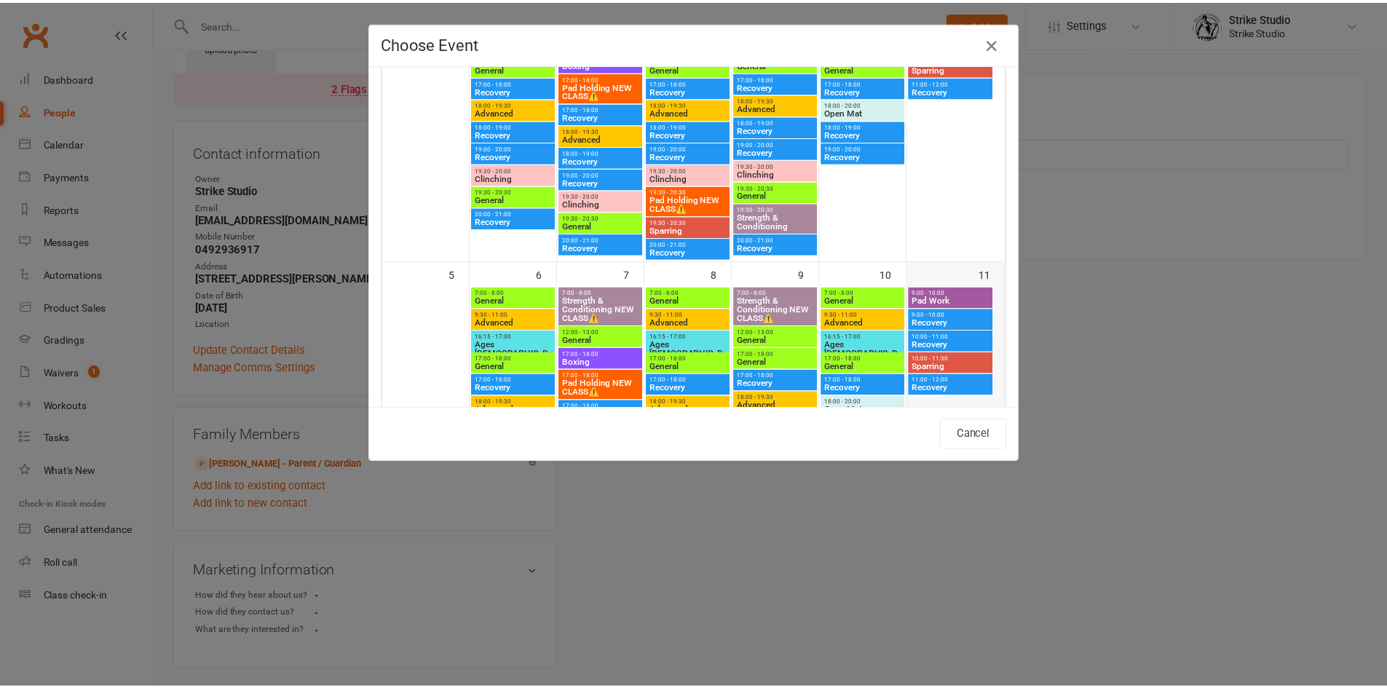
scroll to position [565, 0]
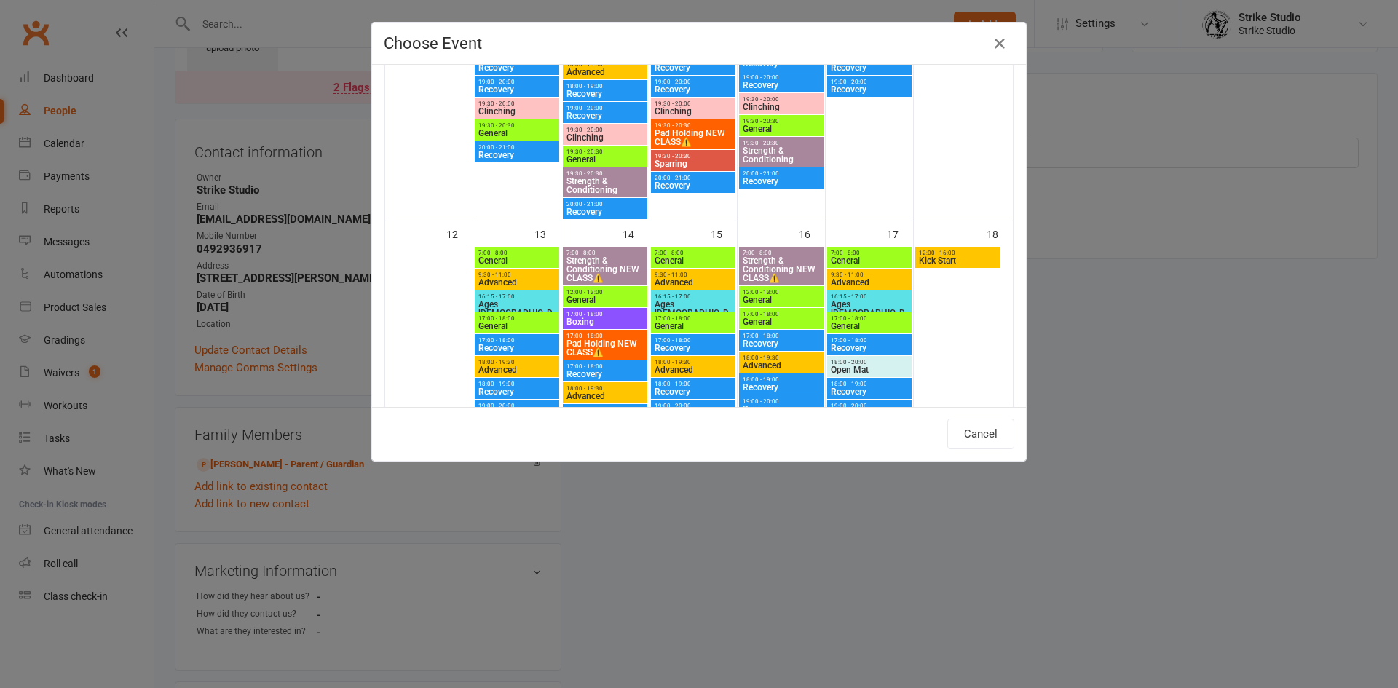
click at [943, 261] on span "Kick Start" at bounding box center [957, 260] width 79 height 9
type input "Kick Start - [DATE] 12:00:00 PM"
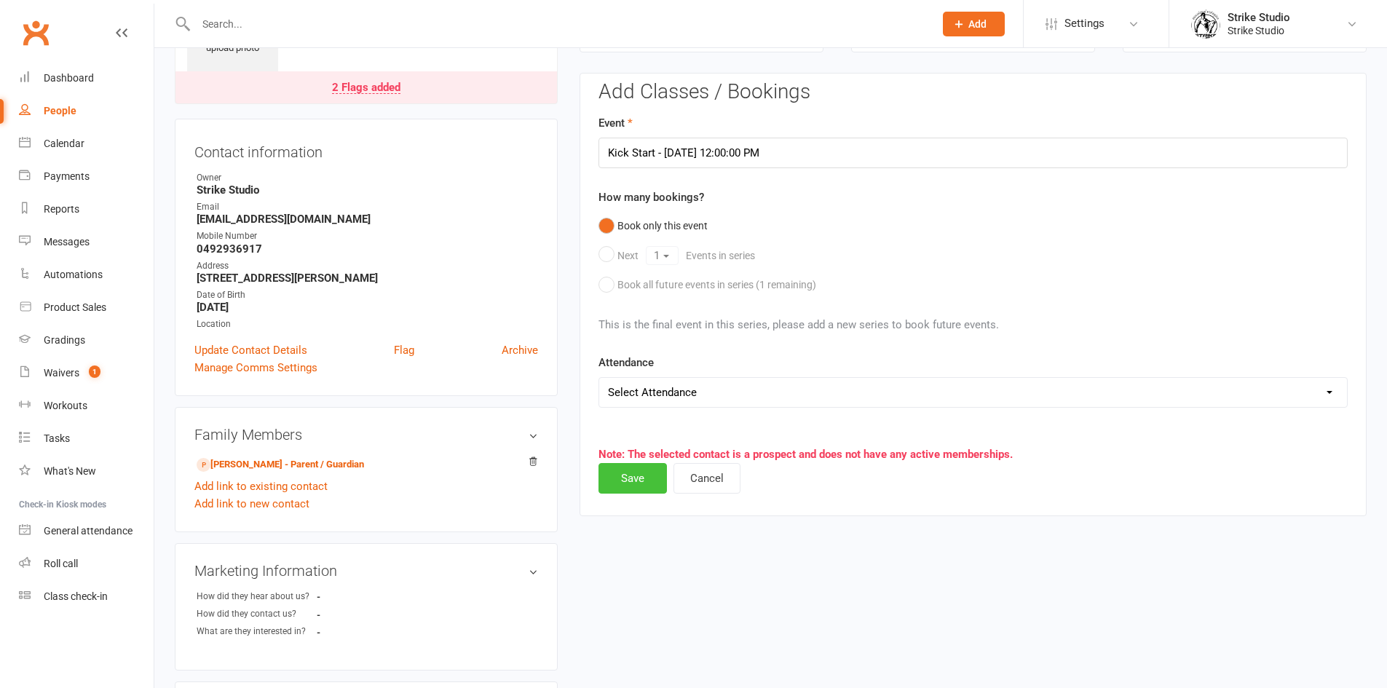
click at [635, 474] on button "Save" at bounding box center [632, 478] width 68 height 31
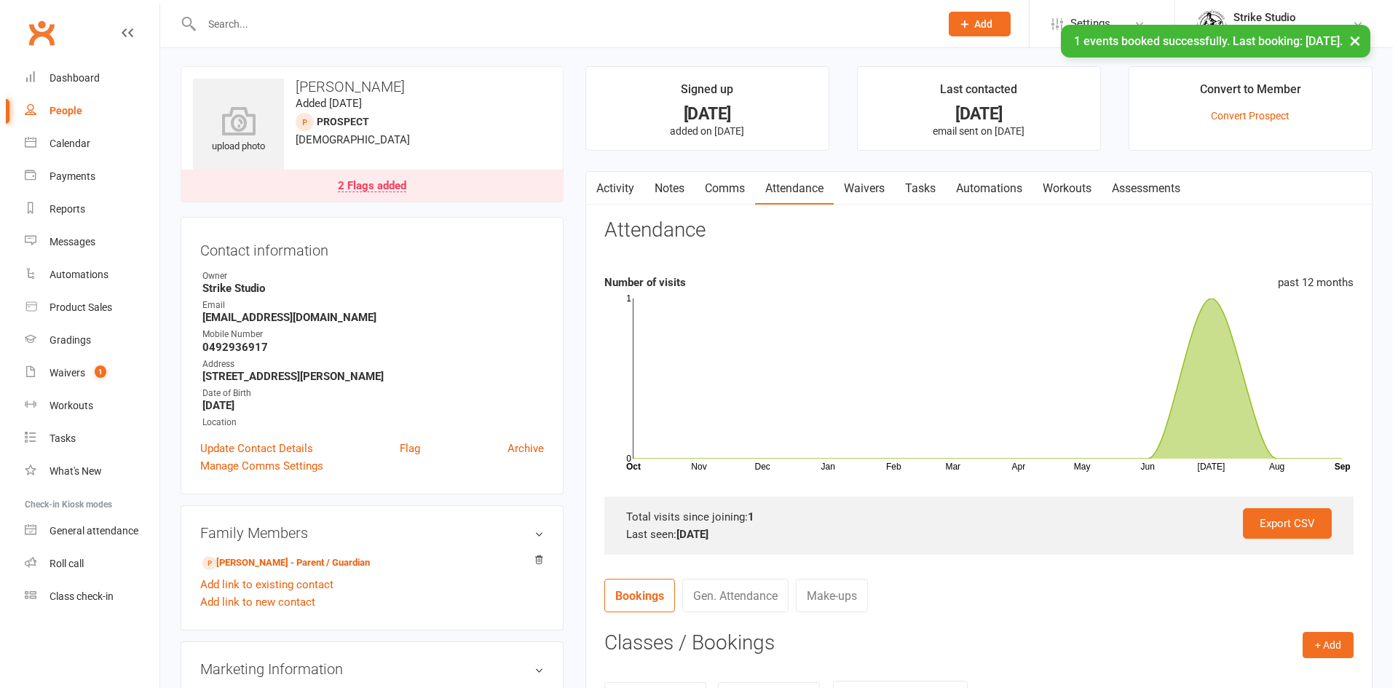
scroll to position [0, 0]
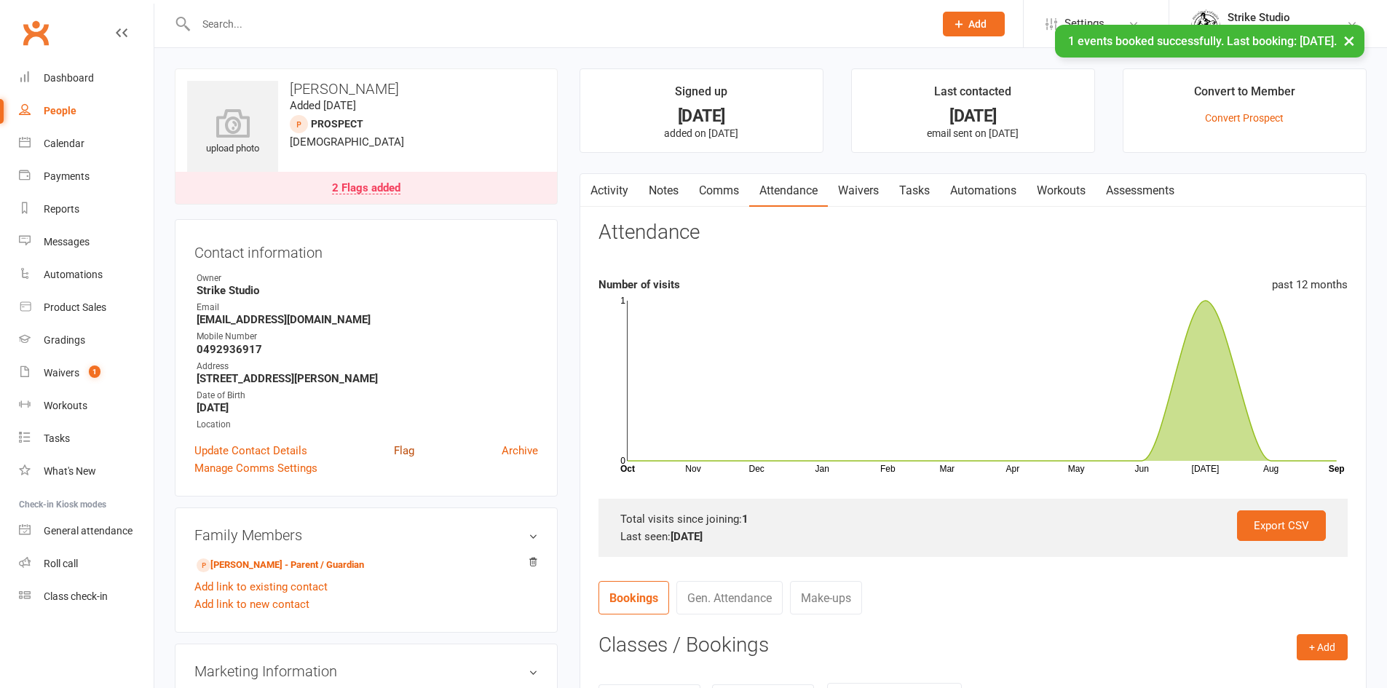
click at [404, 457] on link "Flag" at bounding box center [404, 450] width 20 height 17
click at [402, 448] on link "Flag" at bounding box center [404, 450] width 20 height 17
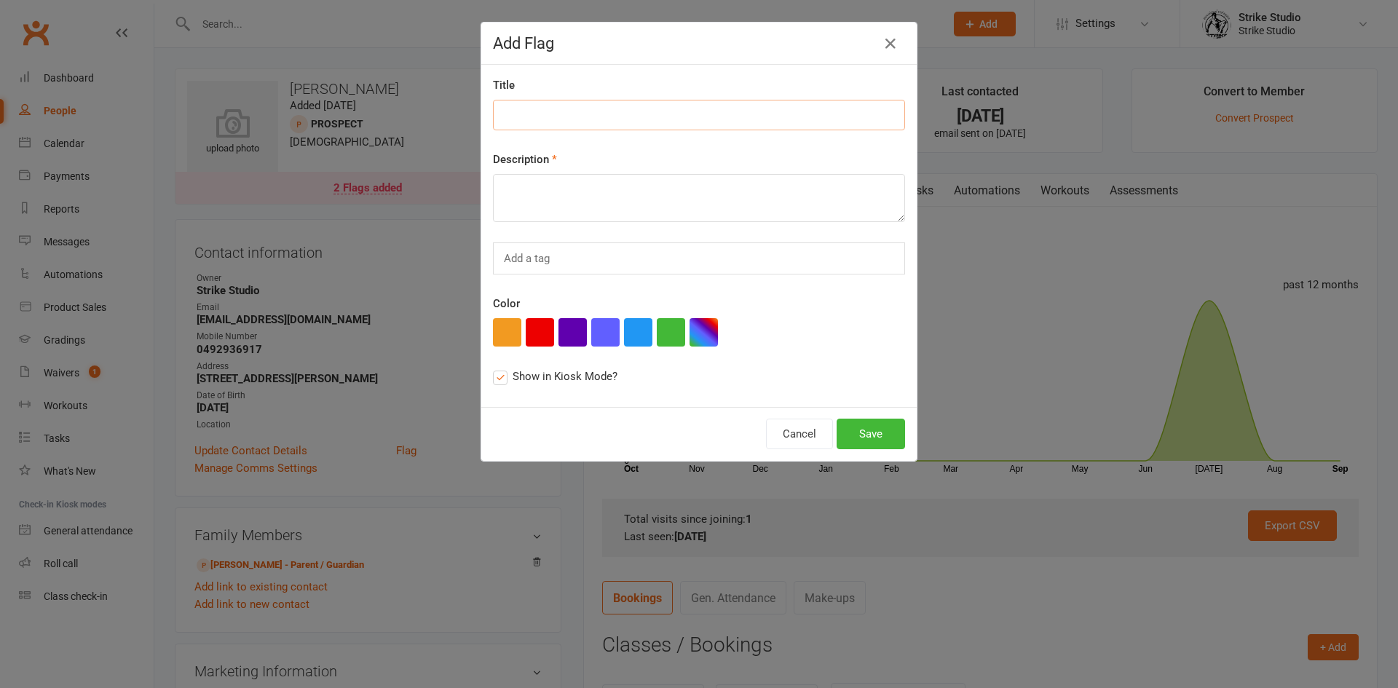
click at [538, 108] on input at bounding box center [699, 115] width 412 height 31
paste input "[DATE] Kick Start Competitor"
type input "[DATE] Kick Start Competitor"
click at [558, 205] on div "Title Description Add a tag Color Show in Kiosk Mode?" at bounding box center [698, 236] width 435 height 342
click at [557, 119] on input at bounding box center [699, 115] width 412 height 31
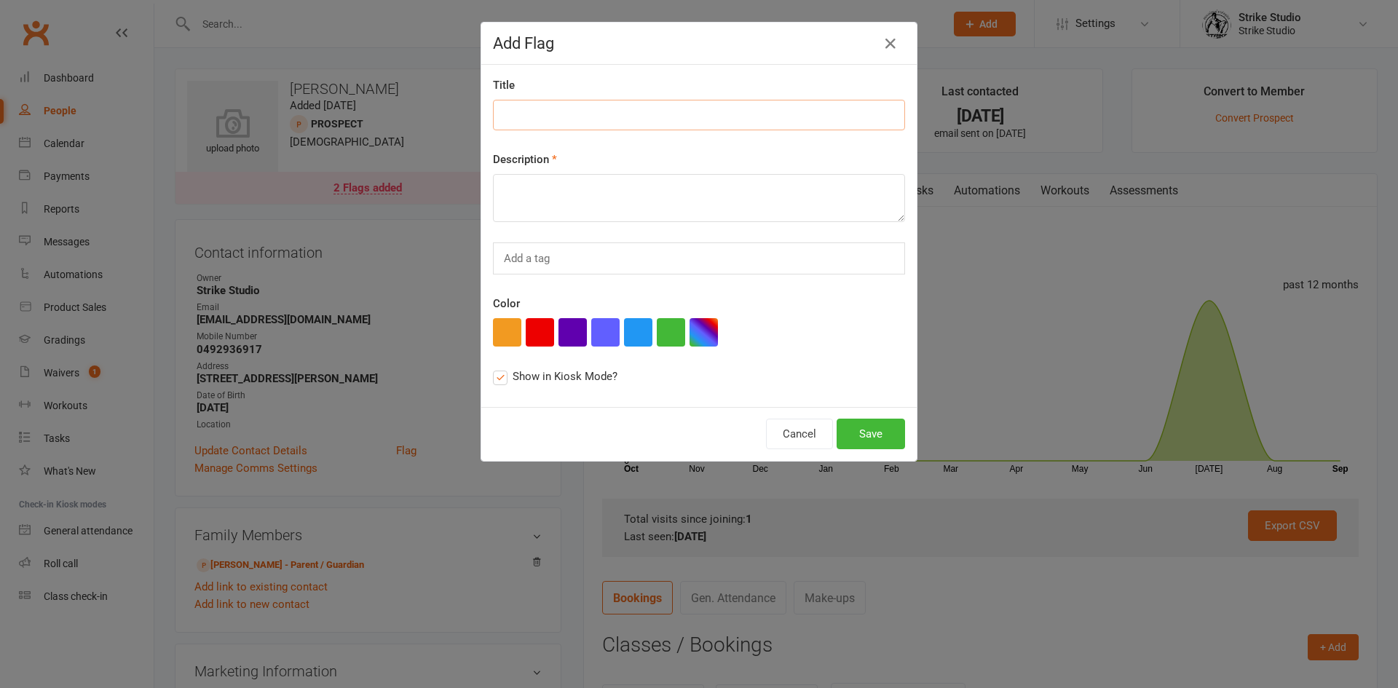
paste input "[DATE] Kick Start Competitor"
type input "[DATE] Kick Start Competitor"
click at [557, 206] on textarea at bounding box center [699, 198] width 412 height 48
paste textarea "[DATE] Kick Start Competitor"
type textarea "[DATE] Kick Start Competitor"
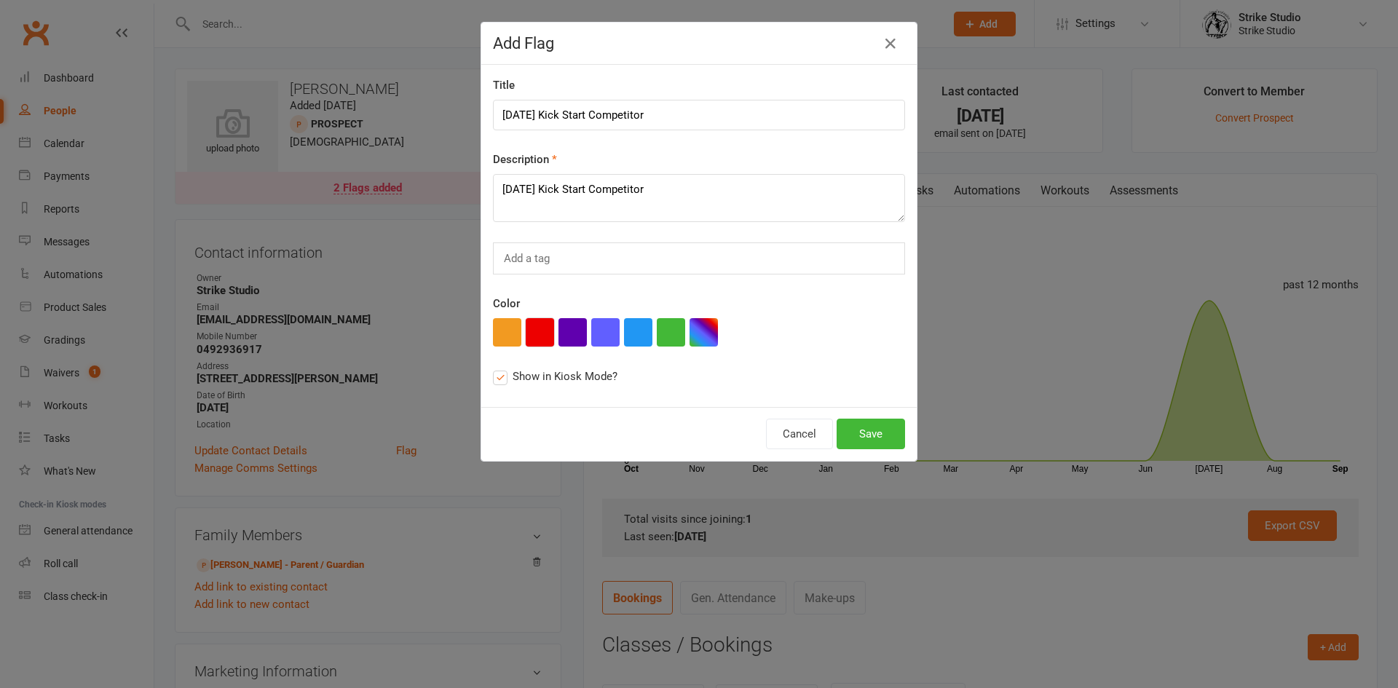
drag, startPoint x: 531, startPoint y: 334, endPoint x: 547, endPoint y: 338, distance: 17.1
click at [531, 336] on button "button" at bounding box center [540, 332] width 28 height 28
click at [875, 432] on button "Save" at bounding box center [871, 434] width 68 height 31
click at [889, 44] on icon "button" at bounding box center [890, 43] width 17 height 17
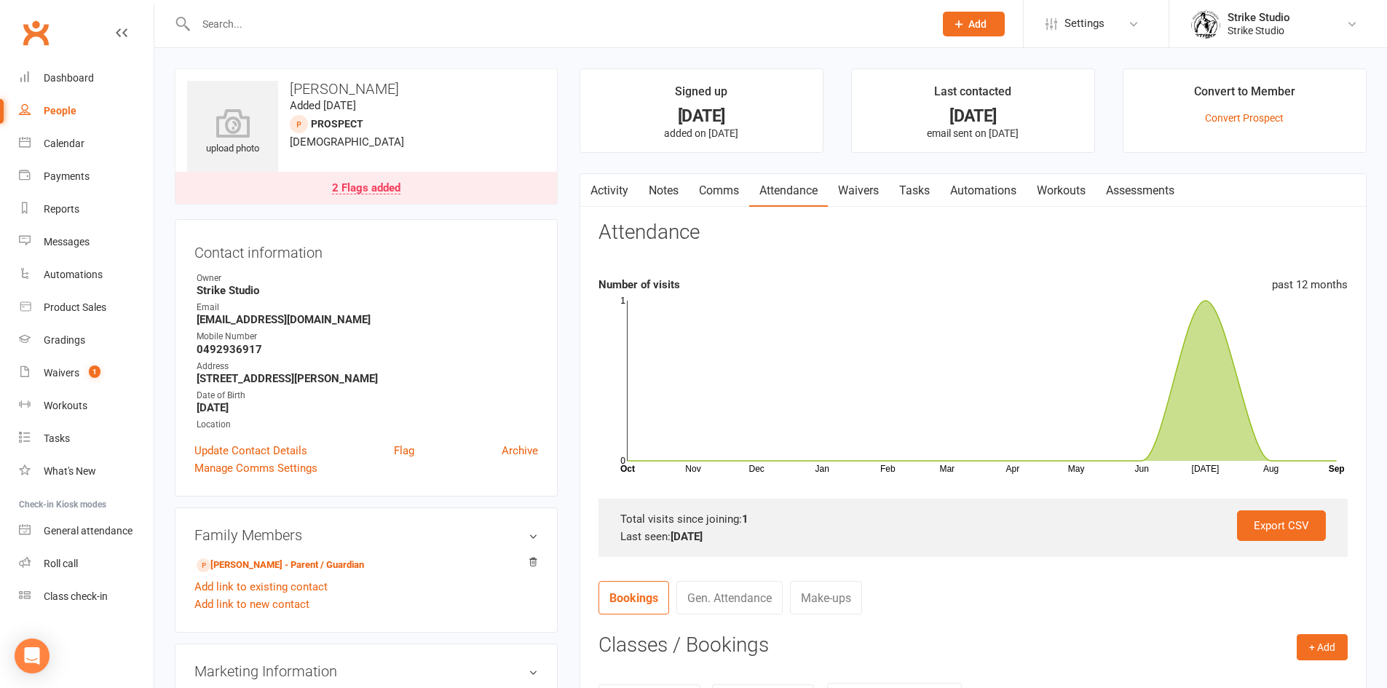
click at [365, 191] on div "2 Flags added" at bounding box center [366, 189] width 68 height 12
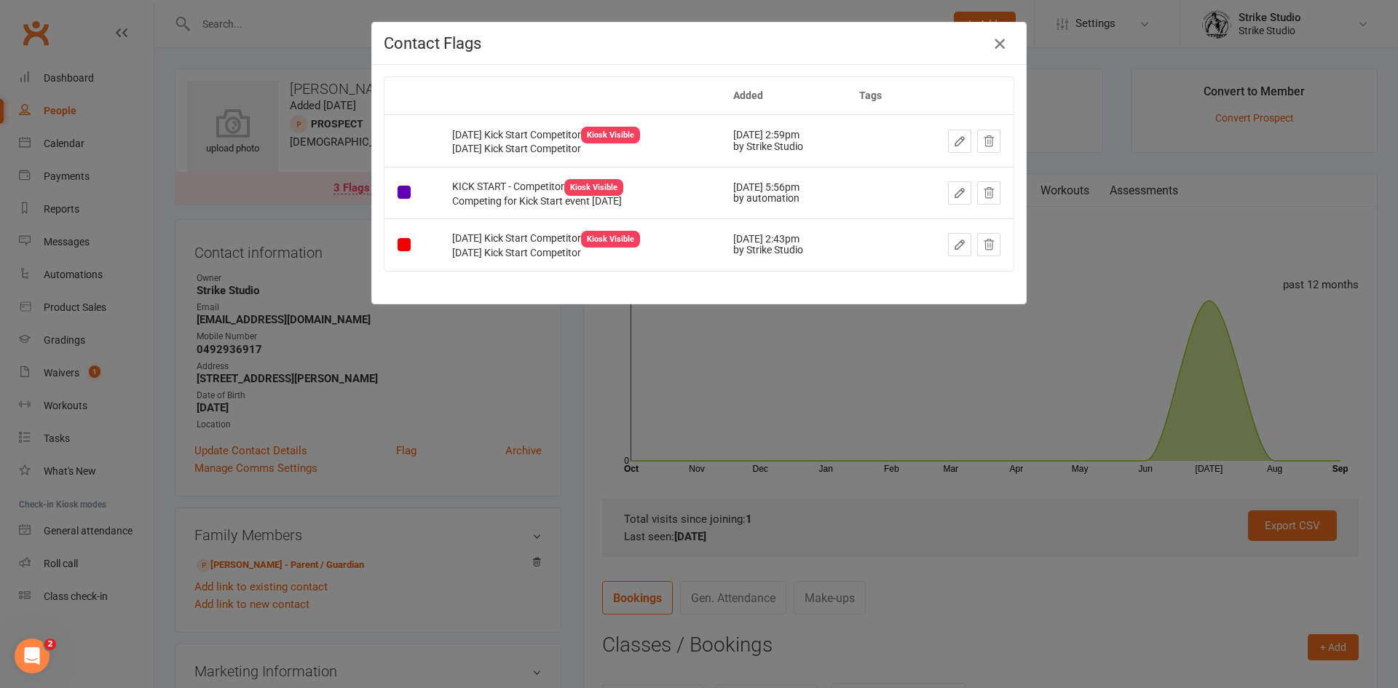
click at [995, 47] on icon "button" at bounding box center [999, 43] width 17 height 17
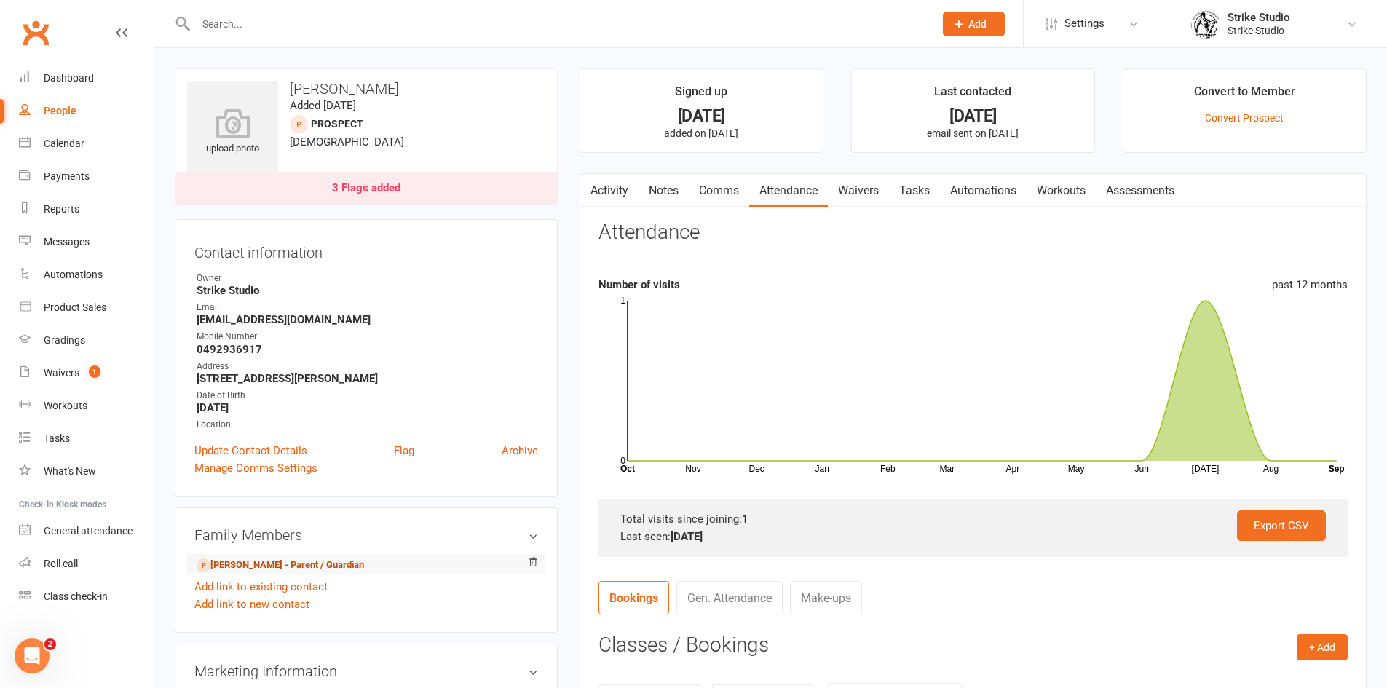
click at [283, 561] on link "[PERSON_NAME] - Parent / Guardian" at bounding box center [280, 565] width 167 height 15
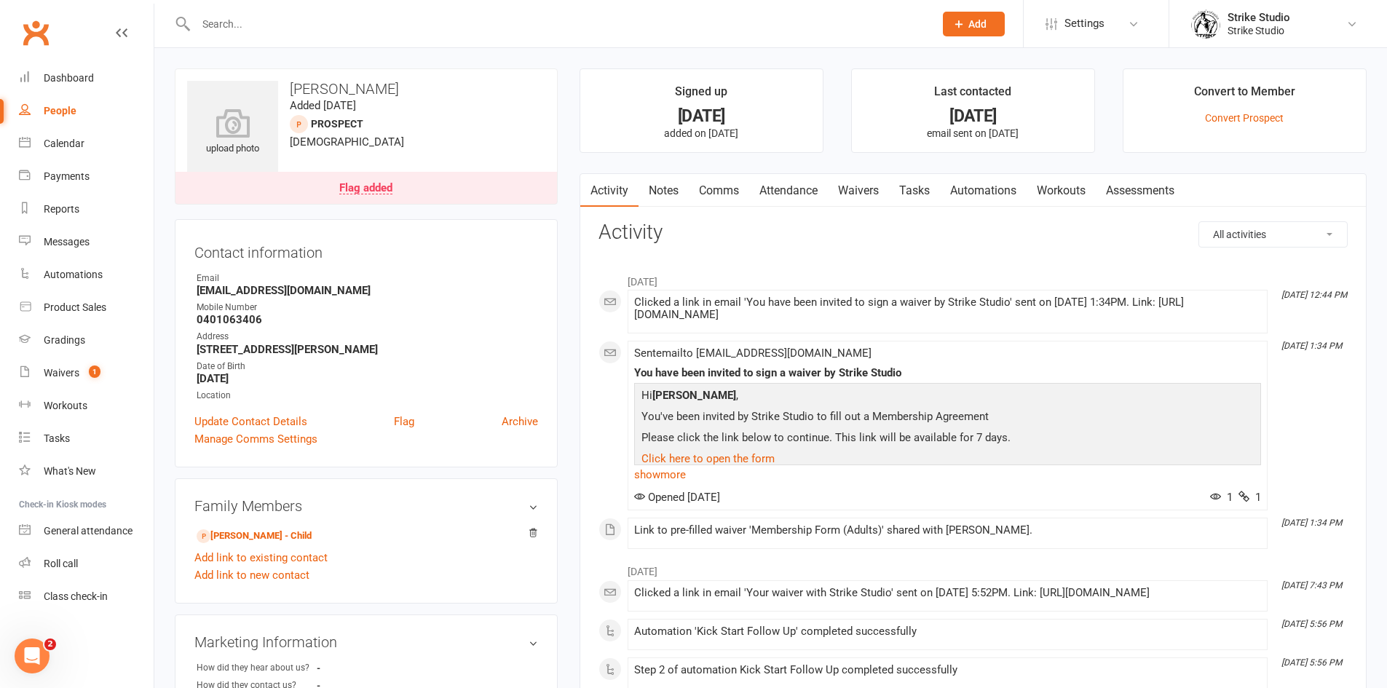
click at [724, 187] on link "Comms" at bounding box center [719, 190] width 60 height 33
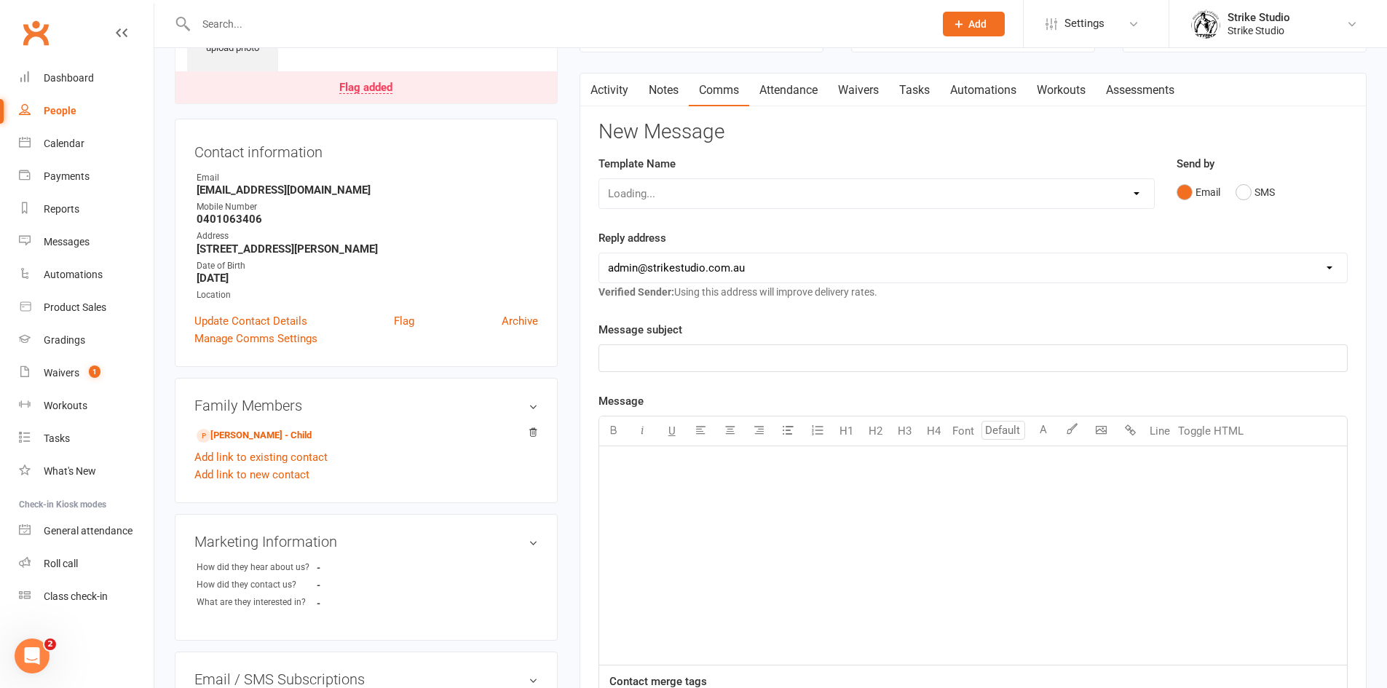
click at [830, 194] on div "Loading..." at bounding box center [876, 193] width 556 height 31
click at [761, 193] on select "Select Template [Email] Aspiring fighters meeting notes [Email] Exciting Opport…" at bounding box center [876, 193] width 555 height 29
select select "8"
click at [599, 179] on select "Select Template [Email] Aspiring fighters meeting notes [Email] Exciting Opport…" at bounding box center [876, 193] width 555 height 29
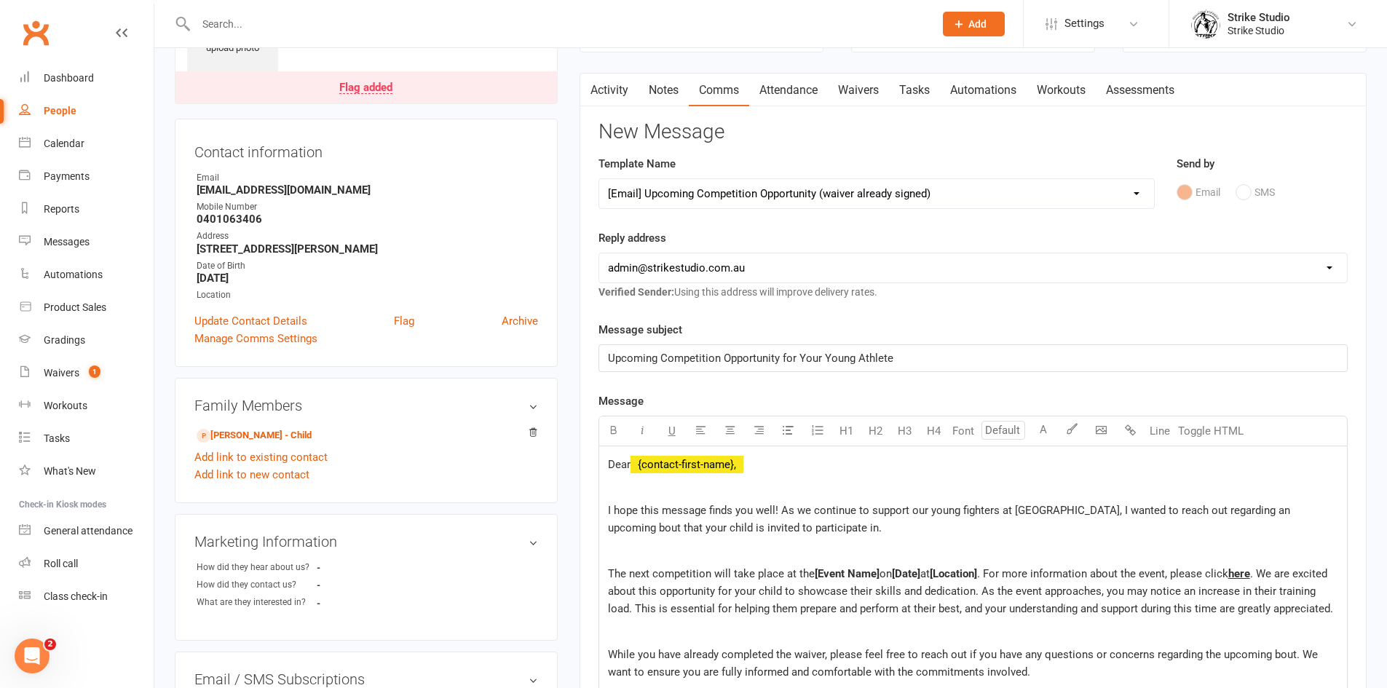
click at [916, 517] on span "I hope this message finds you well! As we continue to support our young fighter…" at bounding box center [950, 519] width 685 height 31
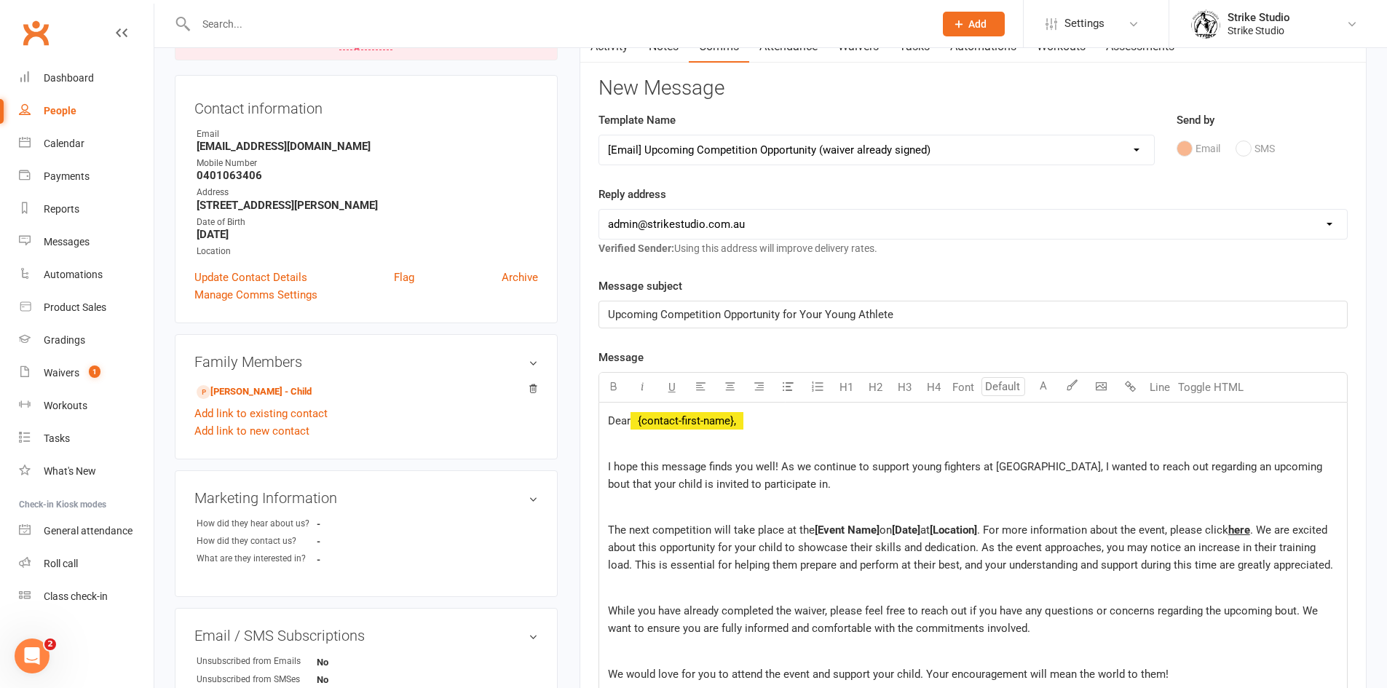
scroll to position [146, 0]
click at [655, 483] on span "I hope this message finds you well! As we continue to support young fighters at…" at bounding box center [966, 474] width 717 height 31
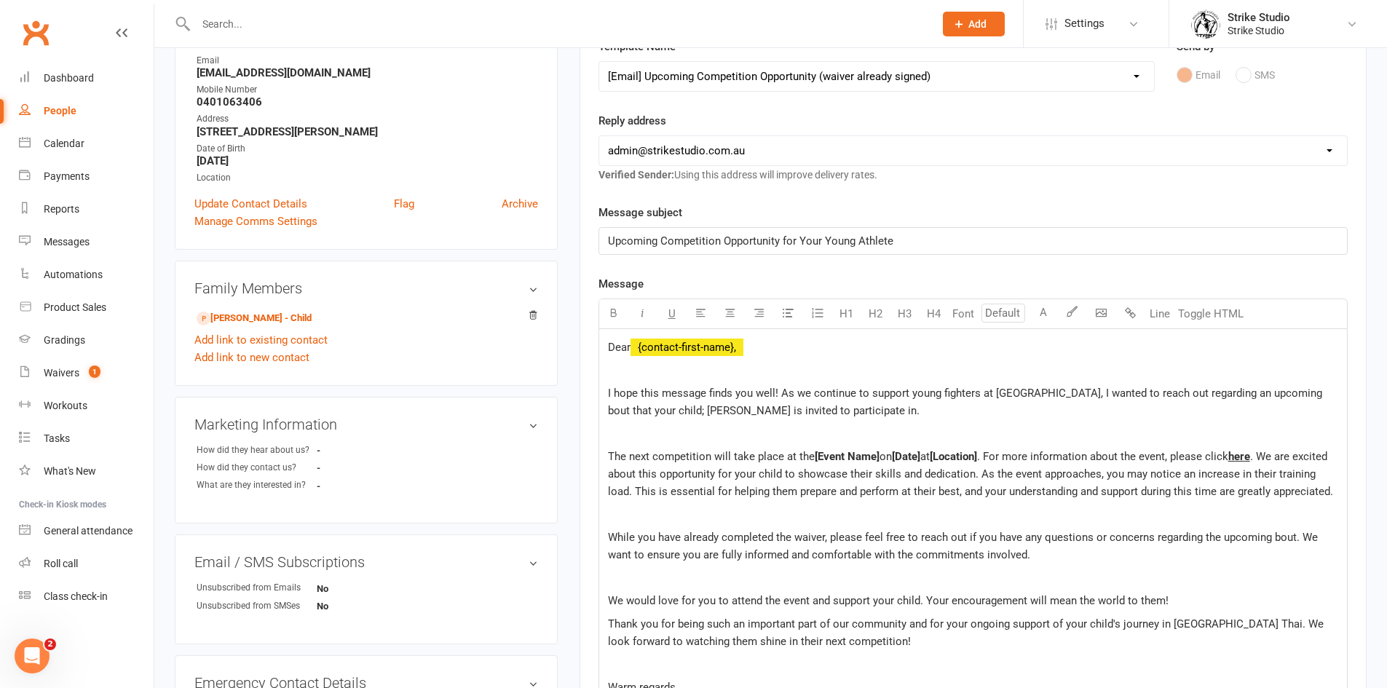
scroll to position [218, 0]
click at [786, 459] on span "The next competition will take place at the" at bounding box center [711, 455] width 207 height 13
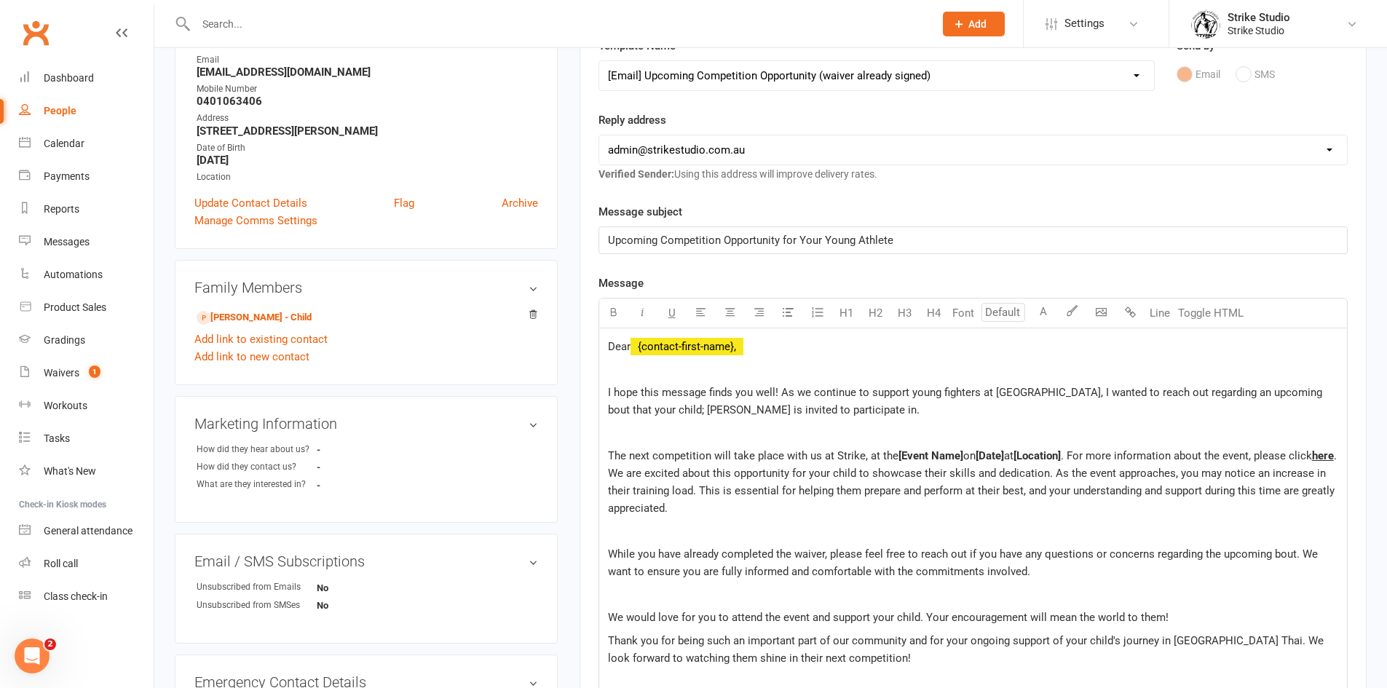
drag, startPoint x: 867, startPoint y: 456, endPoint x: 963, endPoint y: 456, distance: 96.1
click at [963, 456] on p "The next competition will take place with us at Strike, at the [Event Name] on …" at bounding box center [973, 482] width 730 height 70
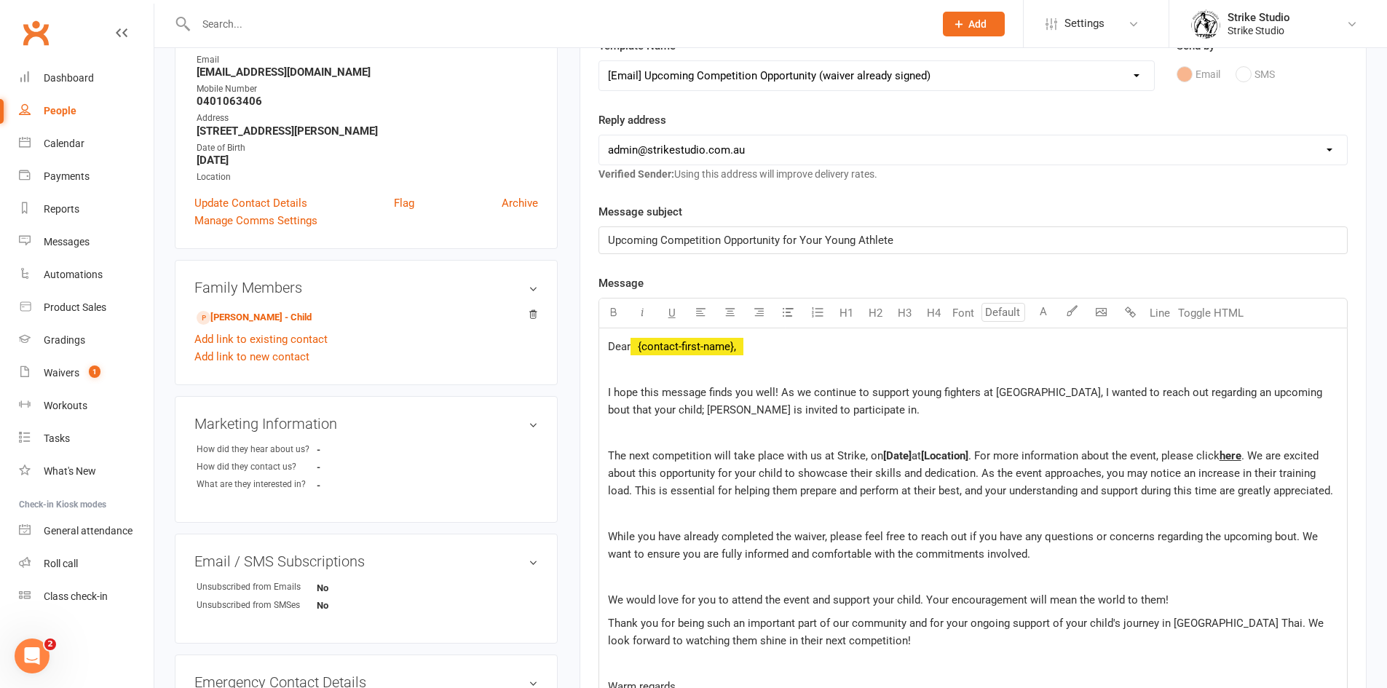
click at [901, 458] on span "[Date]" at bounding box center [897, 455] width 28 height 13
click at [887, 454] on span "[October 18th" at bounding box center [900, 455] width 35 height 13
click at [972, 455] on span "[Location]" at bounding box center [948, 455] width 47 height 13
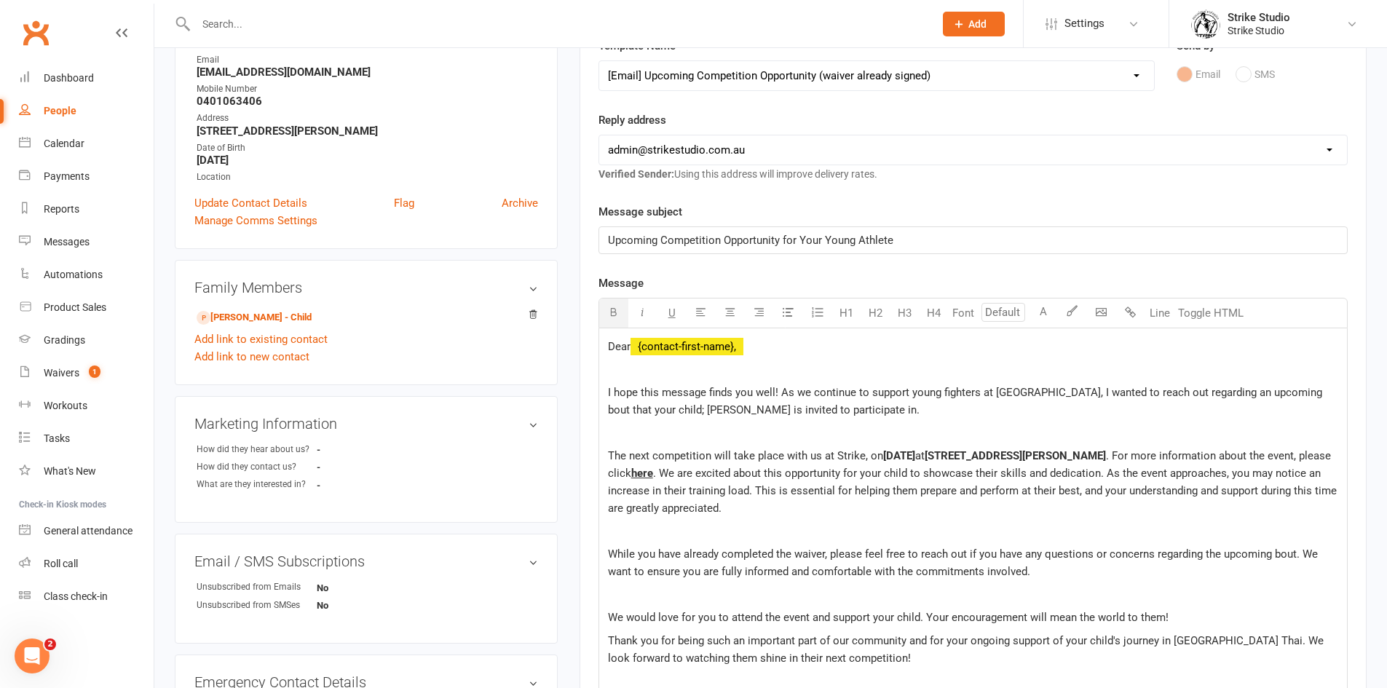
click at [868, 494] on span ". We are excited about this opportunity for your child to showcase their skills…" at bounding box center [974, 491] width 732 height 48
click at [690, 477] on span ". We are excited about this opportunity for your child to showcase their skills…" at bounding box center [974, 491] width 732 height 48
drag, startPoint x: 687, startPoint y: 474, endPoint x: 641, endPoint y: 468, distance: 45.5
click at [641, 468] on p "The next competition will take place with us at Strike, on October 18th at 275A…" at bounding box center [973, 482] width 730 height 70
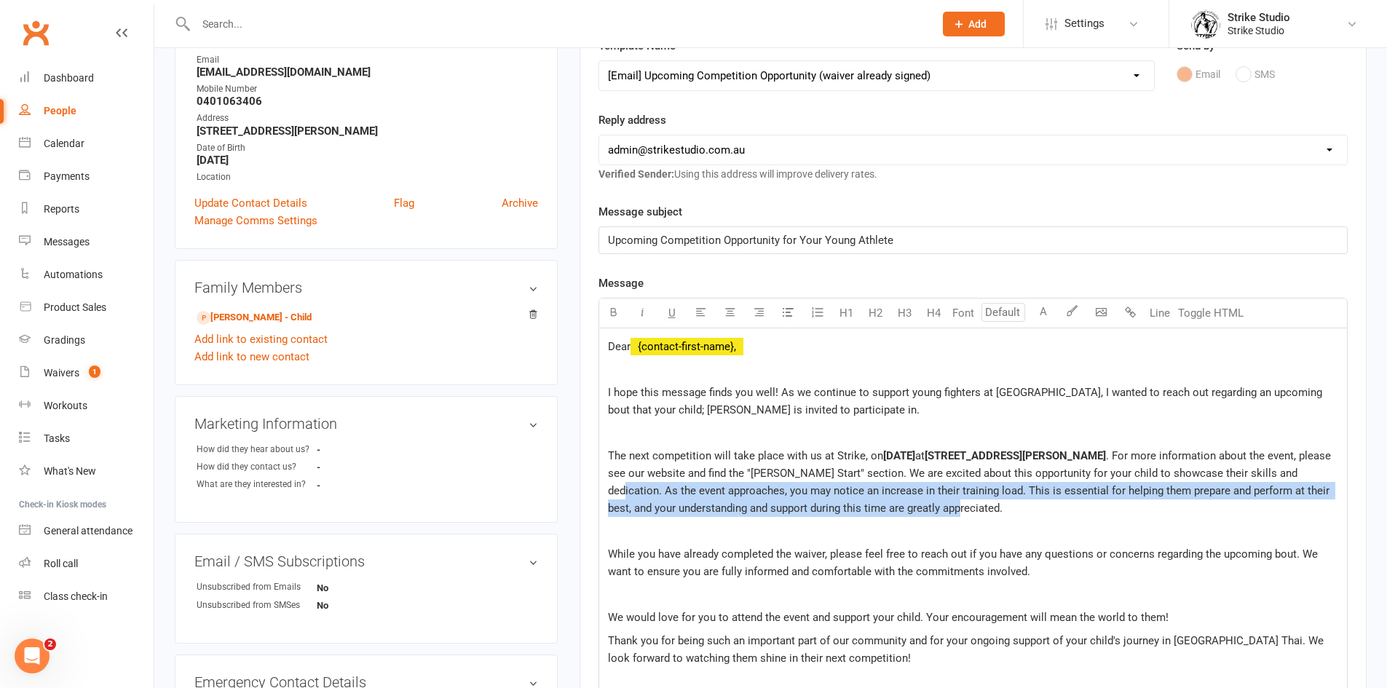
drag, startPoint x: 1321, startPoint y: 473, endPoint x: 936, endPoint y: 510, distance: 386.9
click at [936, 510] on p "The next competition will take place with us at Strike, on October 18th at 275A…" at bounding box center [973, 482] width 730 height 70
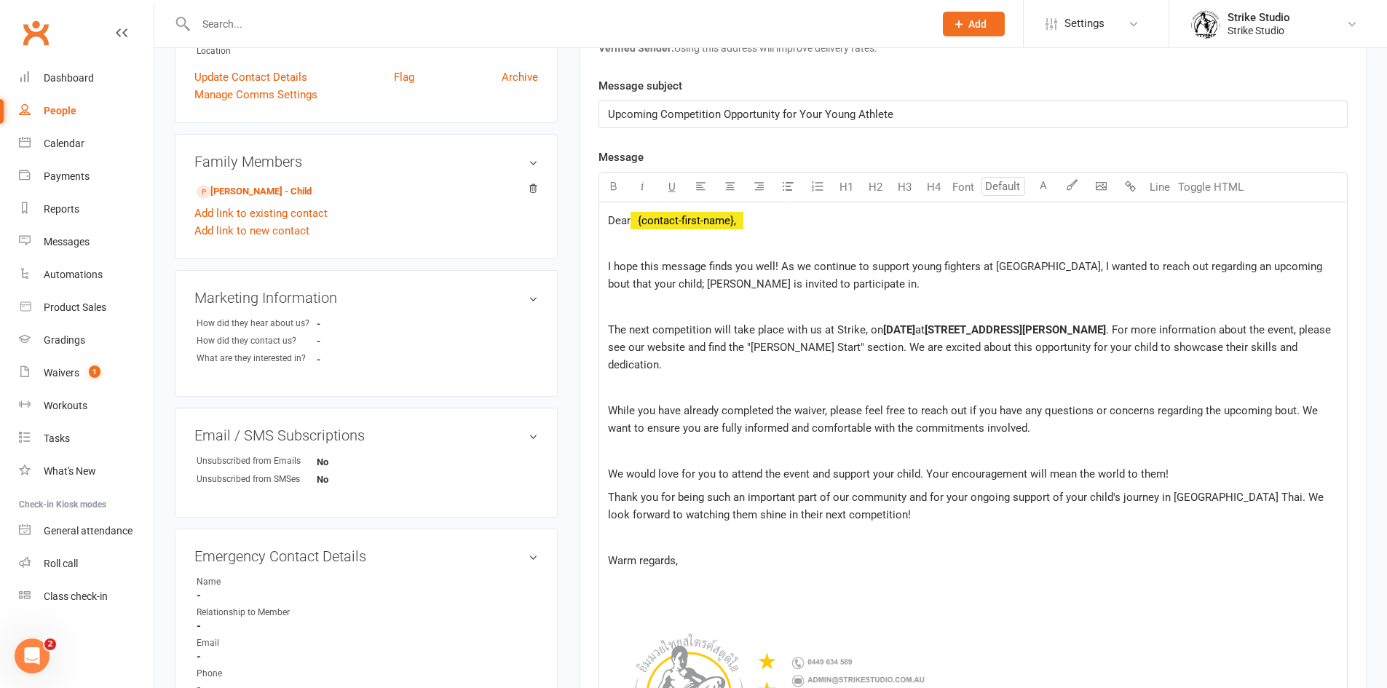
scroll to position [364, 0]
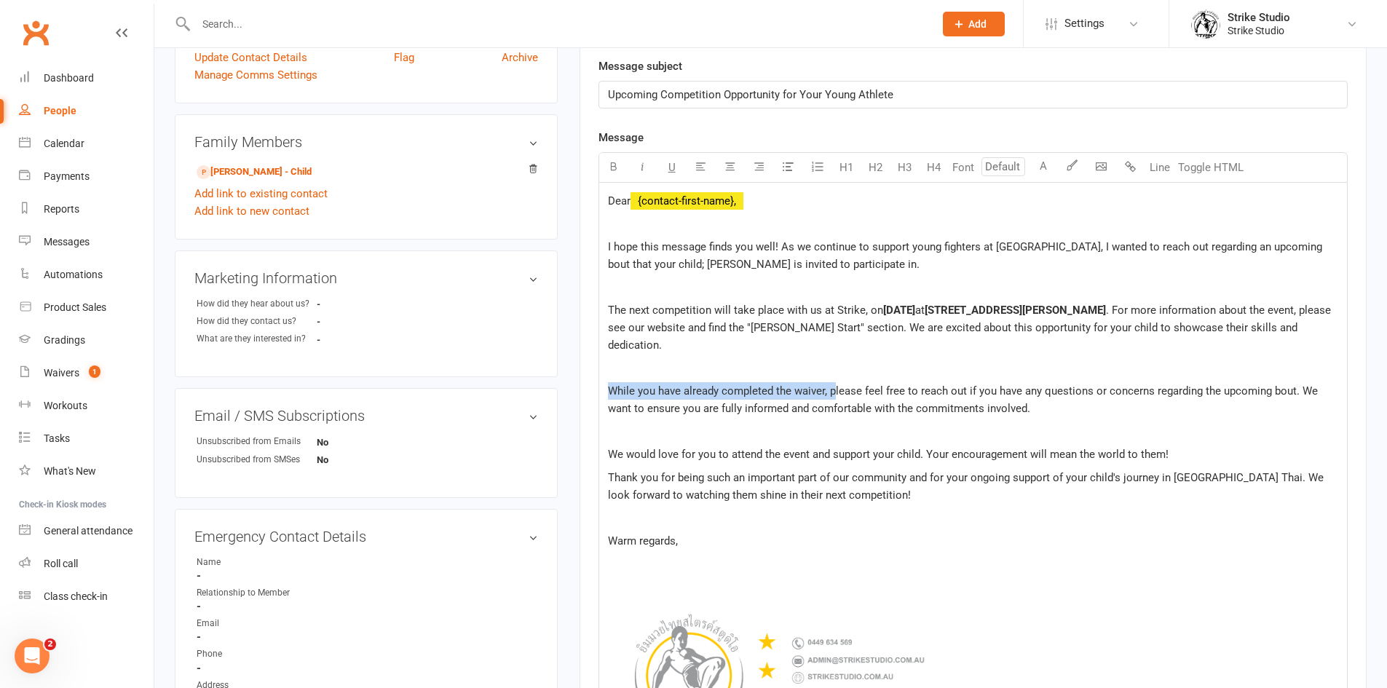
drag, startPoint x: 832, startPoint y: 373, endPoint x: 602, endPoint y: 369, distance: 230.1
click at [602, 369] on div "Dear ﻿ {contact-first-name}, I hope this message finds you well! As we continue…" at bounding box center [973, 508] width 748 height 651
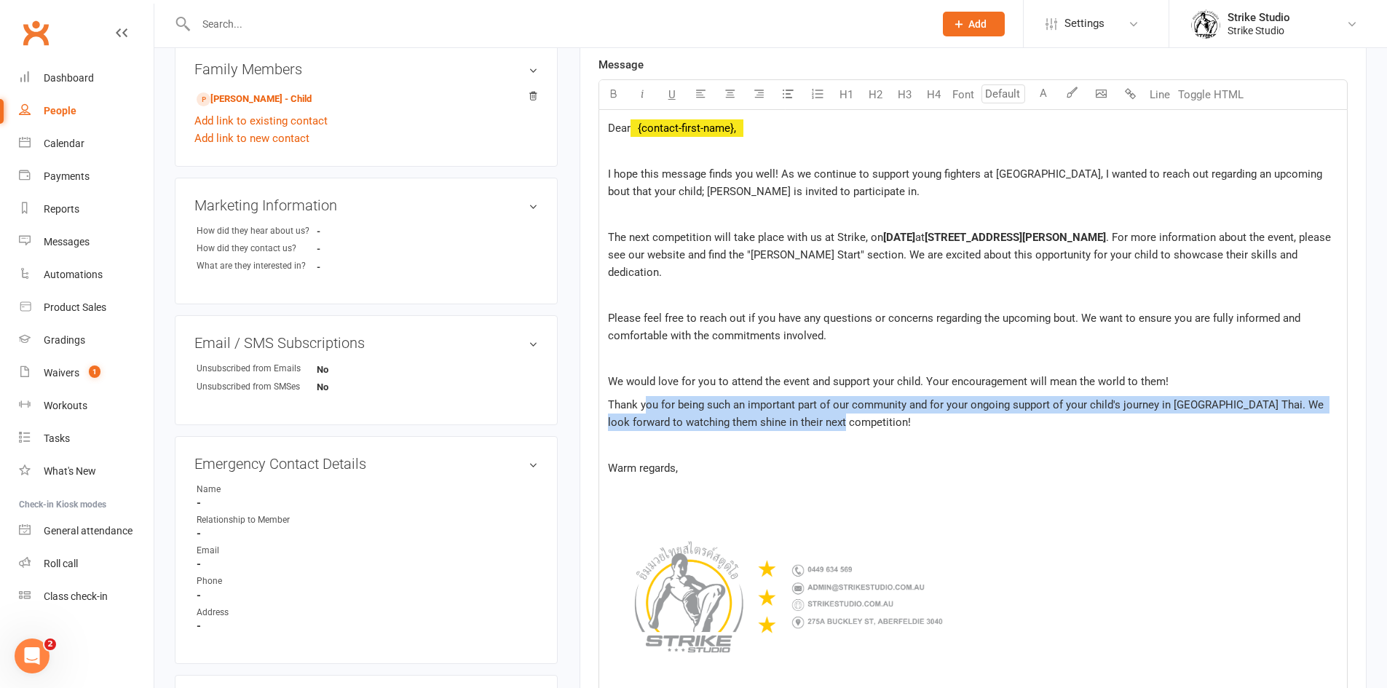
drag, startPoint x: 845, startPoint y: 405, endPoint x: 646, endPoint y: 389, distance: 200.1
click at [646, 396] on p "Thank you for being such an important part of our community and for your ongoin…" at bounding box center [973, 413] width 730 height 35
click at [645, 398] on span "Thank you for being such an important part of our community and for your ongoin…" at bounding box center [967, 413] width 719 height 31
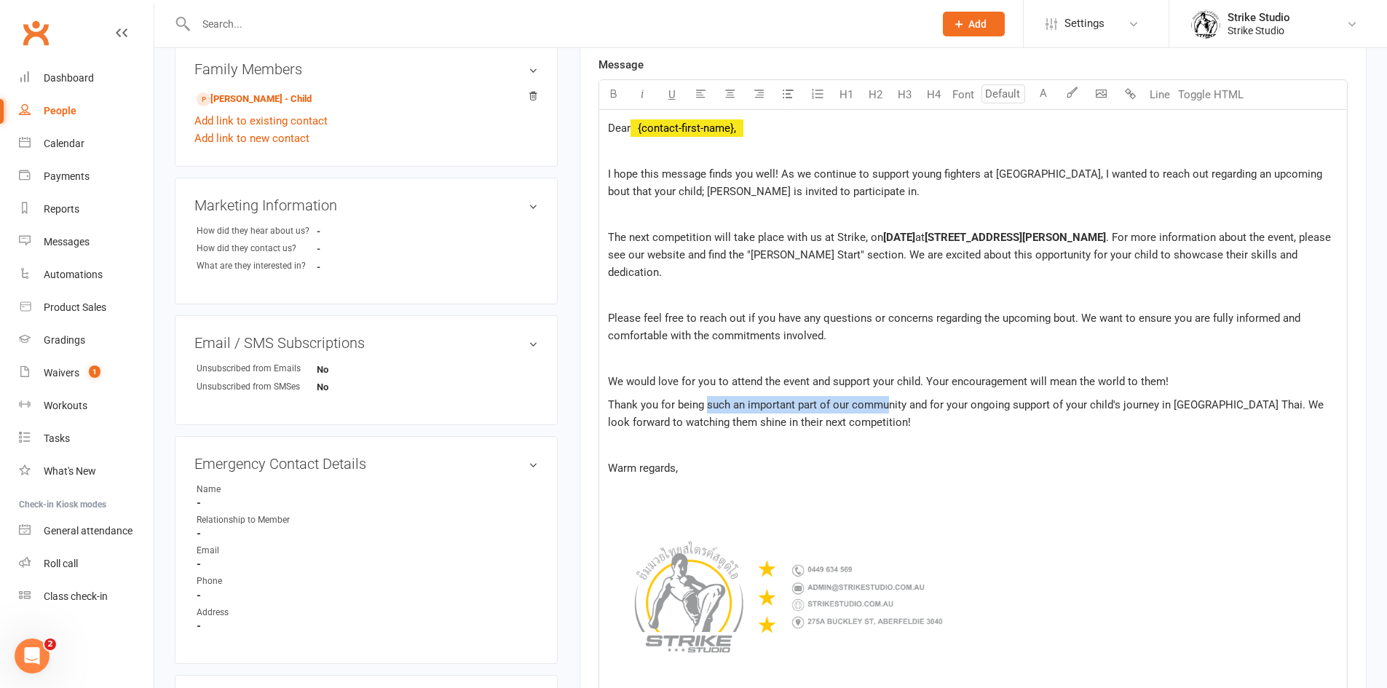
drag, startPoint x: 705, startPoint y: 387, endPoint x: 887, endPoint y: 389, distance: 182.0
click at [887, 398] on span "Thank you for being such an important part of our community and for your ongoin…" at bounding box center [967, 413] width 719 height 31
drag, startPoint x: 677, startPoint y: 389, endPoint x: 942, endPoint y: 385, distance: 265.0
click at [942, 398] on span "Thank you for being such an important part of our community and for your ongoin…" at bounding box center [967, 413] width 719 height 31
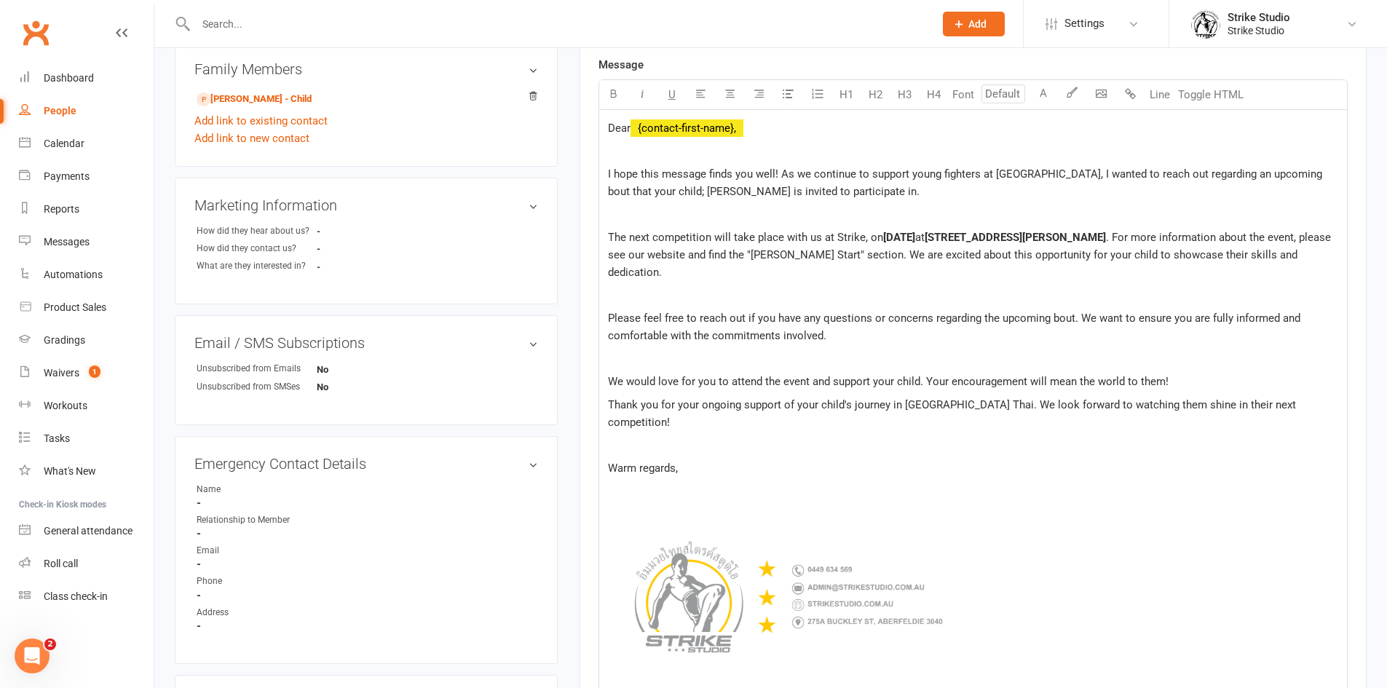
click at [872, 398] on span "Thank you for your ongoing support of your child's journey in Muay Thai. We loo…" at bounding box center [953, 413] width 691 height 31
drag, startPoint x: 898, startPoint y: 386, endPoint x: 852, endPoint y: 387, distance: 46.6
click at [852, 398] on span "Thank you for your ongoing support of your child's journey in Muay Thai. We loo…" at bounding box center [953, 413] width 691 height 31
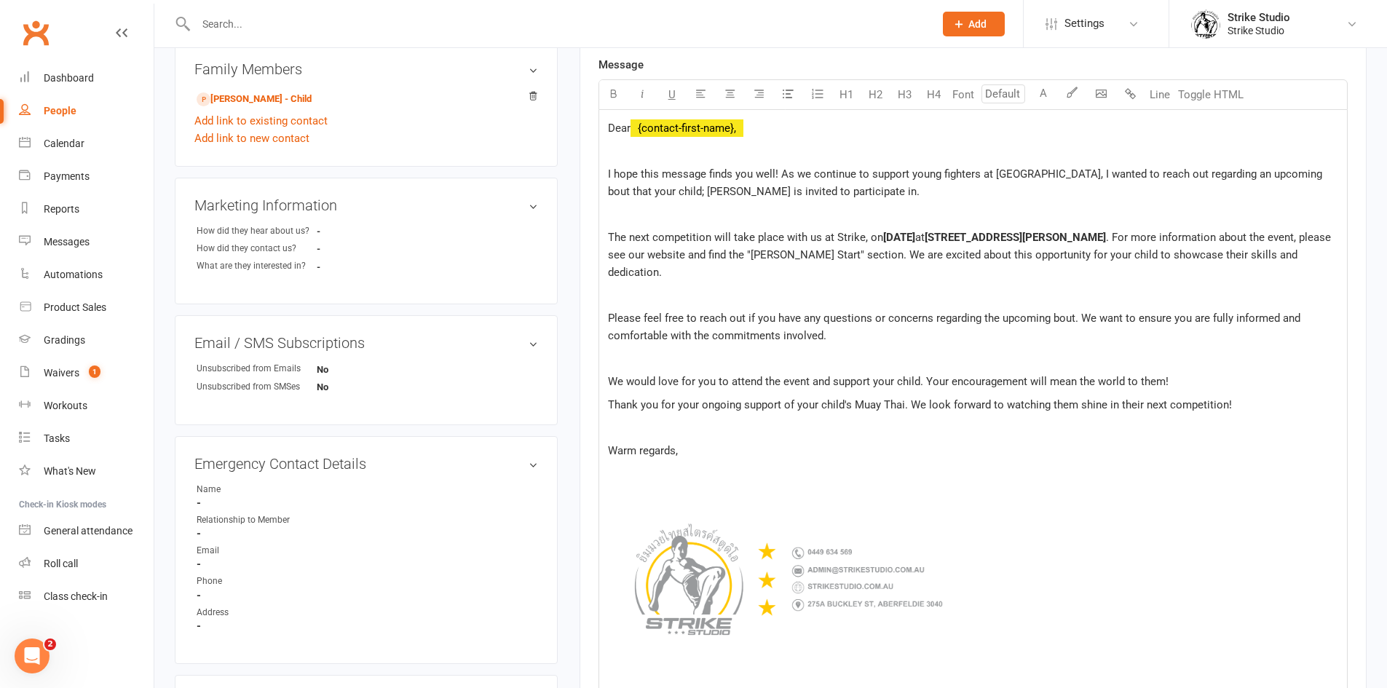
click at [902, 398] on span "Thank you for your ongoing support of your child's Muay Thai. We look forward t…" at bounding box center [920, 404] width 624 height 13
click at [1227, 373] on p "We would love for you to attend the event and support your child. Your encourag…" at bounding box center [973, 381] width 730 height 17
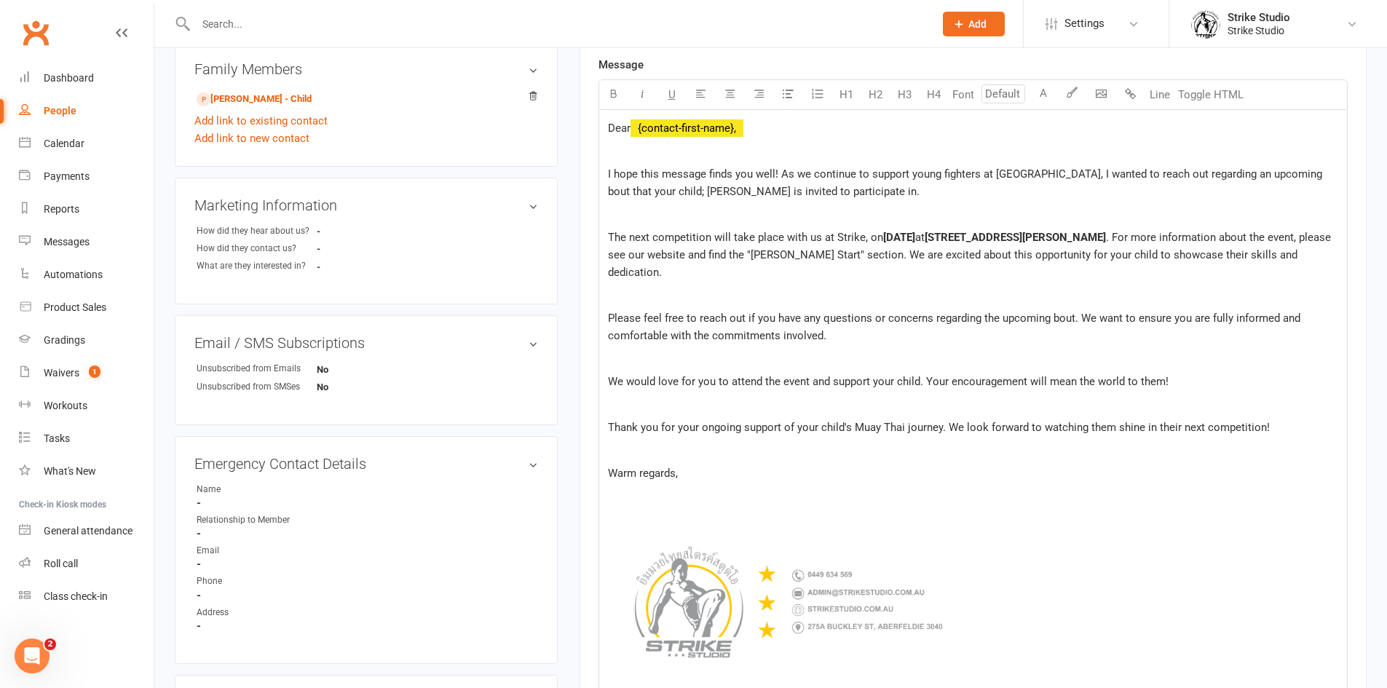
click at [1100, 421] on span "Thank you for your ongoing support of your child's Muay Thai journey. We look f…" at bounding box center [939, 427] width 662 height 13
drag, startPoint x: 717, startPoint y: 458, endPoint x: 590, endPoint y: 446, distance: 128.0
click at [590, 446] on div "Activity Notes Comms Attendance Waivers Tasks Automations Workouts Assessments …" at bounding box center [973, 385] width 787 height 1298
click at [654, 193] on span "I hope this message finds you well! As we continue to support young fighters at…" at bounding box center [966, 182] width 717 height 31
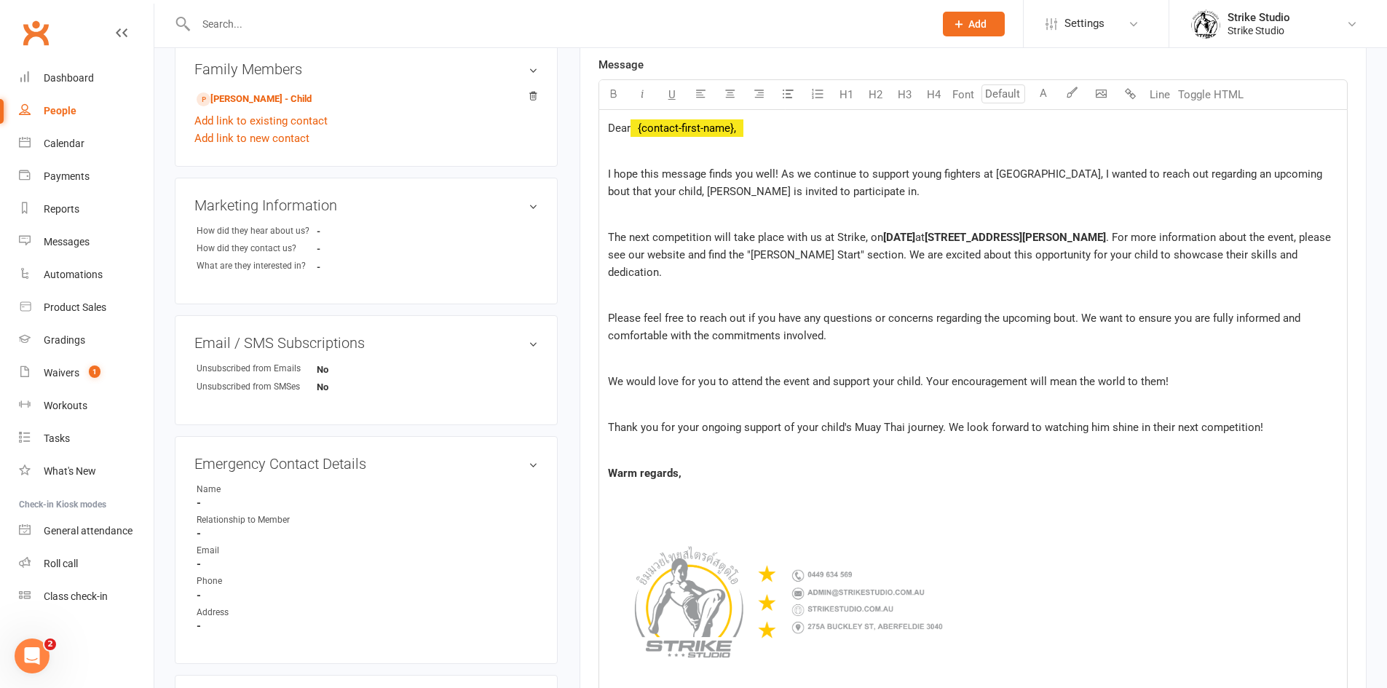
click at [671, 193] on span "I hope this message finds you well! As we continue to support young fighters at…" at bounding box center [966, 182] width 717 height 31
click at [708, 287] on p at bounding box center [973, 295] width 730 height 17
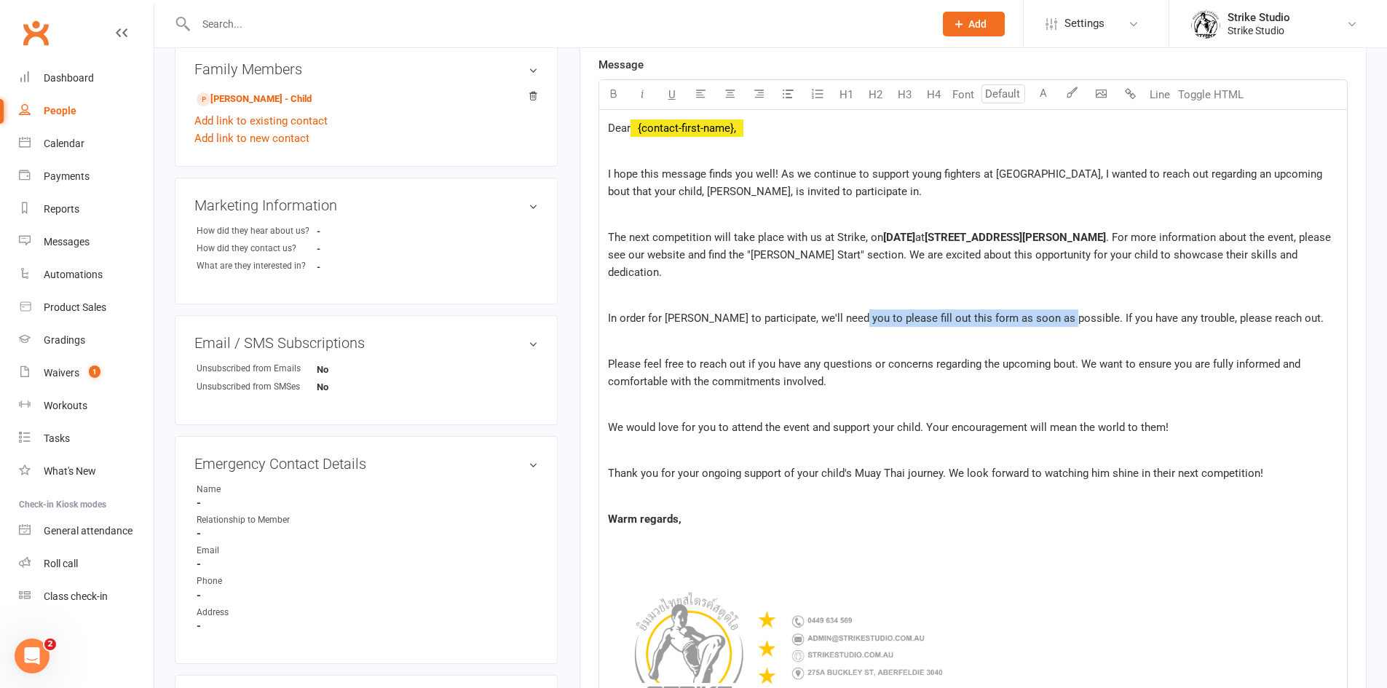
drag, startPoint x: 855, startPoint y: 304, endPoint x: 1064, endPoint y: 298, distance: 209.0
click at [1064, 312] on span "In order for Damon to participate, we'll need you to please fill out this form …" at bounding box center [966, 318] width 716 height 13
click at [796, 309] on p "In order for Damon to participate, we'll need you to $ please fill out this for…" at bounding box center [973, 317] width 730 height 17
click at [895, 357] on span "Please feel free to reach out if you have any questions or concerns regarding t…" at bounding box center [955, 372] width 695 height 31
click at [905, 357] on span "Please feel free to reach out if you have any questions or concerns regarding t…" at bounding box center [955, 372] width 695 height 31
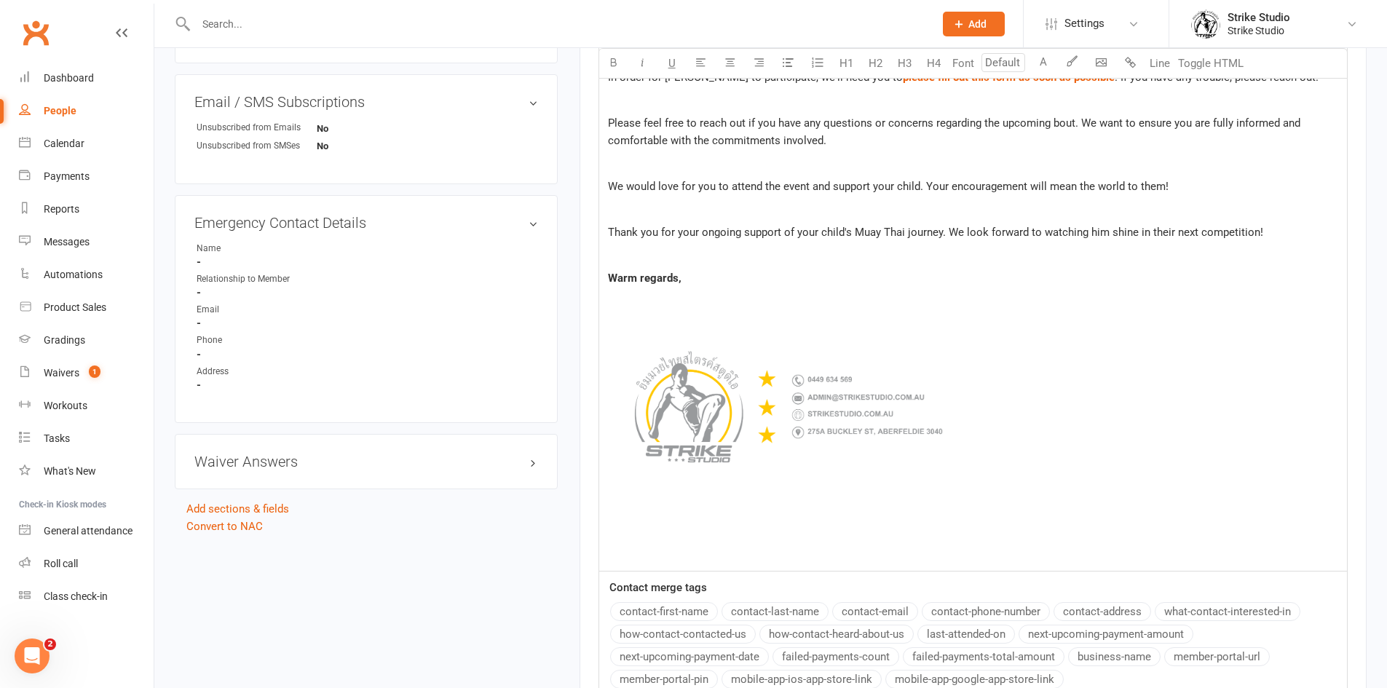
scroll to position [801, 0]
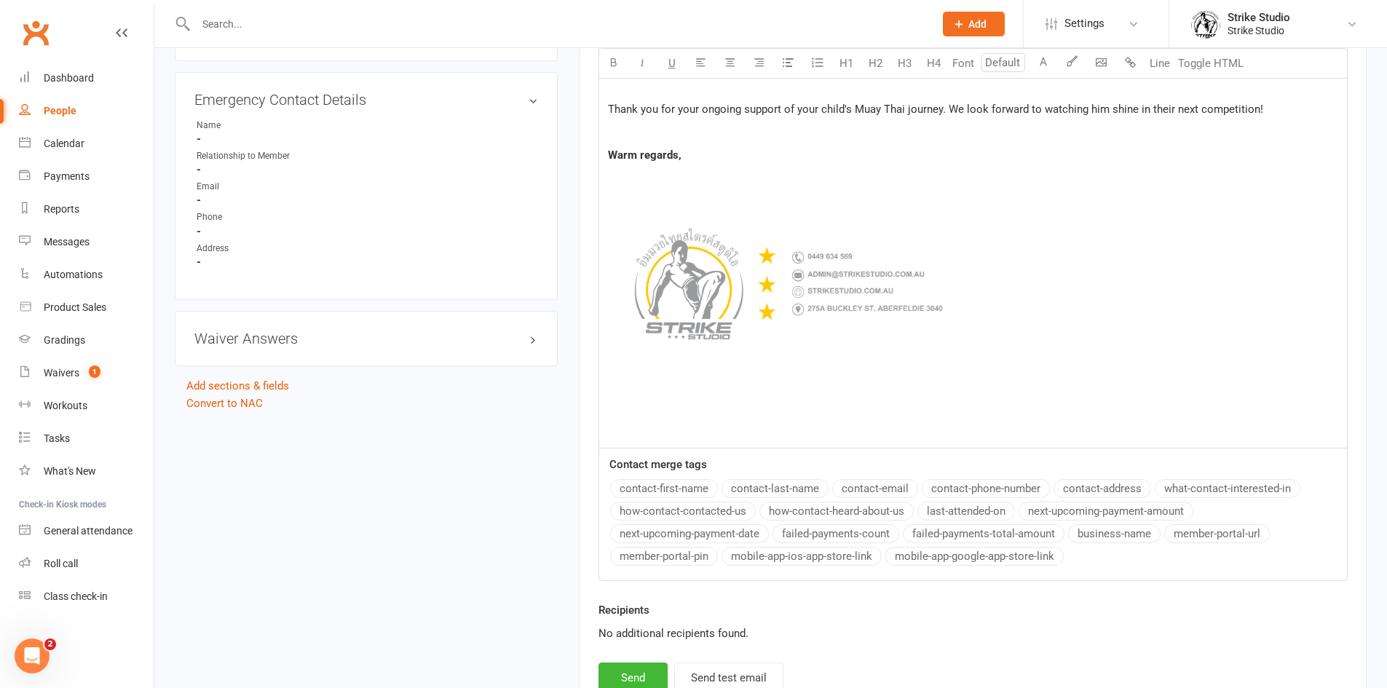
click at [753, 396] on p "﻿" at bounding box center [973, 303] width 730 height 223
click at [737, 421] on p at bounding box center [973, 429] width 730 height 17
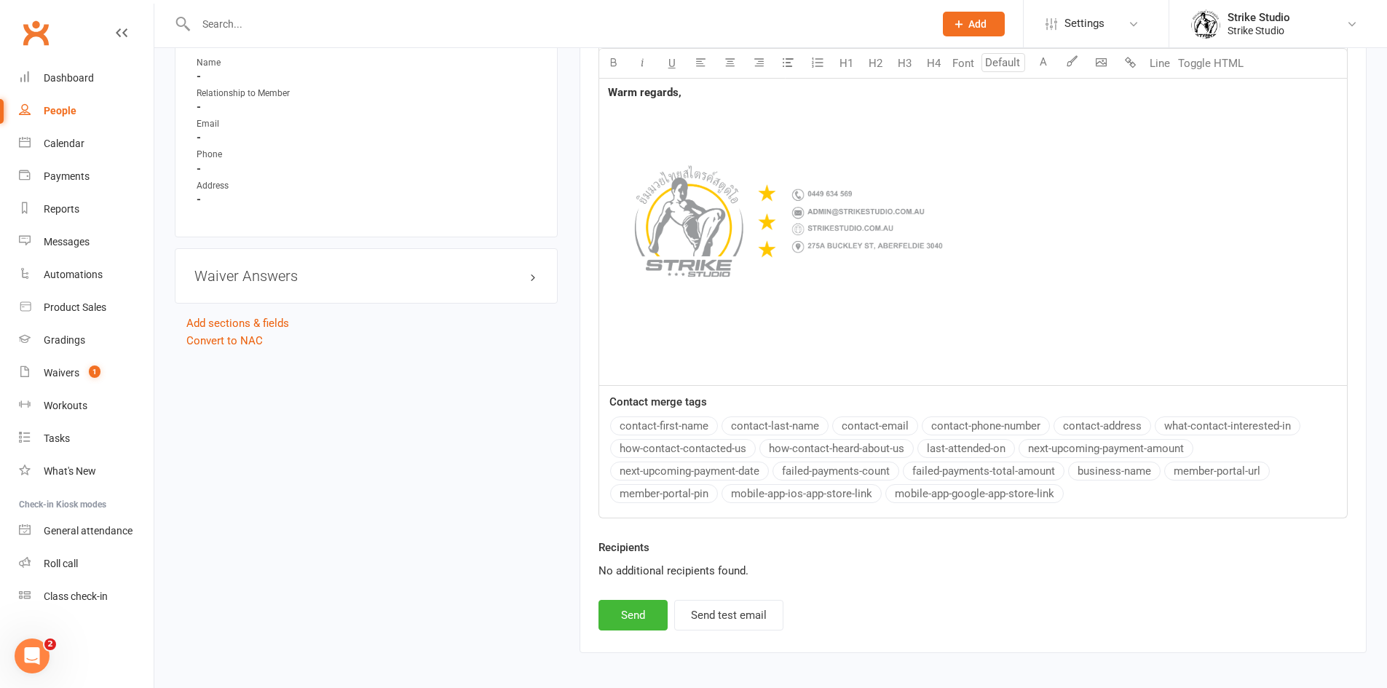
scroll to position [874, 0]
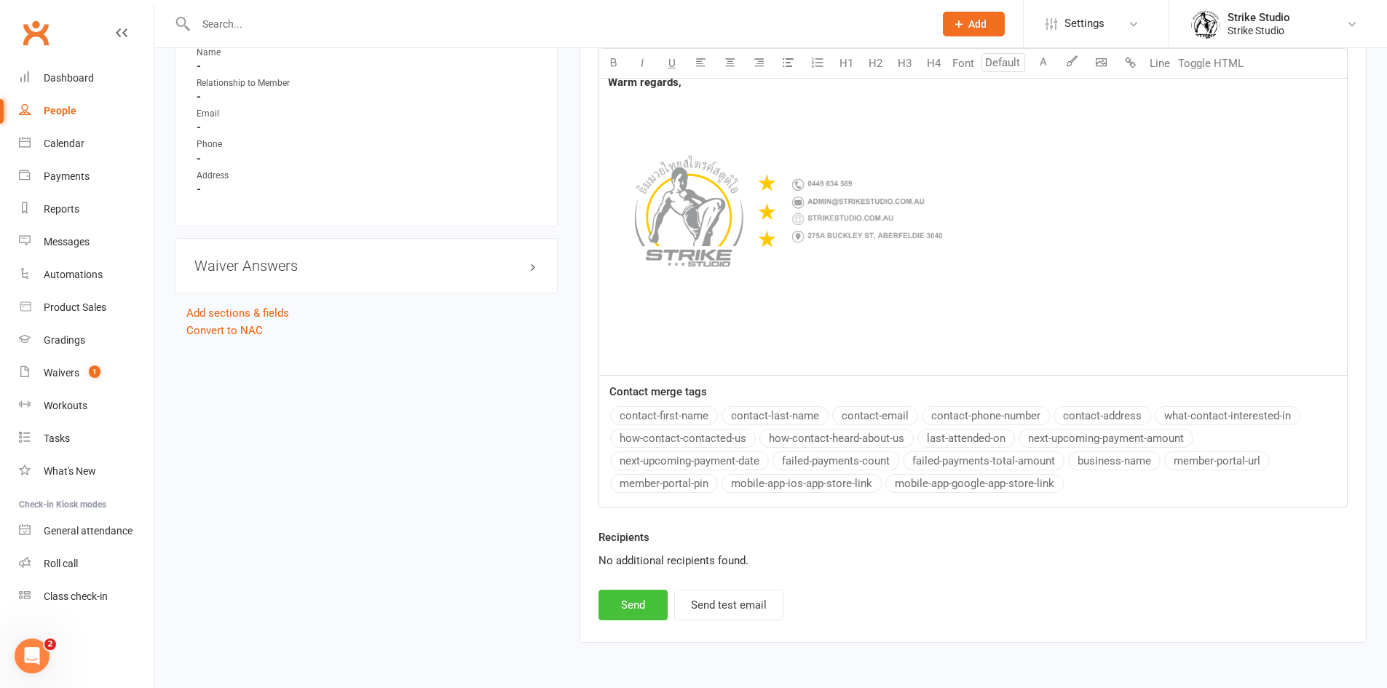
click at [650, 591] on button "Send" at bounding box center [632, 605] width 69 height 31
select select
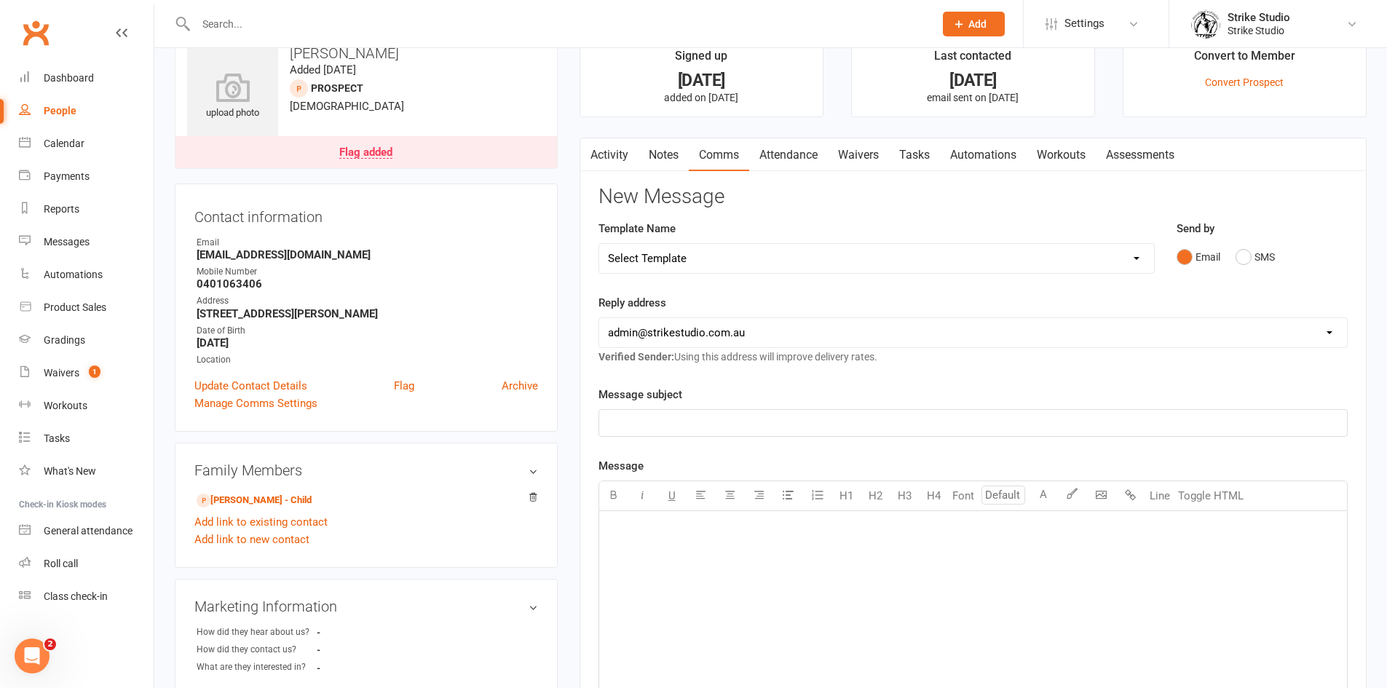
scroll to position [0, 0]
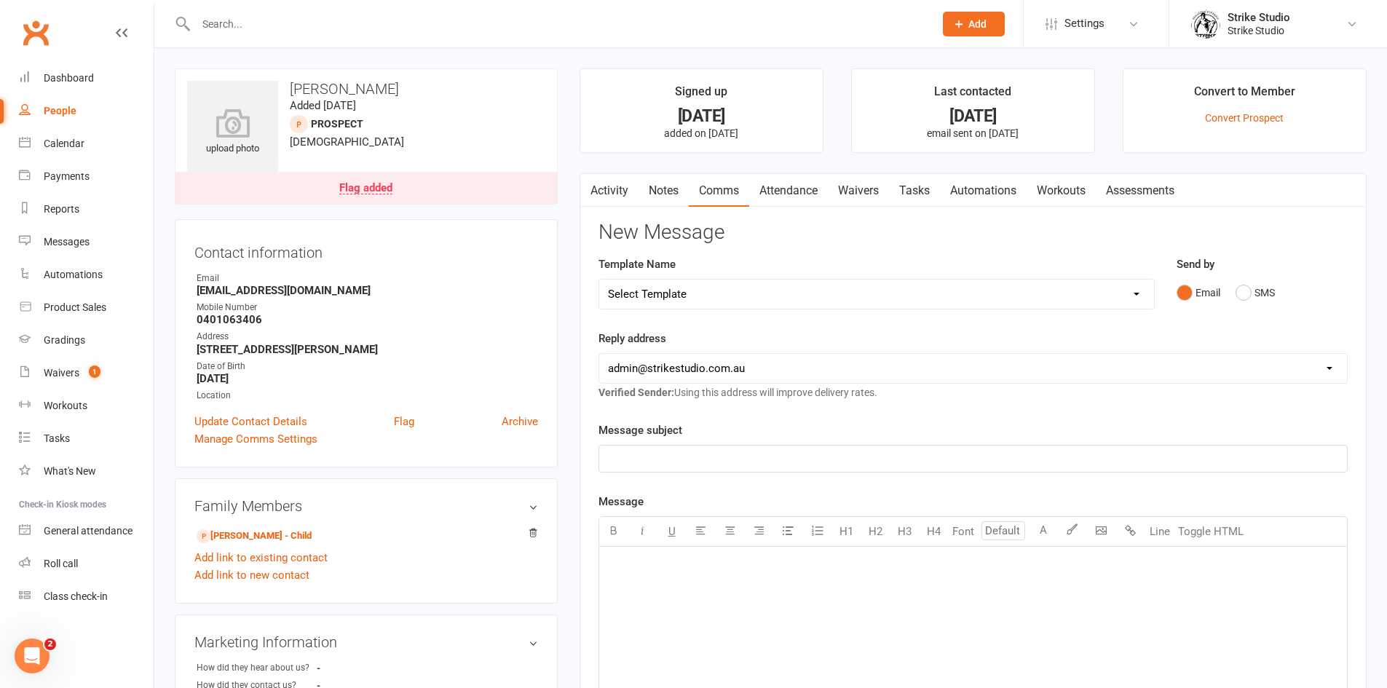
click at [601, 193] on link "Activity" at bounding box center [609, 190] width 58 height 33
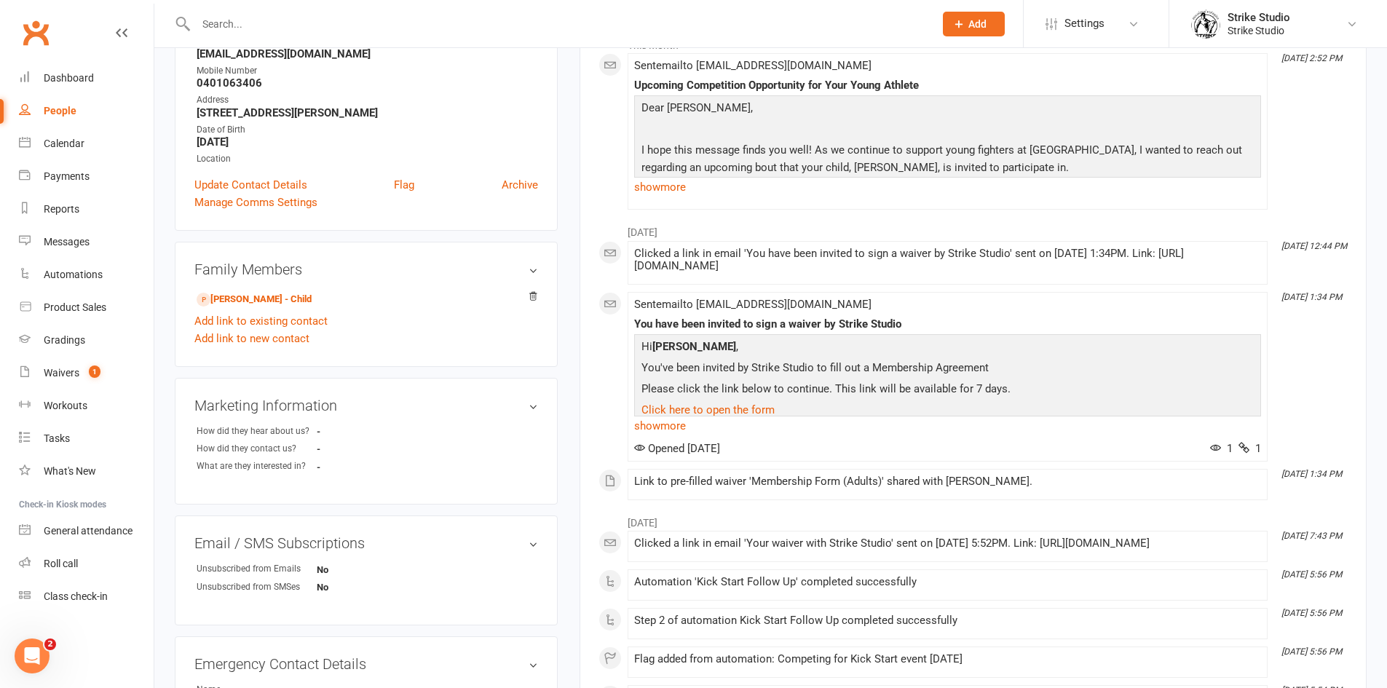
scroll to position [291, 0]
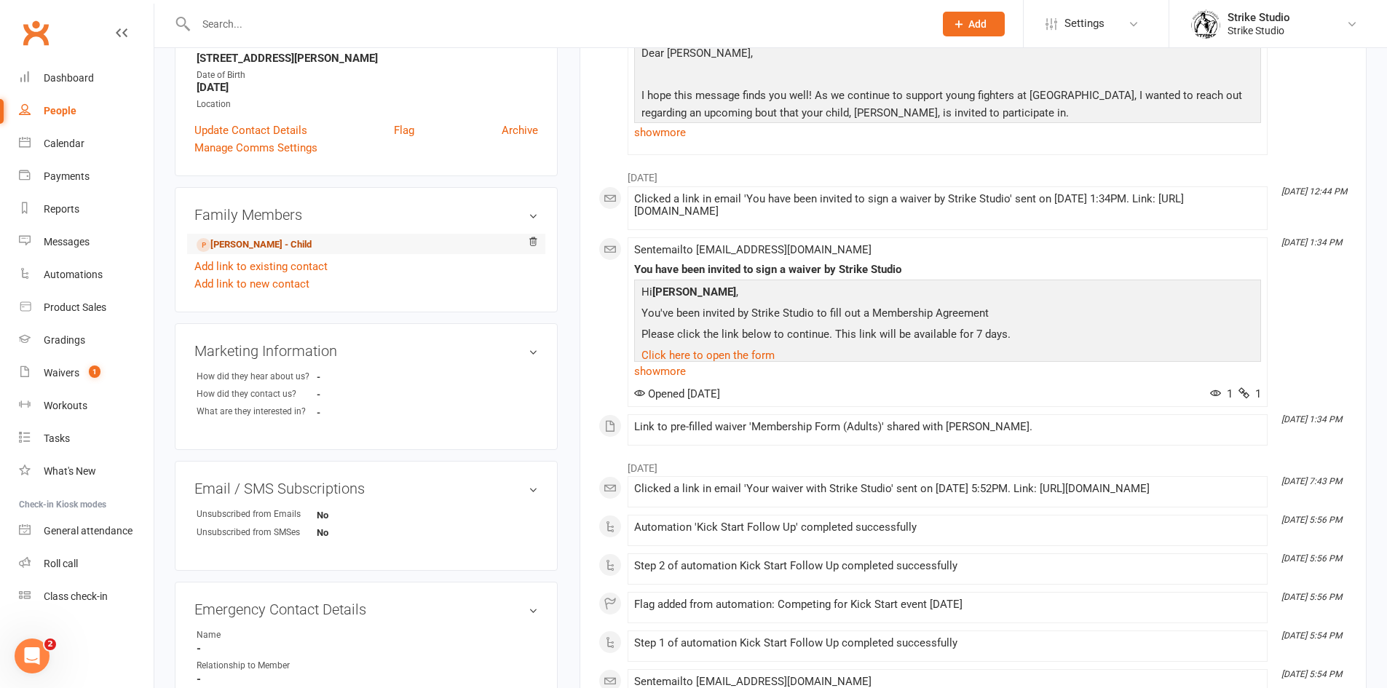
click at [257, 237] on link "Damon Parkin - Child" at bounding box center [254, 244] width 115 height 15
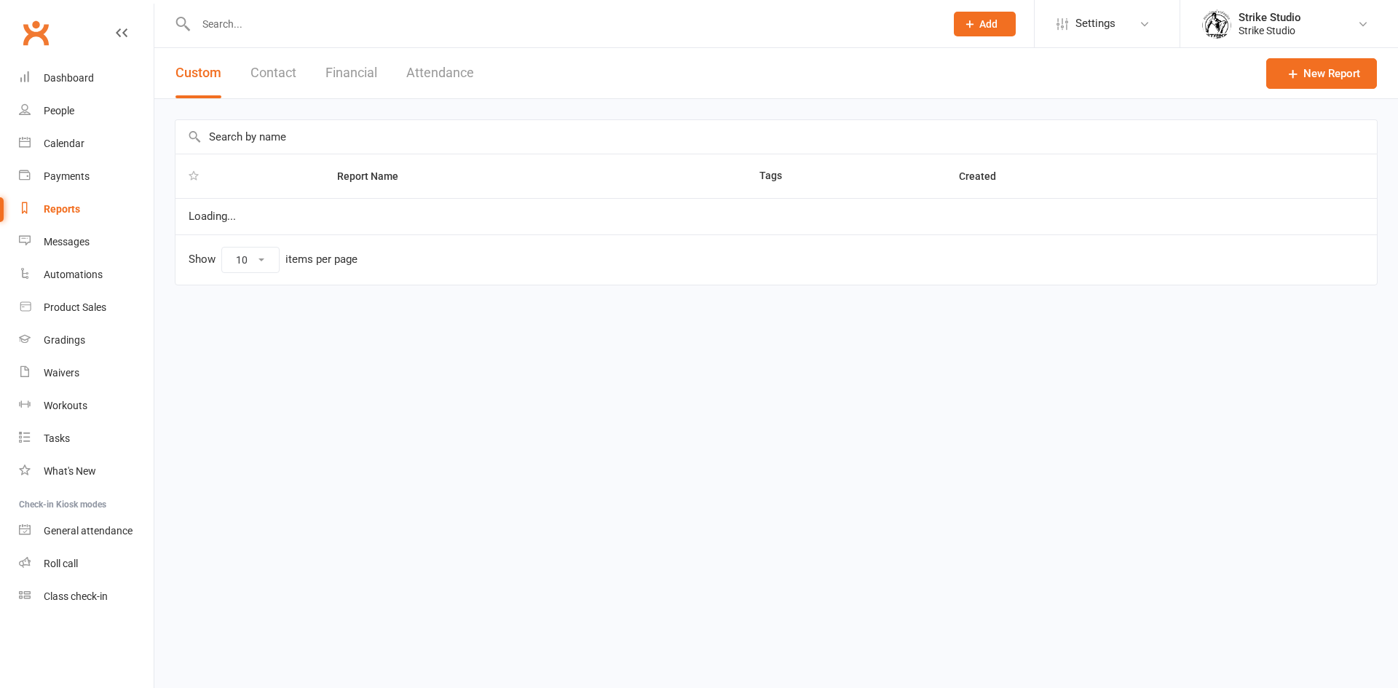
select select "100"
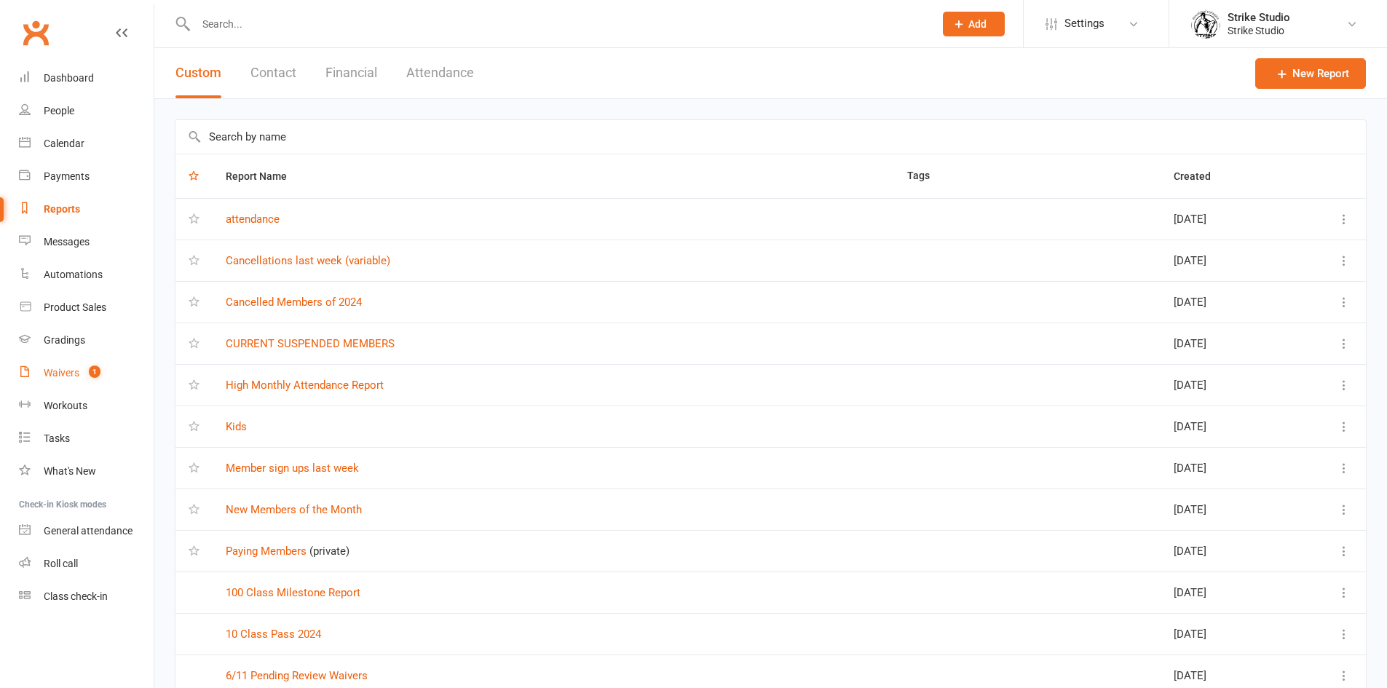
click at [79, 371] on link "Waivers 1" at bounding box center [86, 373] width 135 height 33
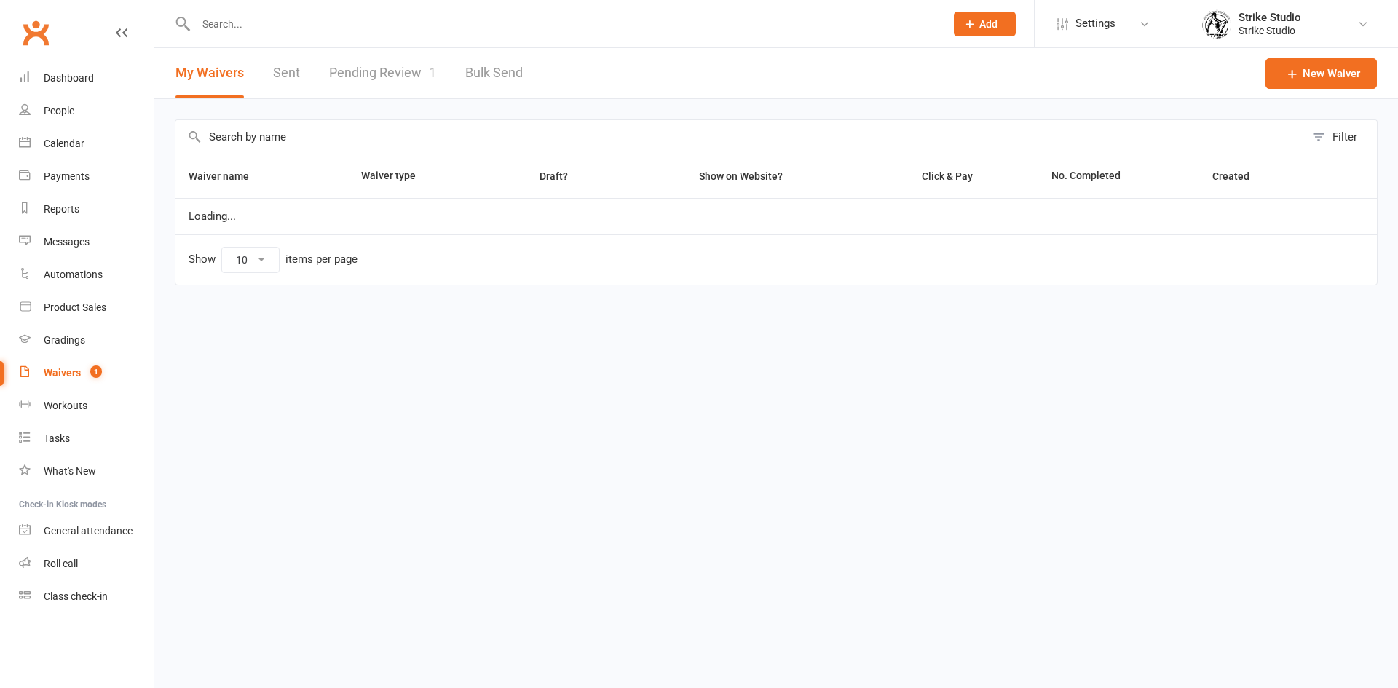
select select "100"
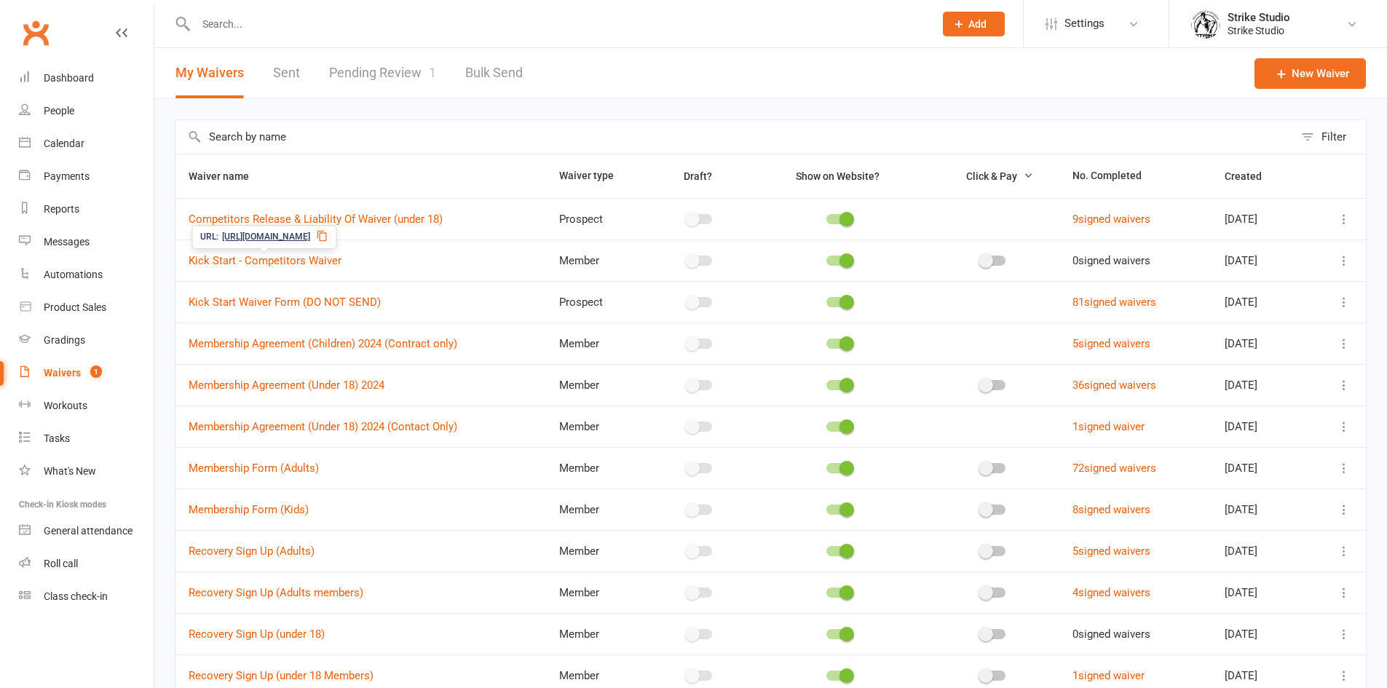
click at [328, 237] on icon at bounding box center [322, 236] width 12 height 12
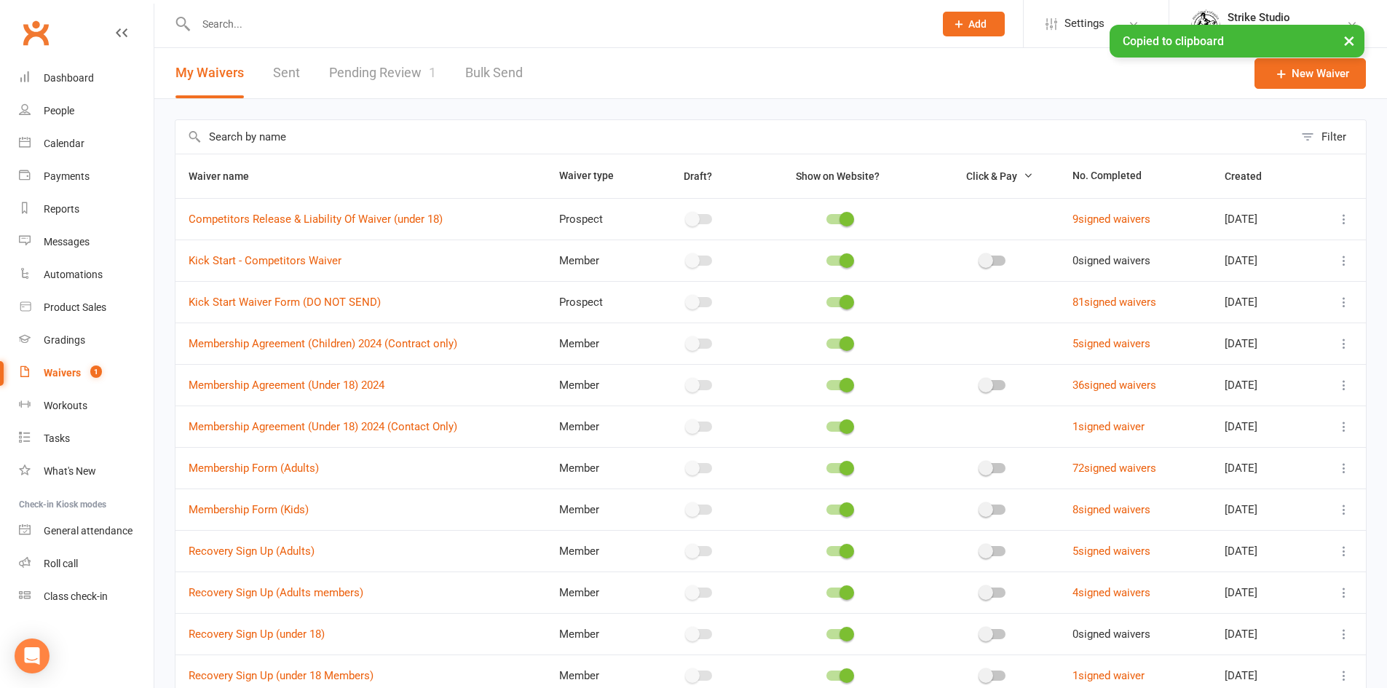
click at [392, 76] on link "Pending Review 1" at bounding box center [382, 73] width 107 height 50
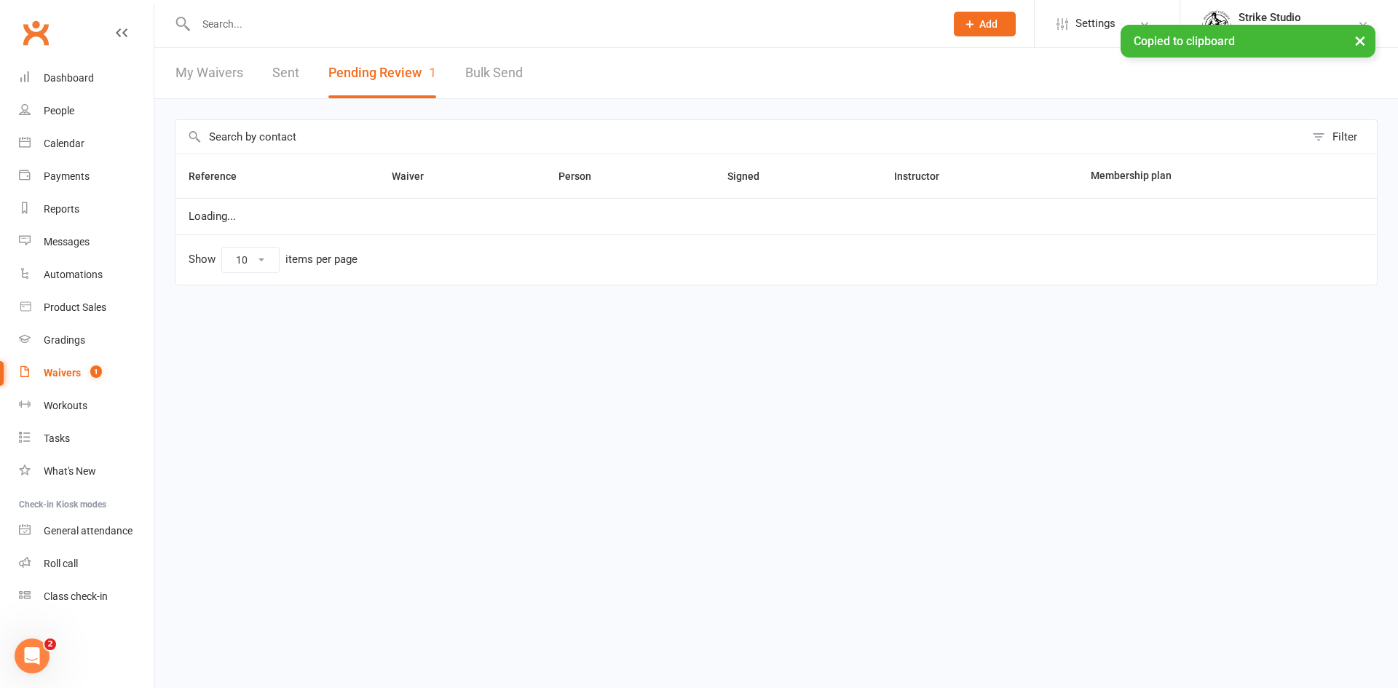
select select "100"
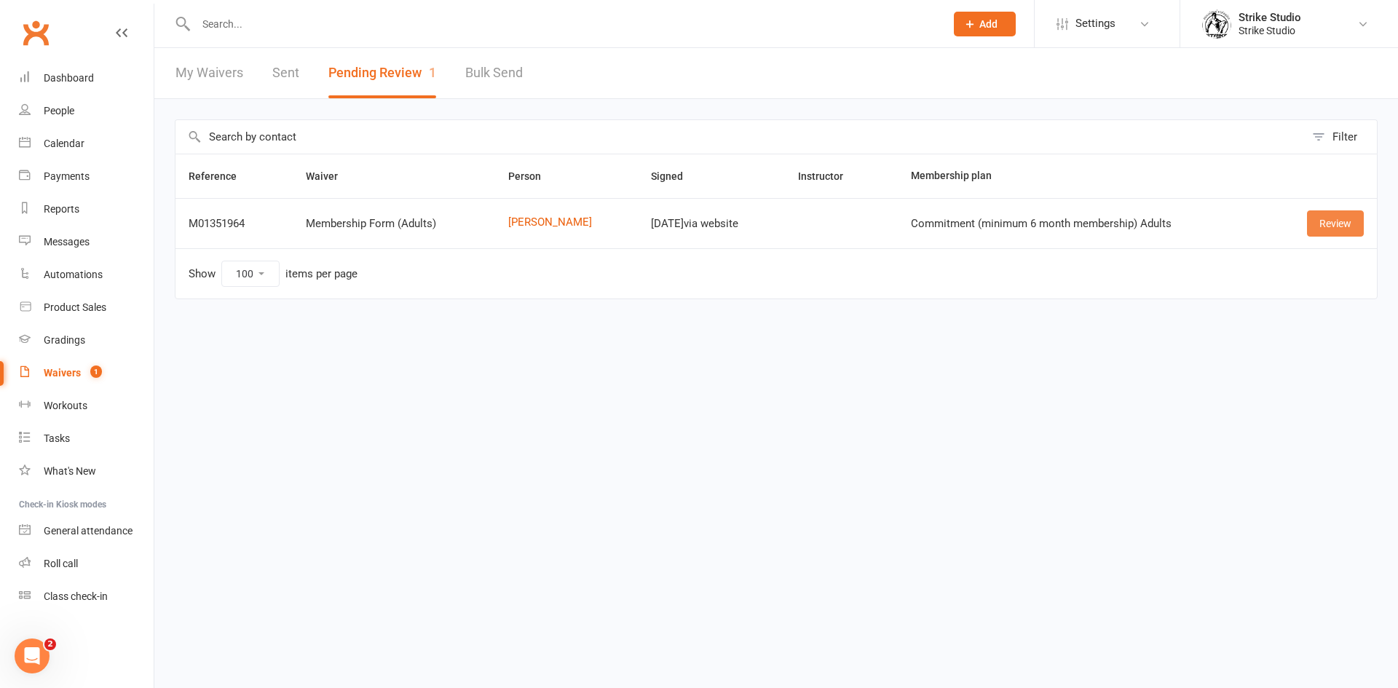
click at [1340, 228] on link "Review" at bounding box center [1335, 223] width 57 height 26
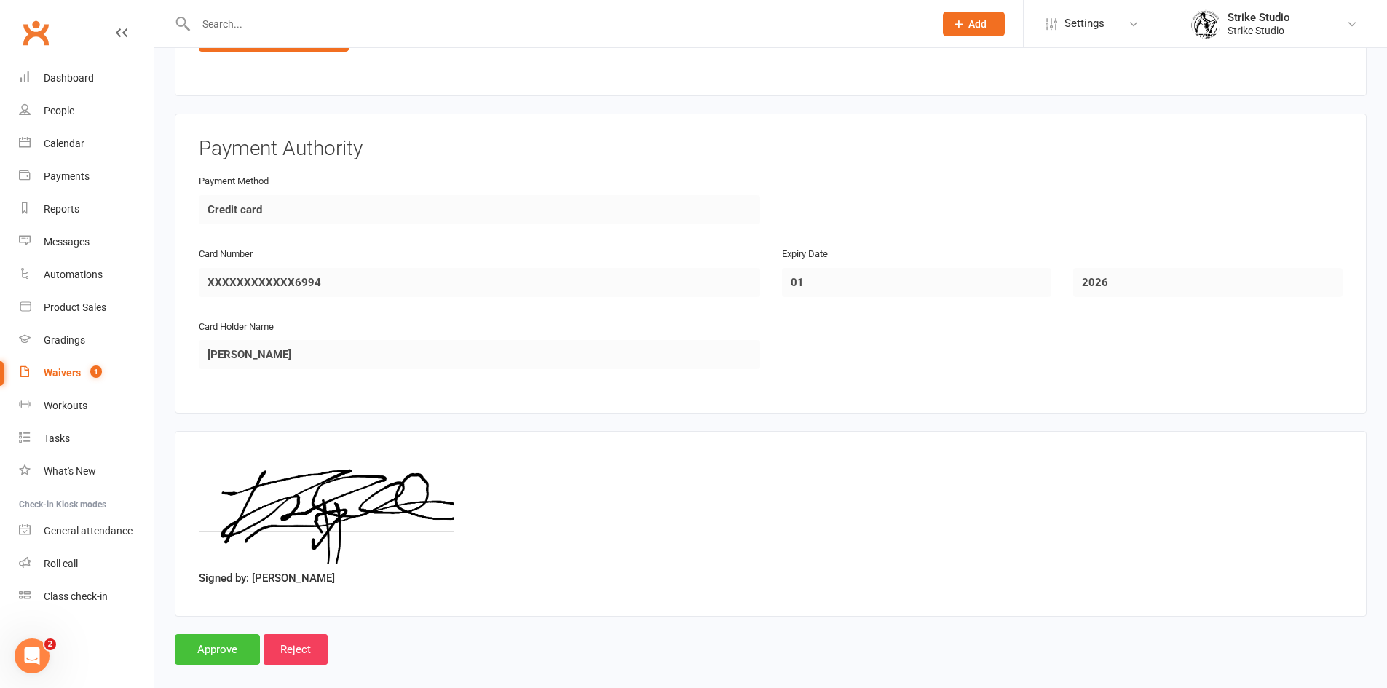
scroll to position [891, 0]
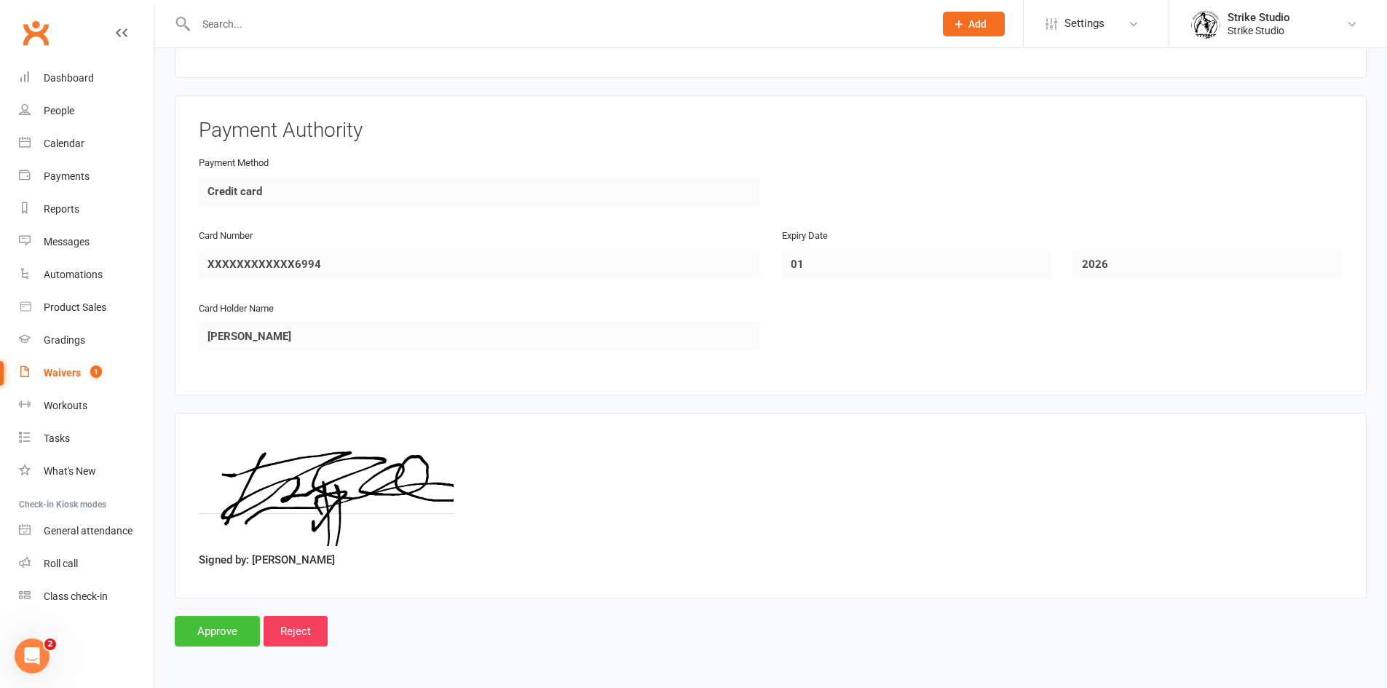
click at [224, 626] on input "Approve" at bounding box center [217, 631] width 85 height 31
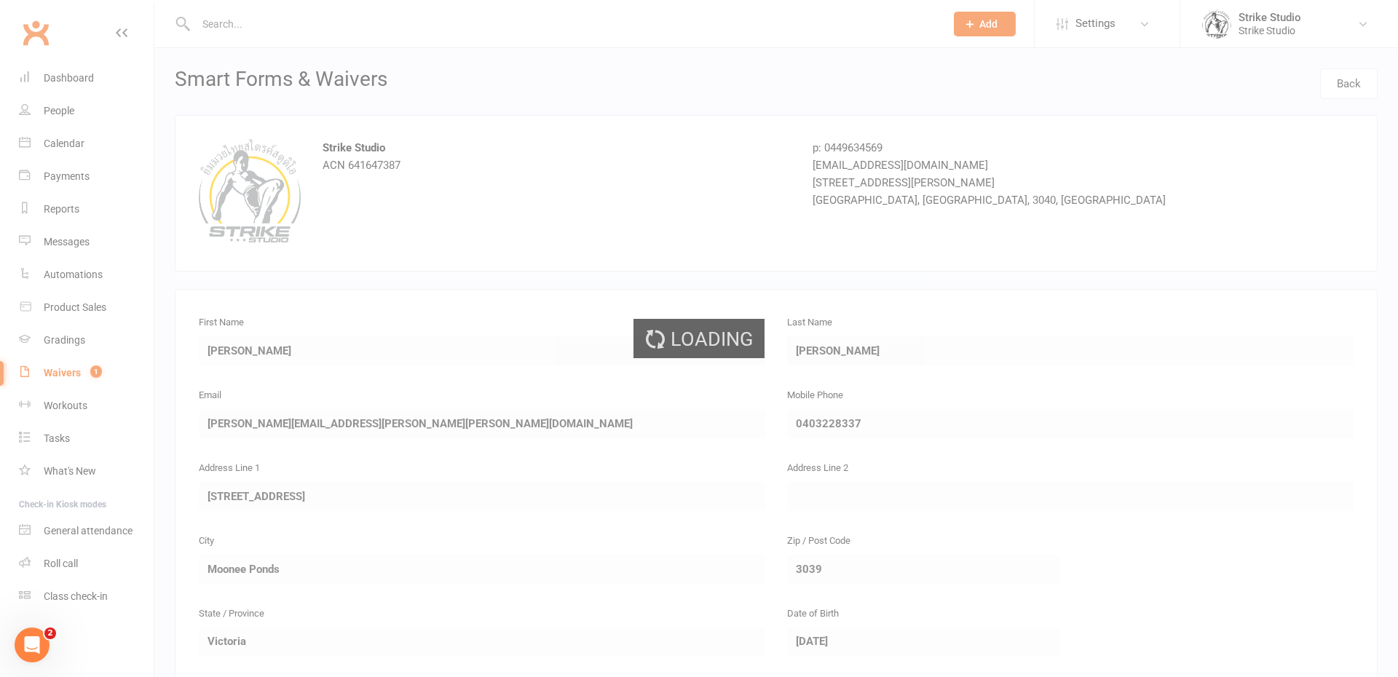
select select "100"
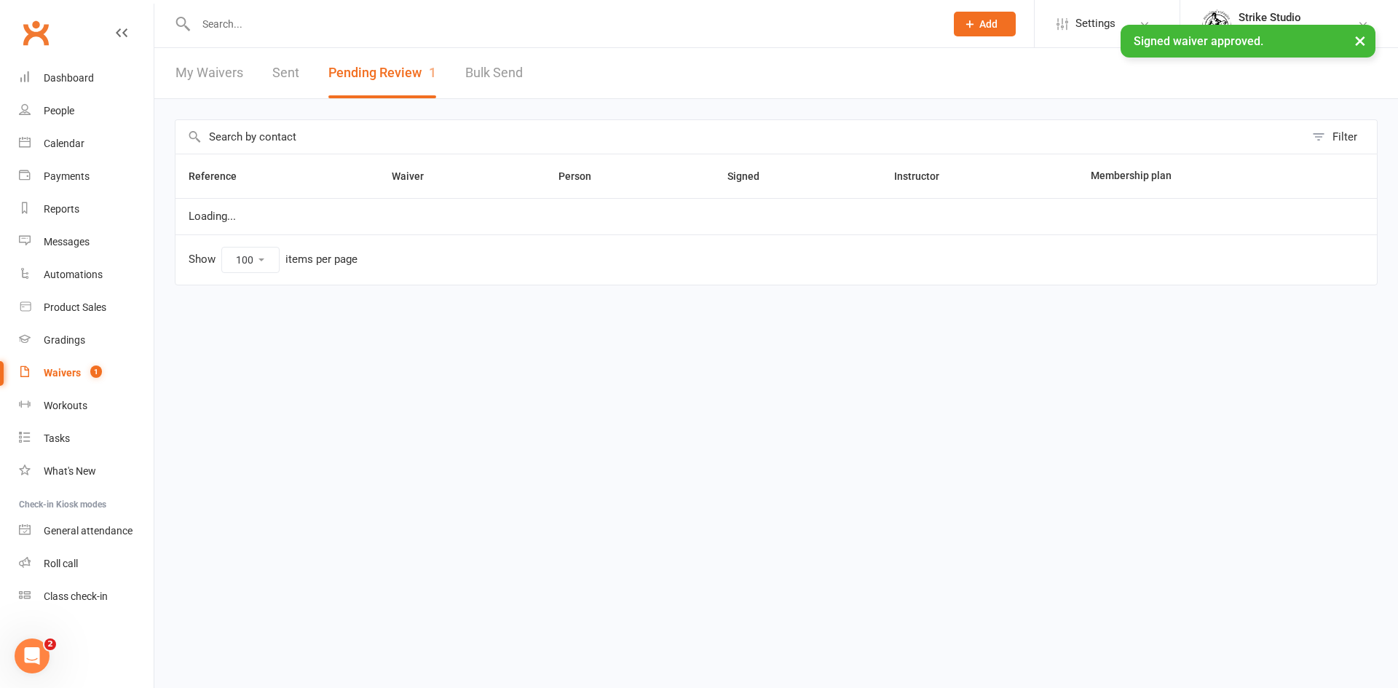
click at [405, 23] on input "text" at bounding box center [562, 24] width 743 height 20
paste input "[URL][DOMAIN_NAME]"
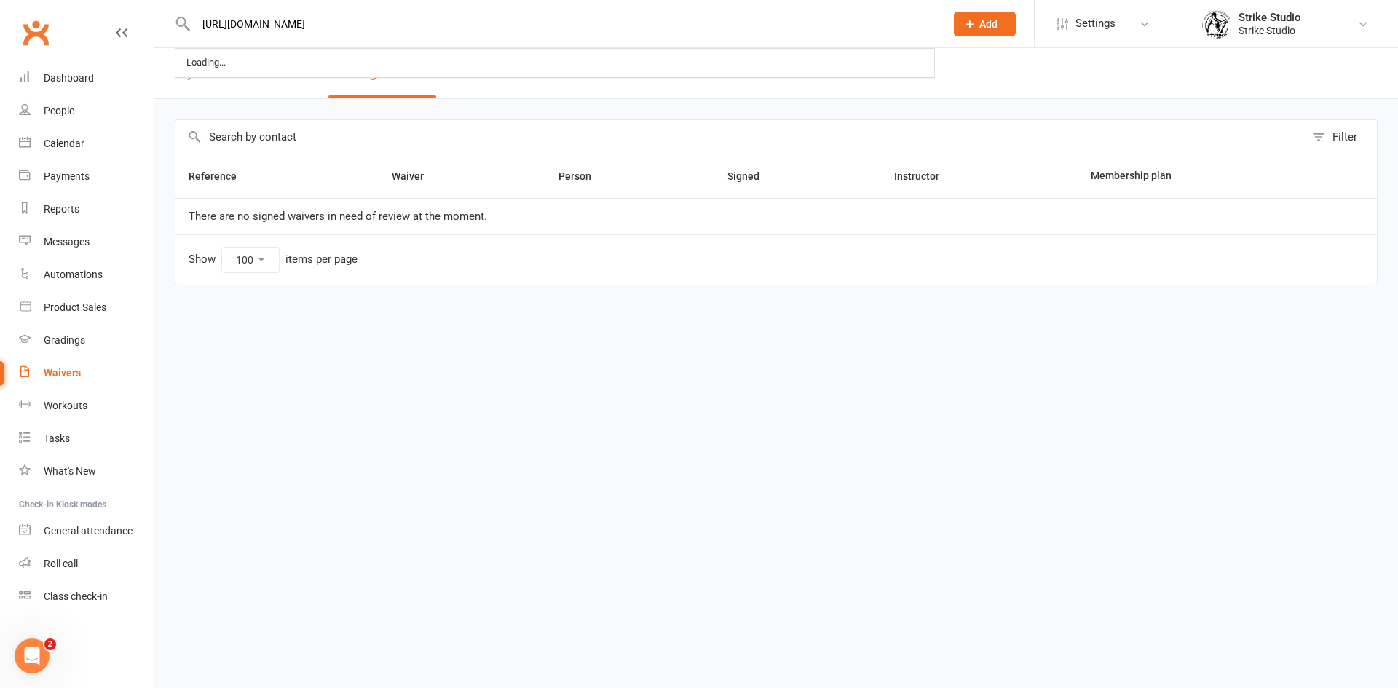
type input "[URL][DOMAIN_NAME]"
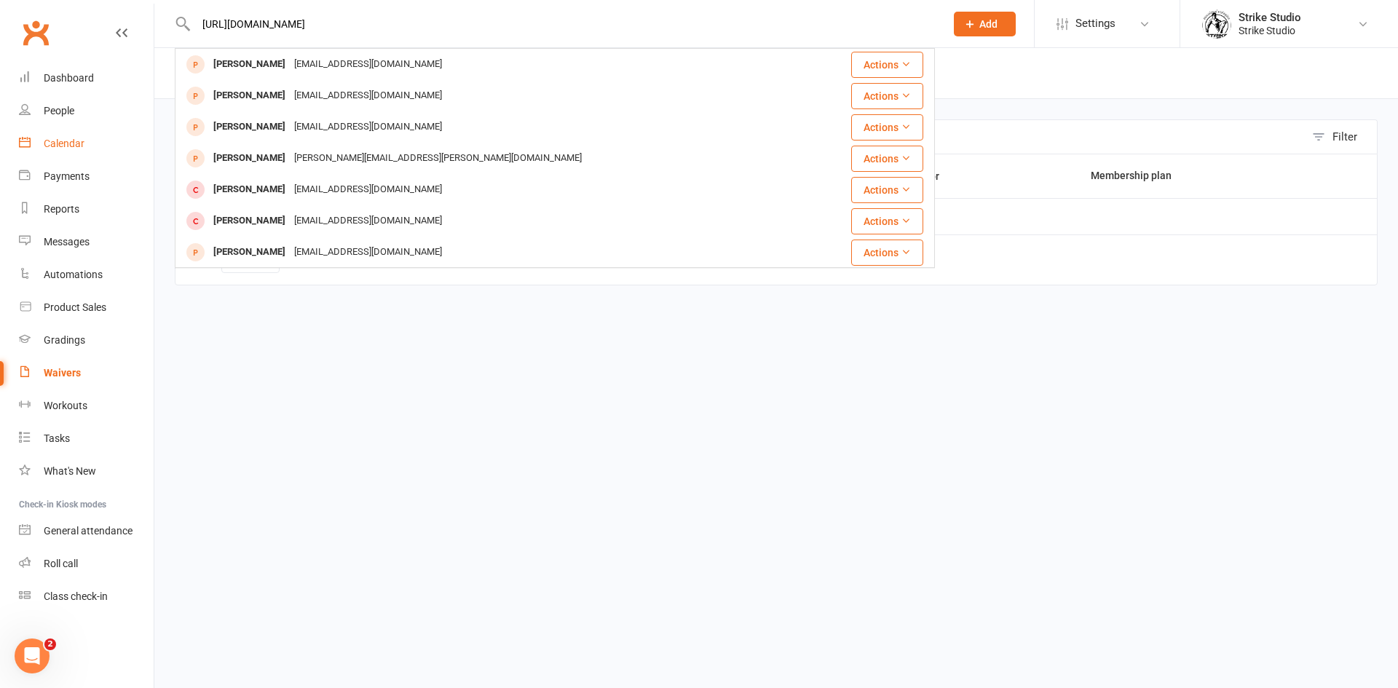
click at [82, 136] on link "Calendar" at bounding box center [86, 143] width 135 height 33
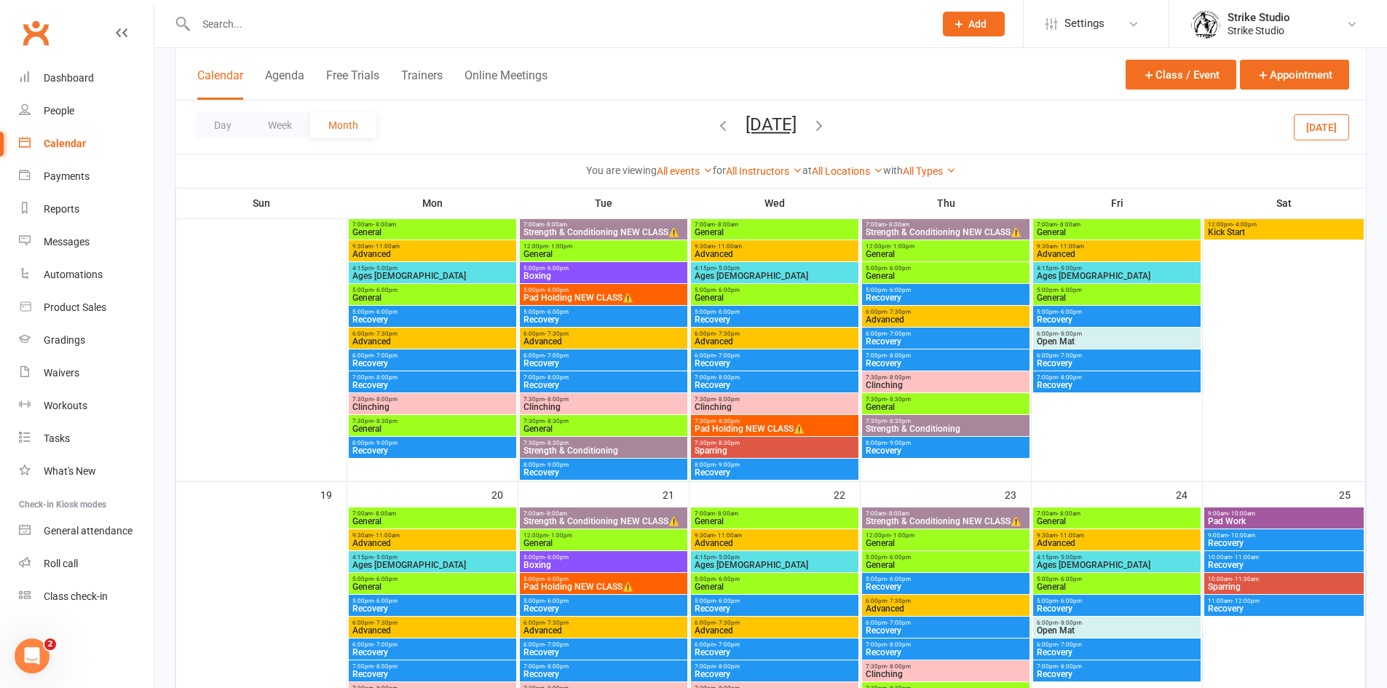
scroll to position [582, 0]
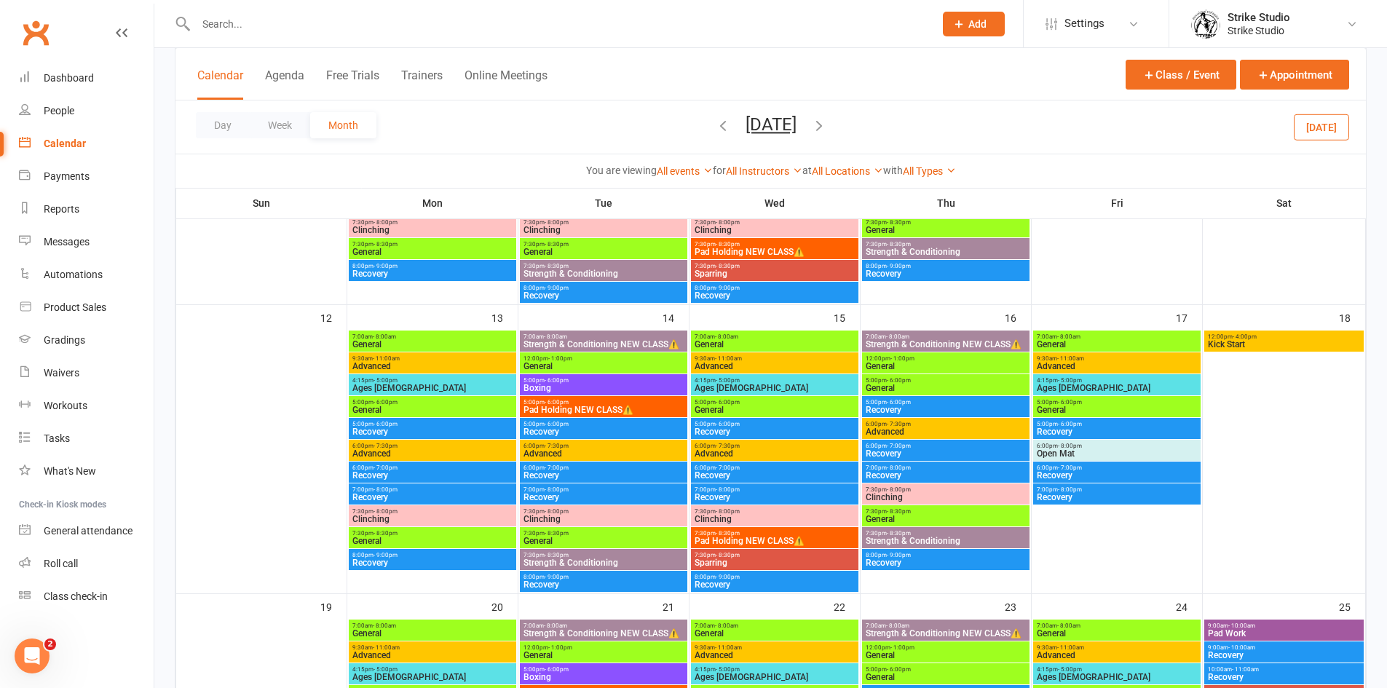
click at [1318, 339] on span "12:00pm - 4:00pm" at bounding box center [1284, 336] width 154 height 7
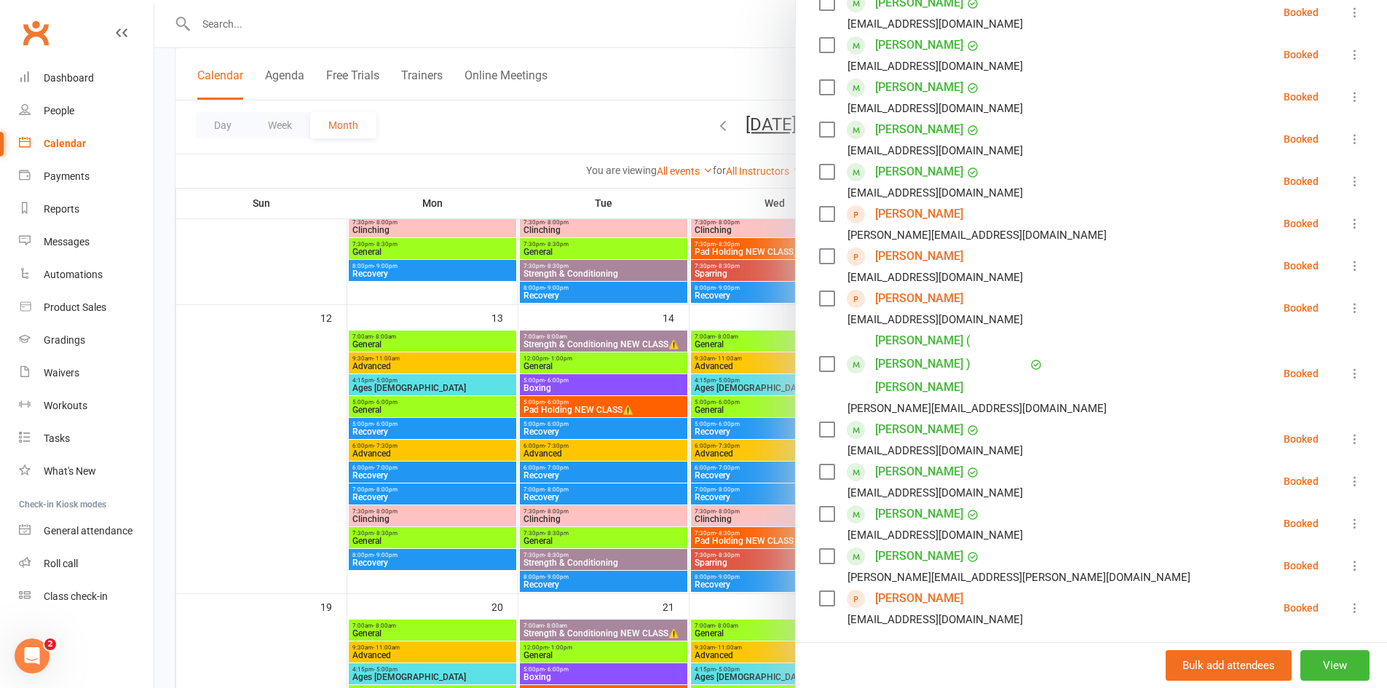
scroll to position [510, 0]
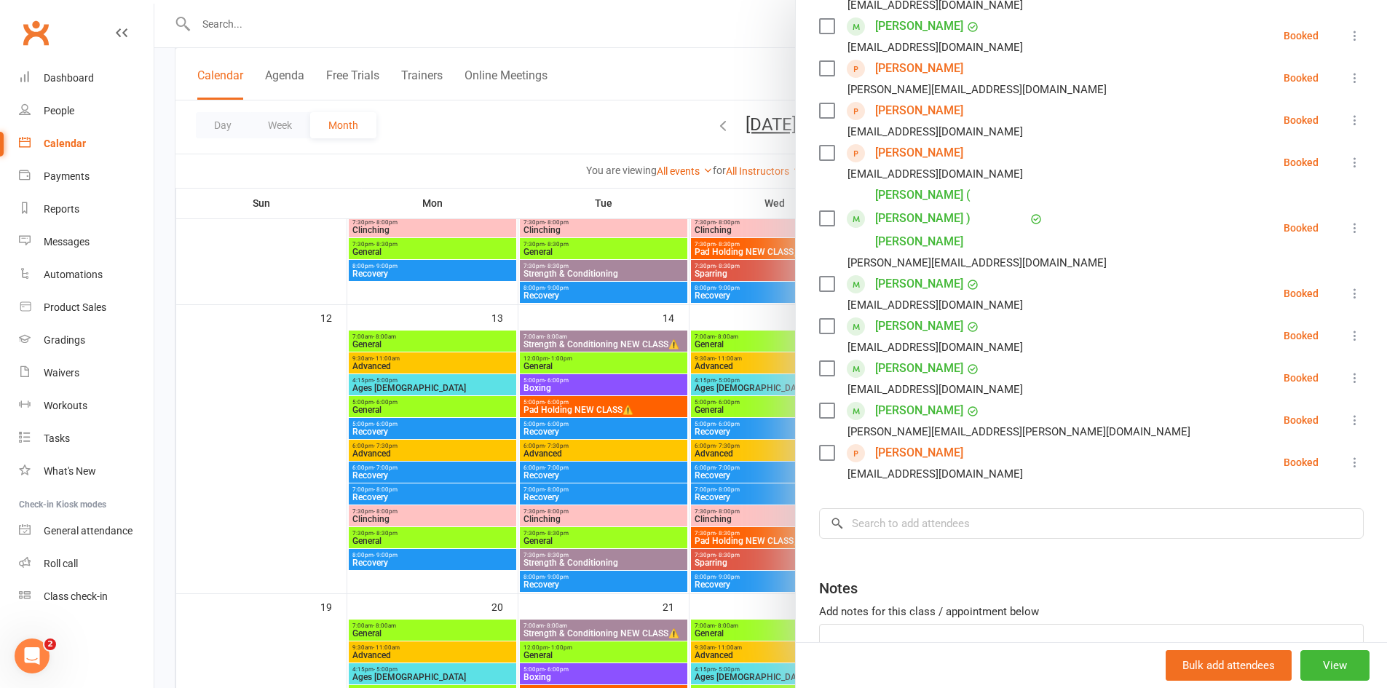
click at [265, 17] on div at bounding box center [770, 344] width 1233 height 688
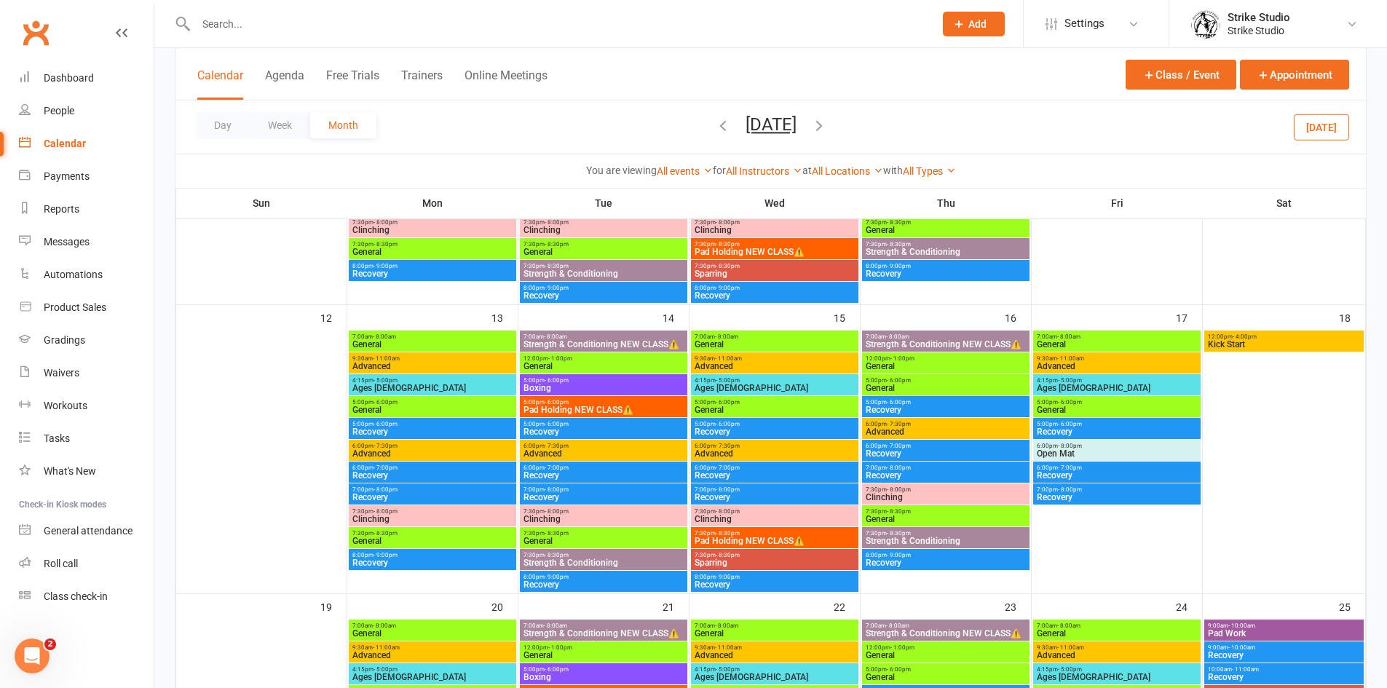
click at [241, 21] on input "text" at bounding box center [557, 24] width 732 height 20
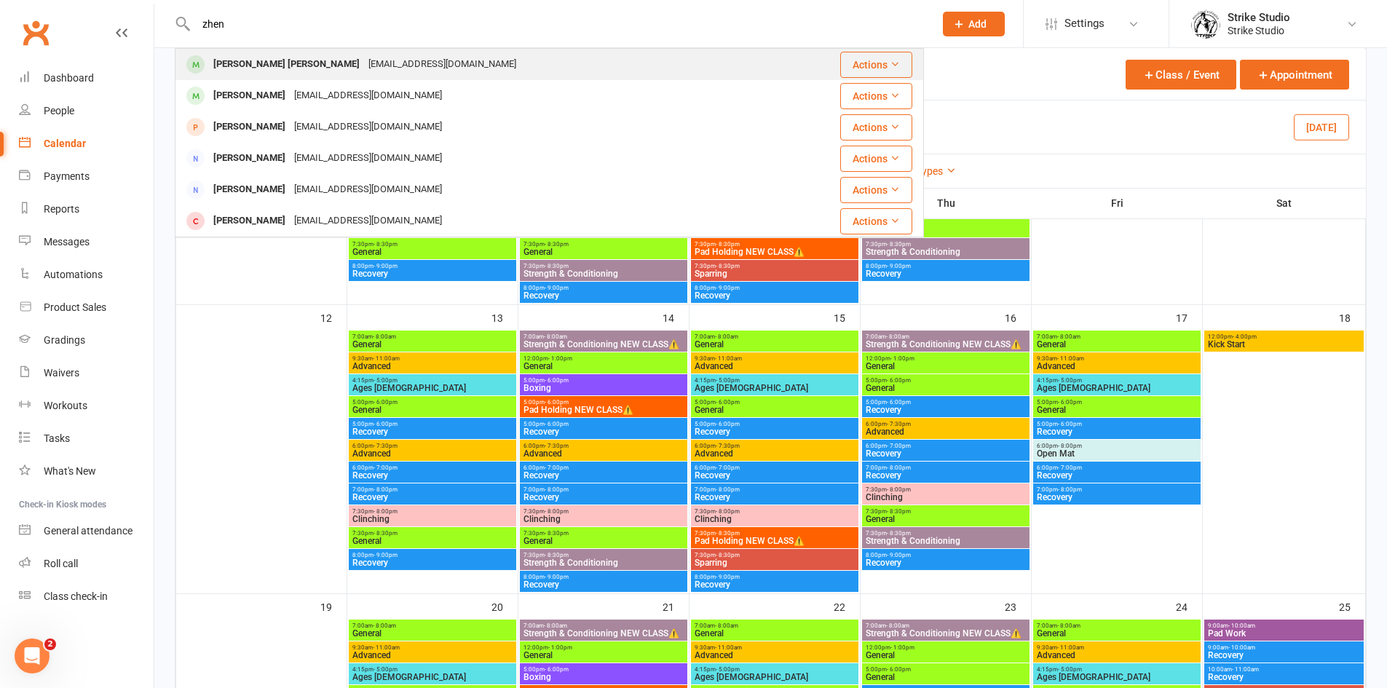
type input "zhen"
drag, startPoint x: 344, startPoint y: 62, endPoint x: 333, endPoint y: 57, distance: 11.4
click at [364, 60] on div "[EMAIL_ADDRESS][DOMAIN_NAME]" at bounding box center [442, 64] width 157 height 21
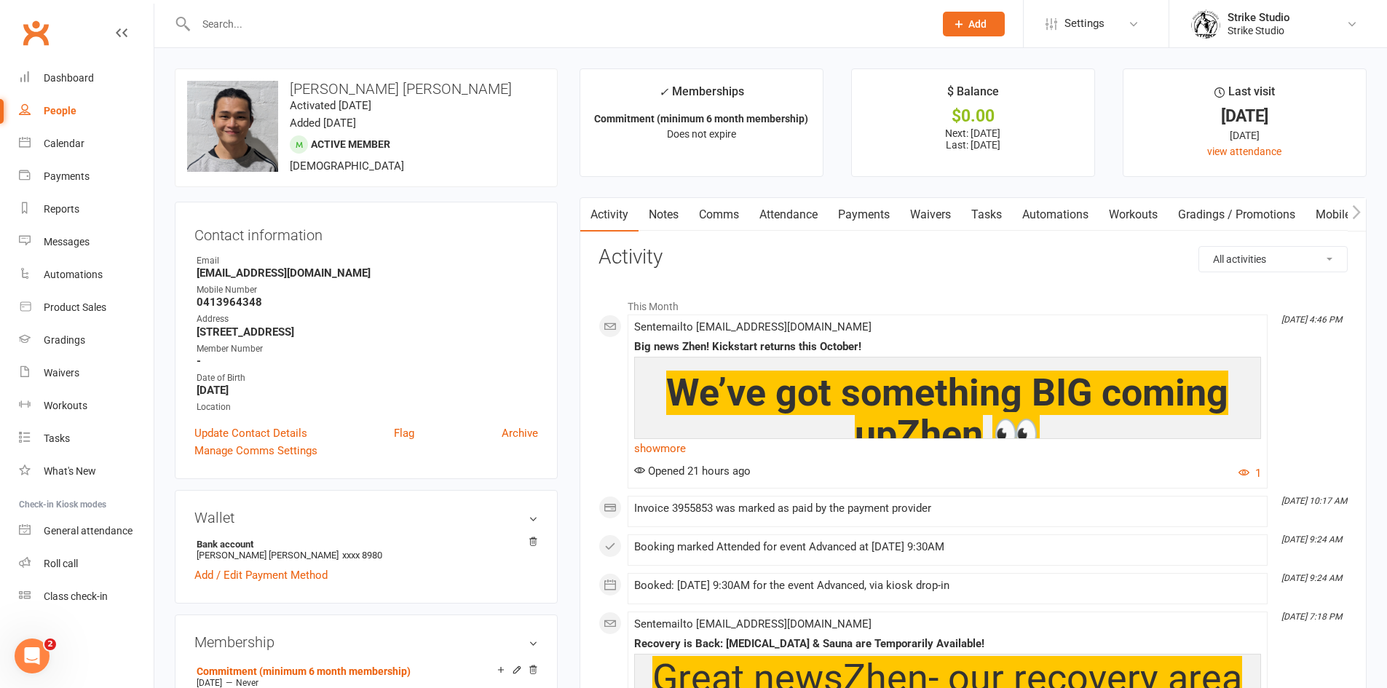
drag, startPoint x: 862, startPoint y: 221, endPoint x: 857, endPoint y: 235, distance: 15.4
click at [861, 224] on link "Payments" at bounding box center [864, 214] width 72 height 33
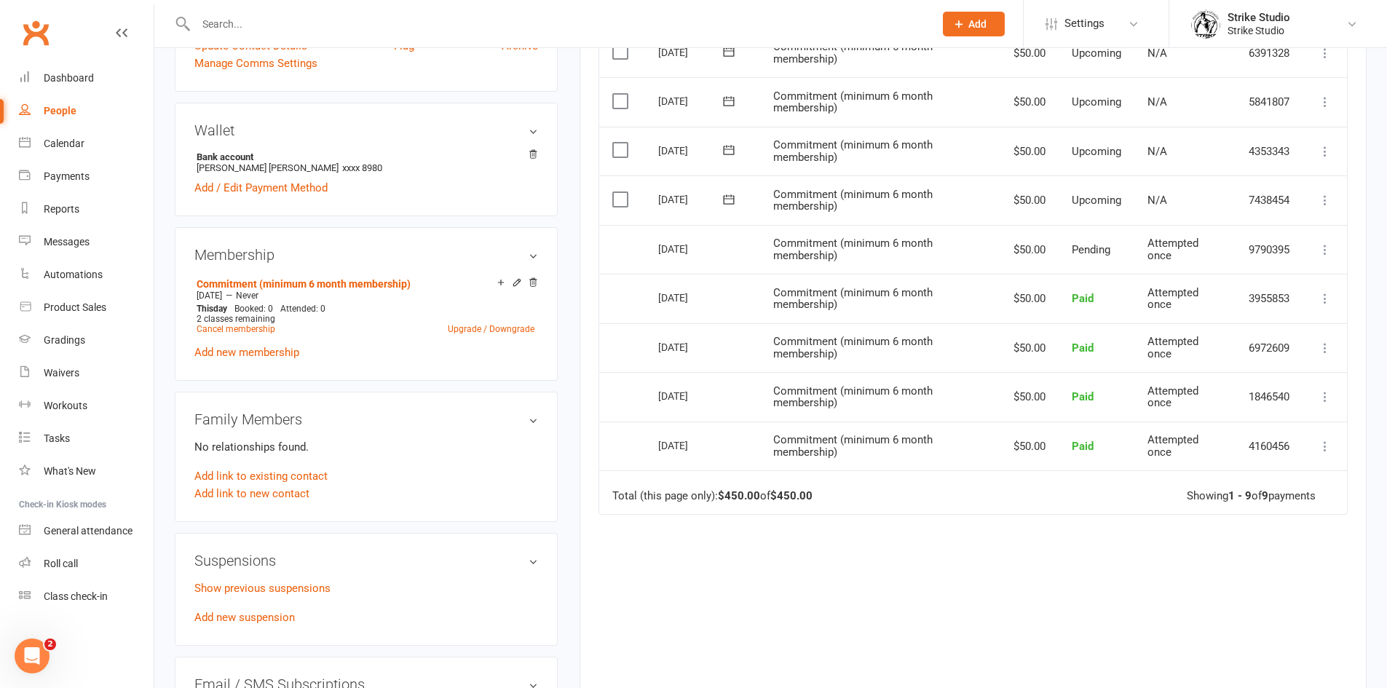
scroll to position [146, 0]
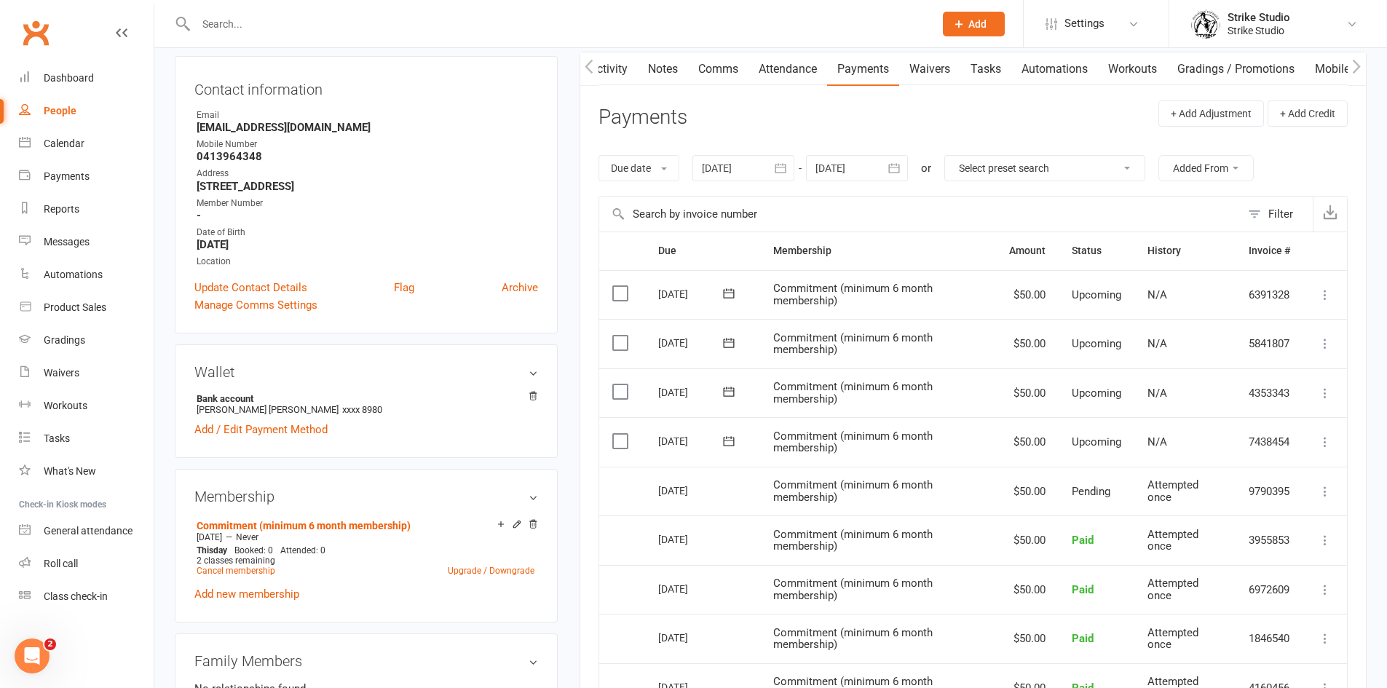
click at [871, 171] on div at bounding box center [857, 168] width 102 height 26
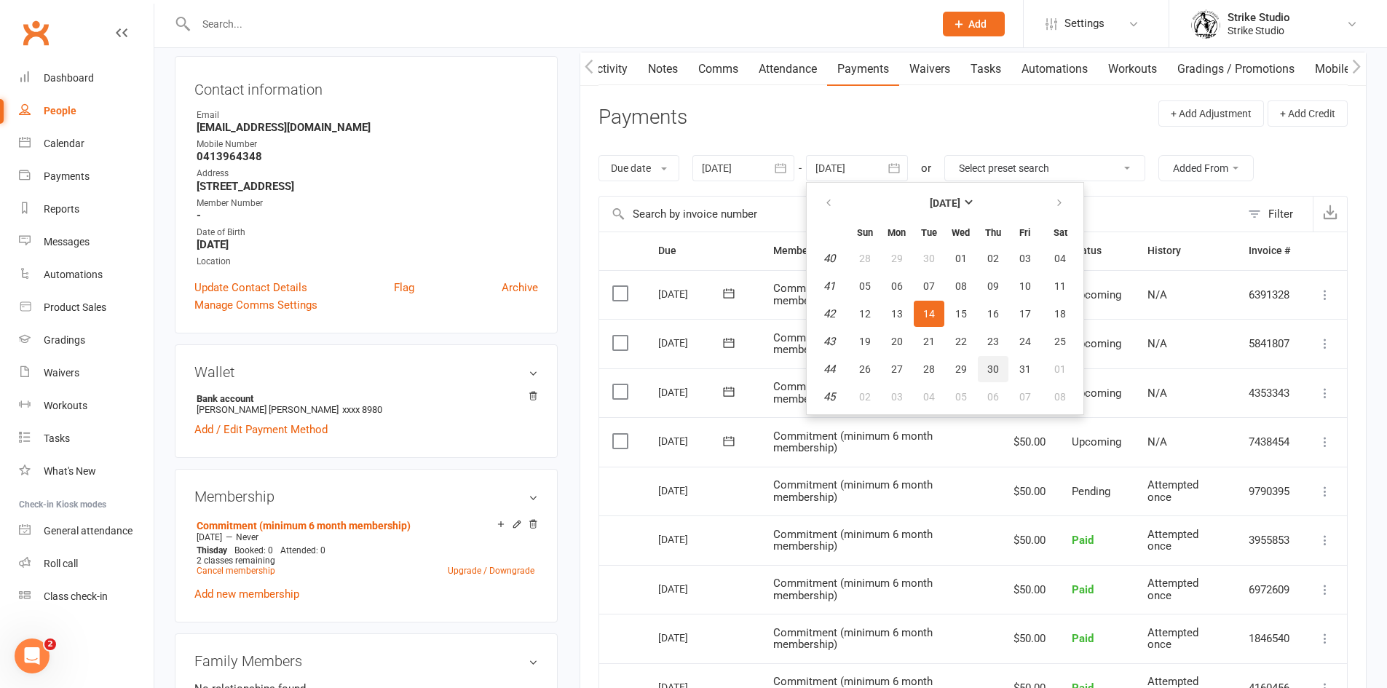
click at [991, 362] on button "30" at bounding box center [993, 369] width 31 height 26
type input "30 Oct 2025"
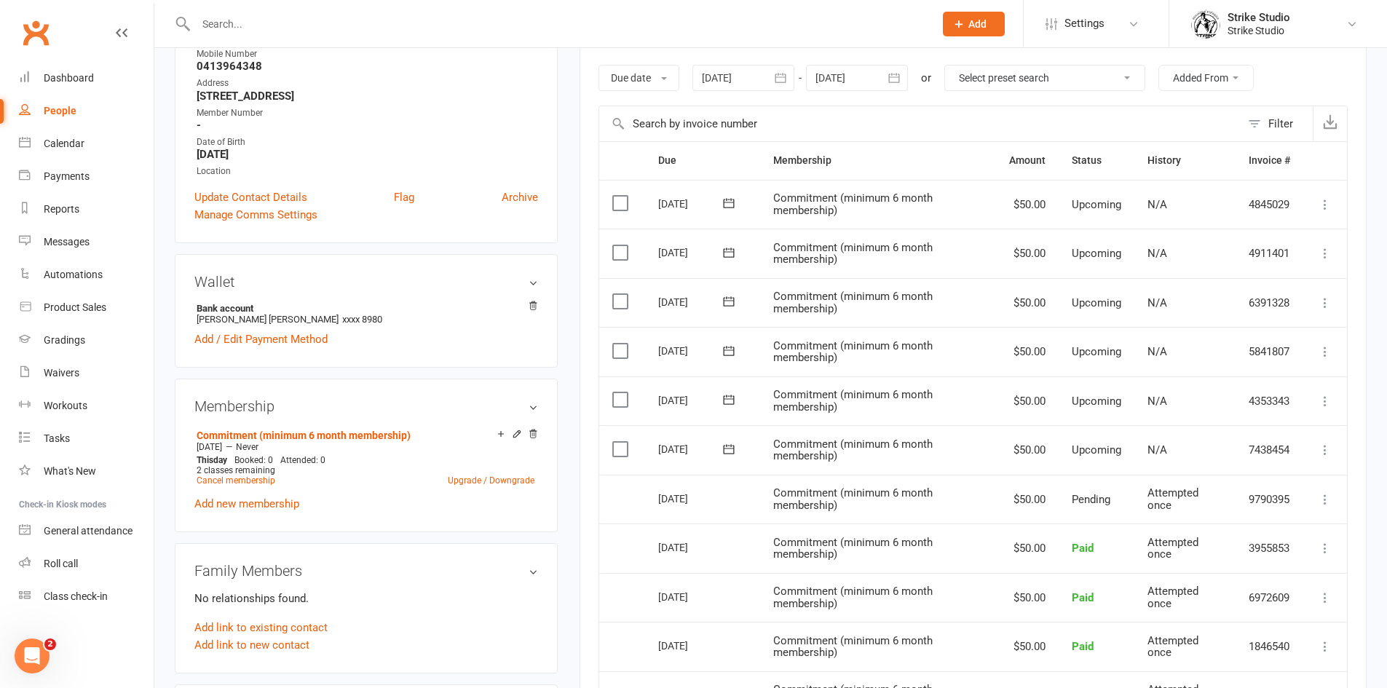
scroll to position [437, 0]
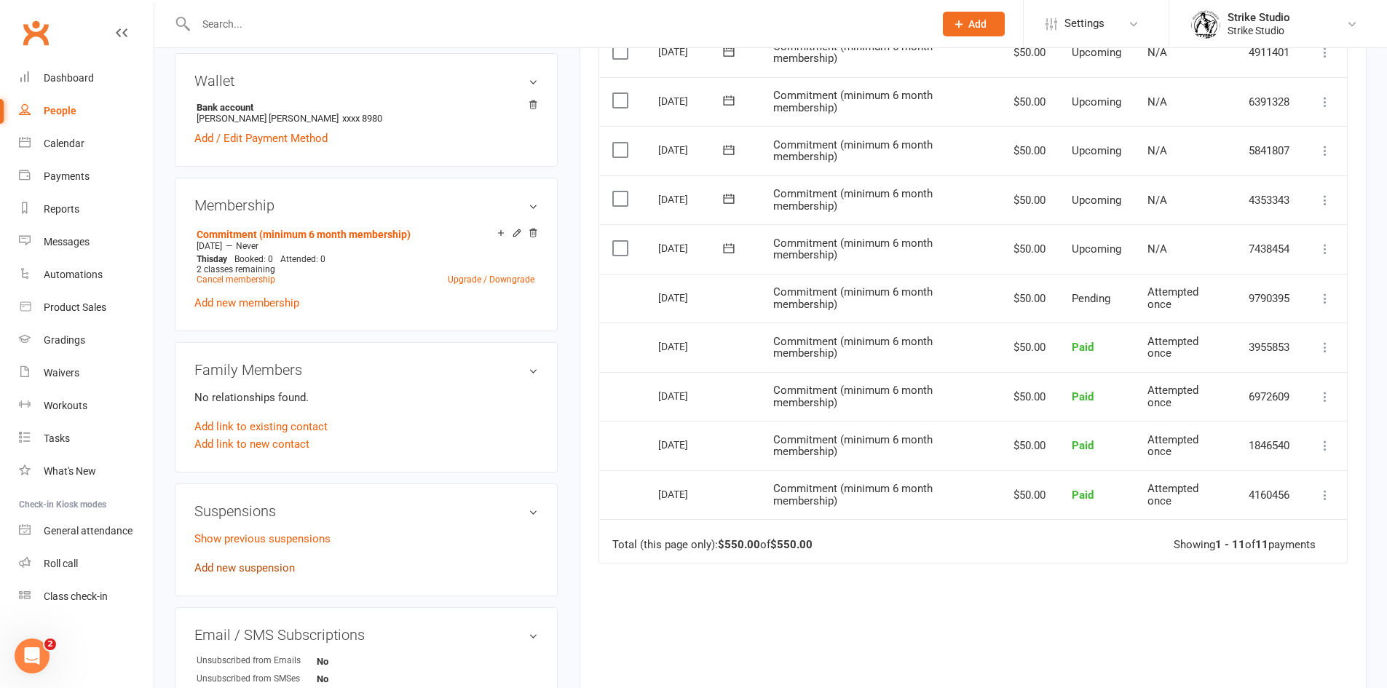
click at [287, 572] on link "Add new suspension" at bounding box center [244, 567] width 100 height 13
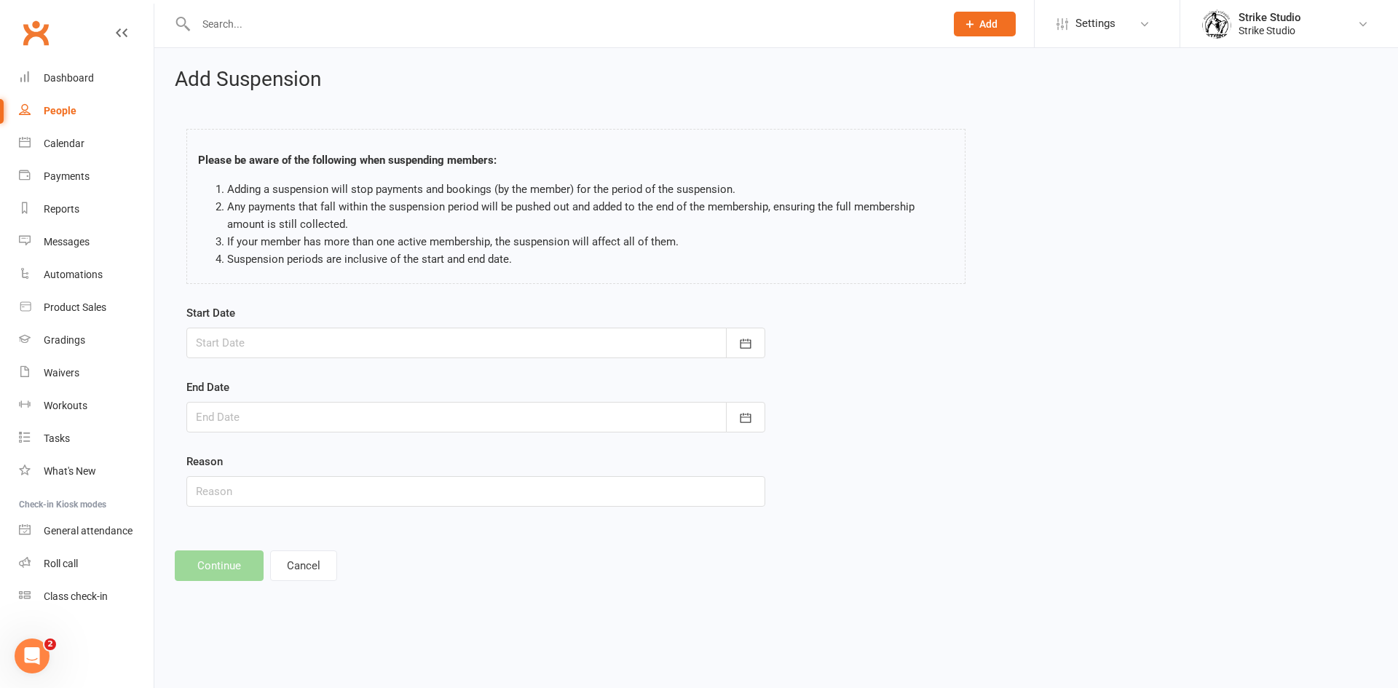
click at [443, 356] on div at bounding box center [475, 343] width 579 height 31
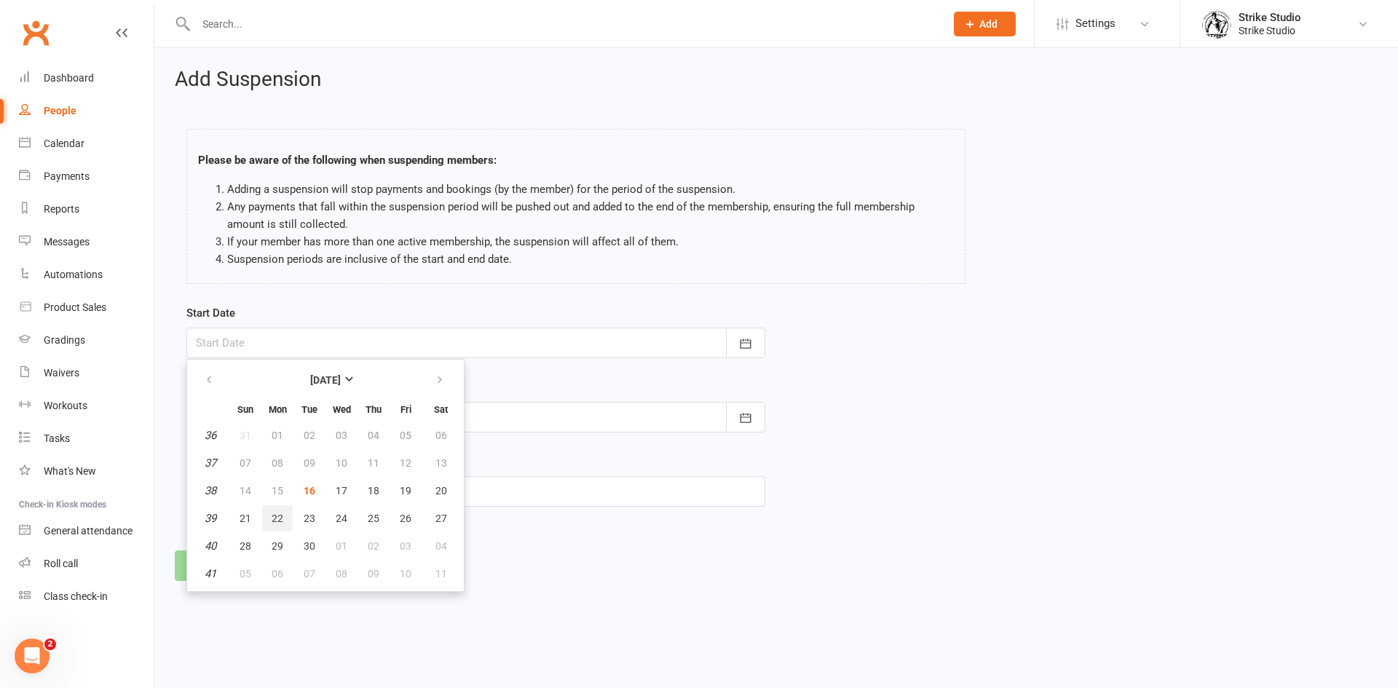
click at [270, 512] on button "22" at bounding box center [277, 518] width 31 height 26
type input "22 Sep 2025"
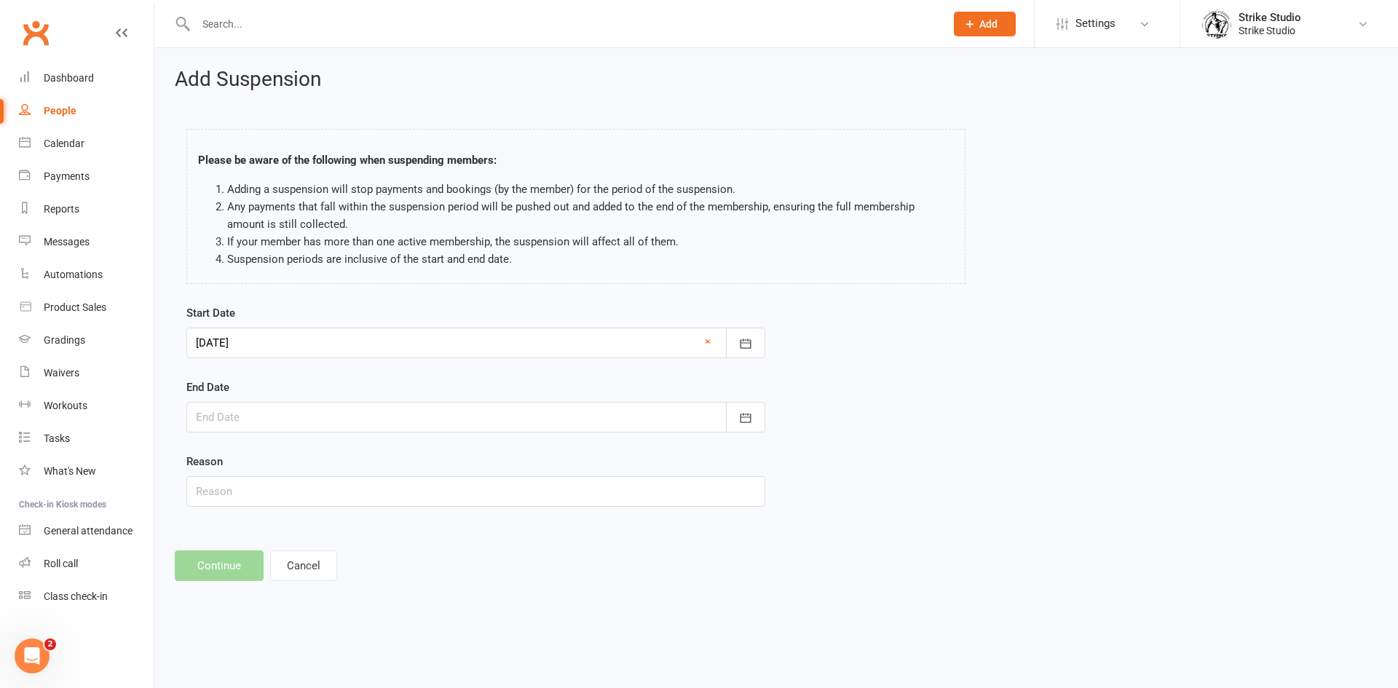
click at [363, 410] on div at bounding box center [475, 417] width 579 height 31
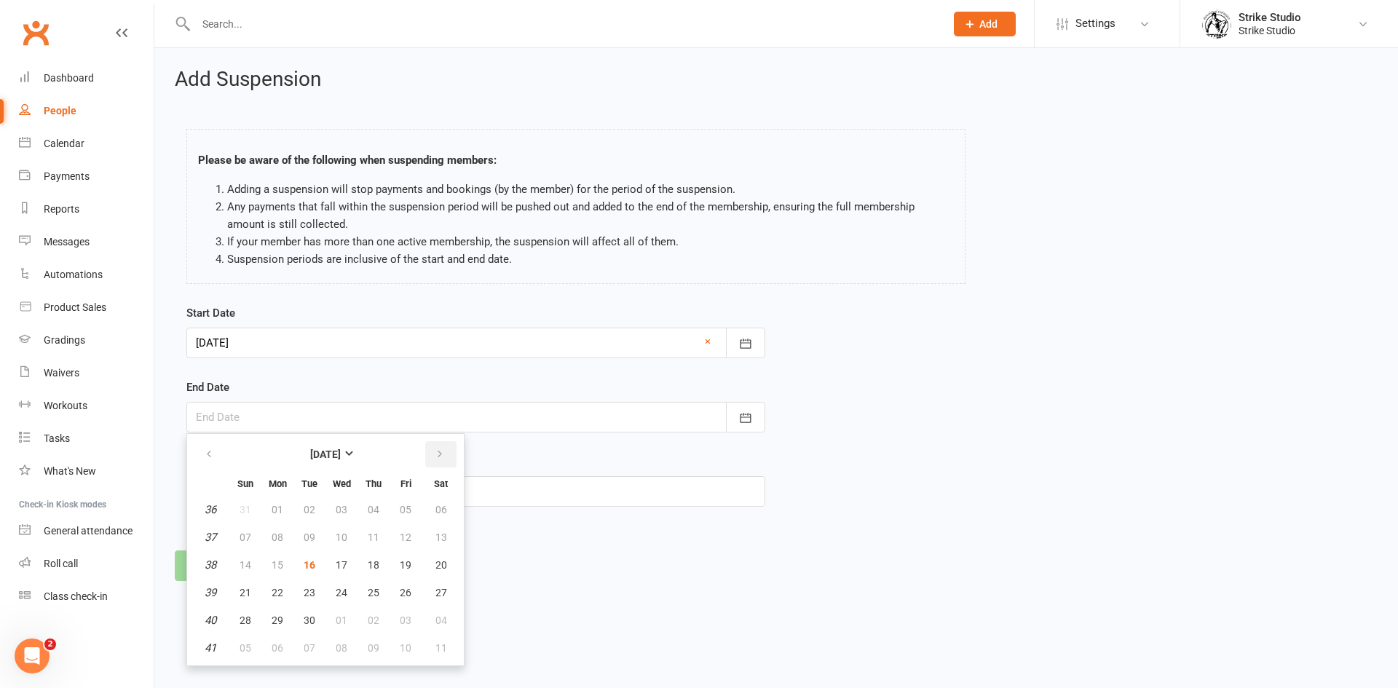
click at [433, 448] on button "button" at bounding box center [440, 454] width 31 height 26
drag, startPoint x: 251, startPoint y: 587, endPoint x: 290, endPoint y: 569, distance: 43.0
click at [251, 586] on button "19" at bounding box center [245, 593] width 31 height 26
type input "19 Oct 2025"
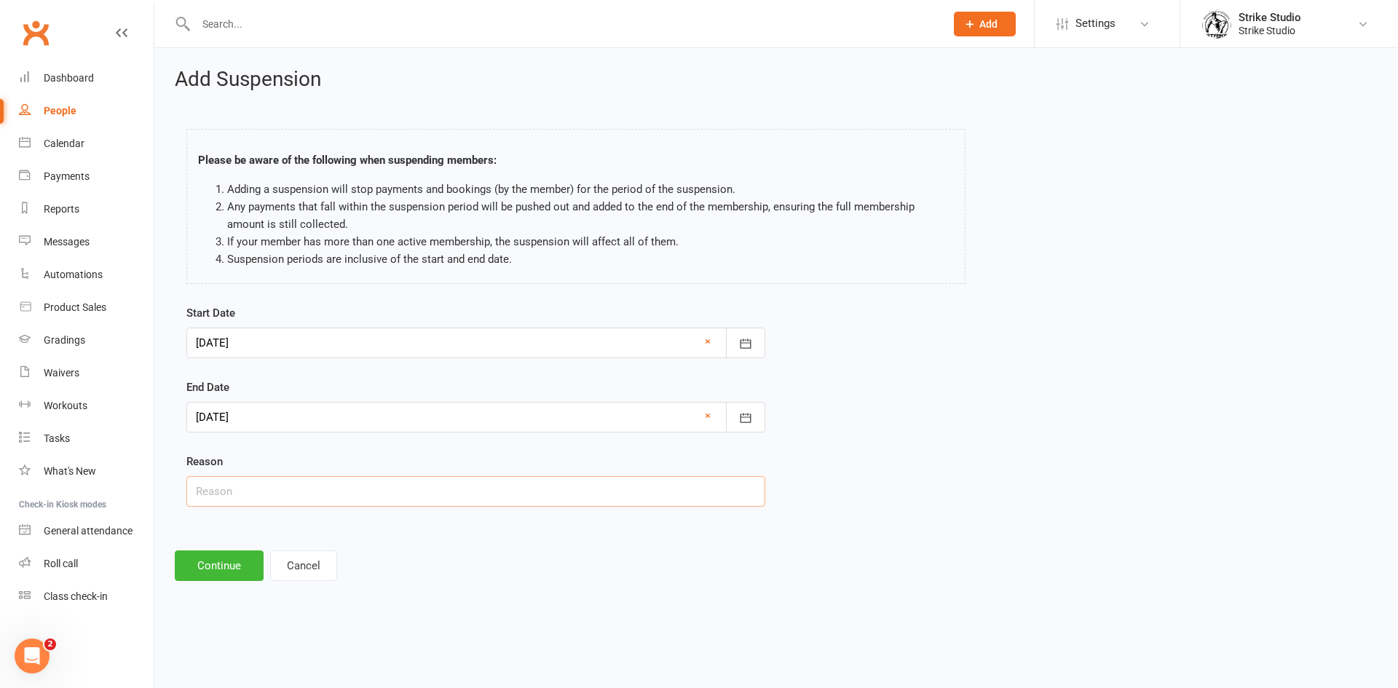
click at [306, 502] on input "text" at bounding box center [475, 491] width 579 height 31
type input "unknown"
click at [234, 567] on button "Continue" at bounding box center [219, 565] width 89 height 31
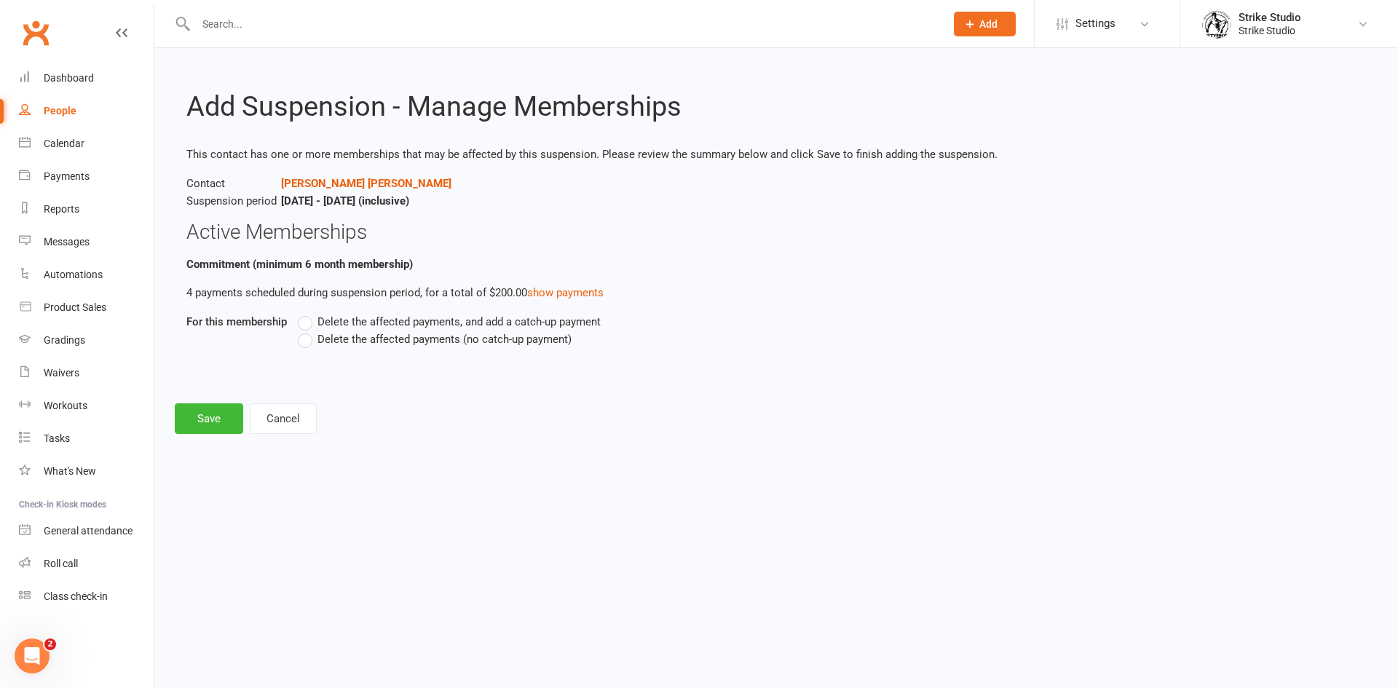
click at [305, 347] on label "Delete the affected payments (no catch-up payment)" at bounding box center [435, 339] width 274 height 17
click at [305, 331] on input "Delete the affected payments (no catch-up payment)" at bounding box center [302, 331] width 9 height 0
click at [224, 423] on button "Save" at bounding box center [209, 418] width 68 height 31
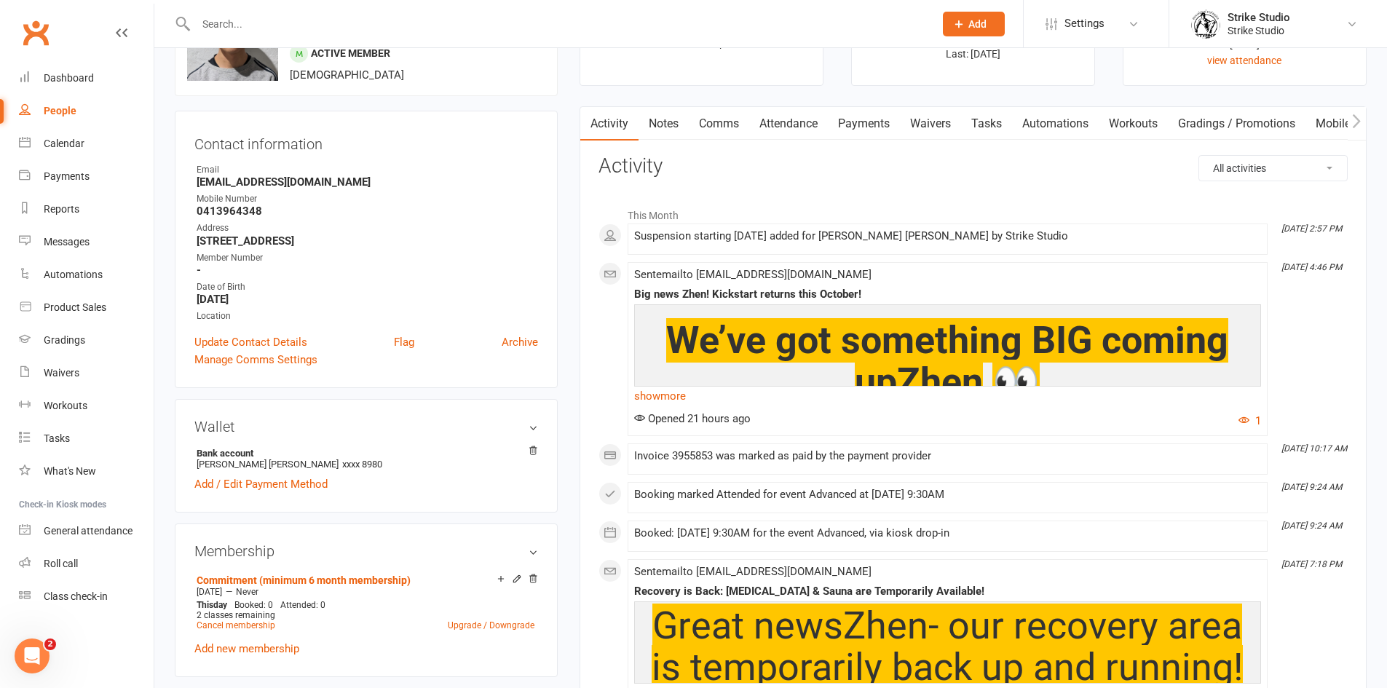
scroll to position [73, 0]
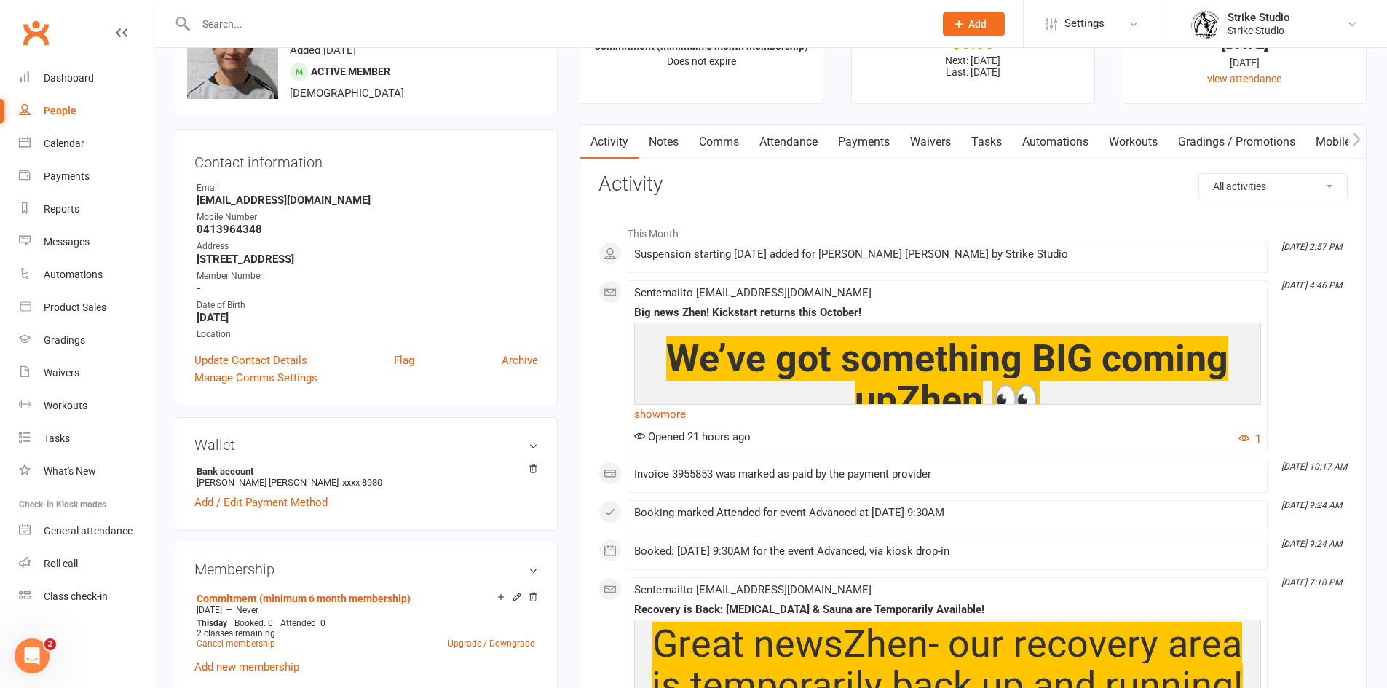
click at [661, 140] on link "Notes" at bounding box center [663, 141] width 50 height 33
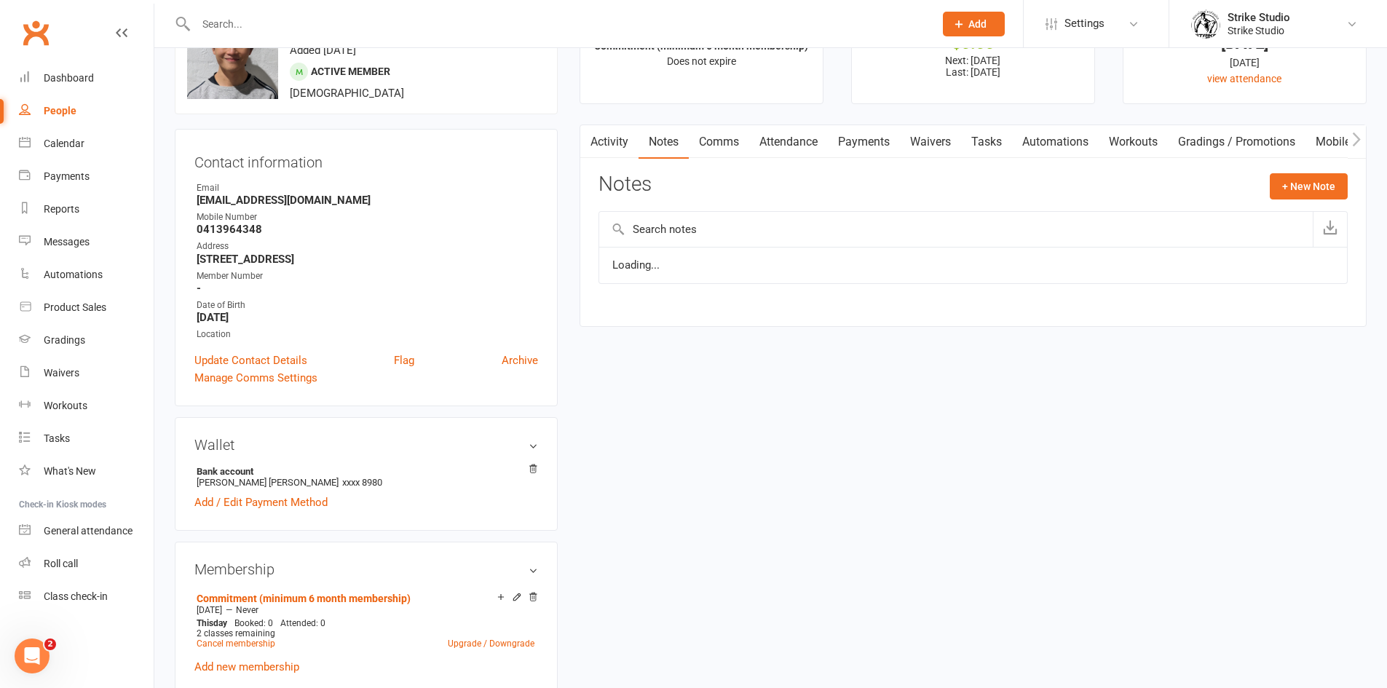
click at [609, 142] on link "Activity" at bounding box center [609, 141] width 58 height 33
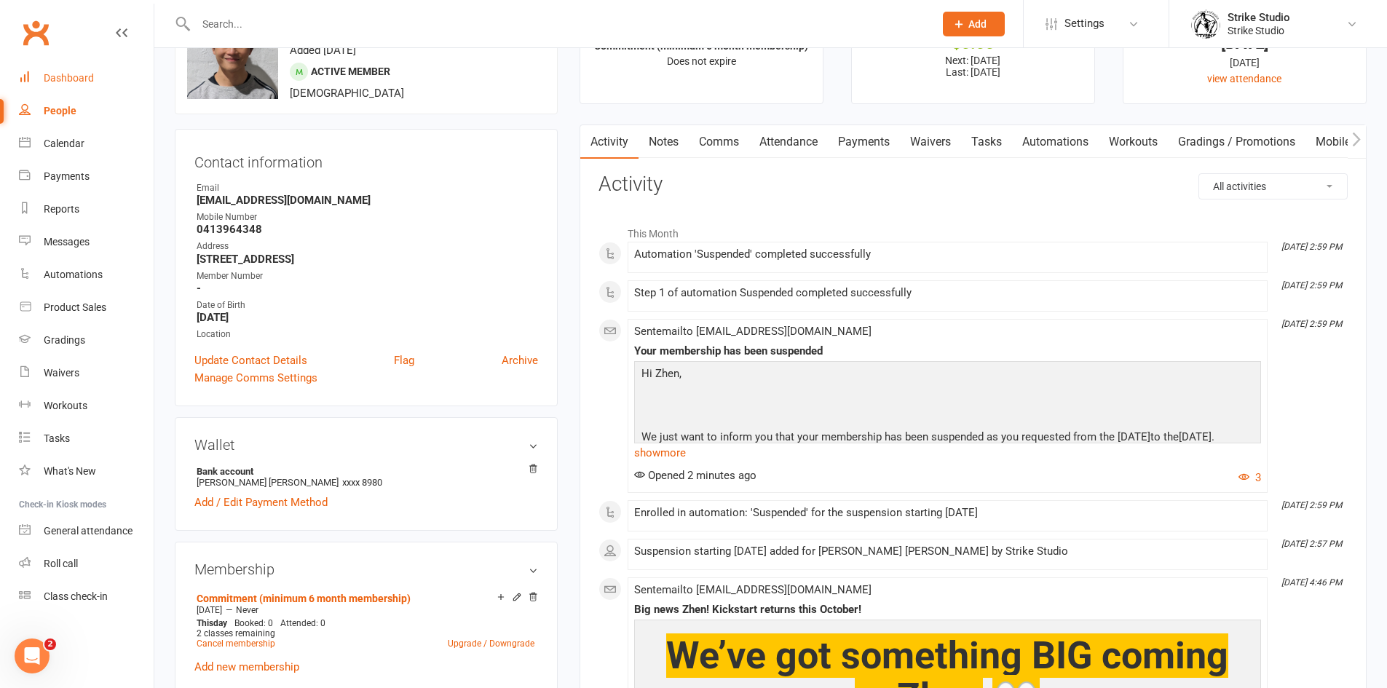
click at [87, 83] on div "Dashboard" at bounding box center [69, 78] width 50 height 12
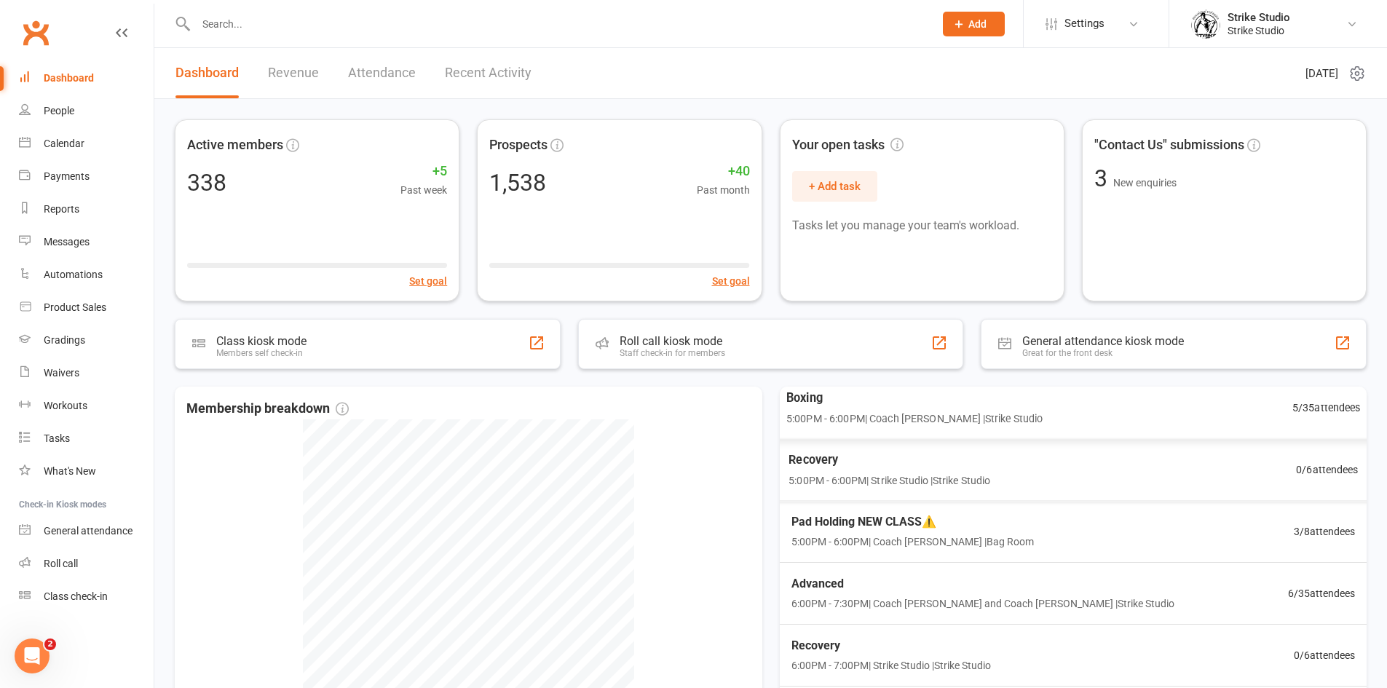
scroll to position [249, 0]
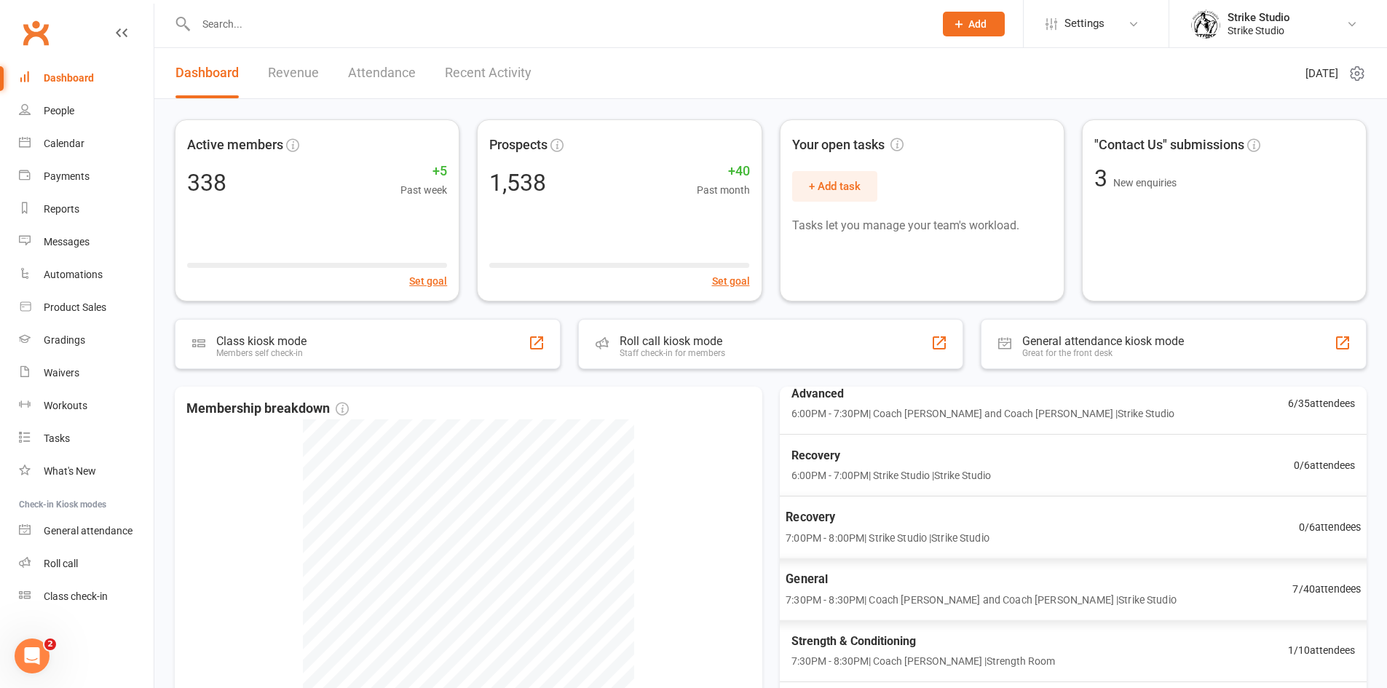
click at [905, 585] on span "General" at bounding box center [981, 578] width 391 height 19
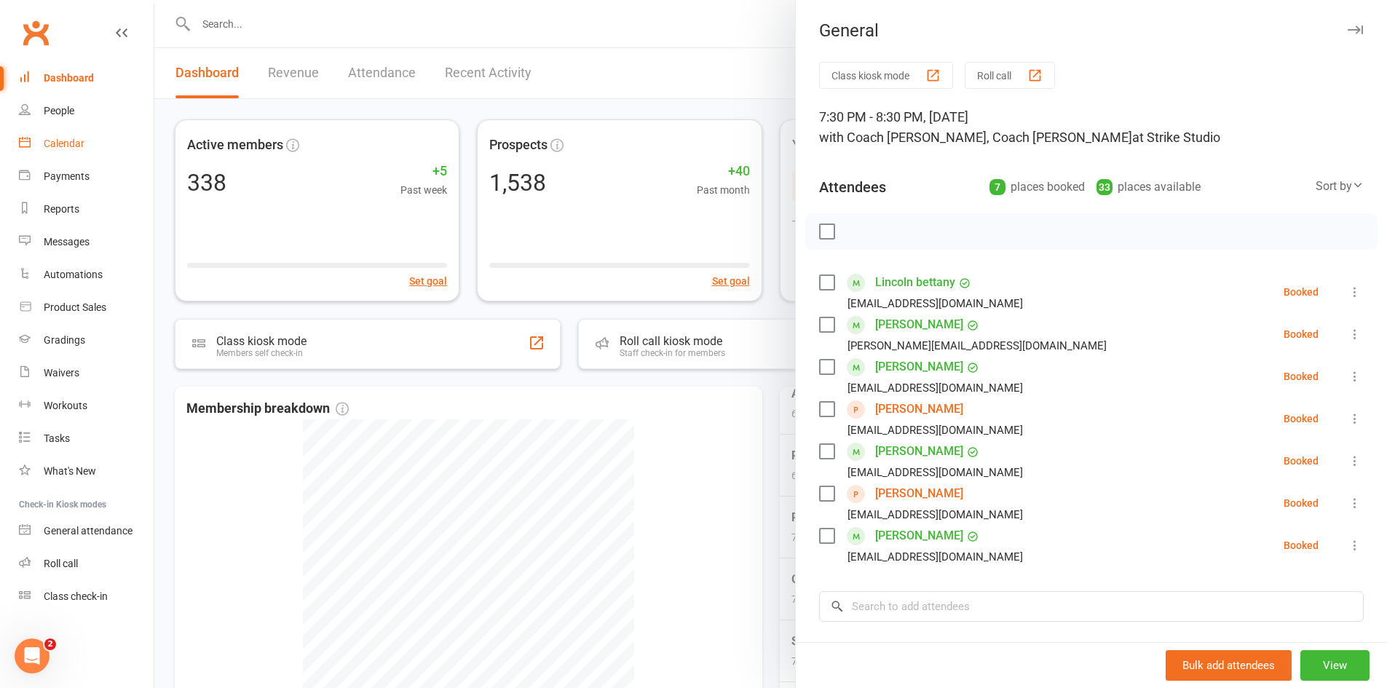
click at [61, 141] on div "Calendar" at bounding box center [64, 144] width 41 height 12
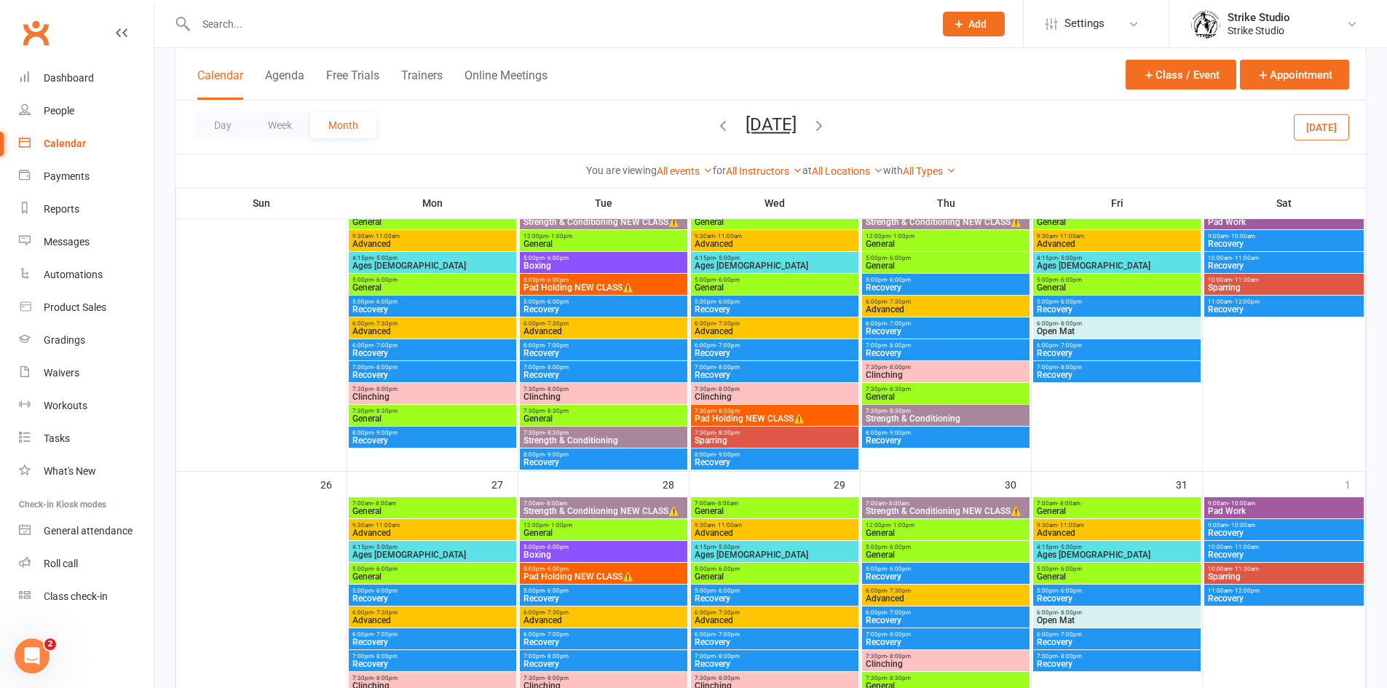
scroll to position [1019, 0]
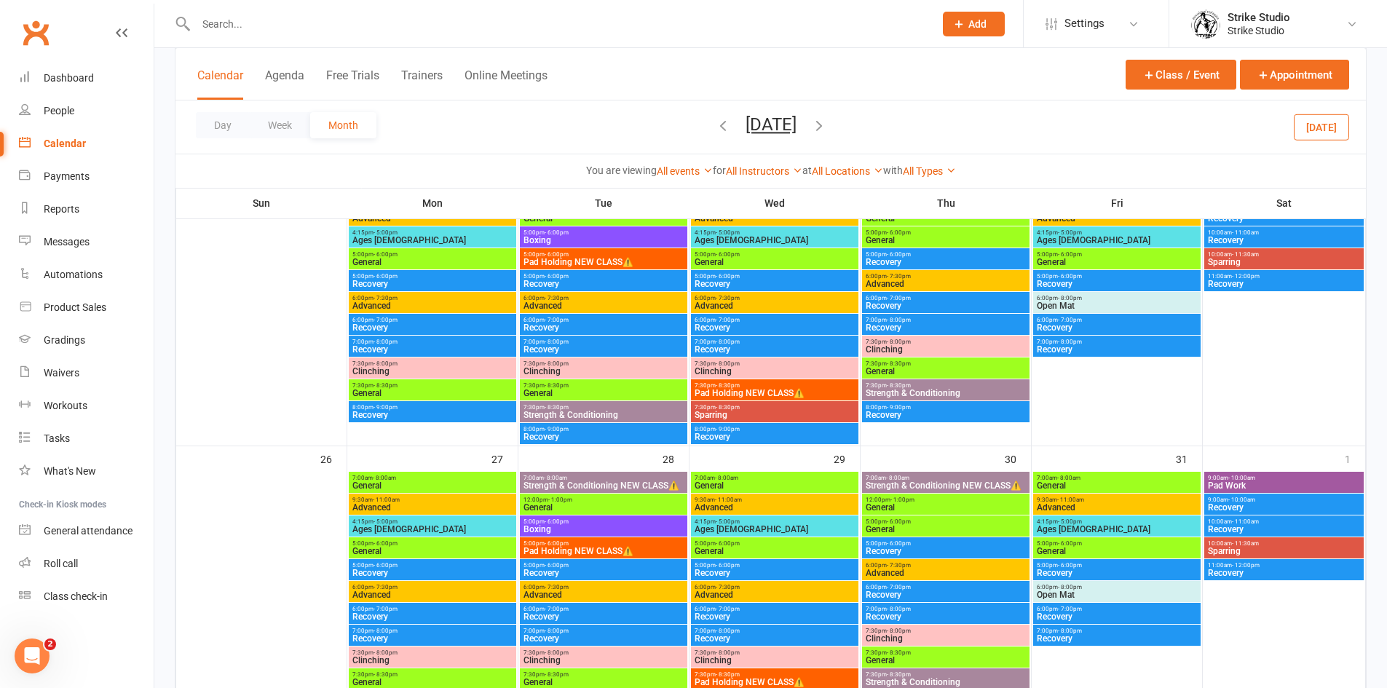
click at [715, 124] on icon "button" at bounding box center [723, 125] width 16 height 16
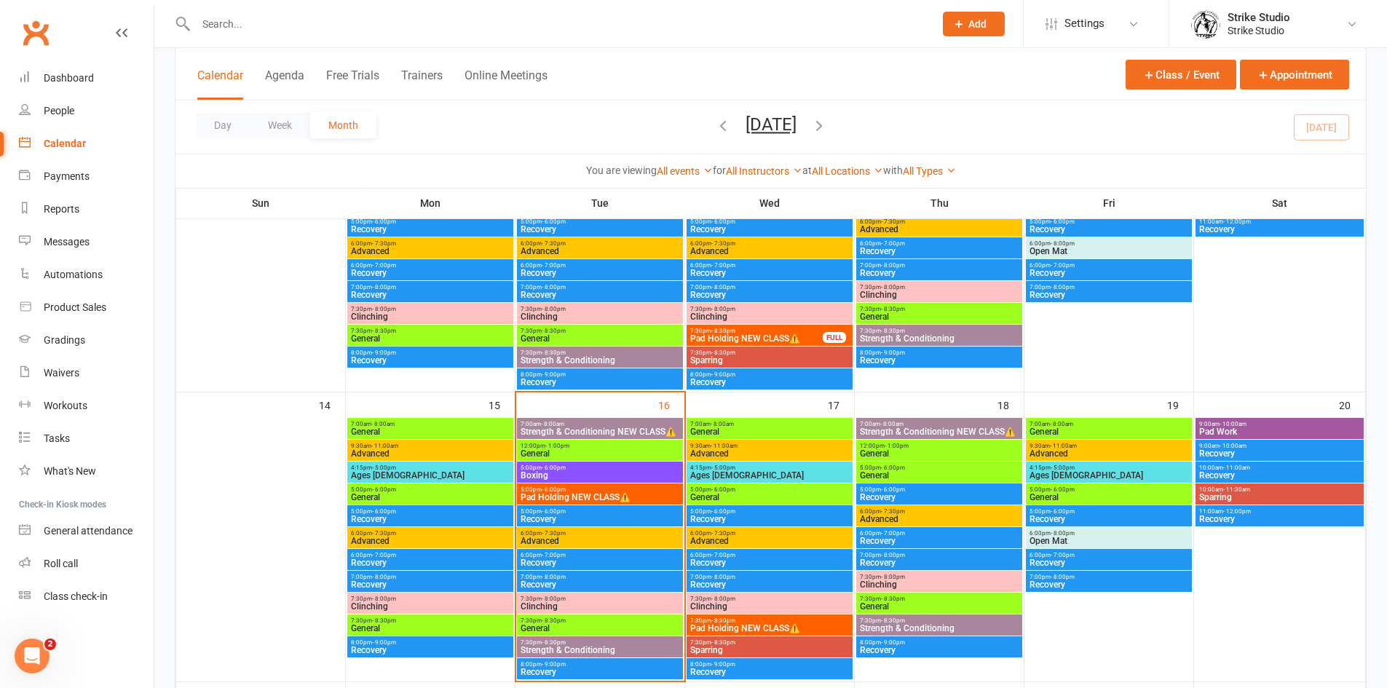
scroll to position [687, 0]
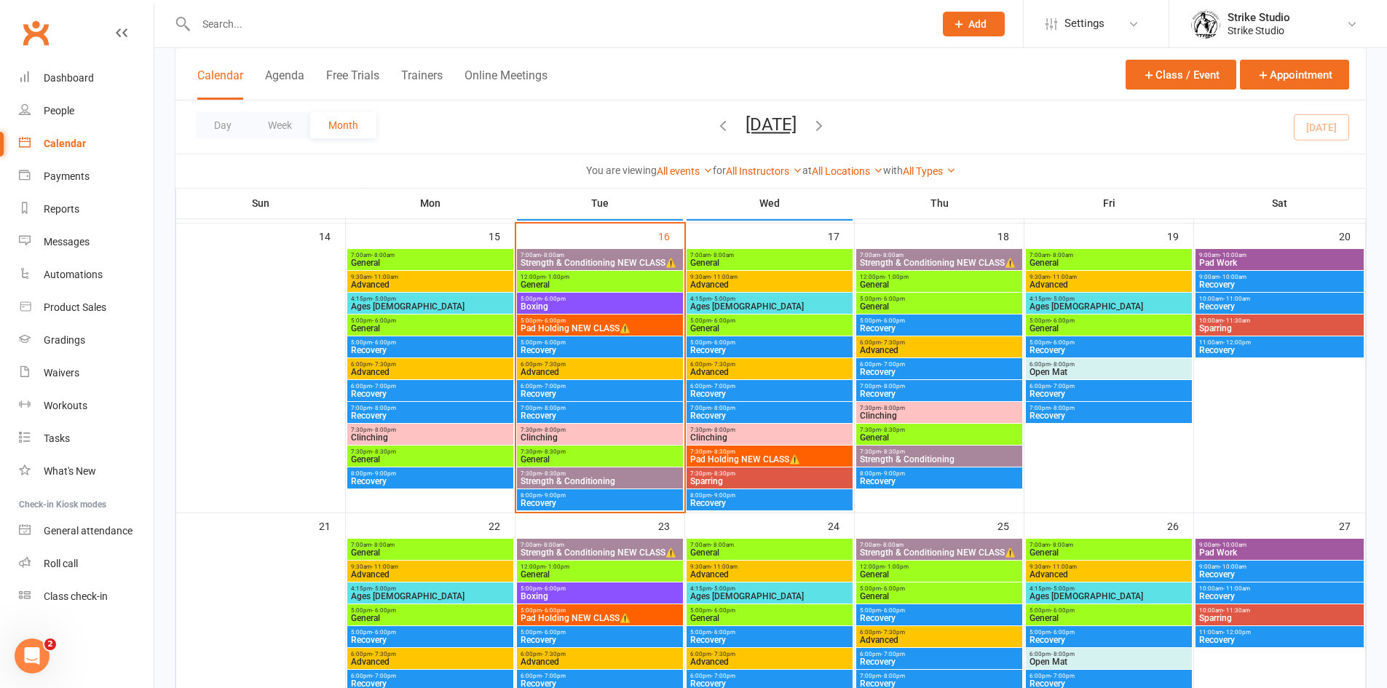
click at [550, 438] on span "Clinching" at bounding box center [600, 437] width 160 height 9
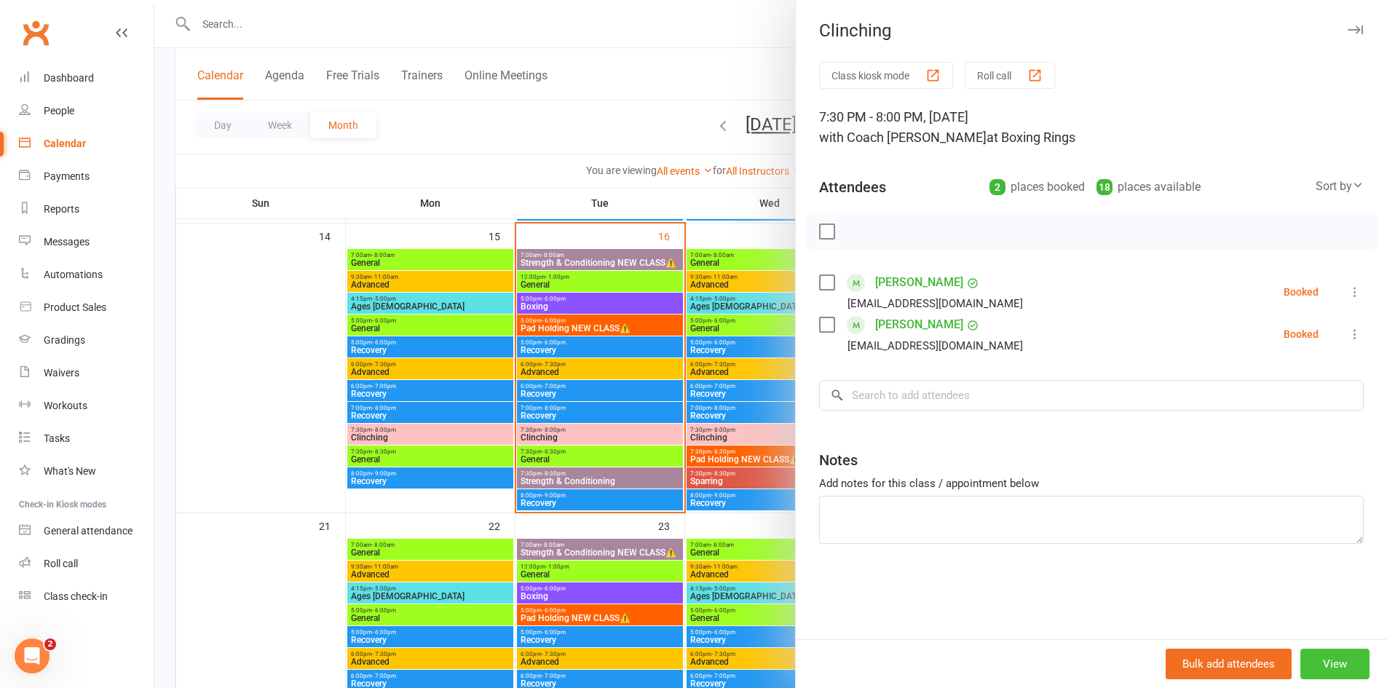
click at [1336, 671] on button "View" at bounding box center [1334, 664] width 69 height 31
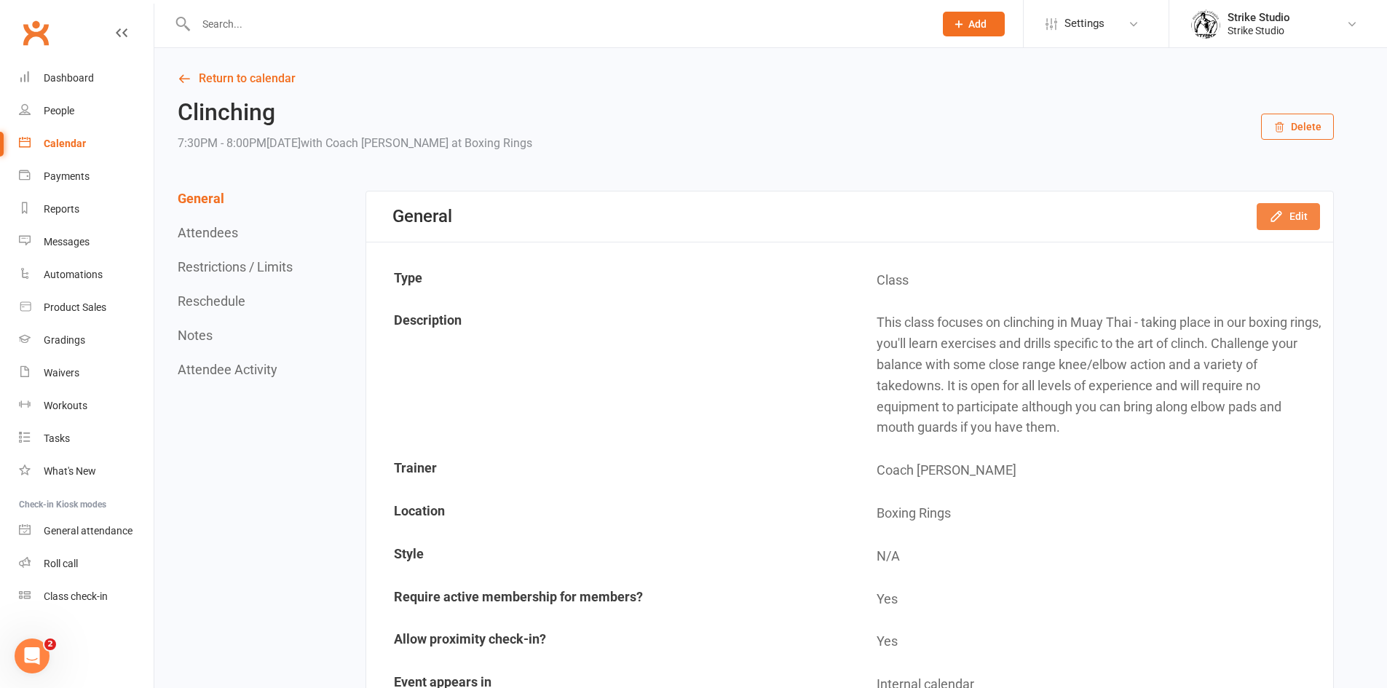
click at [1288, 218] on button "Edit" at bounding box center [1288, 216] width 63 height 26
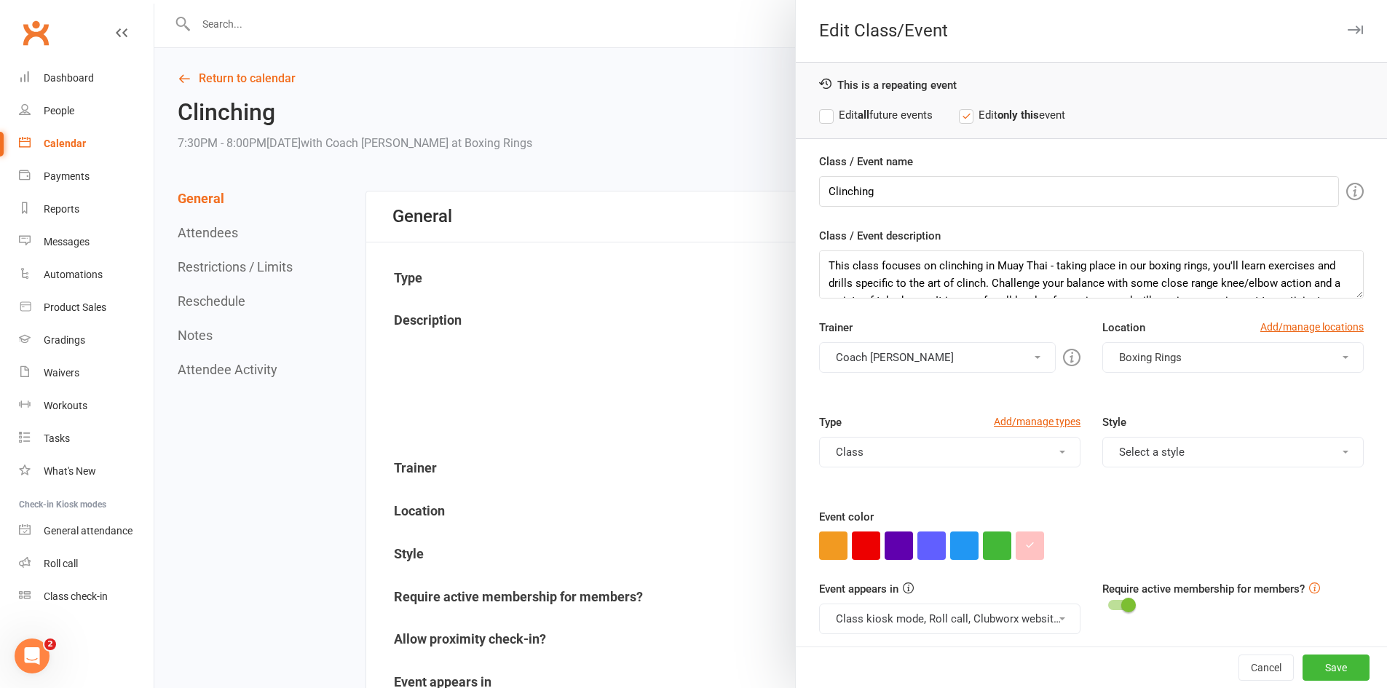
click at [905, 354] on button "Coach [PERSON_NAME]" at bounding box center [937, 357] width 237 height 31
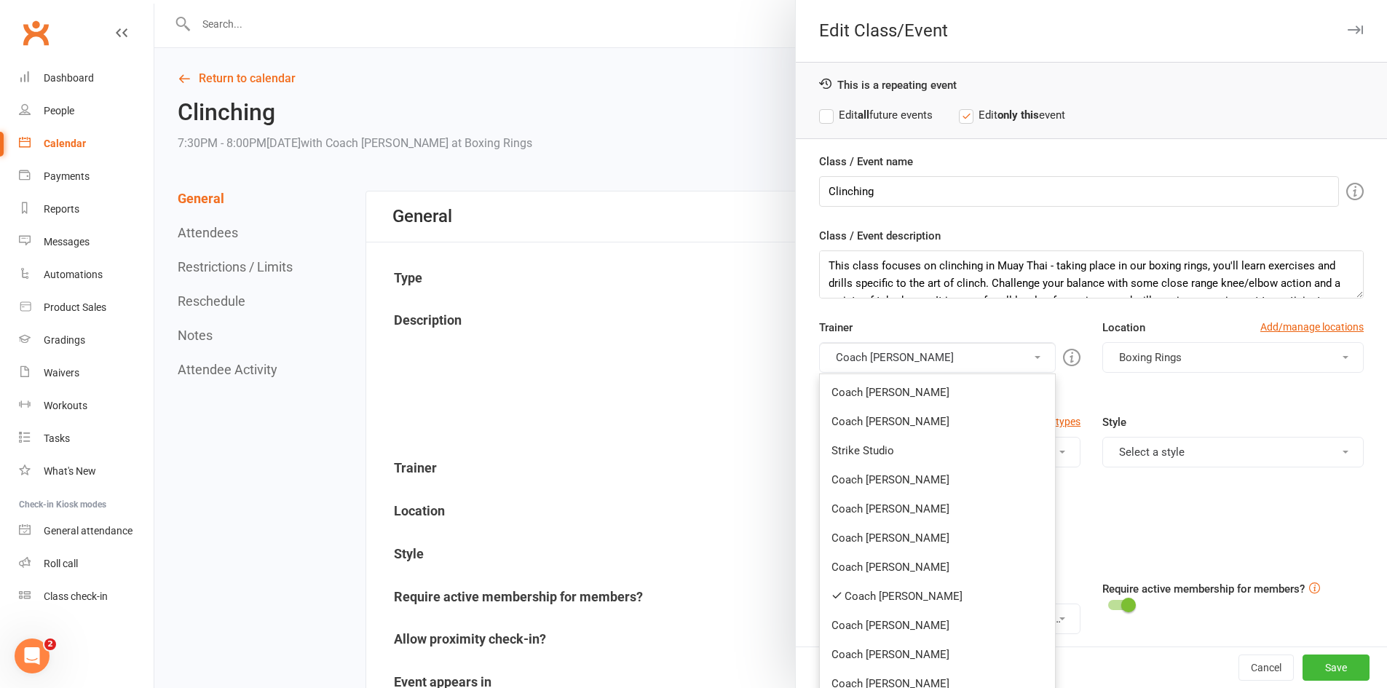
click at [869, 597] on link "Coach [PERSON_NAME]" at bounding box center [937, 596] width 235 height 29
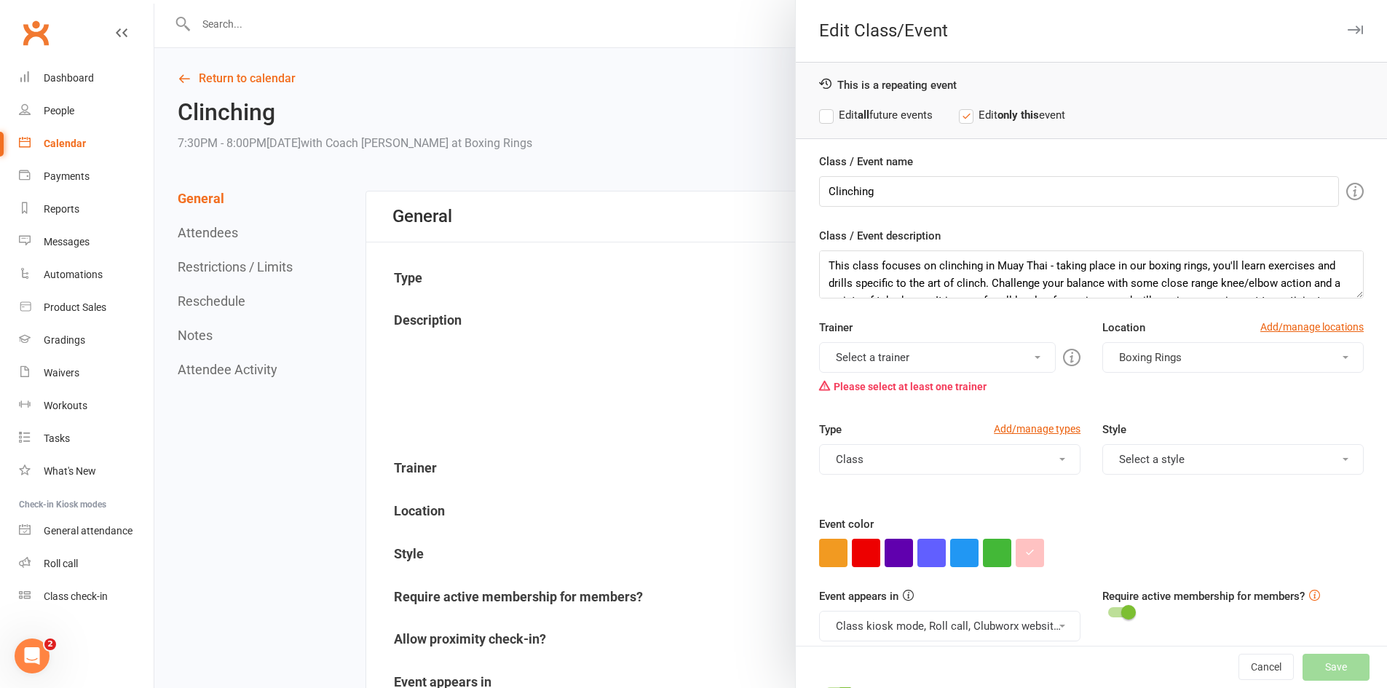
click at [890, 367] on button "Select a trainer" at bounding box center [937, 357] width 237 height 31
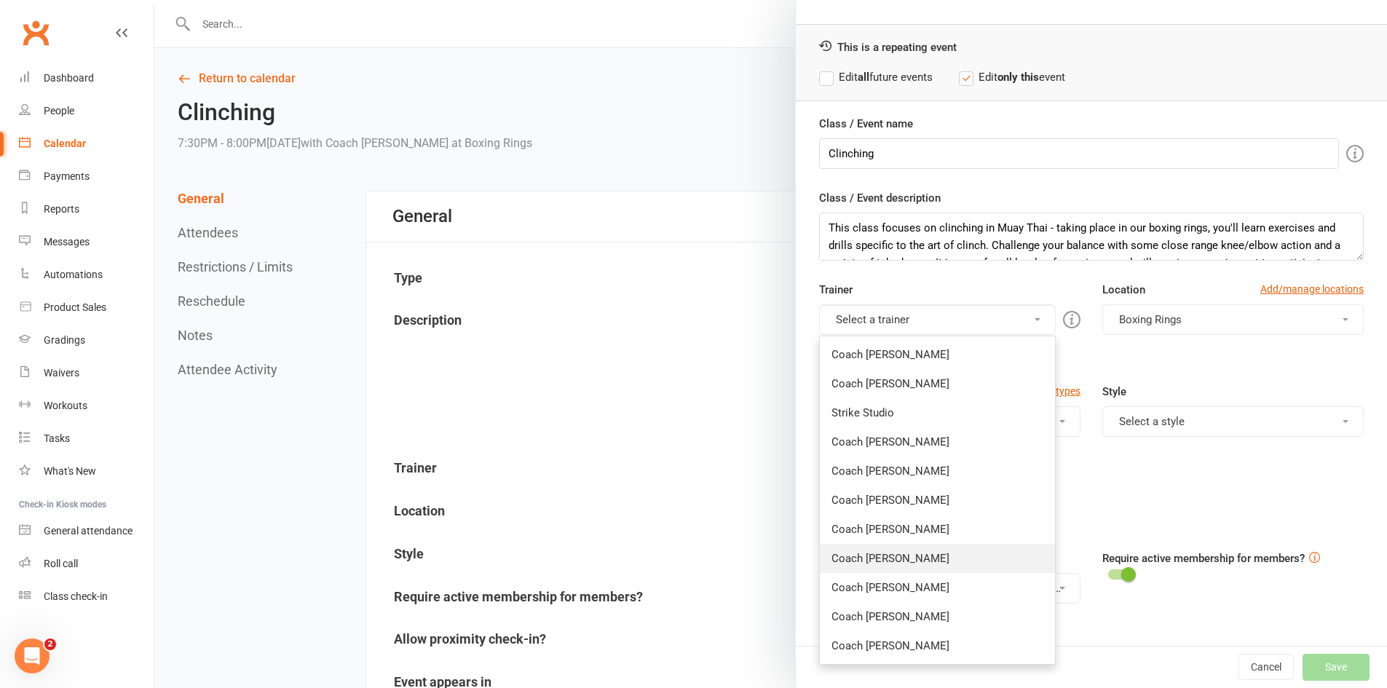
scroll to position [73, 0]
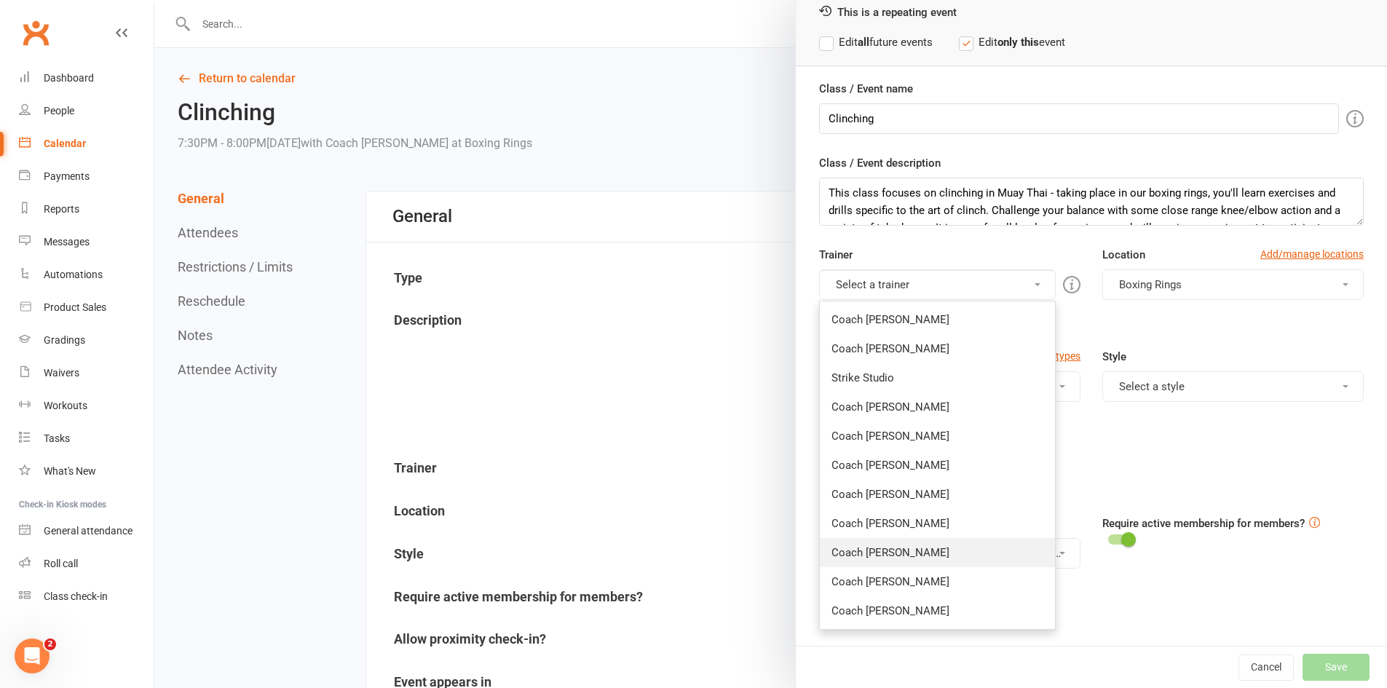
click at [891, 550] on link "Coach [PERSON_NAME]" at bounding box center [937, 552] width 235 height 29
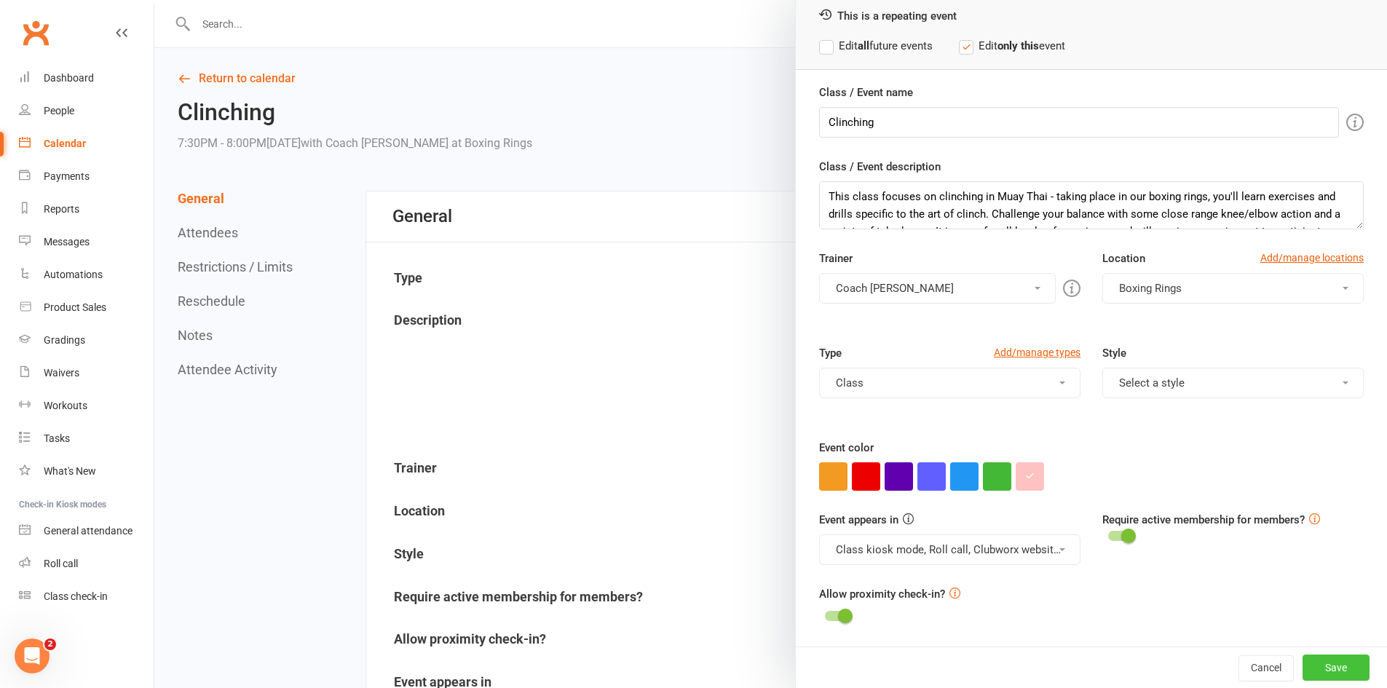
click at [1302, 665] on button "Save" at bounding box center [1335, 668] width 67 height 26
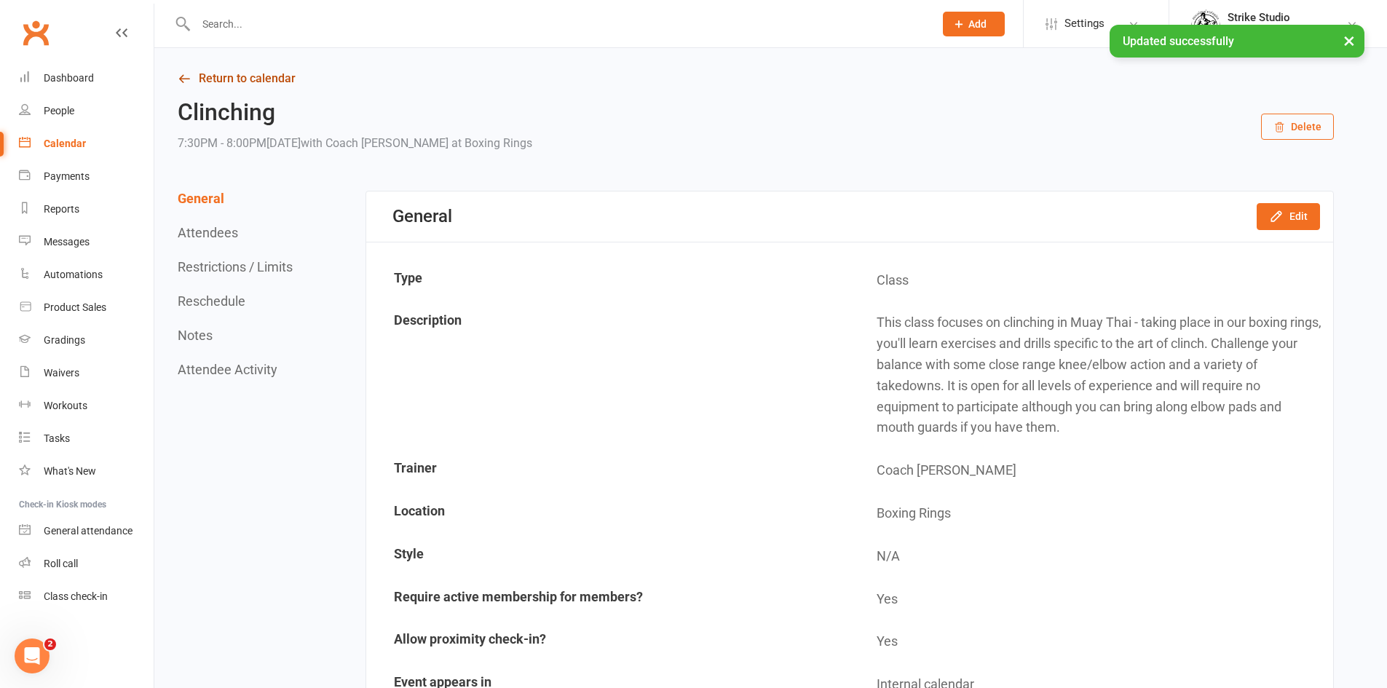
click at [228, 79] on link "Return to calendar" at bounding box center [756, 78] width 1156 height 20
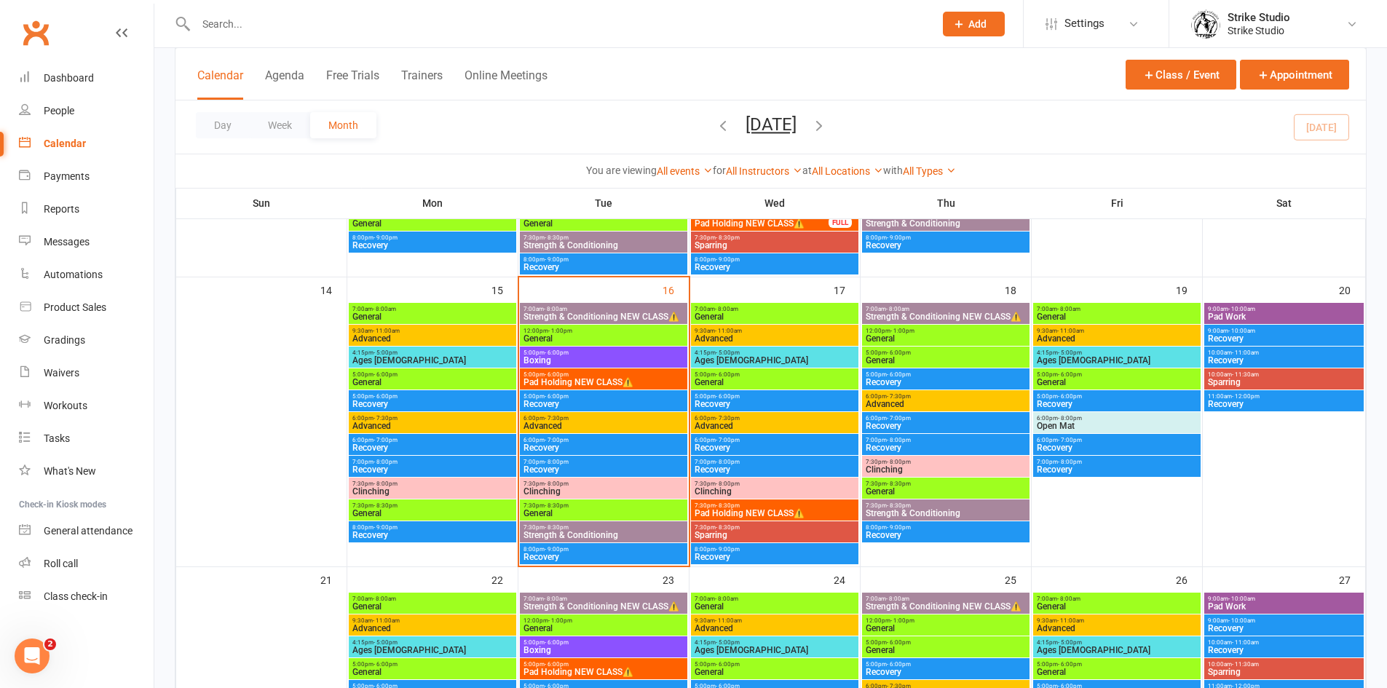
scroll to position [655, 0]
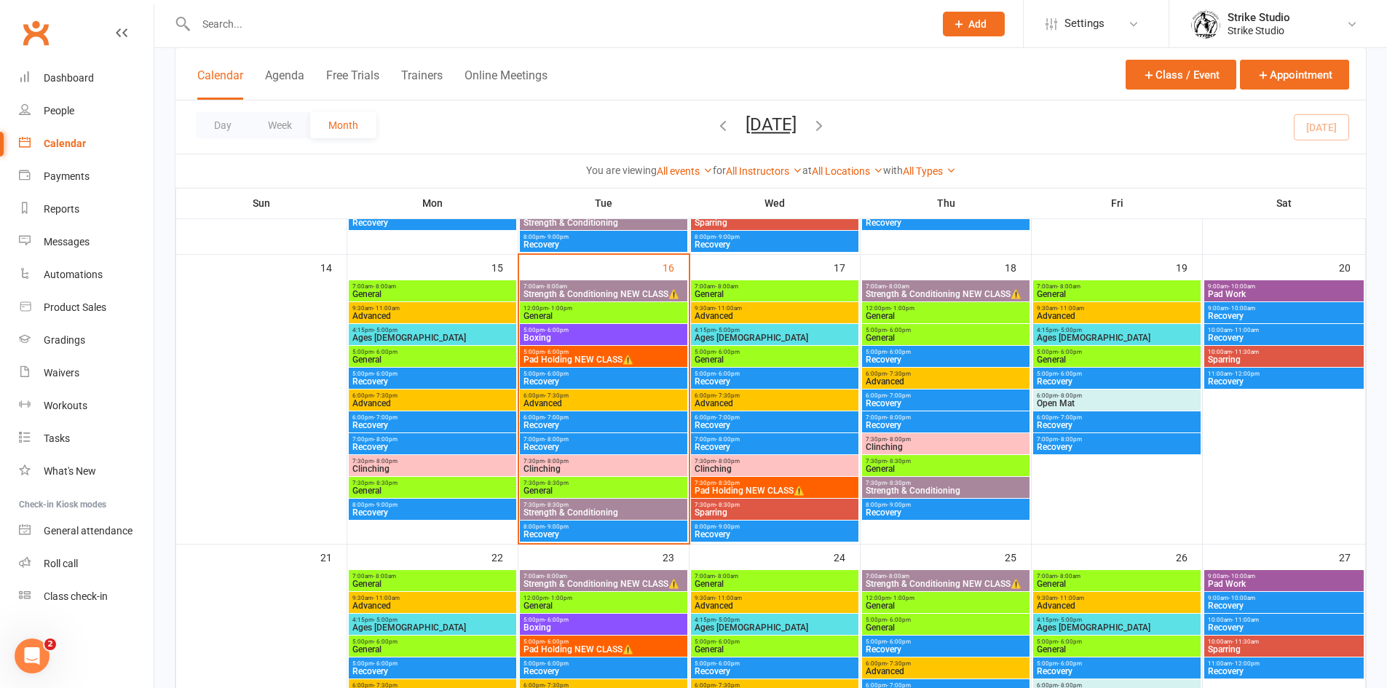
click at [606, 486] on span "General" at bounding box center [604, 490] width 162 height 9
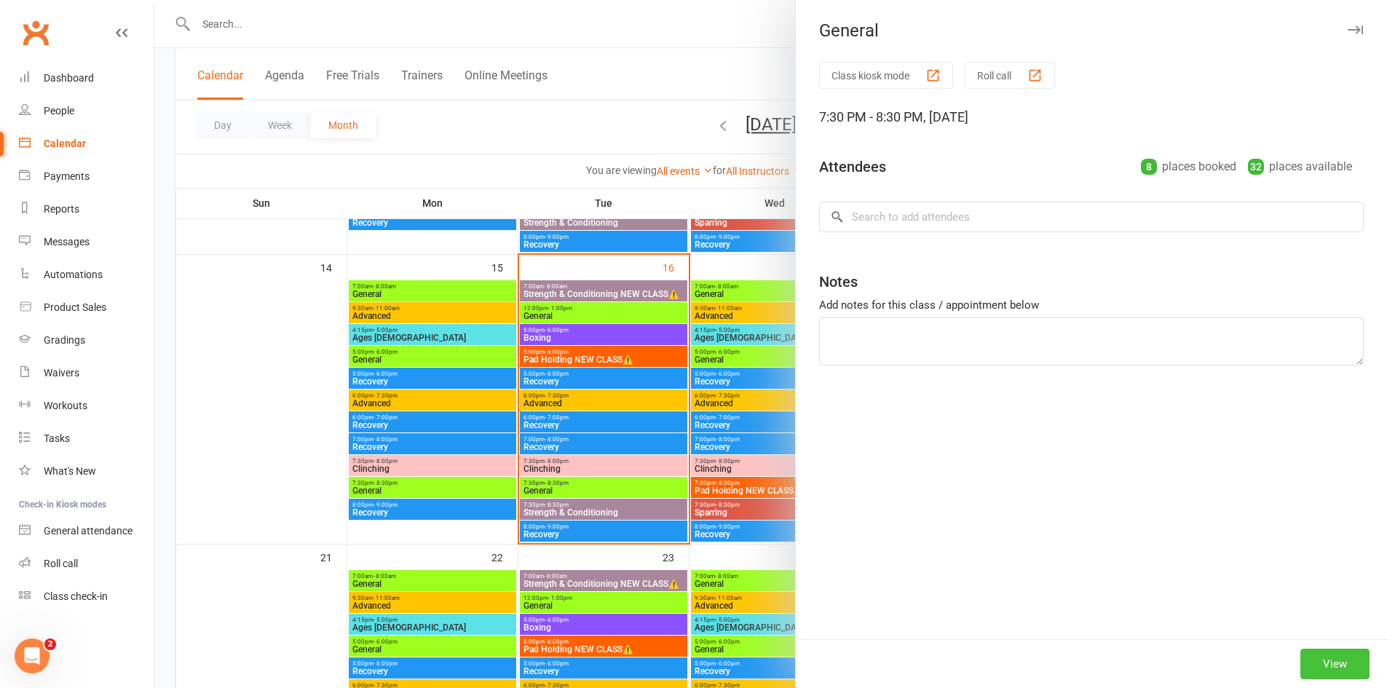
click at [1320, 661] on button "View" at bounding box center [1334, 664] width 69 height 31
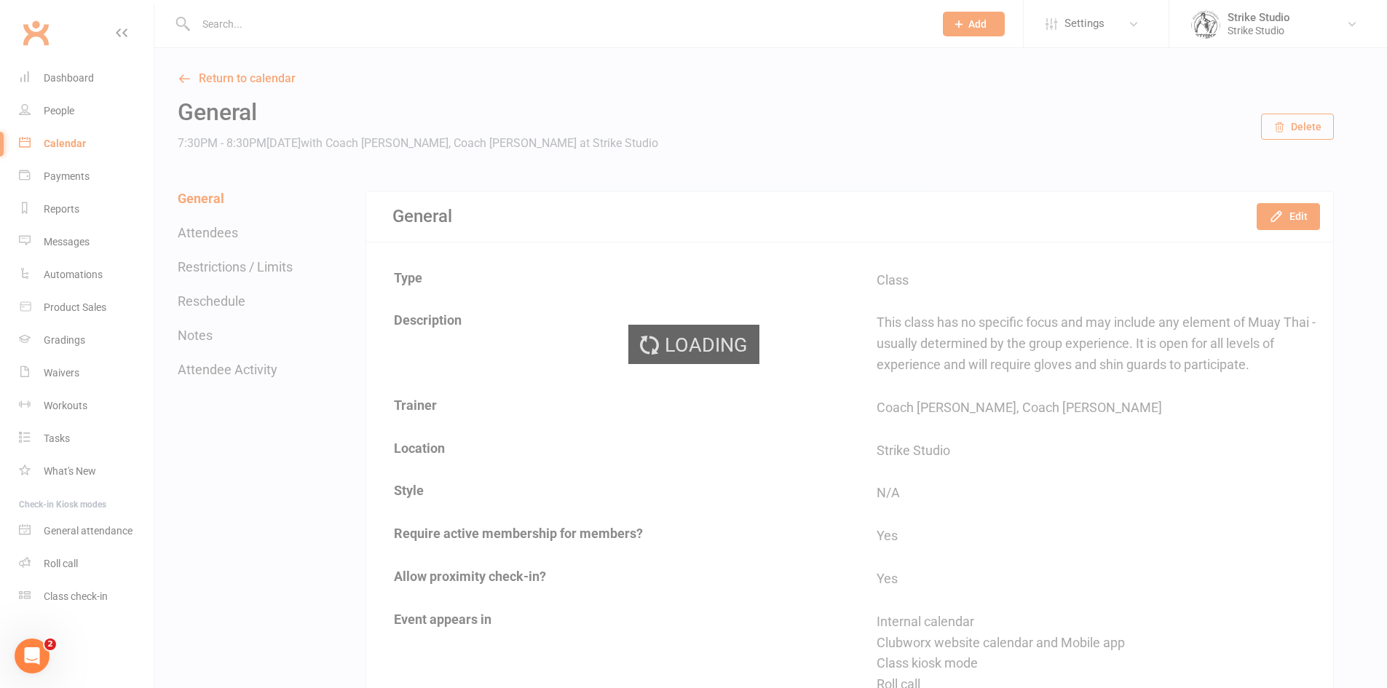
click at [1284, 228] on div "Loading" at bounding box center [693, 344] width 1387 height 688
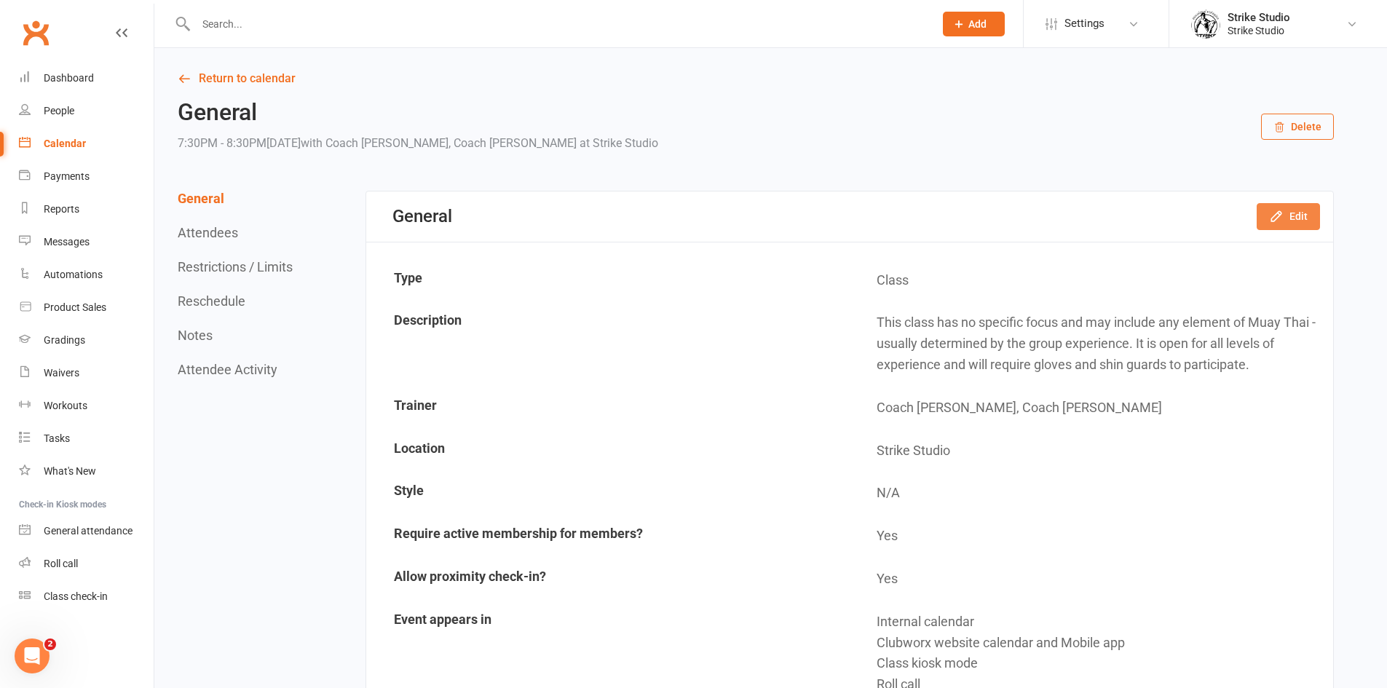
click at [1284, 228] on button "Edit" at bounding box center [1288, 216] width 63 height 26
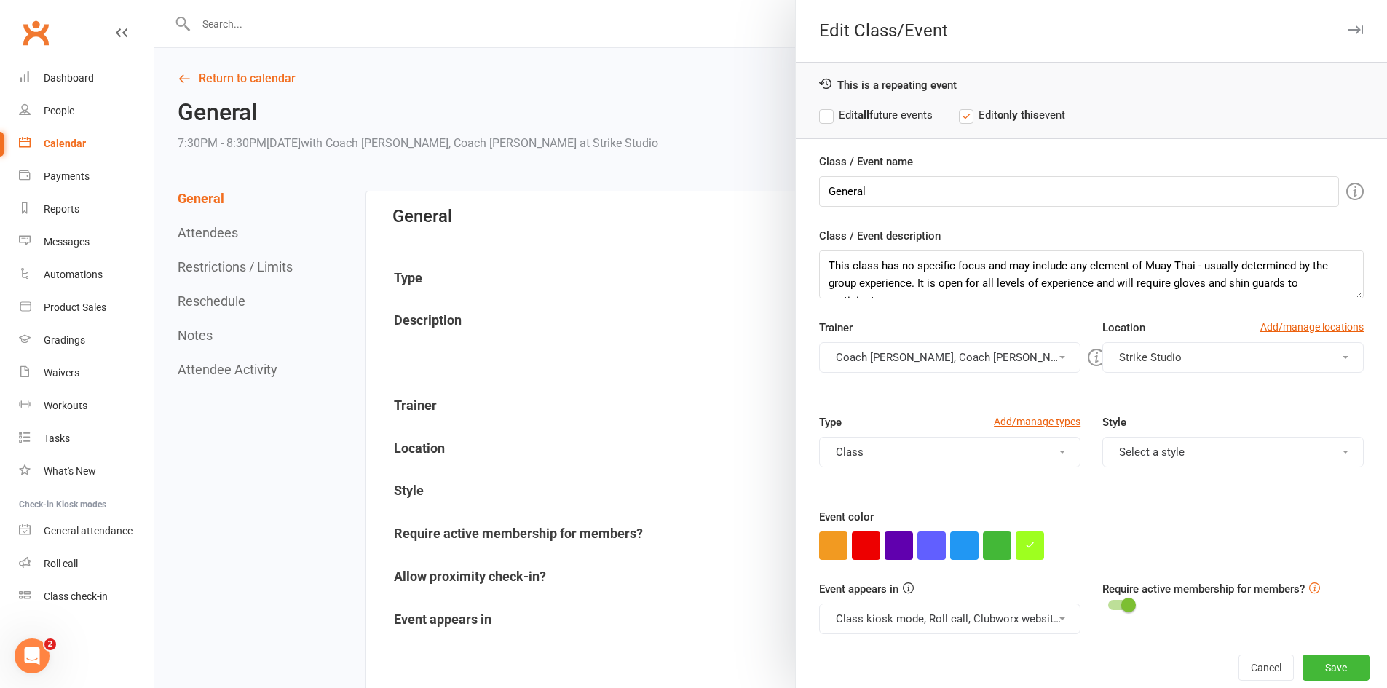
click at [628, 186] on div at bounding box center [770, 344] width 1233 height 688
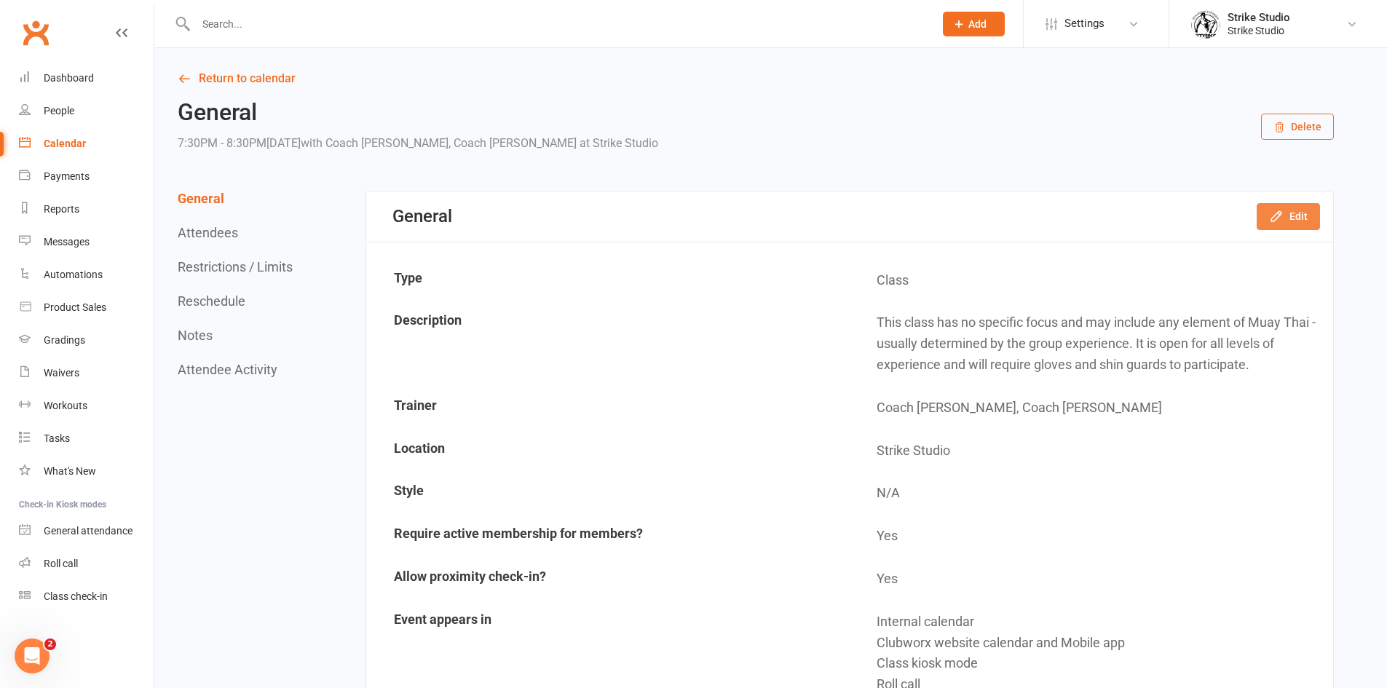
click at [1302, 218] on button "Edit" at bounding box center [1288, 216] width 63 height 26
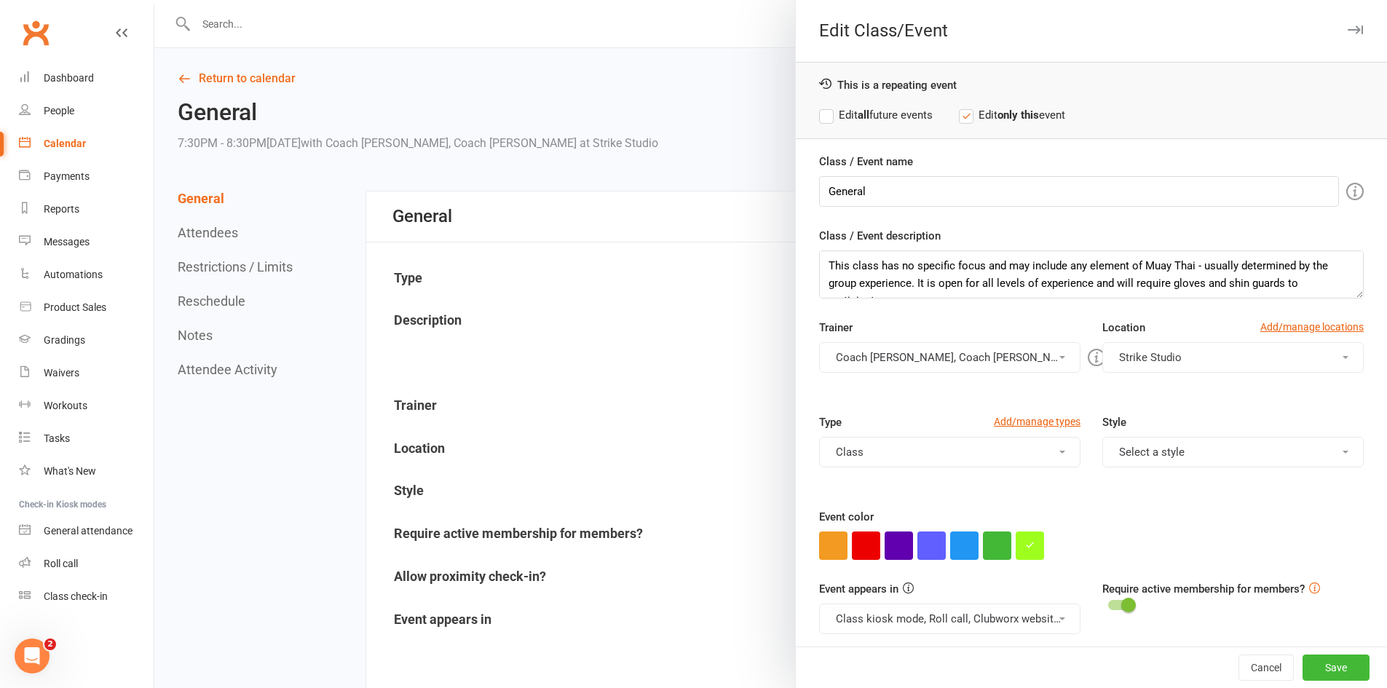
click at [912, 357] on button "Coach Adi, Coach Bella" at bounding box center [949, 357] width 261 height 31
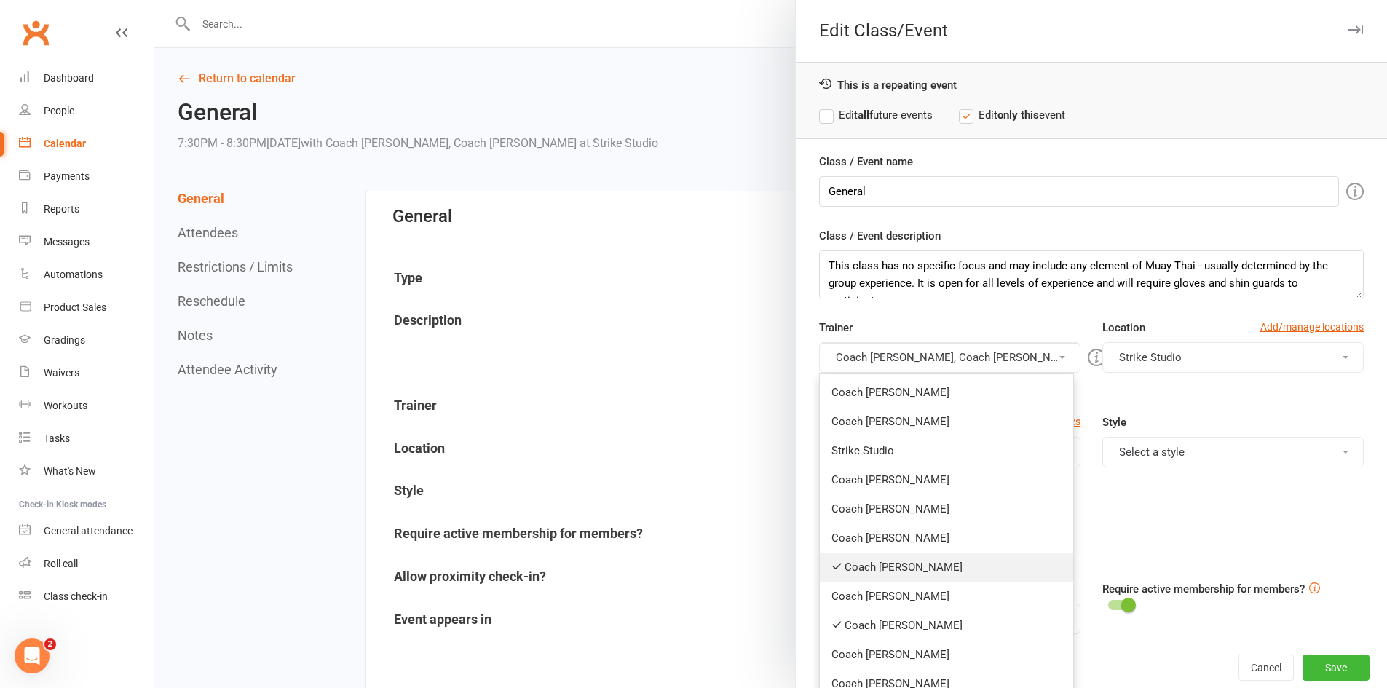
click at [898, 557] on link "Coach [PERSON_NAME]" at bounding box center [946, 567] width 253 height 29
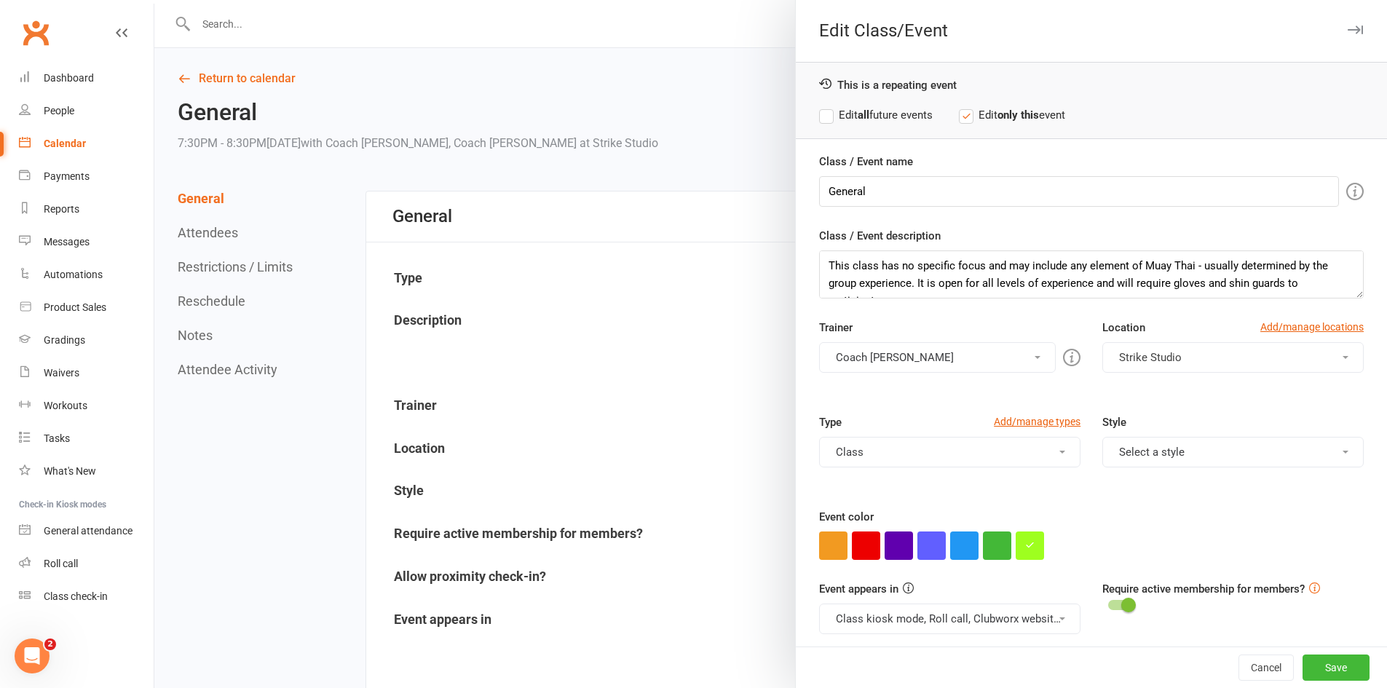
click at [905, 350] on button "Coach [PERSON_NAME]" at bounding box center [937, 357] width 237 height 31
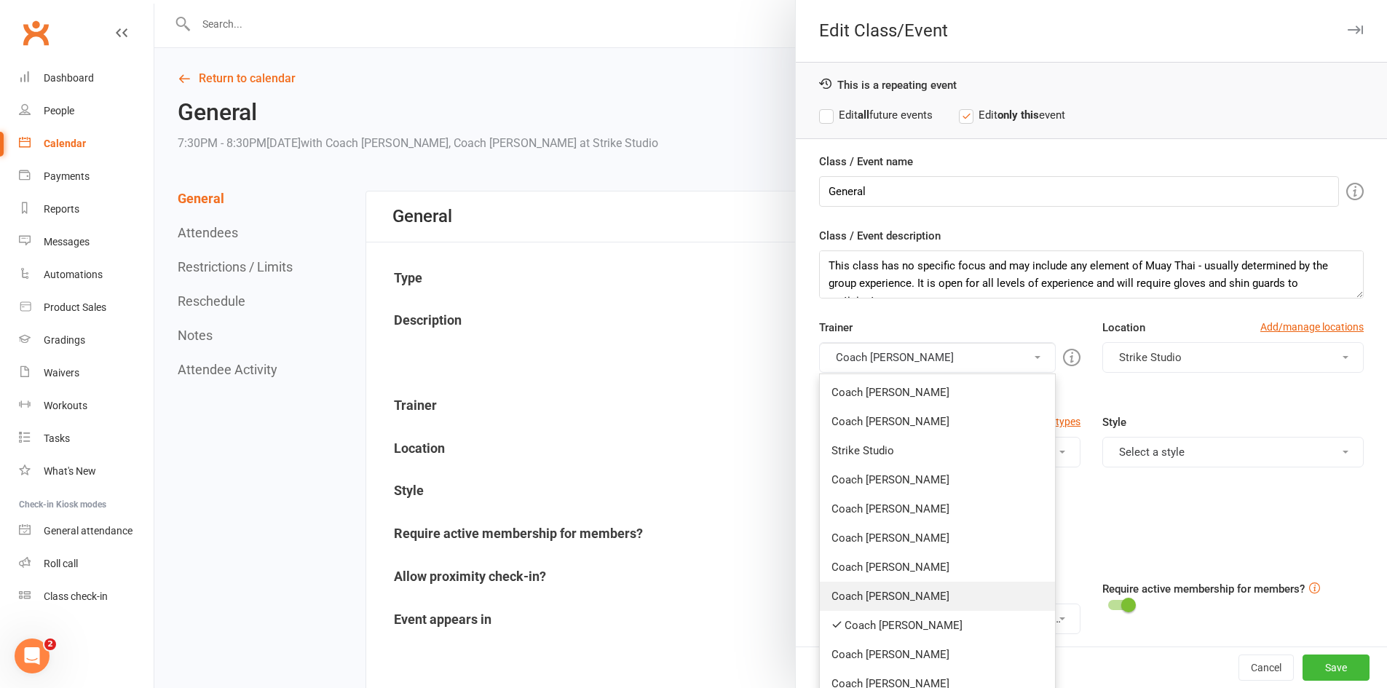
click at [890, 598] on link "Coach [PERSON_NAME]" at bounding box center [937, 596] width 235 height 29
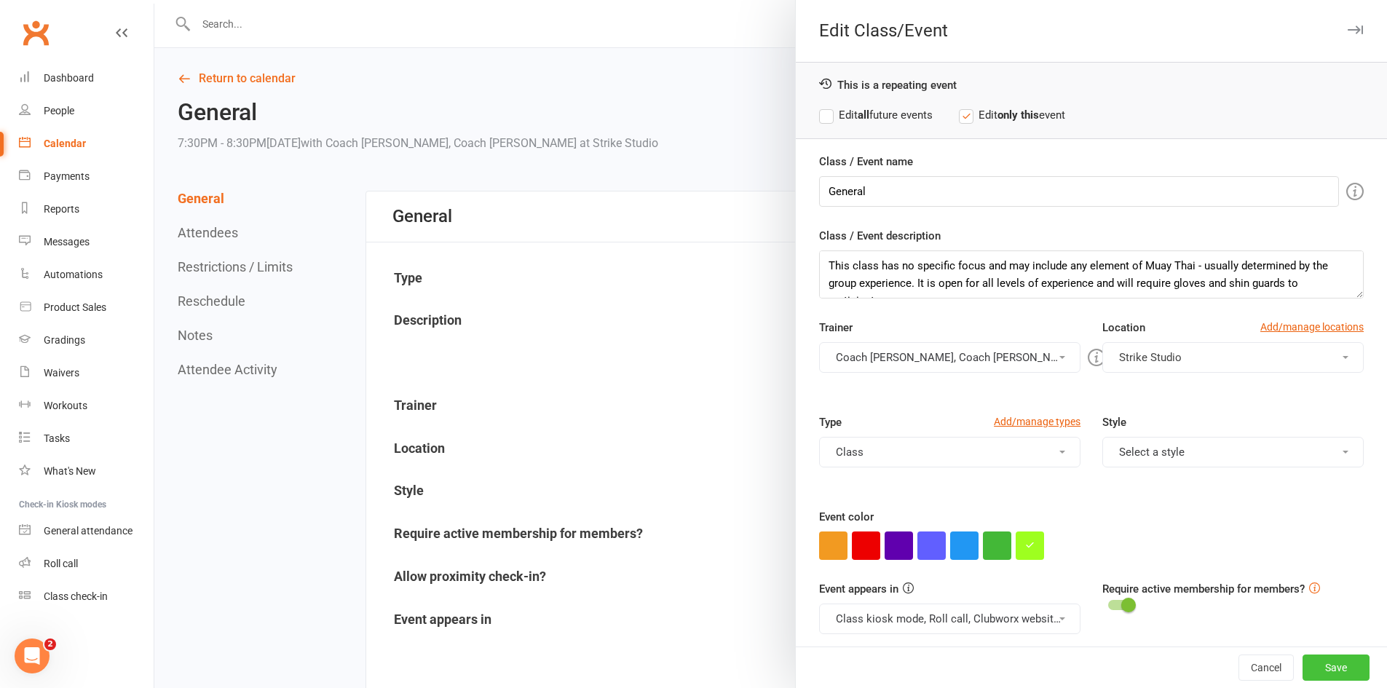
click at [1321, 668] on button "Save" at bounding box center [1335, 668] width 67 height 26
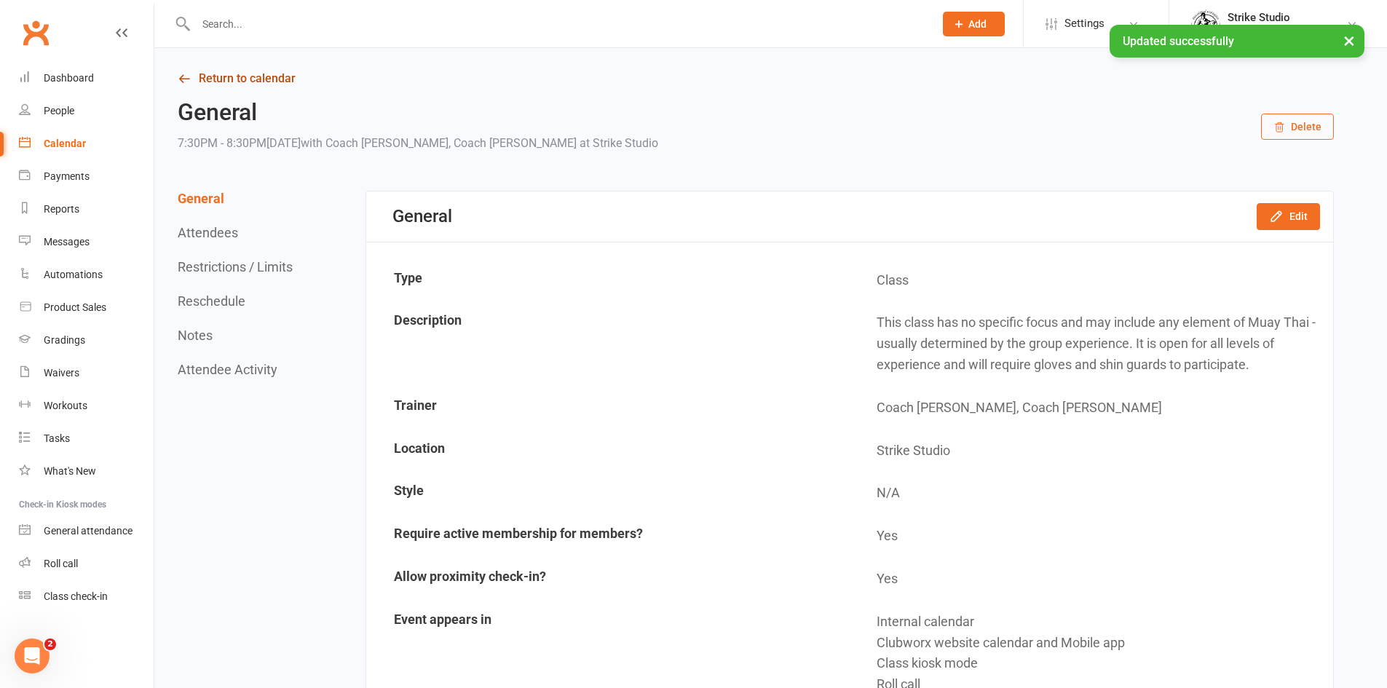
click at [226, 76] on link "Return to calendar" at bounding box center [756, 78] width 1156 height 20
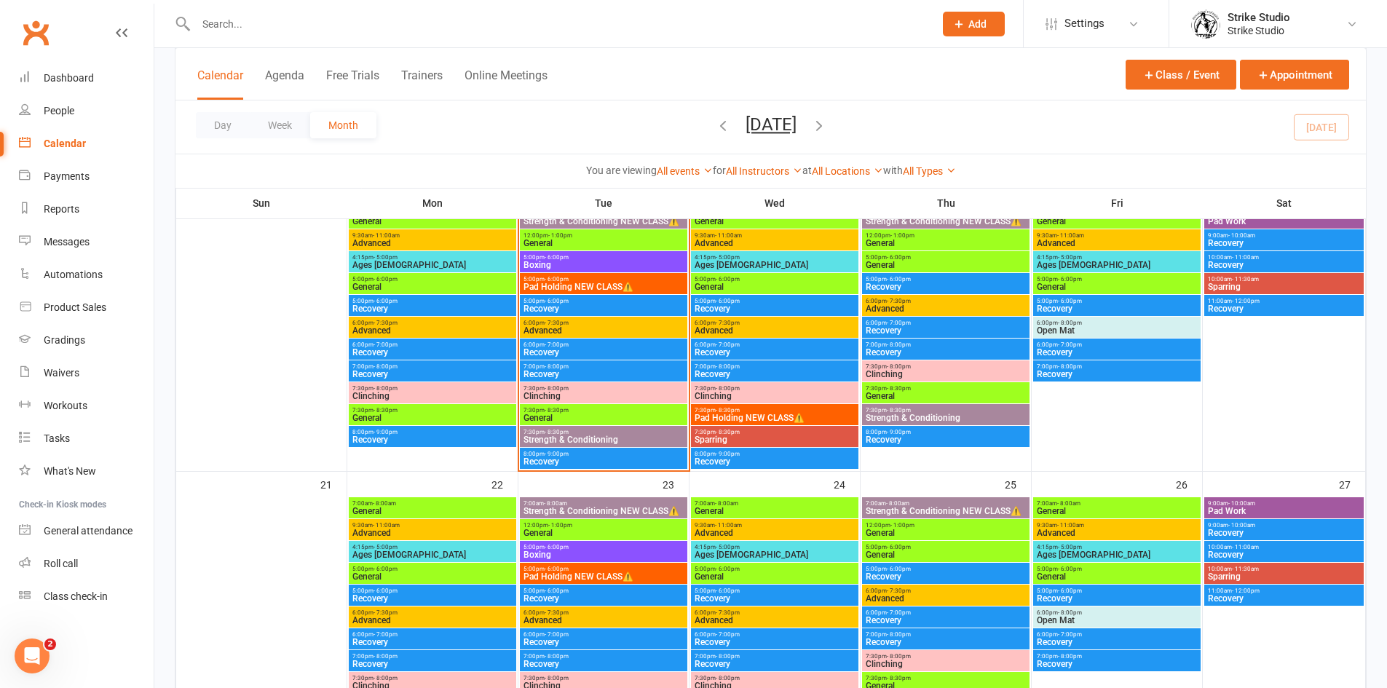
scroll to position [655, 0]
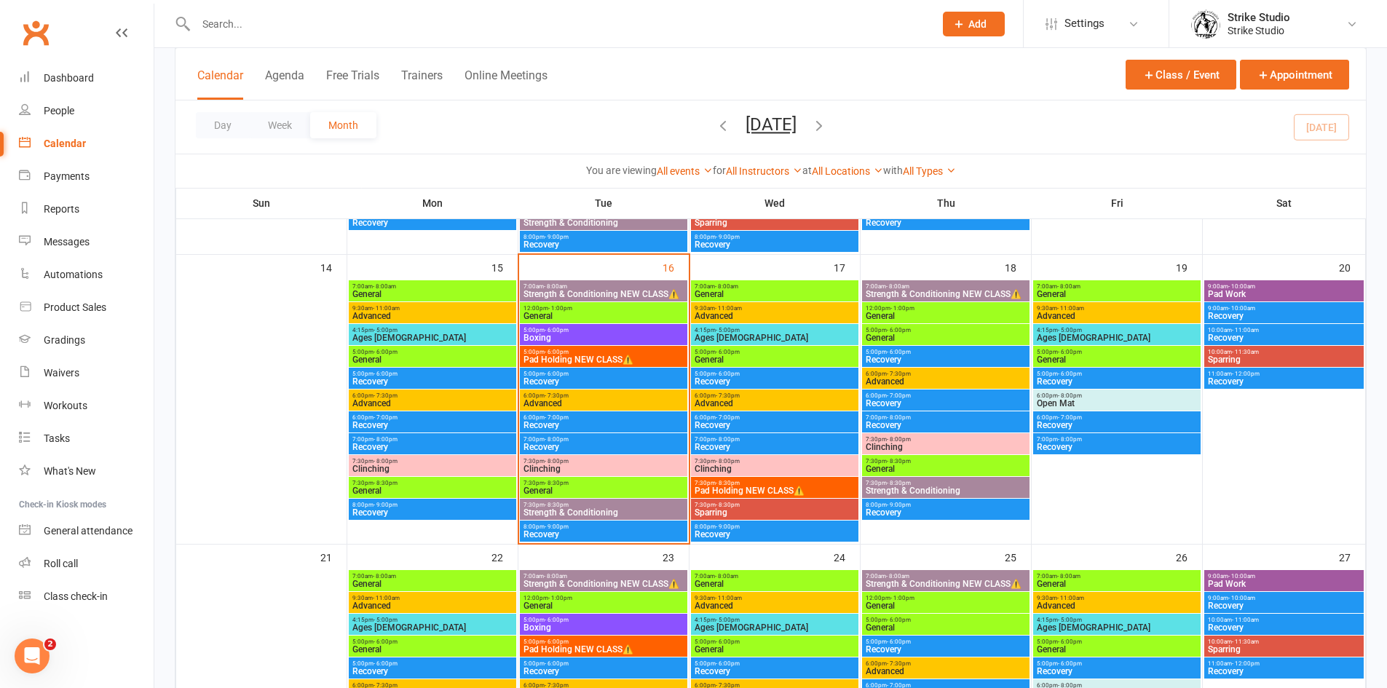
click at [399, 331] on span "4:15pm - 5:00pm" at bounding box center [433, 330] width 162 height 7
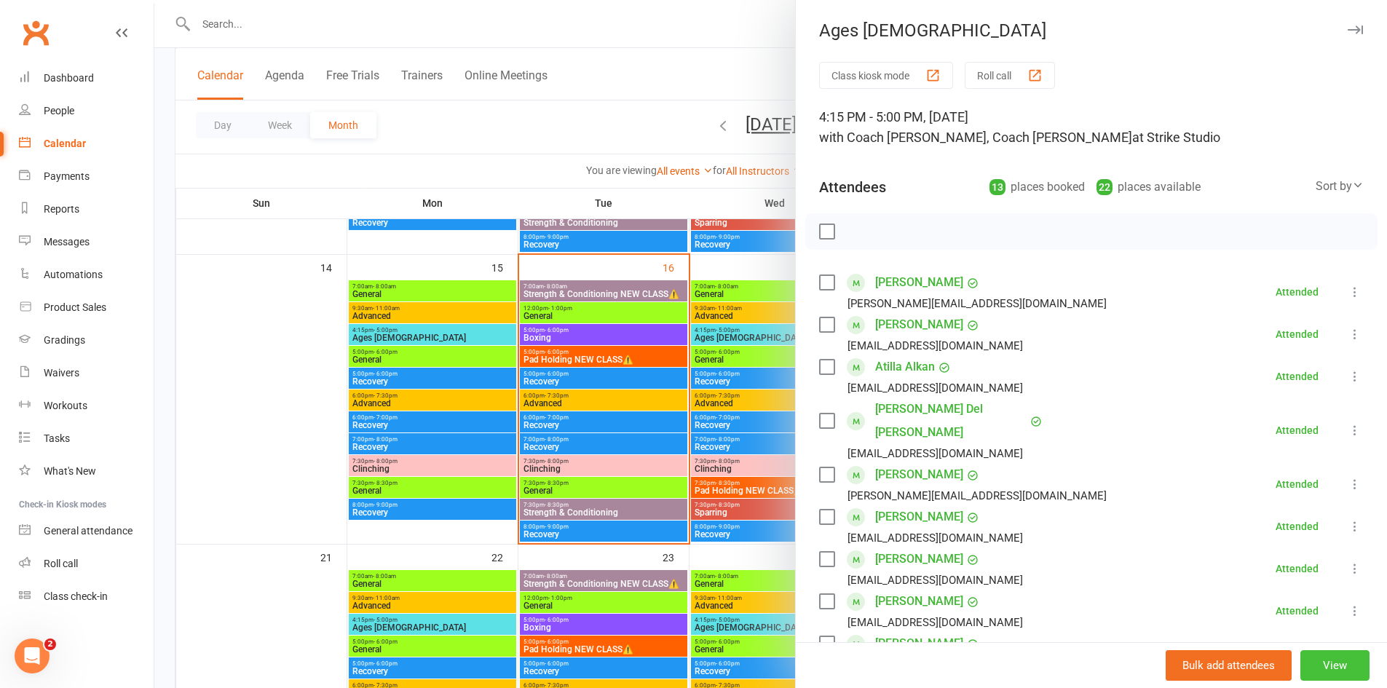
click at [1313, 660] on button "View" at bounding box center [1334, 665] width 69 height 31
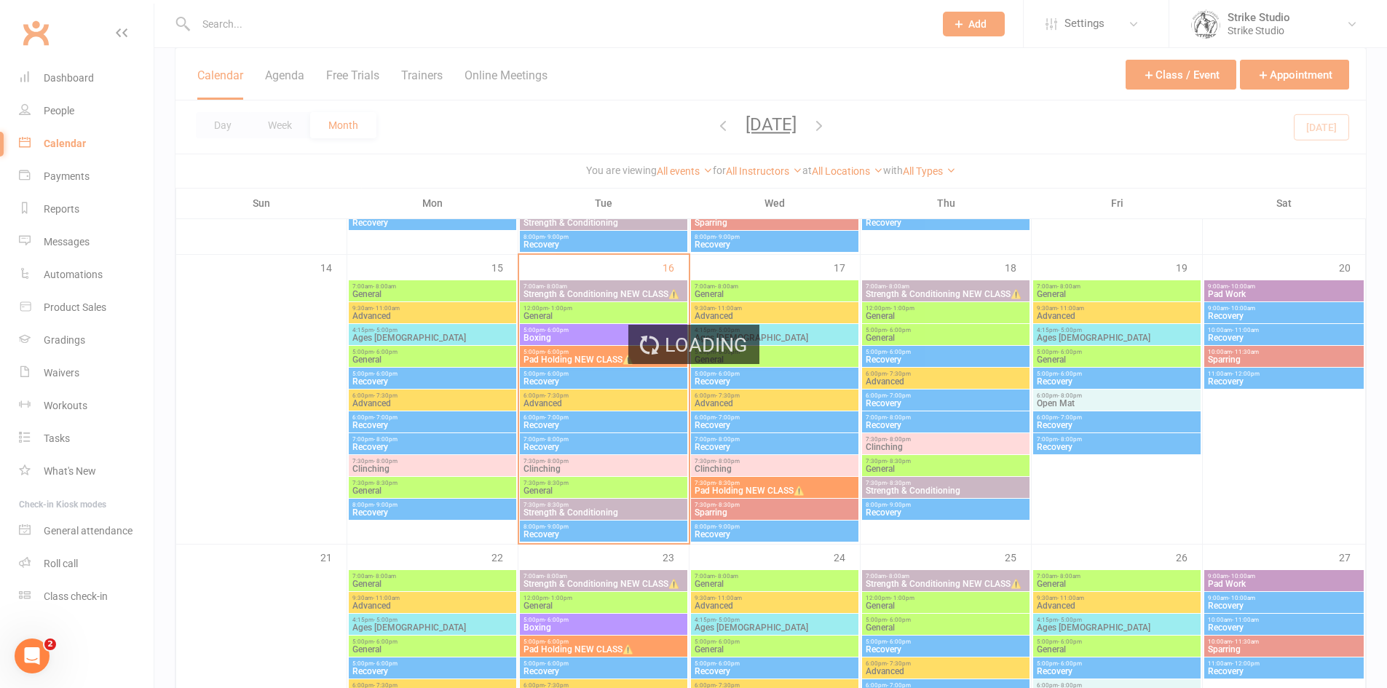
click at [587, 513] on div "Loading" at bounding box center [693, 344] width 1387 height 688
click at [590, 511] on div "Loading" at bounding box center [693, 344] width 1387 height 688
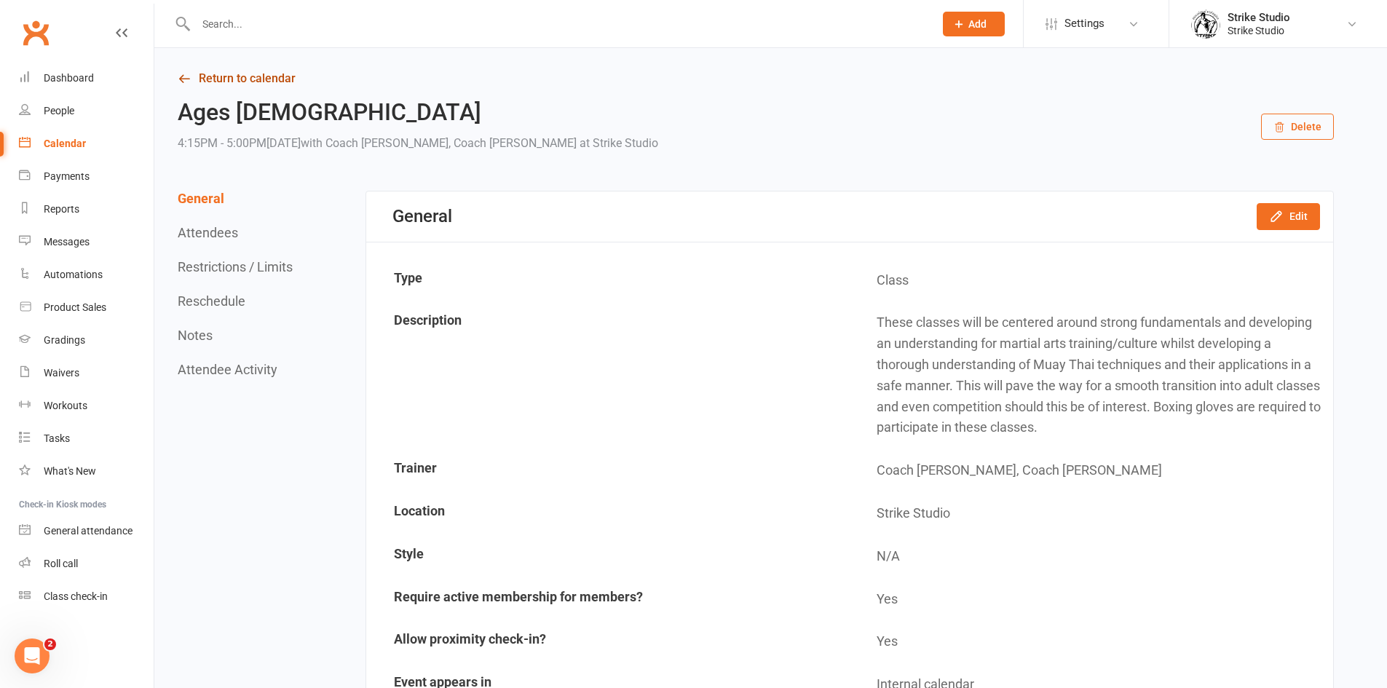
click at [218, 76] on link "Return to calendar" at bounding box center [756, 78] width 1156 height 20
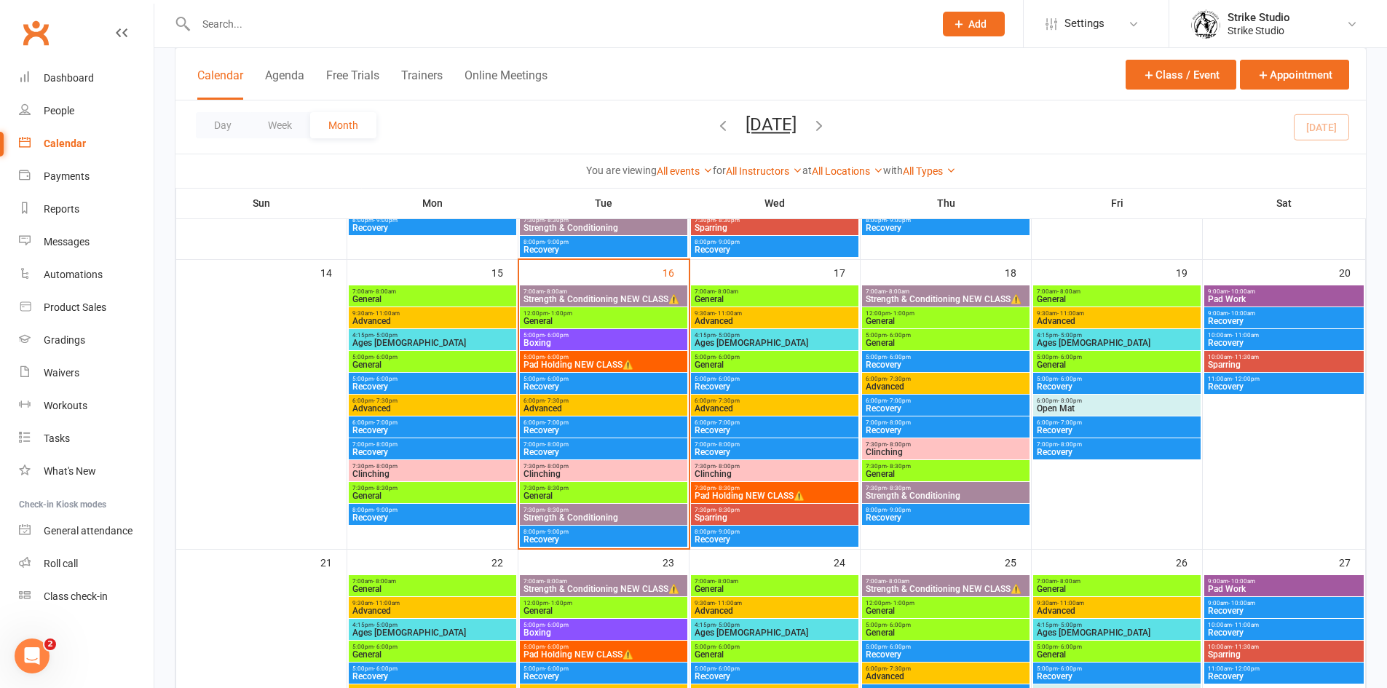
scroll to position [655, 0]
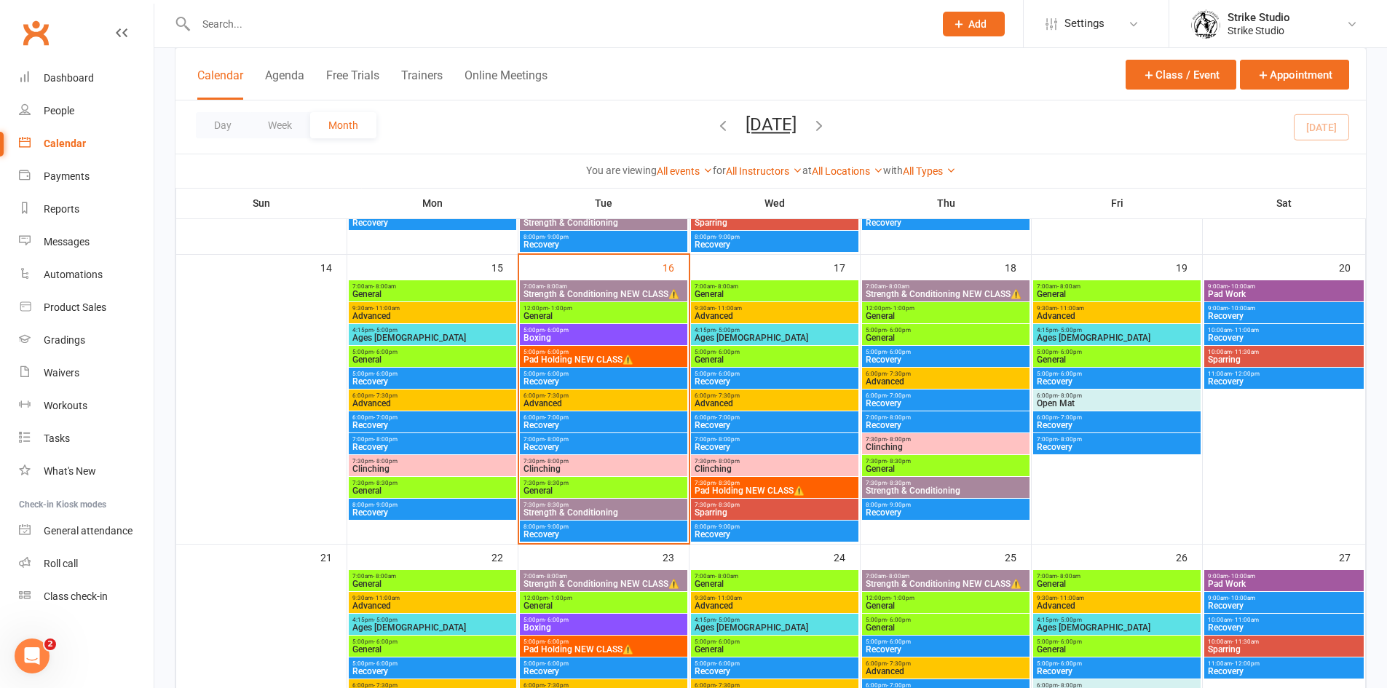
click at [580, 487] on span "General" at bounding box center [604, 490] width 162 height 9
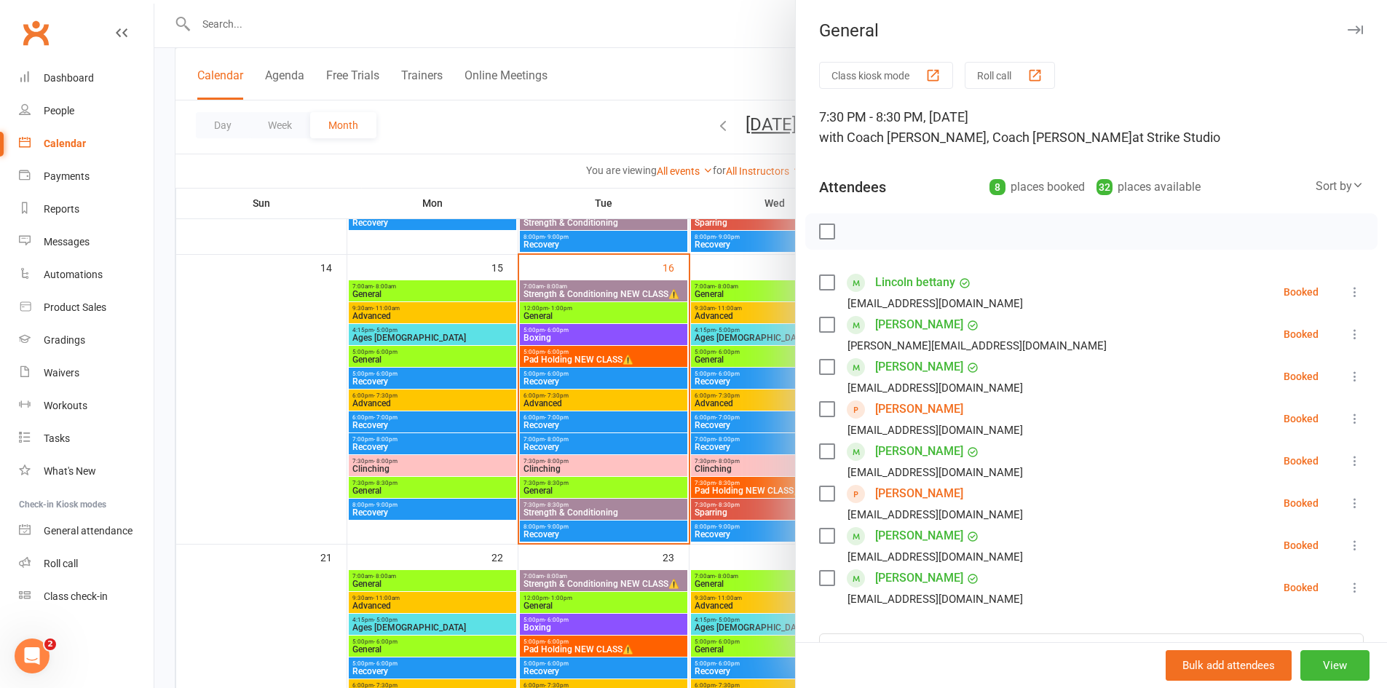
click at [578, 398] on div at bounding box center [770, 344] width 1233 height 688
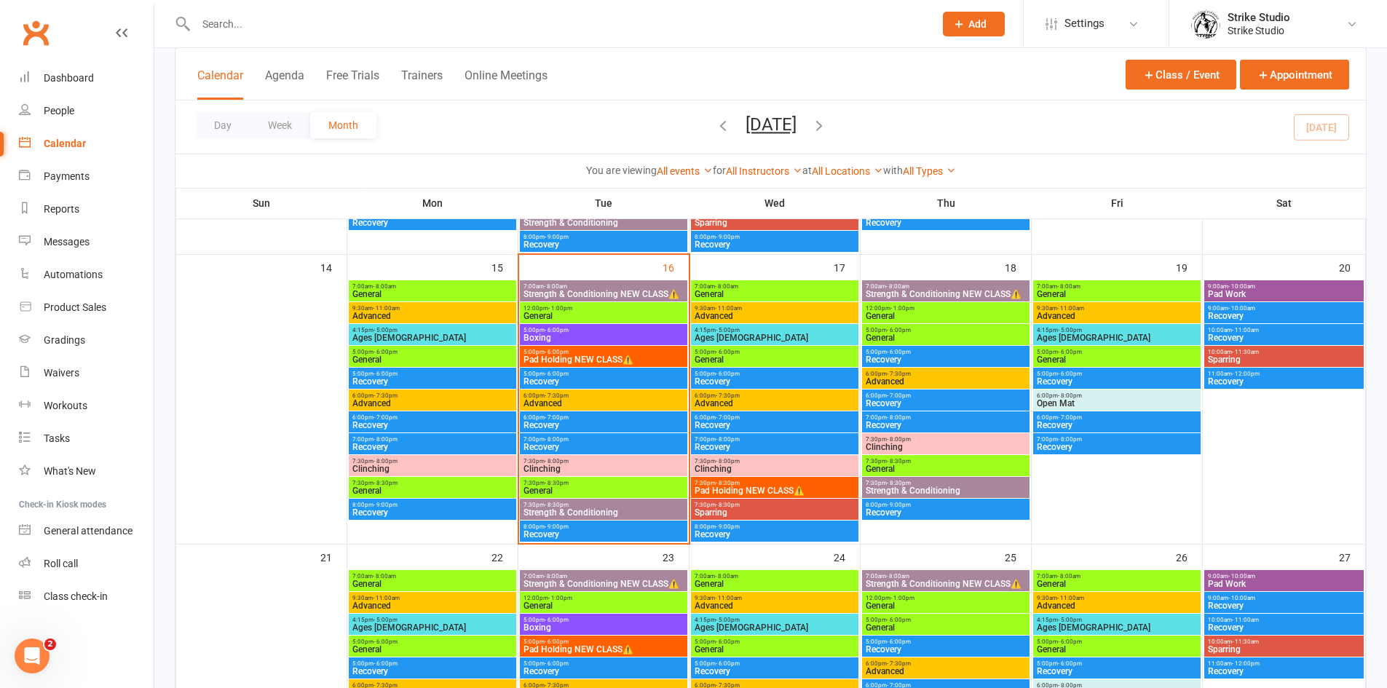
click at [575, 404] on span "Advanced" at bounding box center [604, 403] width 162 height 9
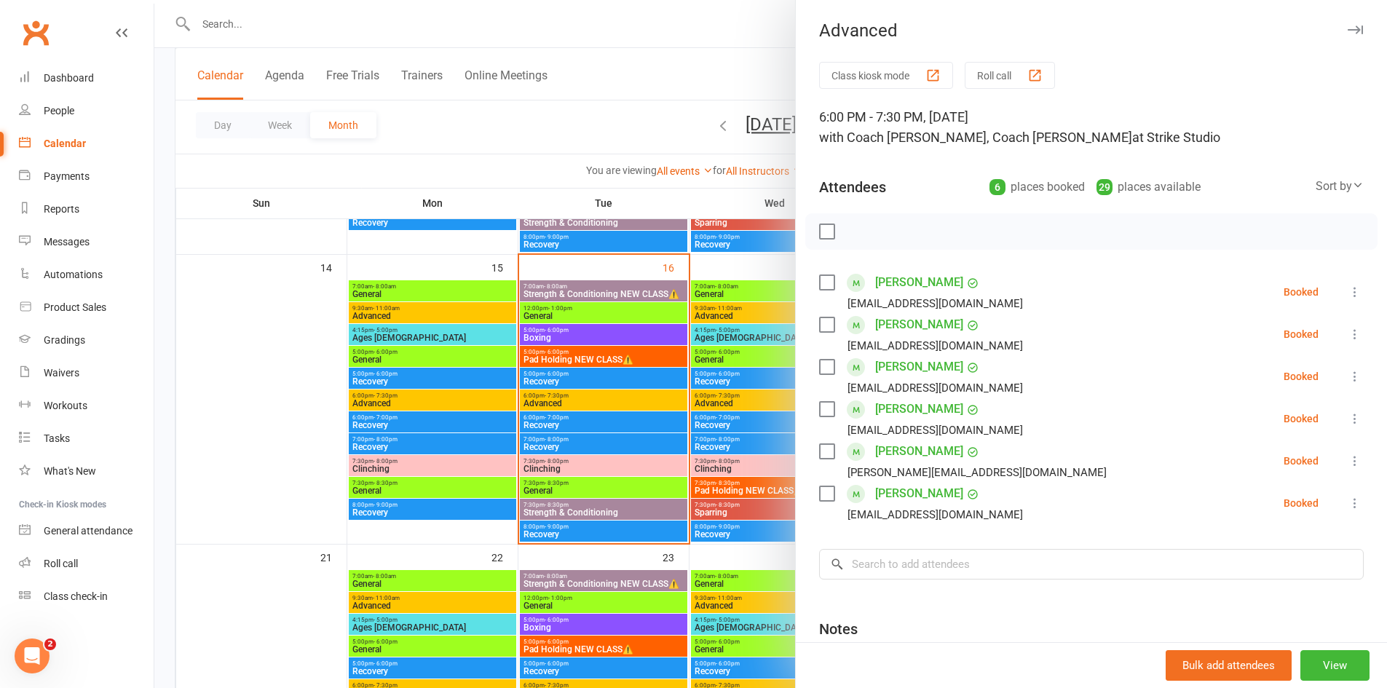
click at [519, 117] on div at bounding box center [770, 344] width 1233 height 688
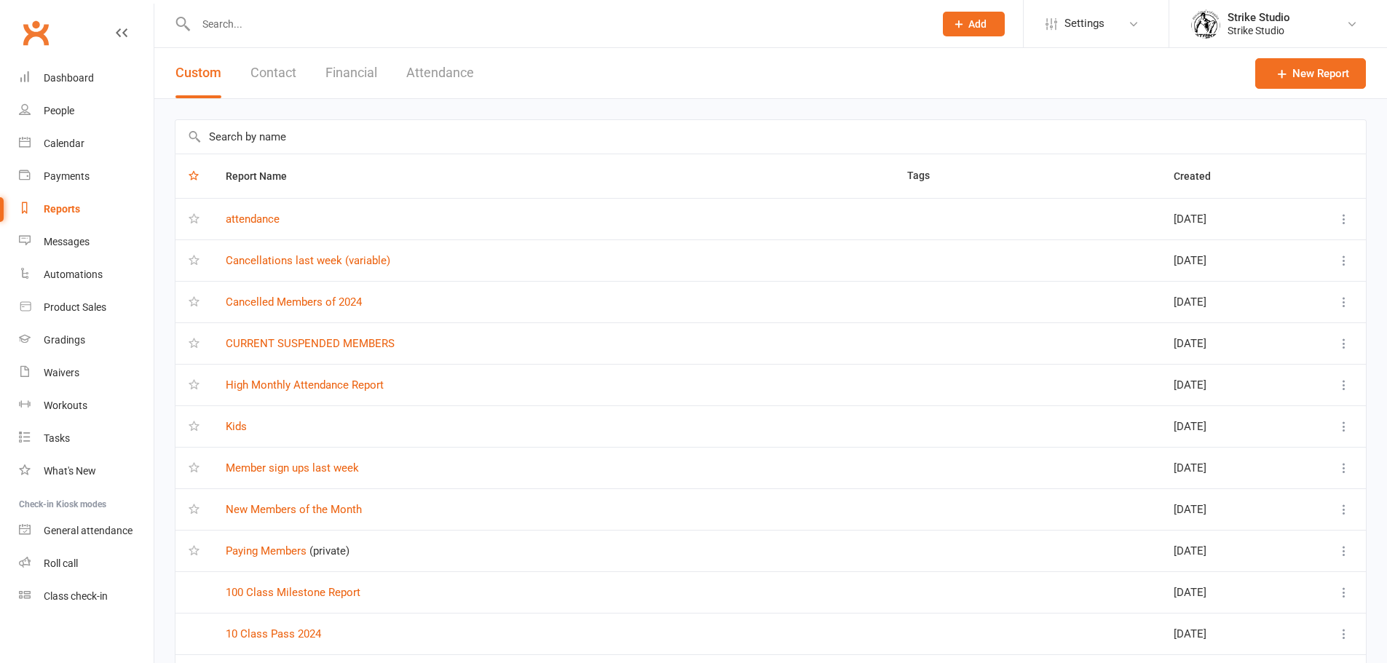
select select "100"
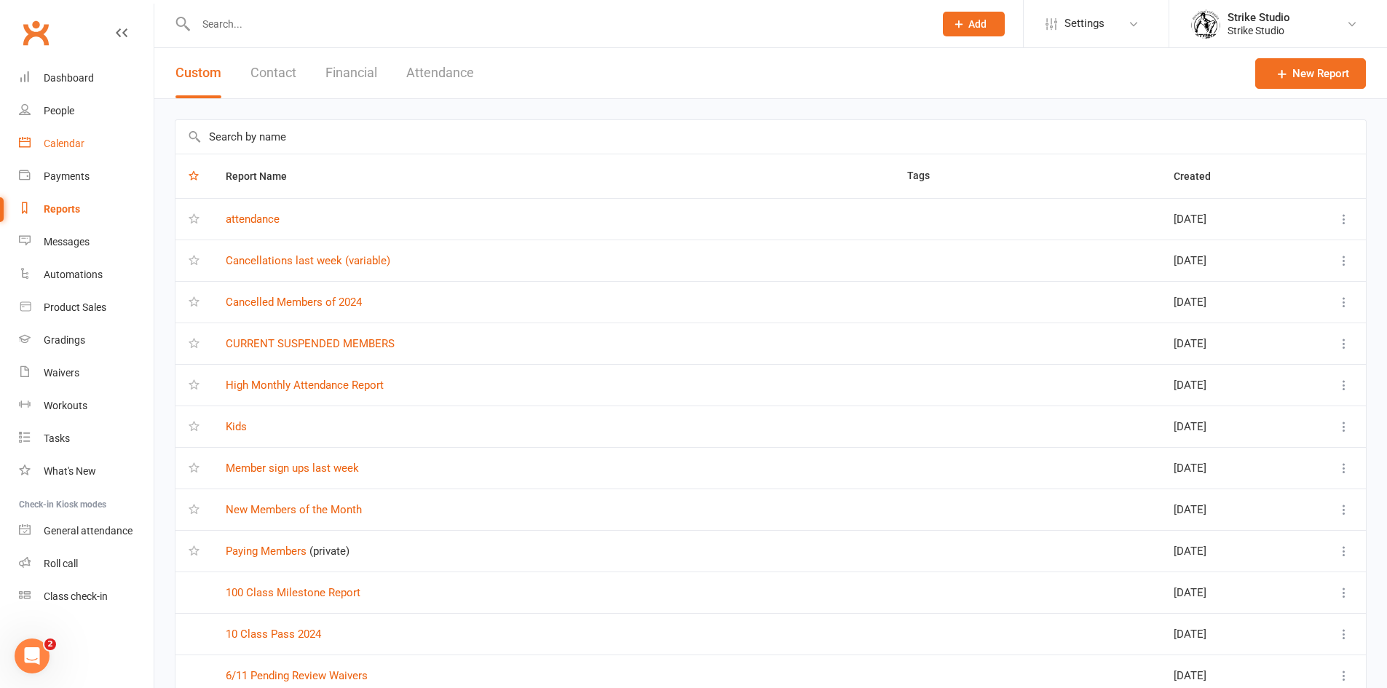
click at [79, 136] on link "Calendar" at bounding box center [86, 143] width 135 height 33
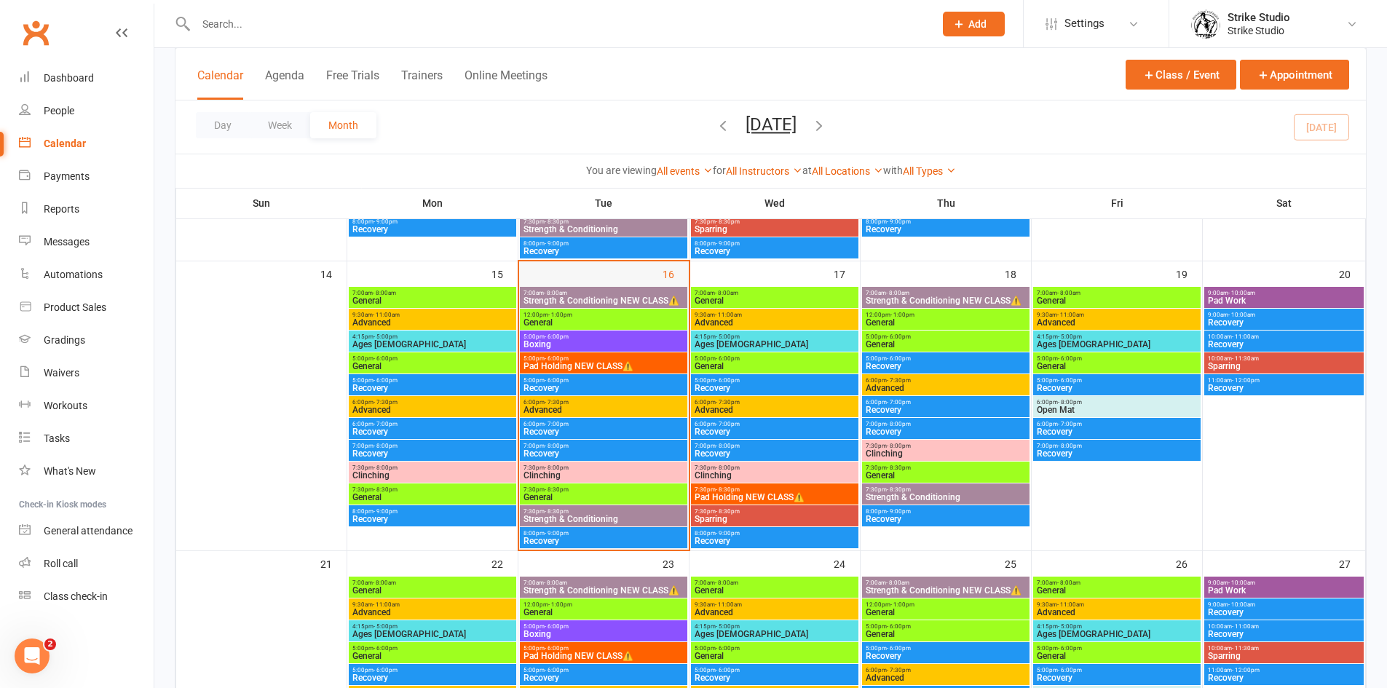
scroll to position [655, 0]
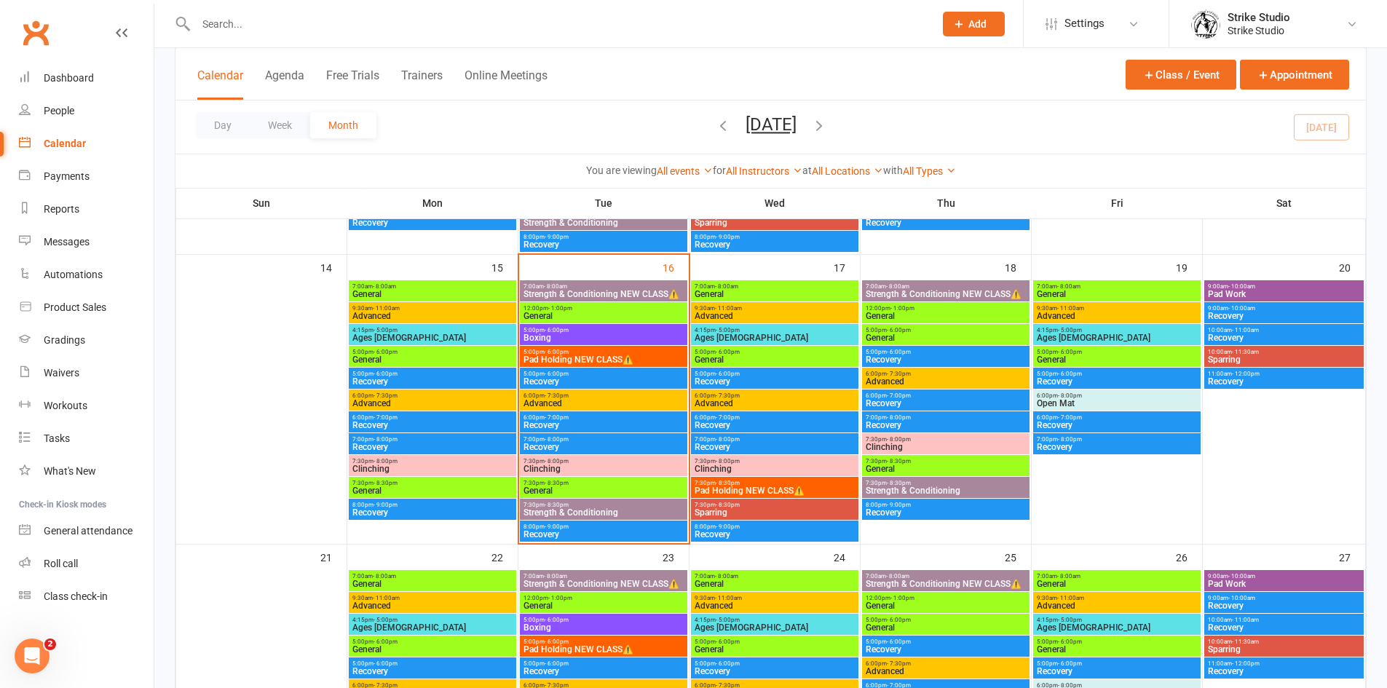
click at [906, 470] on span "General" at bounding box center [946, 468] width 162 height 9
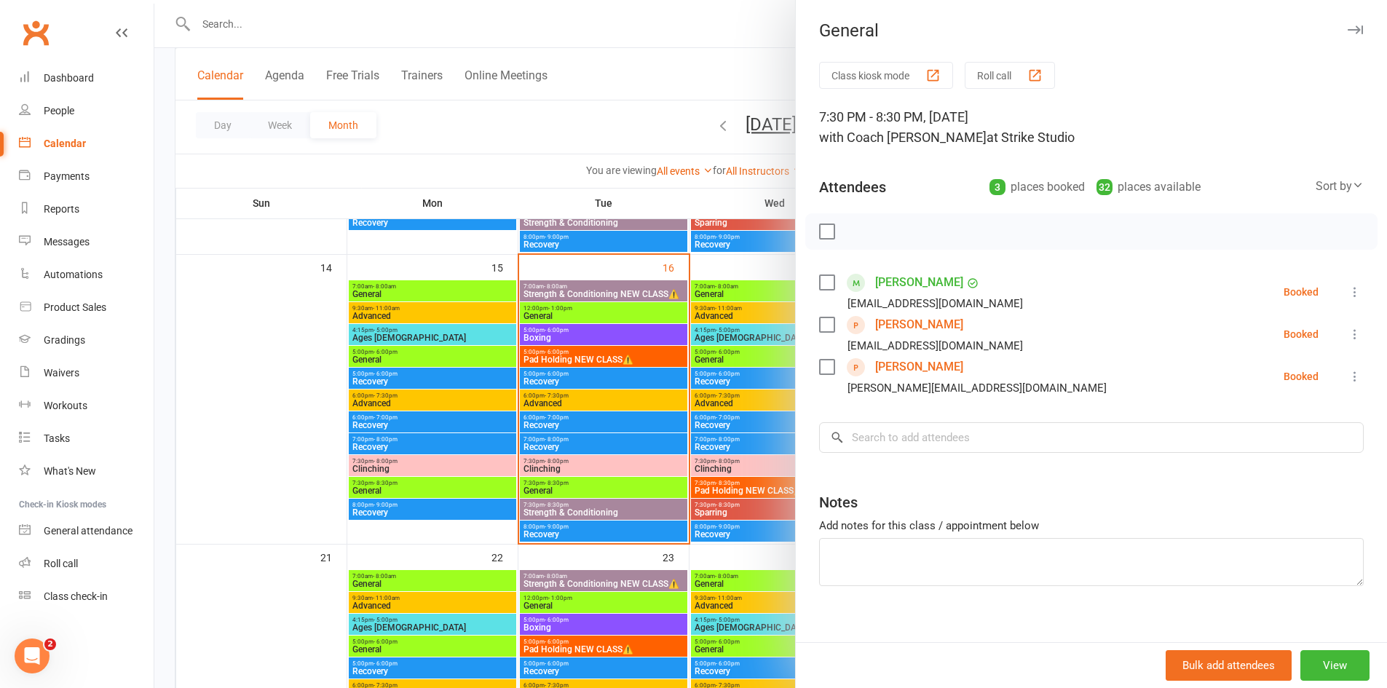
click at [518, 153] on div at bounding box center [770, 344] width 1233 height 688
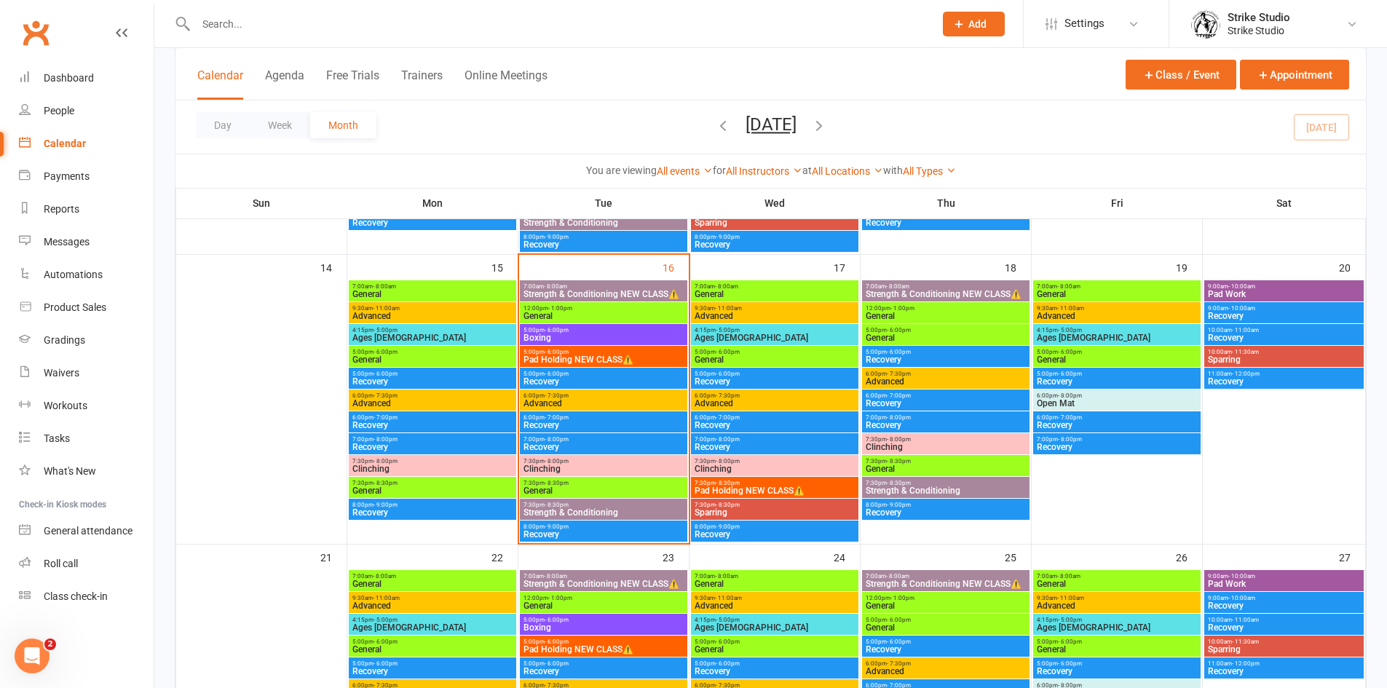
click at [534, 171] on div "You are viewing All events All events Empty events Full events Non-empty events…" at bounding box center [770, 170] width 1174 height 17
click at [902, 336] on span "General" at bounding box center [946, 337] width 162 height 9
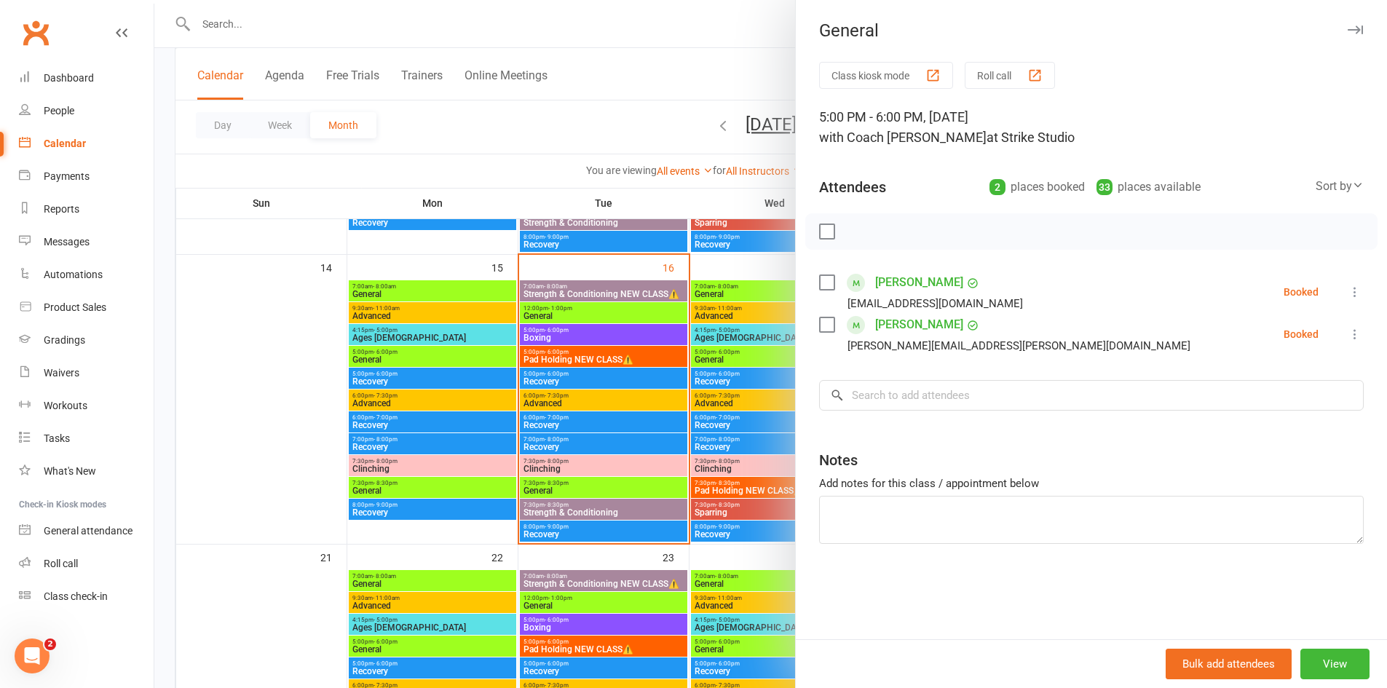
click at [473, 167] on div at bounding box center [770, 344] width 1233 height 688
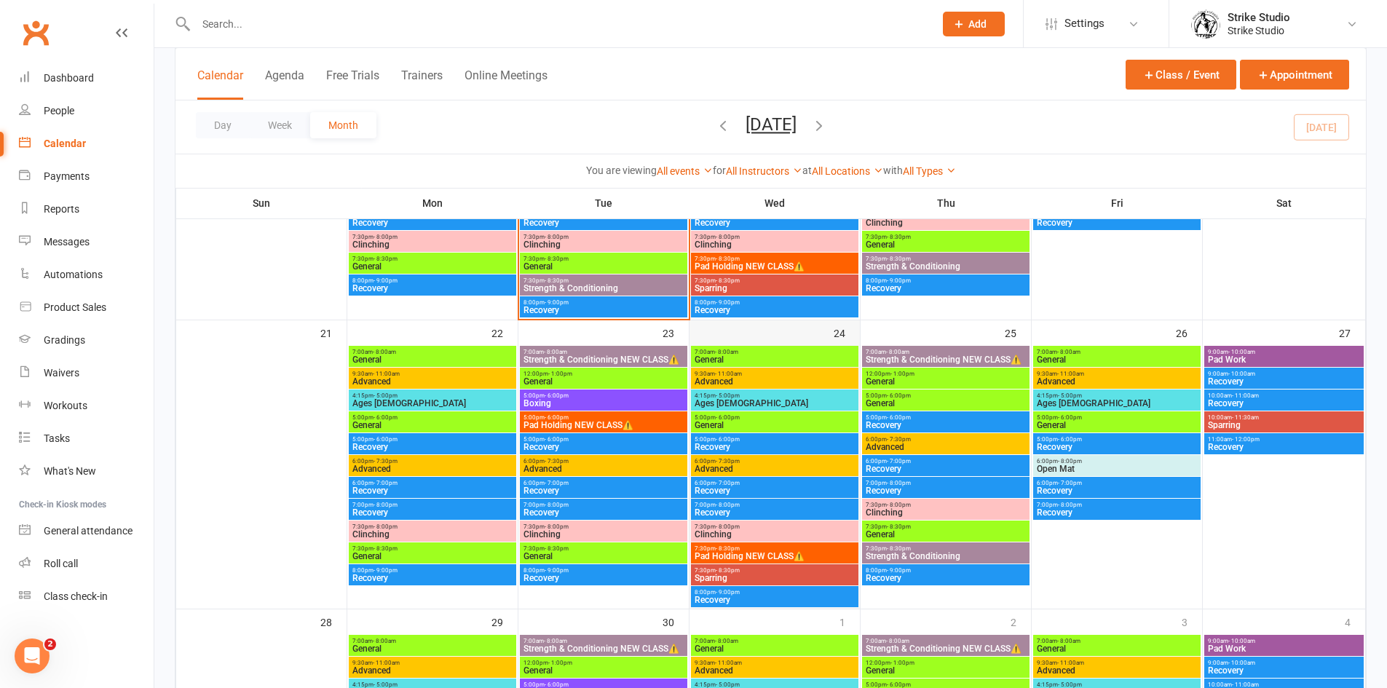
scroll to position [946, 0]
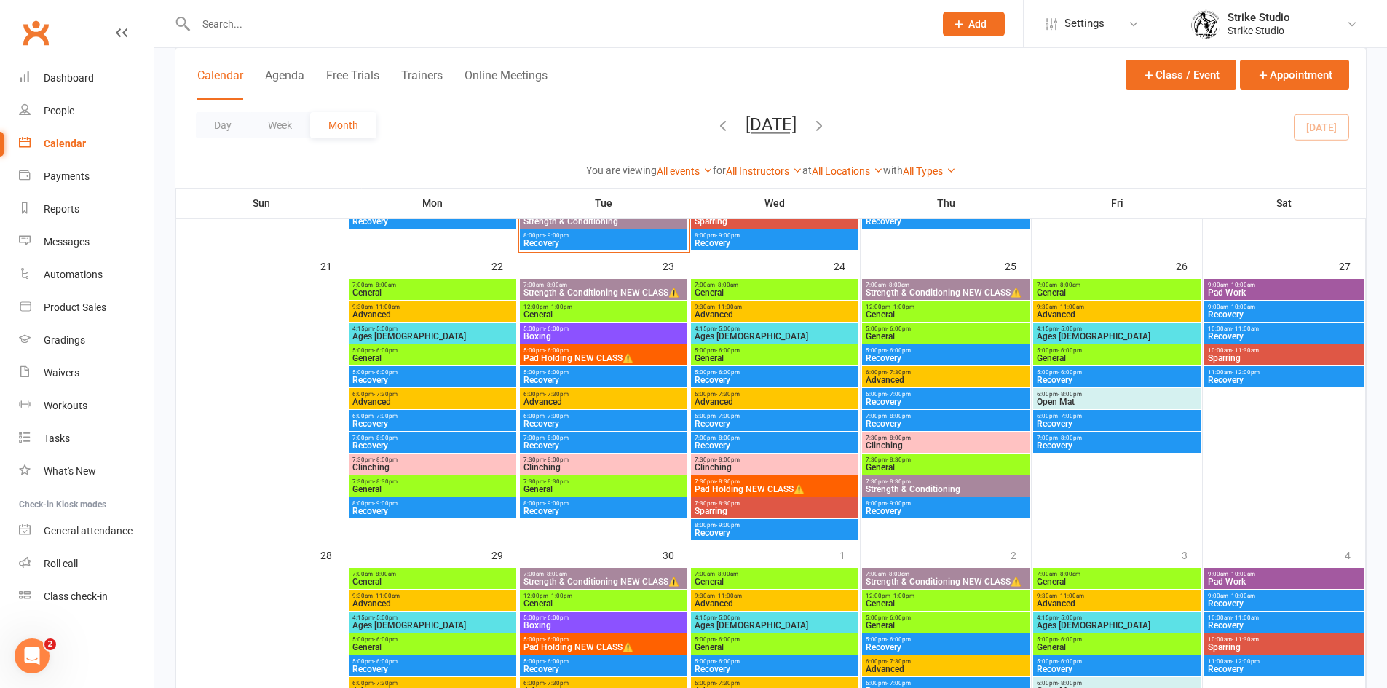
click at [909, 458] on span "- 8:30pm" at bounding box center [899, 459] width 24 height 7
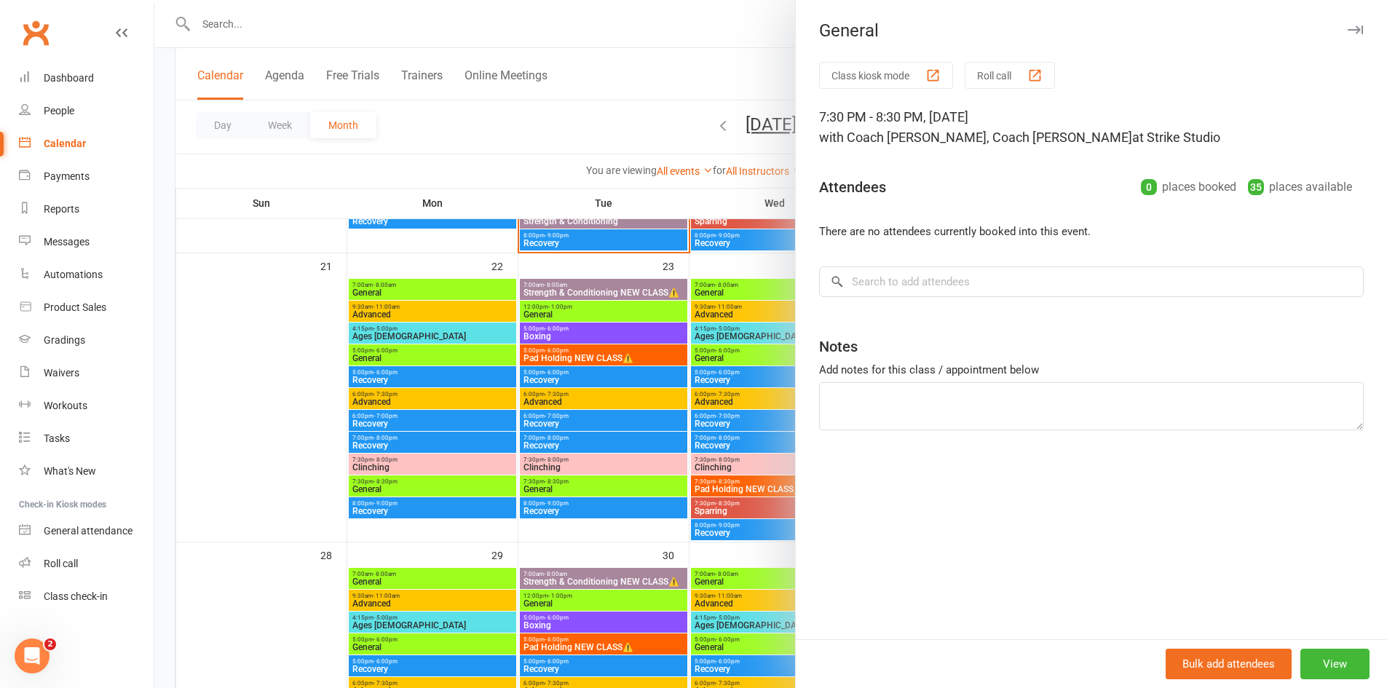
click at [580, 156] on div at bounding box center [770, 344] width 1233 height 688
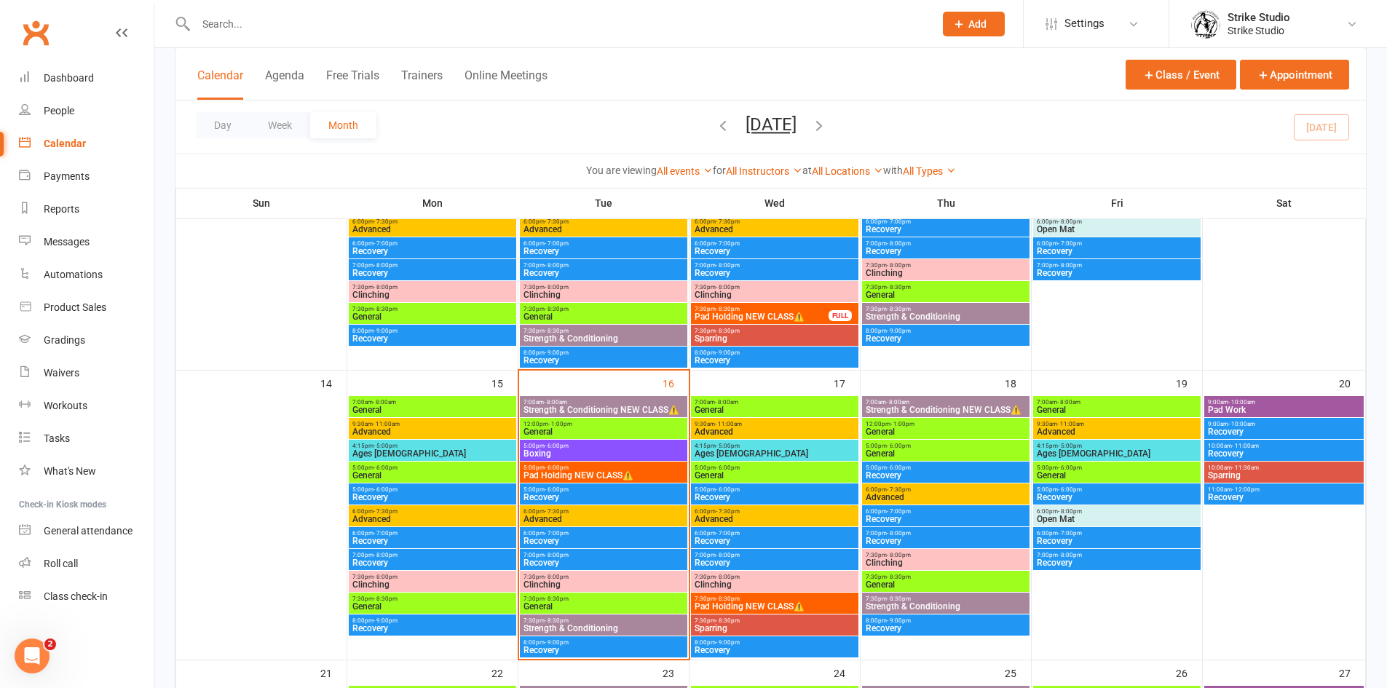
scroll to position [510, 0]
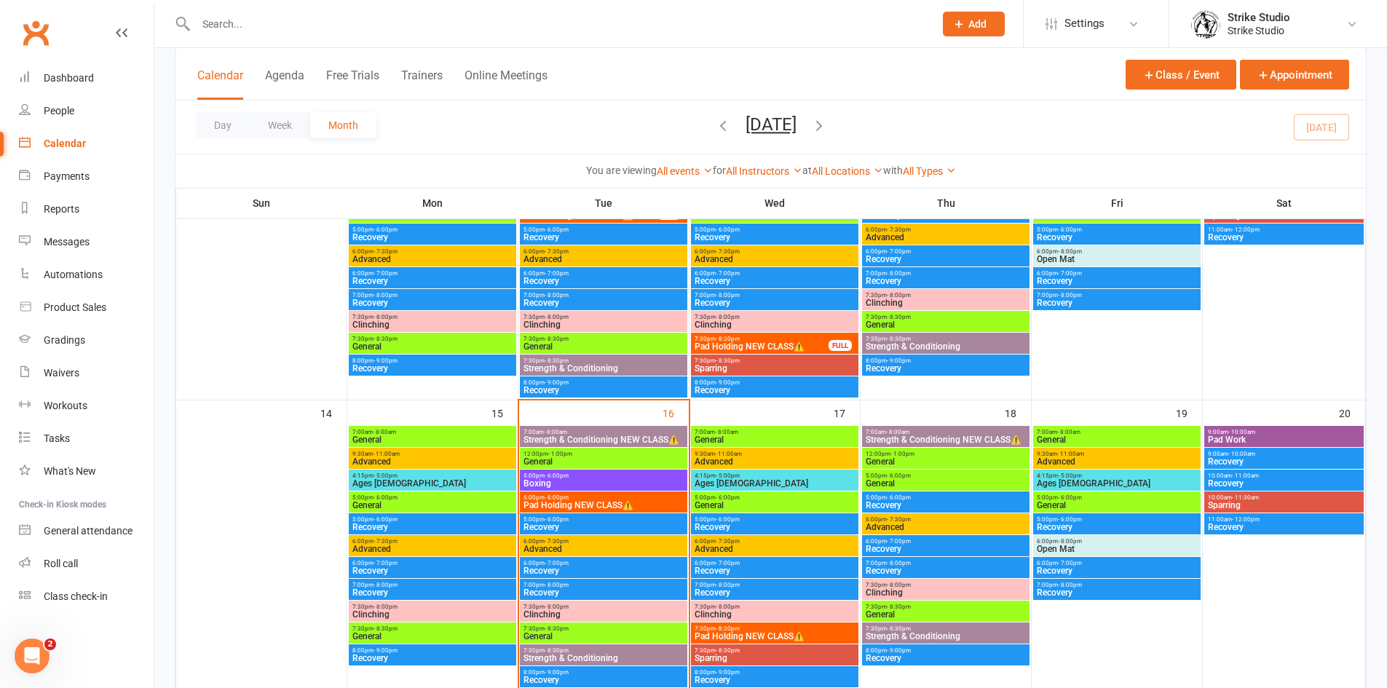
click at [904, 608] on span "- 8:30pm" at bounding box center [899, 607] width 24 height 7
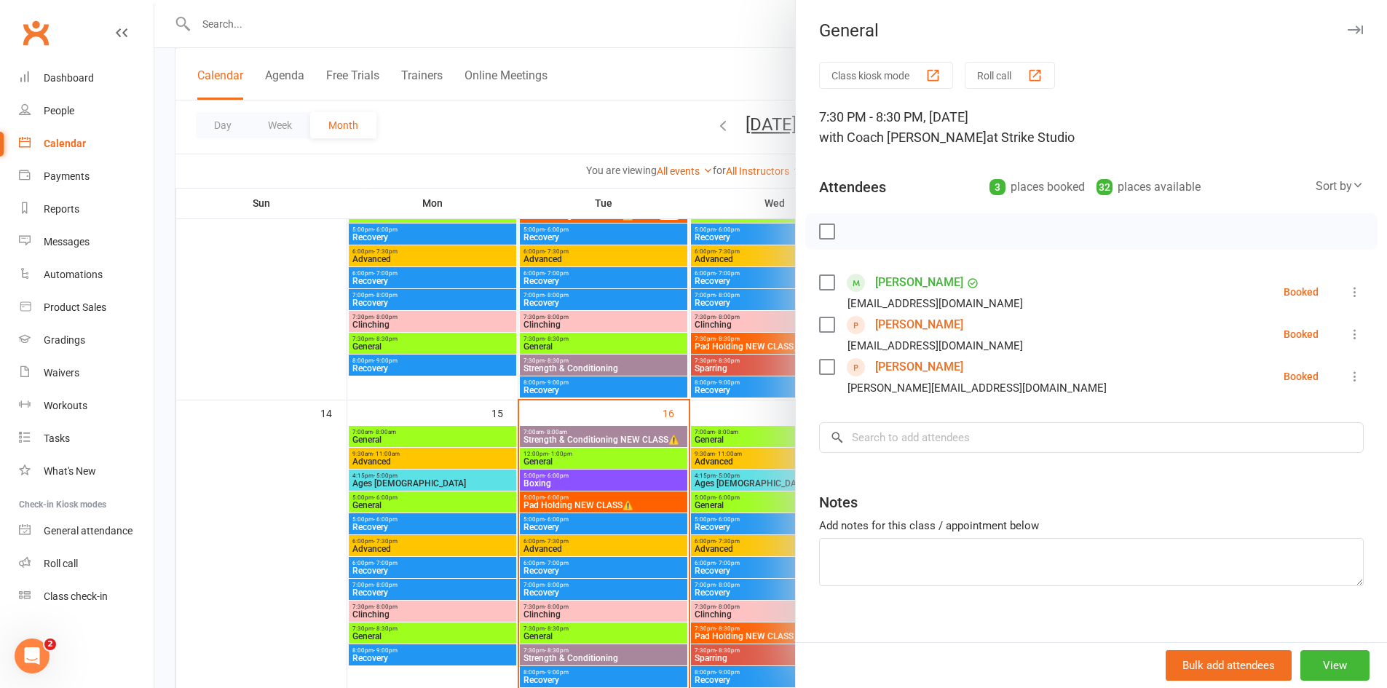
click at [609, 120] on div at bounding box center [770, 344] width 1233 height 688
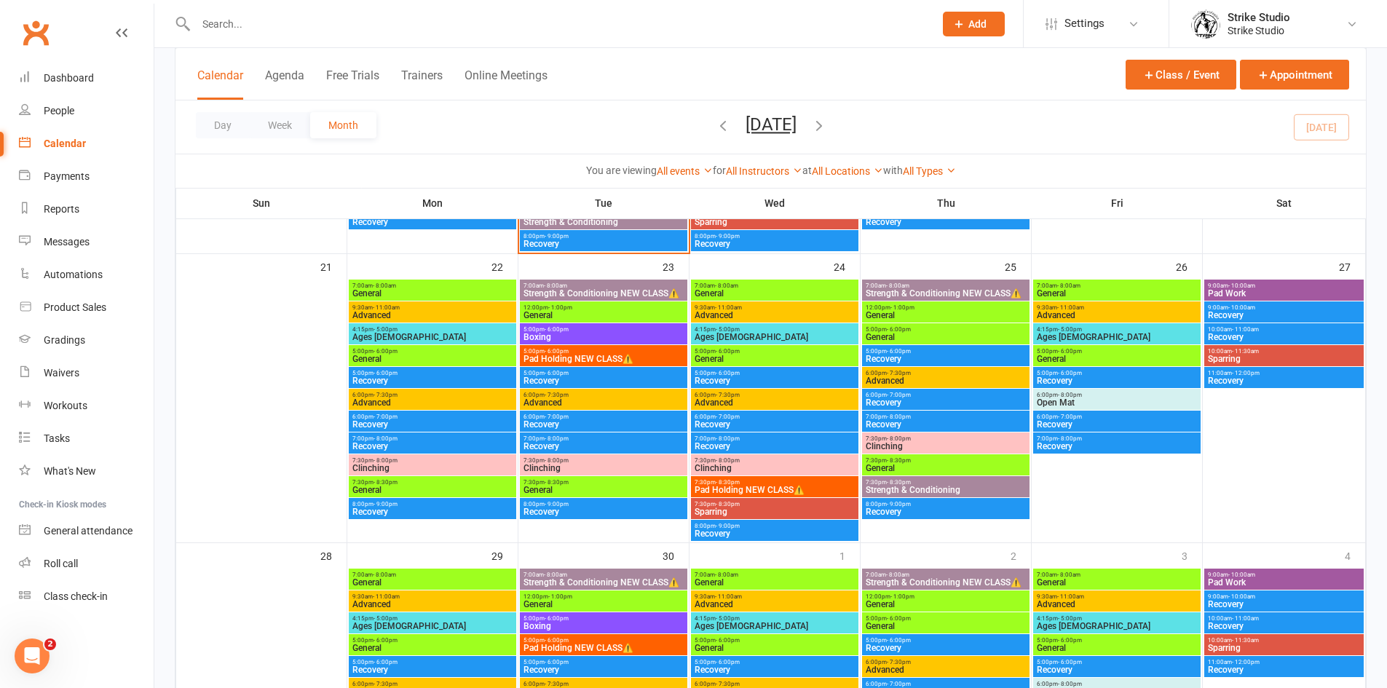
scroll to position [946, 0]
